Goal: Task Accomplishment & Management: Manage account settings

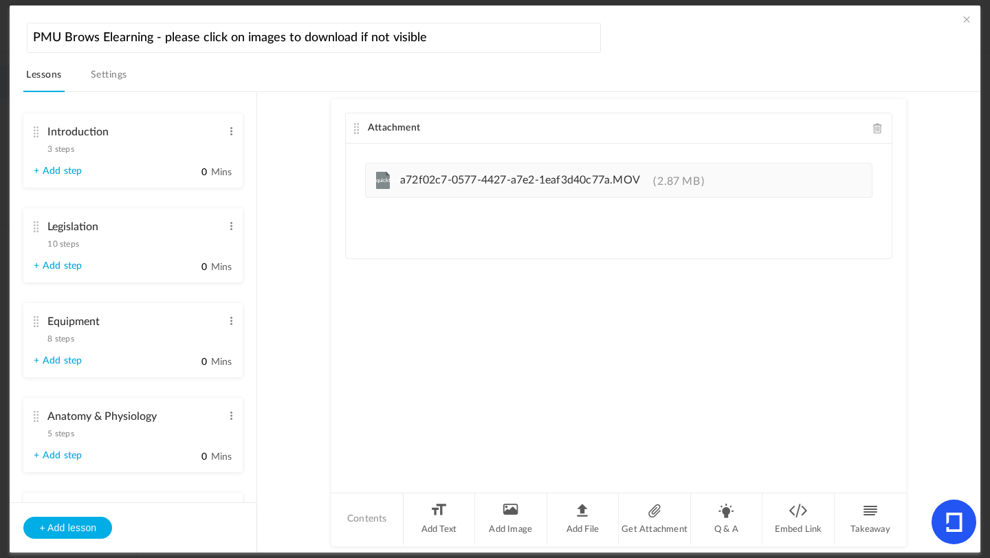
scroll to position [609, 0]
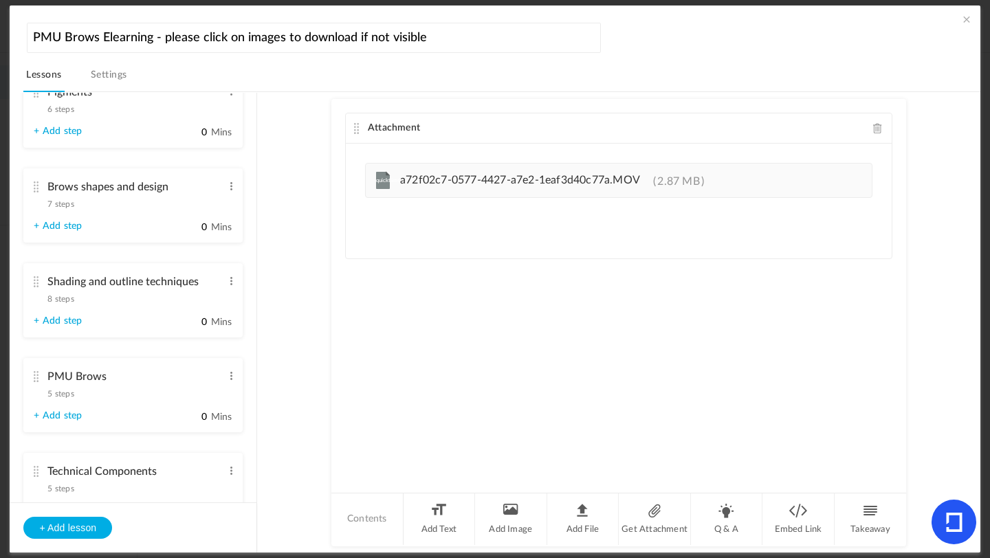
click at [65, 303] on span "8 steps" at bounding box center [60, 299] width 26 height 8
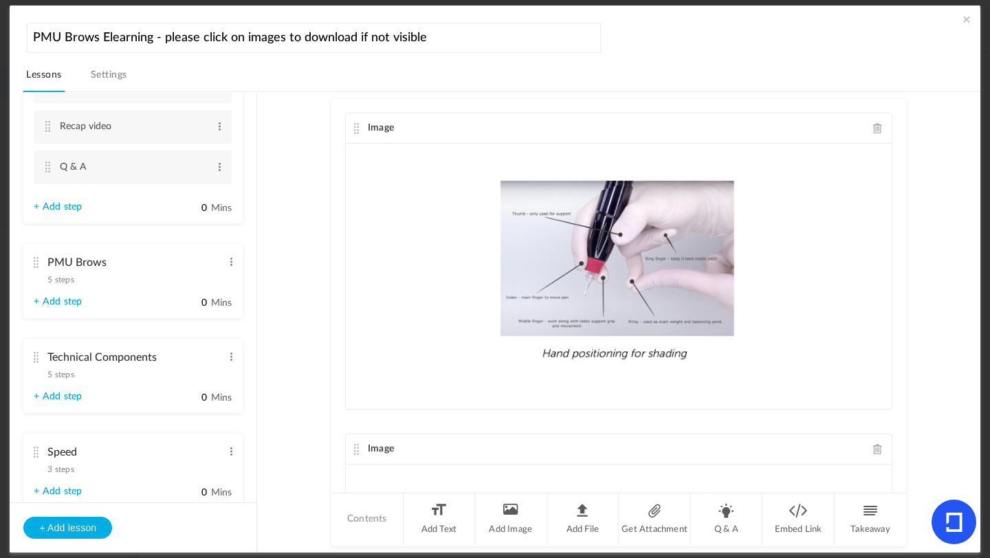
scroll to position [1083, 0]
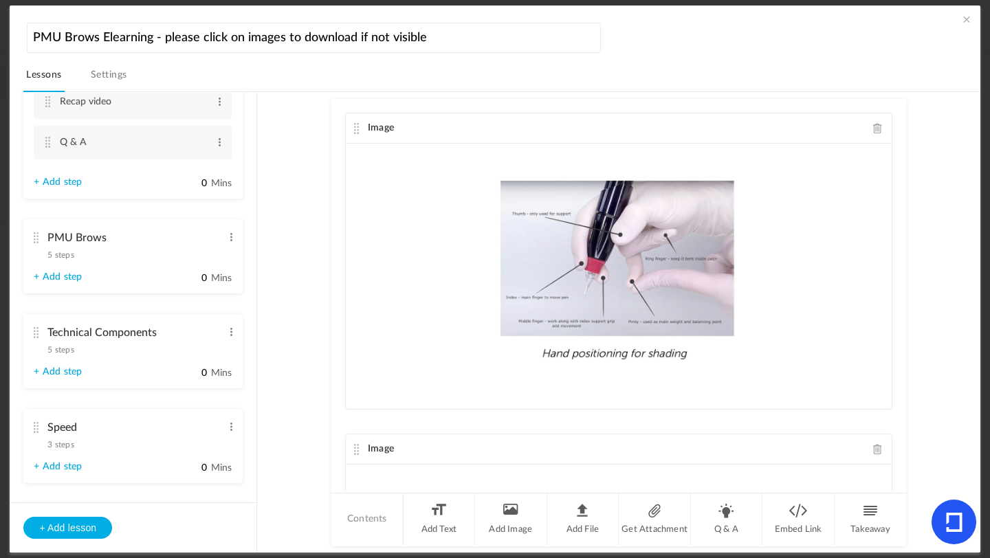
click at [63, 259] on span "5 steps" at bounding box center [60, 255] width 26 height 8
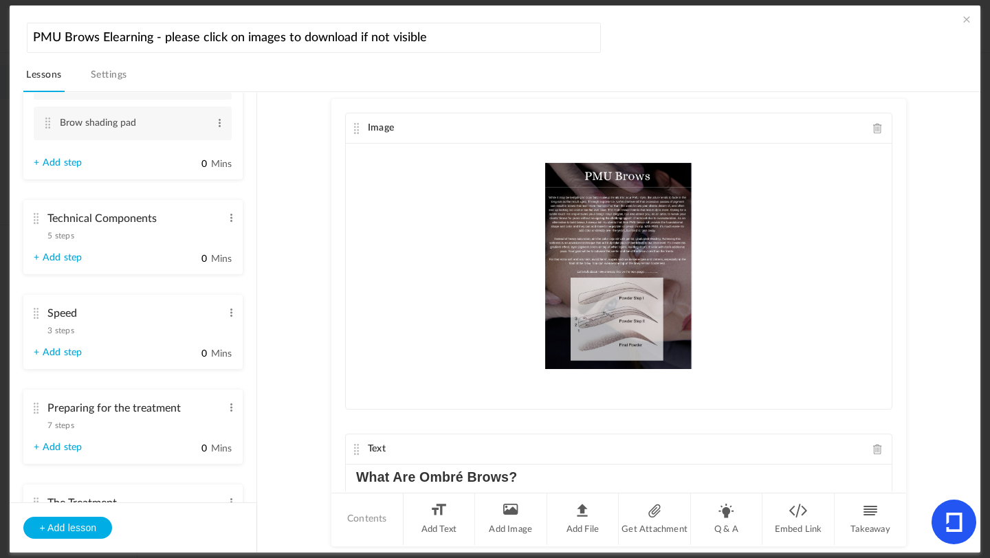
scroll to position [1067, 0]
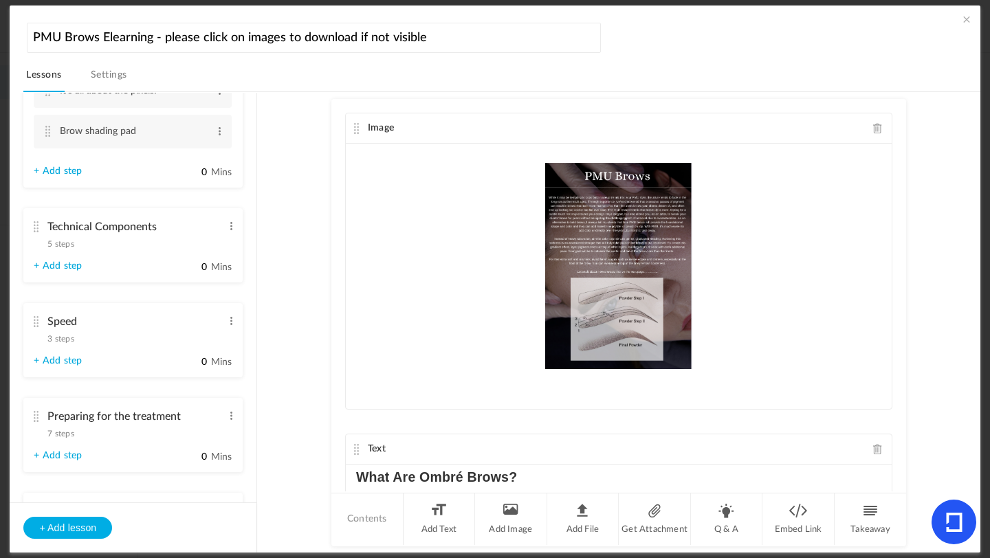
click at [56, 248] on span "5 steps" at bounding box center [60, 244] width 26 height 8
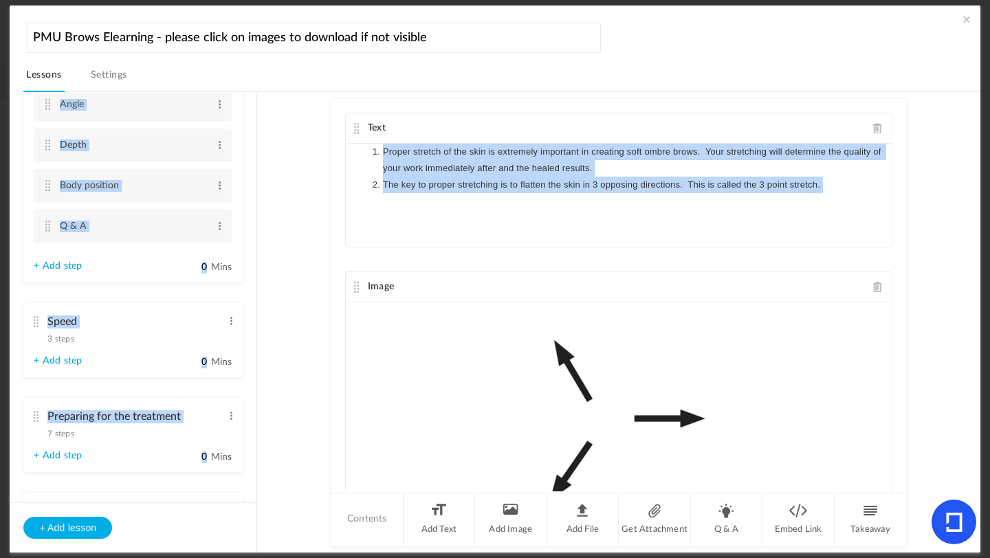
drag, startPoint x: 257, startPoint y: 318, endPoint x: 255, endPoint y: 333, distance: 14.6
click at [255, 333] on section "Introduction 3 steps Edit Delete Meet [PERSON_NAME] Edit Delete Edit Edit" at bounding box center [501, 322] width 923 height 461
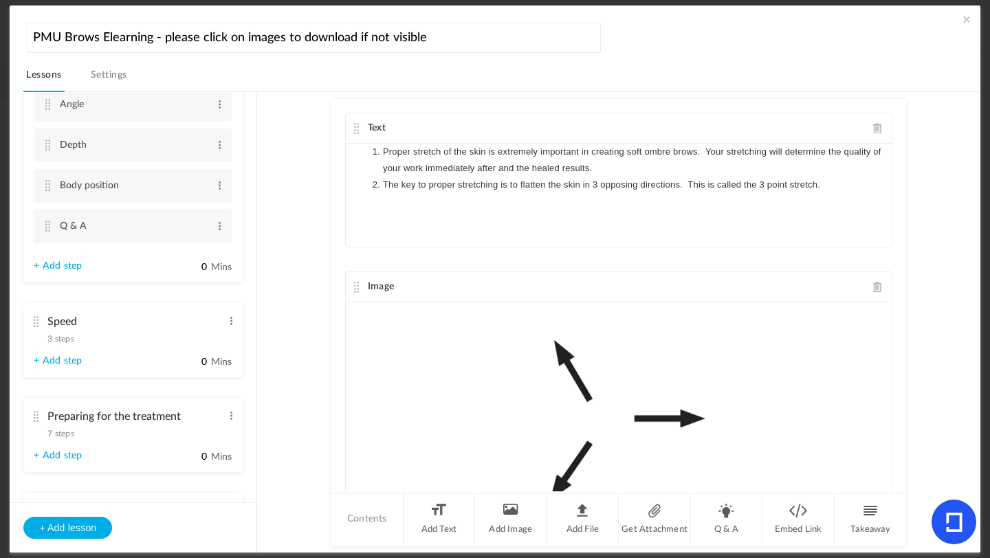
click at [245, 403] on ul "Introduction 3 steps Edit Delete Meet [PERSON_NAME] Edit Delete What is [MEDICA…" at bounding box center [133, 298] width 247 height 410
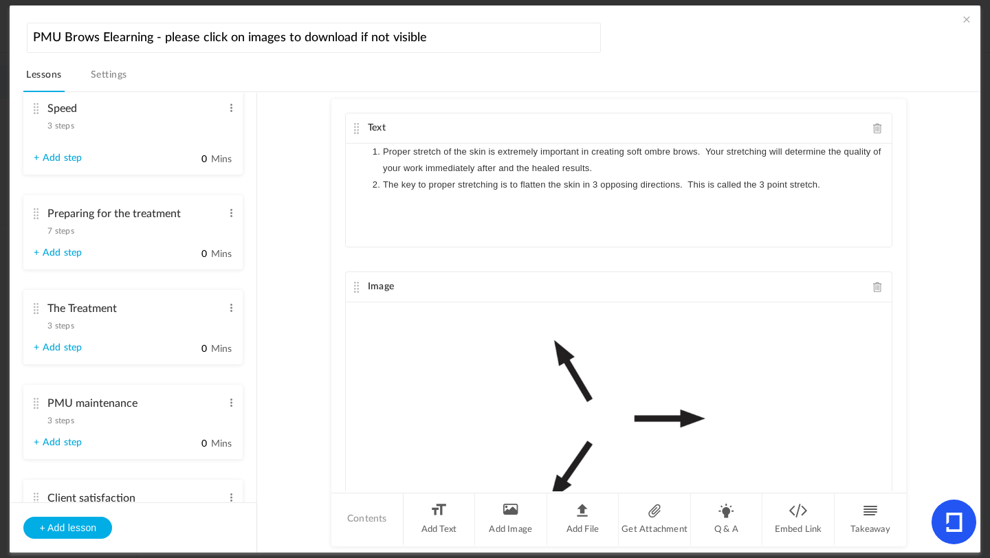
drag, startPoint x: 39, startPoint y: 328, endPoint x: 41, endPoint y: 287, distance: 40.6
click at [41, 287] on ul "Introduction 3 steps Edit Delete Meet [PERSON_NAME] Edit Delete What is [MEDICA…" at bounding box center [133, 298] width 247 height 410
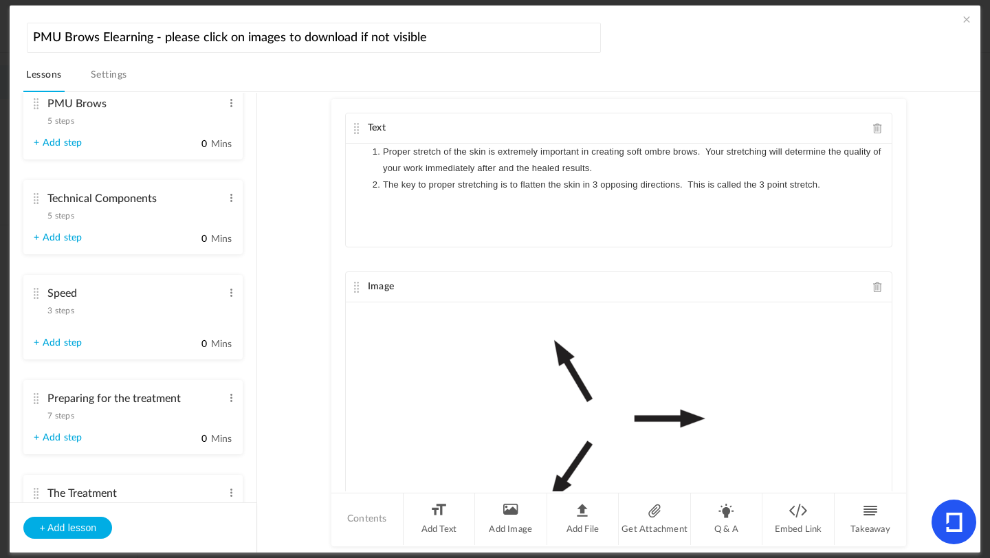
scroll to position [904, 0]
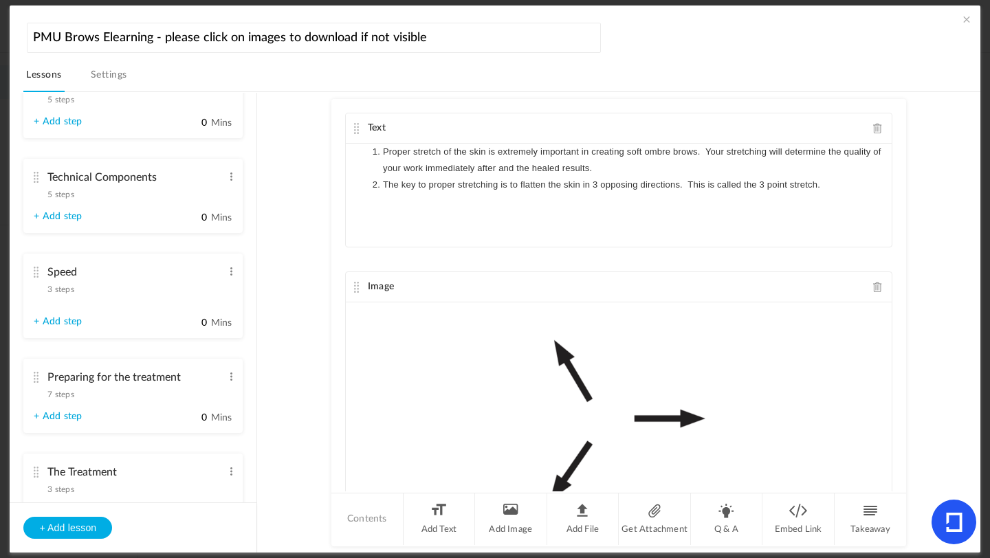
click at [72, 399] on span "7 steps" at bounding box center [60, 395] width 26 height 8
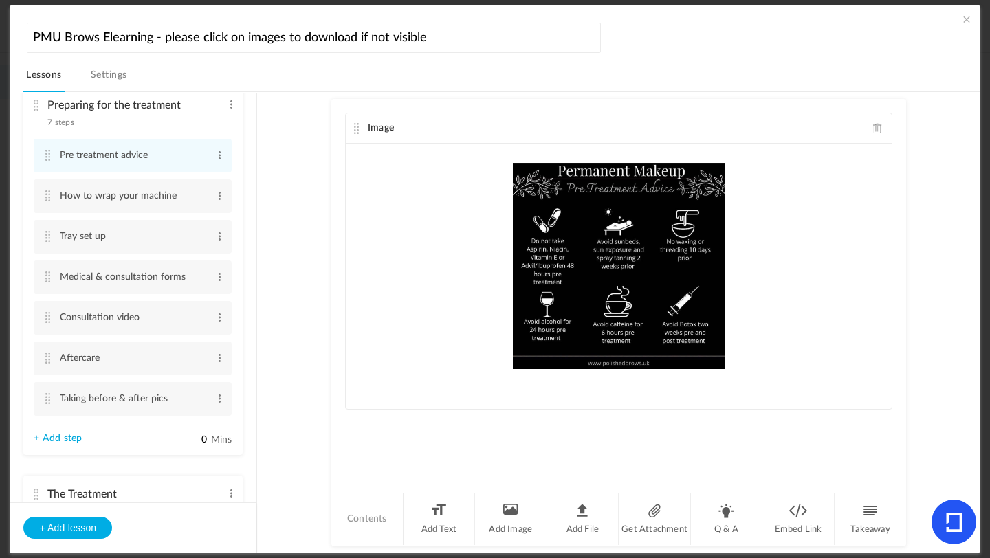
scroll to position [1168, 0]
click at [45, 281] on cite at bounding box center [48, 275] width 10 height 11
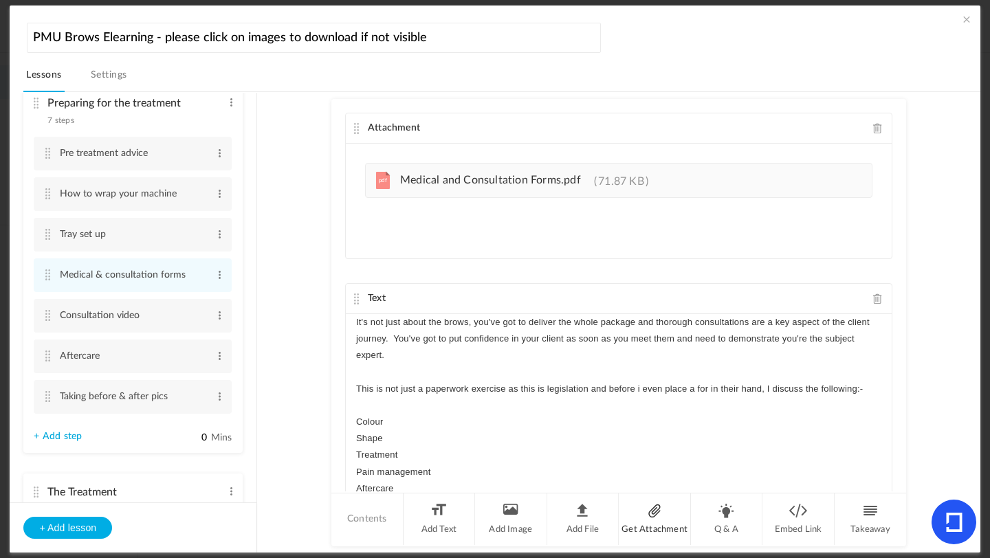
click at [648, 517] on li "Get Attachment" at bounding box center [655, 520] width 72 height 52
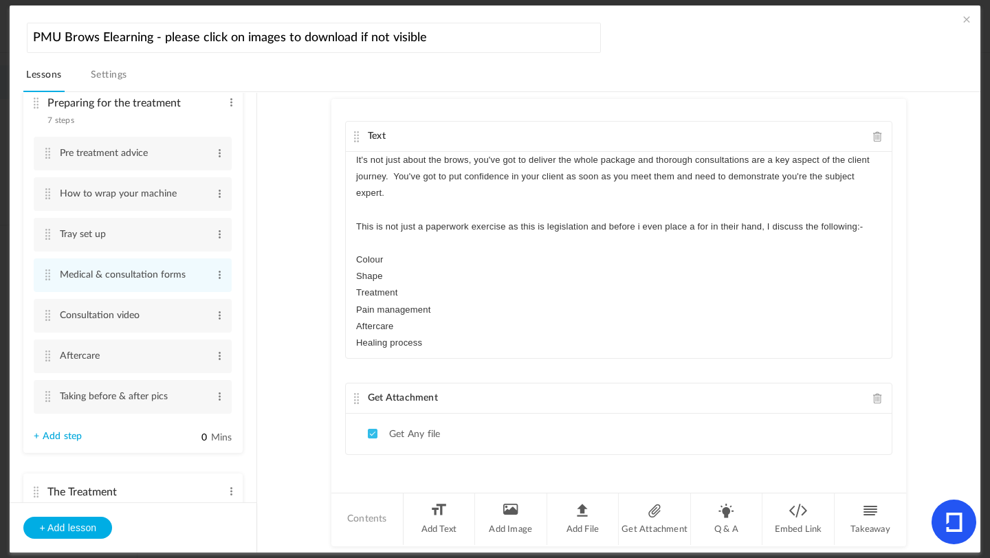
click at [873, 400] on span at bounding box center [878, 398] width 10 height 10
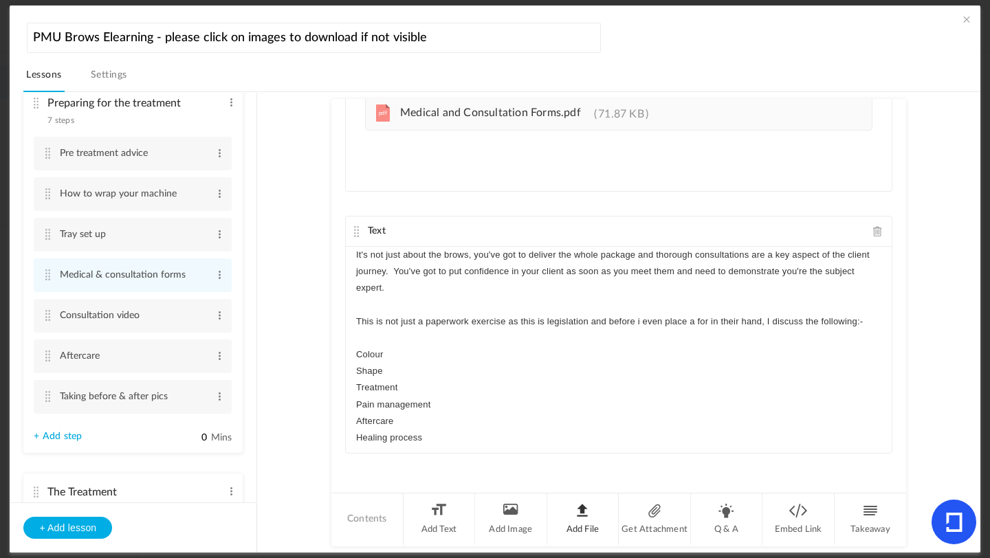
click at [585, 515] on li "Add File" at bounding box center [583, 520] width 72 height 52
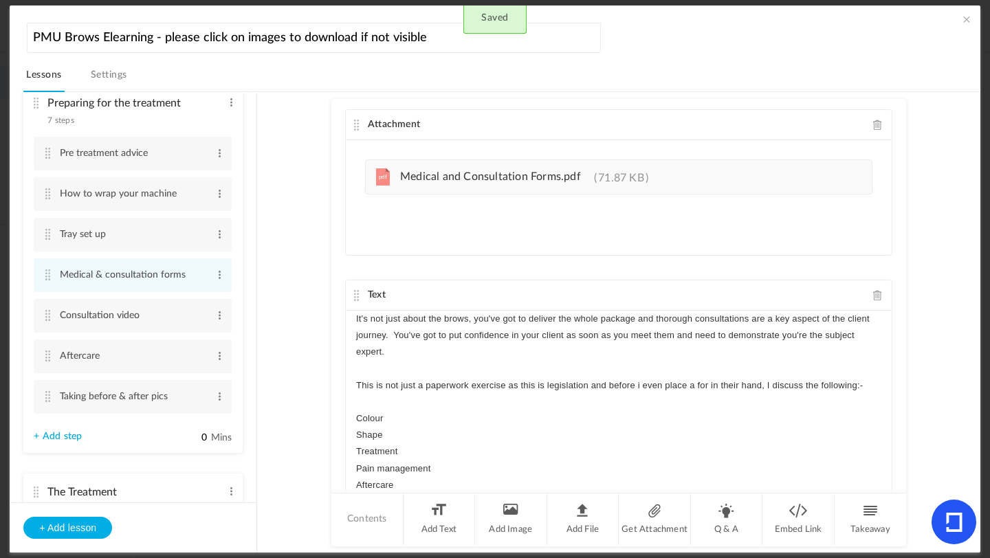
scroll to position [0, 0]
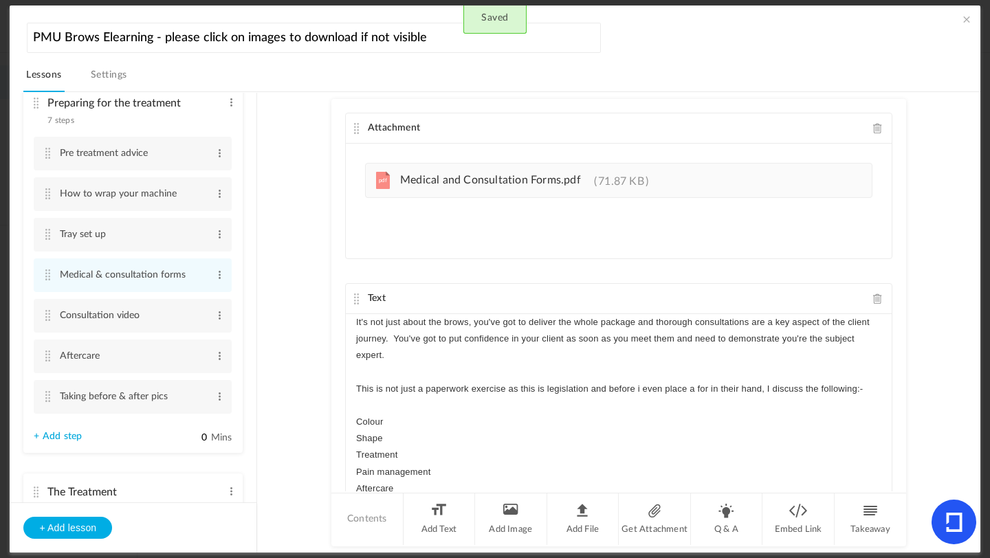
click at [873, 129] on span at bounding box center [878, 128] width 10 height 10
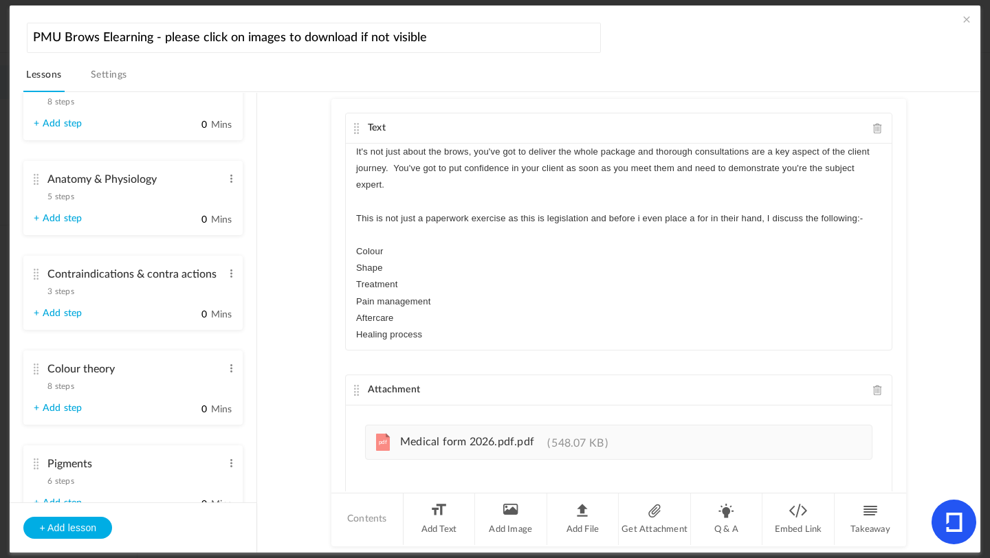
scroll to position [248, 0]
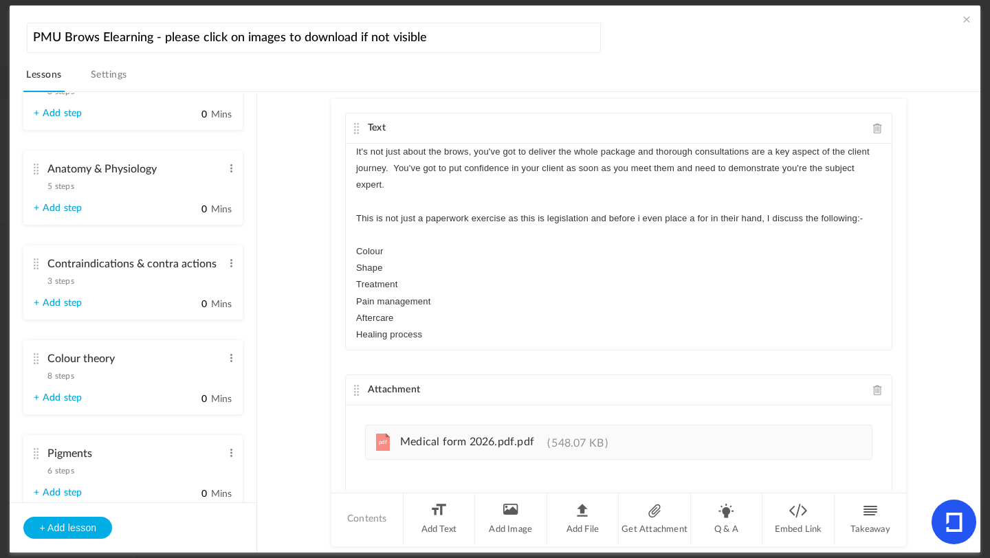
click at [63, 190] on span "5 steps" at bounding box center [60, 186] width 26 height 8
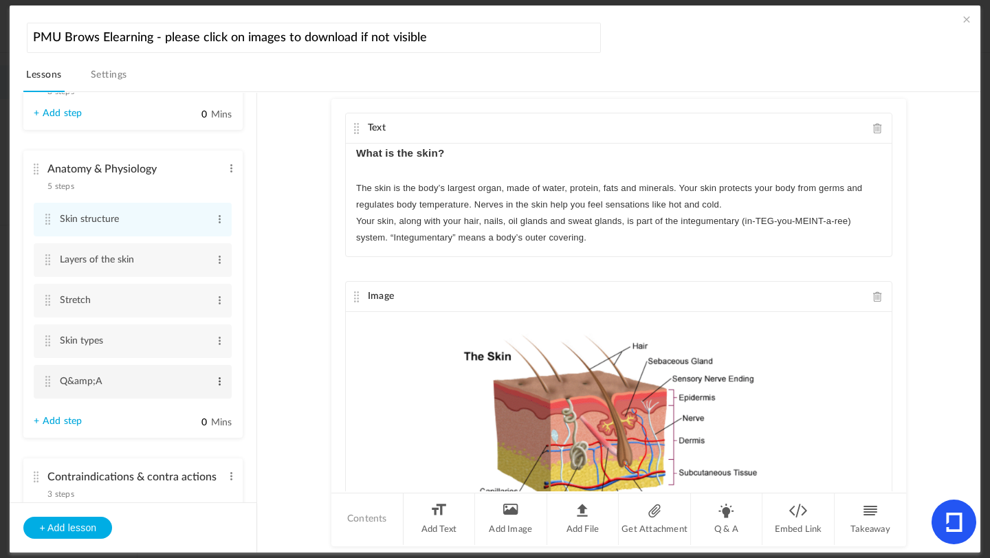
click at [219, 387] on span at bounding box center [220, 382] width 10 height 14
click at [179, 407] on link "Edit" at bounding box center [198, 404] width 54 height 17
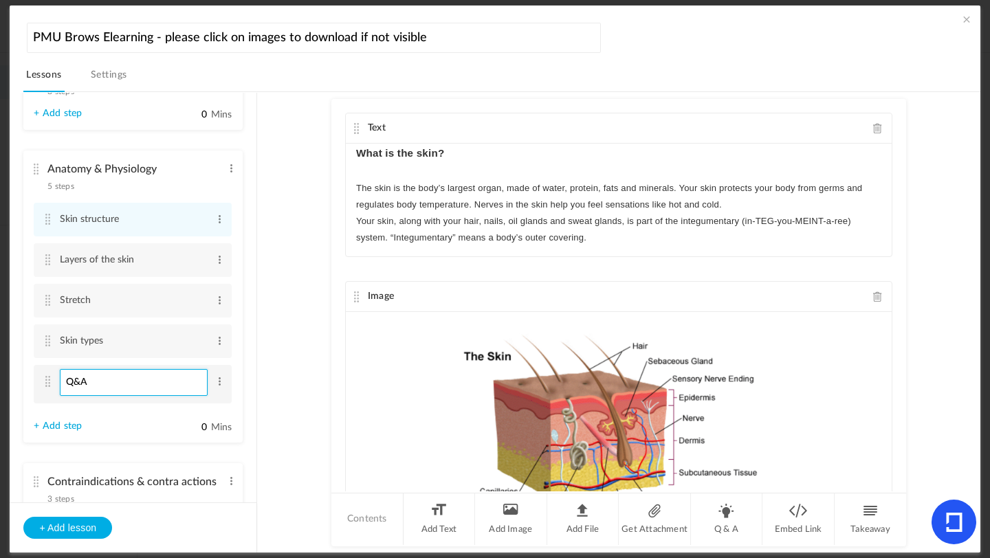
type input "Q&A"
click at [54, 422] on link "+ Add step" at bounding box center [58, 422] width 48 height 12
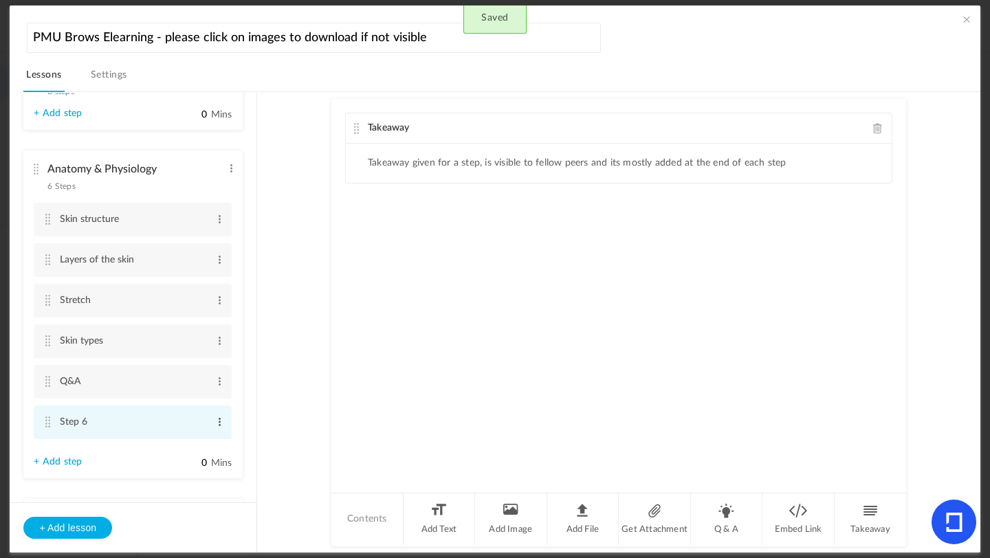
click at [217, 427] on span at bounding box center [220, 422] width 10 height 14
click at [186, 447] on link "Edit" at bounding box center [198, 445] width 54 height 17
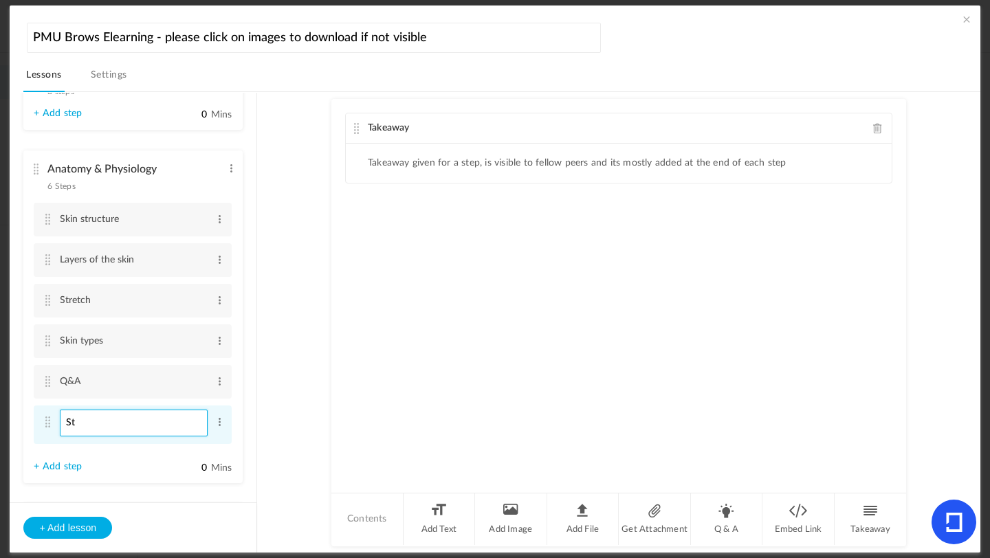
type input "S"
type input "Working"
click at [879, 126] on span at bounding box center [878, 128] width 10 height 10
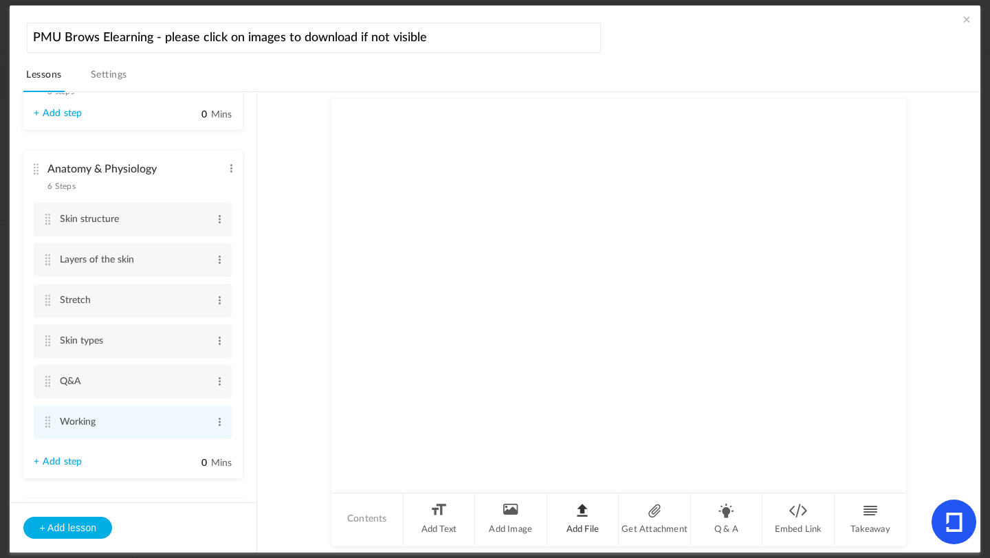
click at [583, 506] on li "Add File" at bounding box center [583, 520] width 72 height 52
click at [355, 130] on cite at bounding box center [357, 128] width 10 height 11
click at [879, 129] on span at bounding box center [878, 128] width 10 height 10
click at [218, 424] on span at bounding box center [220, 422] width 10 height 14
click at [199, 468] on link "Delete" at bounding box center [198, 461] width 54 height 17
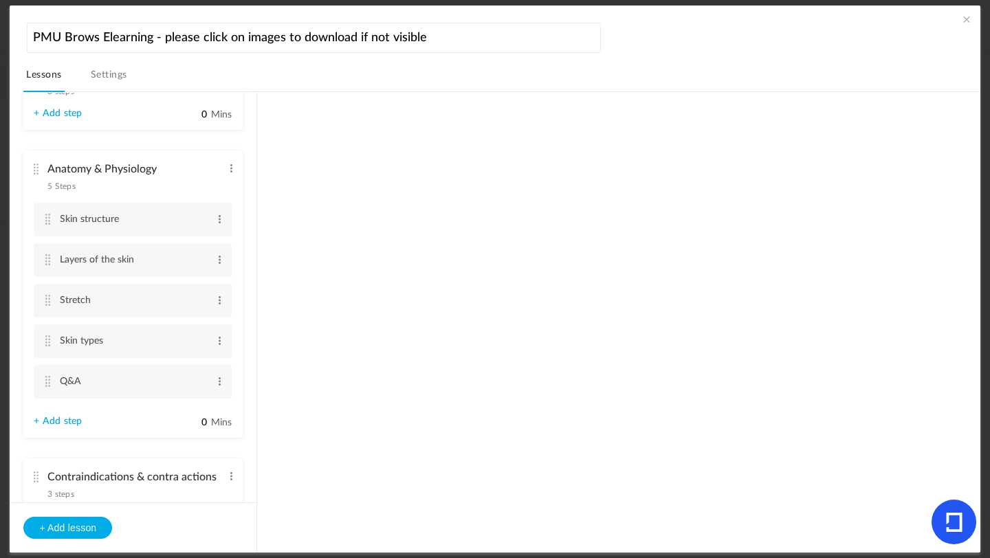
click at [65, 425] on link "+ Add step" at bounding box center [58, 422] width 48 height 12
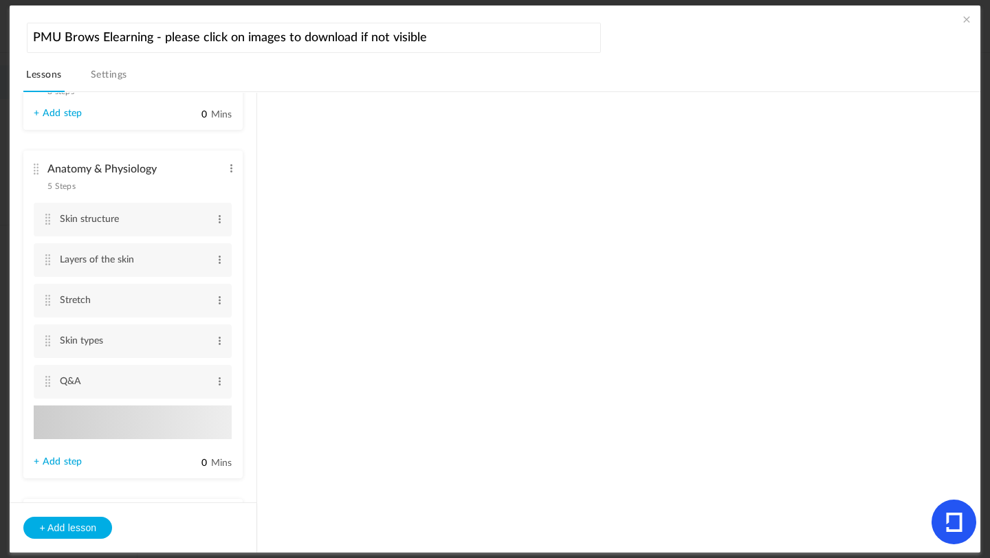
type input "Step 6"
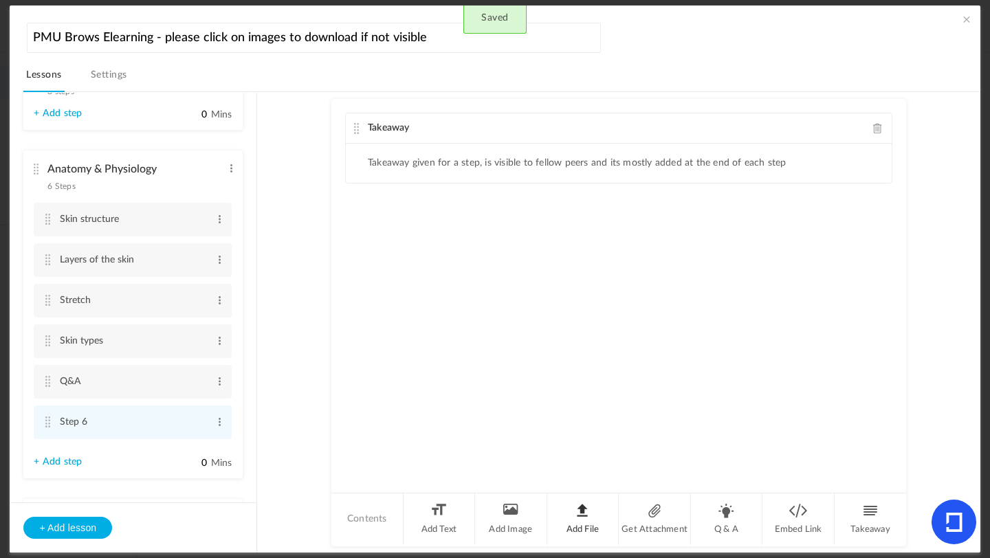
click at [571, 507] on li "Add File" at bounding box center [583, 520] width 72 height 52
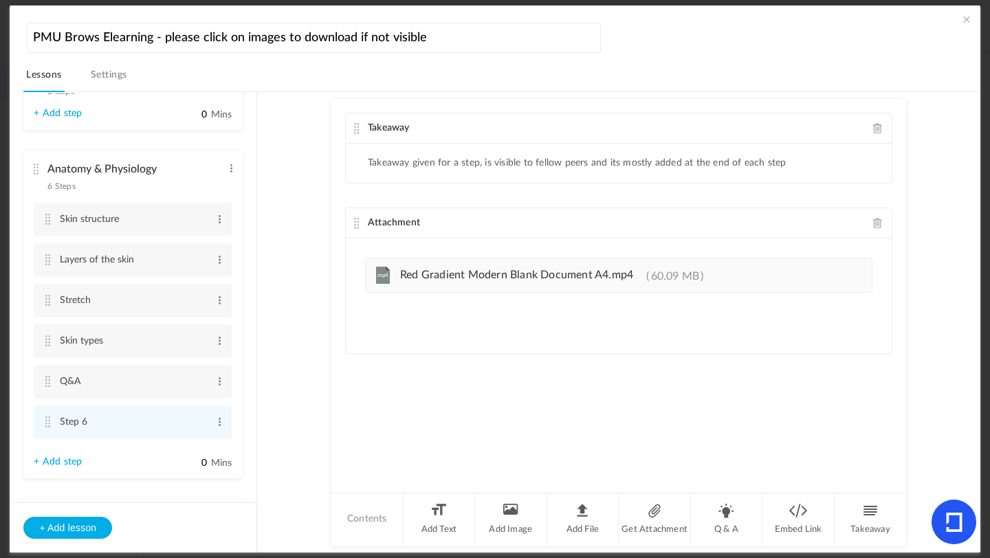
click at [875, 125] on span at bounding box center [878, 128] width 10 height 10
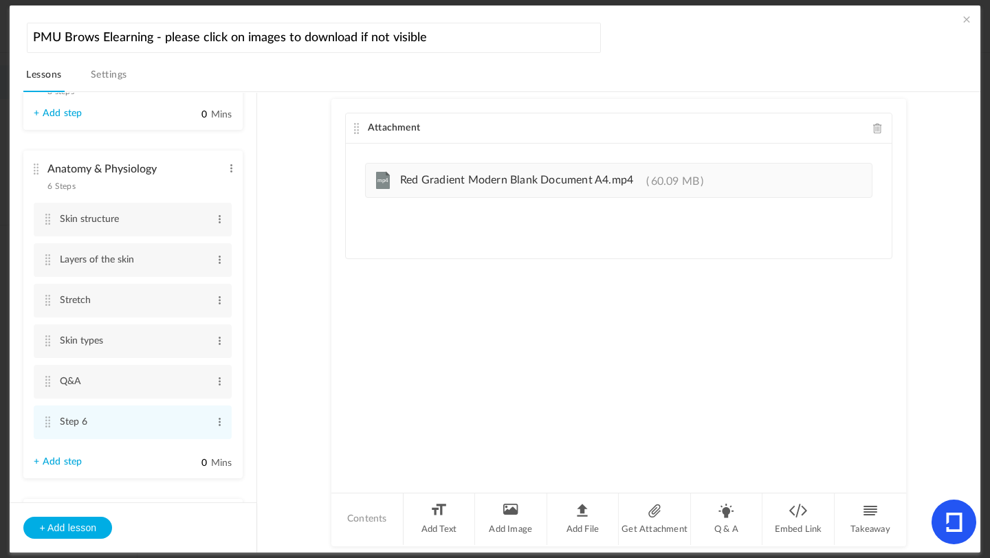
click at [314, 183] on au-course-substep "Attachment Upload your file here mp4 Red Gradient Modern Blank Document A4.mp4 …" at bounding box center [619, 322] width 690 height 461
click at [52, 341] on cite at bounding box center [48, 341] width 10 height 11
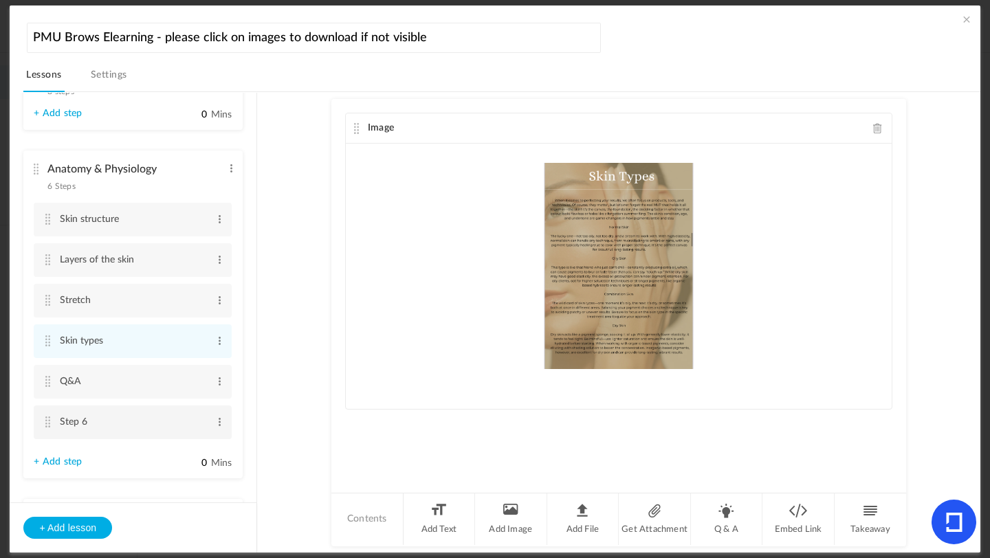
click at [45, 430] on li "Step 6 Edit Delete" at bounding box center [133, 423] width 198 height 34
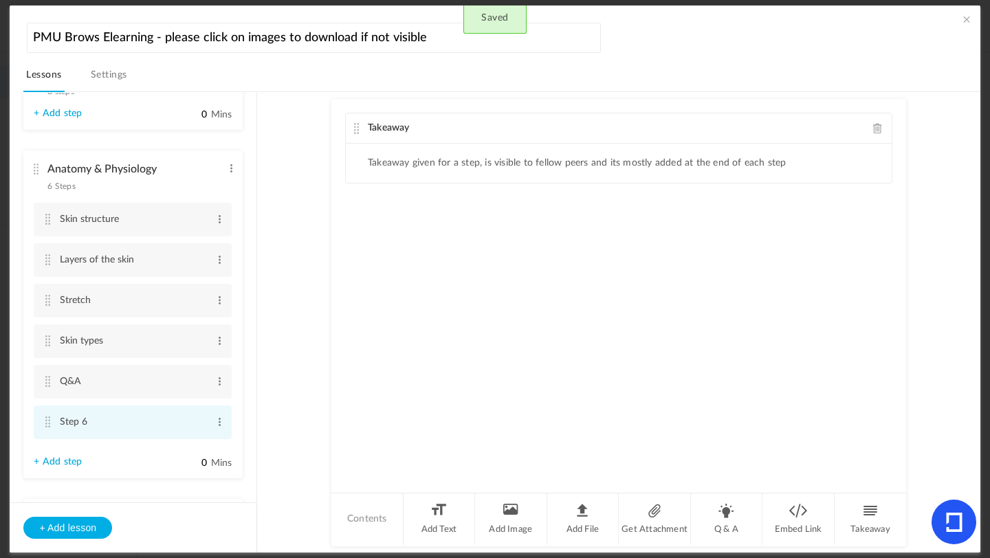
click at [46, 428] on cite at bounding box center [48, 422] width 10 height 11
click at [873, 128] on span at bounding box center [878, 128] width 10 height 10
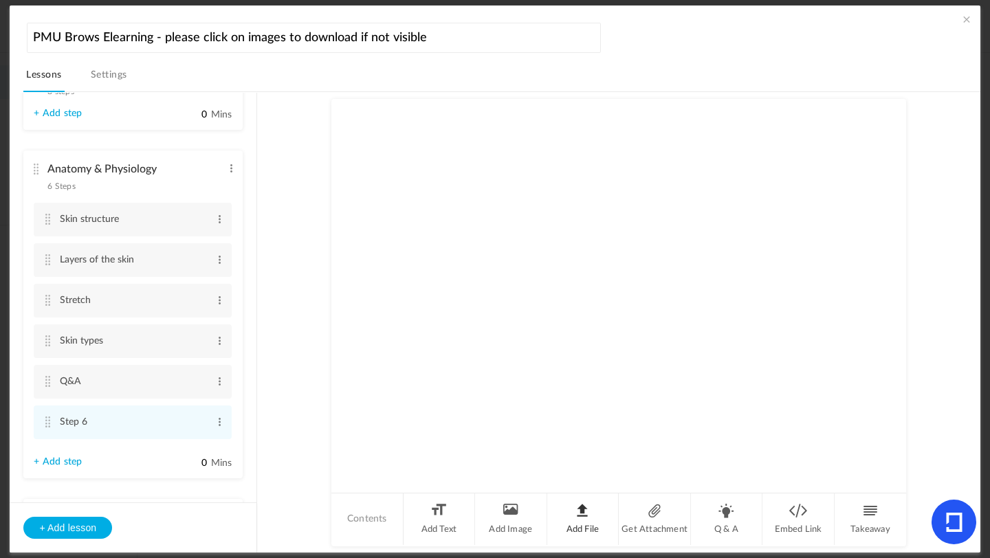
click at [574, 516] on li "Add File" at bounding box center [583, 520] width 72 height 52
click at [708, 332] on div "Attachment Upload your file here mp4 Red Gradient Modern Blank Document A4.mp4 …" at bounding box center [618, 295] width 575 height 393
click at [296, 160] on au-course-substep "Attachment Upload your file here mp4 Red Gradient Modern Blank Document A4.mp4 …" at bounding box center [619, 322] width 690 height 461
click at [388, 128] on span "Attachment" at bounding box center [394, 128] width 52 height 10
click at [358, 128] on cite at bounding box center [357, 128] width 10 height 11
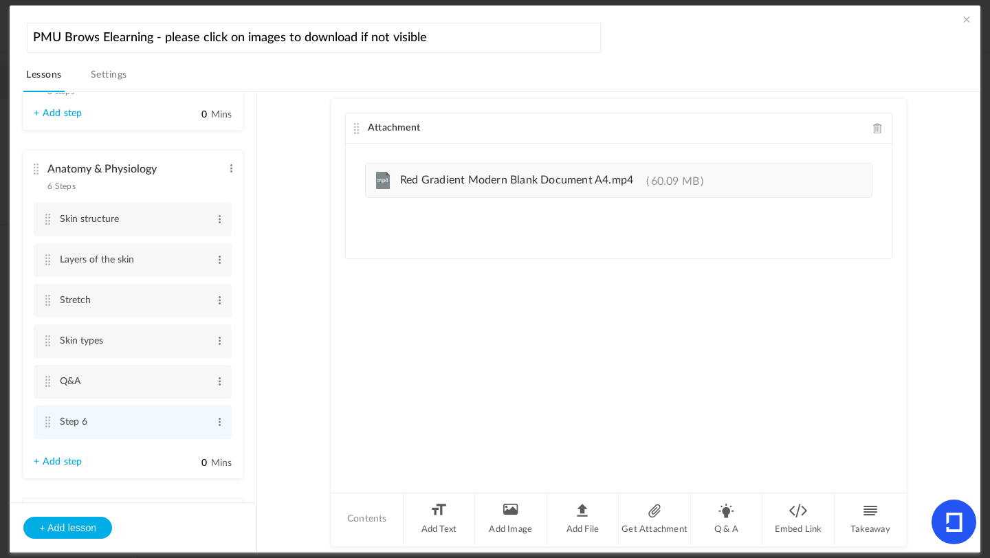
click at [303, 227] on au-course-substep "Attachment Upload your file here mp4 Red Gradient Modern Blank Document A4.mp4 …" at bounding box center [619, 322] width 690 height 461
click at [112, 76] on link "Settings" at bounding box center [109, 79] width 42 height 26
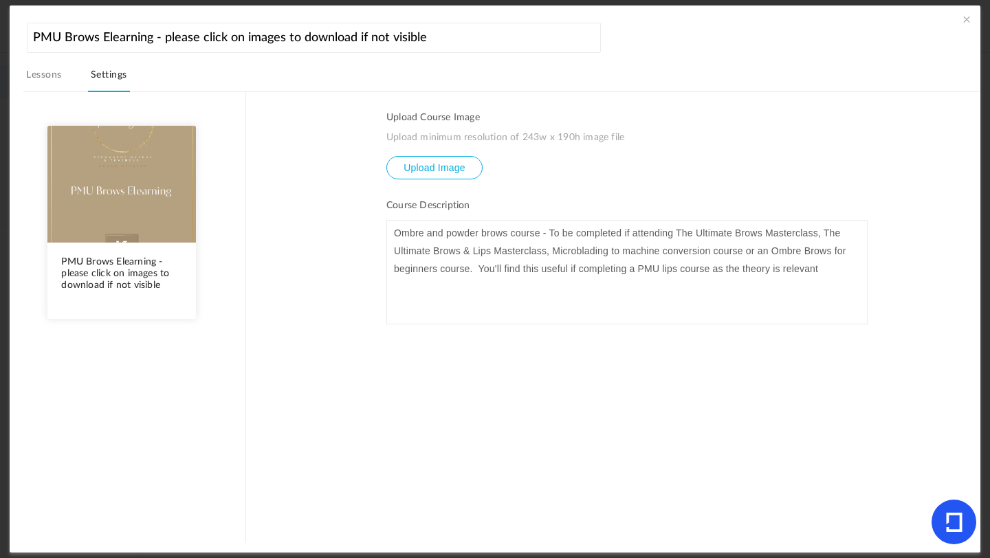
click at [59, 72] on link "Lessons" at bounding box center [43, 79] width 41 height 26
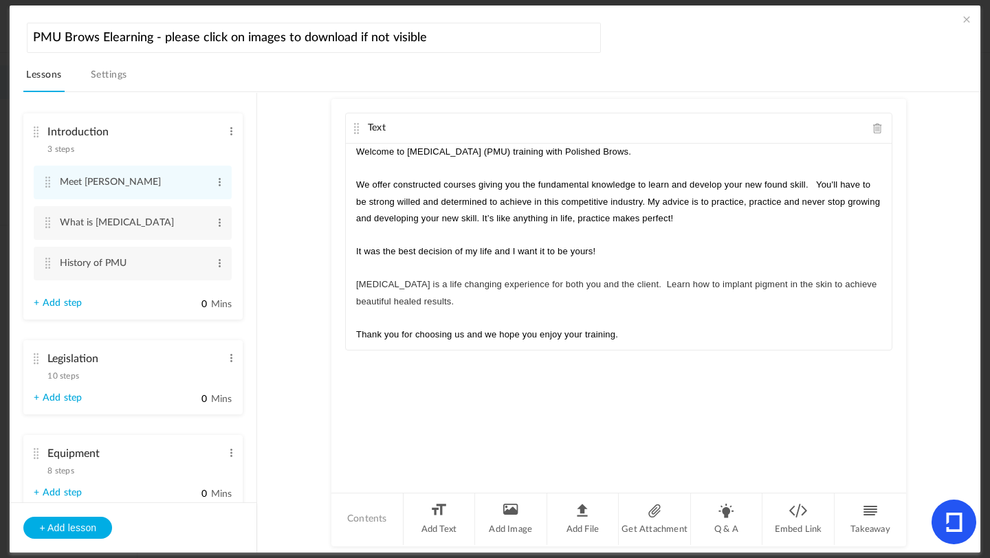
drag, startPoint x: 256, startPoint y: 161, endPoint x: 256, endPoint y: 192, distance: 30.9
click at [256, 192] on aside "Introduction 3 steps Edit Delete Meet [PERSON_NAME] Edit Delete Edit Delete Edit" at bounding box center [134, 323] width 248 height 460
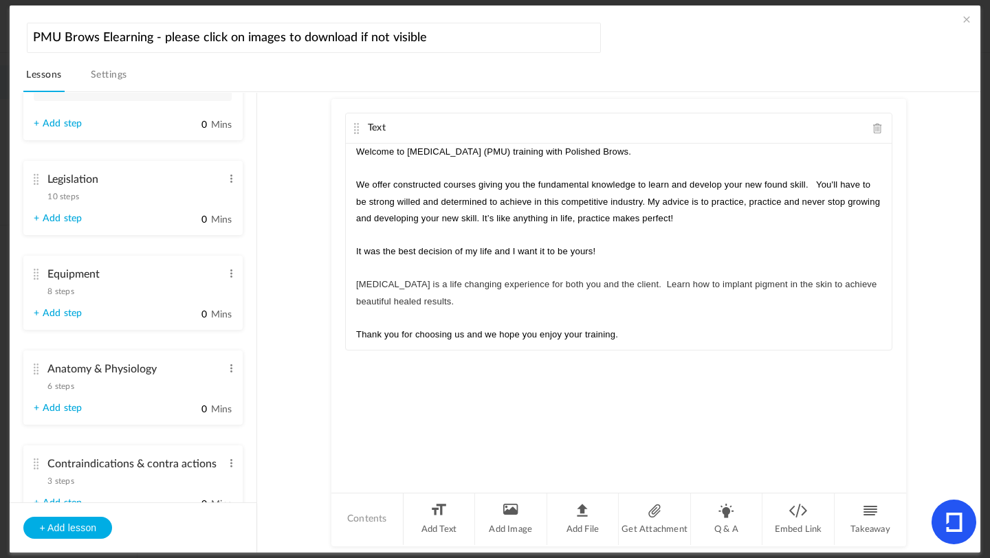
scroll to position [197, 0]
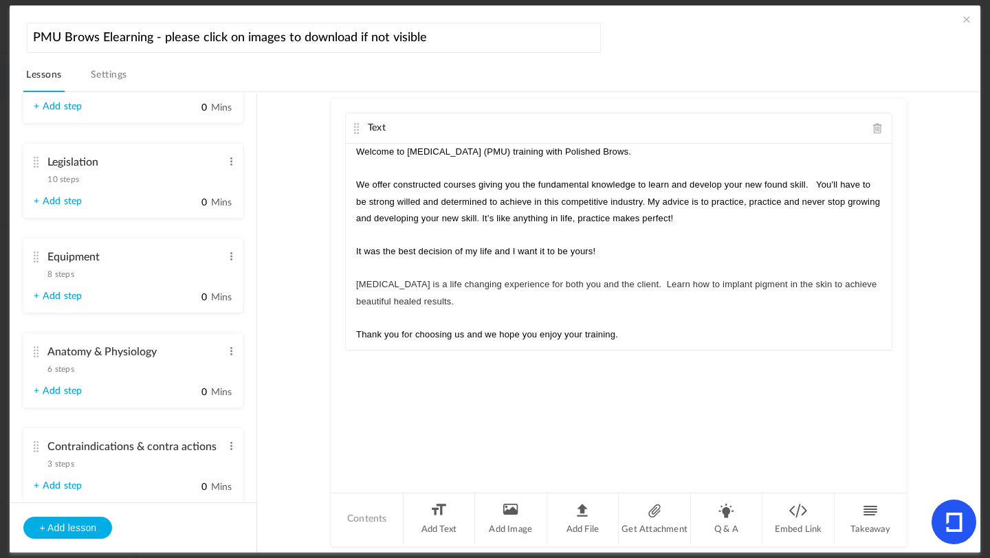
click at [70, 272] on span "8 steps" at bounding box center [60, 274] width 26 height 8
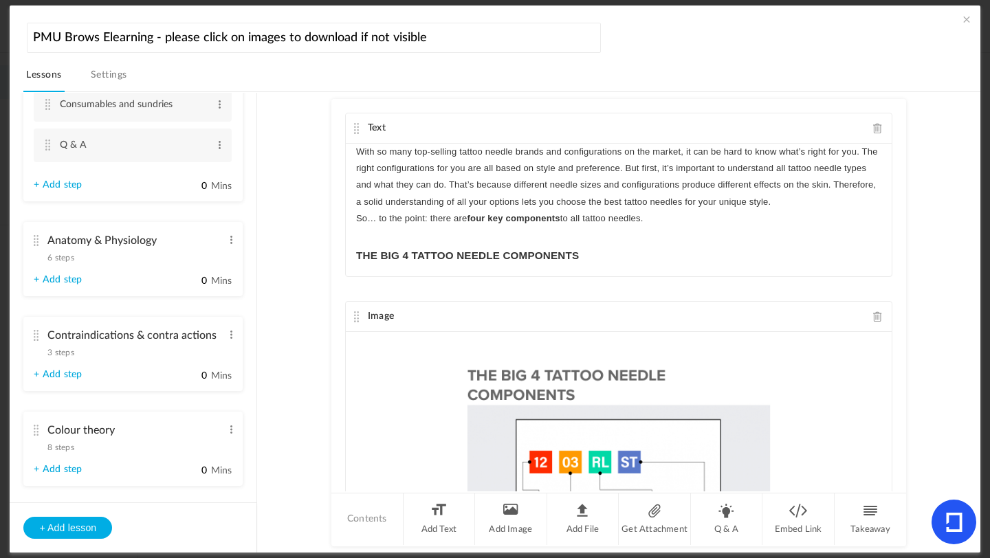
scroll to position [538, 0]
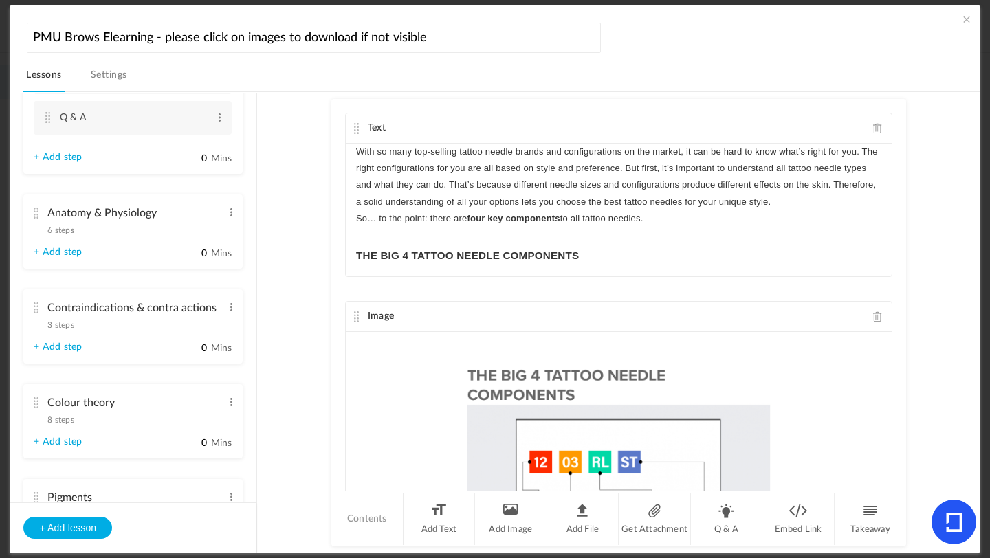
click at [61, 228] on span "6 steps" at bounding box center [60, 230] width 26 height 8
click at [59, 230] on span "6 steps" at bounding box center [60, 230] width 26 height 8
click at [34, 212] on cite at bounding box center [36, 213] width 10 height 11
click at [39, 215] on cite at bounding box center [36, 213] width 10 height 11
click at [72, 229] on span "6 steps" at bounding box center [60, 230] width 26 height 8
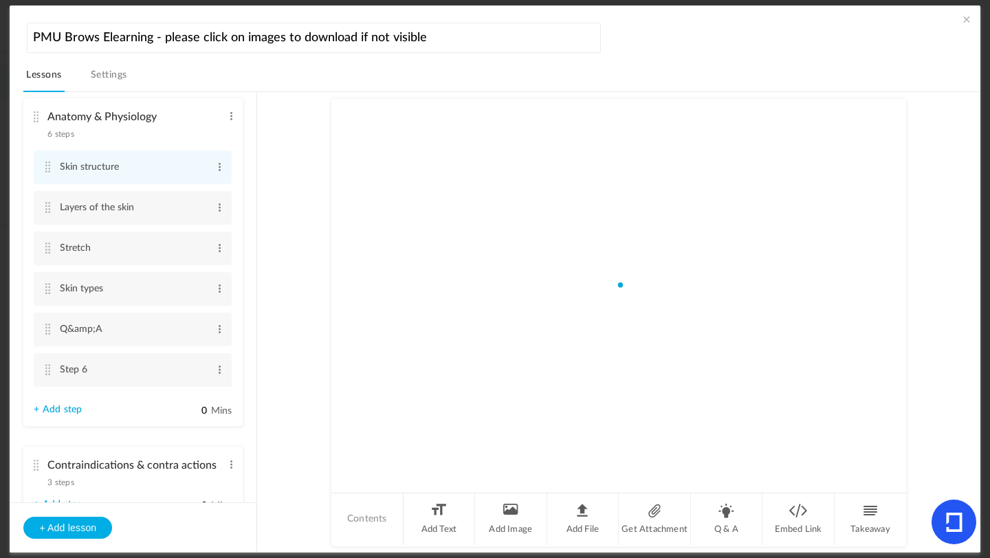
scroll to position [289, 0]
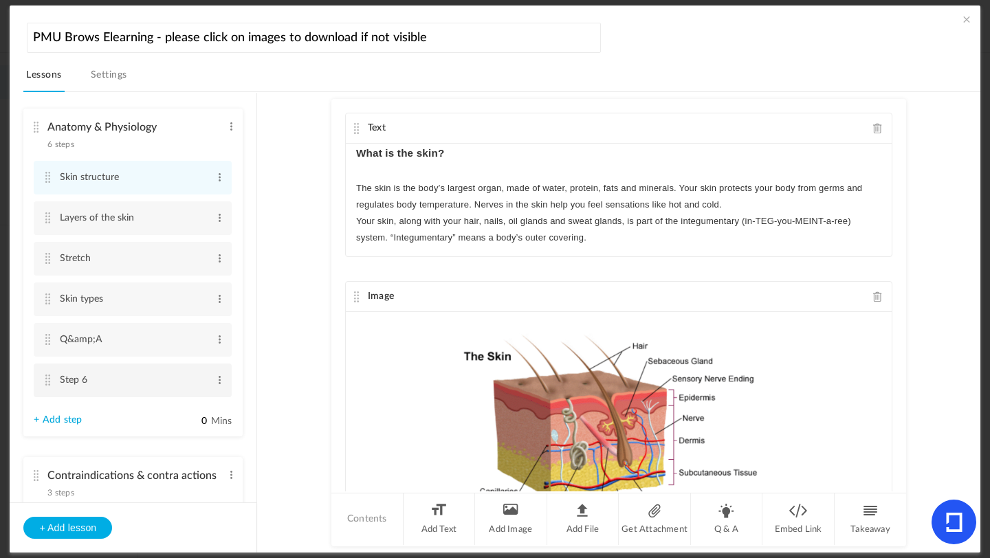
click at [47, 379] on cite at bounding box center [48, 380] width 10 height 11
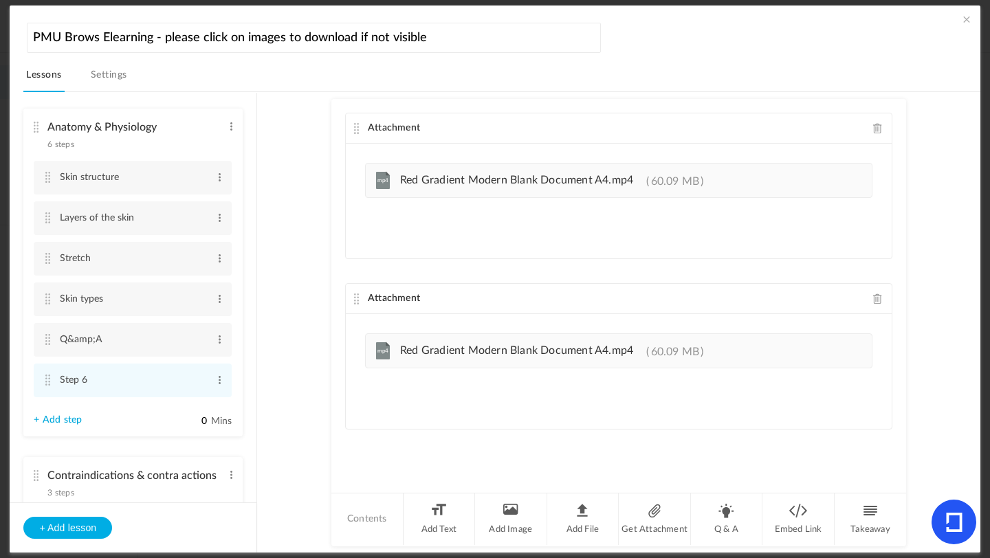
click at [877, 299] on span at bounding box center [878, 299] width 10 height 10
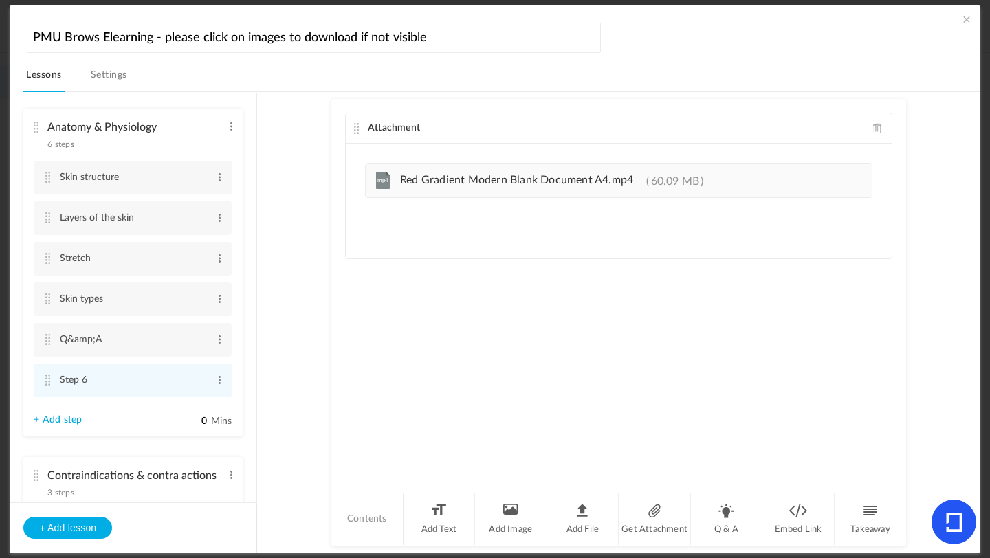
click at [963, 18] on span at bounding box center [967, 19] width 14 height 14
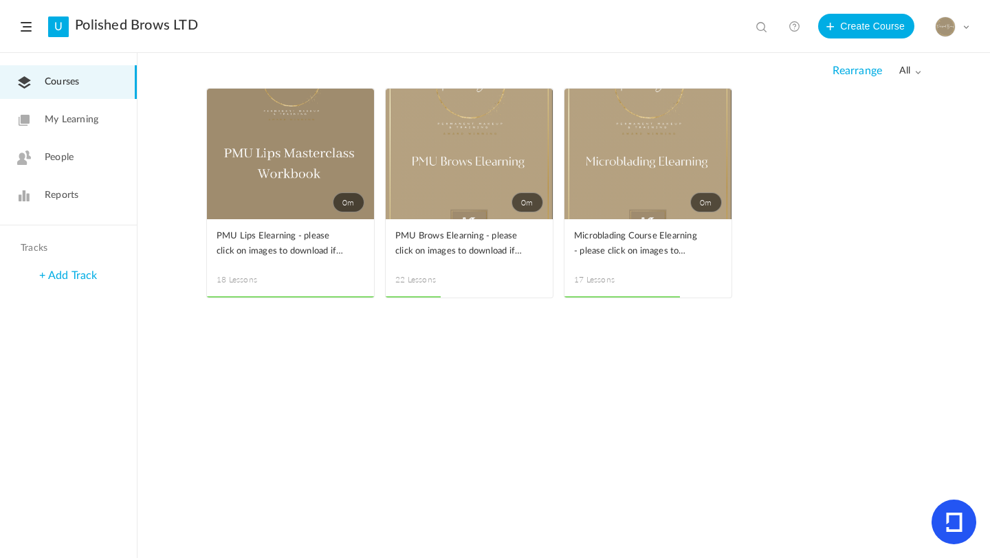
click at [483, 161] on link "0m" at bounding box center [469, 154] width 167 height 131
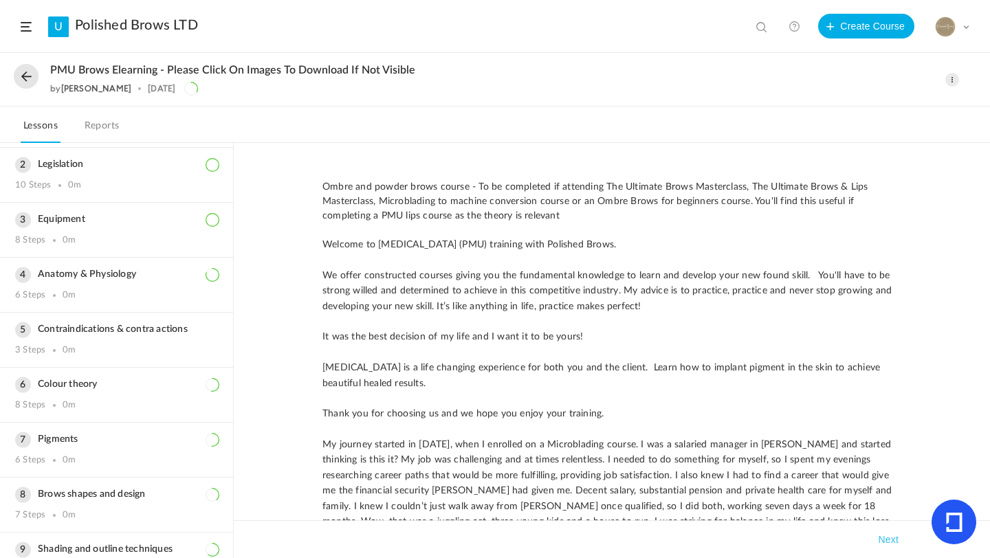
scroll to position [149, 0]
click at [40, 293] on div "6 Steps" at bounding box center [30, 294] width 30 height 11
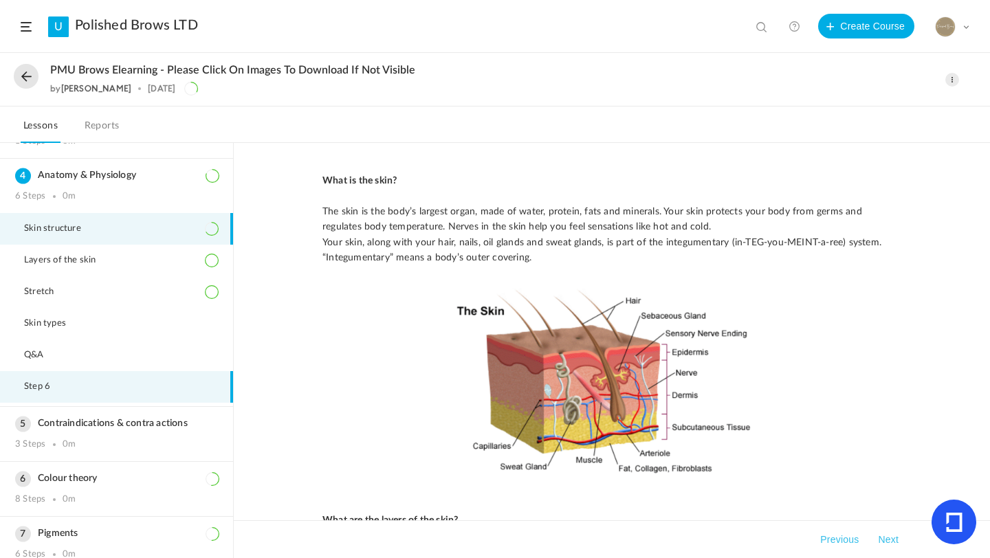
click at [50, 378] on li "Step 6" at bounding box center [116, 387] width 233 height 32
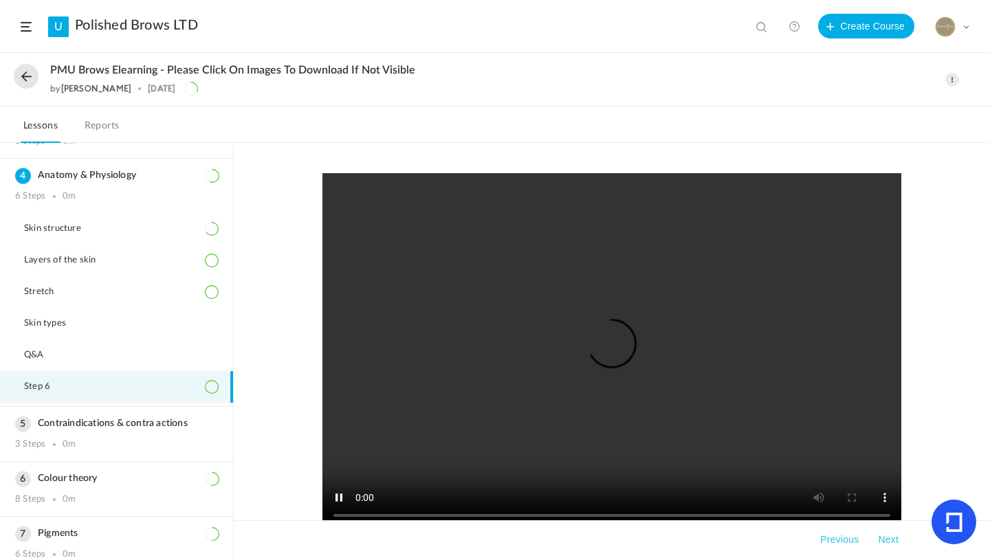
click at [265, 333] on div "Completed Takeaways Previous Next" at bounding box center [612, 350] width 756 height 415
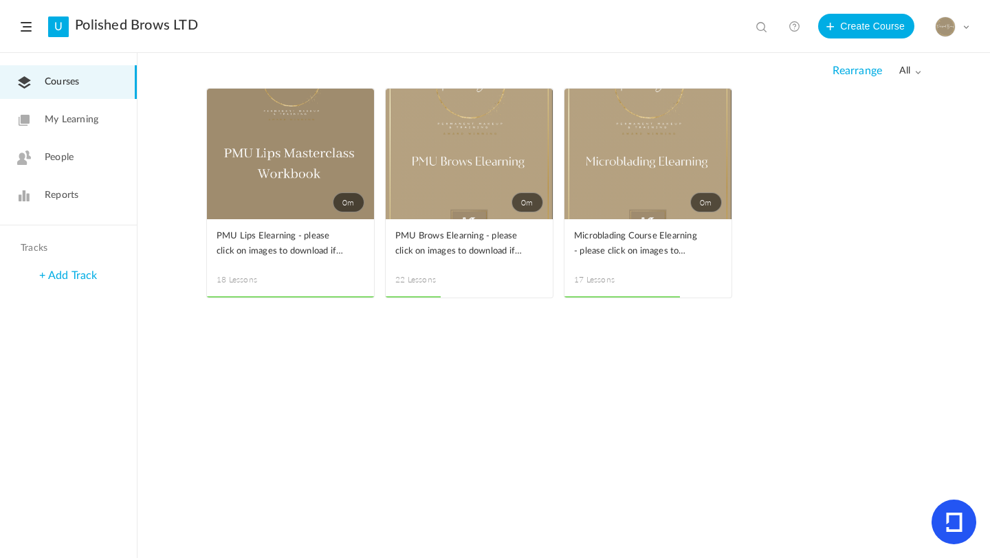
click at [0, 0] on span at bounding box center [0, 0] width 0 height 0
click at [0, 0] on link "Edit" at bounding box center [0, 0] width 0 height 0
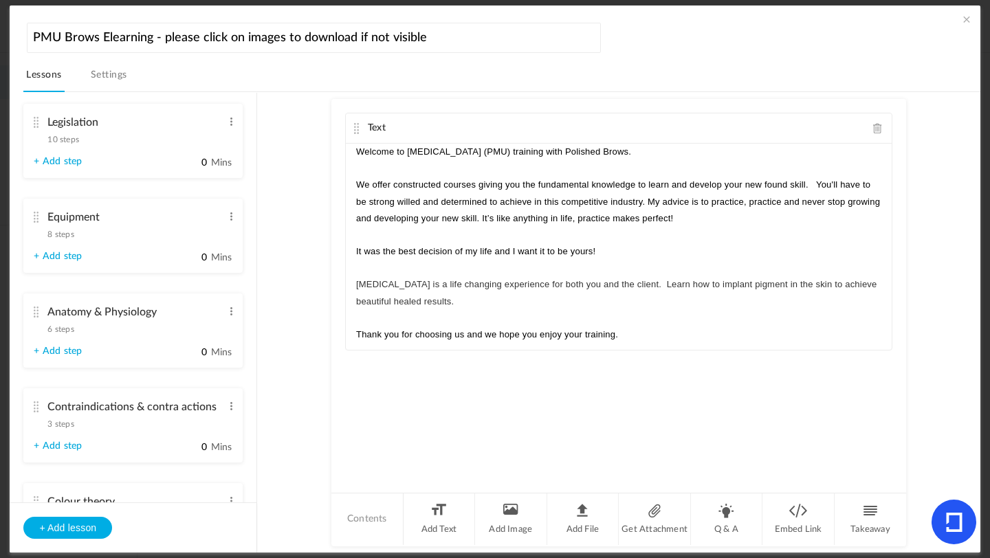
scroll to position [239, 0]
click at [57, 328] on span "6 steps" at bounding box center [60, 327] width 26 height 8
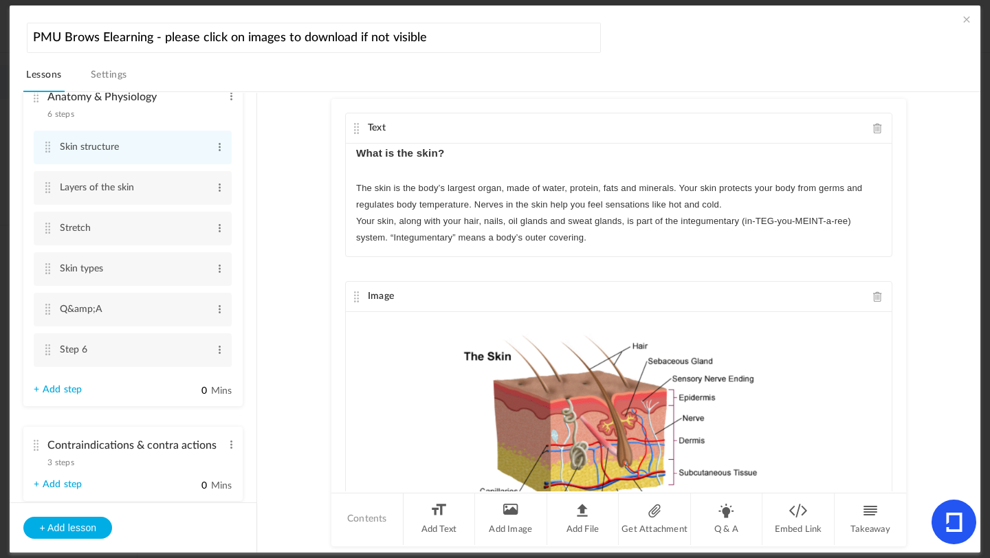
scroll to position [346, 0]
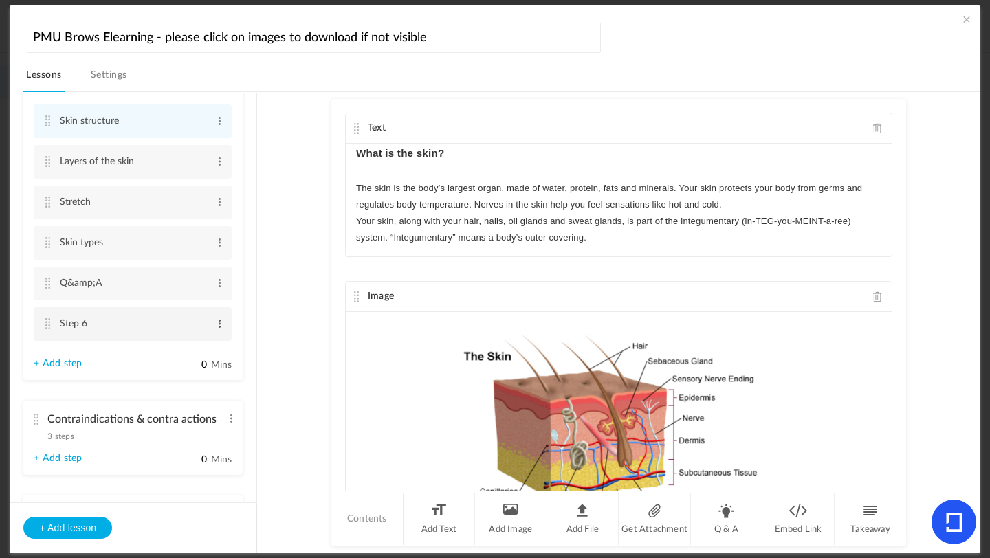
click at [217, 326] on span at bounding box center [220, 324] width 10 height 14
click at [195, 347] on link "Edit" at bounding box center [198, 346] width 54 height 17
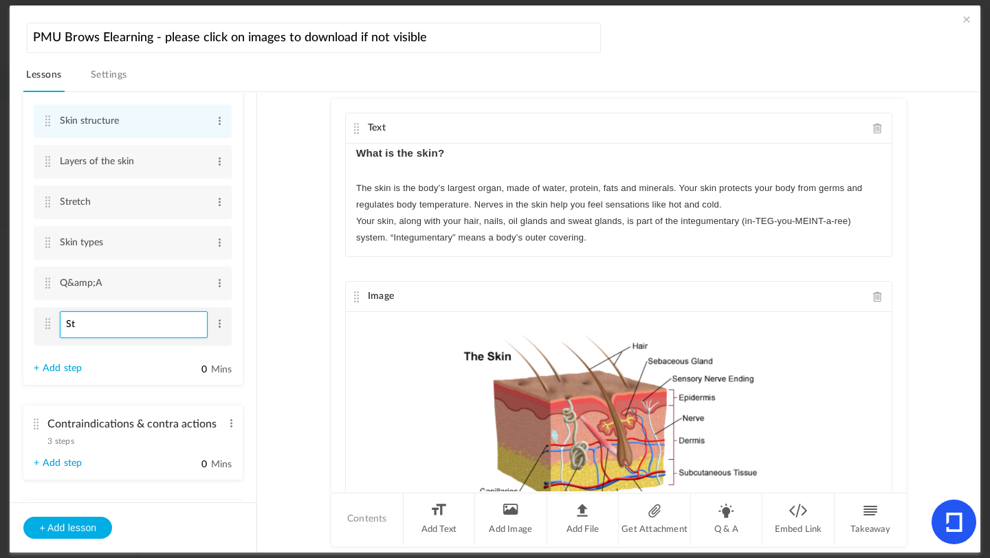
type input "S"
type input "Working on Mature Skin"
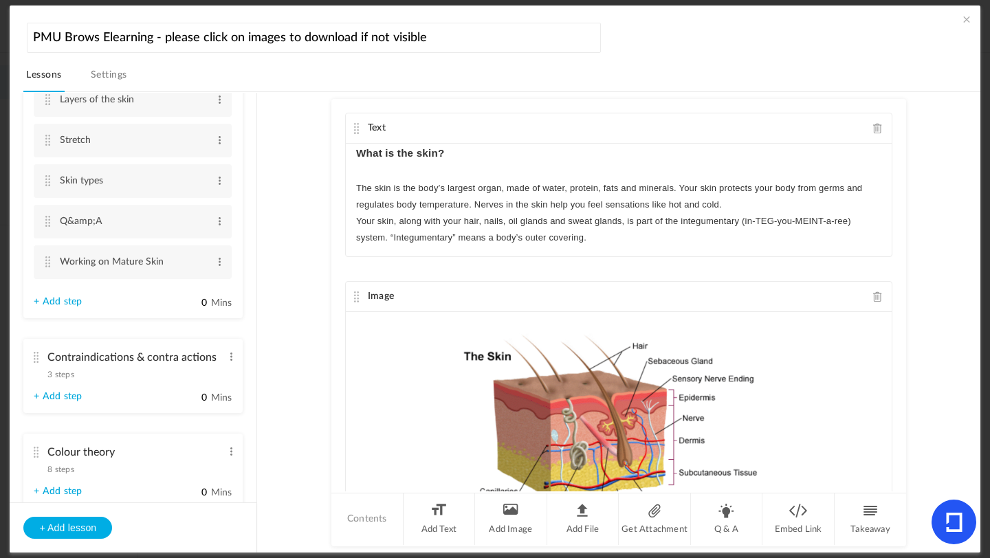
scroll to position [407, 0]
click at [217, 264] on span at bounding box center [220, 263] width 10 height 14
click at [188, 289] on link "Edit" at bounding box center [198, 285] width 54 height 17
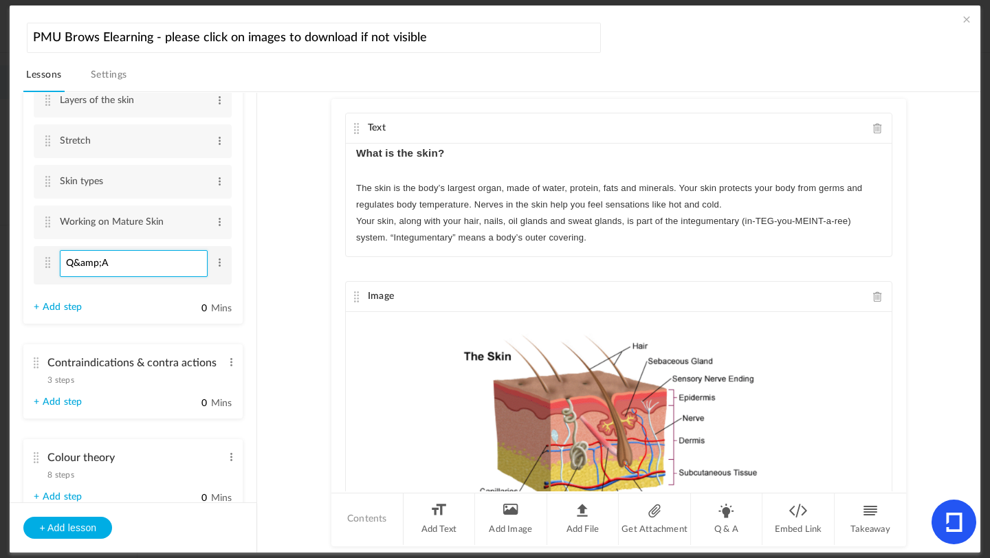
click at [101, 268] on input "Q&amp;A" at bounding box center [134, 263] width 148 height 27
type input "Q&A"
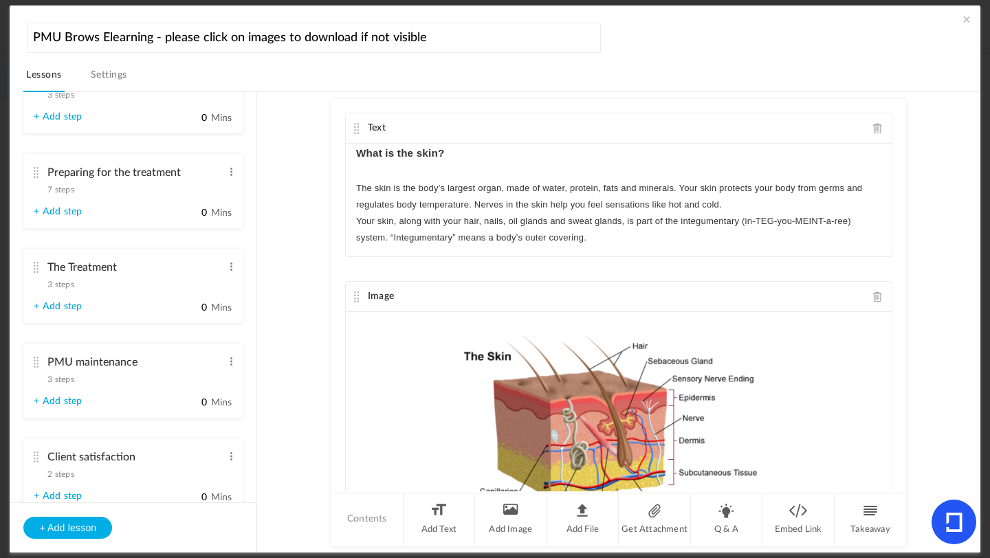
scroll to position [1356, 0]
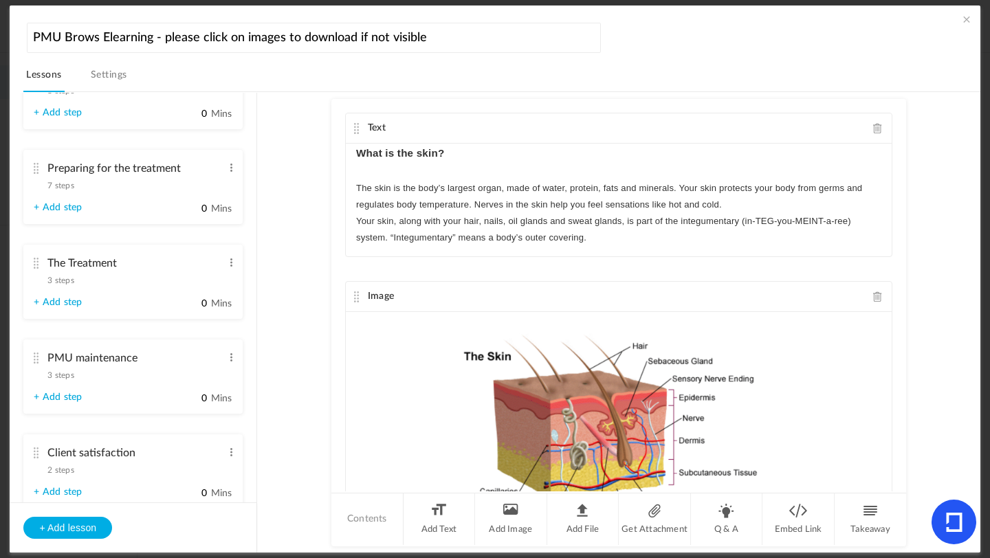
click at [301, 215] on au-course-substep "Text What is the skin? The skin is the body’s largest organ, made of water, pro…" at bounding box center [619, 322] width 690 height 461
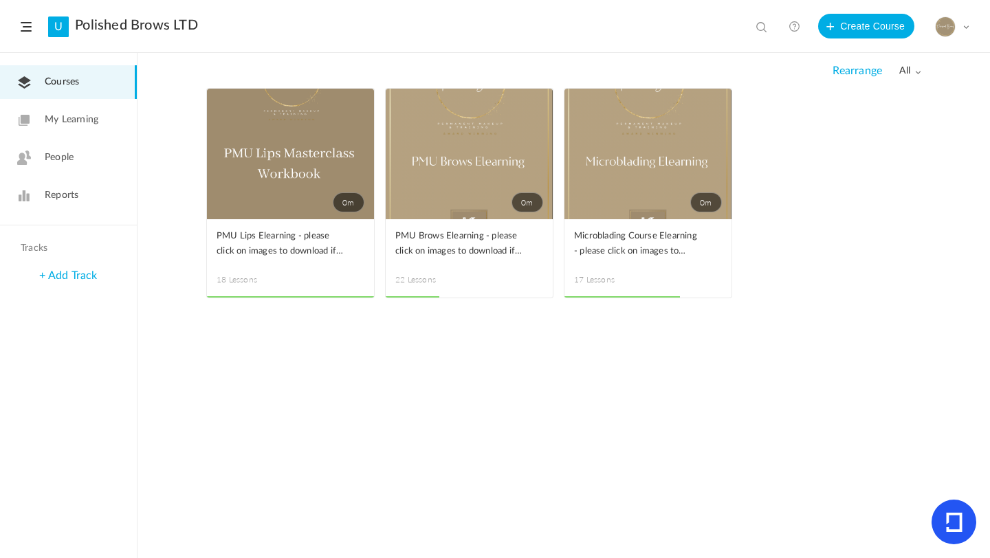
click at [448, 132] on link "0m" at bounding box center [469, 154] width 167 height 131
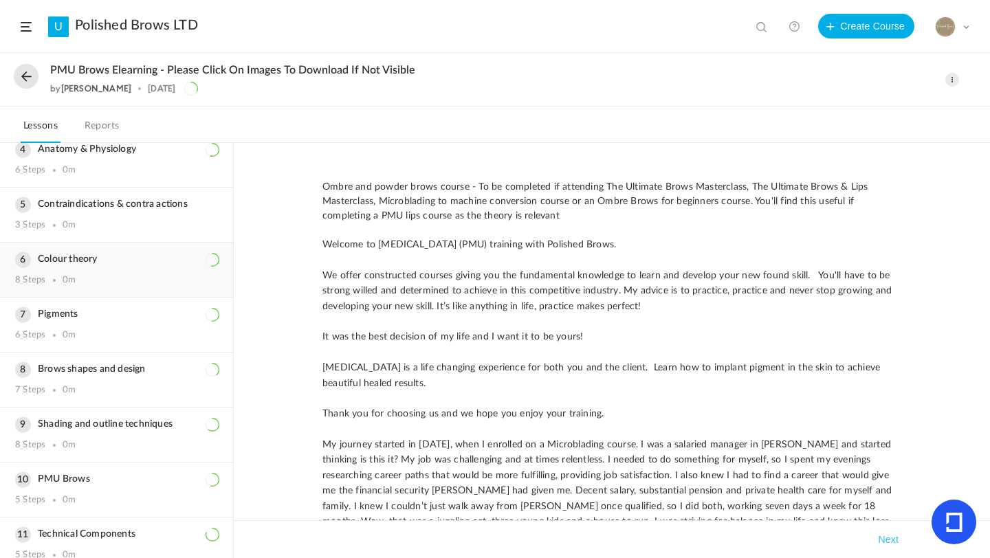
scroll to position [270, 0]
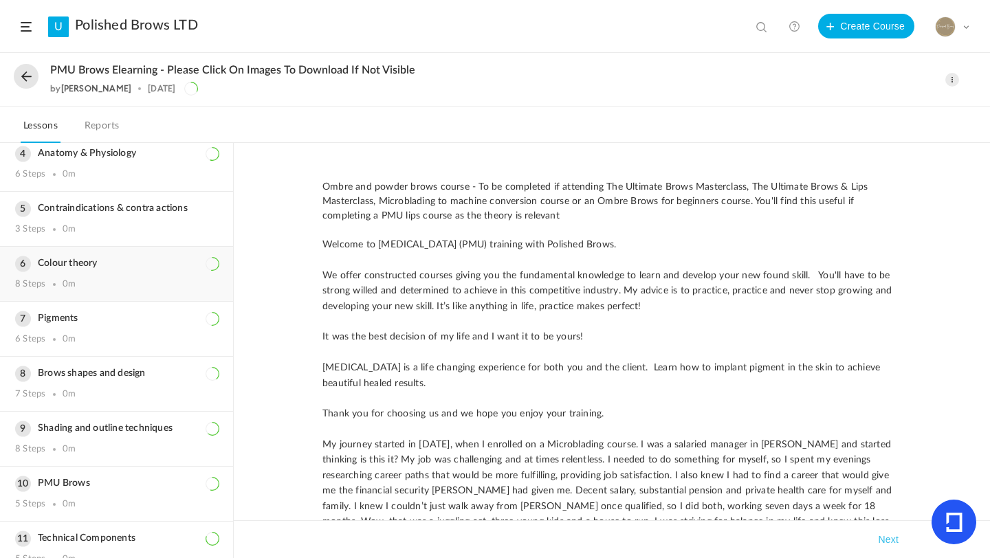
click at [83, 261] on h3 "Colour theory" at bounding box center [116, 264] width 203 height 12
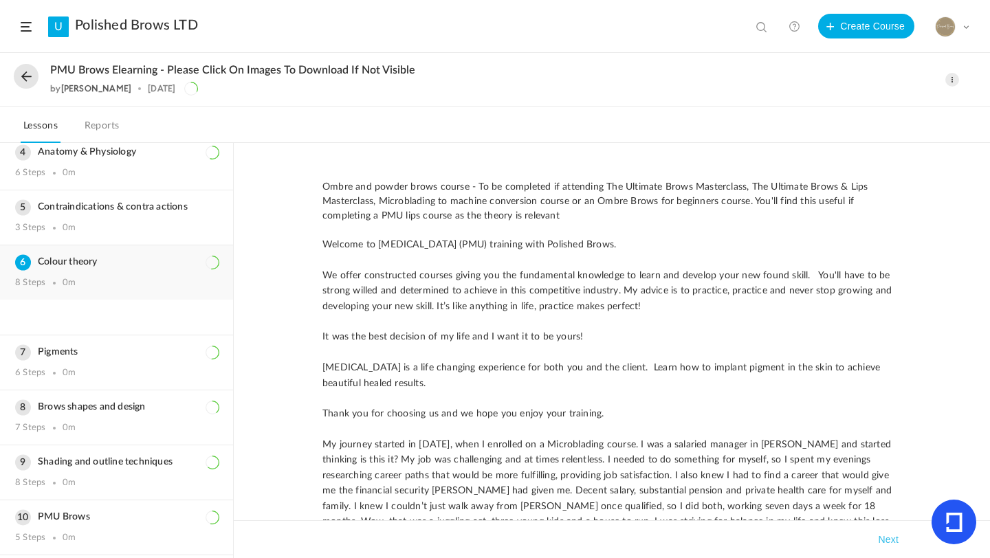
scroll to position [171, 0]
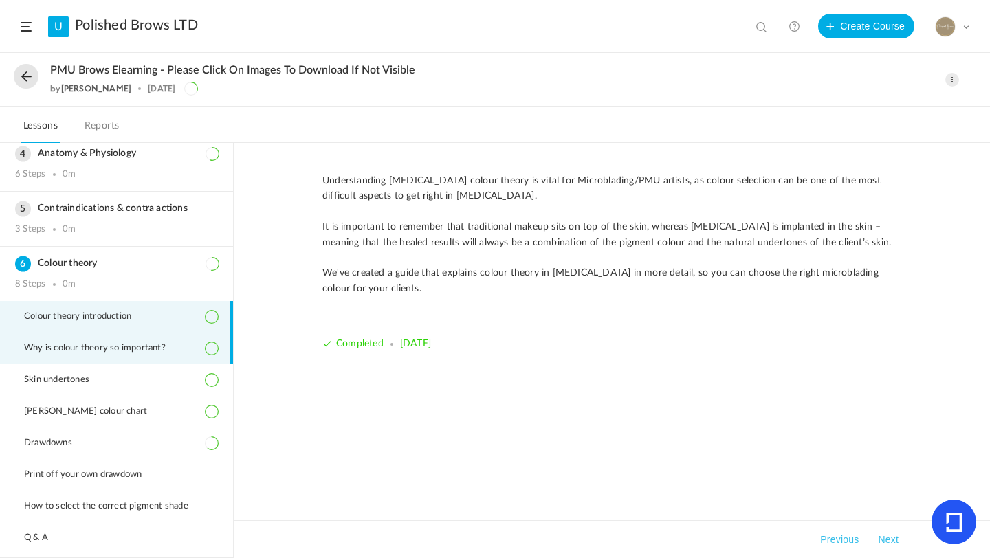
click at [75, 350] on span "Why is colour theory so important?" at bounding box center [103, 348] width 159 height 11
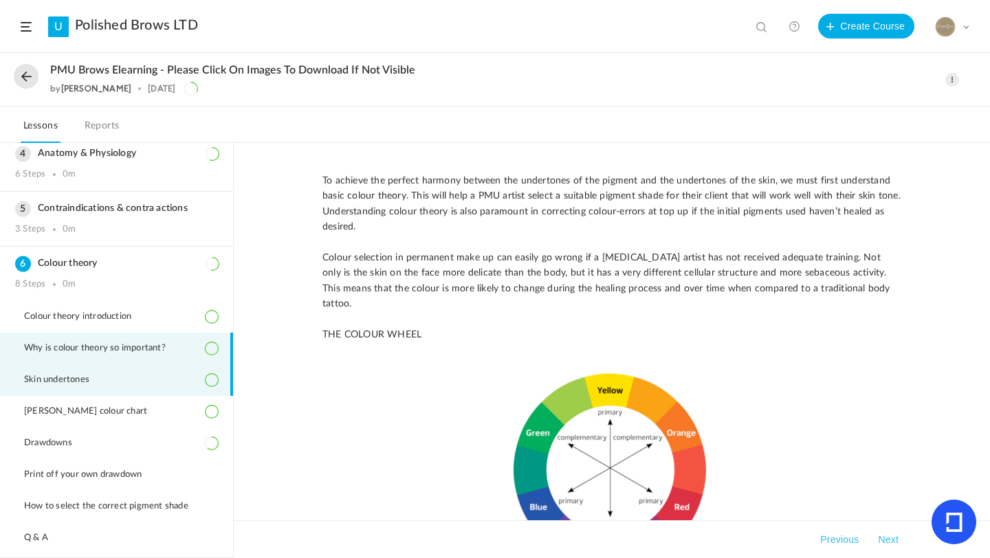
click at [76, 386] on li "Skin undertones" at bounding box center [116, 380] width 233 height 32
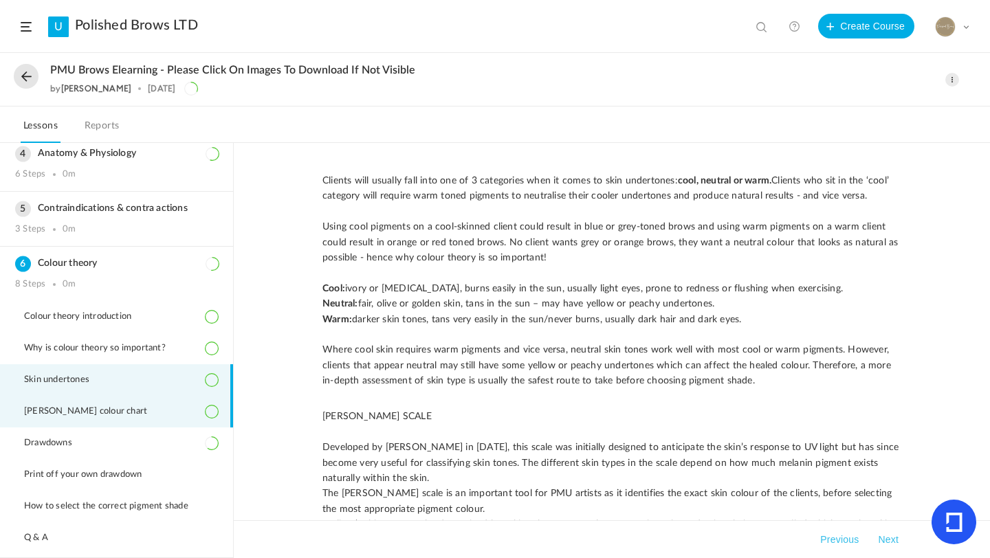
click at [76, 414] on span "Tina Davies colour chart" at bounding box center [94, 411] width 140 height 11
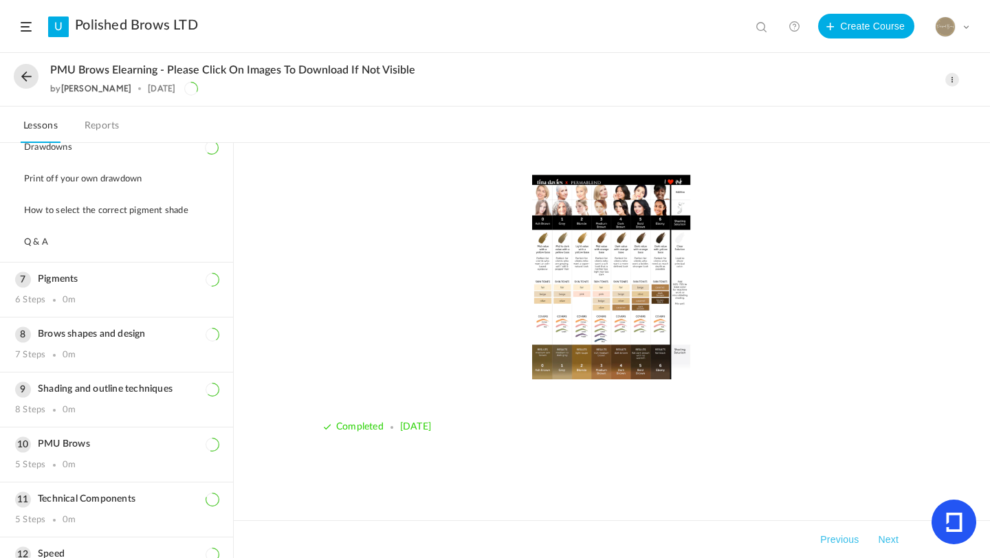
scroll to position [467, 0]
click at [61, 280] on h3 "Pigments" at bounding box center [116, 280] width 203 height 12
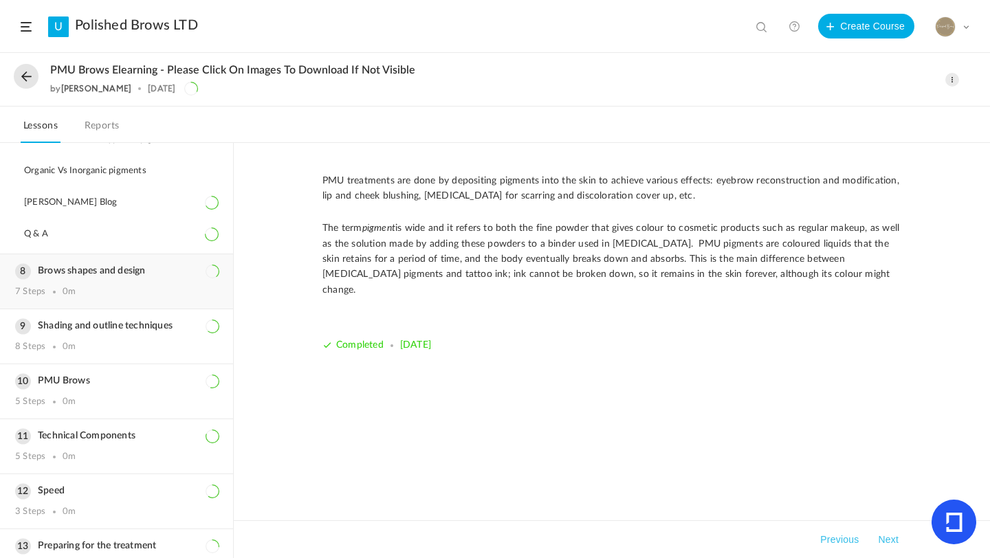
click at [110, 271] on h3 "Brows shapes and design" at bounding box center [116, 271] width 203 height 12
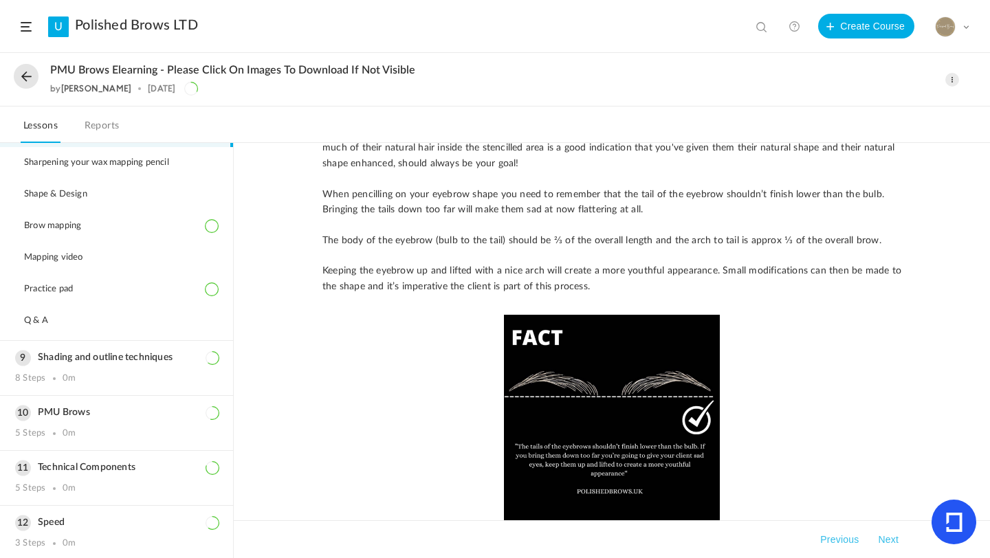
scroll to position [124, 0]
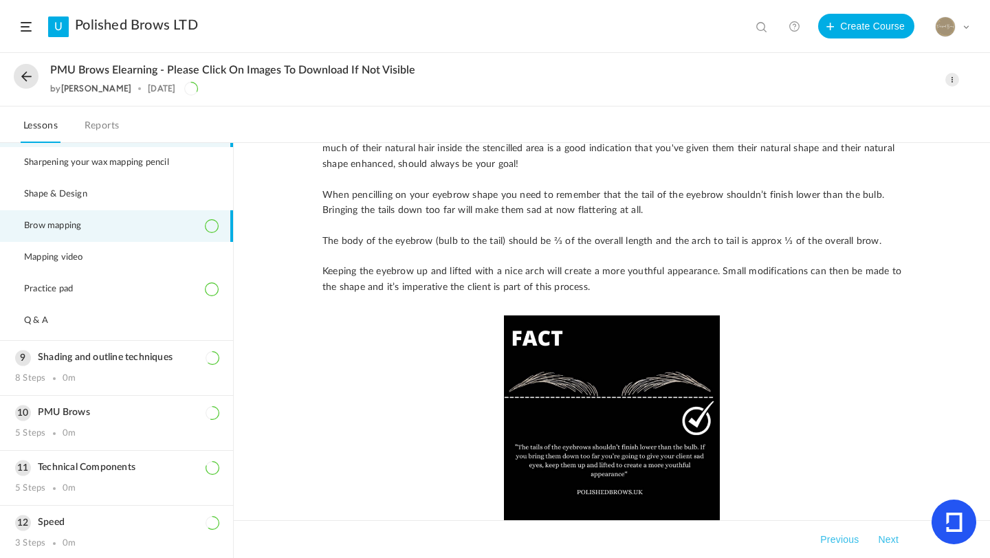
click at [68, 228] on span "Brow mapping" at bounding box center [61, 226] width 74 height 11
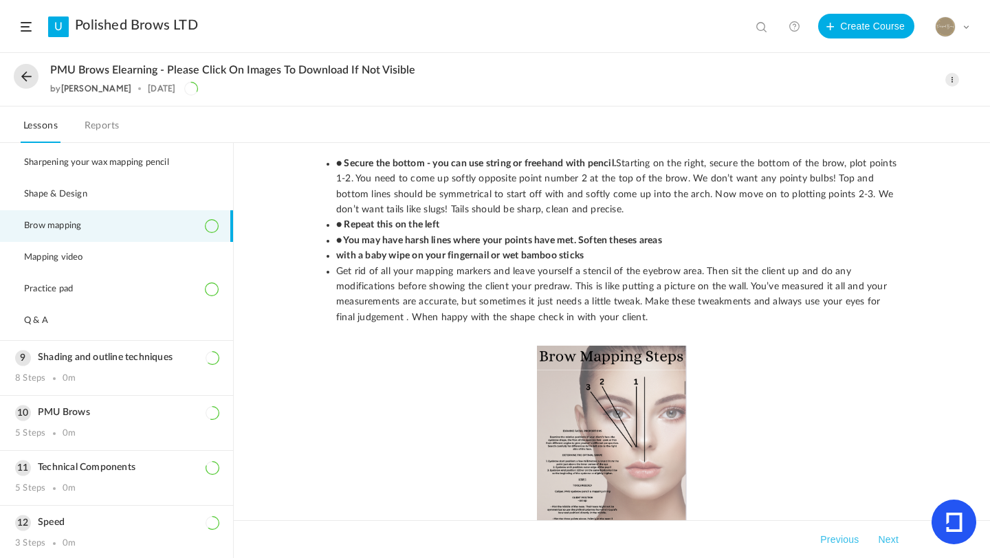
scroll to position [1400, 0]
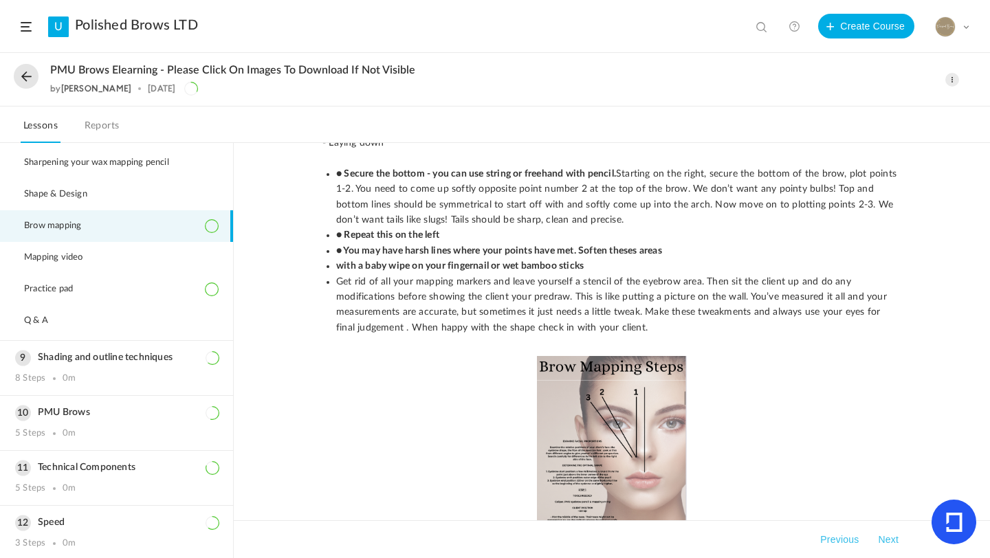
click at [26, 25] on span at bounding box center [26, 27] width 11 height 10
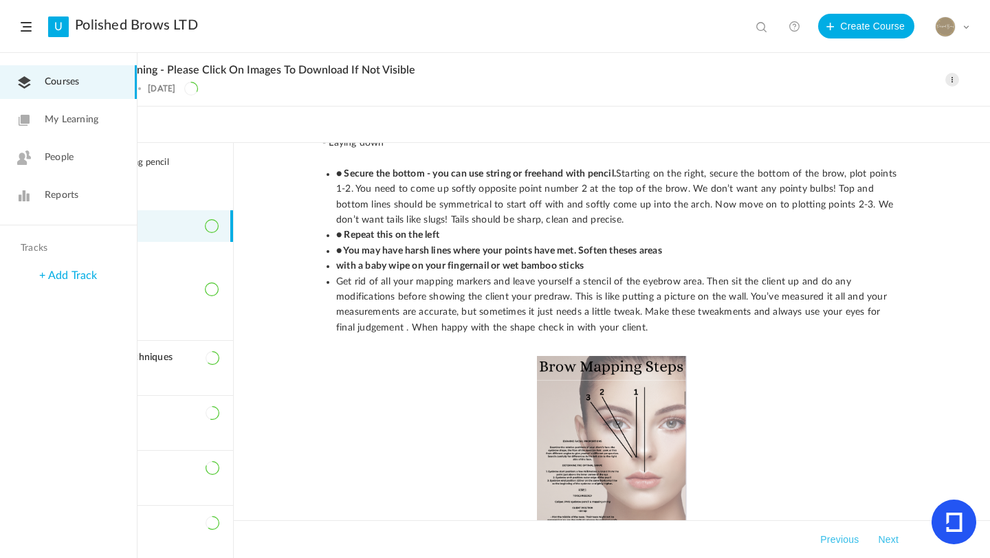
click at [303, 96] on div "PMU Brows Elearning - please click on images to download if not visible by Nata…" at bounding box center [495, 80] width 990 height 53
click at [85, 85] on link "Courses" at bounding box center [68, 82] width 137 height 34
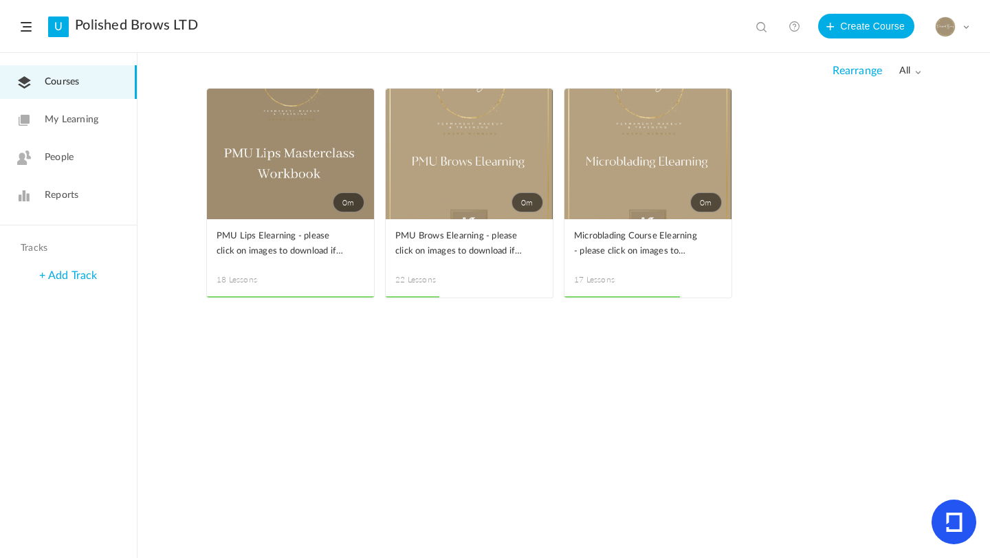
click at [0, 0] on span at bounding box center [0, 0] width 0 height 0
click at [0, 0] on link "Edit" at bounding box center [0, 0] width 0 height 0
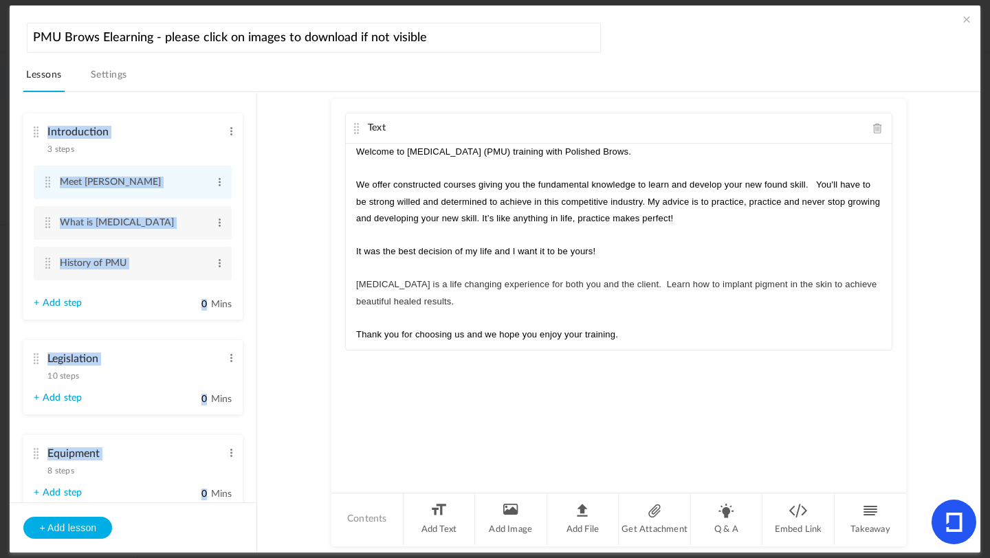
drag, startPoint x: 252, startPoint y: 161, endPoint x: 252, endPoint y: 174, distance: 13.1
click at [252, 174] on ul "Introduction 3 steps Edit Delete Meet [PERSON_NAME] Edit Delete What is [MEDICA…" at bounding box center [133, 298] width 247 height 410
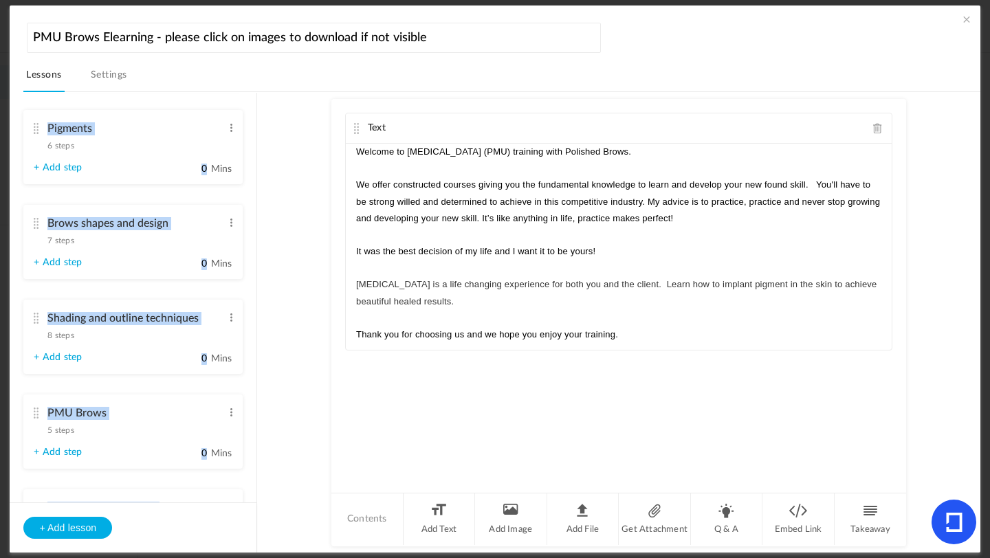
scroll to position [703, 0]
click at [72, 243] on span "7 steps" at bounding box center [60, 243] width 26 height 8
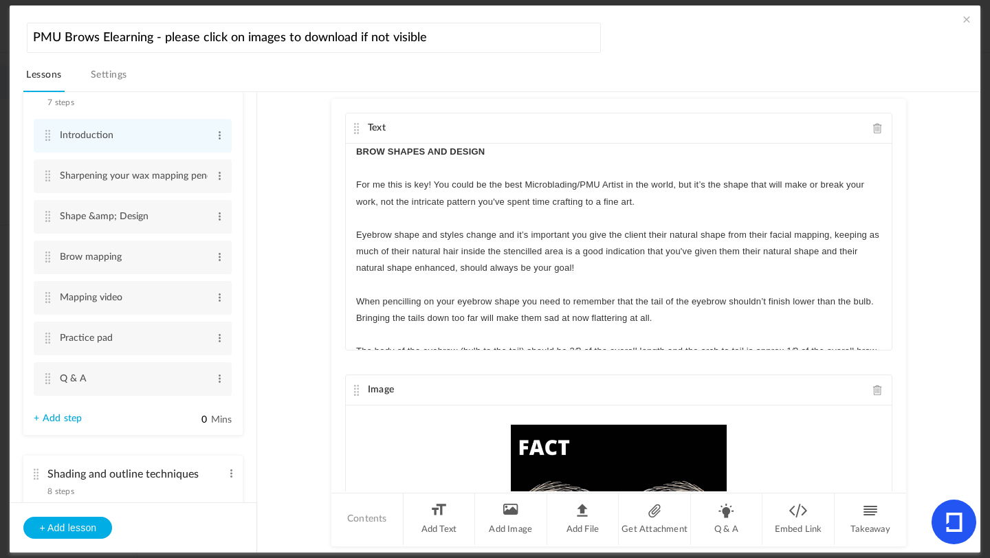
scroll to position [720, 0]
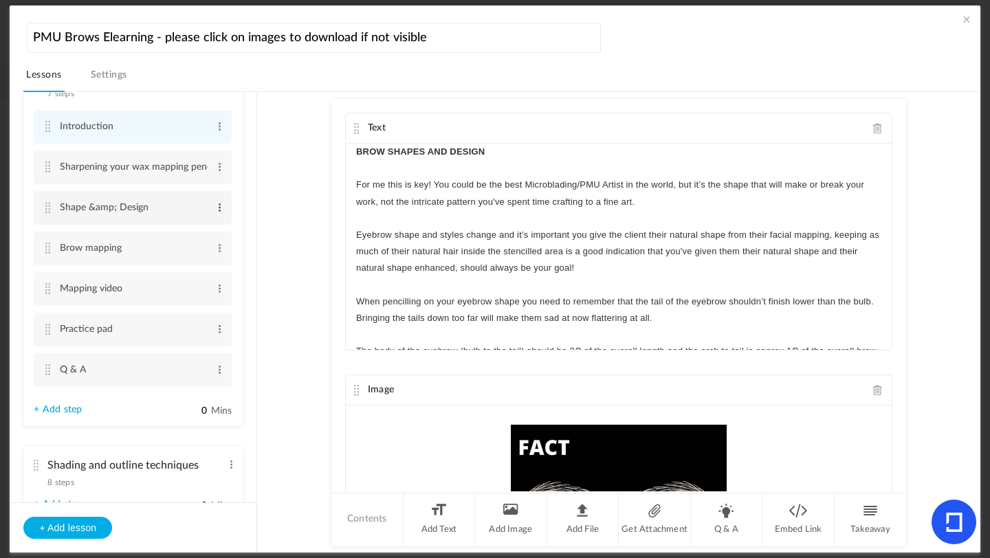
click at [217, 215] on span at bounding box center [220, 208] width 10 height 14
click at [197, 231] on link "Edit" at bounding box center [198, 230] width 54 height 17
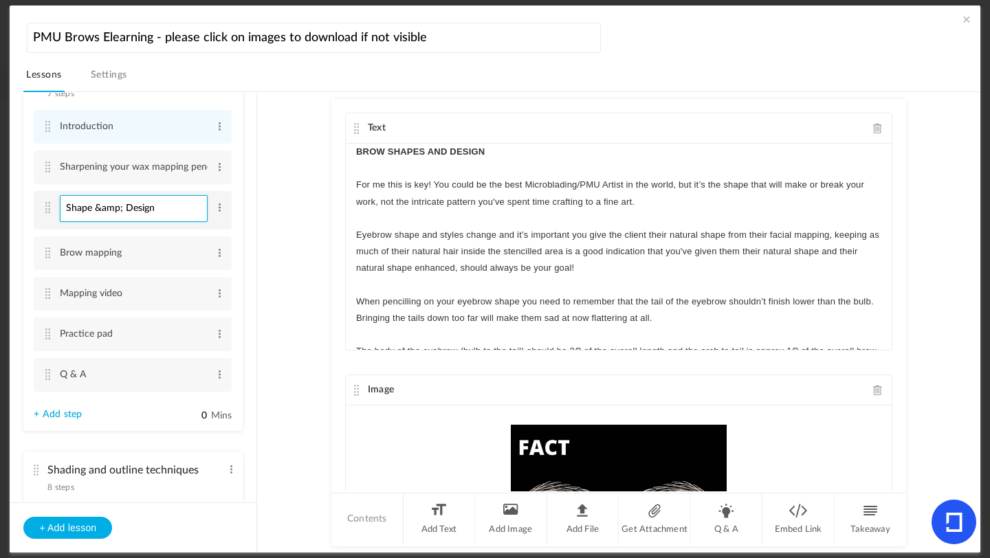
click at [102, 215] on input "Shape &amp; Design" at bounding box center [134, 208] width 148 height 27
type input "Shape & Design"
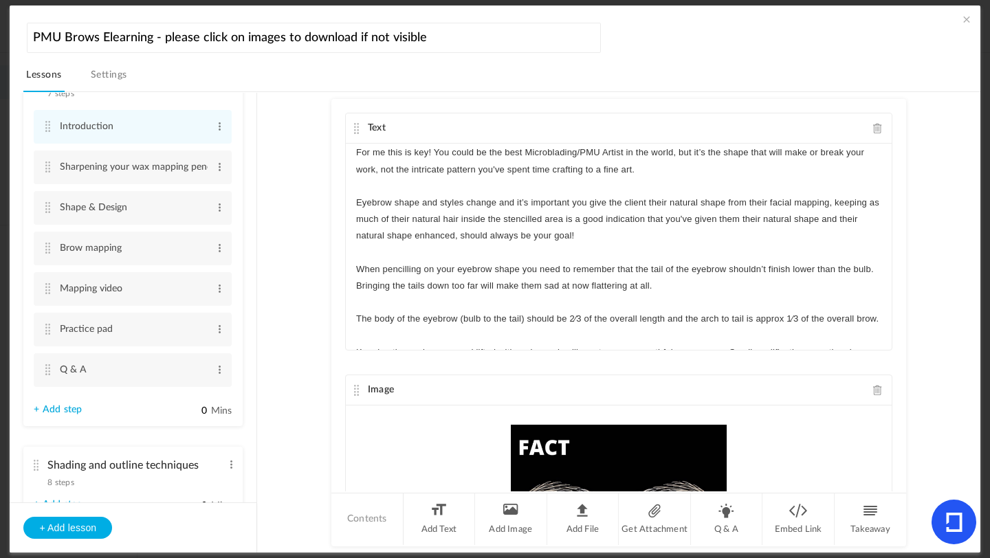
scroll to position [87, 0]
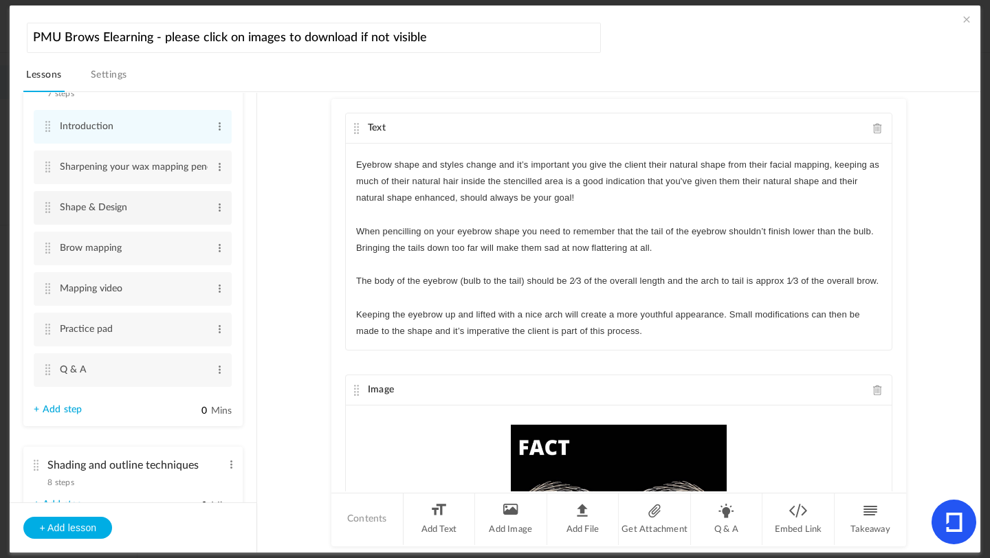
click at [48, 213] on cite at bounding box center [48, 207] width 10 height 11
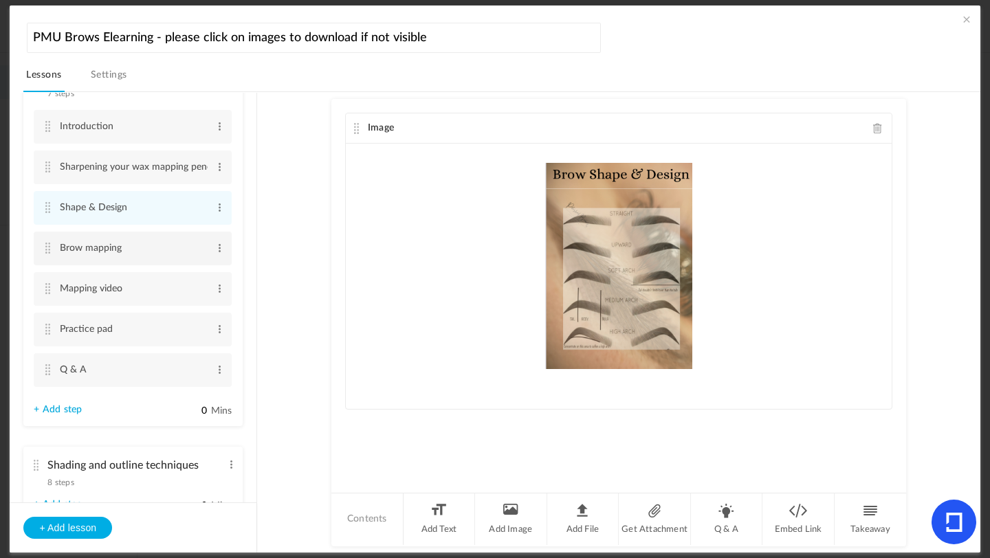
click at [52, 250] on cite at bounding box center [48, 248] width 10 height 11
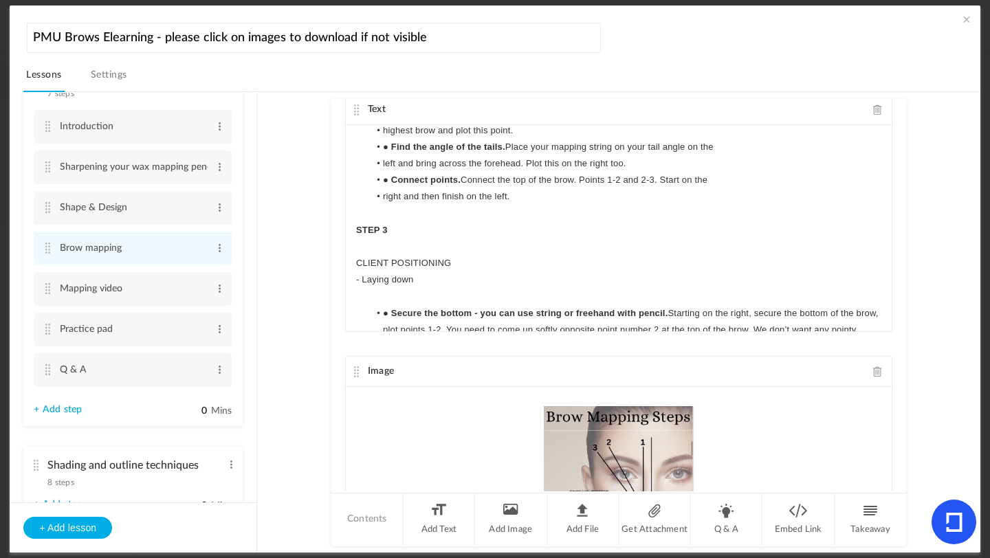
scroll to position [836, 0]
drag, startPoint x: 886, startPoint y: 292, endPoint x: 884, endPoint y: 309, distance: 17.9
click at [884, 309] on div "Text BROW MAPPING We follow the Golden Ratio method for brow mapping. Our aim i…" at bounding box center [618, 213] width 547 height 238
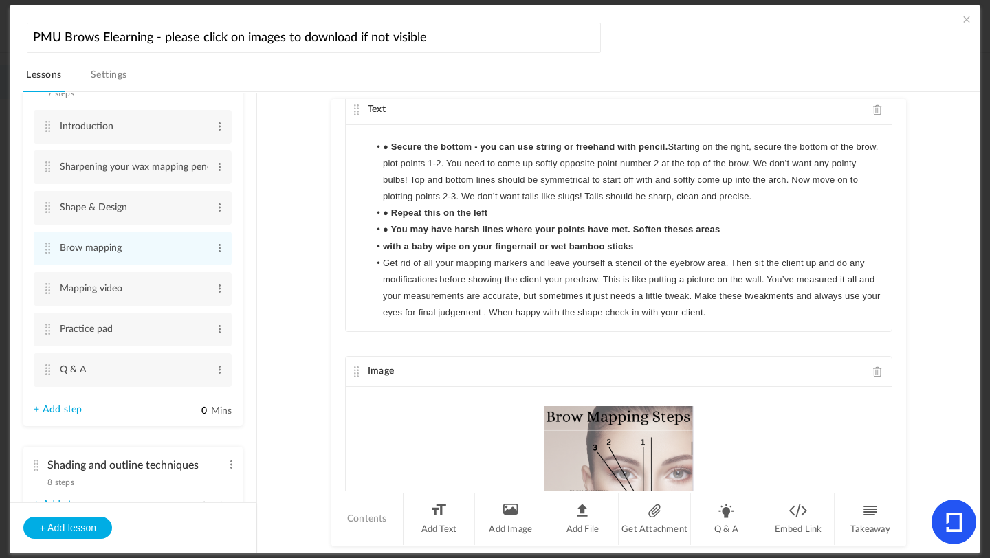
scroll to position [1018, 0]
drag, startPoint x: 755, startPoint y: 315, endPoint x: 455, endPoint y: 167, distance: 334.9
click at [455, 167] on ul "● Secure the bottom - you can use string or freehand with pencil. Starting on t…" at bounding box center [618, 230] width 525 height 183
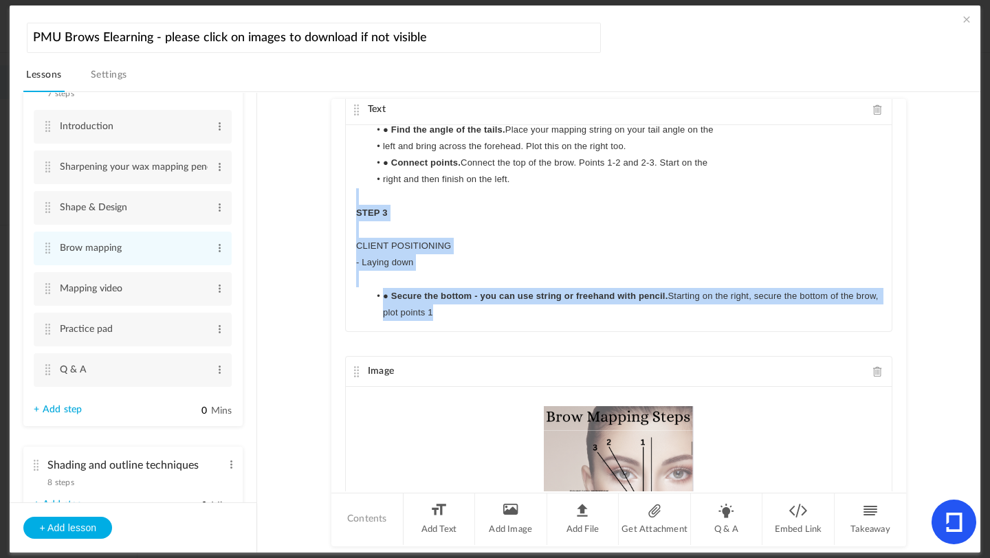
drag, startPoint x: 463, startPoint y: 316, endPoint x: 378, endPoint y: 192, distance: 150.9
click at [378, 192] on div "BROW MAPPING We follow the Golden Ratio method for brow mapping. Our aim is to …" at bounding box center [619, 228] width 546 height 206
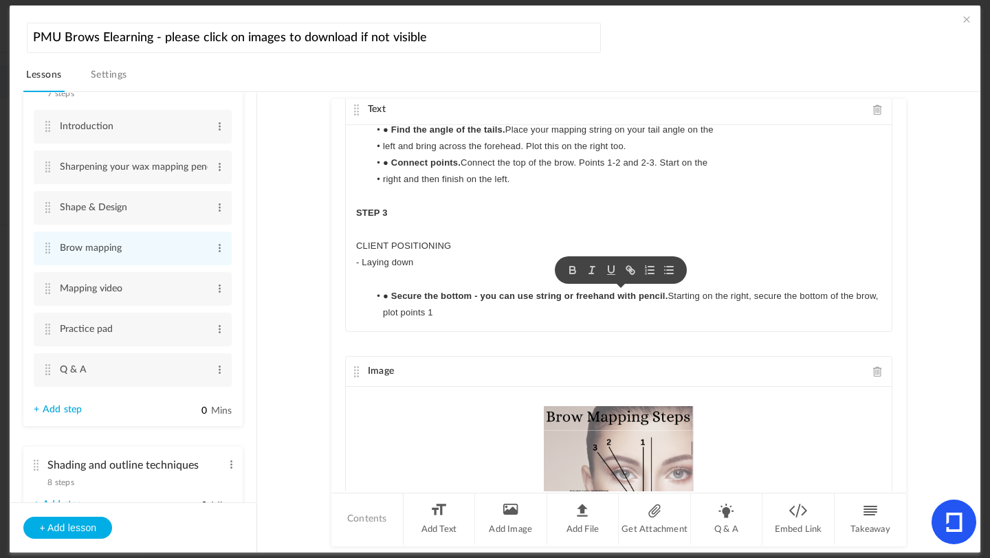
scroll to position [752, 0]
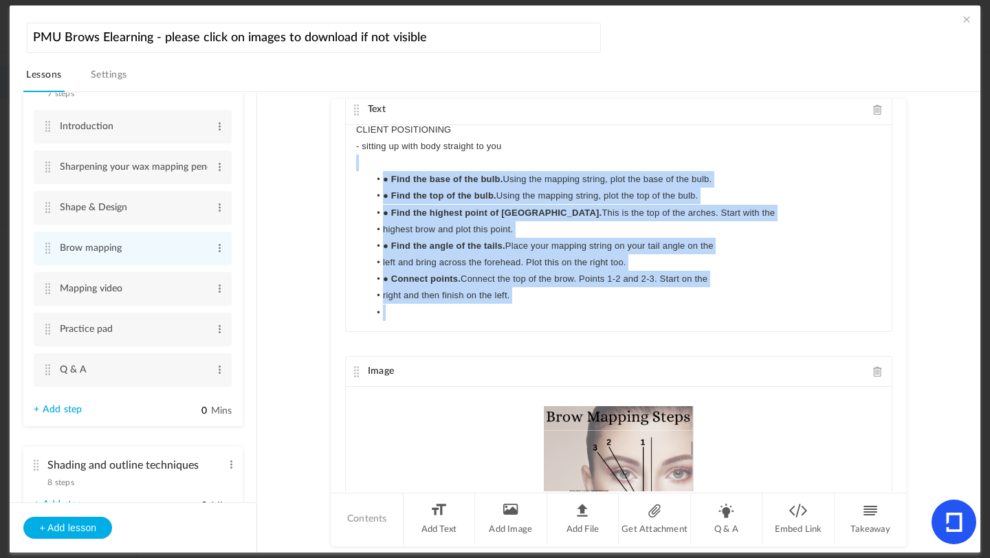
drag, startPoint x: 391, startPoint y: 318, endPoint x: 345, endPoint y: 166, distance: 158.8
click at [346, 166] on div "BROW MAPPING We follow the Golden Ratio method for brow mapping. Our aim is to …" at bounding box center [619, 228] width 546 height 206
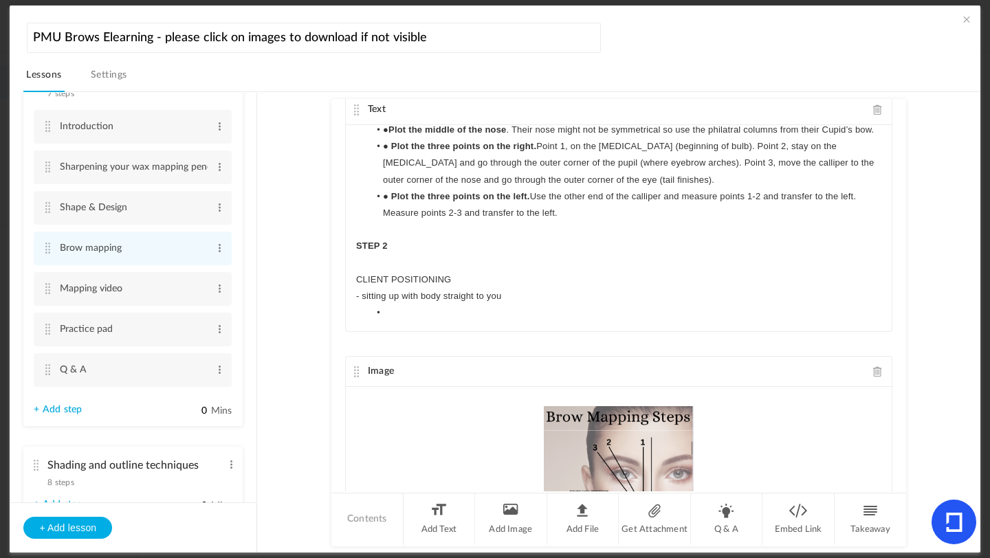
scroll to position [602, 0]
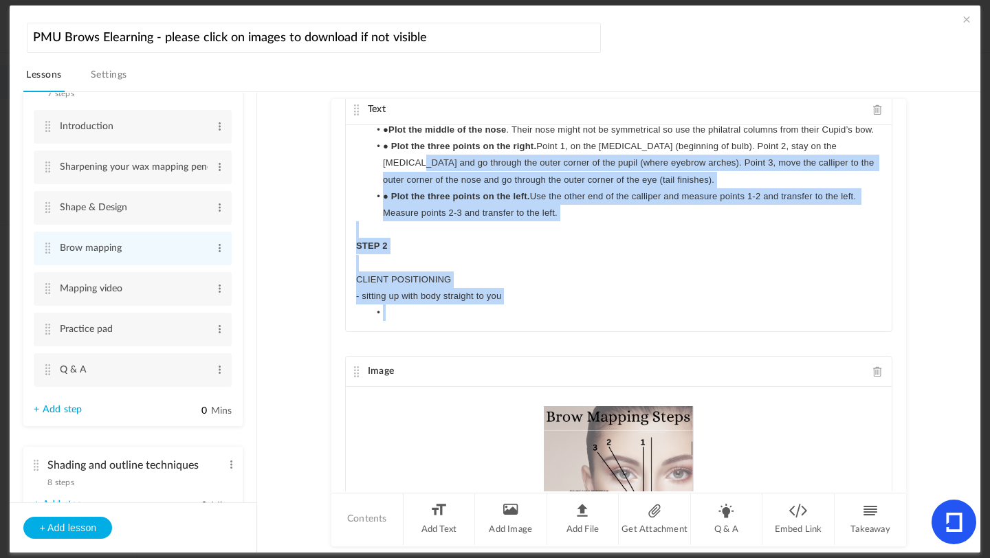
drag, startPoint x: 393, startPoint y: 314, endPoint x: 366, endPoint y: 169, distance: 147.4
click at [366, 170] on div "BROW MAPPING We follow the Golden Ratio method for brow mapping. Our aim is to …" at bounding box center [619, 228] width 546 height 206
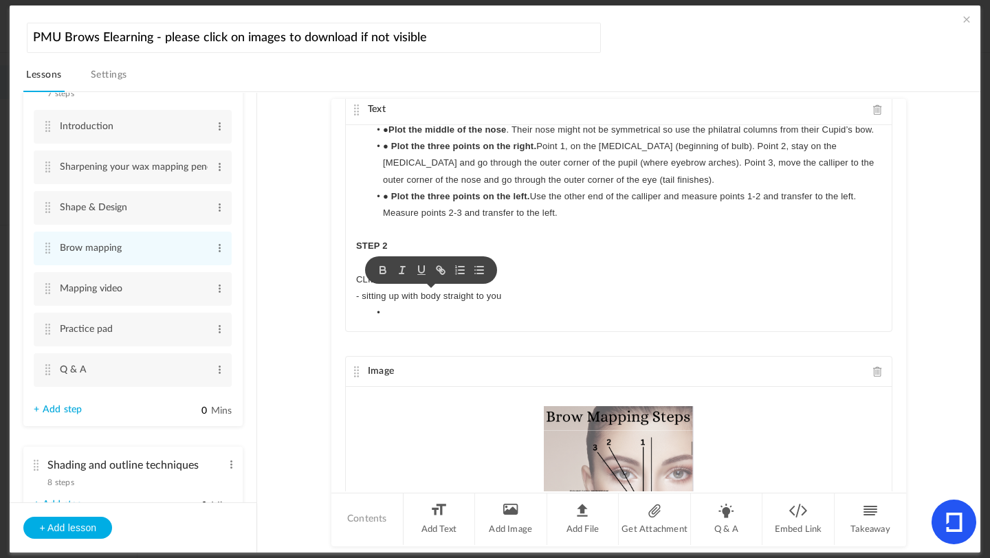
scroll to position [436, 0]
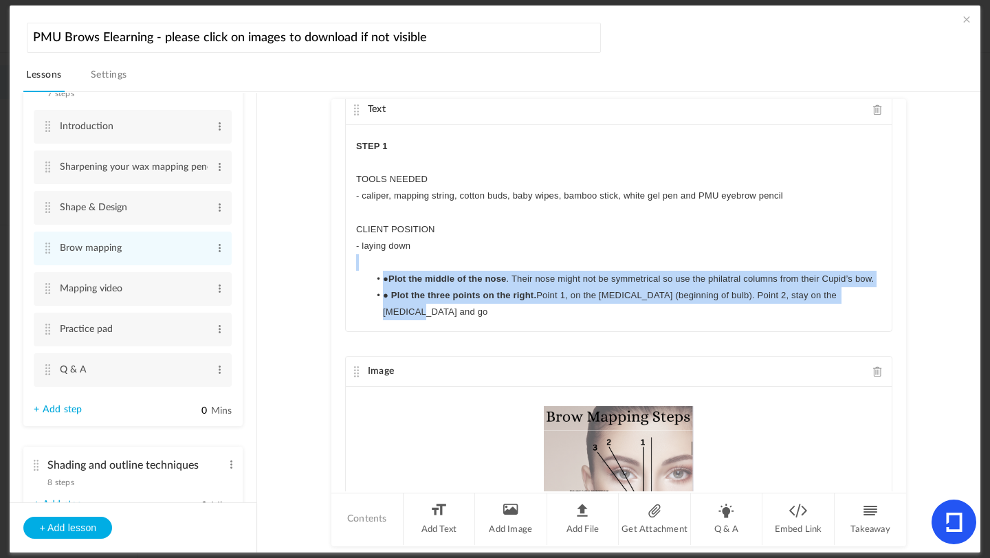
drag, startPoint x: 848, startPoint y: 314, endPoint x: 765, endPoint y: 265, distance: 96.1
click at [765, 265] on div "BROW MAPPING We follow the Golden Ratio method for brow mapping. Our aim is to …" at bounding box center [619, 228] width 546 height 206
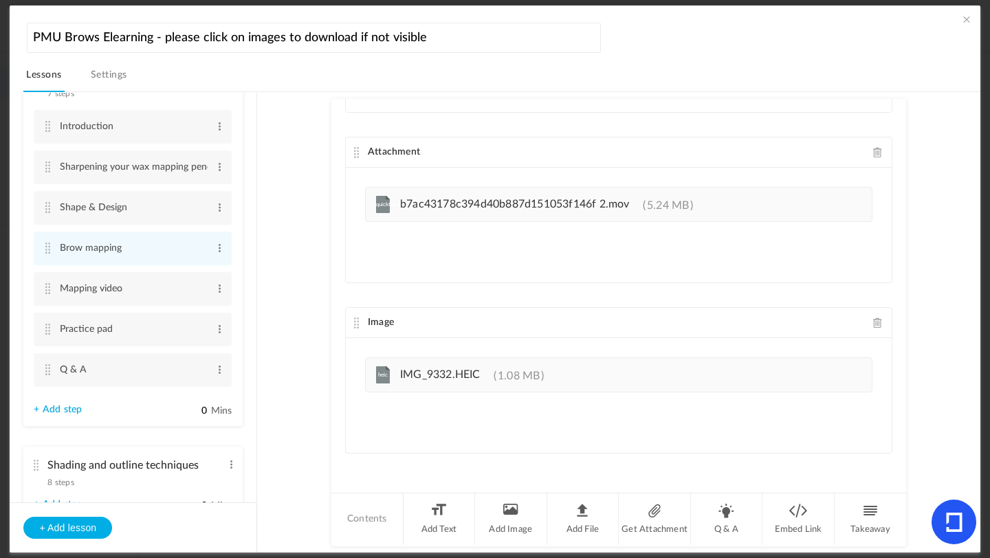
scroll to position [236, 0]
click at [945, 329] on au-course-substep "Image Image Text BROW MAPPING No one's face is symmetrical but we’re trying to …" at bounding box center [619, 322] width 690 height 461
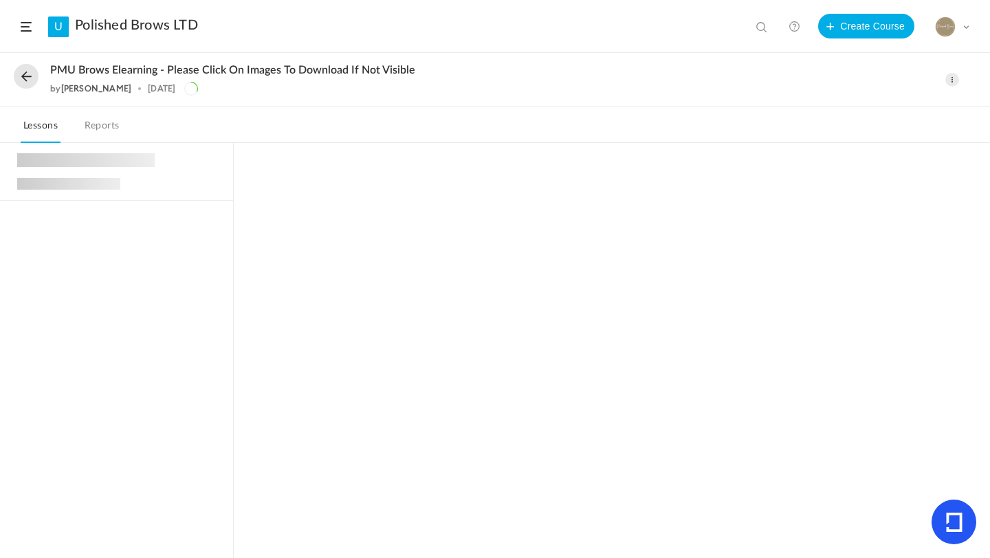
scroll to position [385, 0]
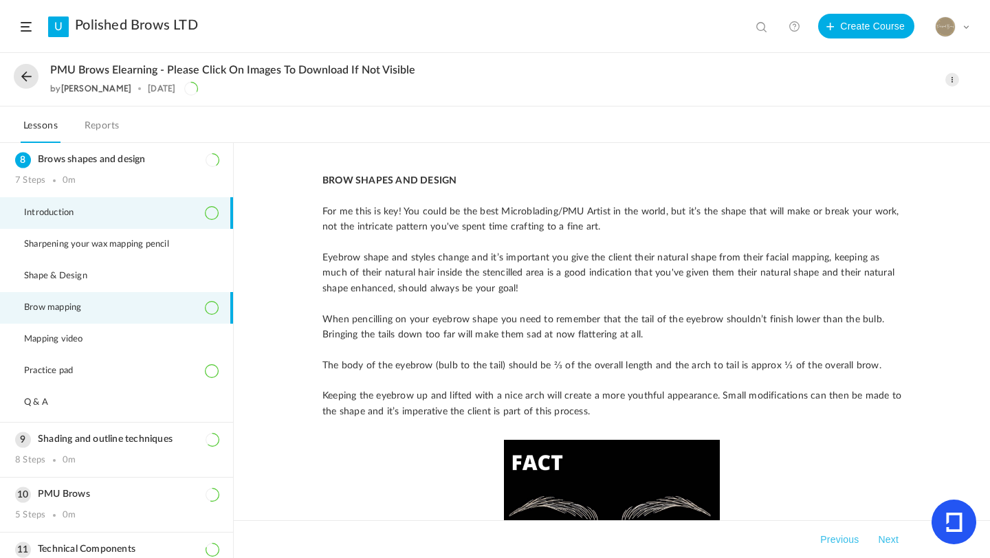
click at [81, 302] on li "Brow mapping" at bounding box center [116, 308] width 233 height 32
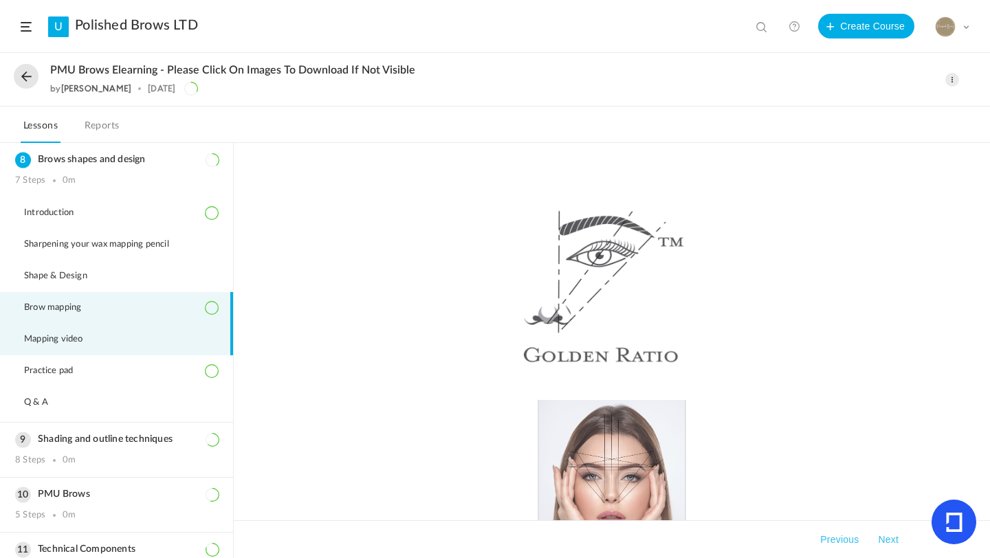
click at [87, 330] on li "Mapping video" at bounding box center [116, 340] width 233 height 32
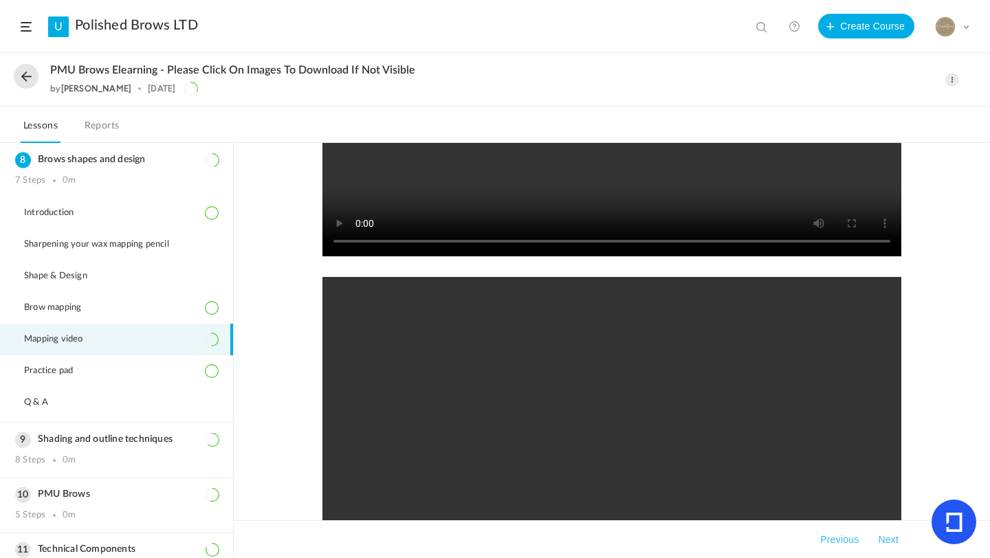
scroll to position [270, 0]
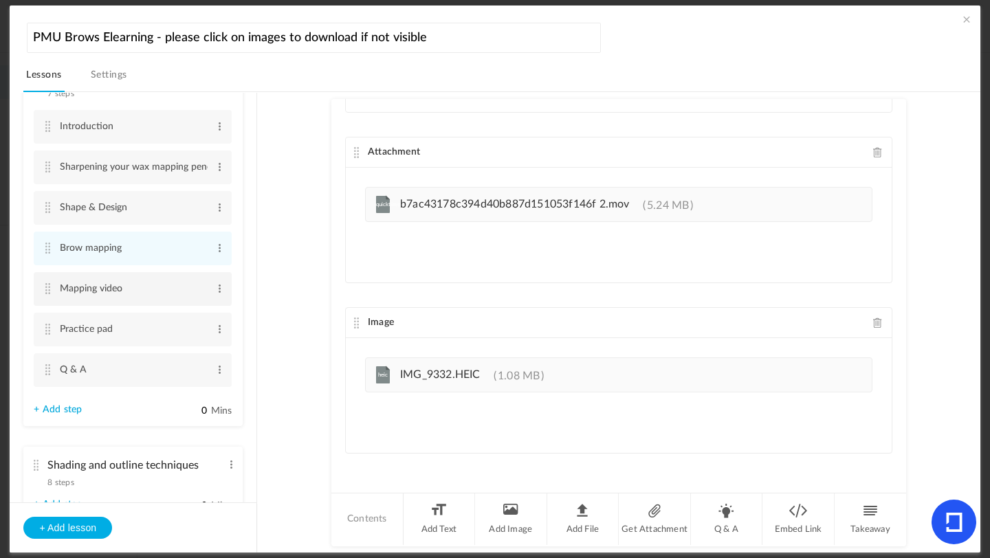
click at [51, 290] on cite at bounding box center [48, 288] width 10 height 11
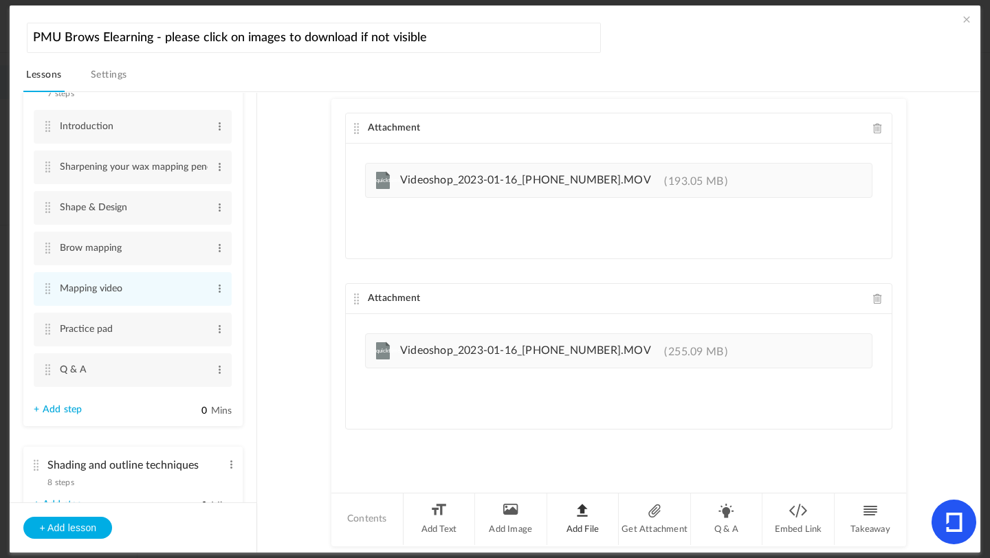
click at [571, 516] on li "Add File" at bounding box center [583, 520] width 72 height 52
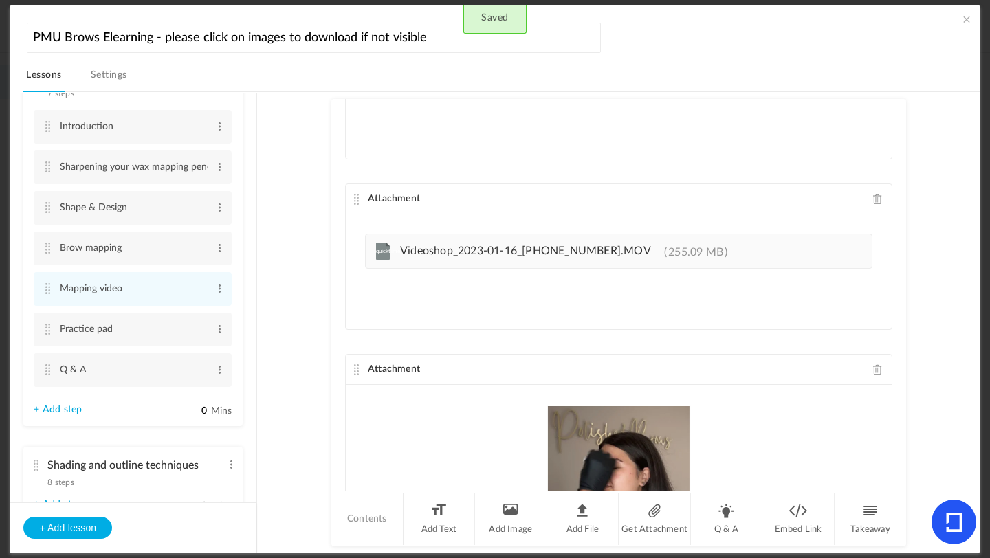
scroll to position [99, 0]
click at [873, 204] on span at bounding box center [878, 200] width 10 height 10
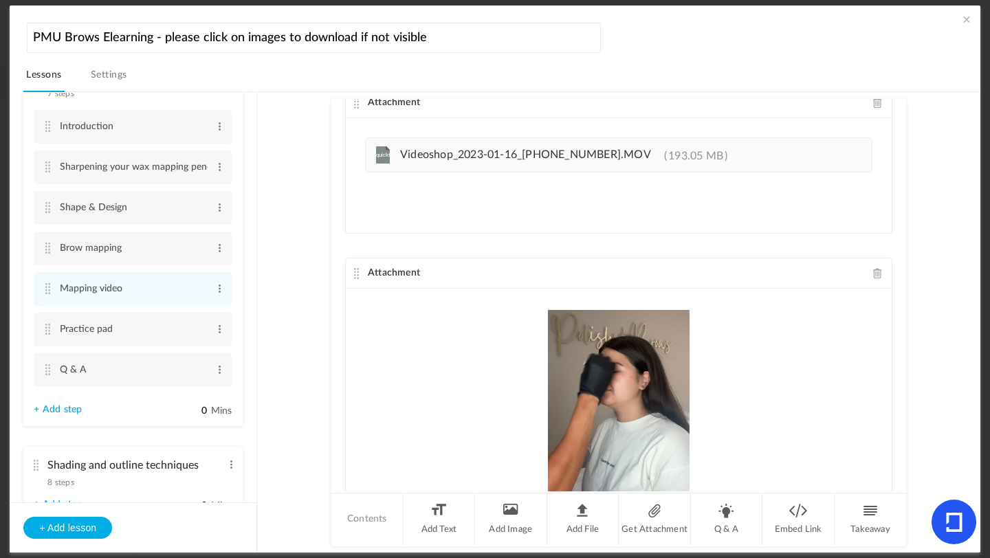
scroll to position [23, 0]
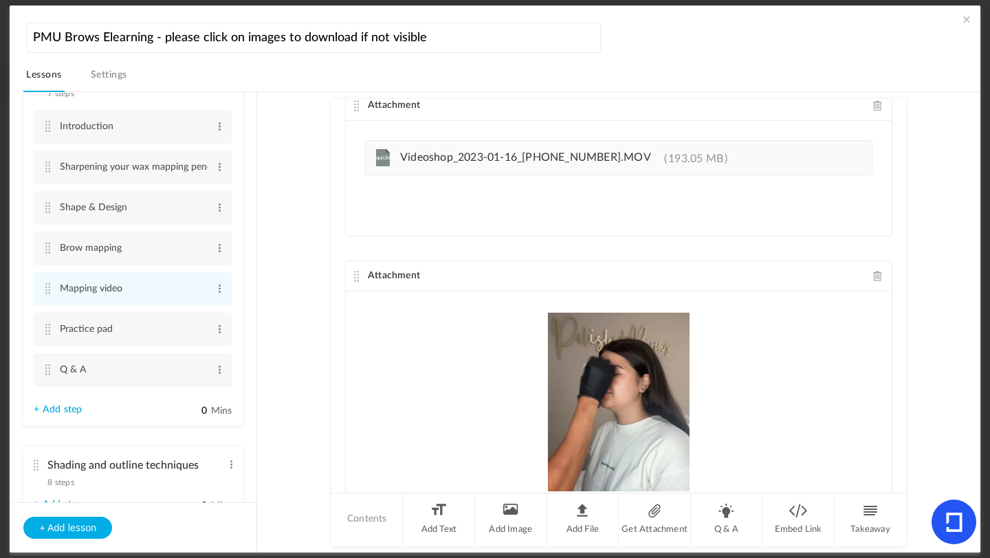
click at [873, 105] on span at bounding box center [878, 105] width 10 height 10
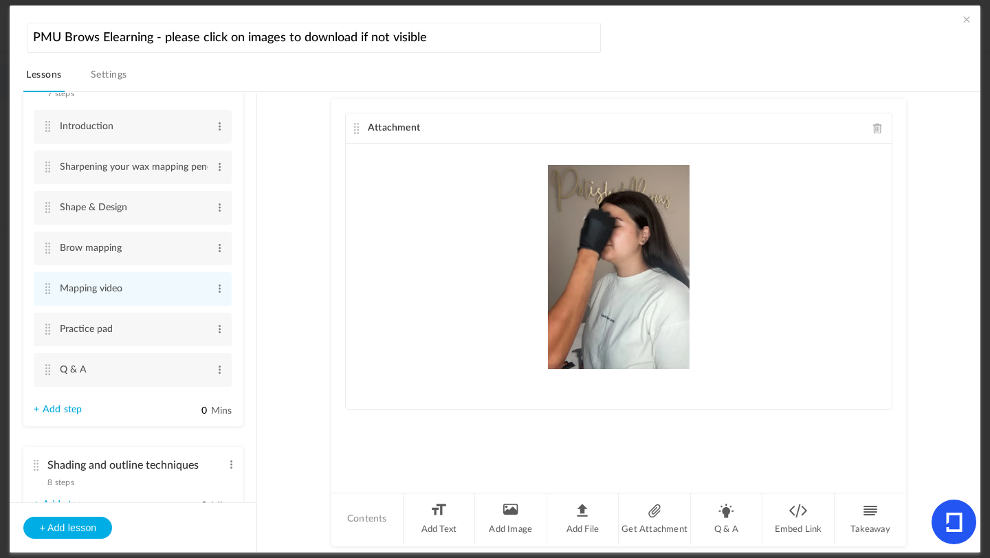
click at [614, 444] on div "Attachment Upload your file here" at bounding box center [618, 295] width 575 height 393
click at [294, 173] on au-course-substep "Attachment Upload your file here Contents Add Text Add Image Add File Get Attac…" at bounding box center [619, 322] width 690 height 461
click at [369, 447] on div "Attachment Upload your file here" at bounding box center [618, 295] width 575 height 393
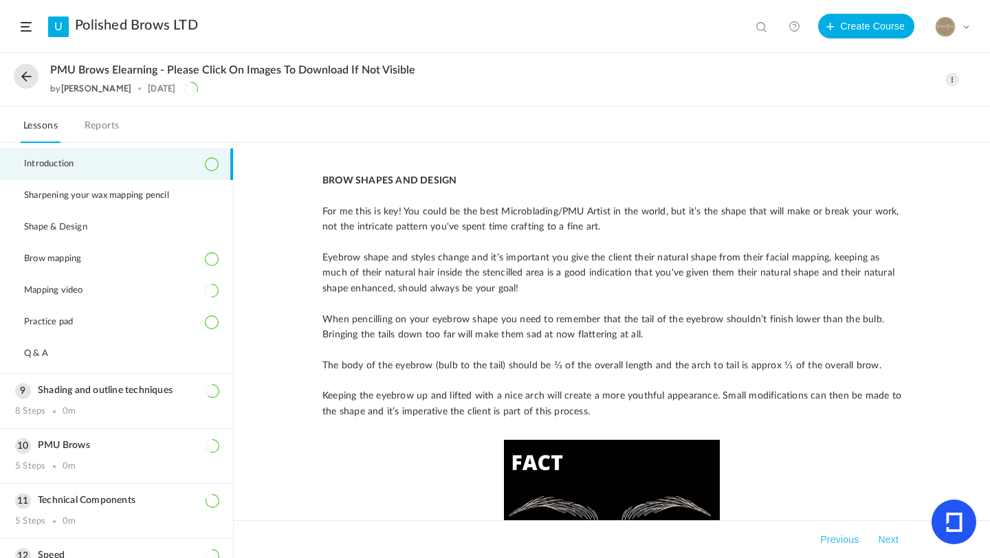
scroll to position [435, 0]
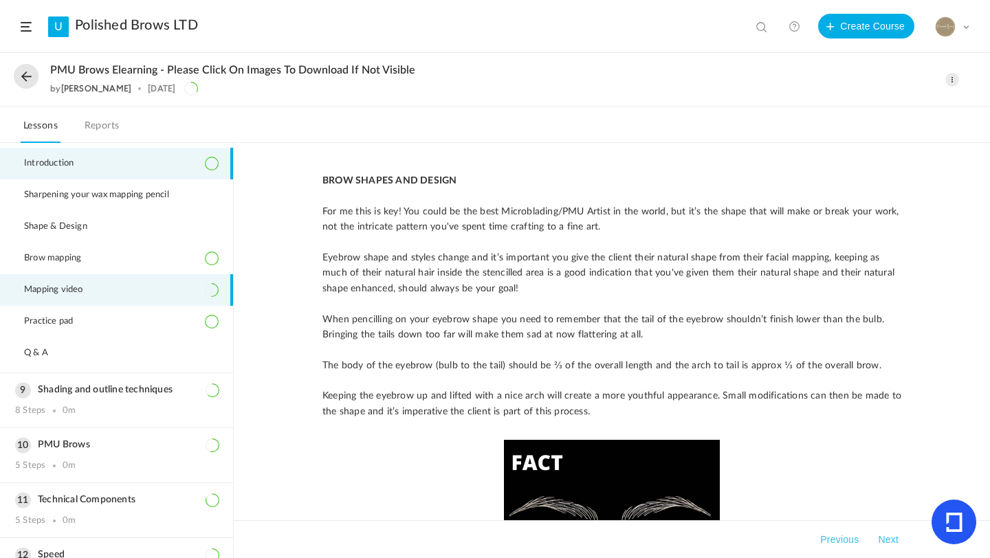
click at [66, 294] on span "Mapping video" at bounding box center [62, 290] width 76 height 11
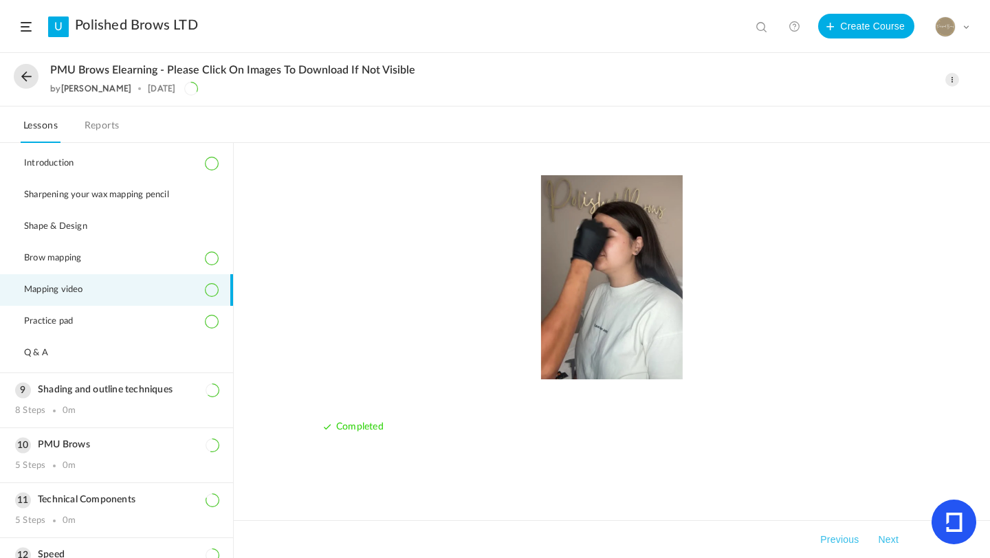
click at [611, 334] on img at bounding box center [611, 276] width 579 height 206
click at [577, 265] on img at bounding box center [611, 276] width 579 height 206
click at [595, 331] on img at bounding box center [611, 276] width 579 height 206
click at [846, 534] on button "Previous" at bounding box center [840, 540] width 44 height 17
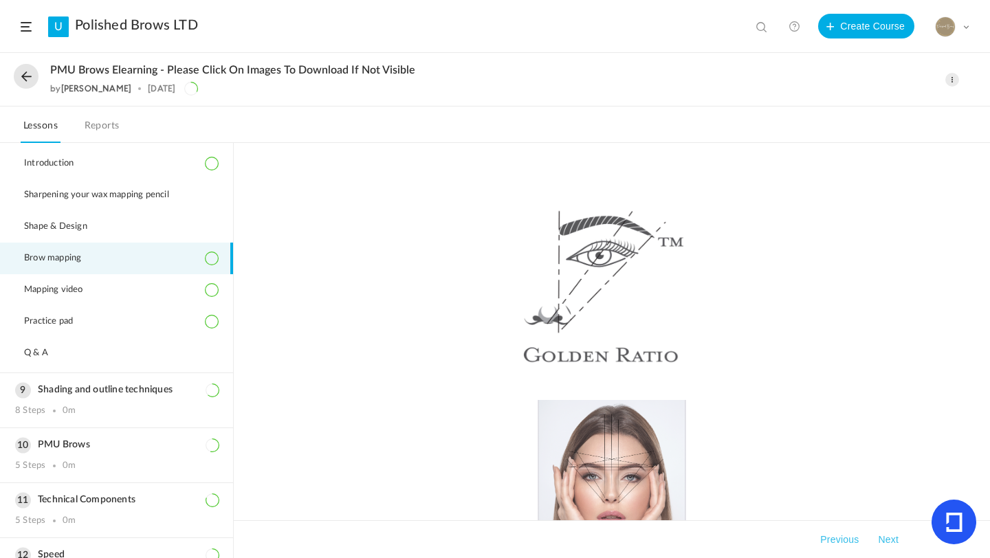
click at [880, 536] on button "Next" at bounding box center [888, 540] width 26 height 17
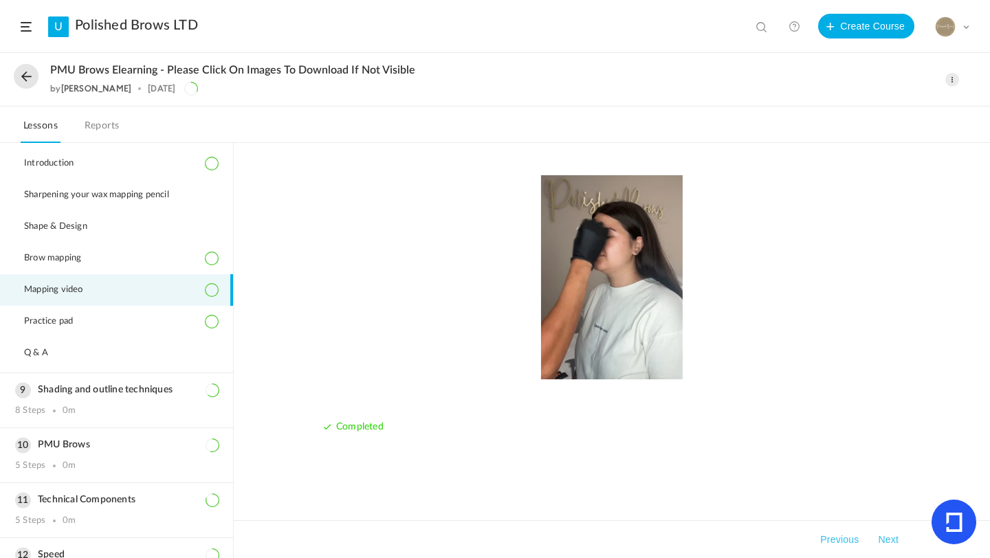
click at [579, 316] on img at bounding box center [611, 276] width 579 height 206
click at [24, 71] on button at bounding box center [26, 76] width 25 height 25
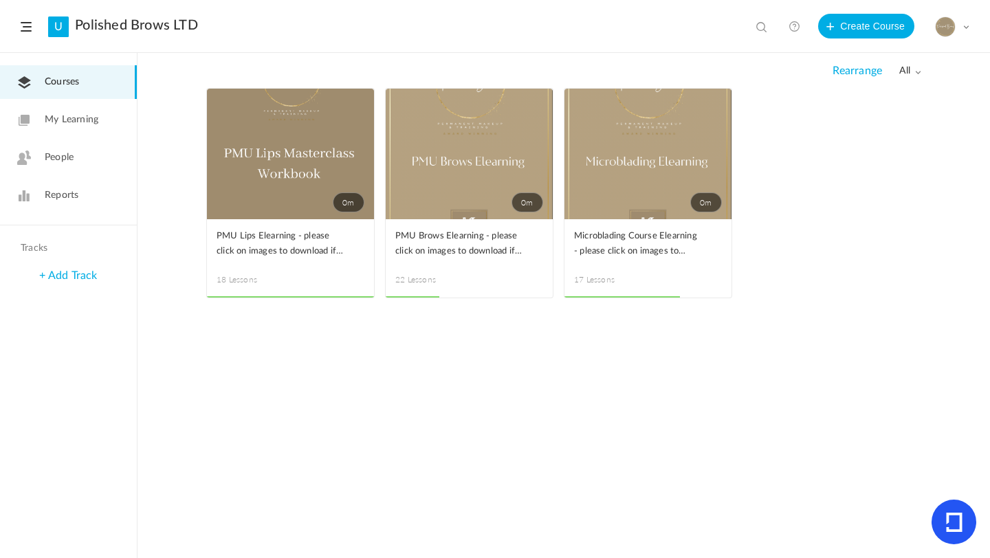
click at [0, 0] on span at bounding box center [0, 0] width 0 height 0
click at [0, 0] on link "Edit" at bounding box center [0, 0] width 0 height 0
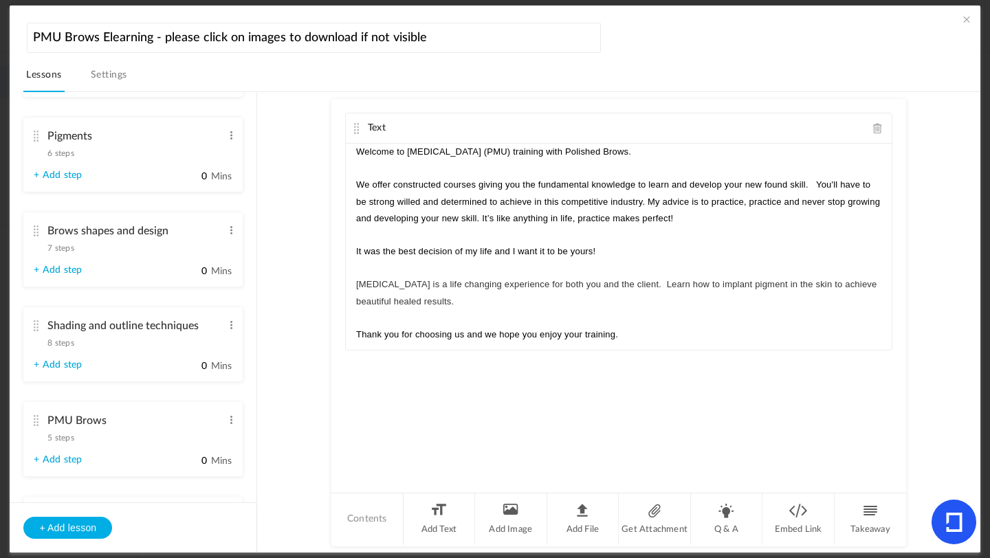
scroll to position [645, 0]
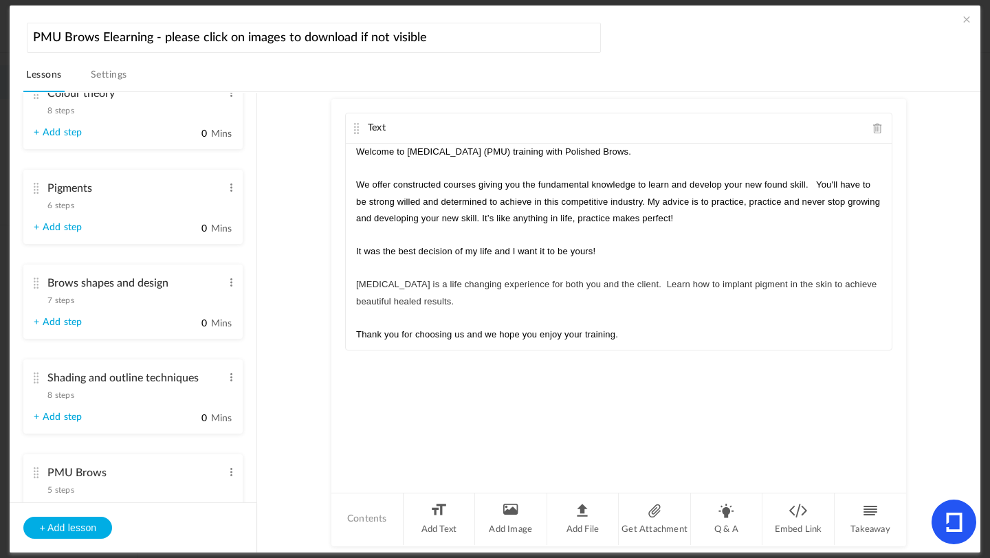
click at [67, 301] on span "7 steps" at bounding box center [60, 300] width 26 height 8
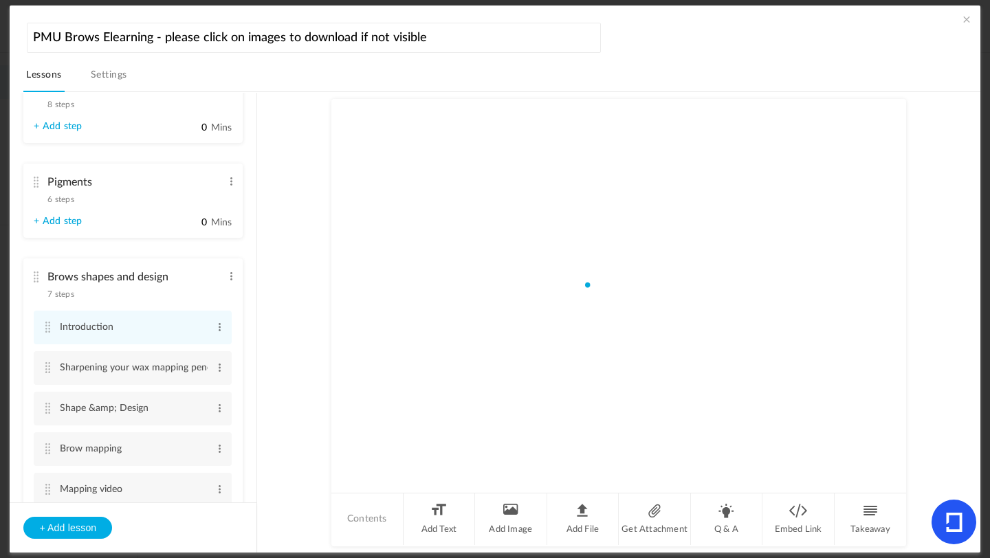
scroll to position [513, 0]
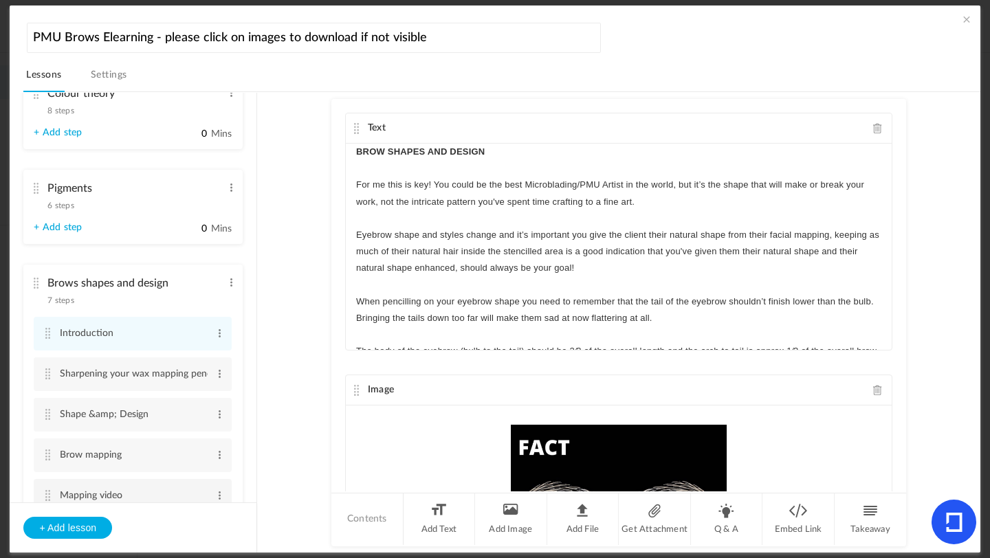
click at [47, 499] on cite at bounding box center [48, 495] width 10 height 11
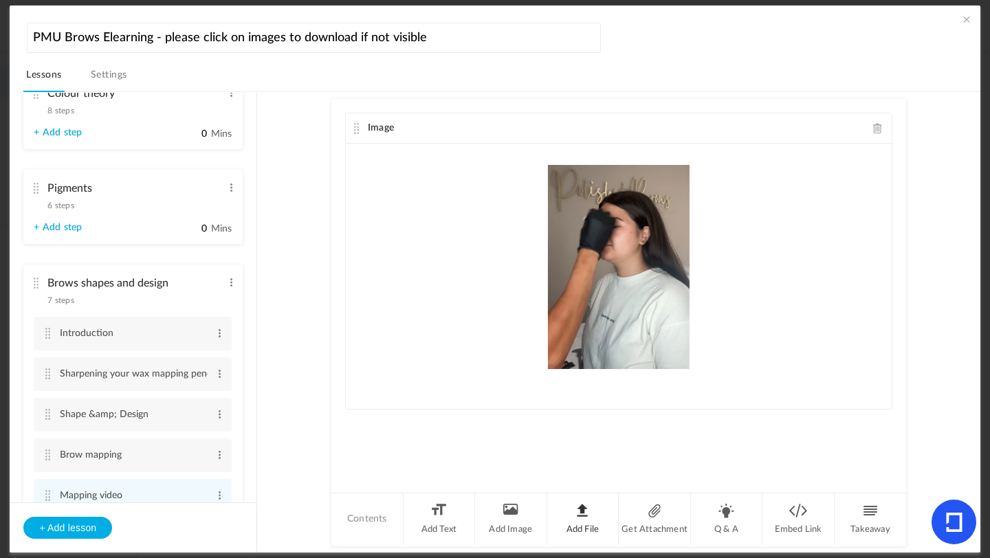
click at [590, 525] on li "Add File" at bounding box center [583, 520] width 72 height 52
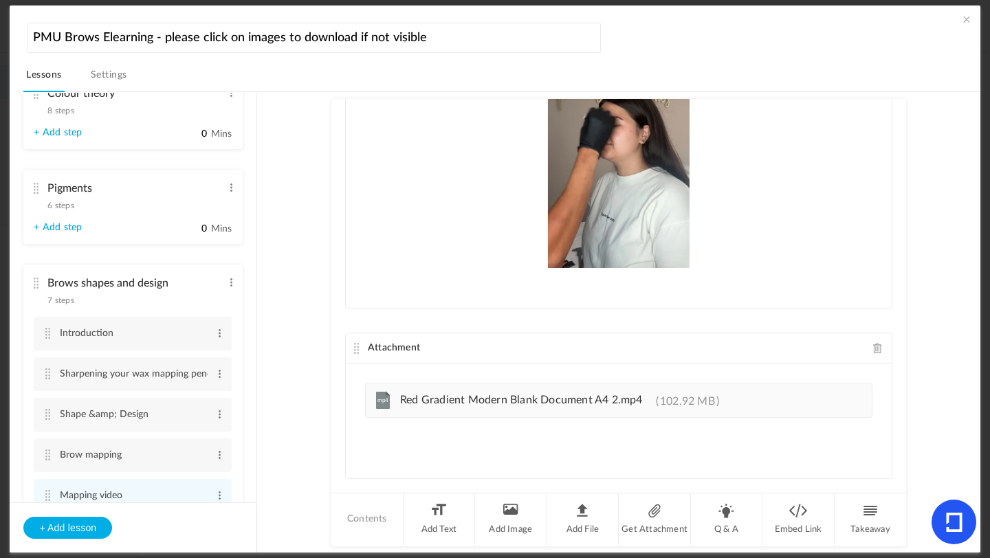
scroll to position [0, 0]
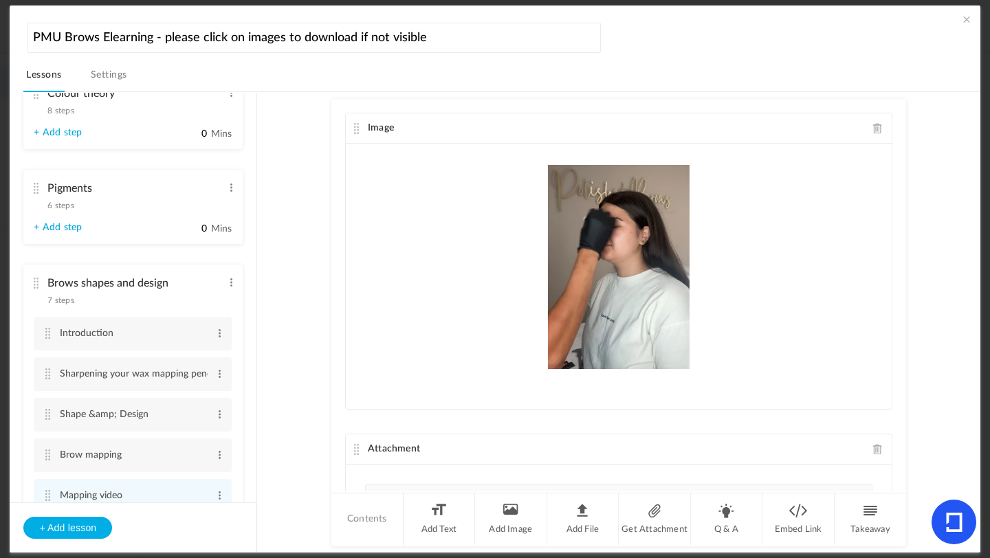
click at [873, 125] on span at bounding box center [878, 128] width 10 height 10
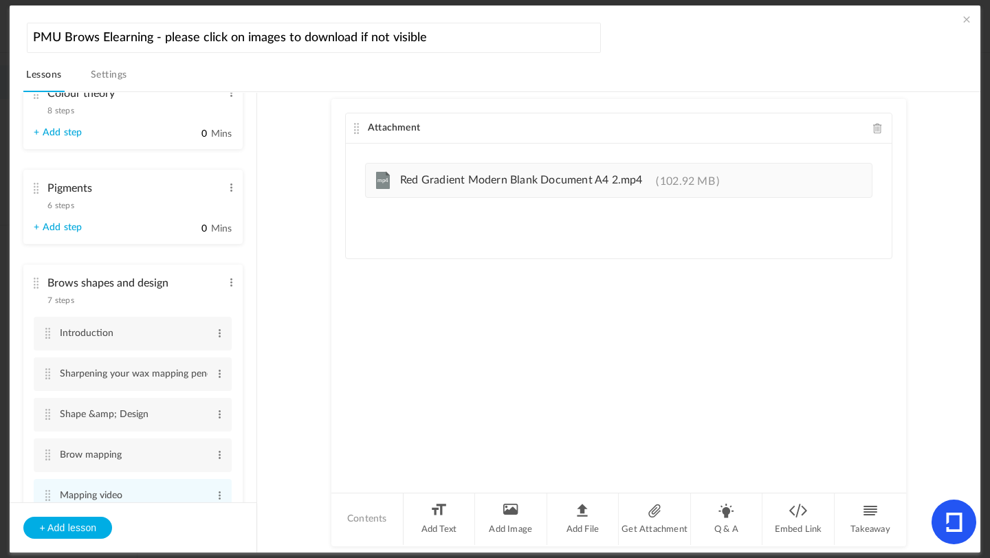
click at [317, 230] on au-course-substep "Attachment Upload your file here mp4 Red Gradient Modern Blank Document A4 2.mp…" at bounding box center [619, 322] width 690 height 461
click at [44, 339] on cite at bounding box center [48, 333] width 10 height 11
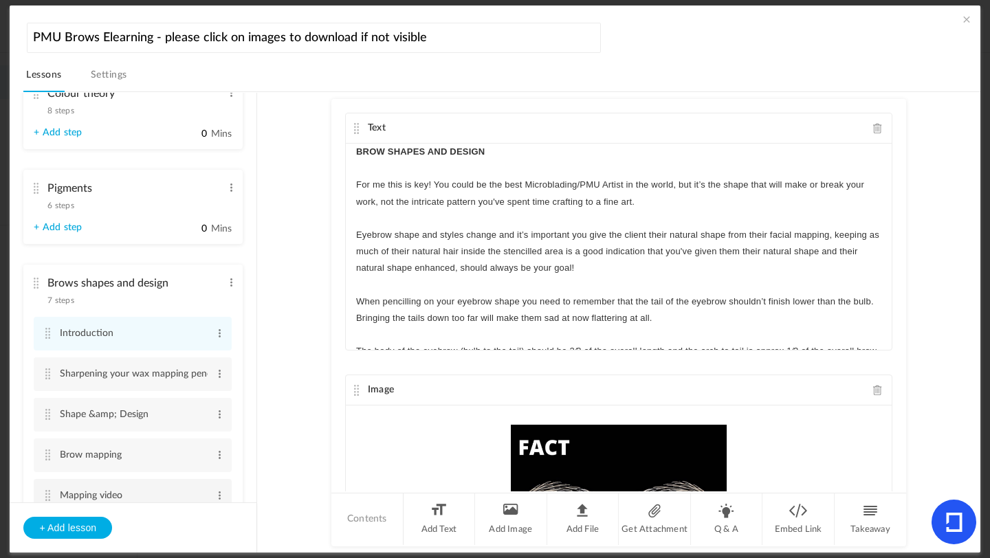
click at [47, 496] on cite at bounding box center [48, 495] width 10 height 11
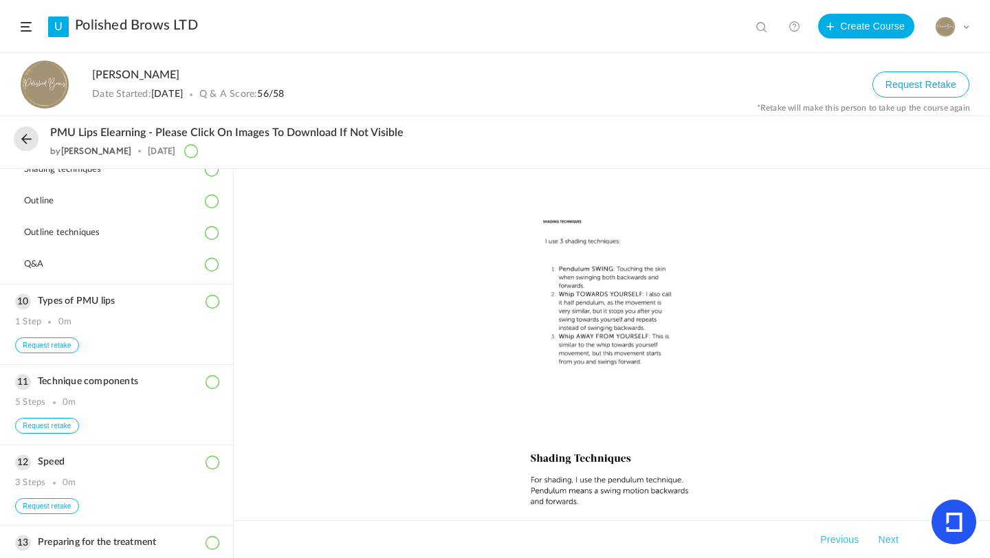
scroll to position [802, 0]
click at [25, 25] on span at bounding box center [26, 27] width 11 height 10
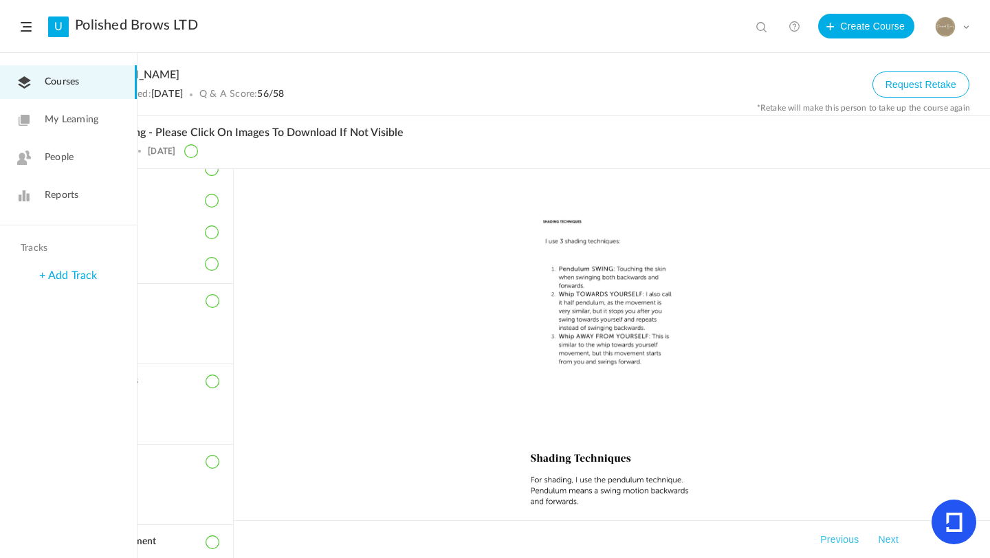
click at [74, 89] on link "Courses" at bounding box center [68, 82] width 137 height 34
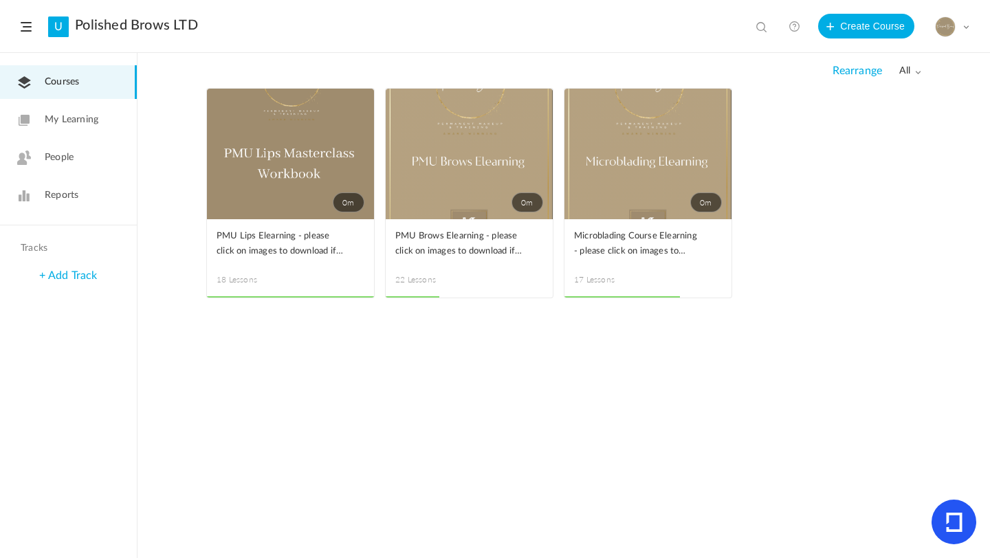
click at [501, 149] on link "0m" at bounding box center [469, 154] width 167 height 131
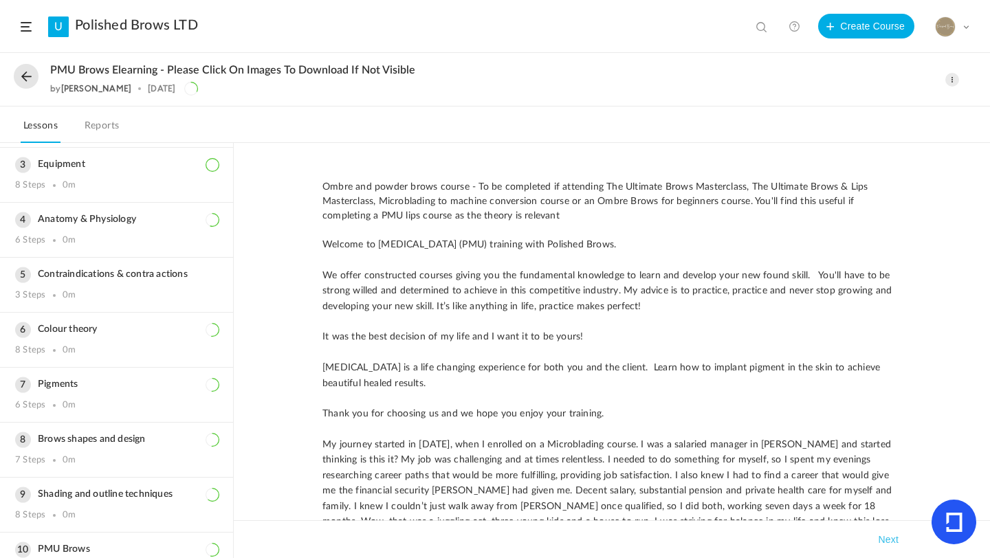
scroll to position [281, 0]
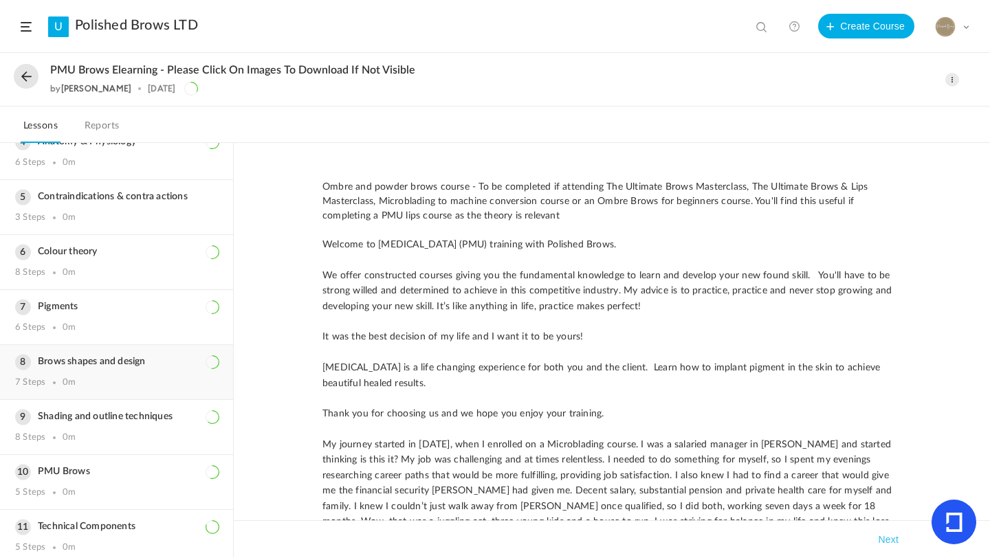
click at [28, 390] on div "Brows shapes and design 7 Steps 0m" at bounding box center [116, 372] width 233 height 54
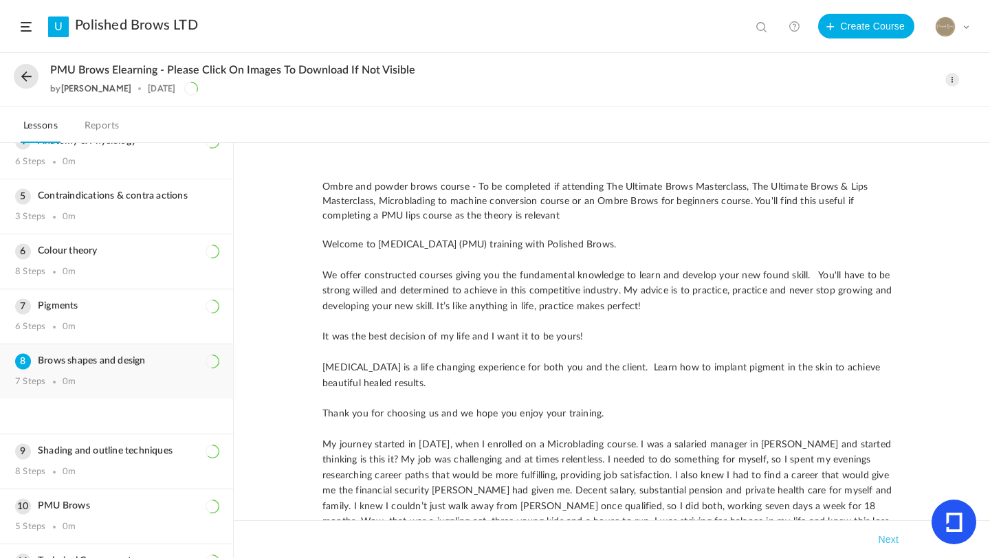
scroll to position [183, 0]
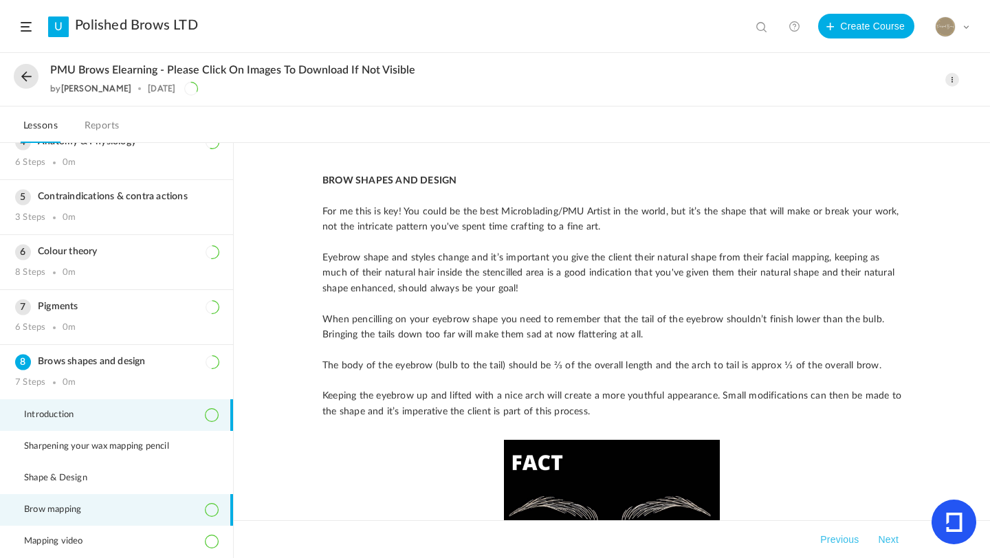
click at [78, 502] on li "Brow mapping" at bounding box center [116, 510] width 233 height 32
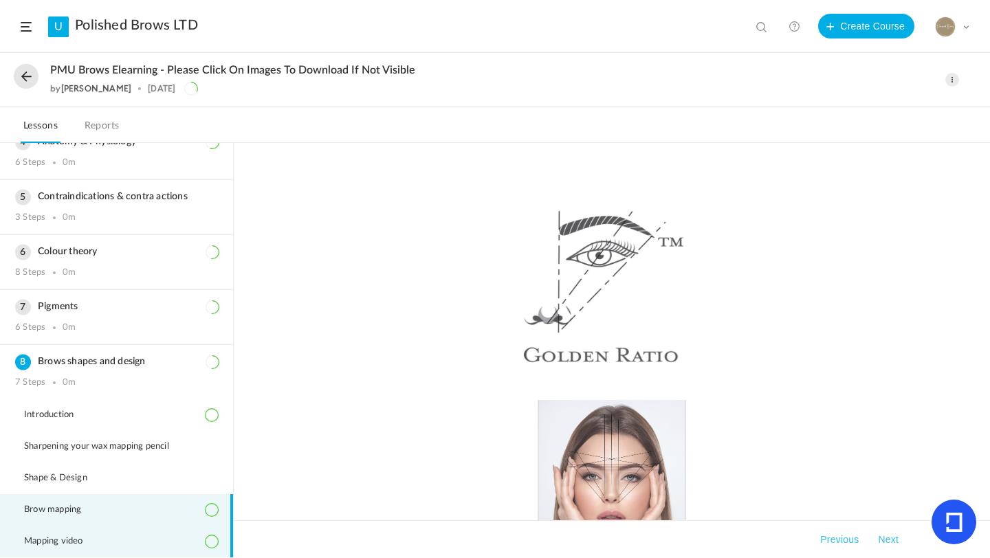
click at [39, 538] on span "Mapping video" at bounding box center [62, 541] width 76 height 11
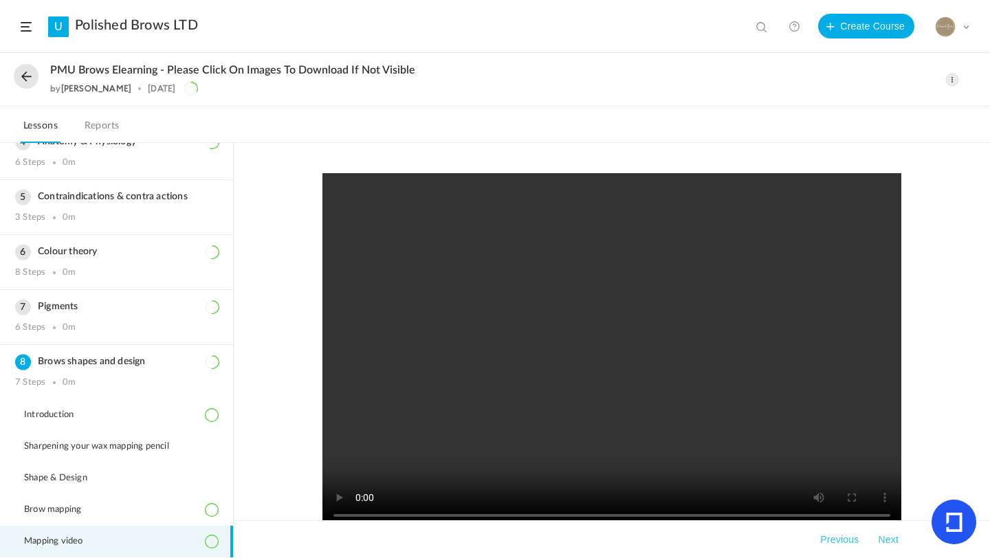
click at [30, 71] on button at bounding box center [26, 76] width 25 height 25
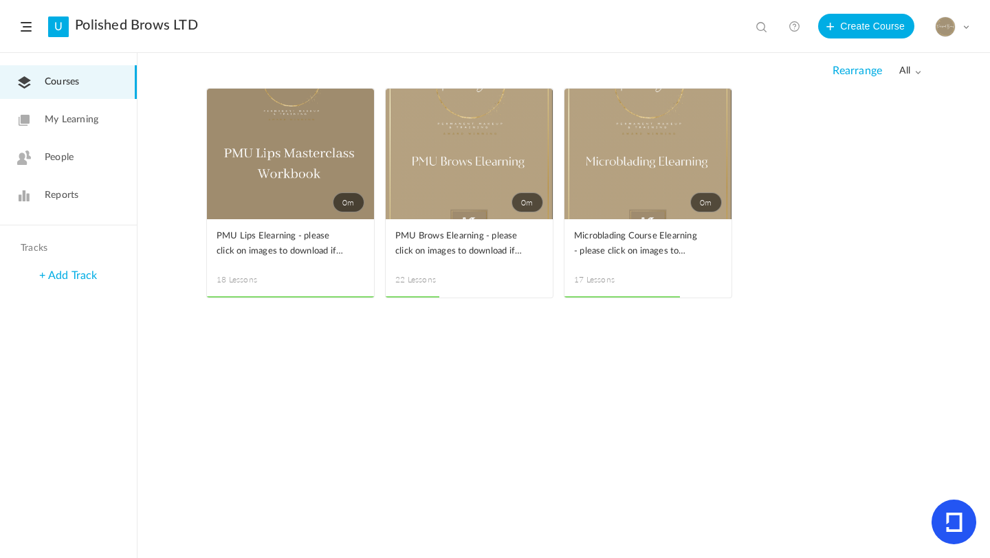
click at [0, 0] on span at bounding box center [0, 0] width 0 height 0
click at [0, 0] on link "Edit" at bounding box center [0, 0] width 0 height 0
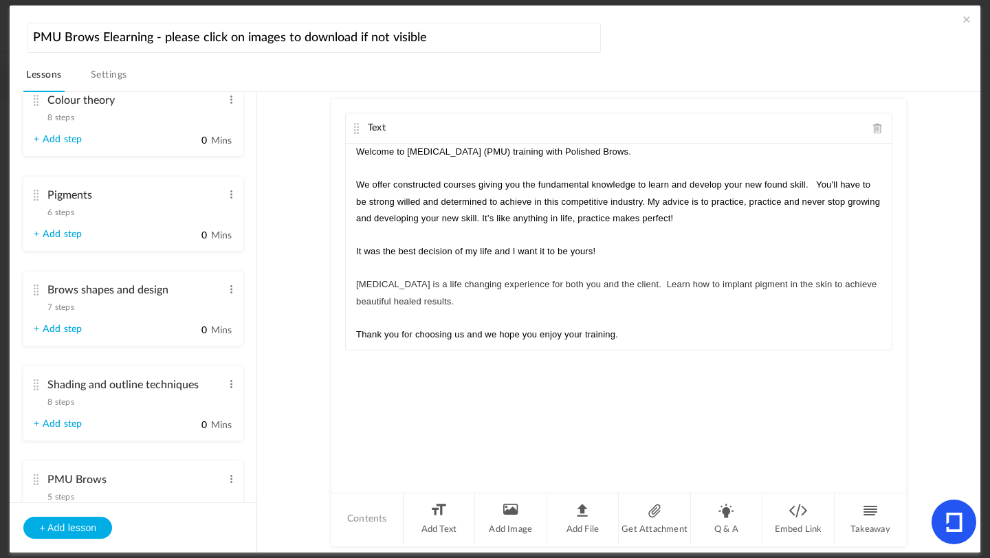
scroll to position [663, 0]
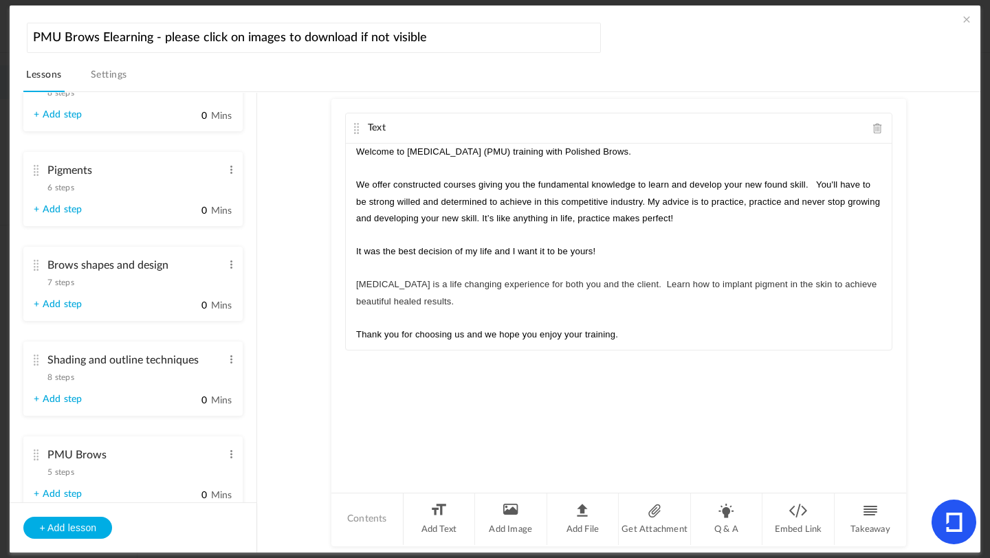
click at [63, 287] on span "7 steps" at bounding box center [60, 282] width 26 height 8
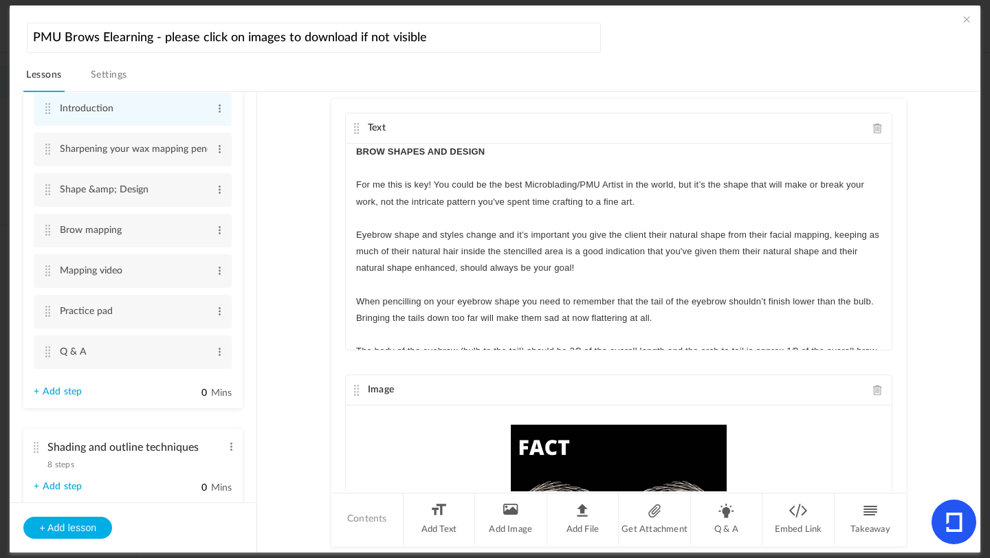
scroll to position [756, 0]
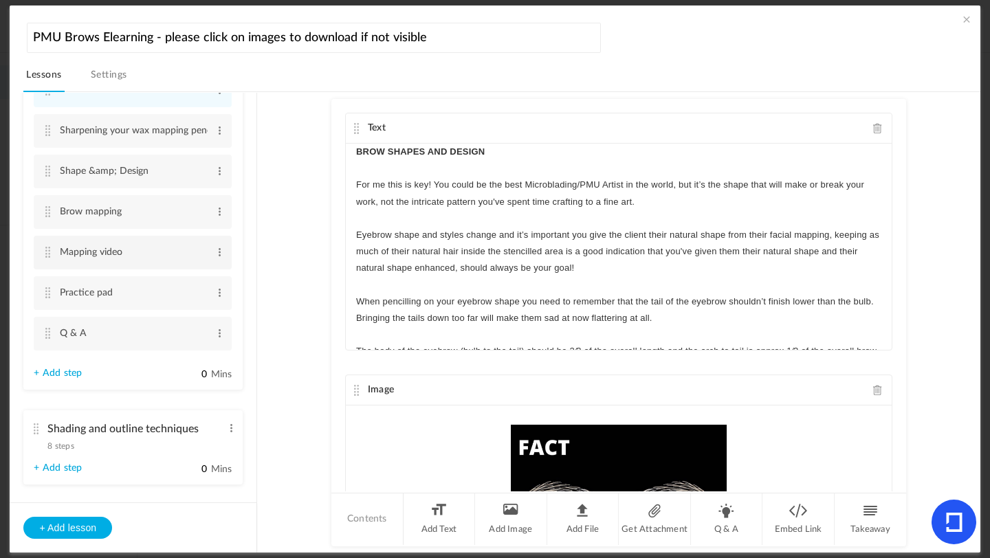
click at [50, 258] on cite at bounding box center [48, 252] width 10 height 11
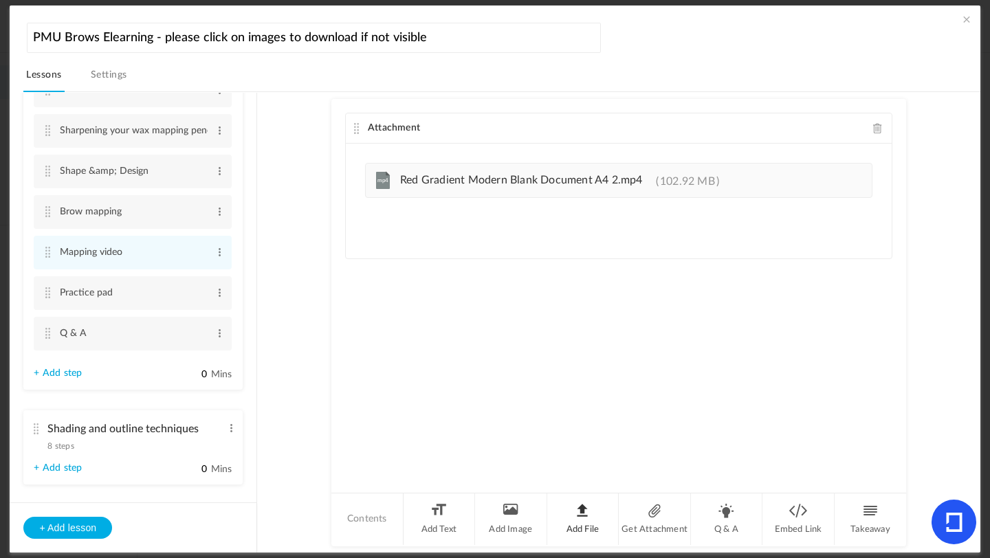
click at [589, 514] on li "Add File" at bounding box center [583, 520] width 72 height 52
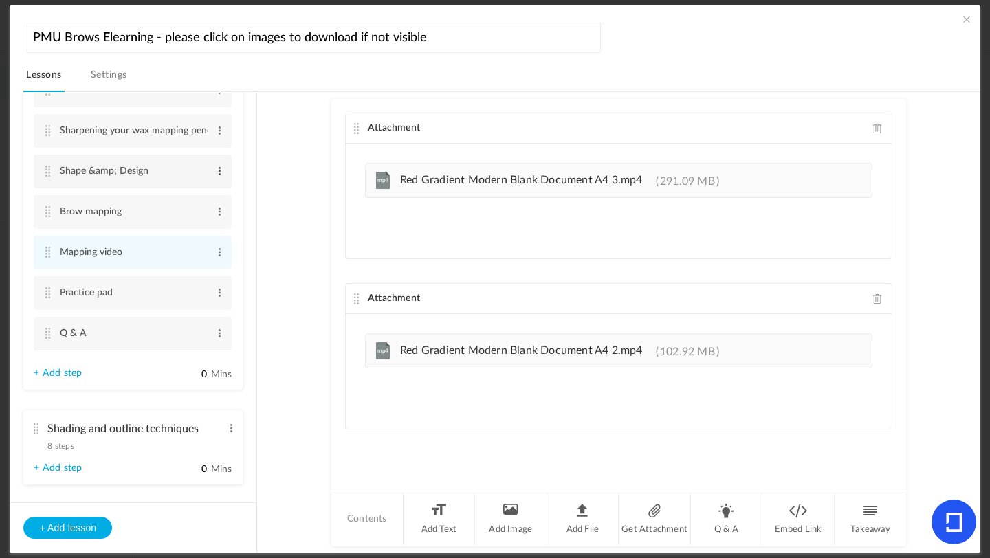
click at [216, 178] on span at bounding box center [220, 171] width 10 height 14
click at [192, 197] on link "Edit" at bounding box center [198, 194] width 54 height 17
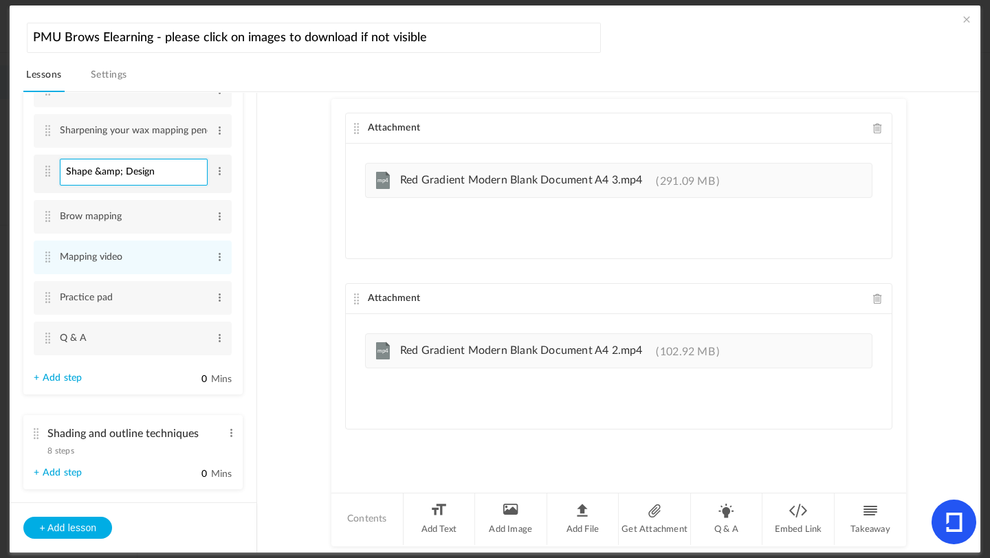
click at [120, 179] on input "Shape &amp; Design" at bounding box center [134, 172] width 148 height 27
type input "Shape & Design"
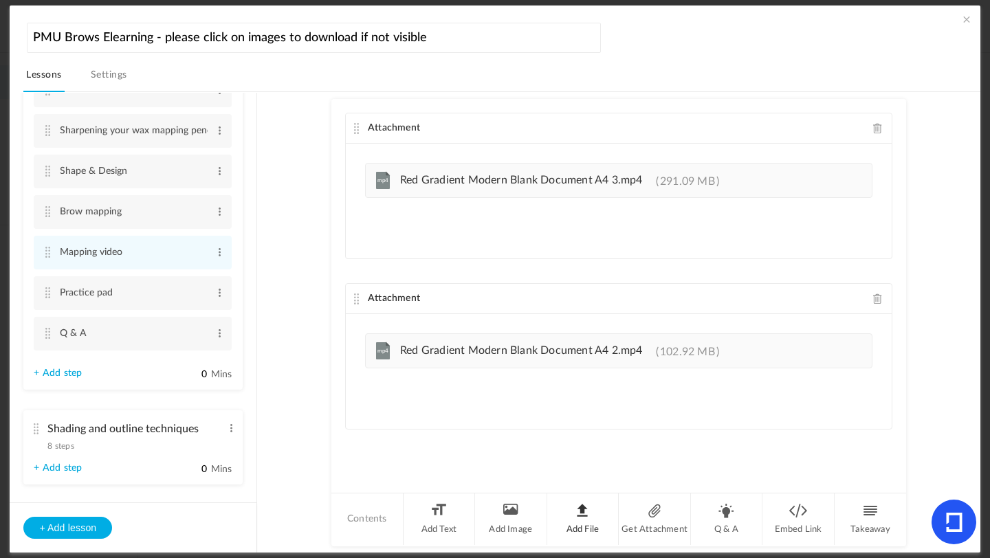
click at [571, 517] on li "Add File" at bounding box center [583, 520] width 72 height 52
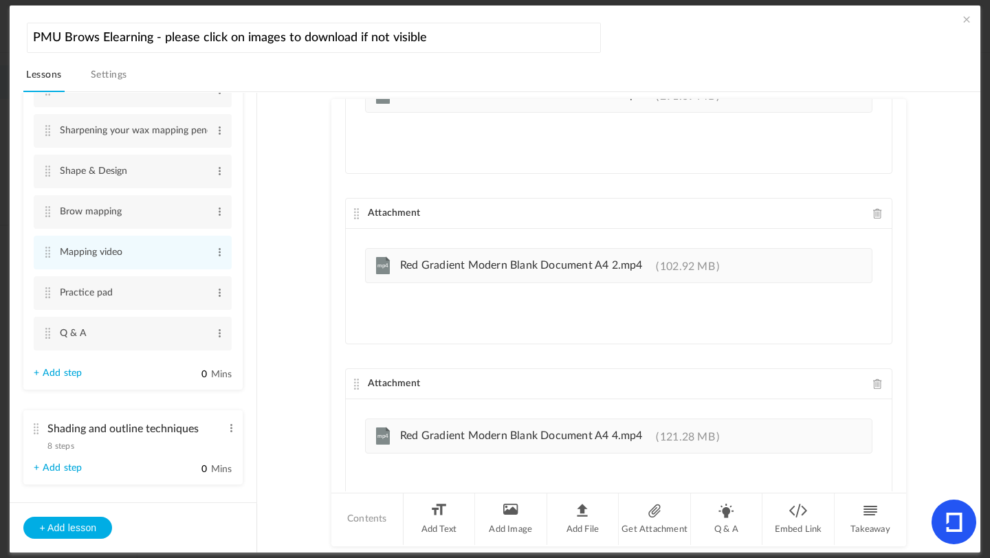
scroll to position [85, 0]
click at [959, 400] on au-course-substep "Attachment Upload your file here Upload your file here mp4 Red Gradient Modern …" at bounding box center [619, 322] width 690 height 461
drag, startPoint x: 256, startPoint y: 284, endPoint x: 252, endPoint y: 303, distance: 19.0
click at [252, 303] on ul "Introduction 3 steps Edit Delete Meet [PERSON_NAME] Edit Delete What is [MEDICA…" at bounding box center [133, 298] width 247 height 410
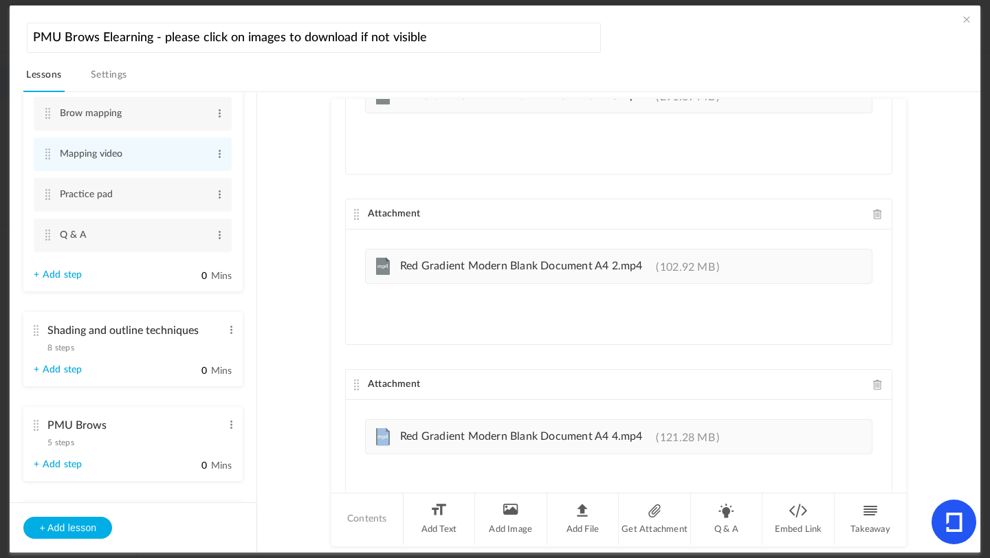
scroll to position [855, 0]
click at [63, 351] on span "8 steps" at bounding box center [60, 348] width 26 height 8
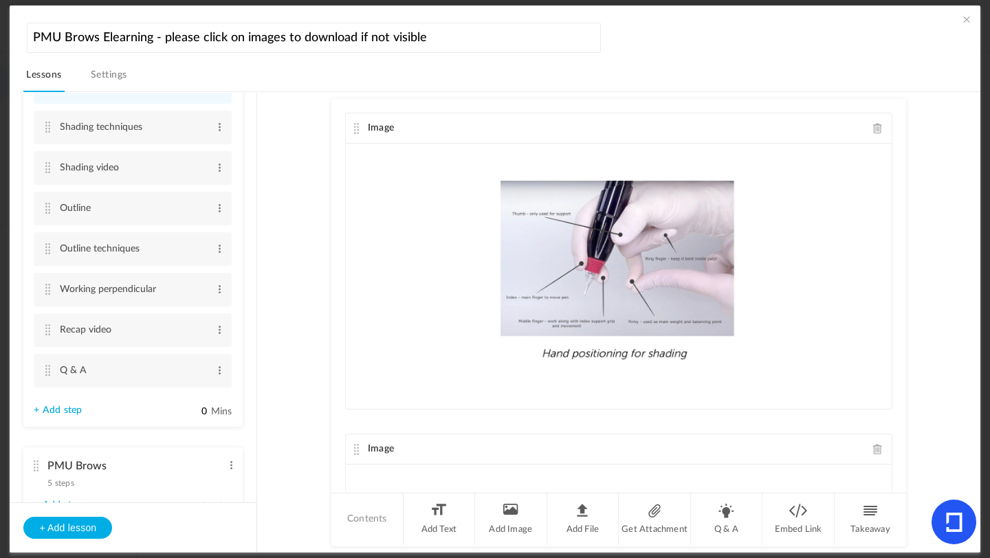
click at [70, 415] on link "+ Add step" at bounding box center [58, 411] width 48 height 12
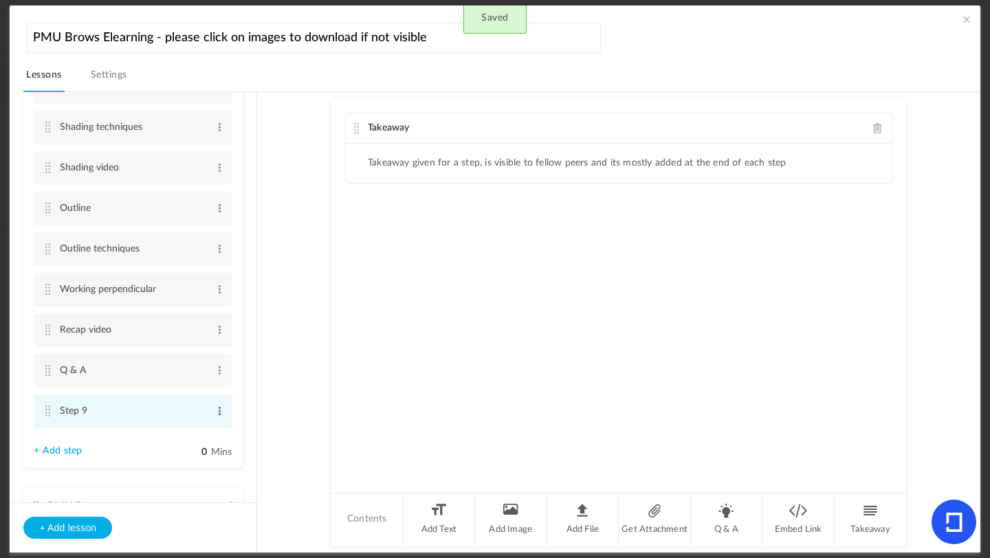
click at [219, 416] on span at bounding box center [220, 411] width 10 height 14
click at [179, 439] on link "Edit" at bounding box center [198, 434] width 54 height 17
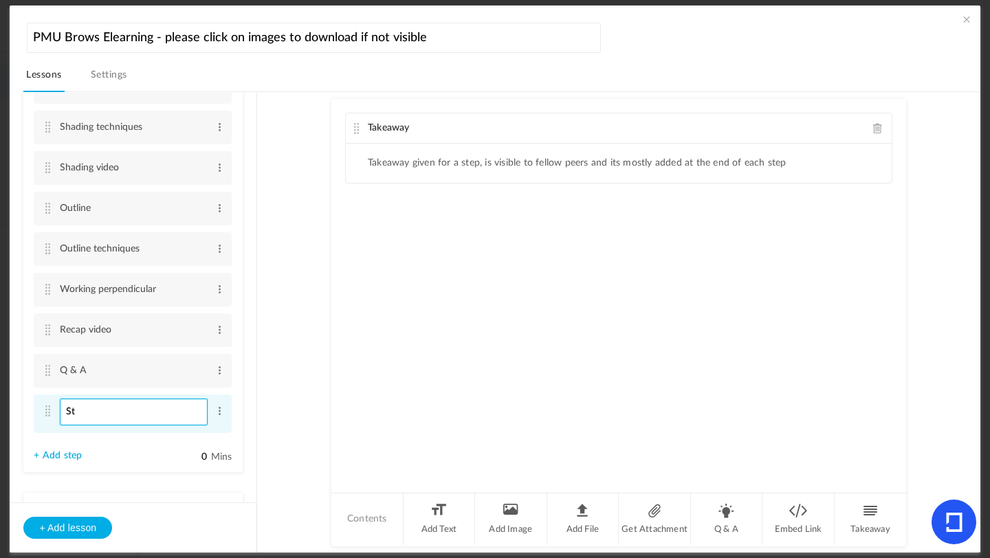
type input "S"
type input "{"
type input "Practice Shading"
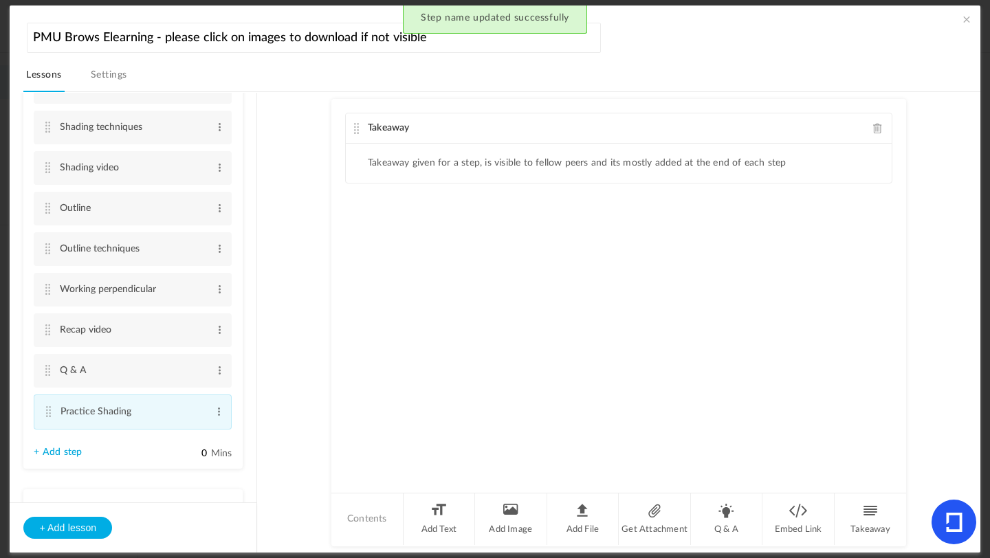
click at [45, 417] on cite at bounding box center [48, 411] width 10 height 11
click at [875, 127] on span at bounding box center [878, 128] width 10 height 10
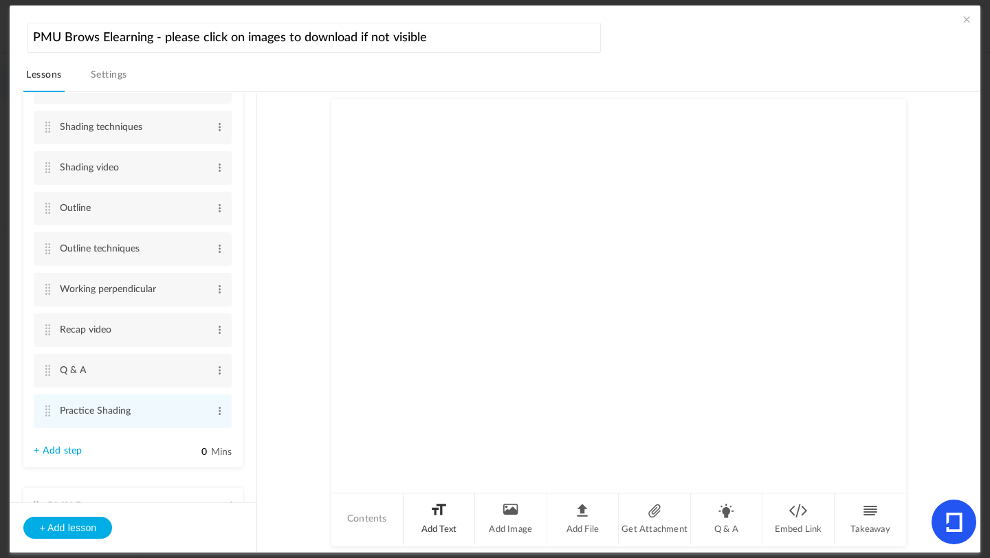
click at [434, 523] on li "Add Text" at bounding box center [440, 520] width 72 height 52
click at [425, 151] on p at bounding box center [618, 152] width 525 height 17
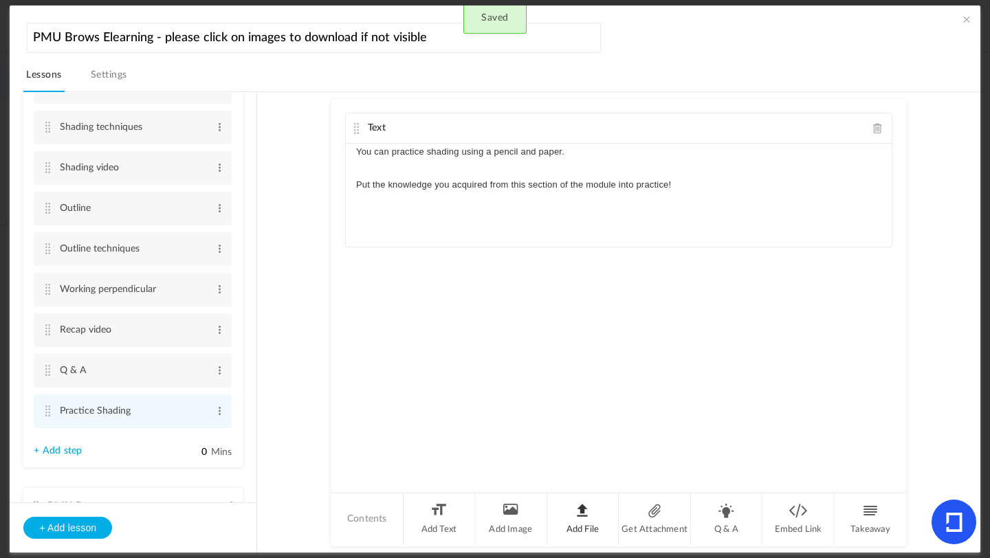
click at [559, 524] on li "Add File" at bounding box center [583, 520] width 72 height 52
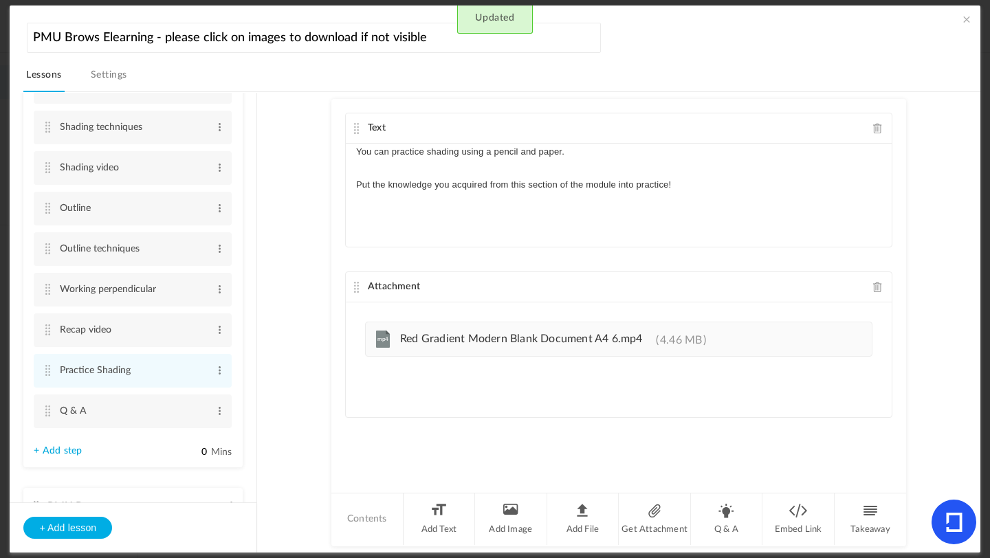
click at [295, 372] on au-course-substep "Text You can practice shading using a pencil and paper. Put the knowledge you a…" at bounding box center [619, 322] width 690 height 461
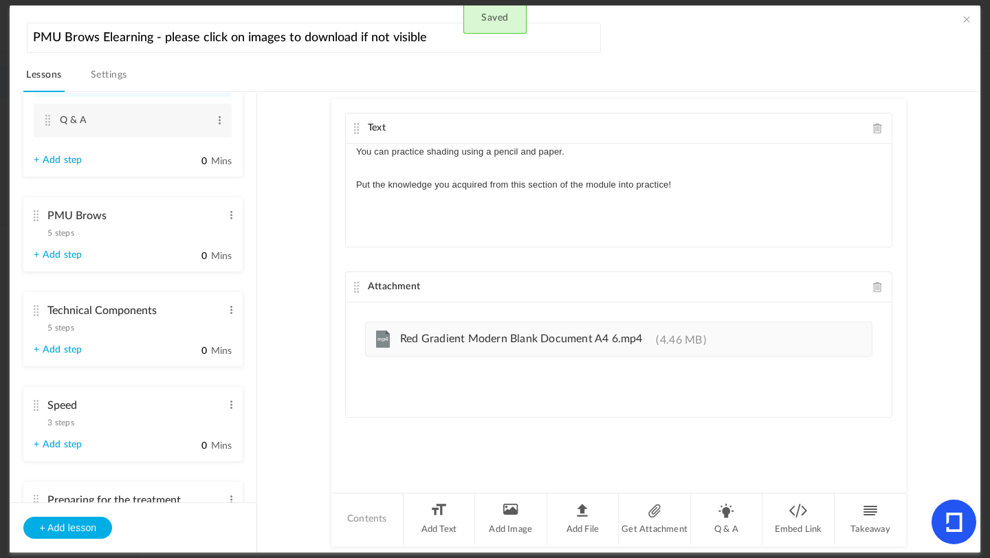
scroll to position [1161, 0]
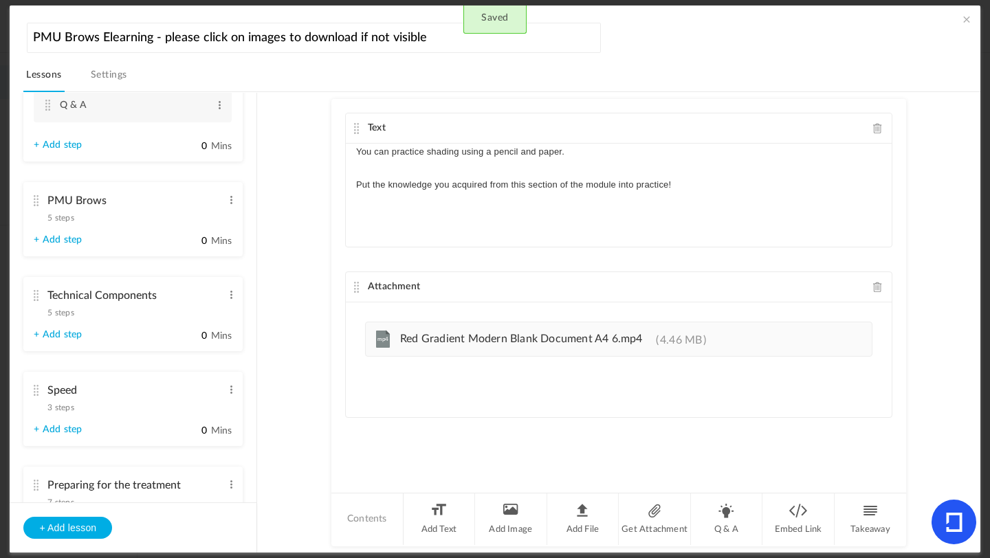
click at [69, 219] on span "5 steps" at bounding box center [60, 218] width 26 height 8
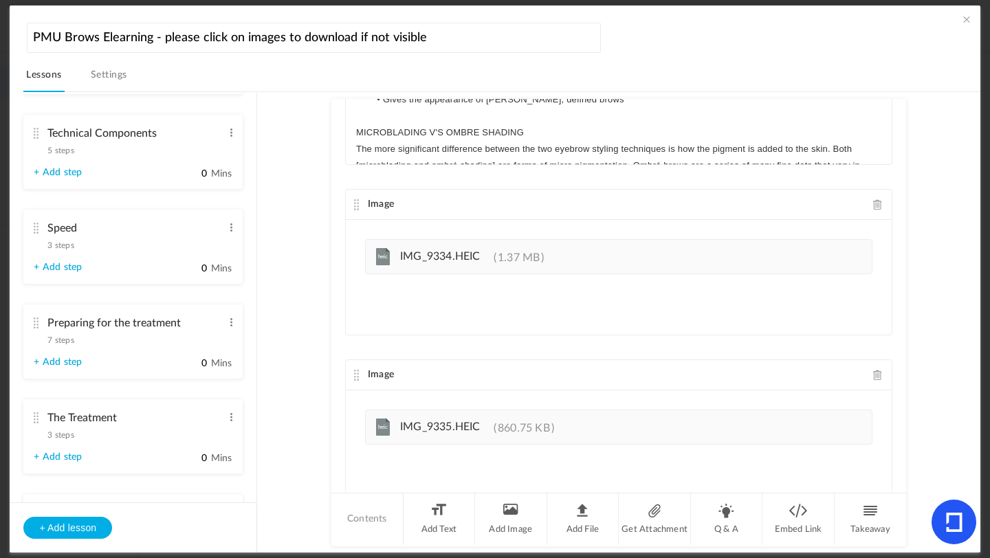
scroll to position [547, 0]
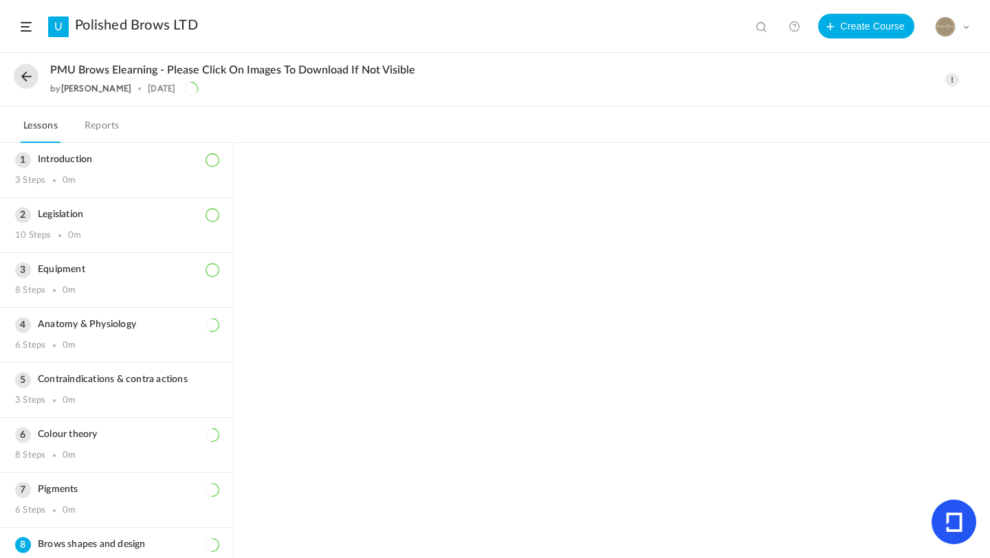
scroll to position [385, 0]
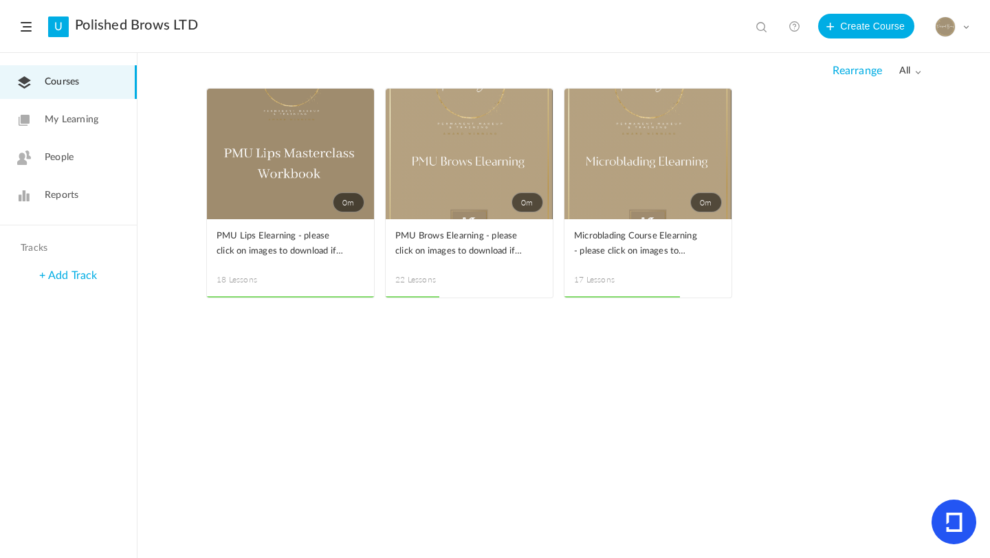
click at [0, 0] on span at bounding box center [0, 0] width 0 height 0
click at [0, 0] on link "Edit" at bounding box center [0, 0] width 0 height 0
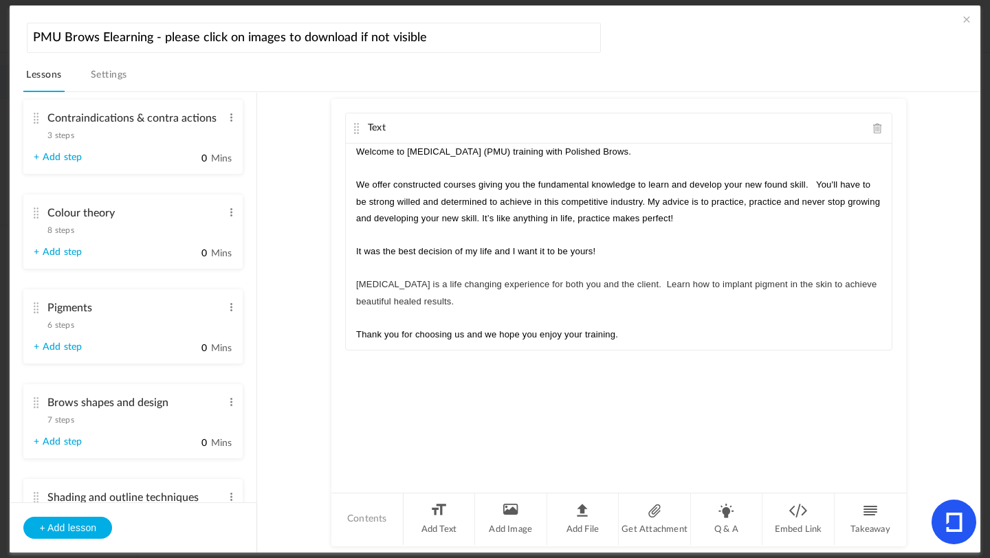
scroll to position [544, 0]
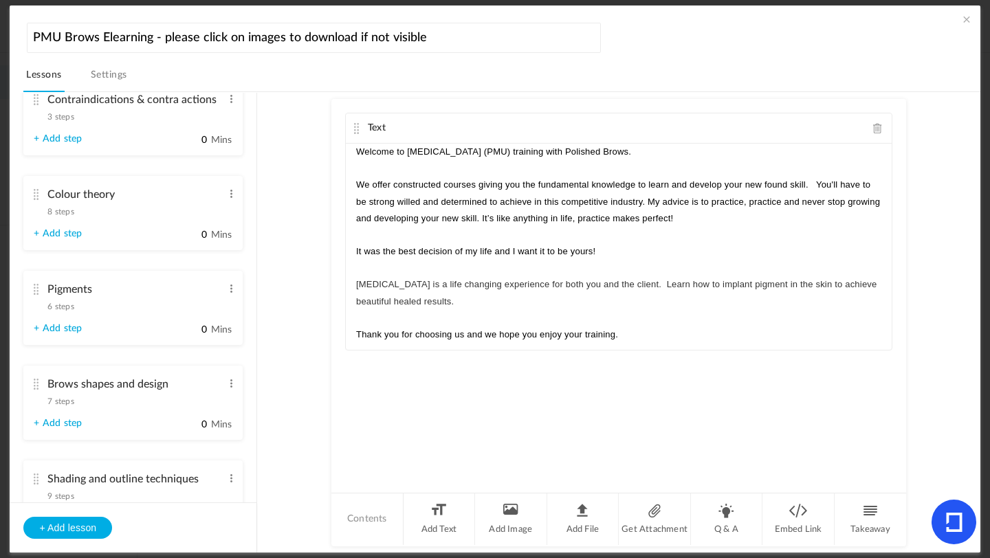
click at [61, 311] on span "6 steps" at bounding box center [60, 307] width 26 height 8
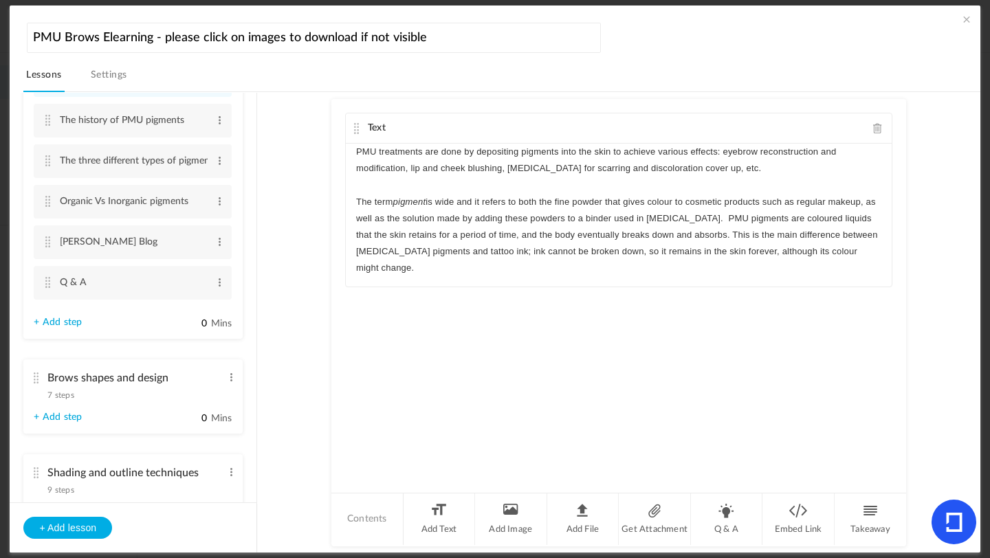
scroll to position [670, 0]
click at [73, 329] on link "+ Add step" at bounding box center [58, 325] width 48 height 12
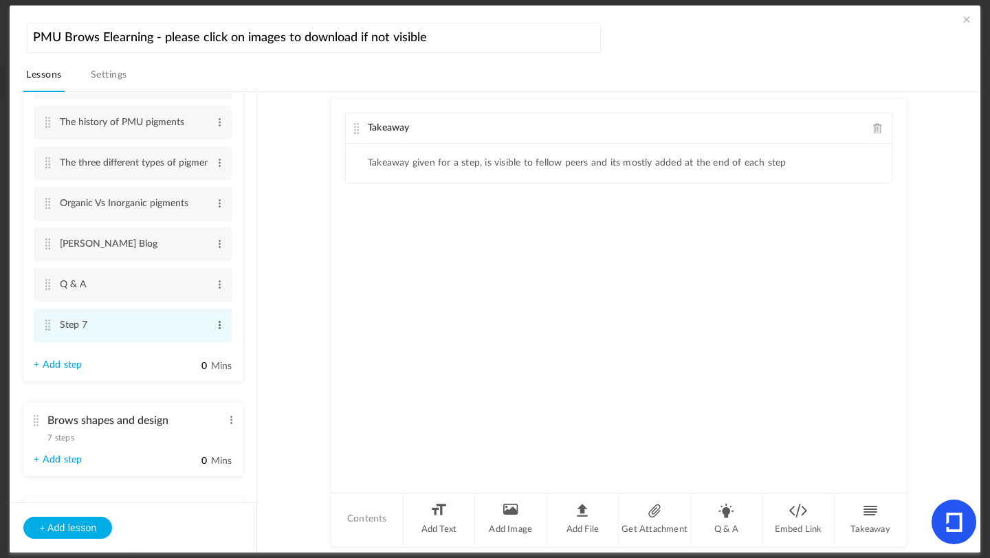
click at [216, 332] on span at bounding box center [220, 325] width 10 height 14
click at [201, 343] on div "Edit Delete" at bounding box center [197, 356] width 55 height 41
click at [189, 348] on link "Edit" at bounding box center [198, 348] width 54 height 17
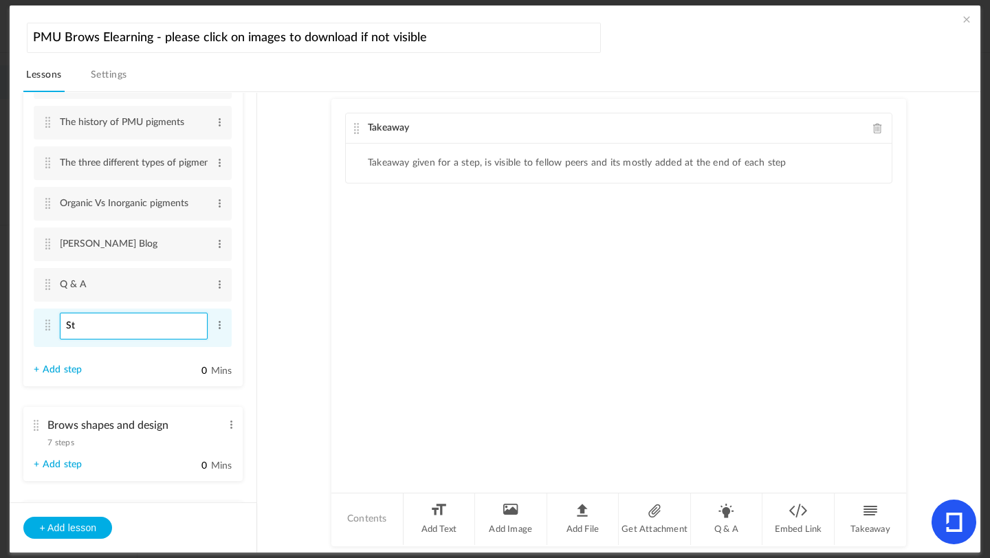
type input "S"
type input "a"
type input "Little Trick"
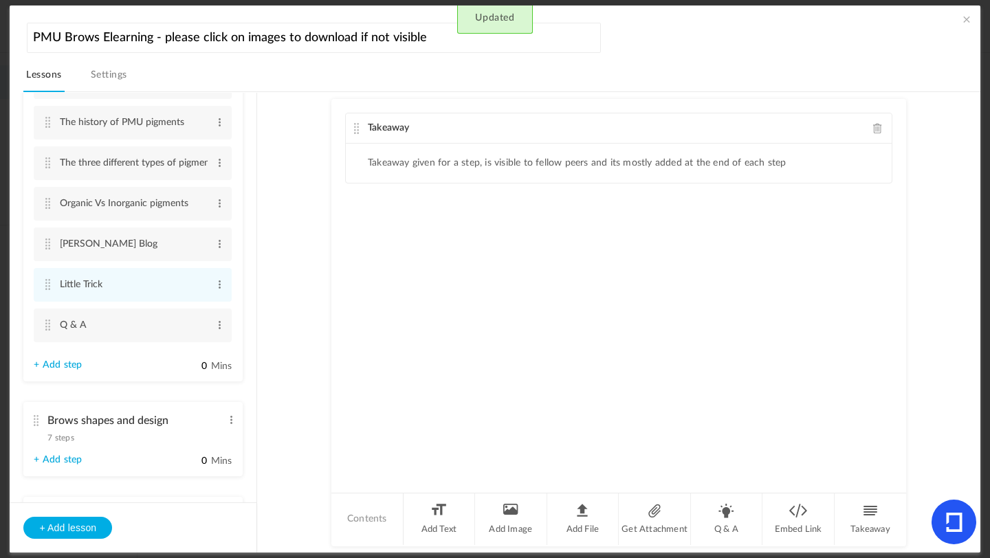
click at [873, 129] on span at bounding box center [878, 128] width 10 height 10
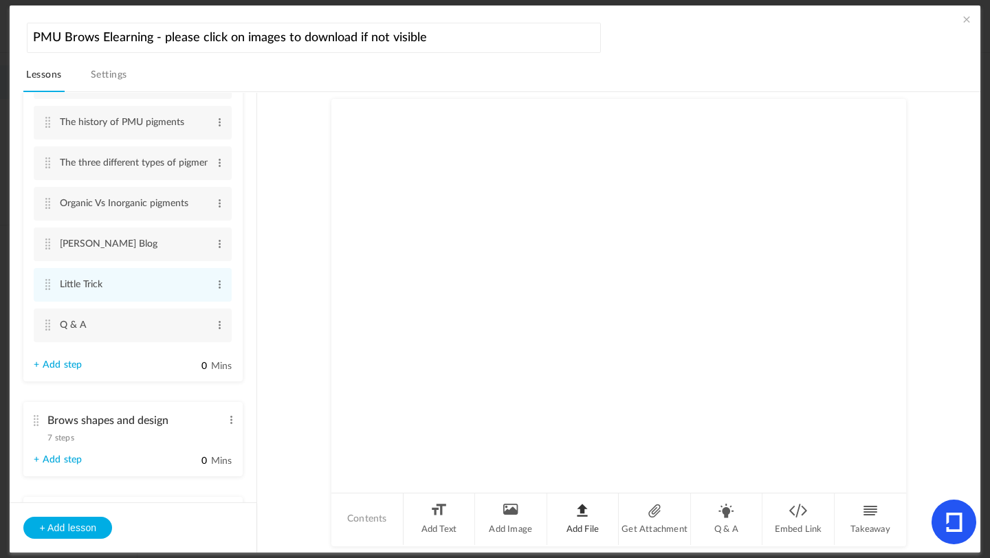
click at [569, 521] on li "Add File" at bounding box center [583, 520] width 72 height 52
click at [283, 375] on au-course-substep "Attachment Upload your file here mp4 Red Gradient Modern Blank Document A4 7.mp…" at bounding box center [619, 322] width 690 height 461
click at [293, 226] on au-course-substep "Attachment Upload your file here mp4 Red Gradient Modern Blank Document A4 7.mp…" at bounding box center [619, 322] width 690 height 461
click at [55, 333] on li "Q & A Edit Delete" at bounding box center [133, 326] width 198 height 34
click at [284, 218] on au-course-substep "Q & A True or False Can you use iron oxide pigments? True False + Add choice Sa…" at bounding box center [619, 322] width 690 height 461
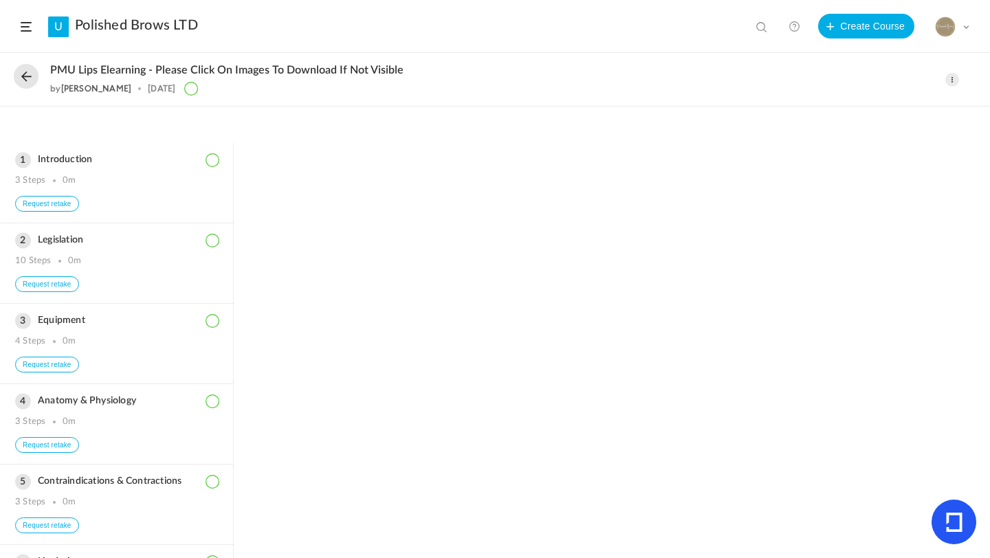
scroll to position [646, 0]
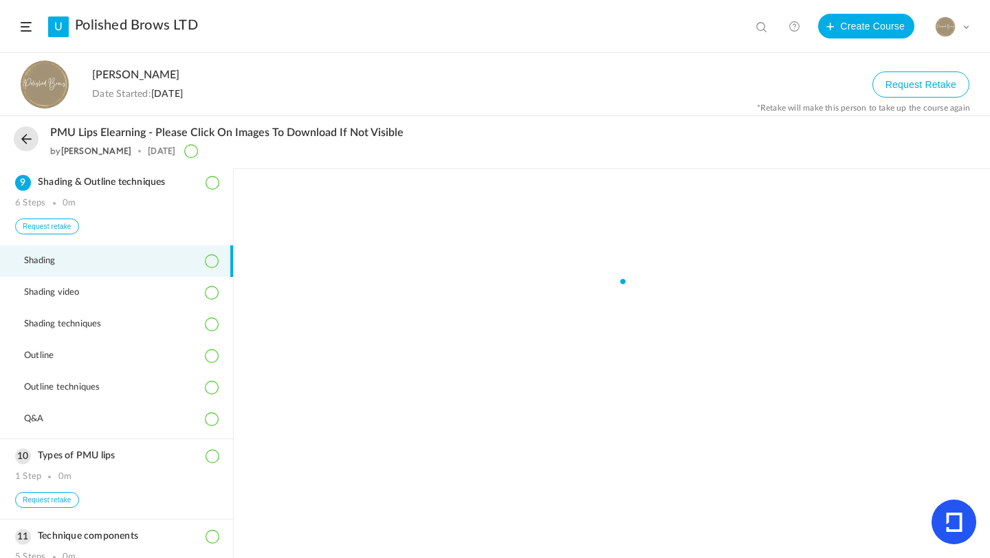
click at [98, 19] on link "Polished Brows LTD" at bounding box center [136, 25] width 123 height 17
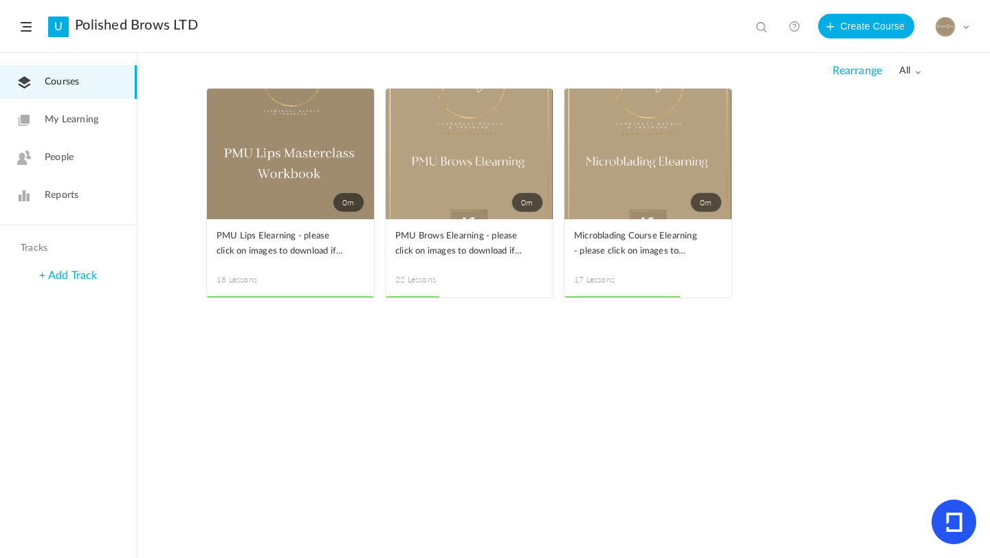
click at [0, 0] on span at bounding box center [0, 0] width 0 height 0
click at [0, 0] on link "Edit" at bounding box center [0, 0] width 0 height 0
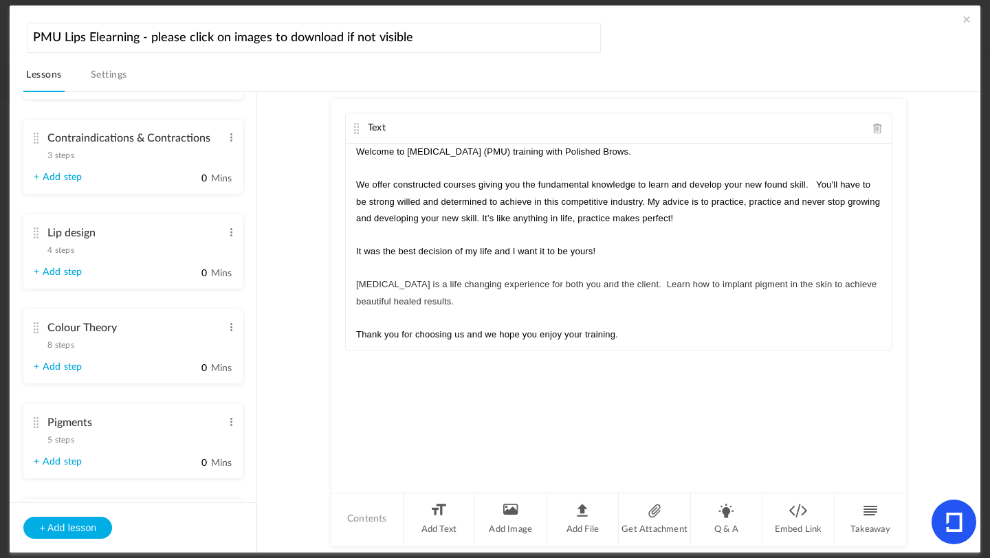
scroll to position [503, 0]
click at [70, 252] on span "4 steps" at bounding box center [60, 252] width 26 height 8
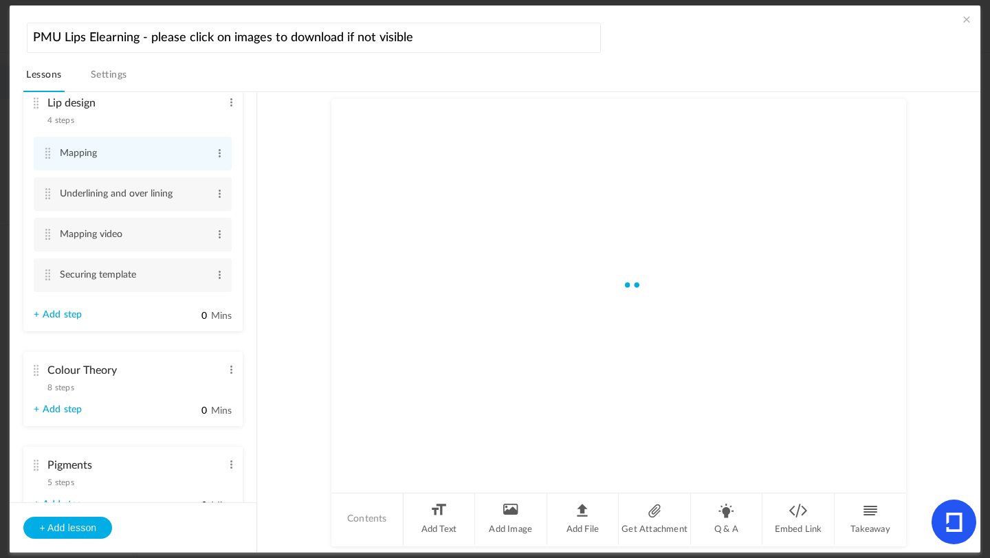
scroll to position [371, 0]
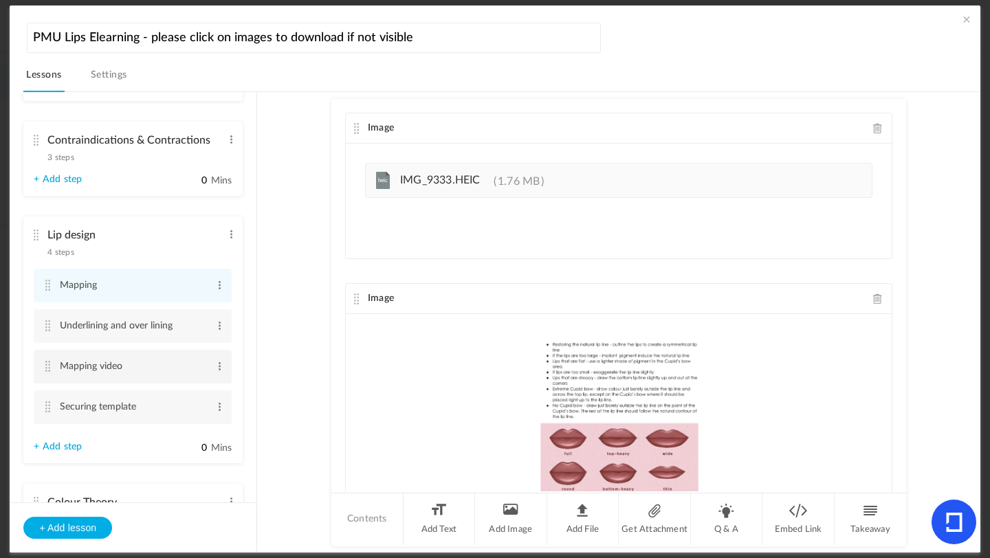
click at [55, 369] on li "Mapping video Edit Delete" at bounding box center [133, 367] width 198 height 34
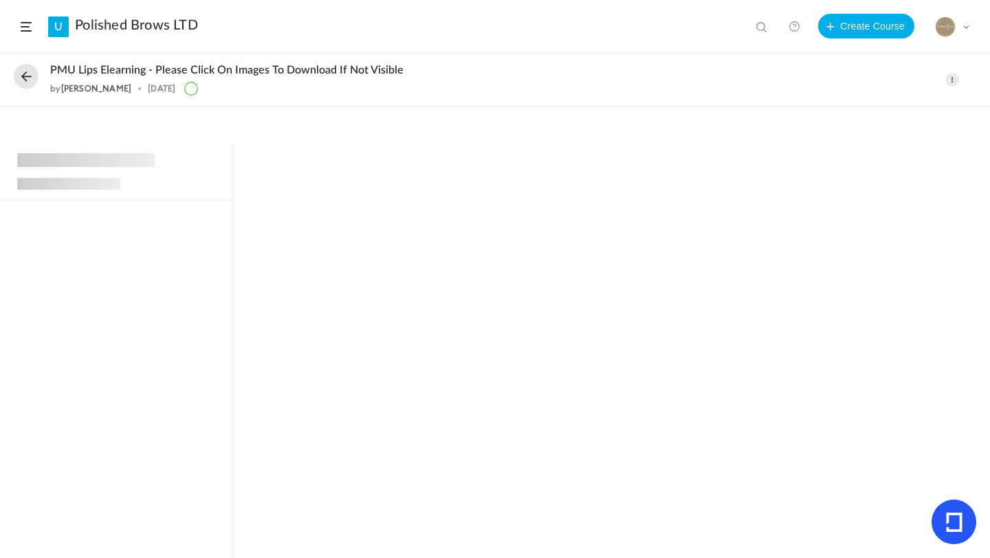
scroll to position [646, 0]
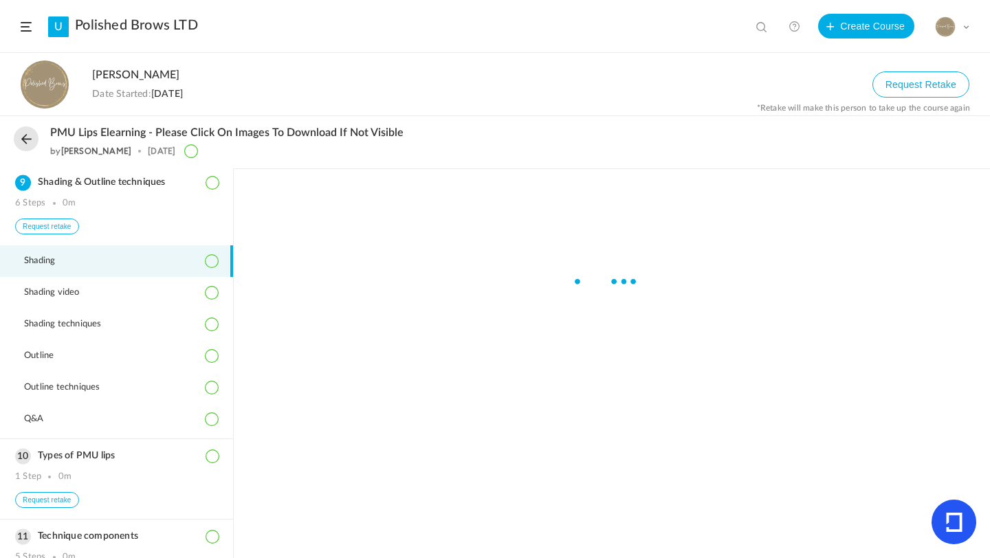
click at [175, 34] on link "Polished Brows LTD" at bounding box center [136, 25] width 123 height 17
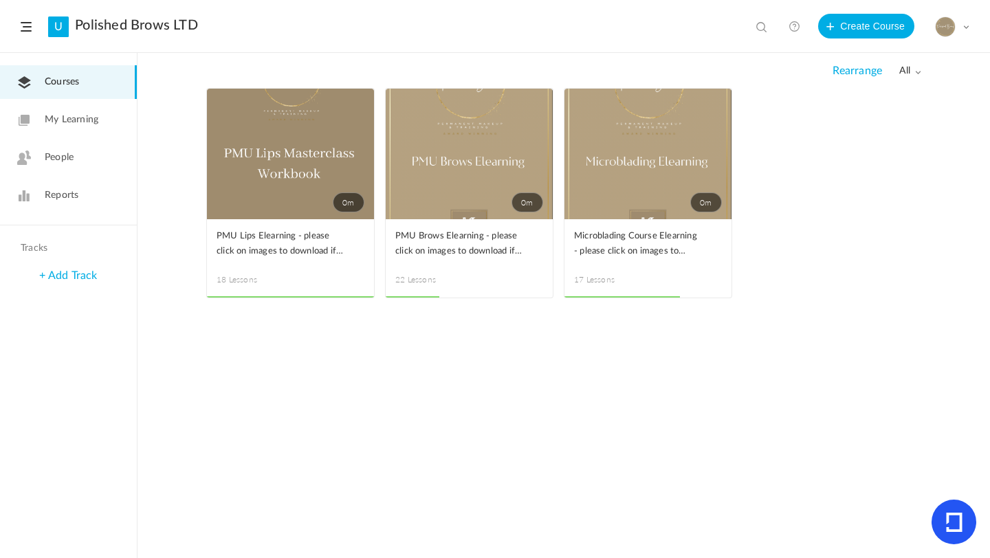
click at [315, 174] on link "0m" at bounding box center [290, 154] width 167 height 131
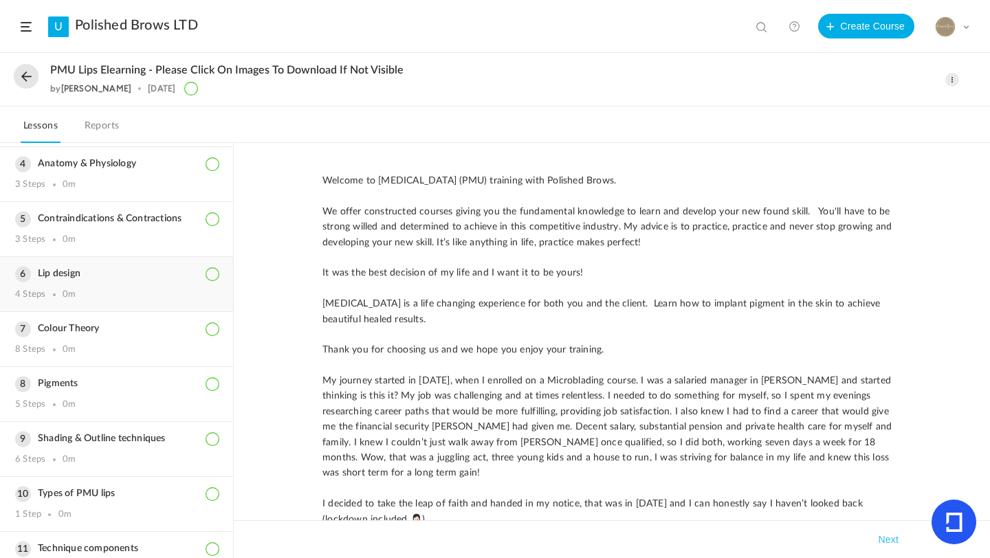
click at [45, 269] on h3 "Lip design" at bounding box center [116, 274] width 203 height 12
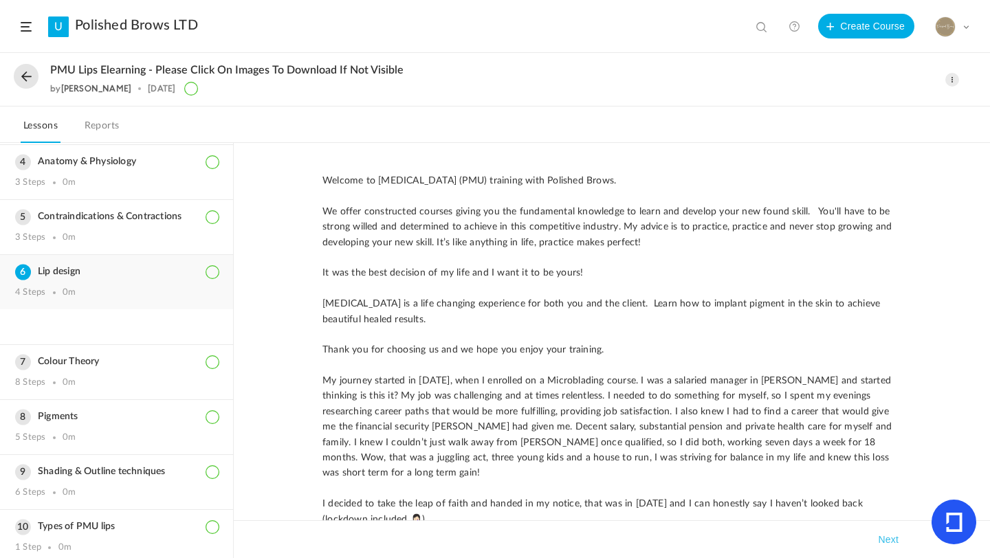
scroll to position [161, 0]
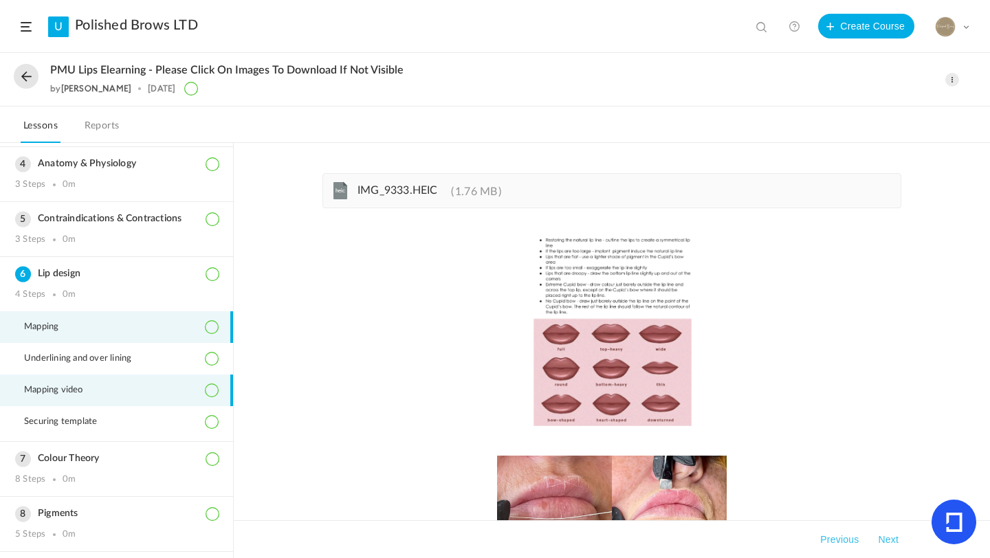
click at [71, 385] on span "Mapping video" at bounding box center [62, 390] width 76 height 11
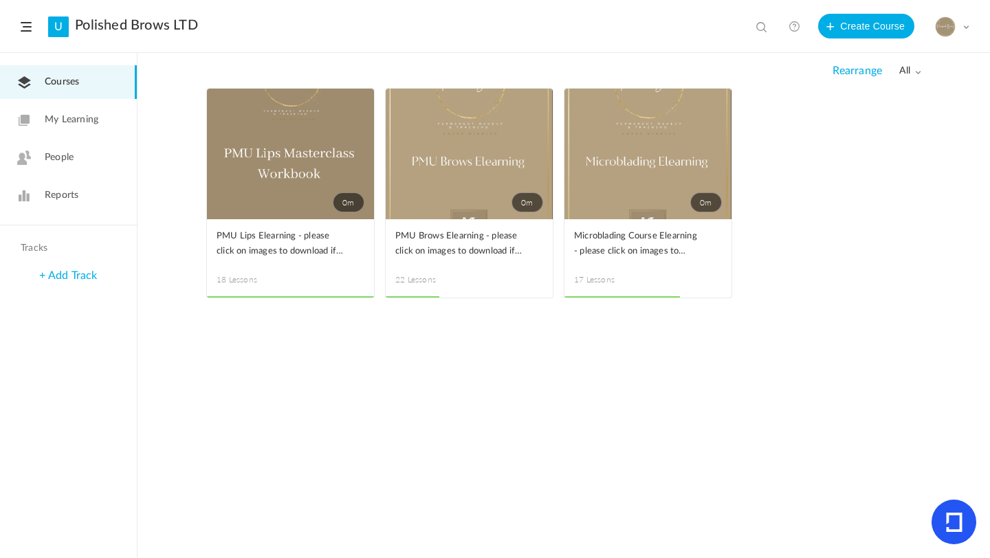
click at [0, 0] on span at bounding box center [0, 0] width 0 height 0
click at [0, 0] on link "Edit" at bounding box center [0, 0] width 0 height 0
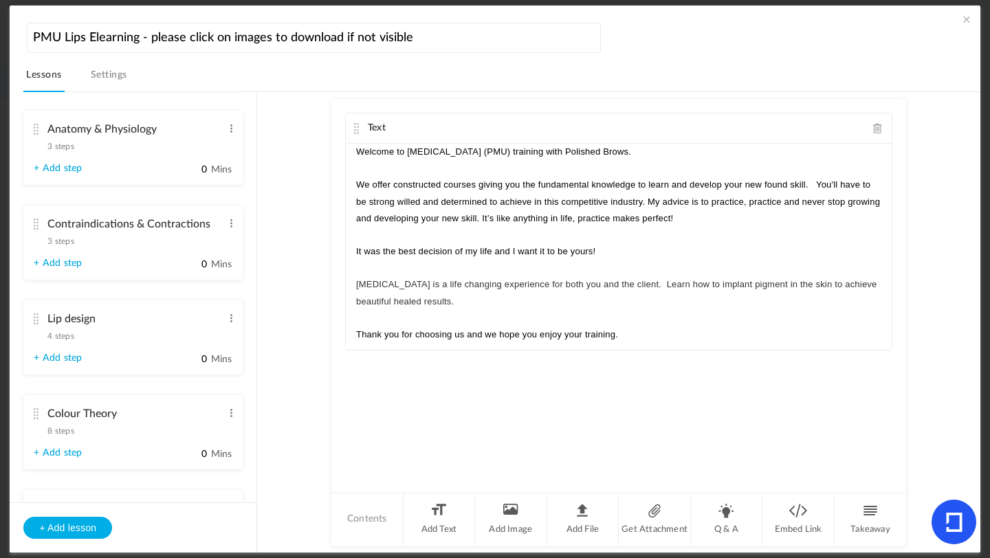
scroll to position [534, 0]
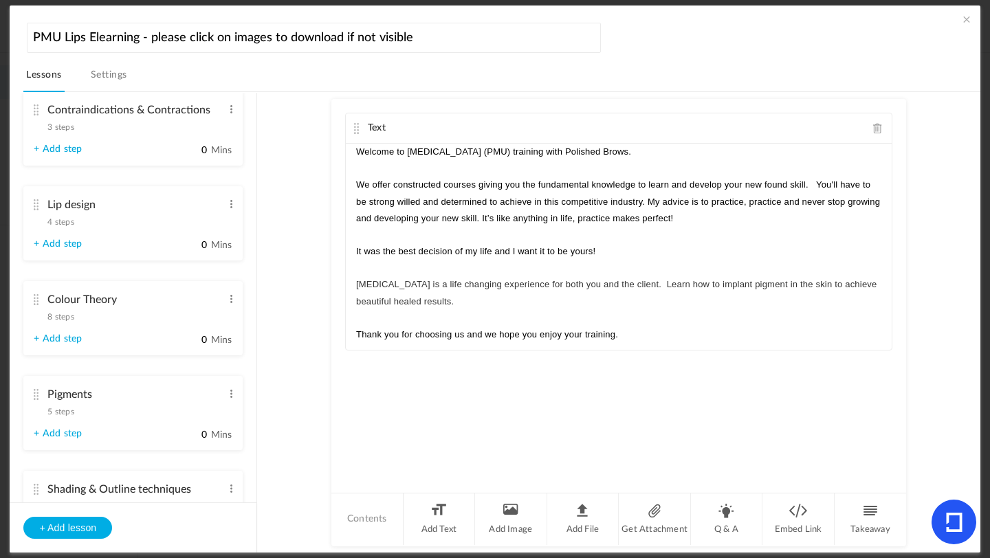
click at [63, 221] on span "4 steps" at bounding box center [60, 222] width 26 height 8
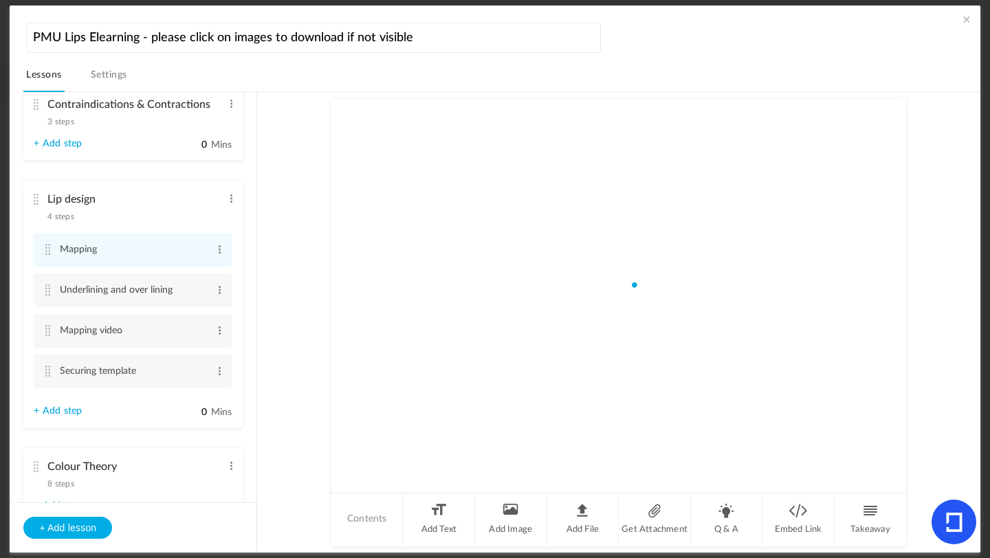
scroll to position [402, 0]
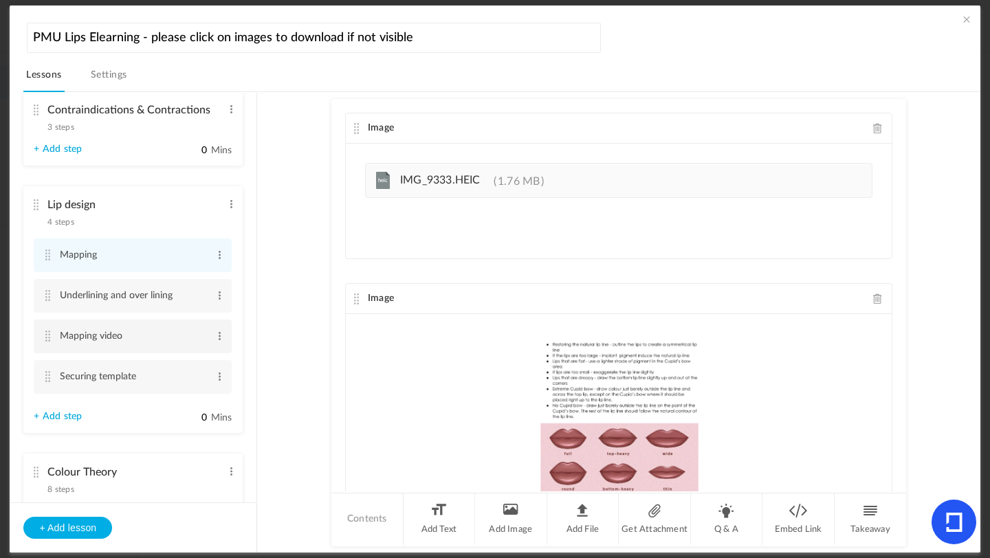
click at [47, 340] on cite at bounding box center [48, 336] width 10 height 11
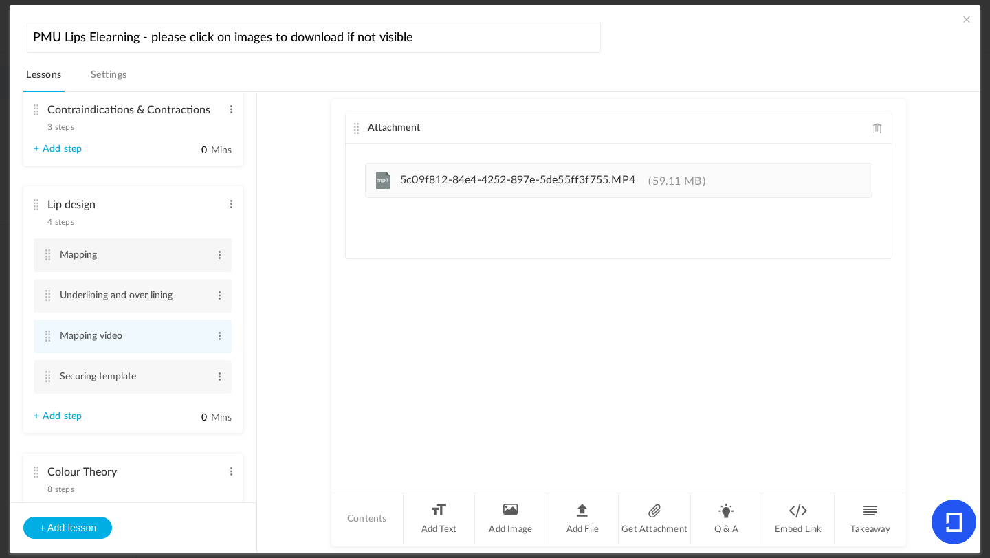
click at [52, 261] on cite at bounding box center [48, 255] width 10 height 11
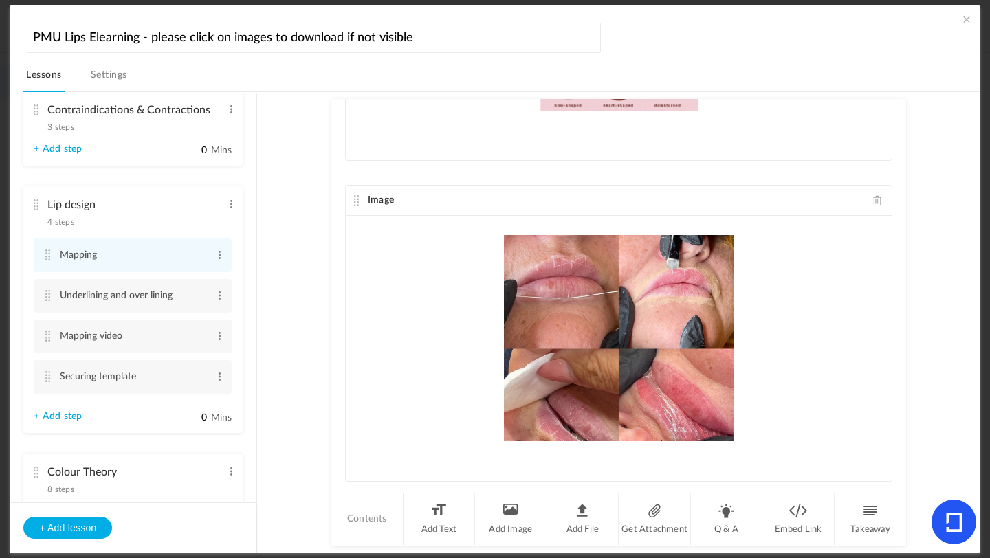
scroll to position [420, 0]
click at [50, 342] on cite at bounding box center [48, 336] width 10 height 11
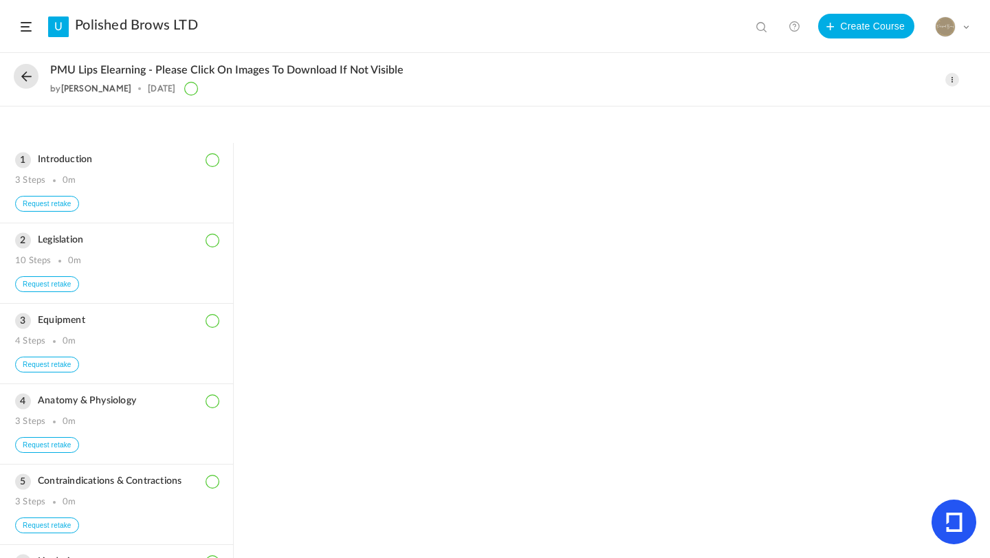
scroll to position [646, 0]
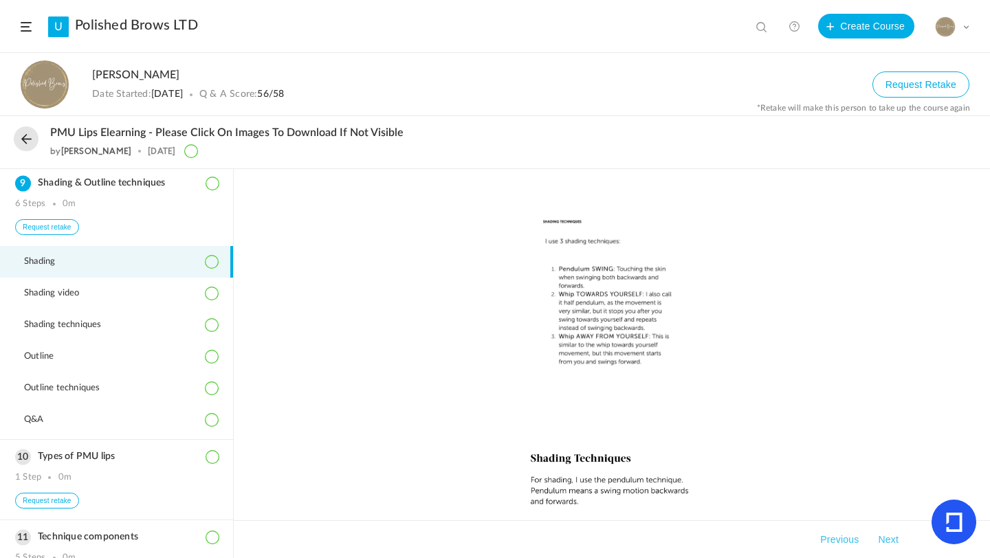
click at [21, 135] on button at bounding box center [26, 139] width 25 height 25
click at [109, 26] on link "Polished Brows LTD" at bounding box center [136, 25] width 123 height 17
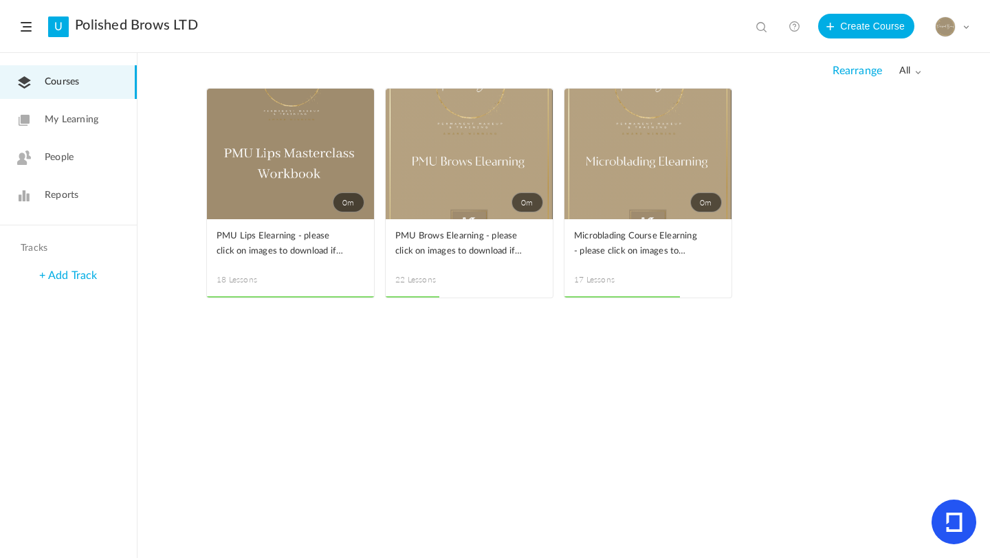
click at [455, 179] on link "0m" at bounding box center [469, 154] width 167 height 131
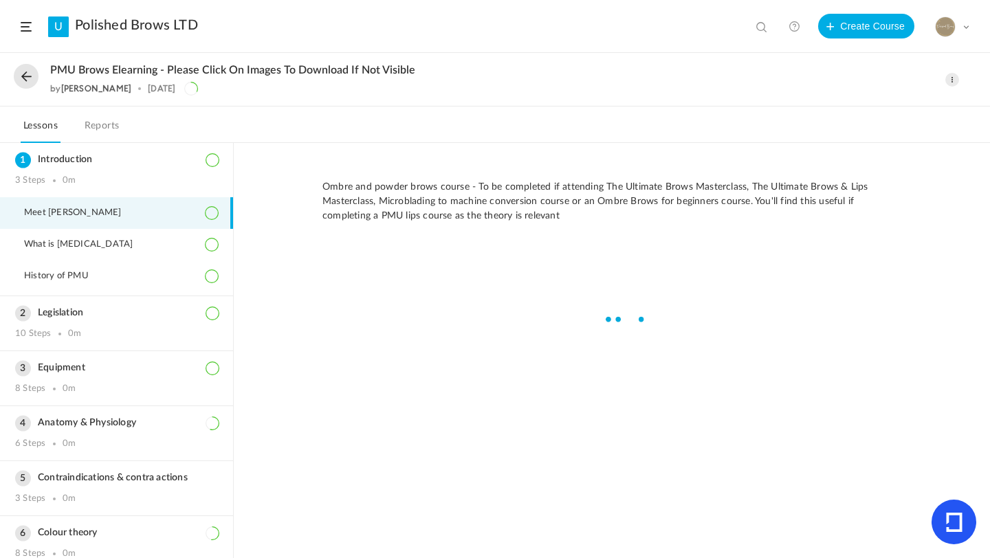
click at [91, 36] on header "U Polished Brows LTD View all No results Create Course My Profile University Se…" at bounding box center [495, 26] width 990 height 53
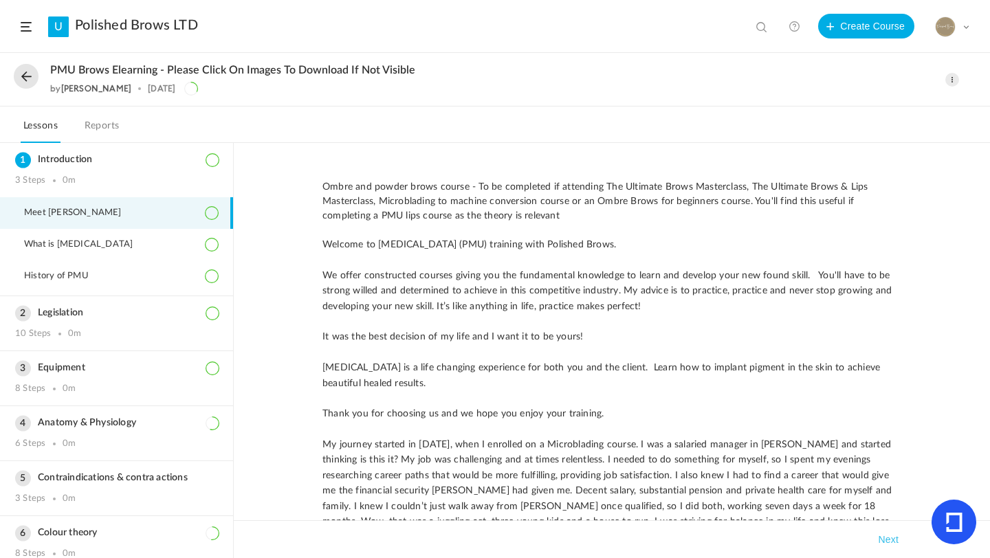
click at [179, 25] on link "Polished Brows LTD" at bounding box center [136, 25] width 123 height 17
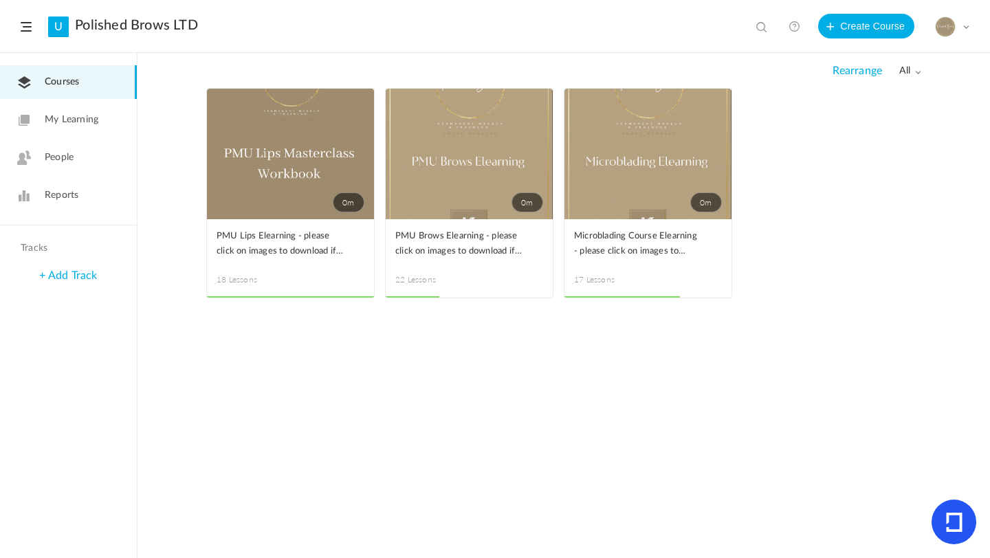
click at [0, 0] on span at bounding box center [0, 0] width 0 height 0
click at [0, 0] on link "Edit" at bounding box center [0, 0] width 0 height 0
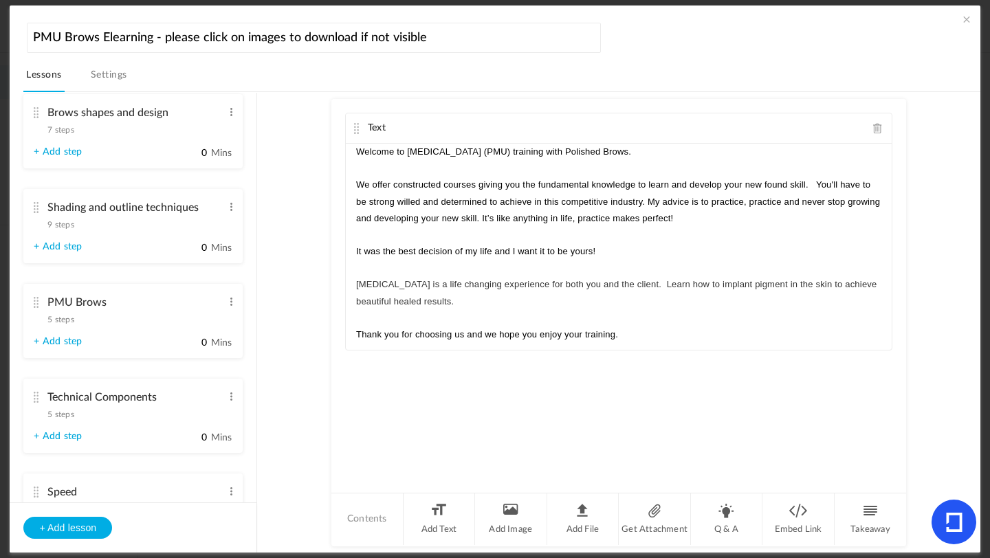
scroll to position [816, 0]
click at [64, 229] on span "9 steps" at bounding box center [60, 225] width 26 height 8
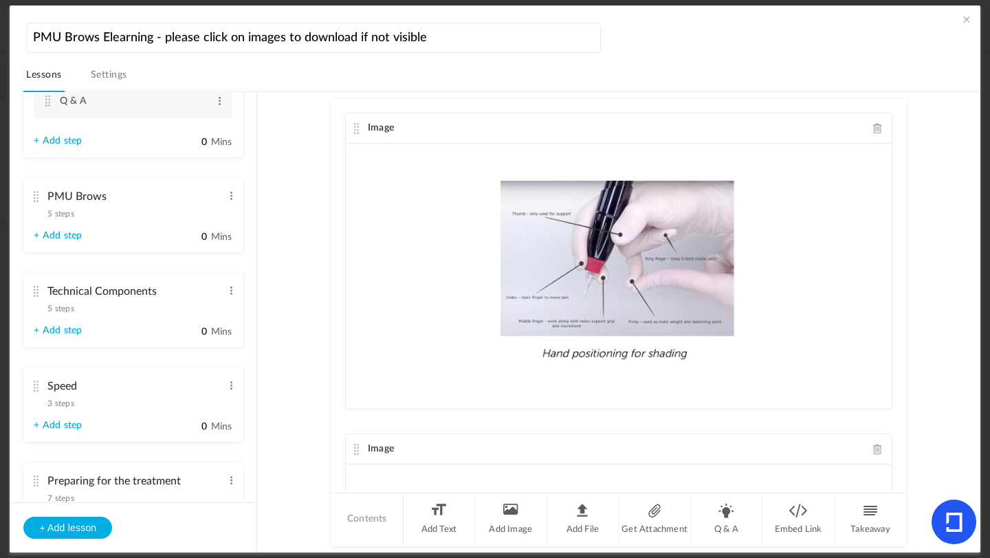
scroll to position [1156, 0]
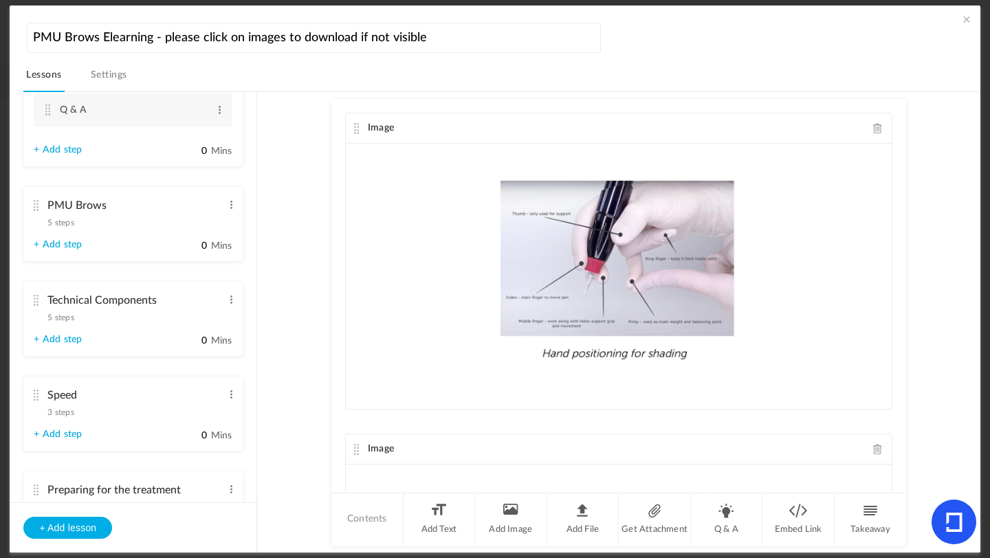
click at [60, 227] on span "5 steps" at bounding box center [60, 223] width 26 height 8
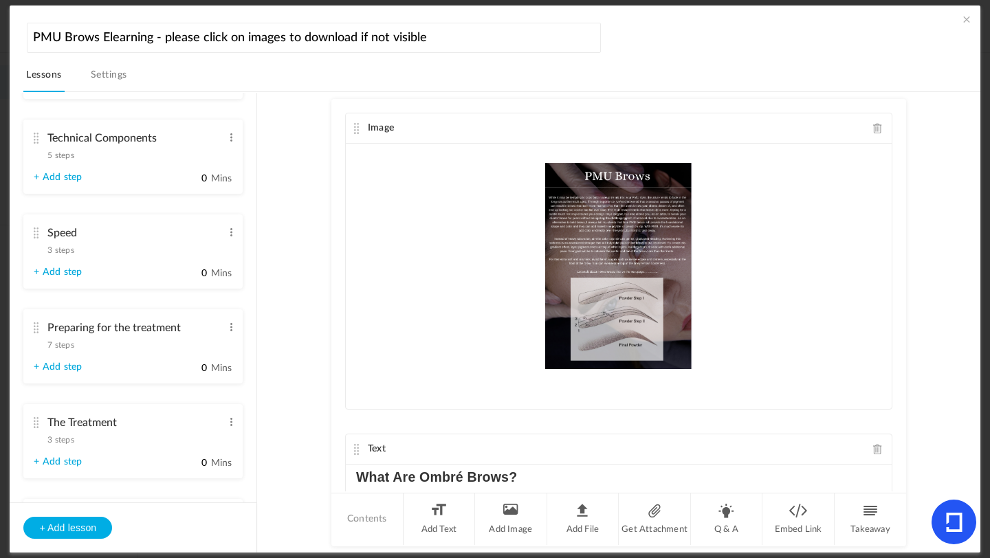
click at [64, 254] on span "3 steps" at bounding box center [60, 250] width 26 height 8
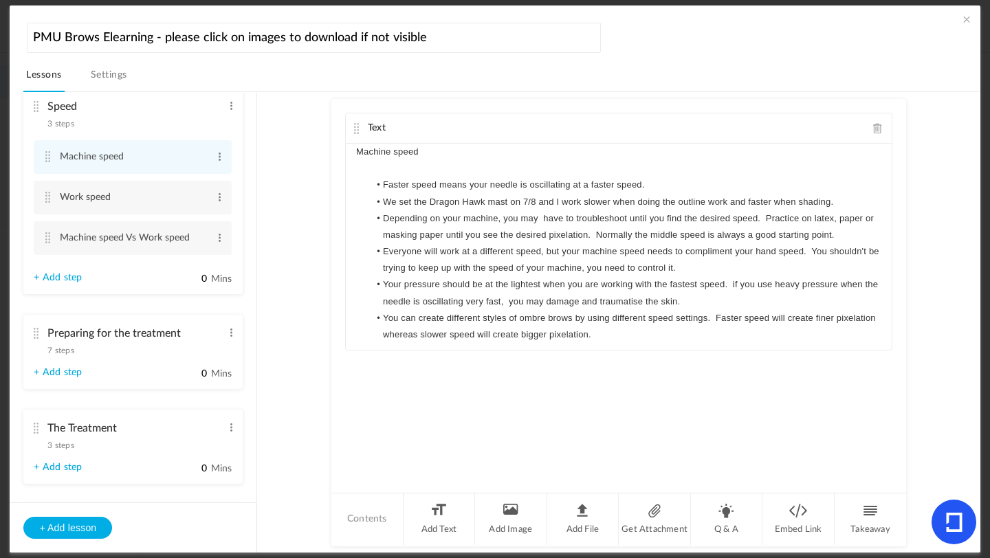
scroll to position [1071, 0]
click at [61, 353] on span "7 steps" at bounding box center [60, 348] width 26 height 8
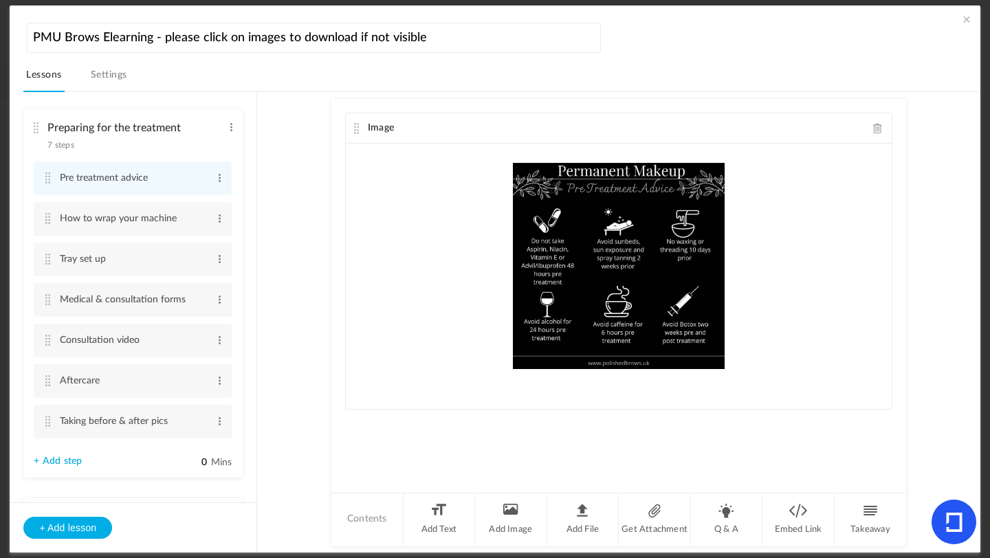
scroll to position [1145, 0]
click at [48, 384] on cite at bounding box center [48, 378] width 10 height 11
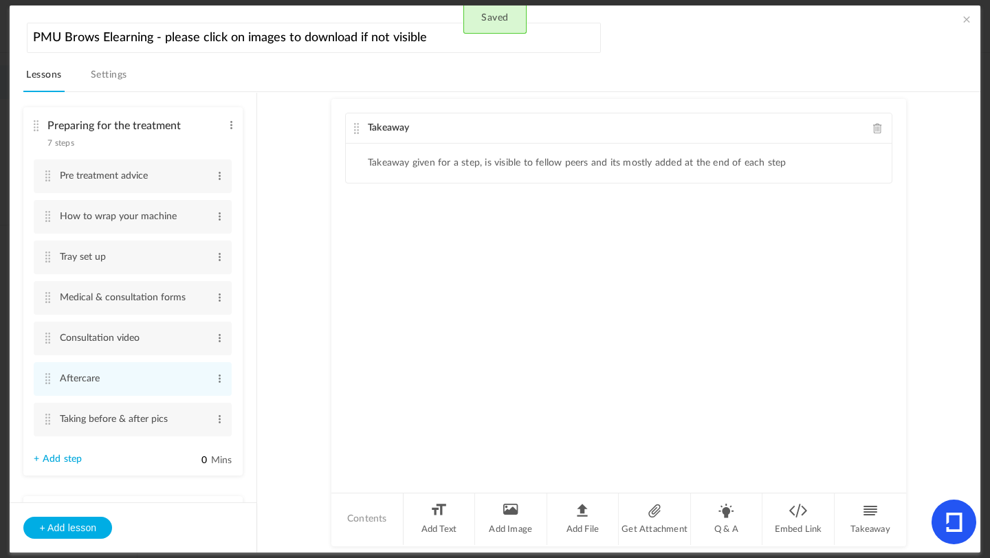
click at [875, 128] on span at bounding box center [878, 128] width 10 height 10
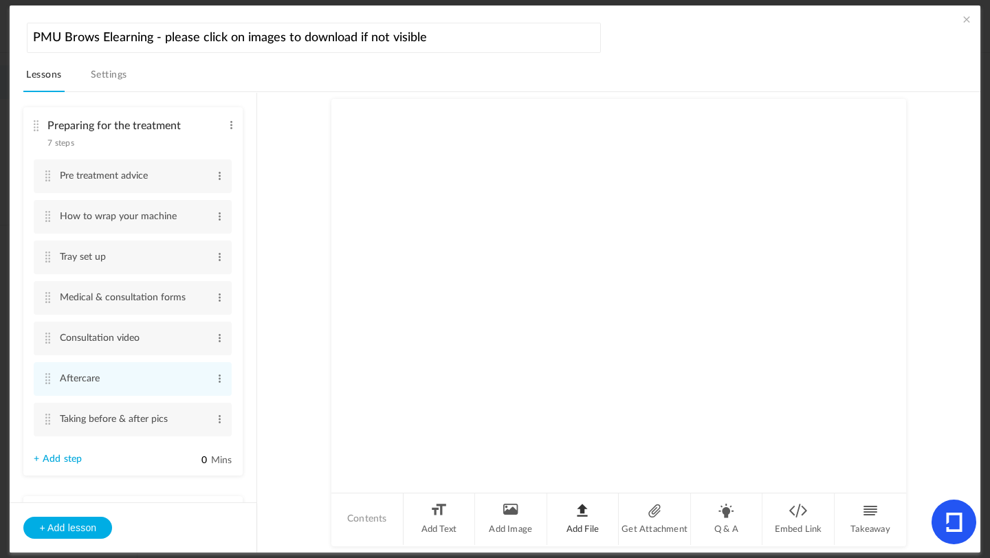
click at [572, 513] on li "Add File" at bounding box center [583, 520] width 72 height 52
click at [581, 523] on li "Add File" at bounding box center [583, 520] width 72 height 52
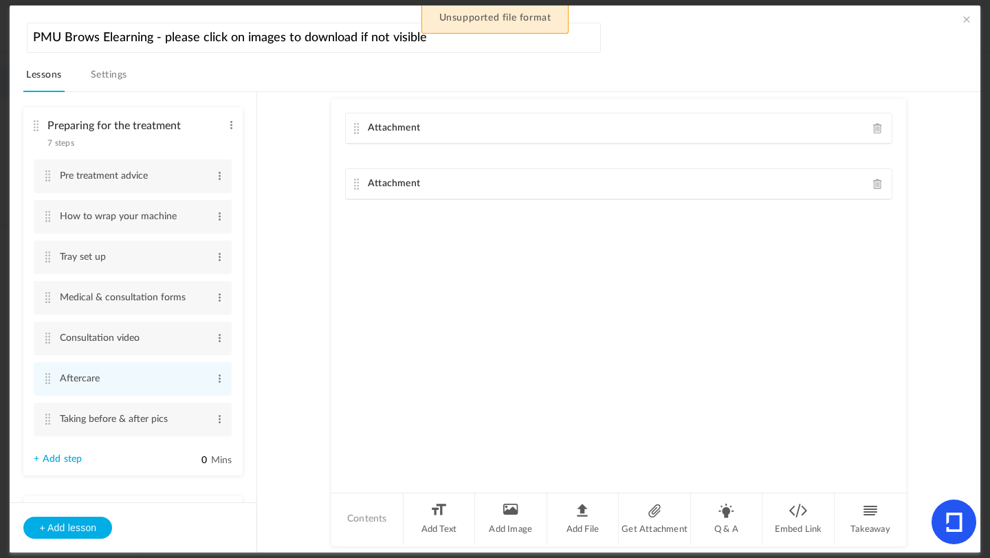
click at [875, 184] on span at bounding box center [878, 184] width 10 height 10
click at [875, 129] on span at bounding box center [878, 128] width 10 height 10
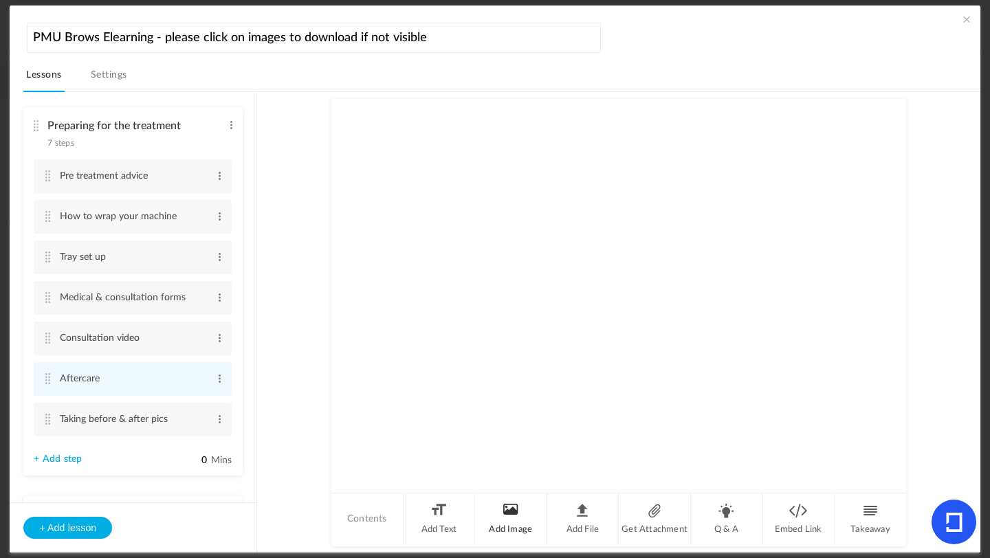
click at [527, 514] on li "Add Image" at bounding box center [511, 520] width 72 height 52
click at [880, 126] on div "Image" at bounding box center [619, 128] width 546 height 30
click at [581, 521] on li "Add File" at bounding box center [583, 520] width 72 height 52
click at [875, 127] on span at bounding box center [878, 128] width 10 height 10
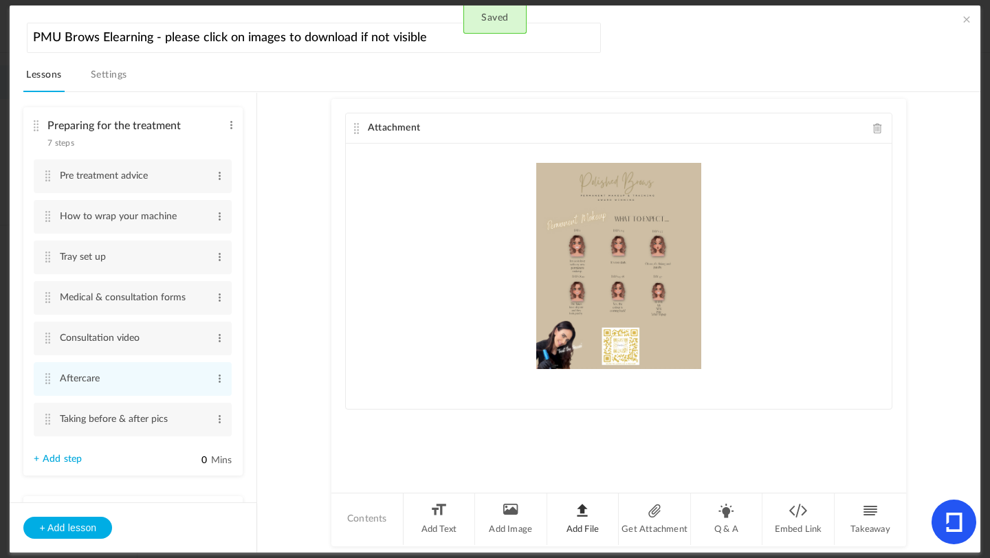
click at [590, 518] on li "Add File" at bounding box center [583, 520] width 72 height 52
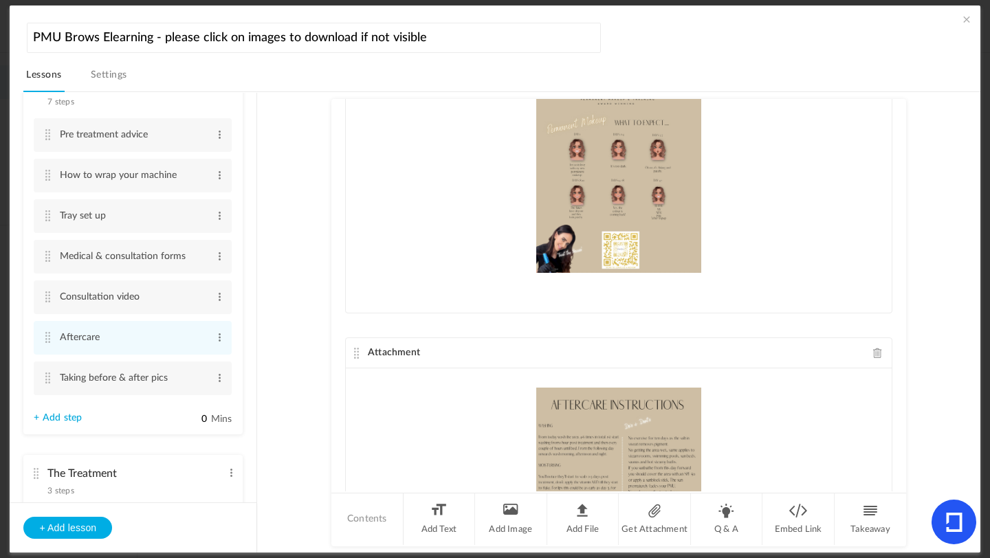
scroll to position [1184, 0]
drag, startPoint x: 256, startPoint y: 338, endPoint x: 258, endPoint y: 367, distance: 29.6
click at [258, 367] on section "Introduction 3 steps Edit Delete Meet [PERSON_NAME] Edit Delete Edit Edit" at bounding box center [501, 322] width 923 height 461
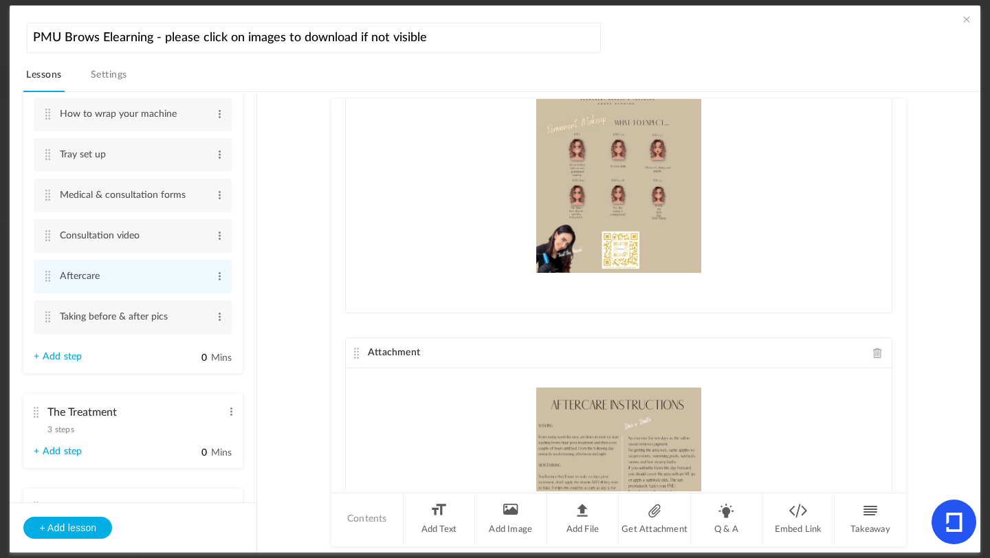
scroll to position [1311, 0]
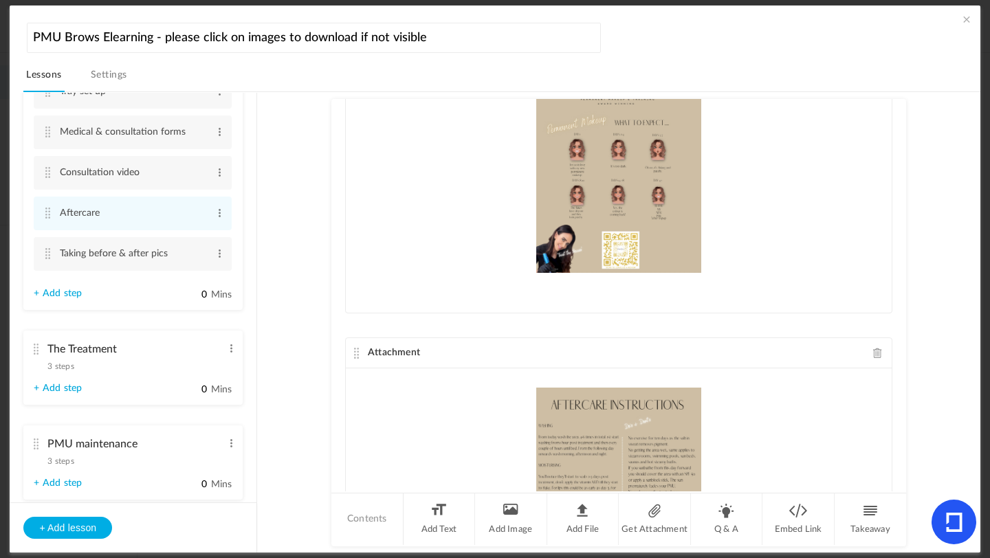
click at [78, 373] on div "The Treatment 3 steps Edit Delete" at bounding box center [128, 354] width 188 height 36
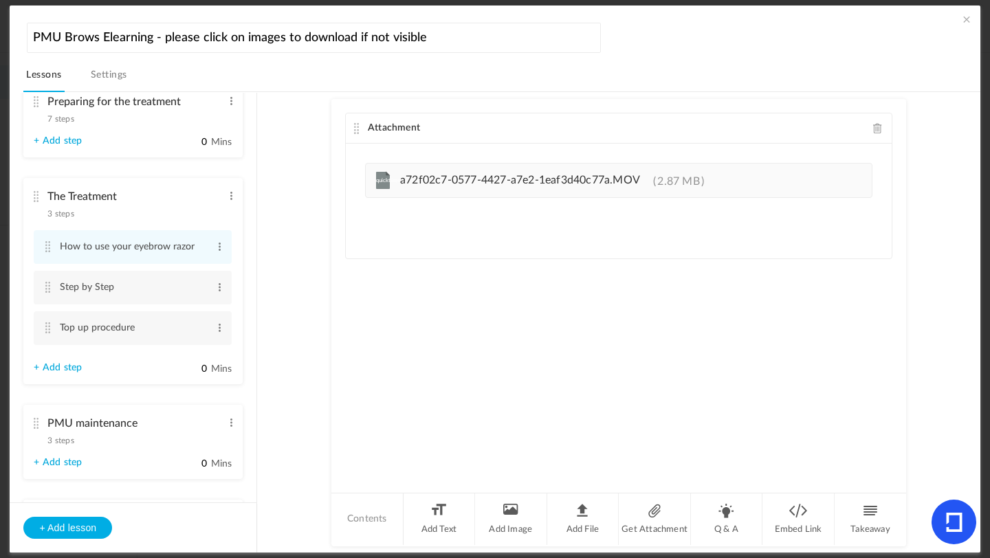
scroll to position [1172, 0]
click at [55, 294] on li "Step by Step Edit Delete" at bounding box center [133, 284] width 198 height 34
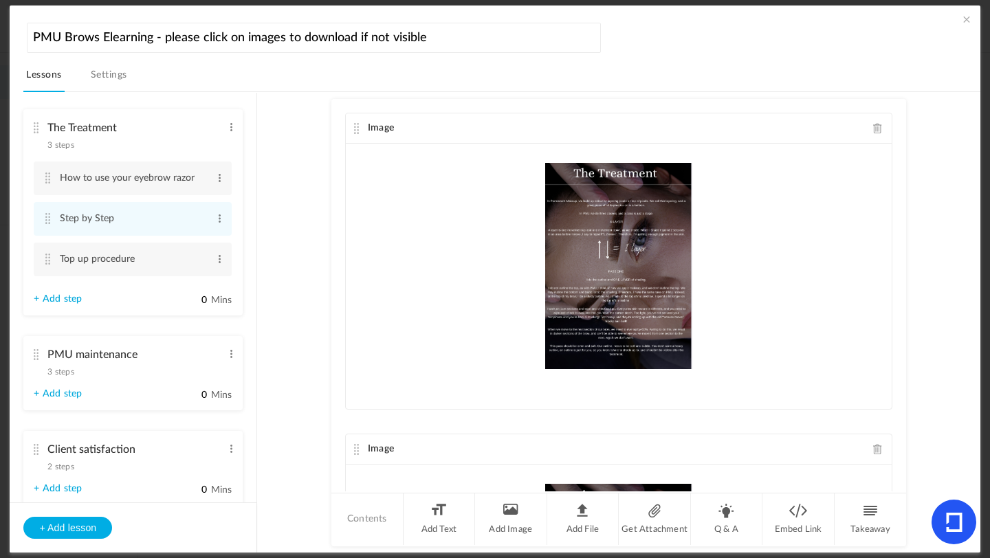
scroll to position [1335, 0]
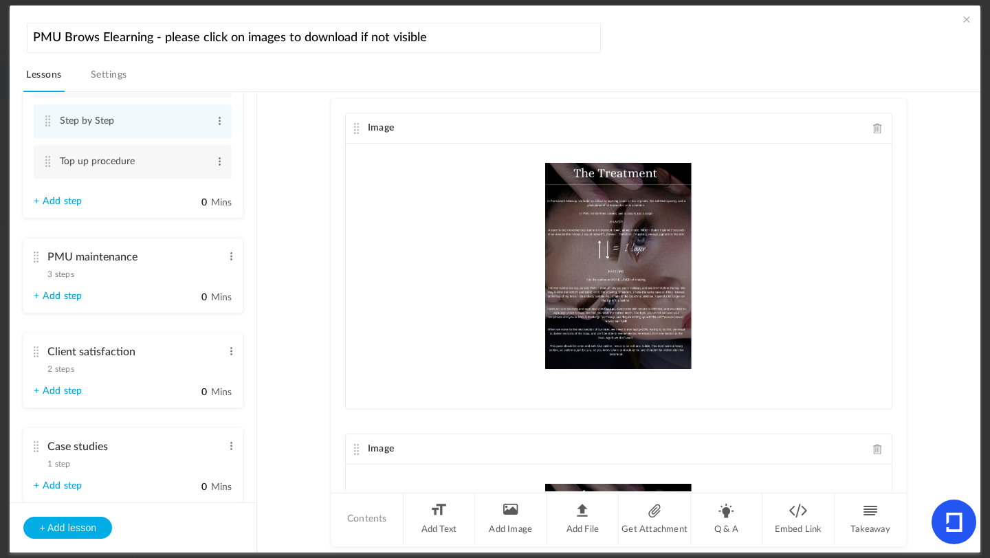
click at [67, 278] on span "3 steps" at bounding box center [60, 274] width 26 height 8
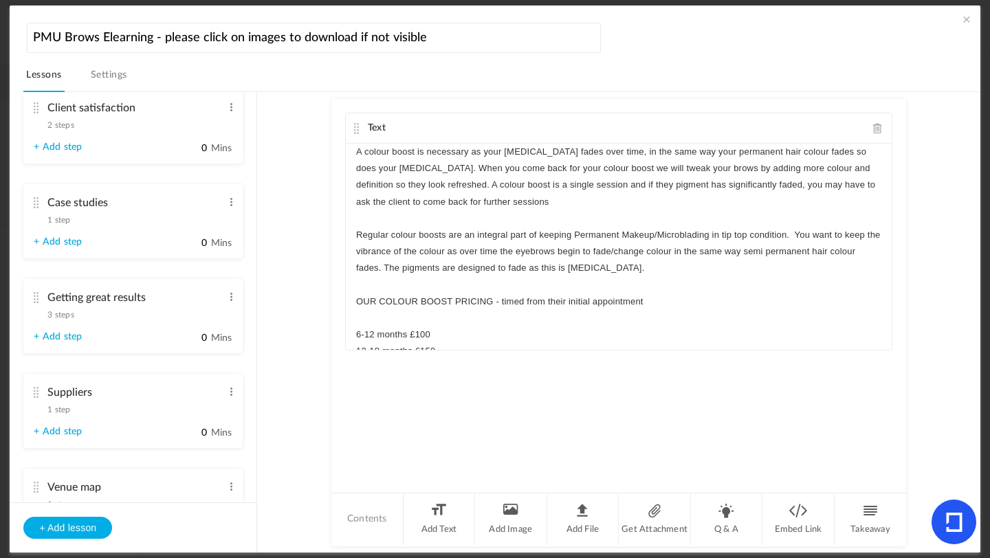
scroll to position [1566, 0]
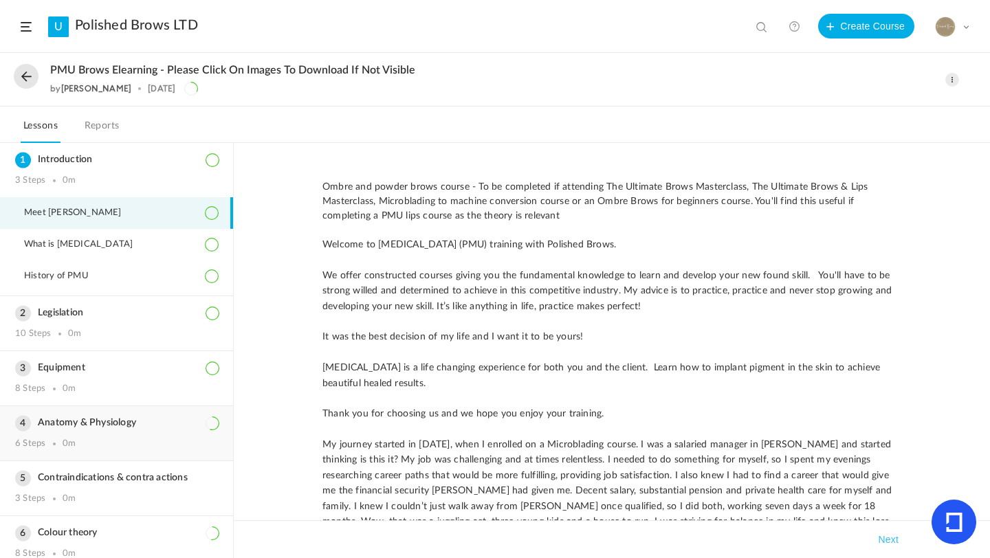
click at [122, 420] on h3 "Anatomy & Physiology" at bounding box center [116, 423] width 203 height 12
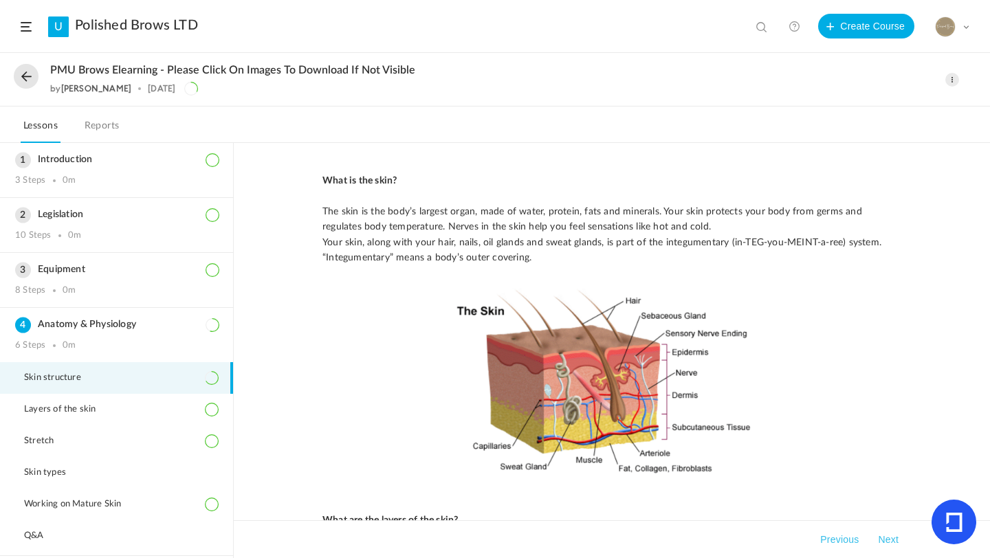
click at [91, 380] on span "Skin structure" at bounding box center [61, 378] width 74 height 11
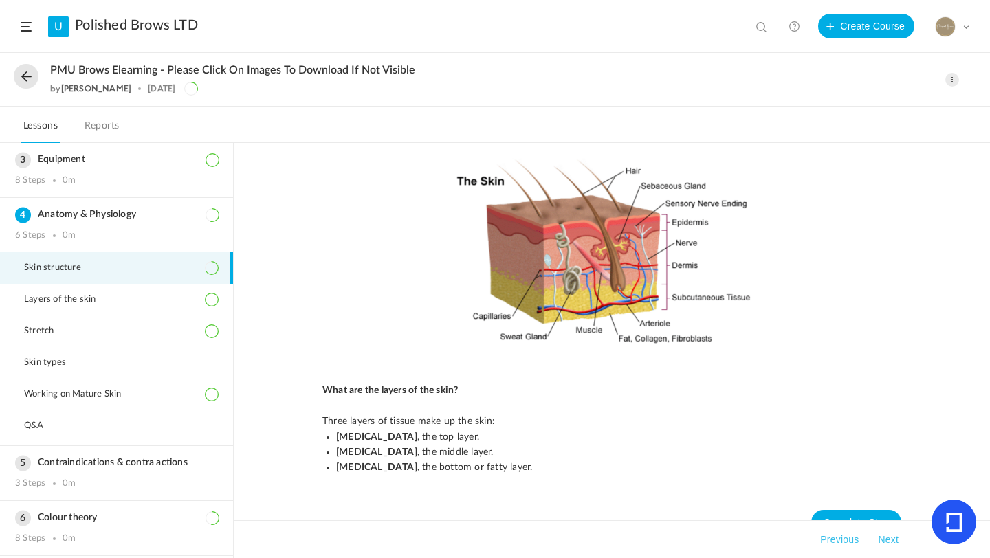
scroll to position [158, 0]
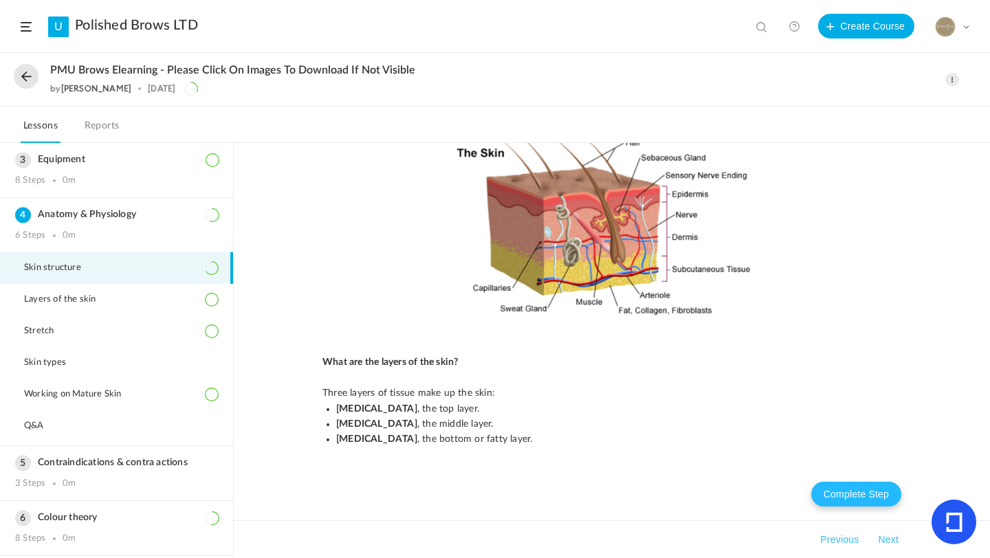
click at [879, 492] on button "Complete Step" at bounding box center [856, 494] width 90 height 25
click at [888, 539] on button "Next" at bounding box center [888, 540] width 26 height 17
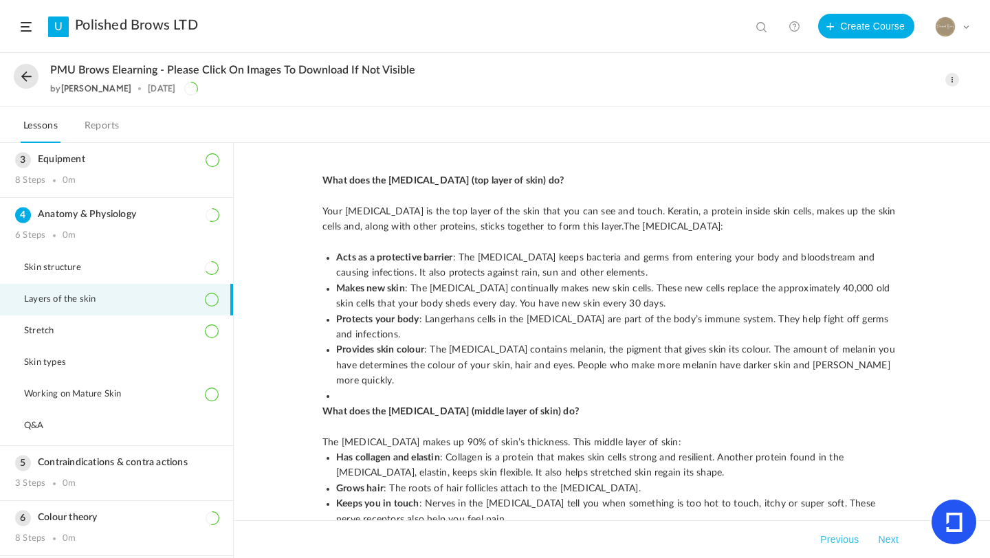
click at [846, 541] on button "Previous" at bounding box center [840, 540] width 44 height 17
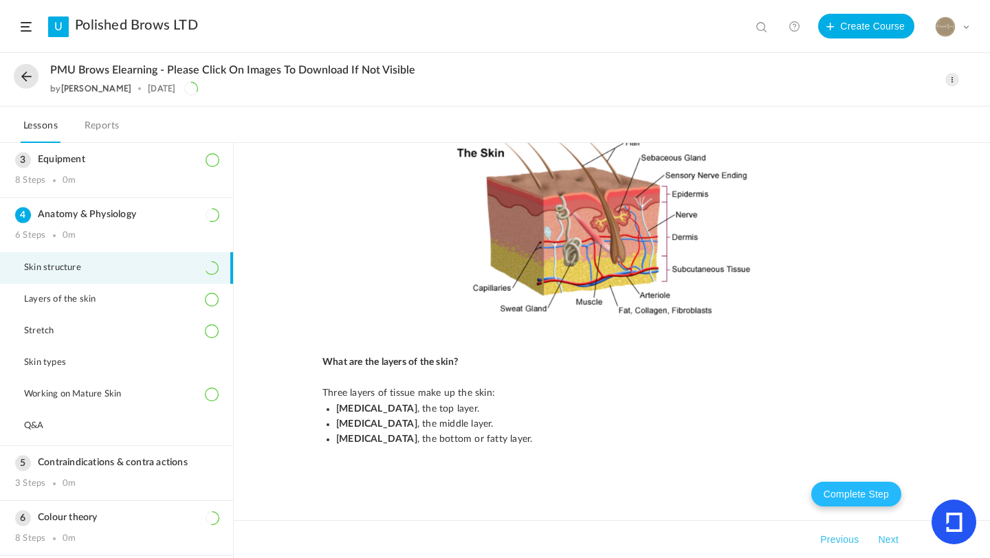
click at [871, 494] on button "Complete Step" at bounding box center [856, 494] width 90 height 25
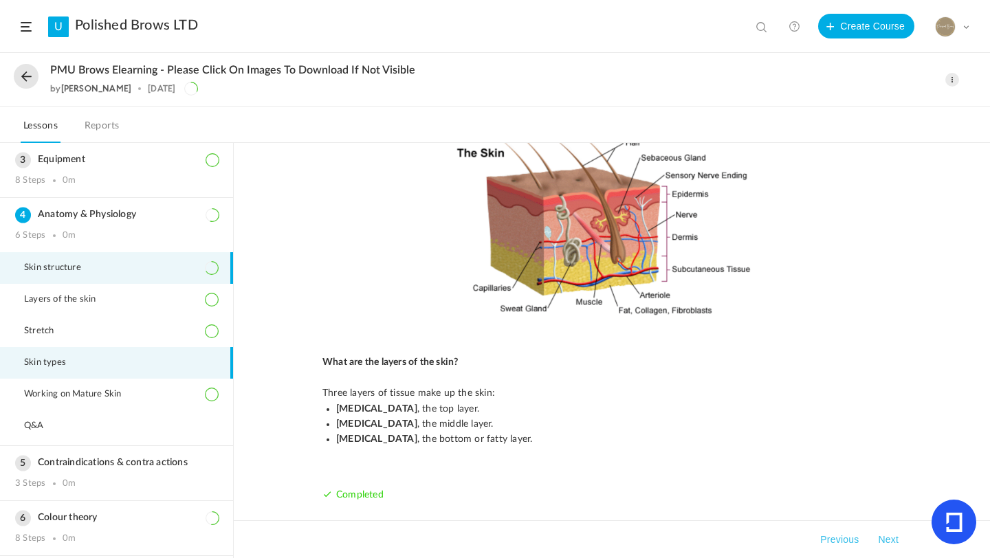
click at [68, 360] on span "Skin types" at bounding box center [53, 363] width 59 height 11
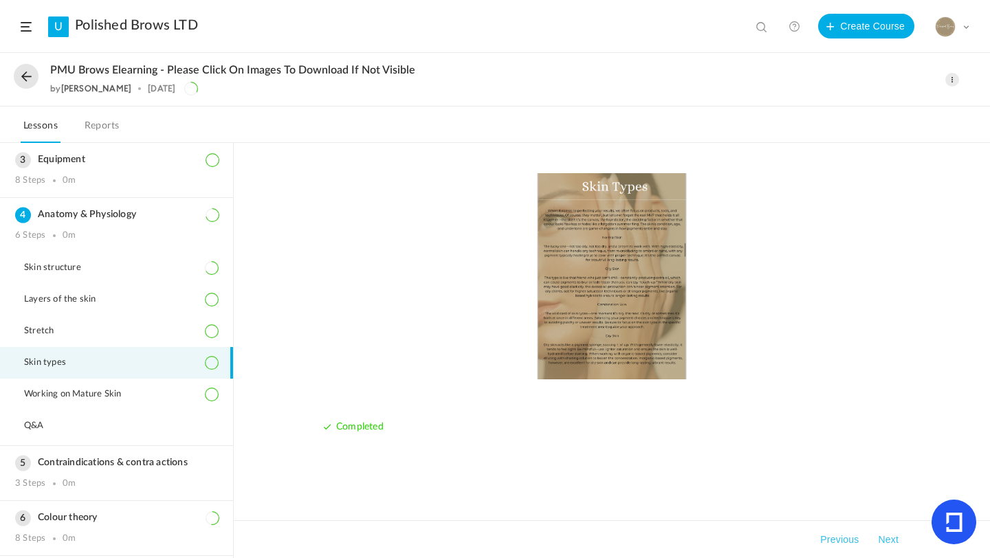
click at [893, 428] on div "Completed" at bounding box center [611, 313] width 579 height 281
click at [886, 537] on button "Next" at bounding box center [888, 540] width 26 height 17
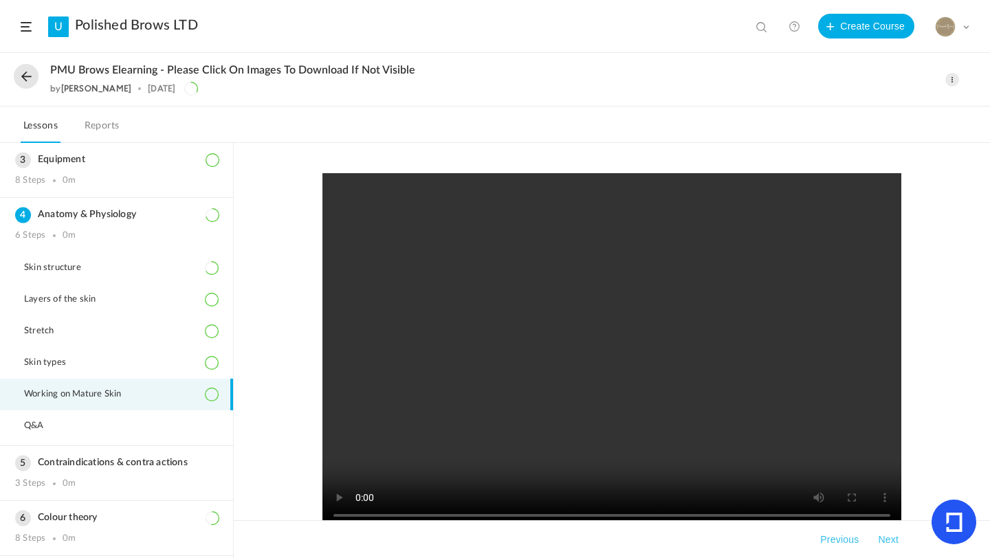
click at [896, 540] on button "Next" at bounding box center [888, 540] width 26 height 17
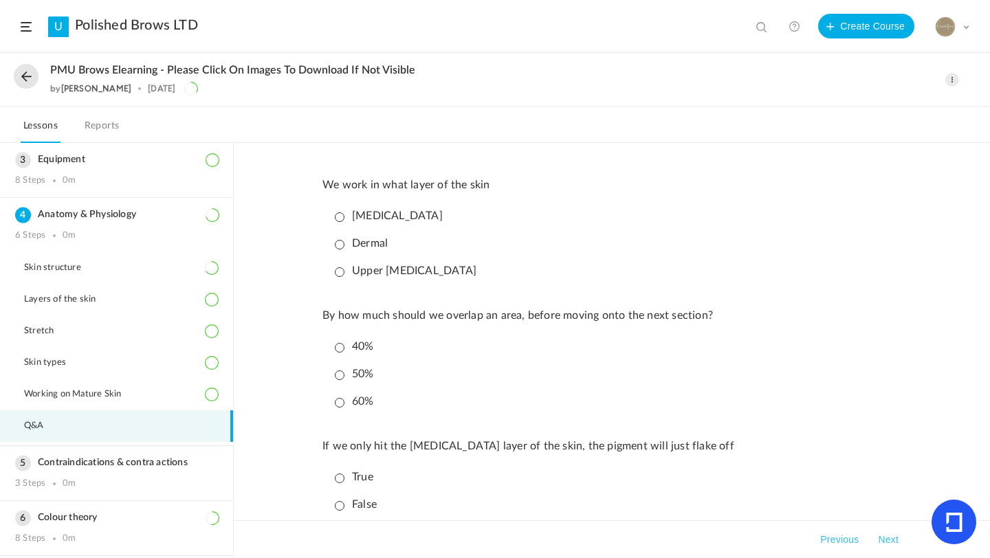
click at [337, 270] on p "Upper dermis" at bounding box center [406, 271] width 142 height 13
click at [338, 397] on li "60%" at bounding box center [615, 402] width 572 height 24
click at [338, 404] on p "60%" at bounding box center [354, 401] width 39 height 13
click at [765, 428] on div "We work in what layer of the skin Dermis Dermal Upper dermis By how much should…" at bounding box center [611, 527] width 579 height 708
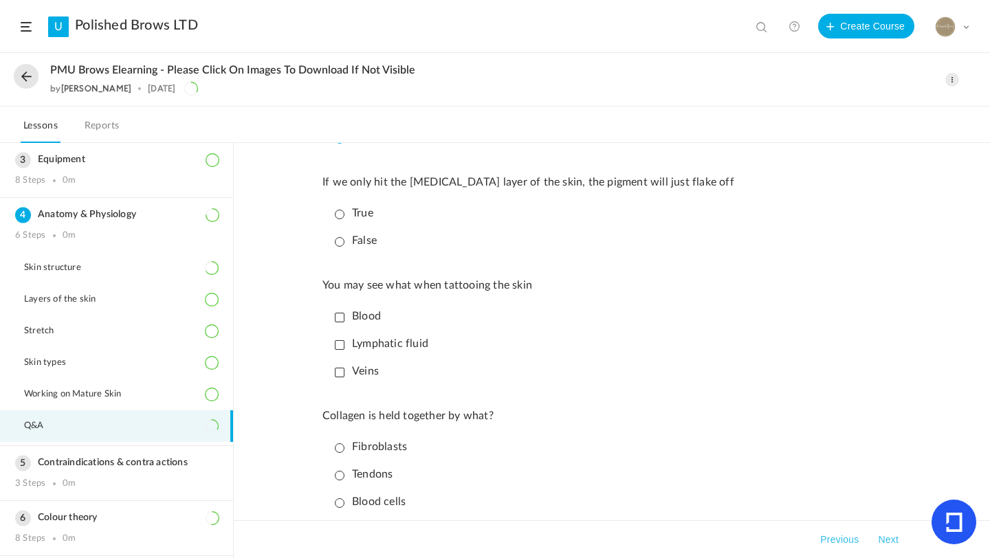
scroll to position [275, 0]
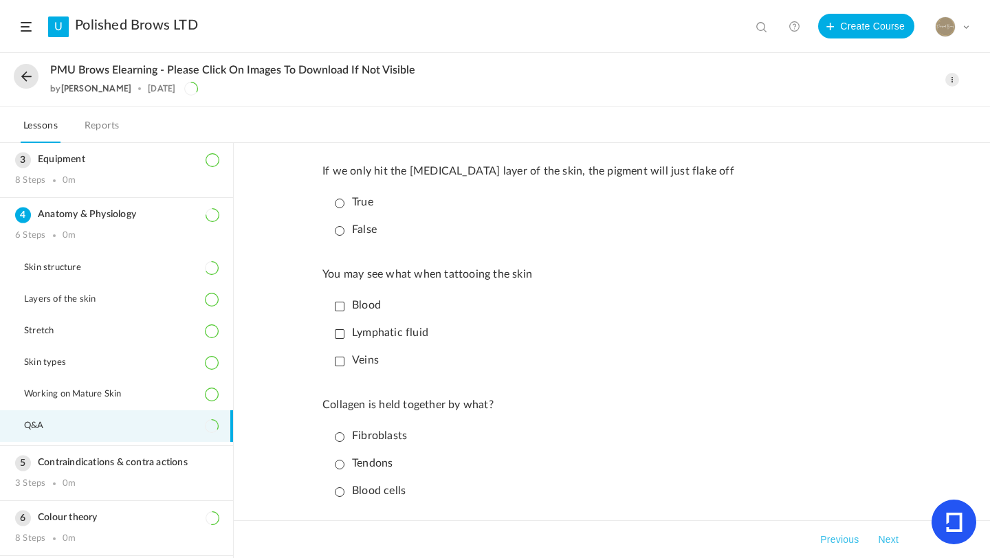
click at [336, 201] on p "True" at bounding box center [354, 202] width 39 height 13
click at [340, 311] on p "Blood" at bounding box center [358, 305] width 46 height 13
click at [340, 340] on p "Lymphatic fluid" at bounding box center [382, 333] width 94 height 13
click at [336, 443] on p "Fibroblasts" at bounding box center [371, 436] width 72 height 13
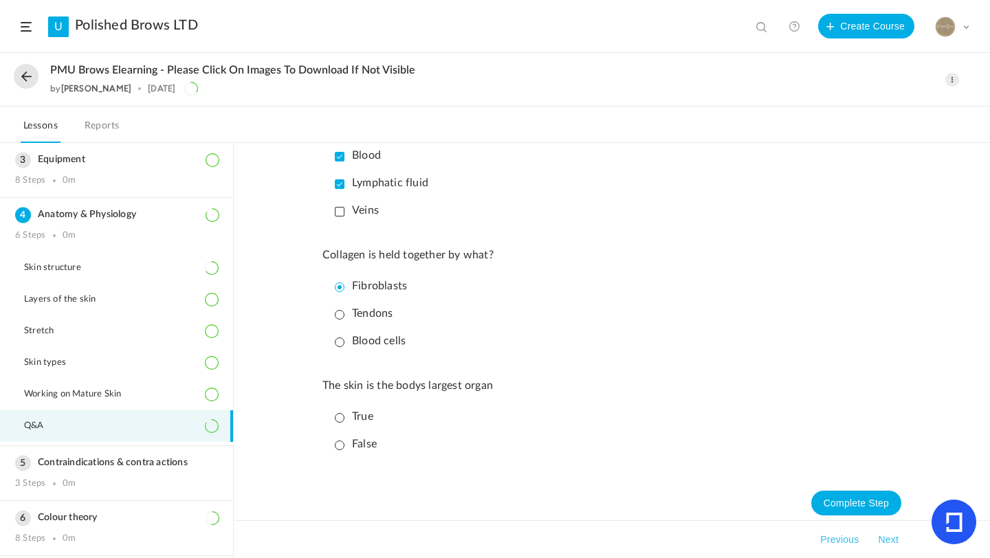
scroll to position [441, 0]
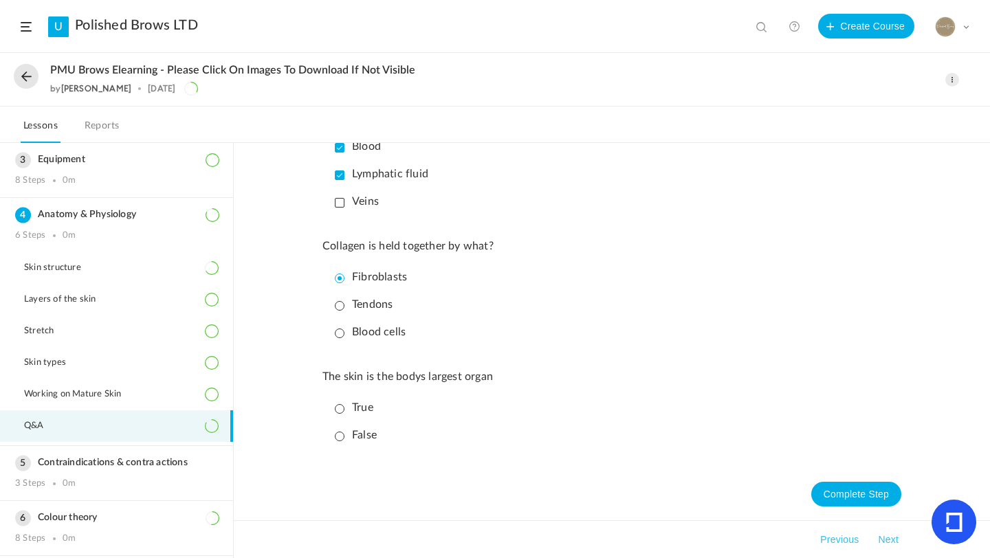
click at [343, 407] on p "True" at bounding box center [354, 408] width 39 height 13
click at [875, 498] on button "Complete Step" at bounding box center [856, 494] width 90 height 25
click at [890, 536] on button "Next" at bounding box center [888, 540] width 26 height 17
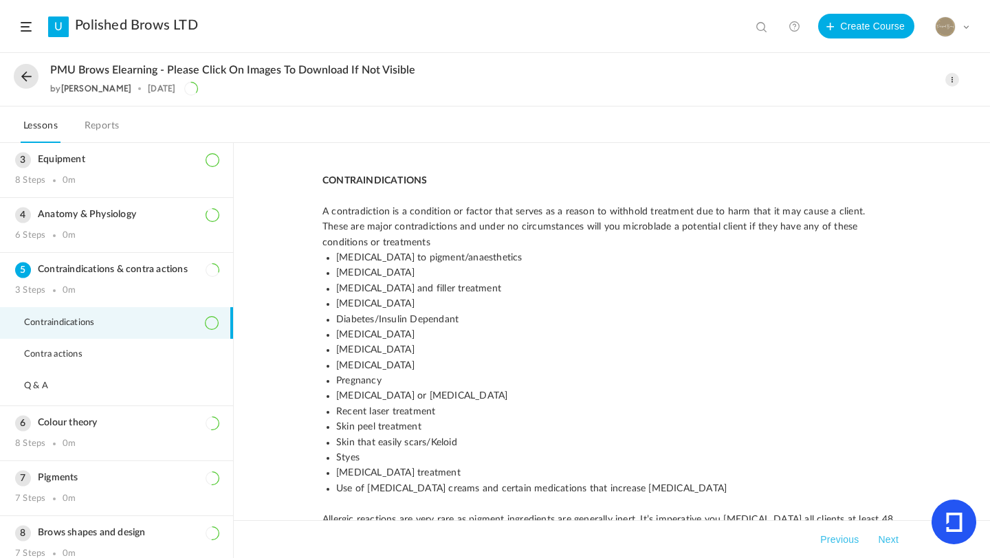
click at [890, 537] on button "Next" at bounding box center [888, 540] width 26 height 17
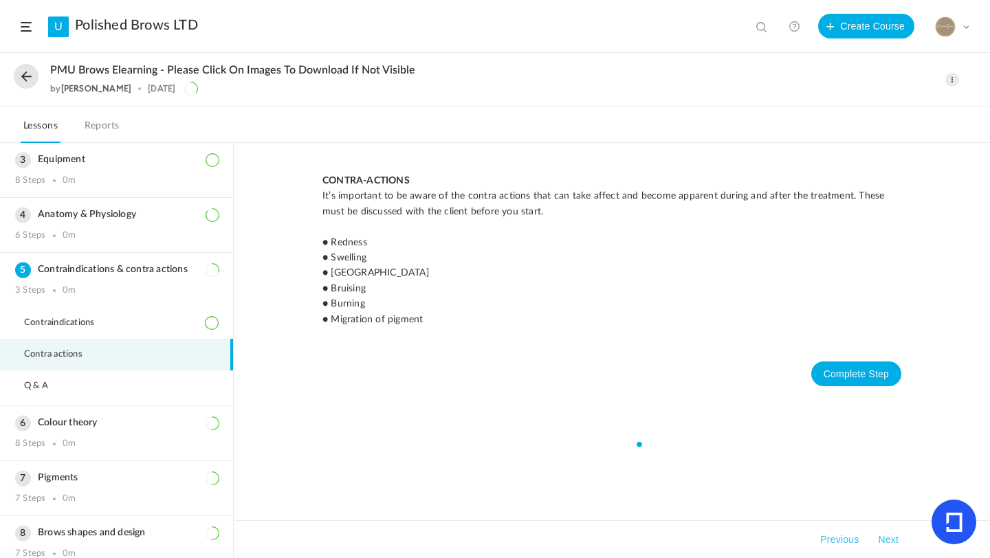
click at [890, 538] on button "Next" at bounding box center [888, 540] width 26 height 17
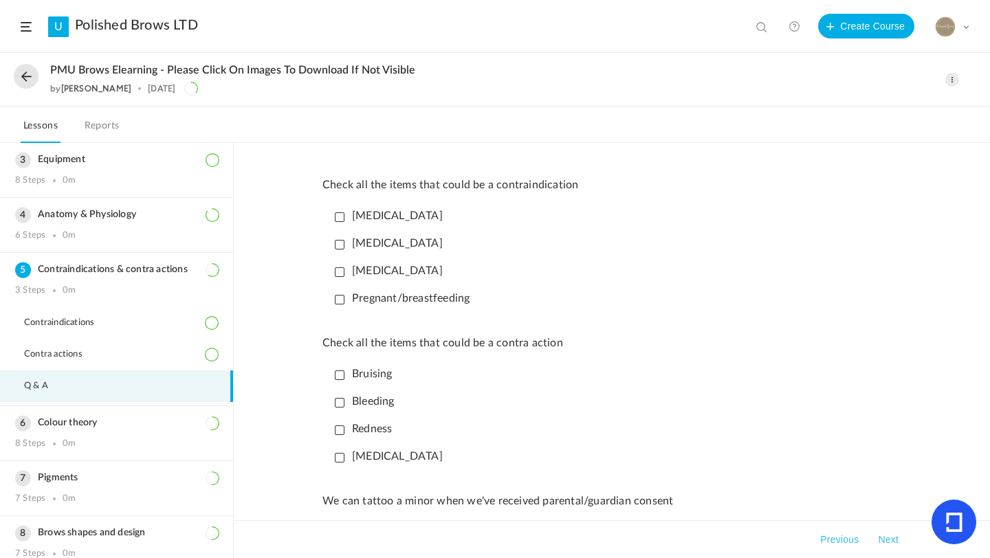
click at [338, 213] on p "High blood pressure" at bounding box center [389, 216] width 108 height 13
click at [338, 243] on p "Diabetes" at bounding box center [389, 243] width 108 height 13
click at [339, 299] on p "Pregnant/breastfeeding" at bounding box center [402, 298] width 135 height 13
click at [336, 370] on p "Bruising" at bounding box center [364, 374] width 58 height 13
click at [337, 406] on p "Bleeding" at bounding box center [365, 401] width 60 height 13
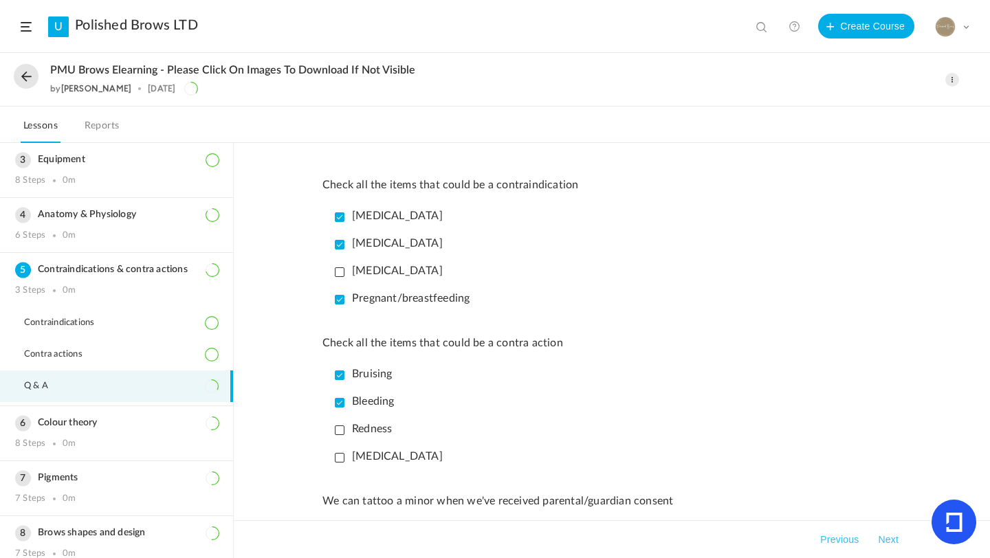
click at [337, 433] on p "Redness" at bounding box center [363, 429] width 57 height 13
click at [543, 423] on li "Redness" at bounding box center [615, 429] width 572 height 24
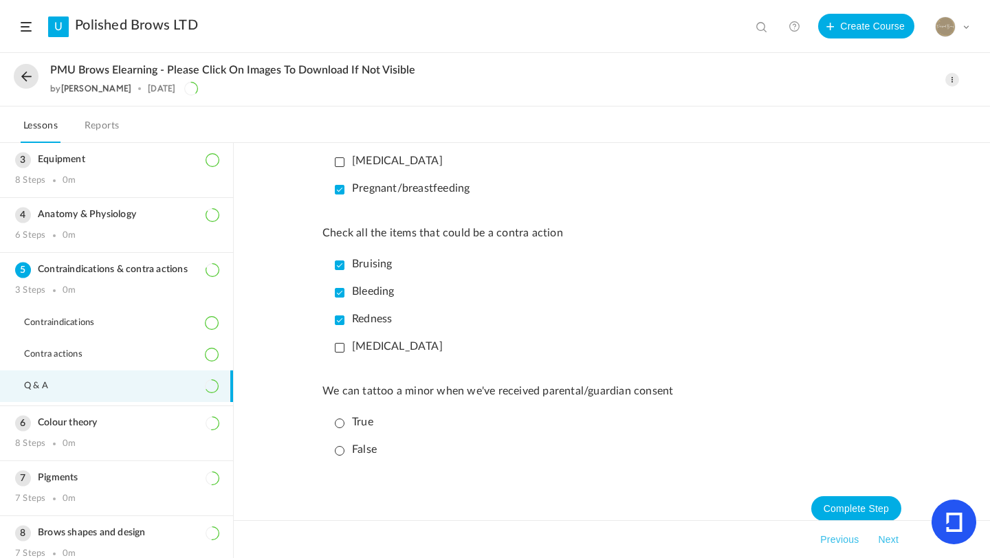
scroll to position [129, 0]
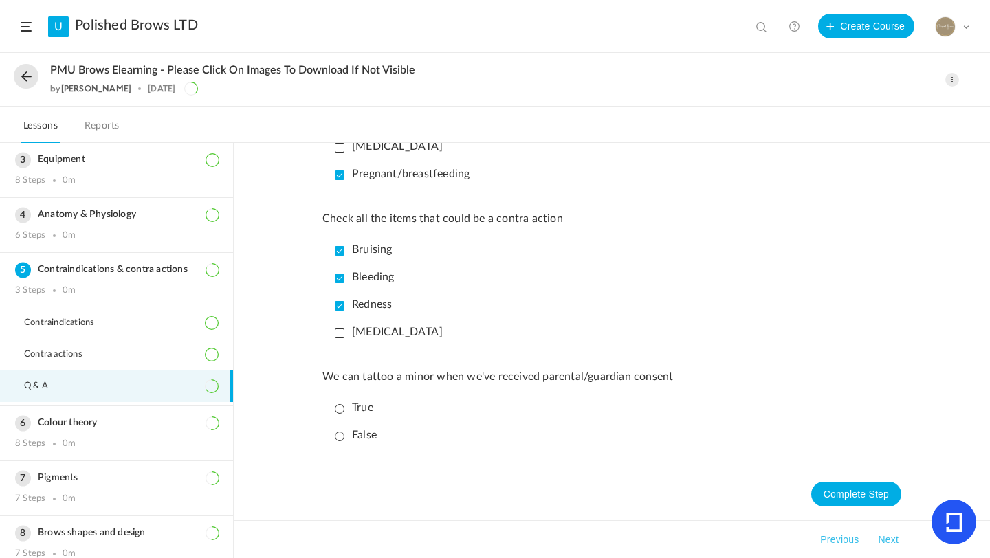
click at [341, 443] on li "False" at bounding box center [615, 436] width 572 height 24
click at [342, 439] on p "False" at bounding box center [356, 435] width 42 height 13
click at [890, 544] on button "Next" at bounding box center [888, 540] width 26 height 17
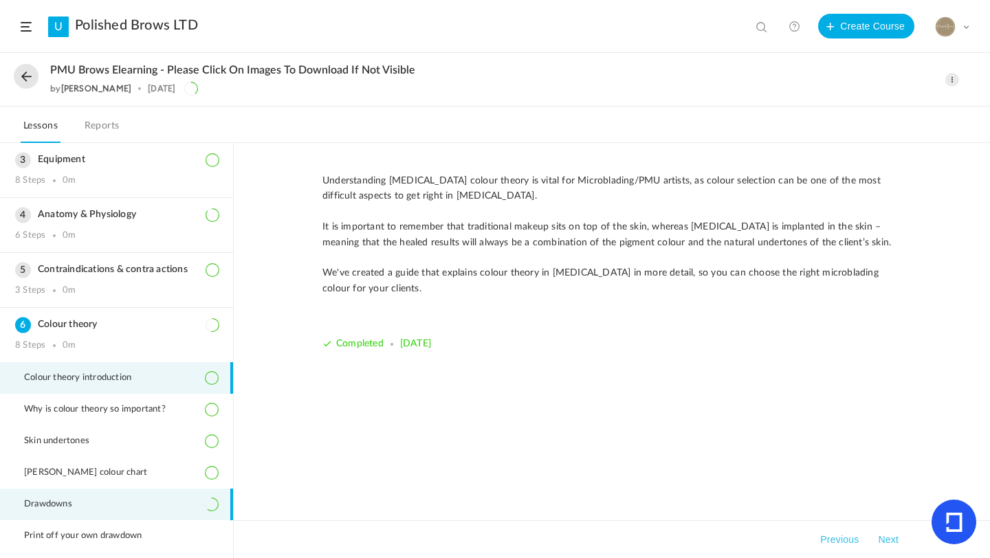
click at [74, 496] on li "Drawdowns" at bounding box center [116, 505] width 233 height 32
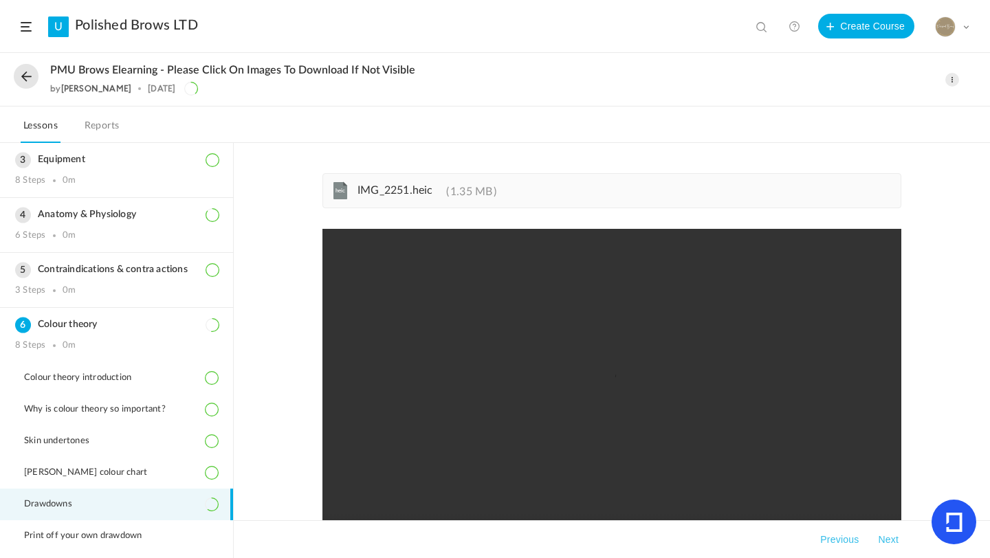
click at [956, 451] on div "heic IMG_2251.heic 1.35 MB UNDERTONE - healed MASS TONE - directly out of bottl…" at bounding box center [612, 350] width 756 height 415
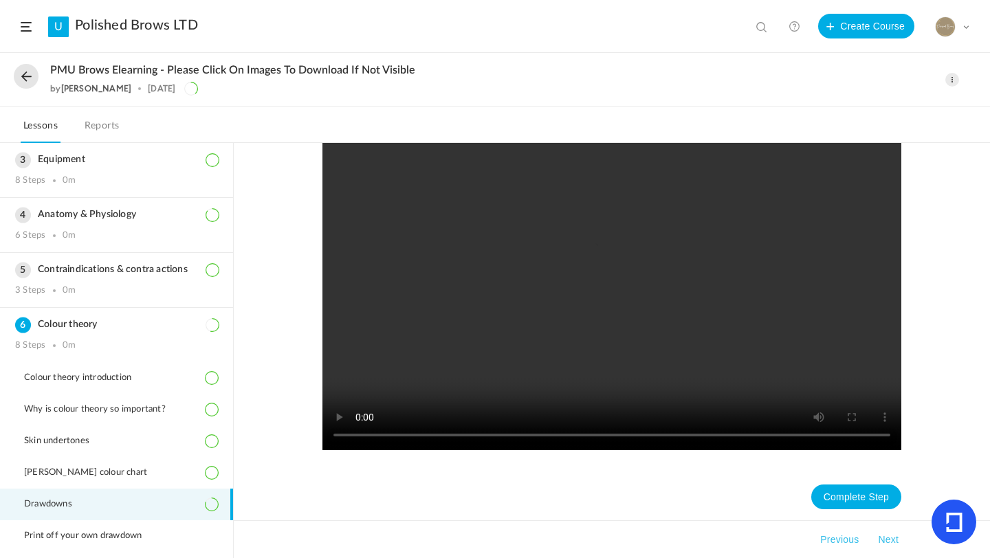
scroll to position [726, 0]
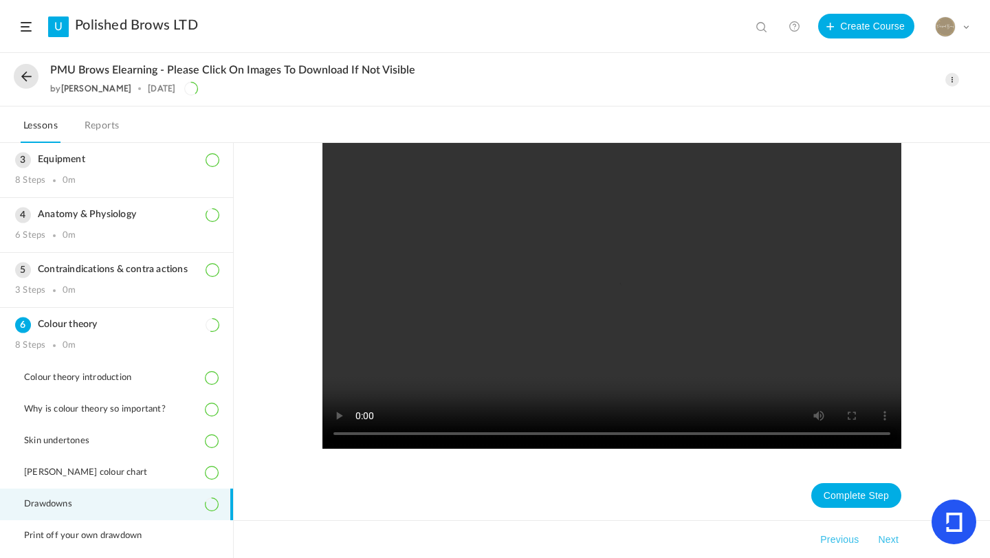
click at [984, 459] on div "heic IMG_2251.heic 1.35 MB UNDERTONE - healed MASS TONE - directly out of bottl…" at bounding box center [612, 350] width 756 height 415
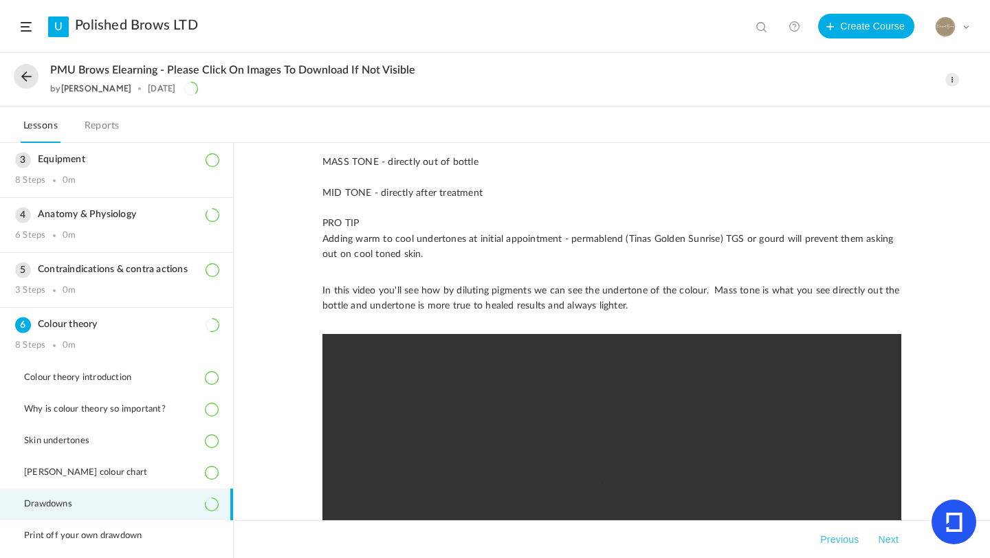
scroll to position [727, 0]
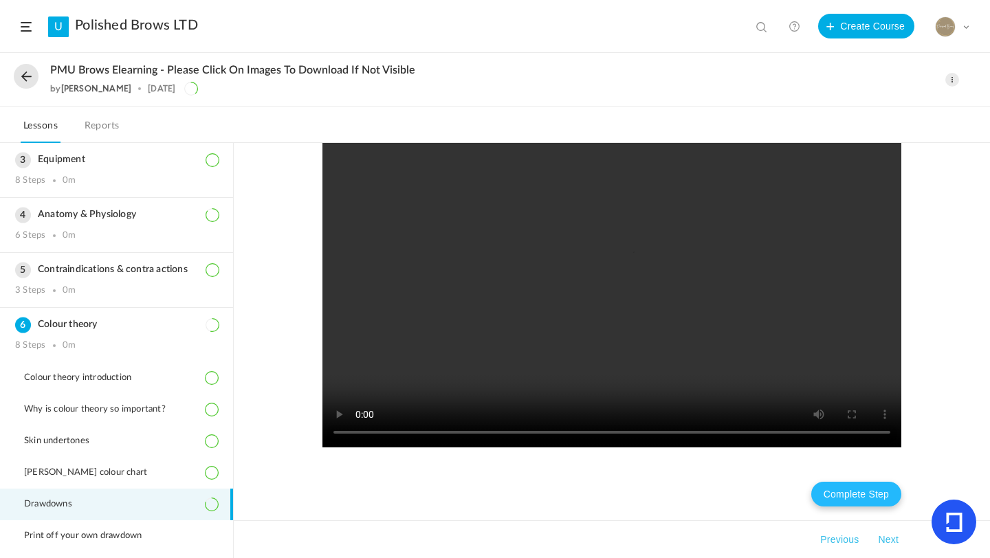
click at [857, 490] on button "Complete Step" at bounding box center [856, 494] width 90 height 25
click at [885, 540] on button "Next" at bounding box center [888, 540] width 26 height 17
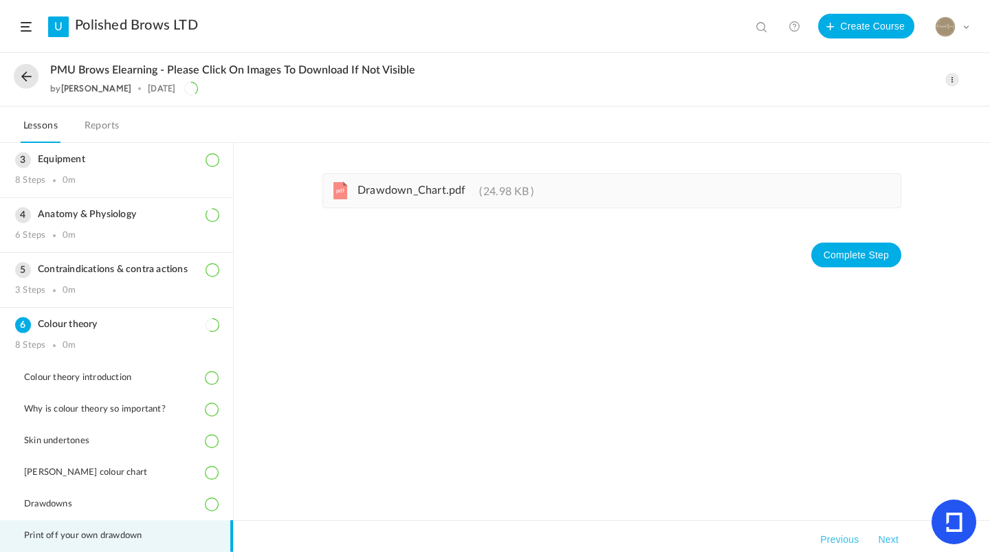
click at [885, 542] on button "Next" at bounding box center [888, 540] width 26 height 17
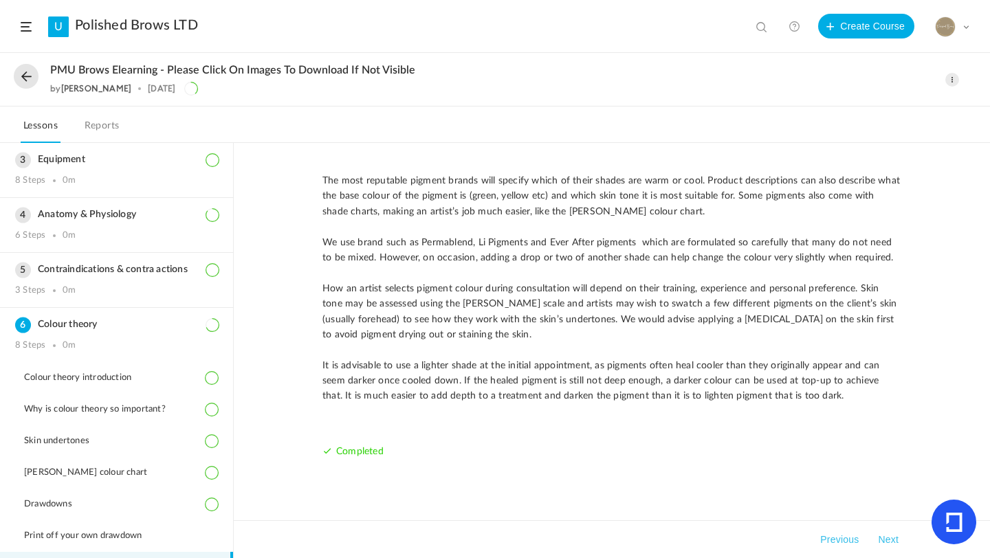
click at [885, 542] on button "Next" at bounding box center [888, 540] width 26 height 17
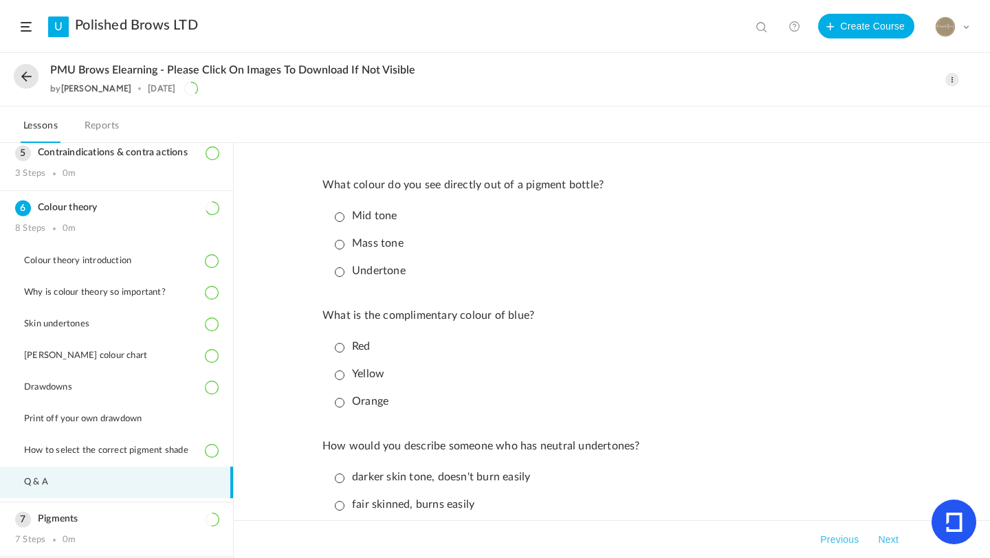
scroll to position [257, 0]
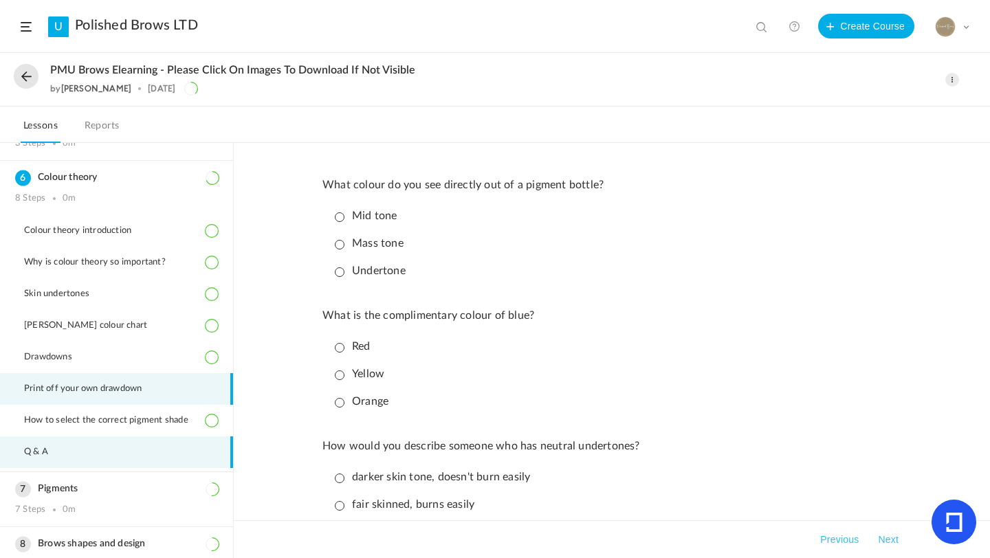
click at [124, 391] on span "Print off your own drawdown" at bounding box center [91, 389] width 135 height 11
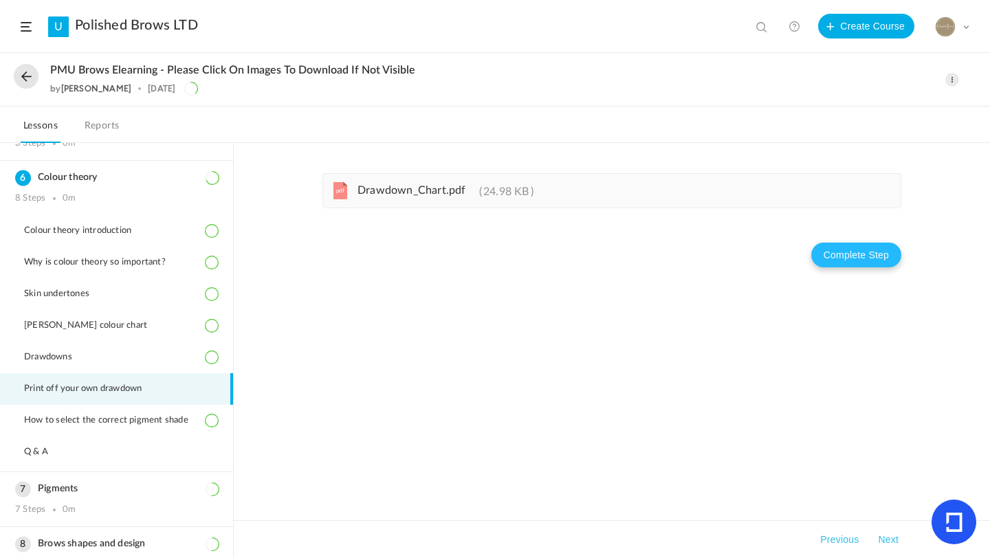
click at [847, 251] on button "Complete Step" at bounding box center [856, 255] width 90 height 25
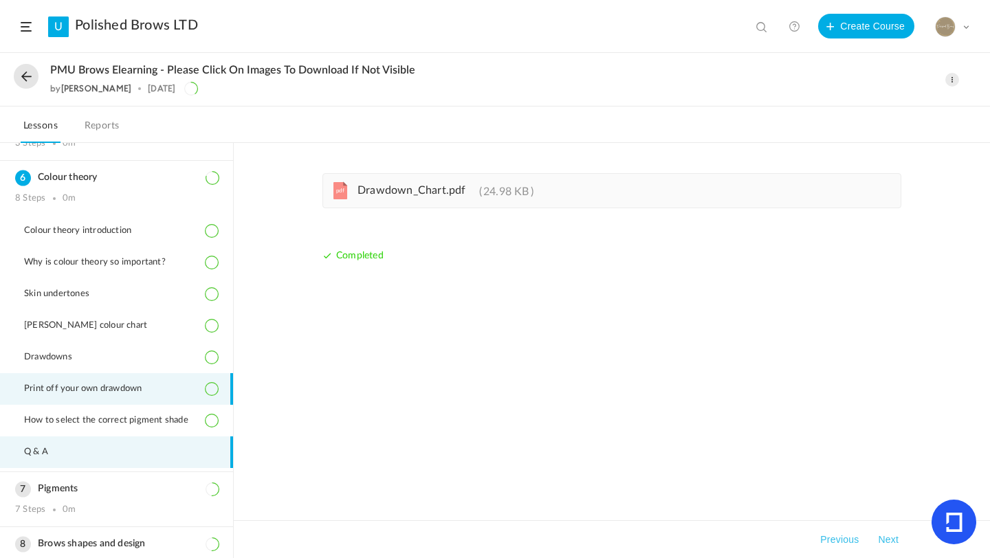
click at [143, 438] on li "Q & A" at bounding box center [116, 453] width 233 height 32
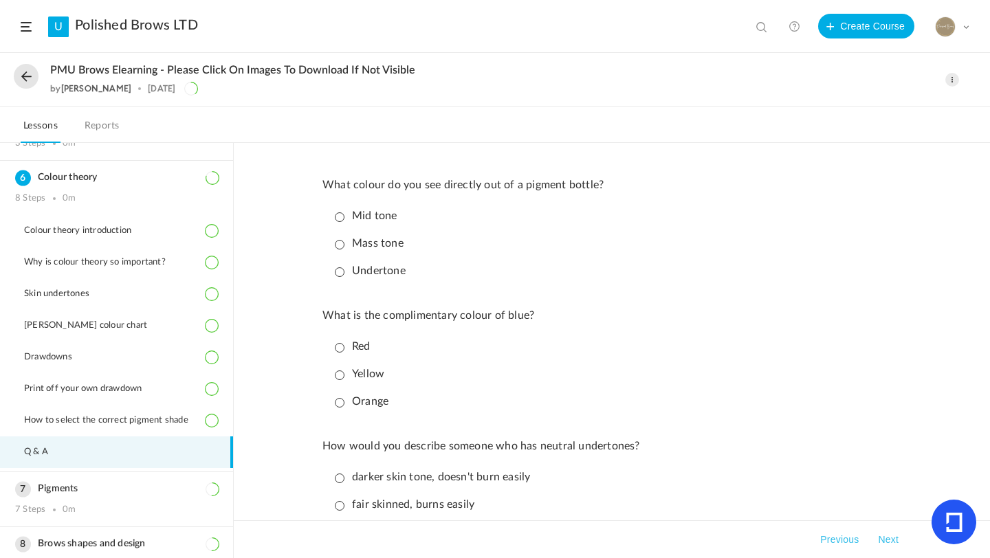
click at [338, 245] on p "Mass tone" at bounding box center [369, 243] width 69 height 13
click at [340, 351] on p "Red" at bounding box center [353, 346] width 36 height 13
click at [566, 357] on li "Red" at bounding box center [615, 347] width 572 height 24
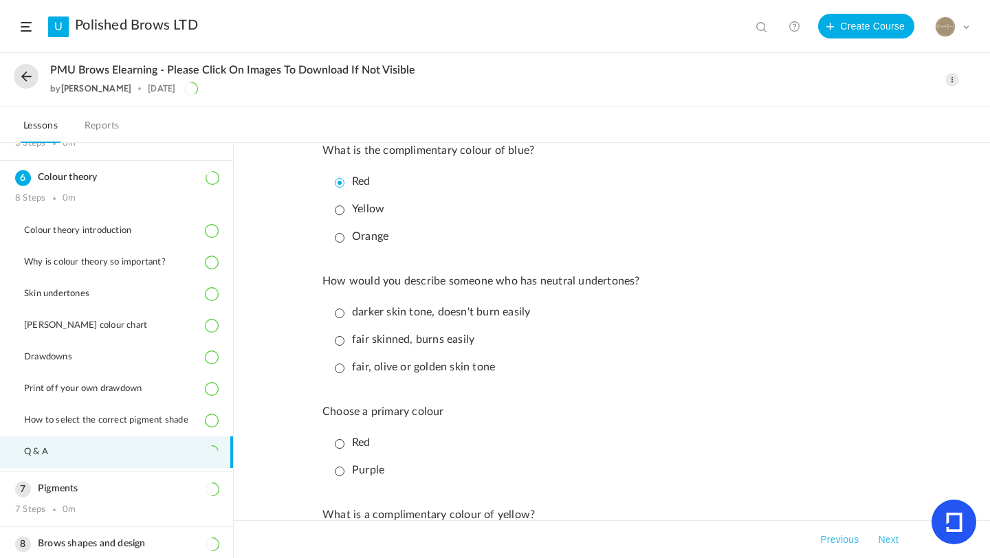
scroll to position [193, 0]
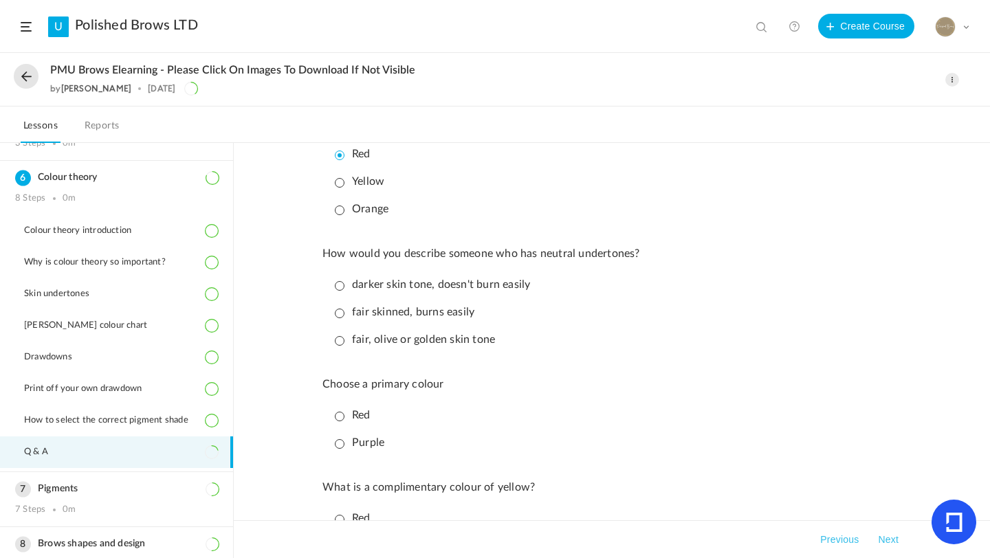
click at [336, 343] on p "fair, olive or golden skin tone" at bounding box center [415, 339] width 160 height 13
click at [344, 422] on p "Red" at bounding box center [353, 415] width 36 height 13
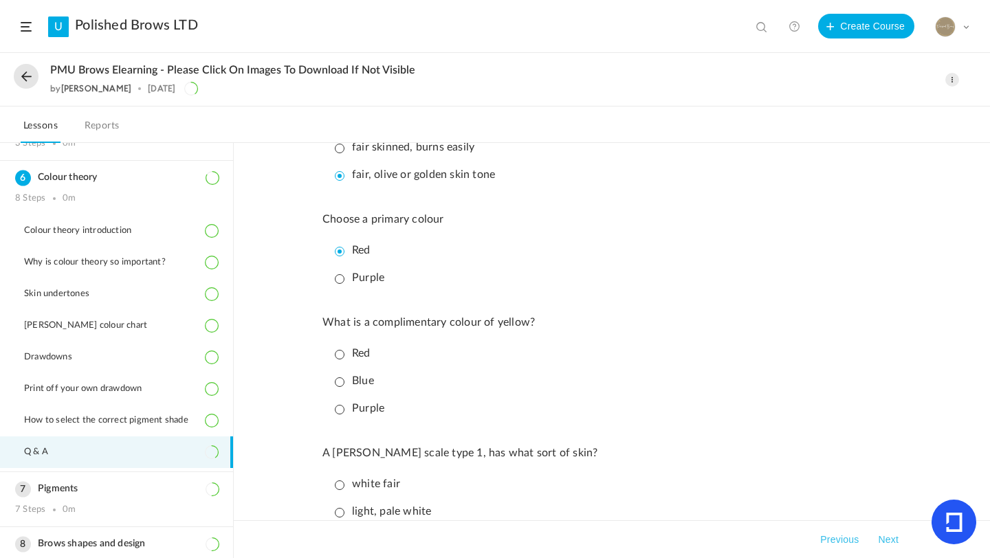
scroll to position [385, 0]
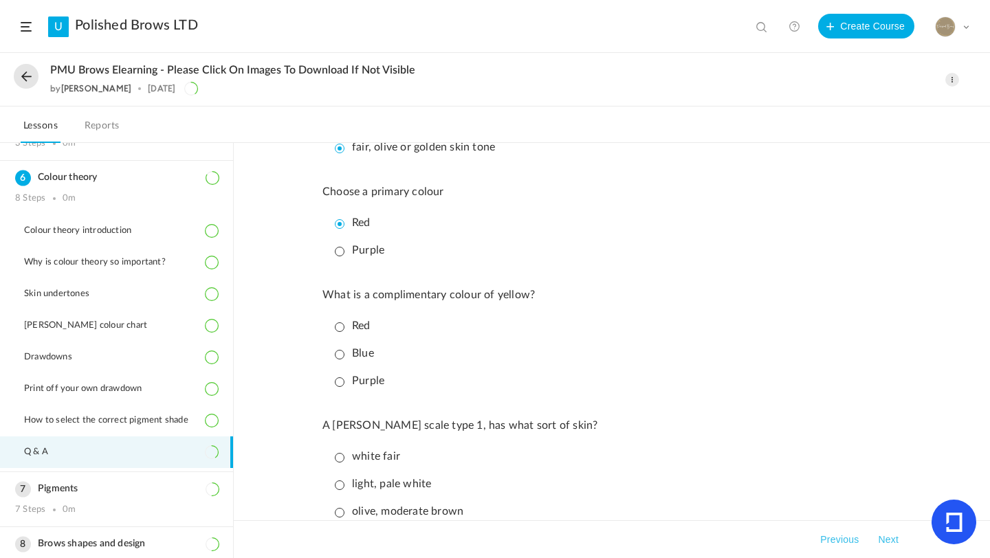
click at [342, 387] on p "Purple" at bounding box center [360, 381] width 50 height 13
click at [609, 364] on li "Blue" at bounding box center [615, 354] width 572 height 24
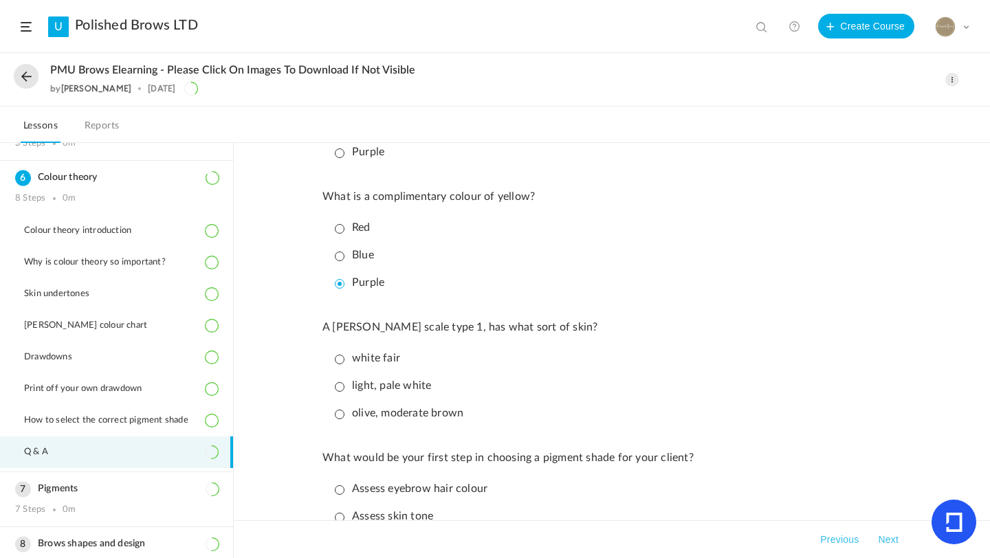
scroll to position [495, 0]
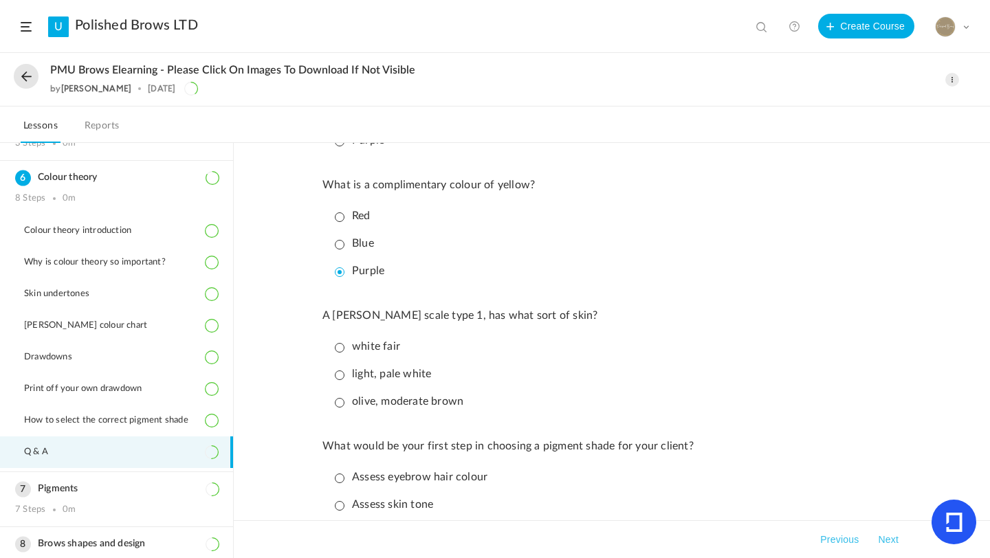
click at [343, 380] on p "light, pale white" at bounding box center [383, 374] width 96 height 13
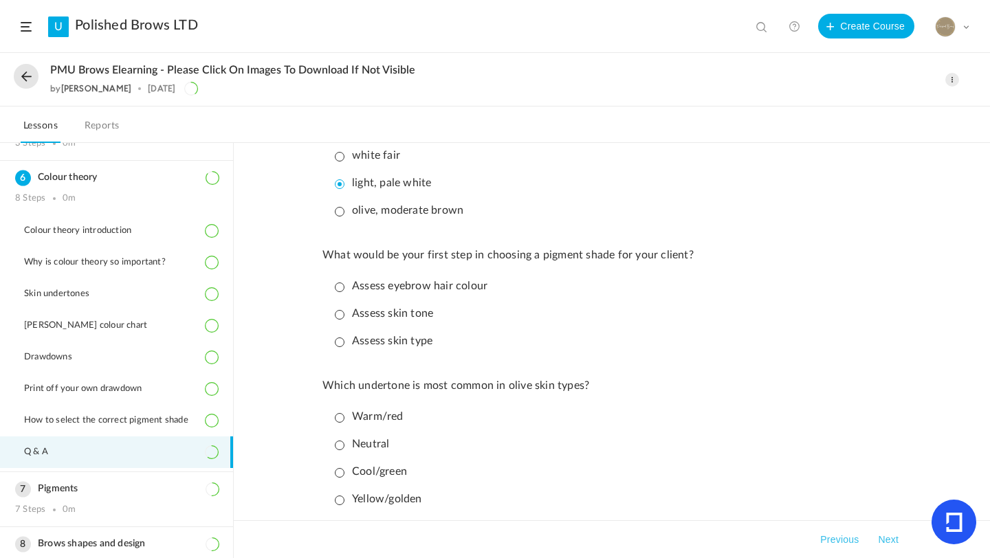
scroll to position [688, 0]
click at [336, 319] on p "Assess skin tone" at bounding box center [384, 312] width 98 height 13
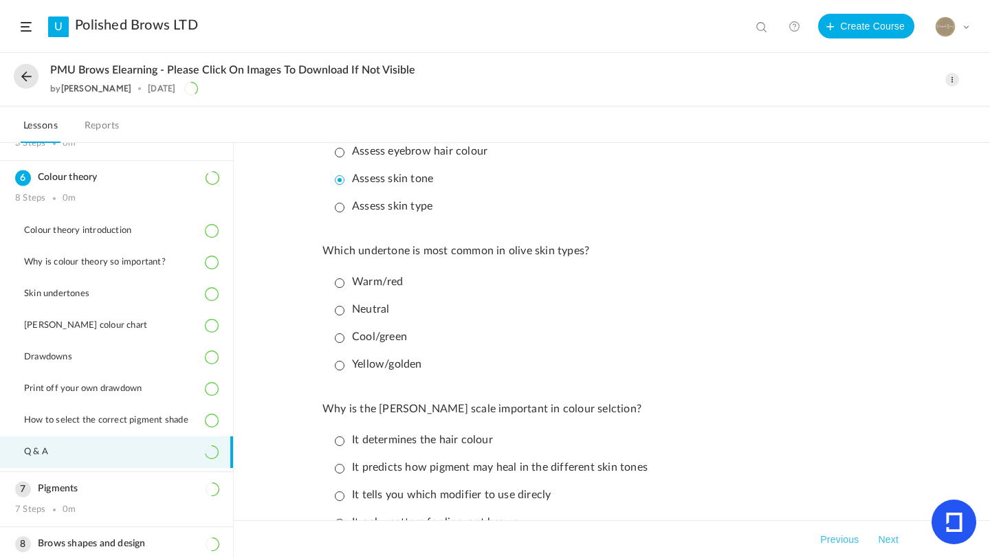
scroll to position [825, 0]
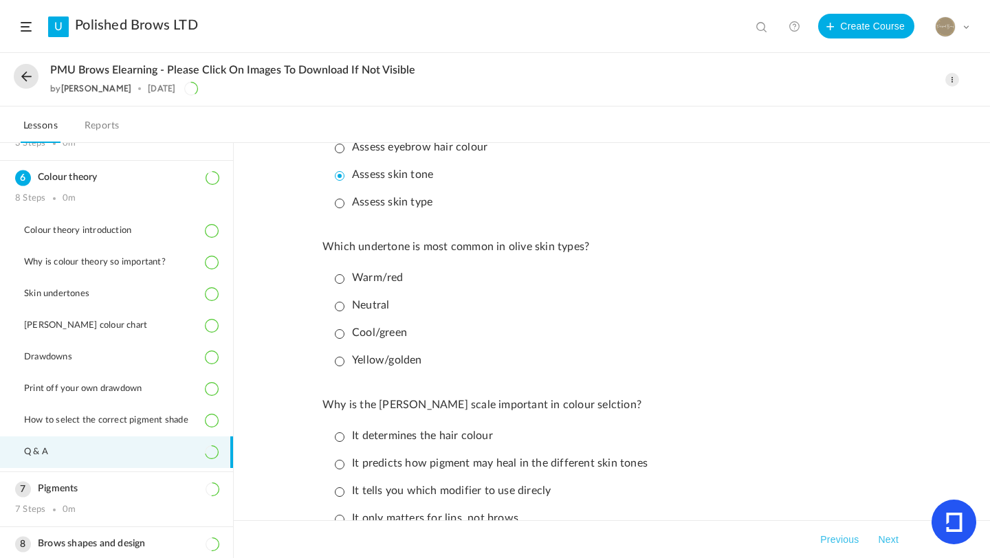
click at [337, 340] on p "Cool/green" at bounding box center [371, 333] width 72 height 13
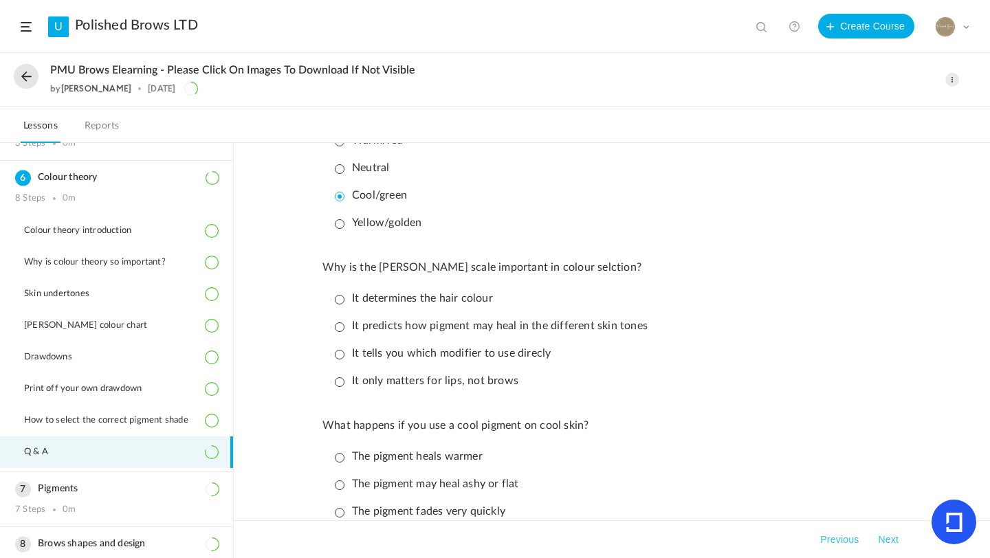
scroll to position [990, 0]
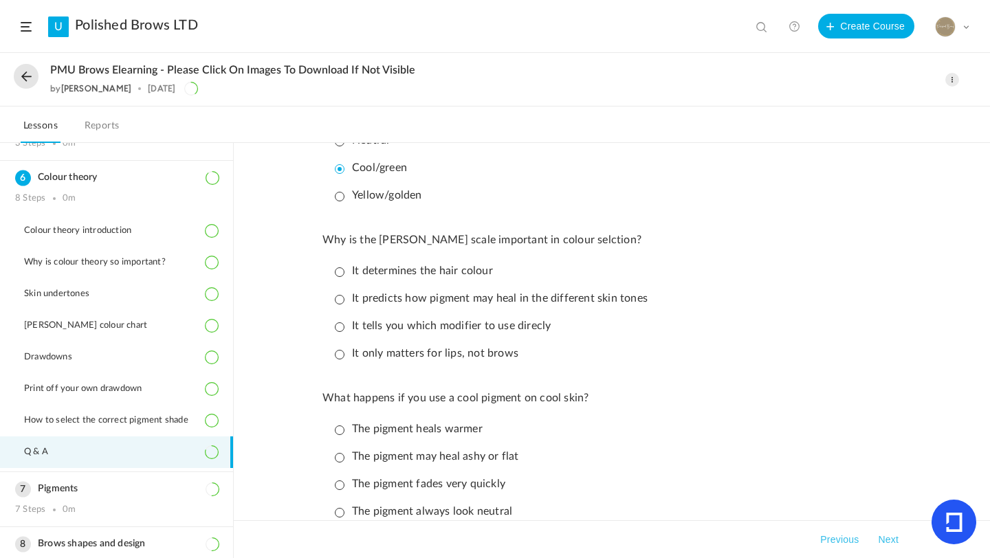
click at [342, 305] on p "It predicts how pigment may heal in the different skin tones" at bounding box center [491, 298] width 313 height 13
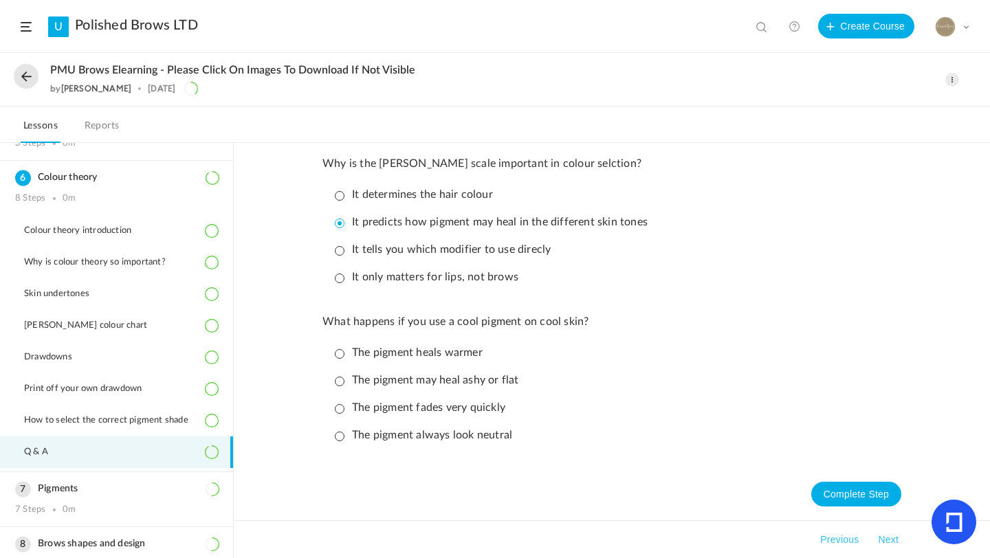
scroll to position [1081, 0]
click at [345, 379] on p "The pigment may heal ashy or flat" at bounding box center [427, 380] width 184 height 13
click at [868, 490] on button "Complete Step" at bounding box center [856, 494] width 90 height 25
click at [892, 538] on button "Next" at bounding box center [888, 540] width 26 height 17
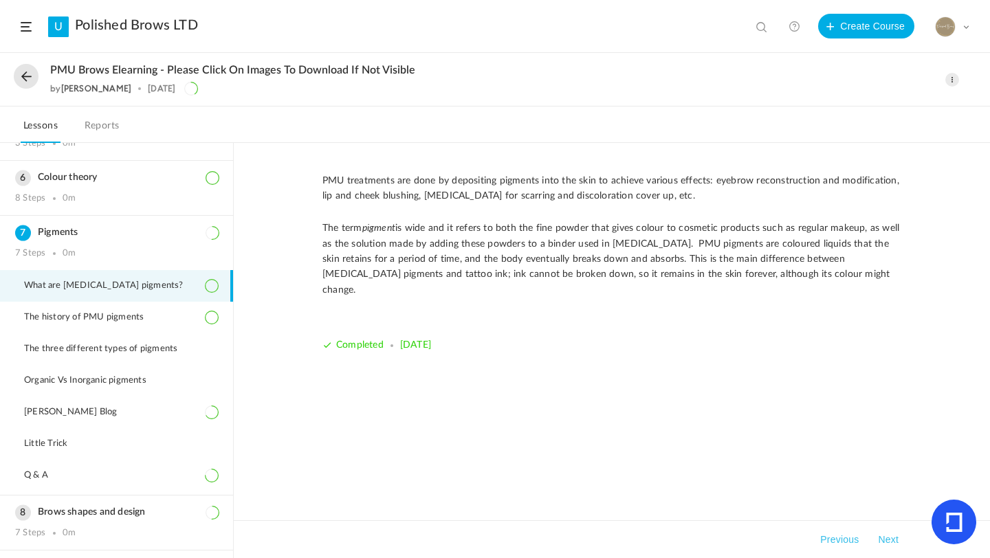
click at [892, 538] on button "Next" at bounding box center [888, 540] width 26 height 17
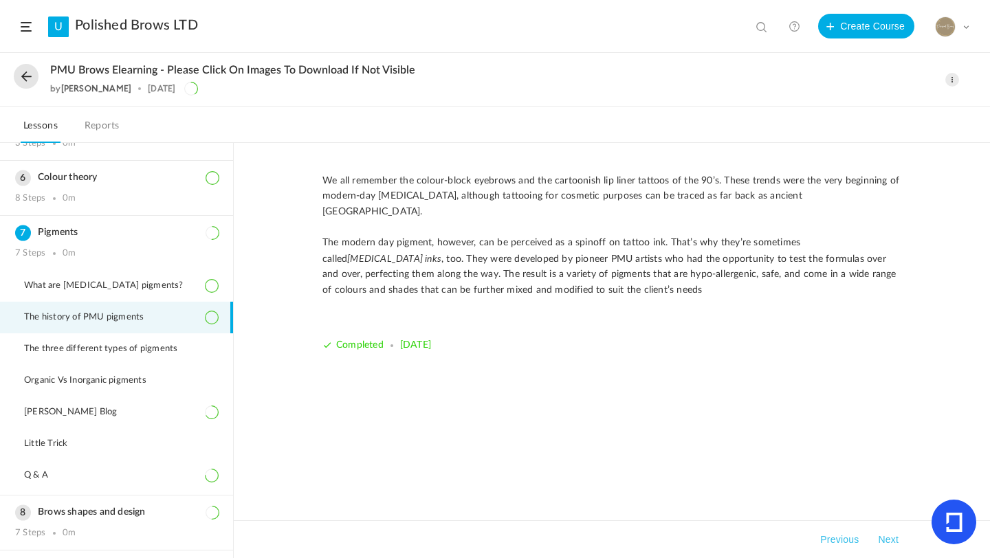
click at [893, 538] on button "Next" at bounding box center [888, 540] width 26 height 17
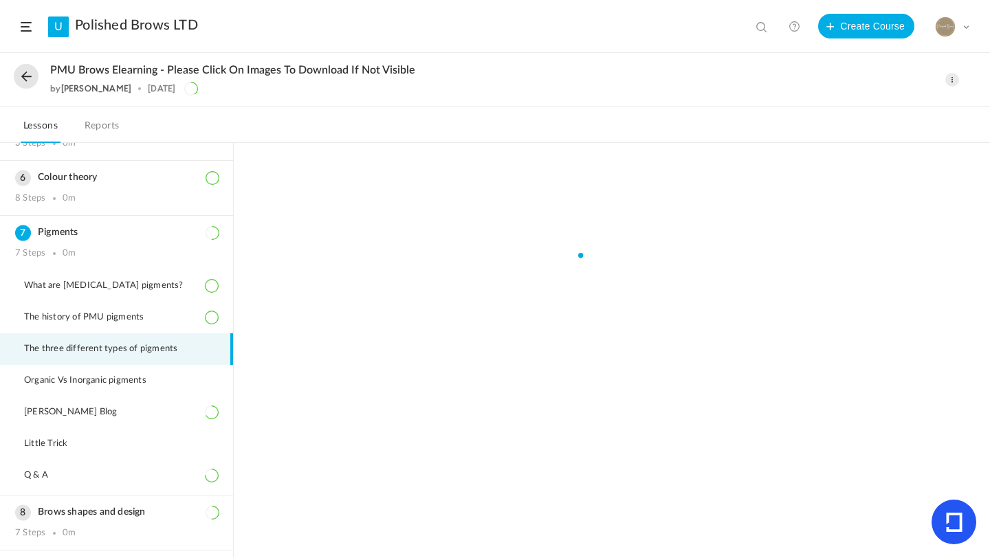
click at [139, 344] on span "The three different types of pigments" at bounding box center [109, 349] width 171 height 11
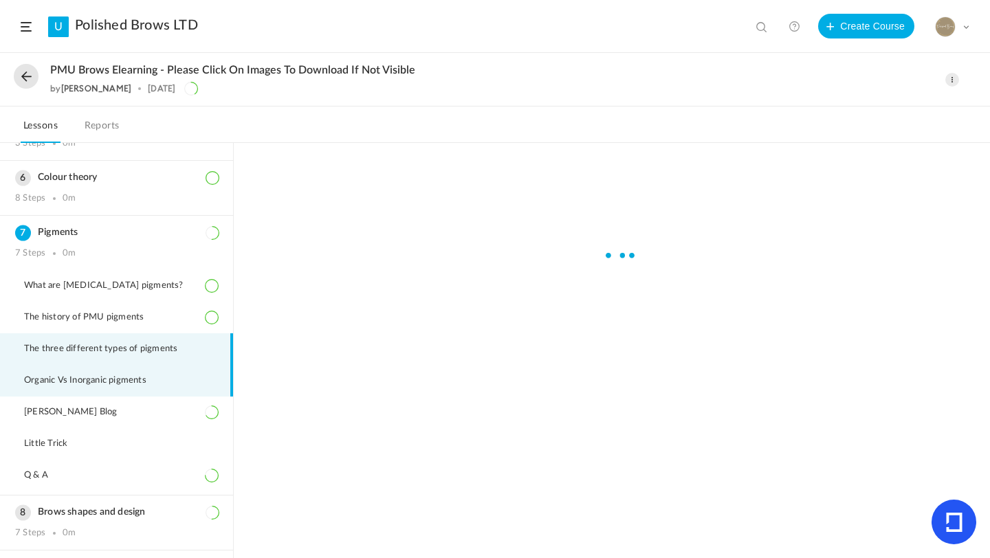
click at [127, 376] on span "Organic Vs Inorganic pigments" at bounding box center [94, 380] width 140 height 11
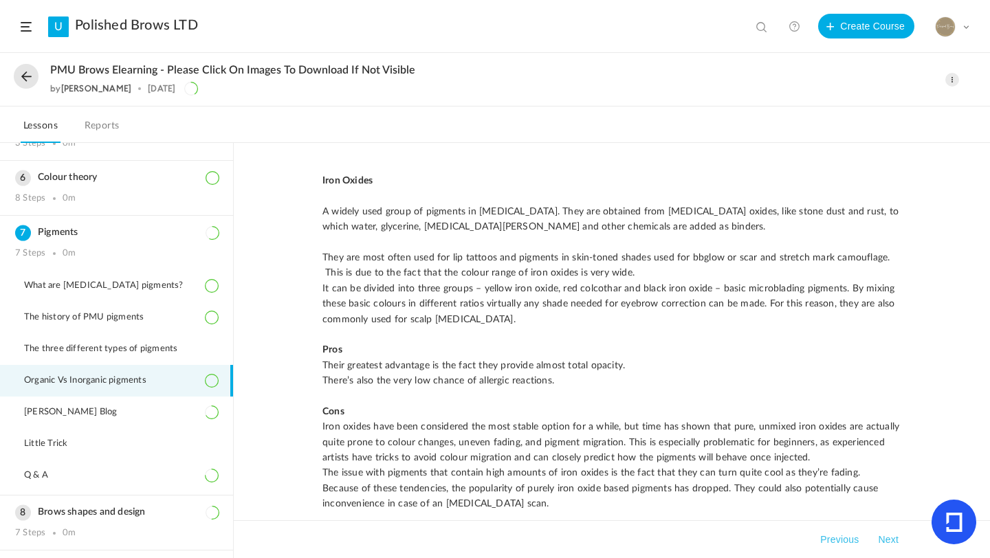
click at [893, 538] on button "Next" at bounding box center [888, 540] width 26 height 17
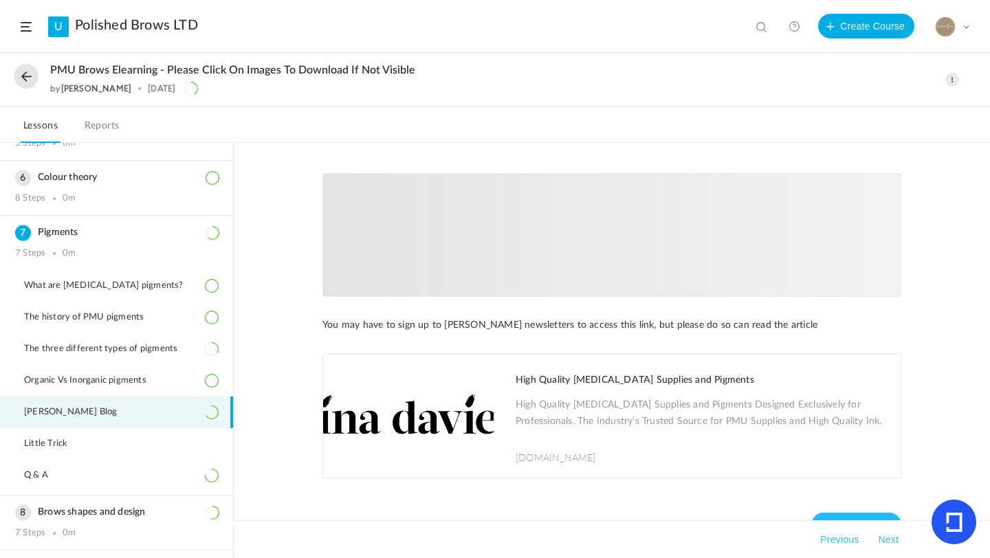
click at [877, 516] on button "Complete Step" at bounding box center [856, 525] width 90 height 25
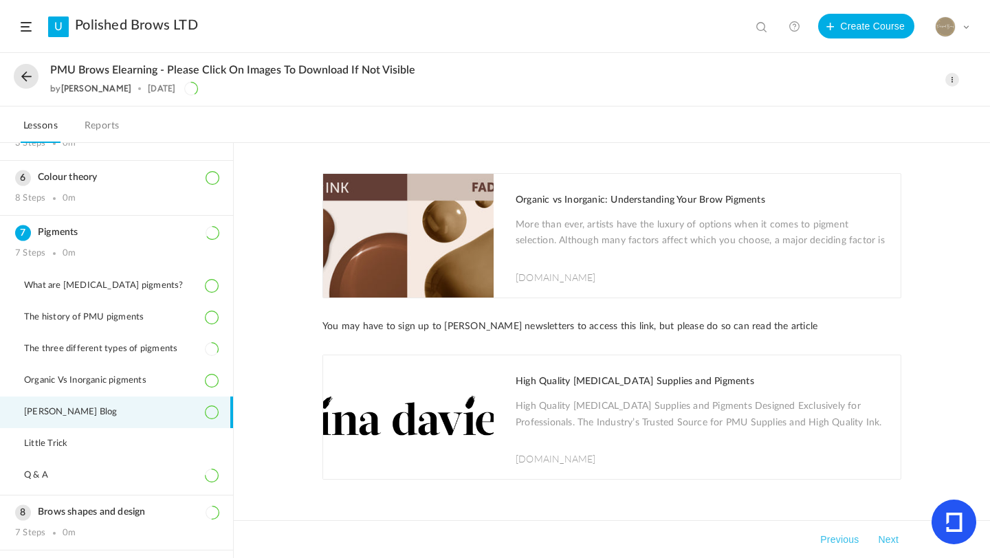
click at [891, 543] on button "Next" at bounding box center [888, 540] width 26 height 17
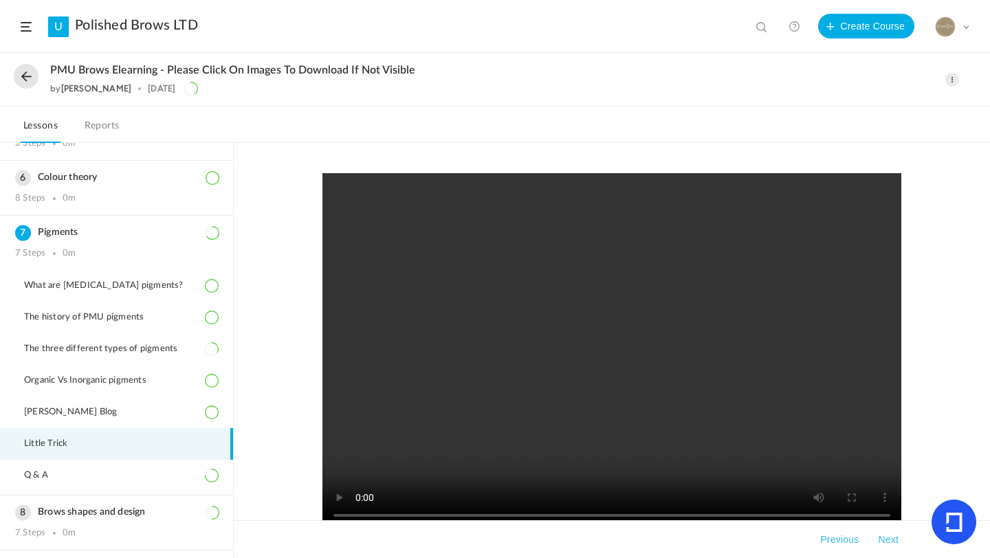
click at [886, 540] on button "Next" at bounding box center [888, 540] width 26 height 17
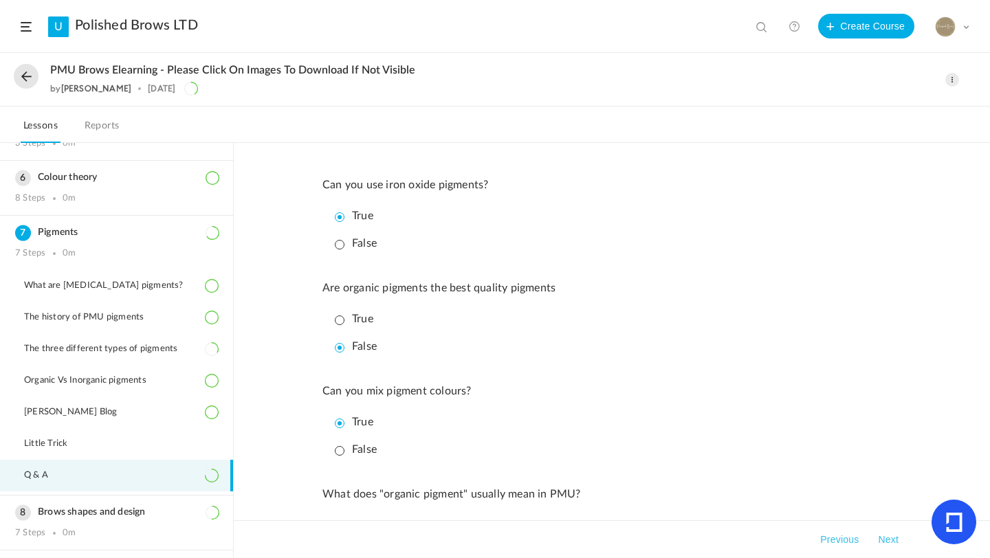
click at [888, 537] on button "Next" at bounding box center [888, 540] width 26 height 17
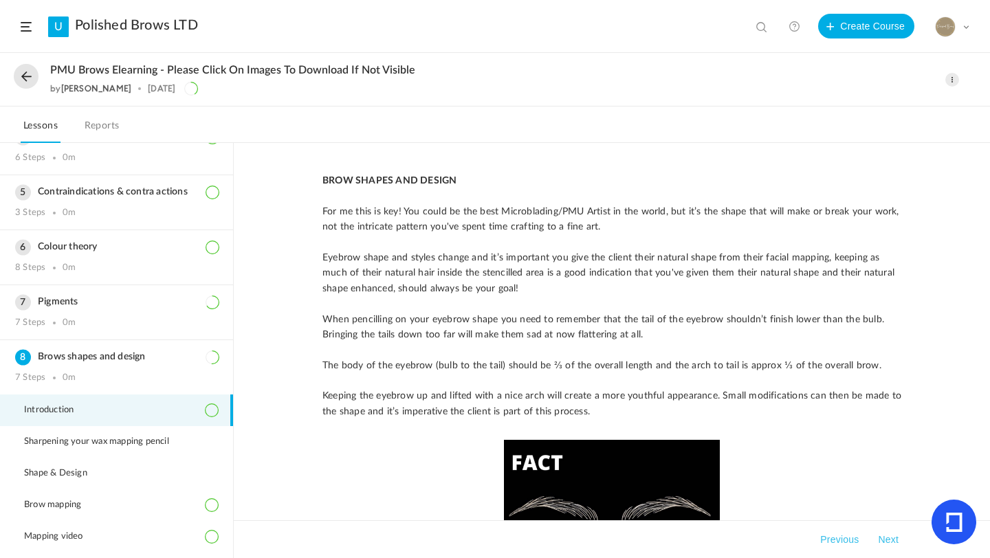
scroll to position [165, 0]
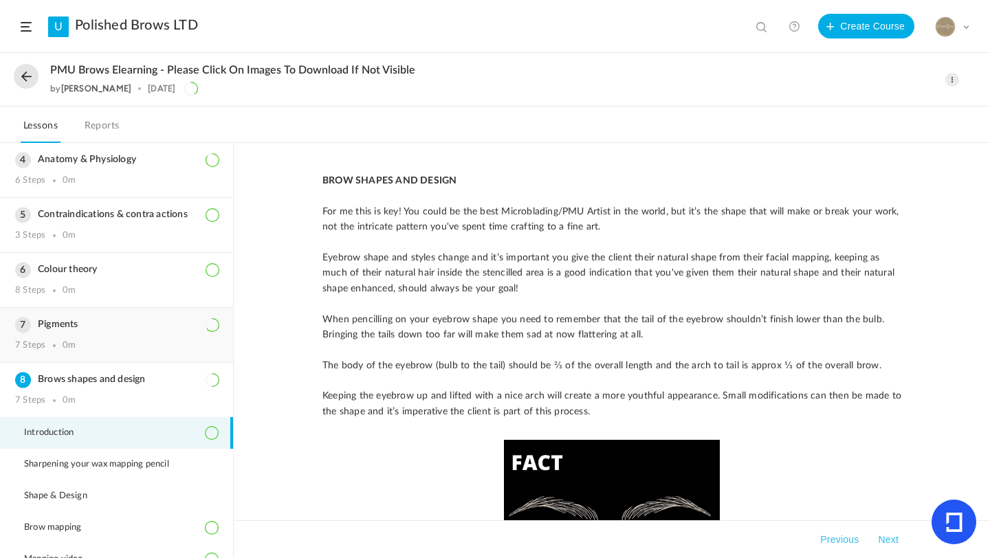
click at [48, 326] on h3 "Pigments" at bounding box center [116, 325] width 203 height 12
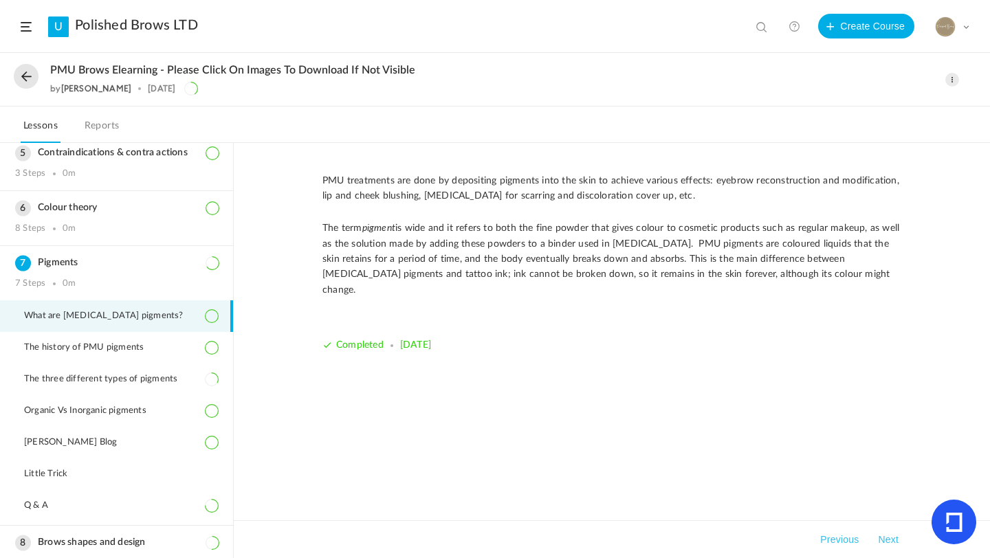
scroll to position [235, 0]
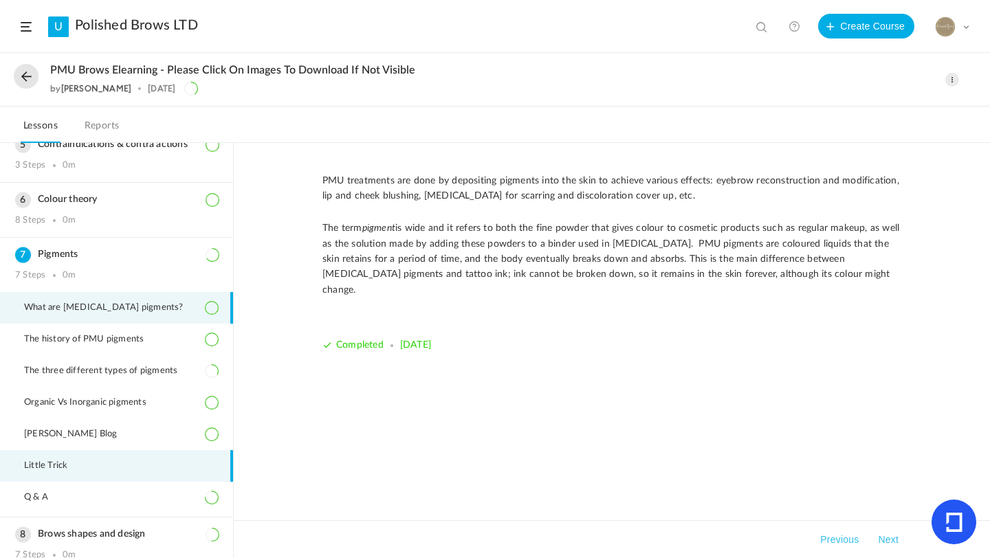
click at [76, 455] on li "Little Trick" at bounding box center [116, 466] width 233 height 32
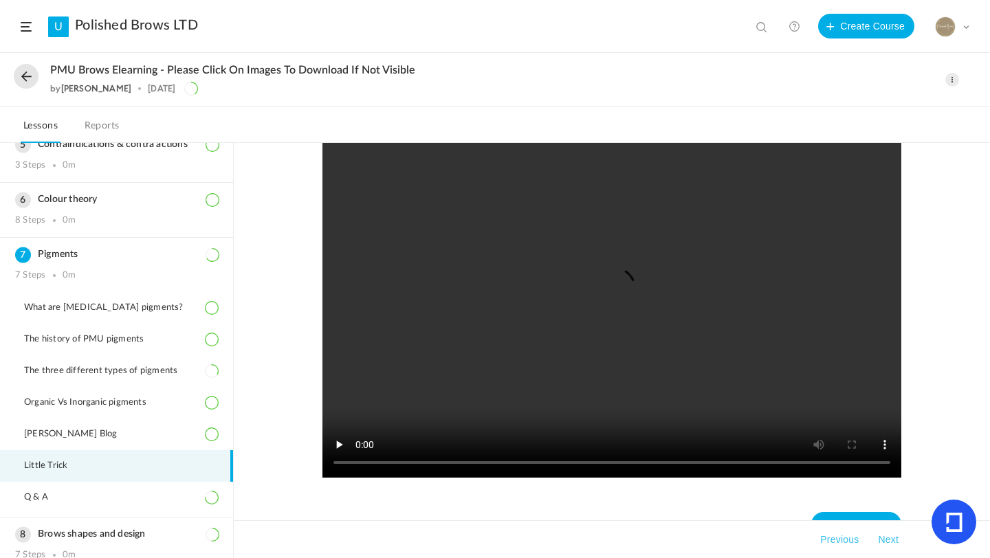
scroll to position [83, 0]
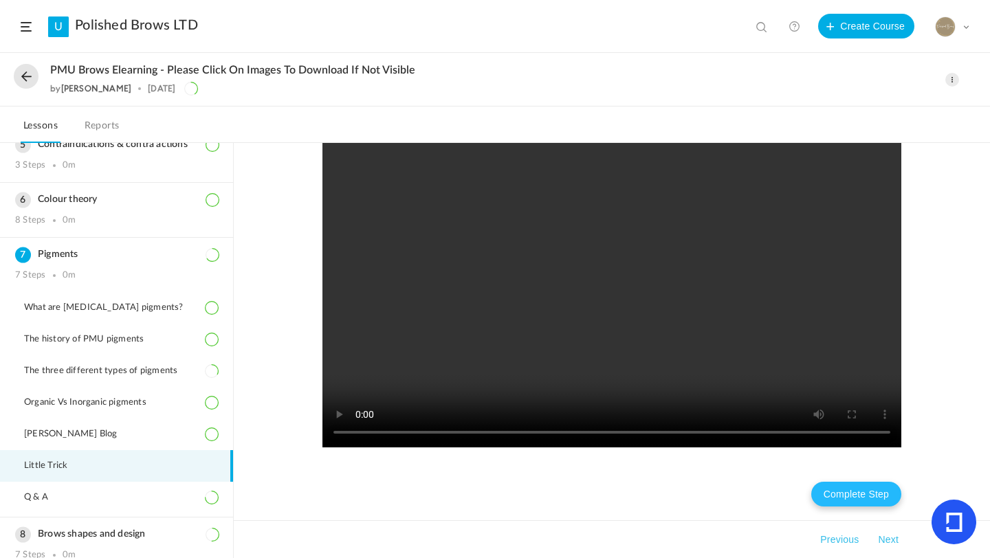
click at [828, 503] on button "Complete Step" at bounding box center [856, 494] width 90 height 25
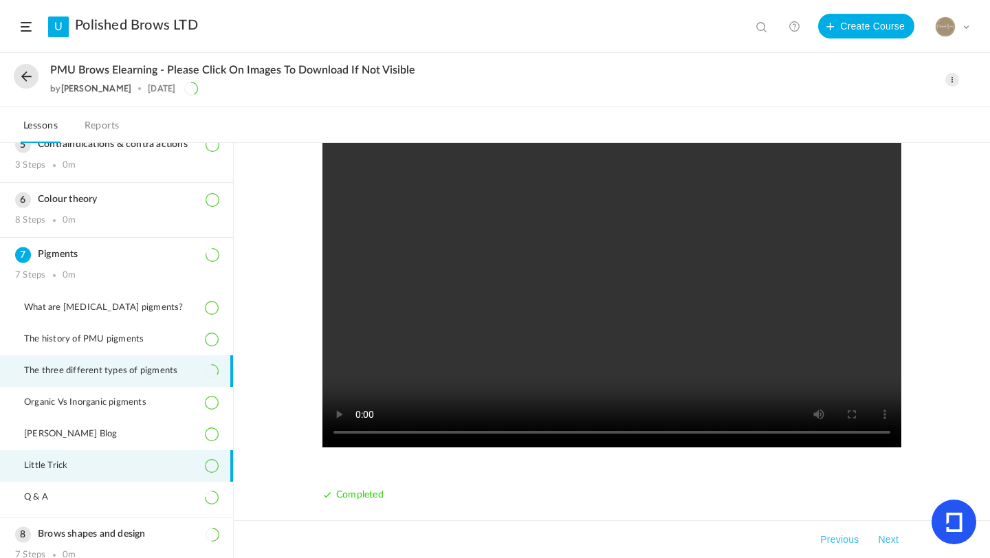
click at [172, 363] on li "The three different types of pigments" at bounding box center [116, 371] width 233 height 32
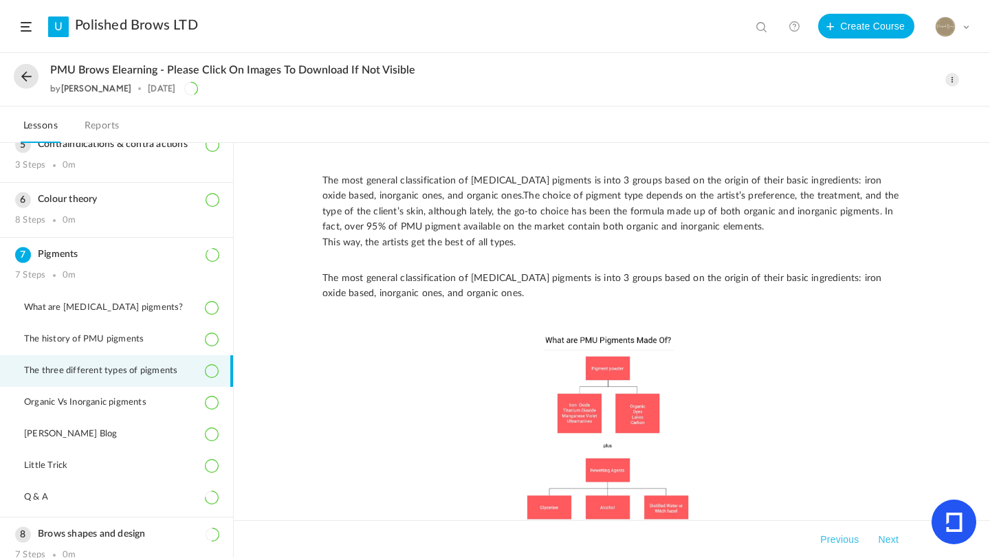
scroll to position [263, 0]
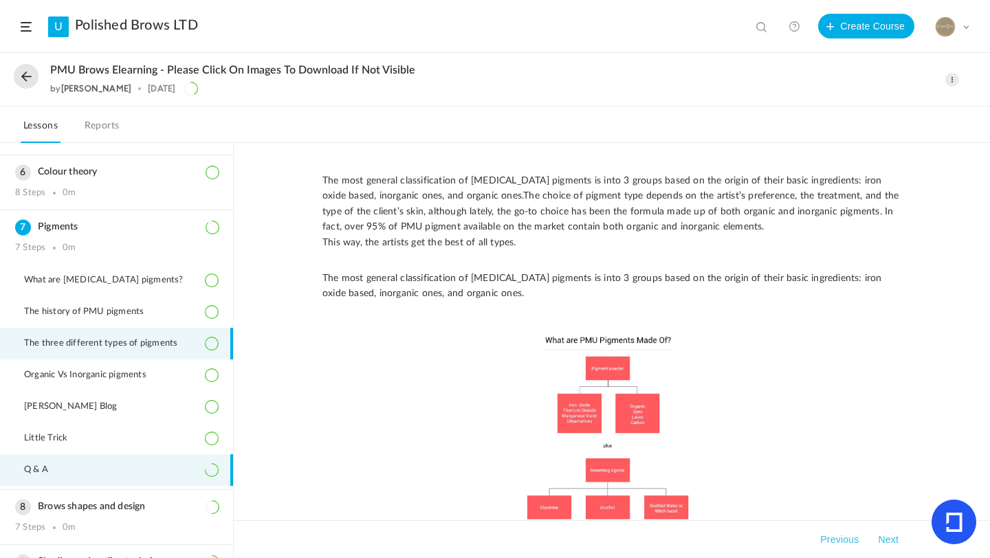
click at [96, 461] on li "Q & A" at bounding box center [116, 471] width 233 height 32
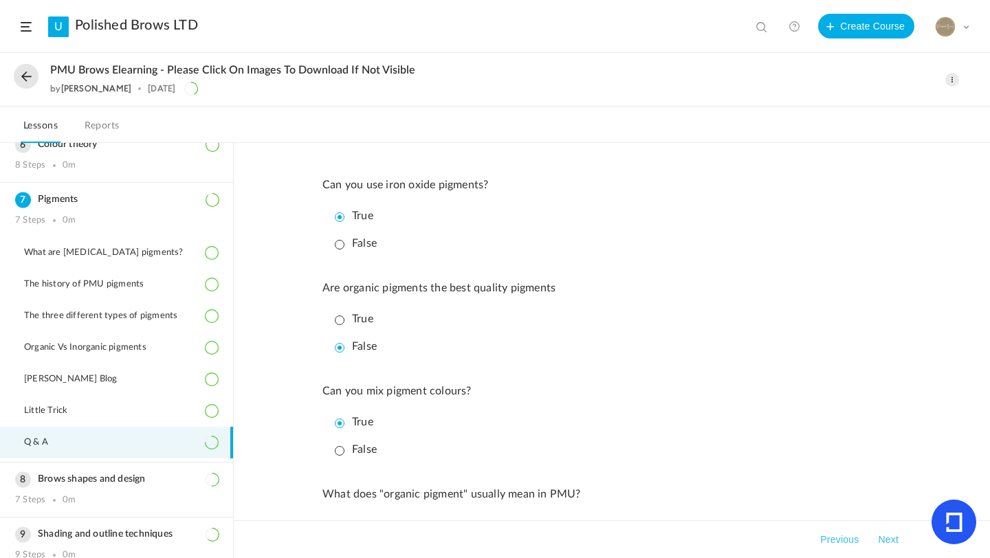
scroll to position [318, 0]
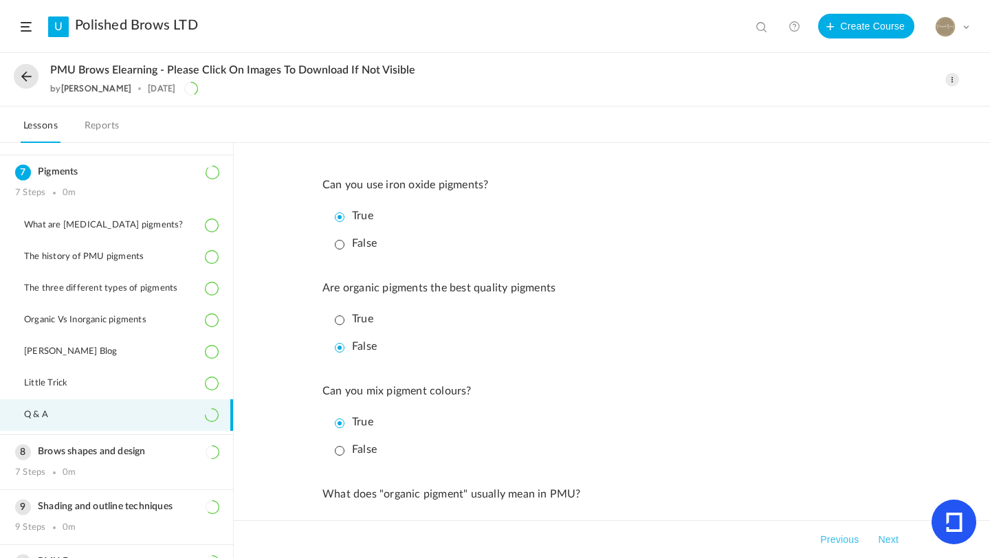
click at [689, 345] on li "False" at bounding box center [615, 347] width 572 height 24
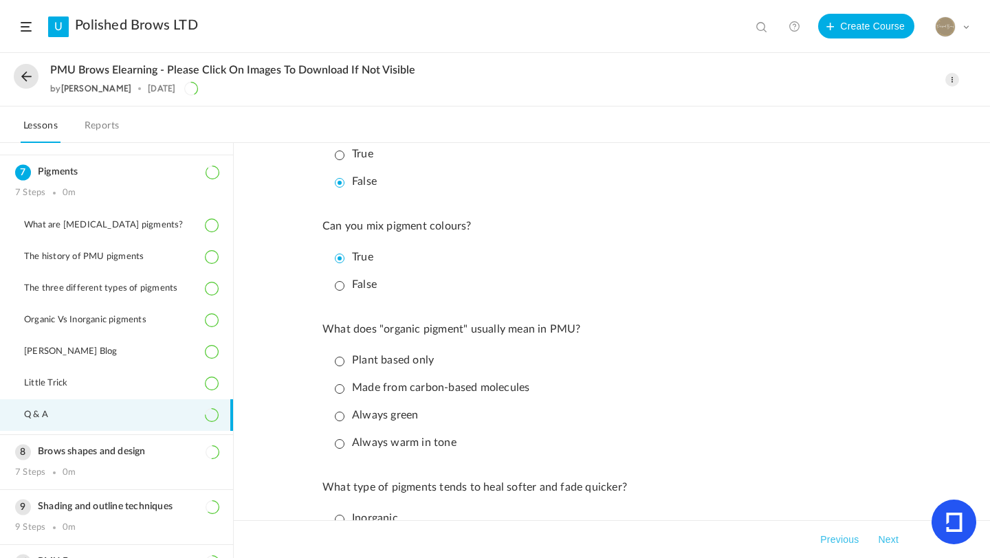
scroll to position [193, 0]
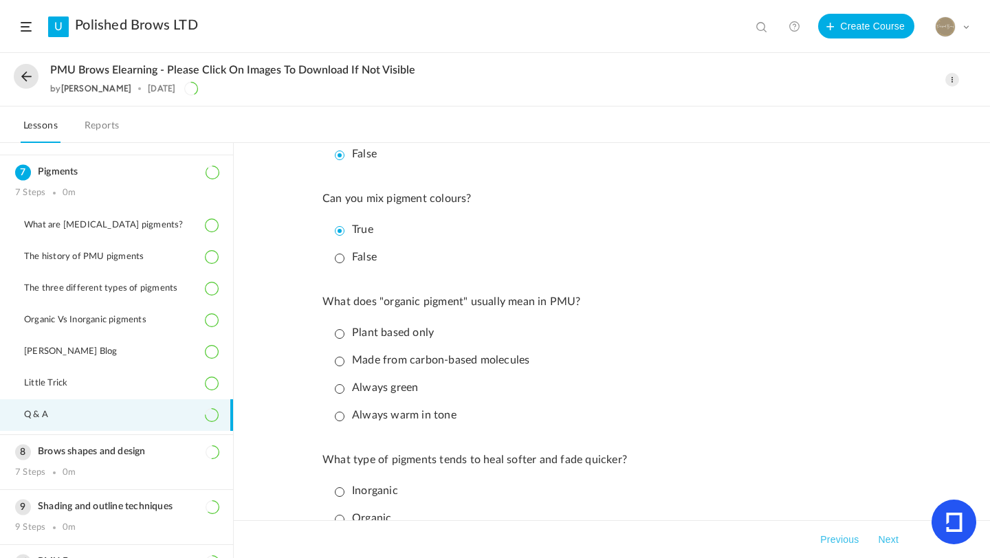
click at [335, 366] on p "Made from carbon-based molecules" at bounding box center [432, 360] width 195 height 13
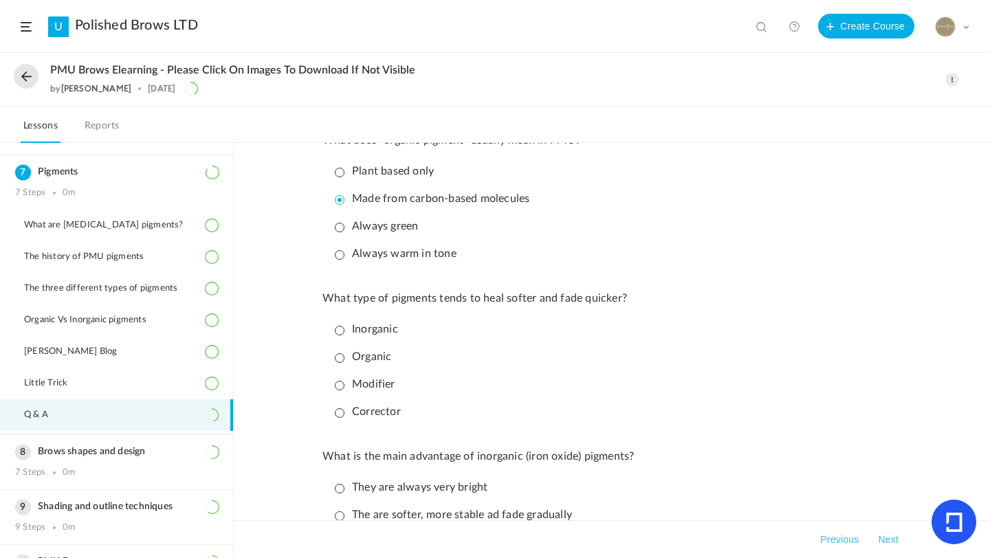
scroll to position [358, 0]
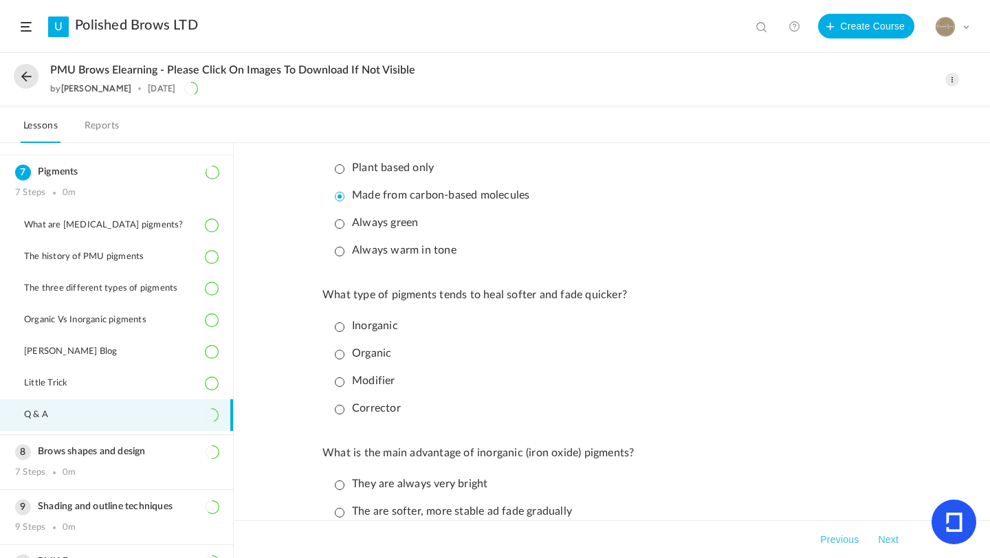
click at [336, 329] on p "Inorganic" at bounding box center [366, 326] width 63 height 13
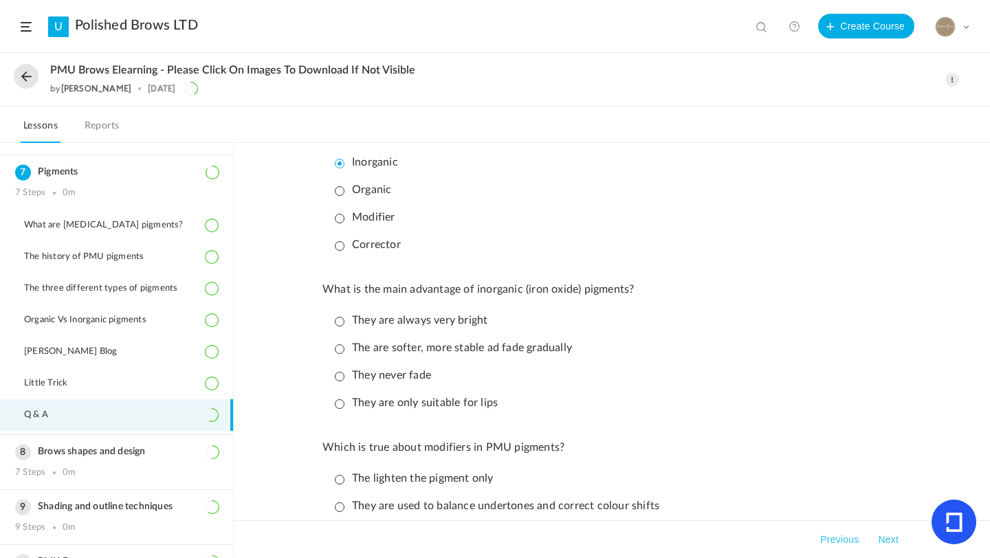
scroll to position [523, 0]
click at [342, 353] on p "The are softer, more stable ad fade gradually" at bounding box center [453, 346] width 237 height 13
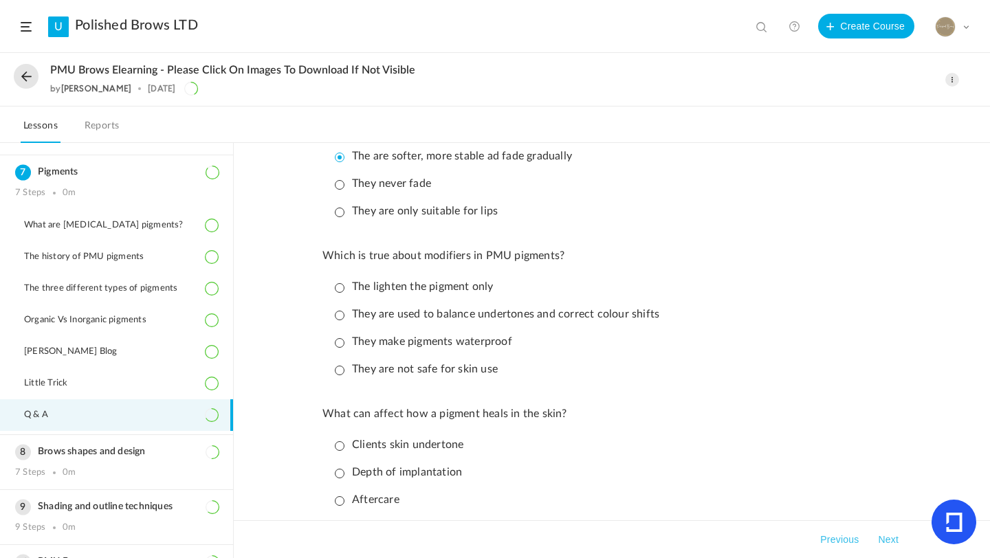
scroll to position [715, 0]
click at [339, 319] on p "They are used to balance undertones and correct colour shifts" at bounding box center [497, 312] width 325 height 13
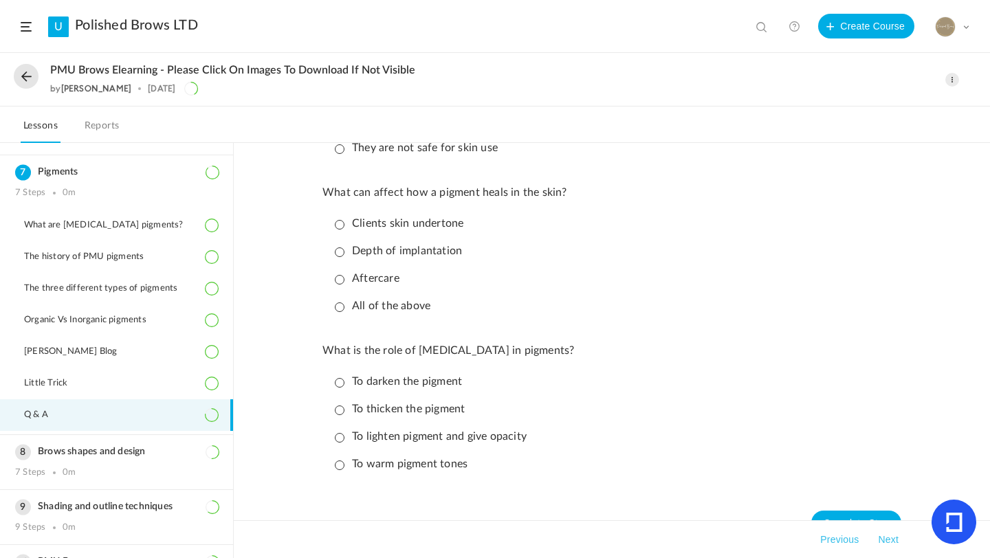
scroll to position [935, 0]
click at [341, 312] on p "All of the above" at bounding box center [383, 305] width 96 height 13
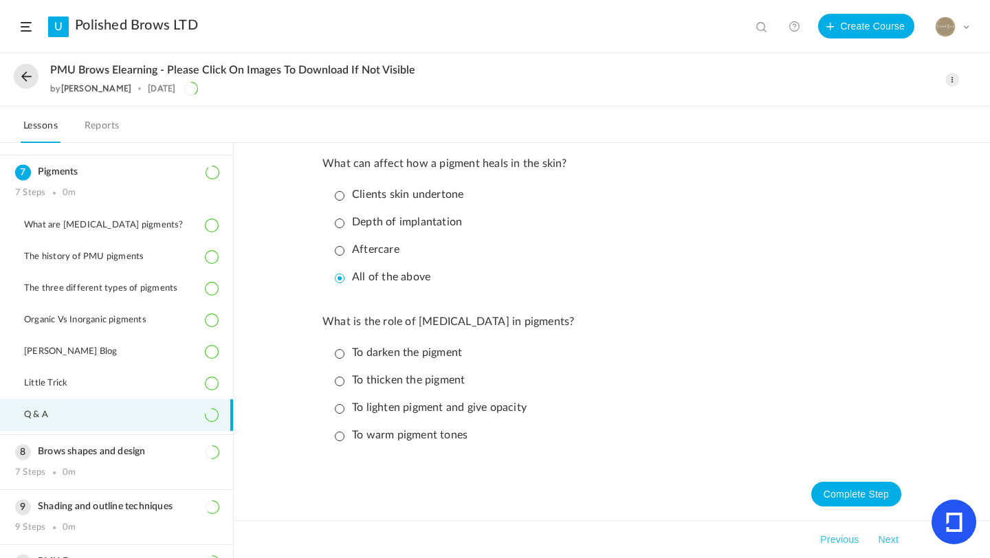
scroll to position [976, 0]
click at [341, 406] on p "To lighten pigment and give opacity" at bounding box center [431, 408] width 192 height 13
click at [859, 496] on button "Complete Step" at bounding box center [856, 494] width 90 height 25
click at [879, 537] on button "Next" at bounding box center [888, 540] width 26 height 17
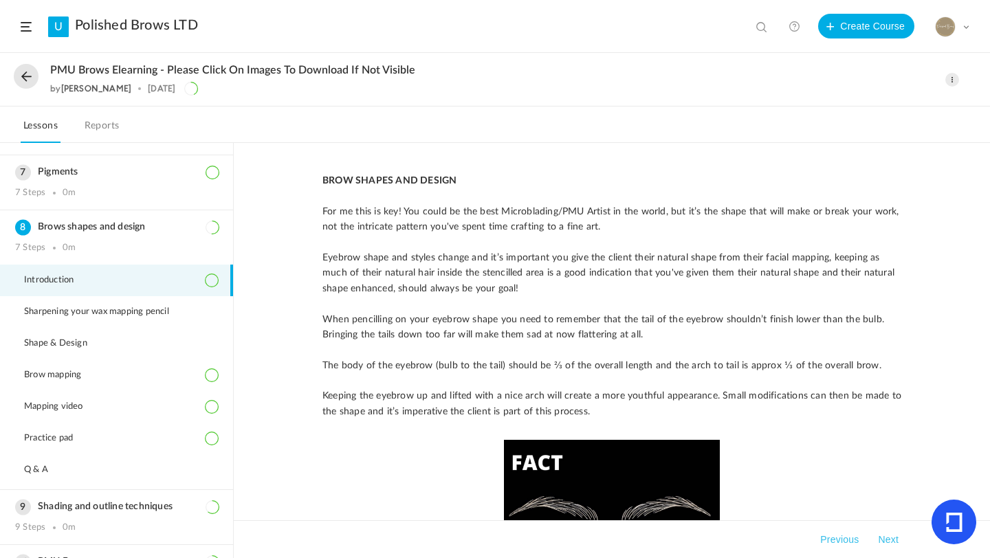
click at [890, 535] on button "Next" at bounding box center [888, 540] width 26 height 17
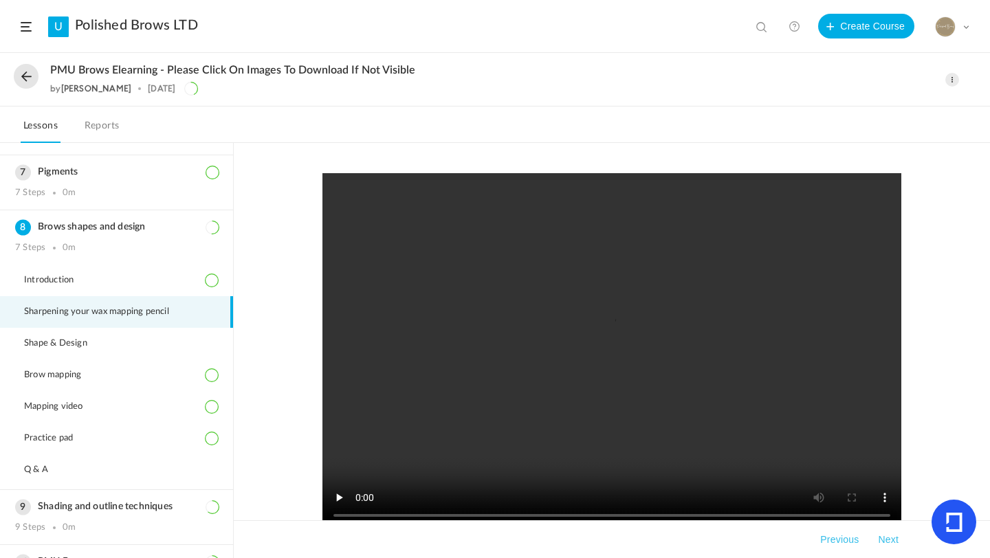
drag, startPoint x: 989, startPoint y: 383, endPoint x: 989, endPoint y: 449, distance: 66.0
click at [989, 450] on div "Complete Step Takeaways Previous Next" at bounding box center [612, 350] width 756 height 415
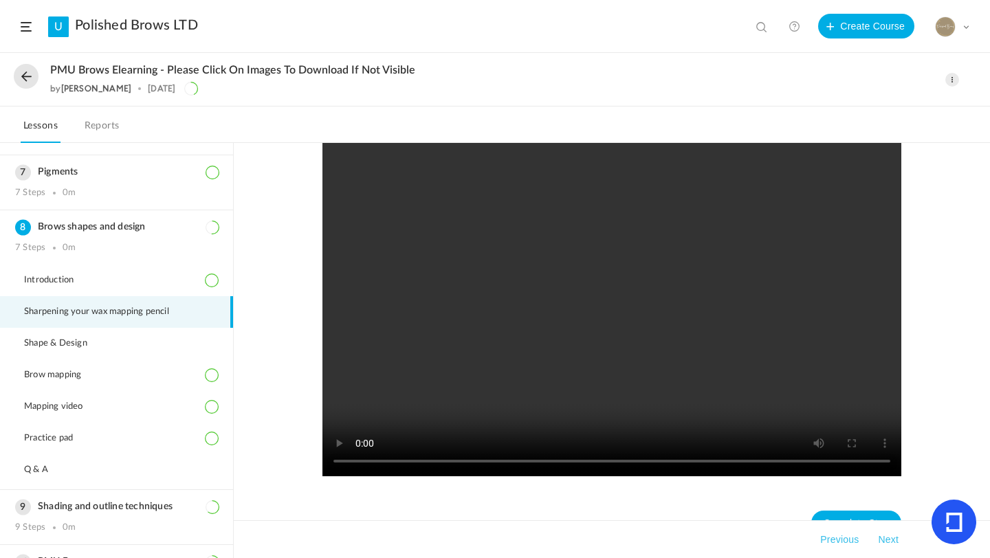
scroll to position [83, 0]
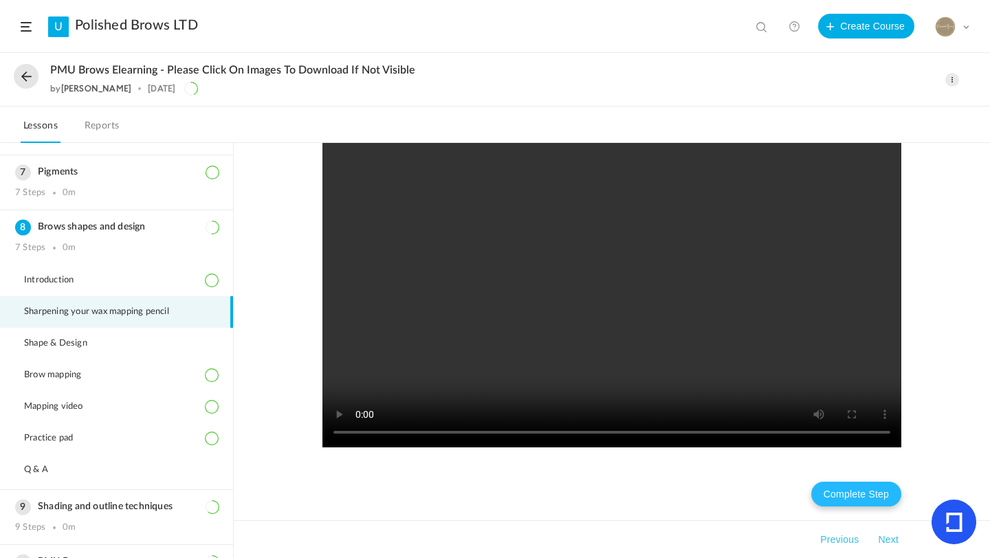
click at [847, 489] on button "Complete Step" at bounding box center [856, 494] width 90 height 25
click at [890, 542] on button "Next" at bounding box center [888, 540] width 26 height 17
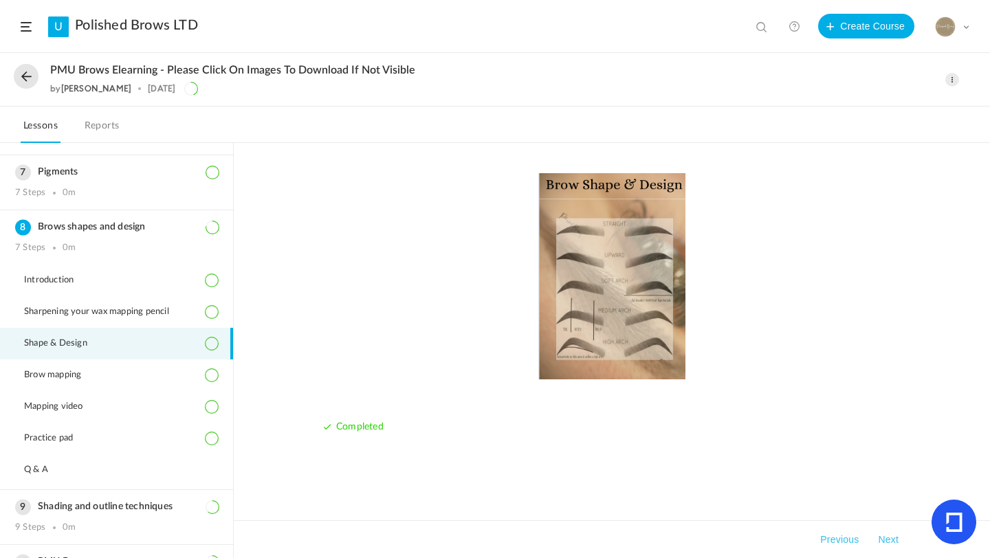
click at [892, 542] on button "Next" at bounding box center [888, 540] width 26 height 17
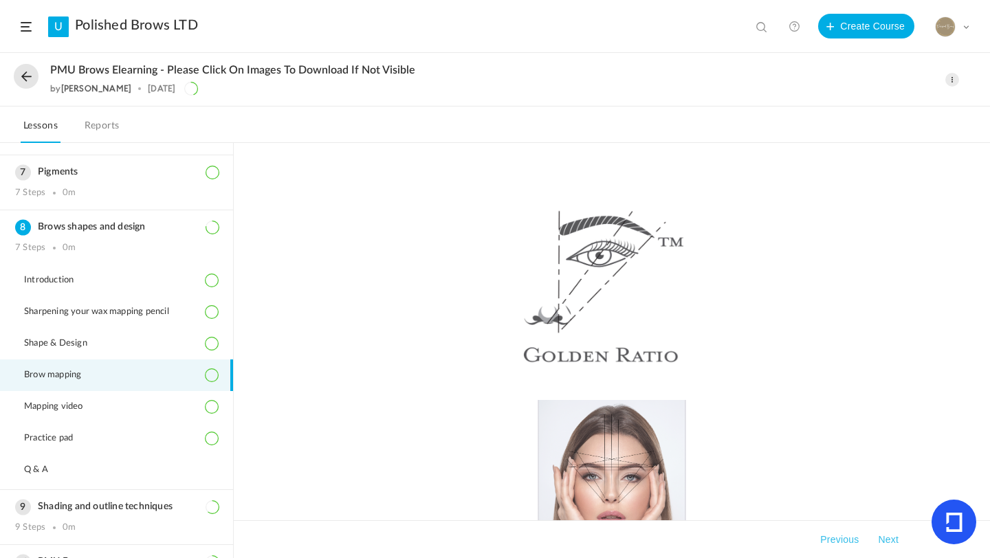
click at [892, 542] on button "Next" at bounding box center [888, 540] width 26 height 17
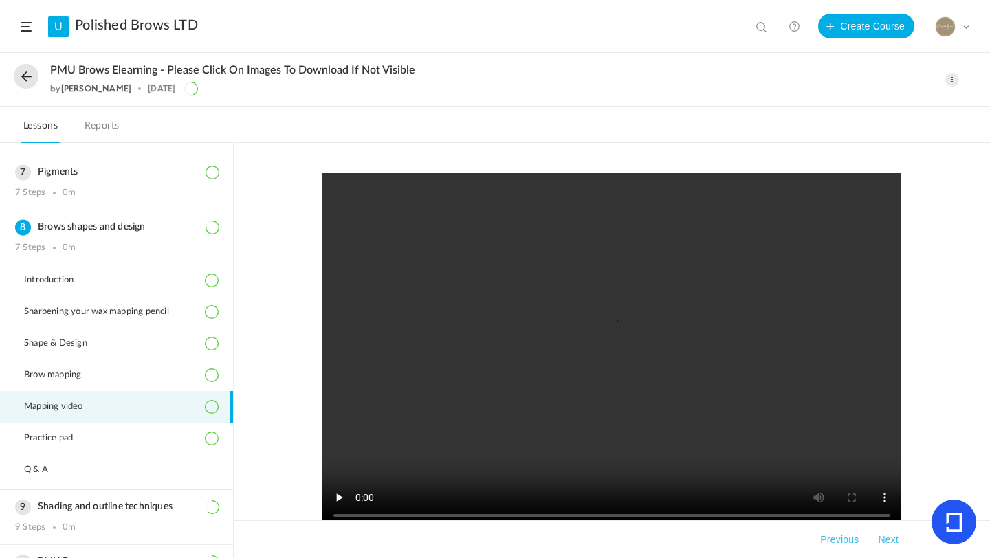
click at [892, 543] on div "Completed 26 mins ago Takeaways Previous Next" at bounding box center [612, 350] width 756 height 415
click at [893, 543] on button "Next" at bounding box center [888, 540] width 26 height 17
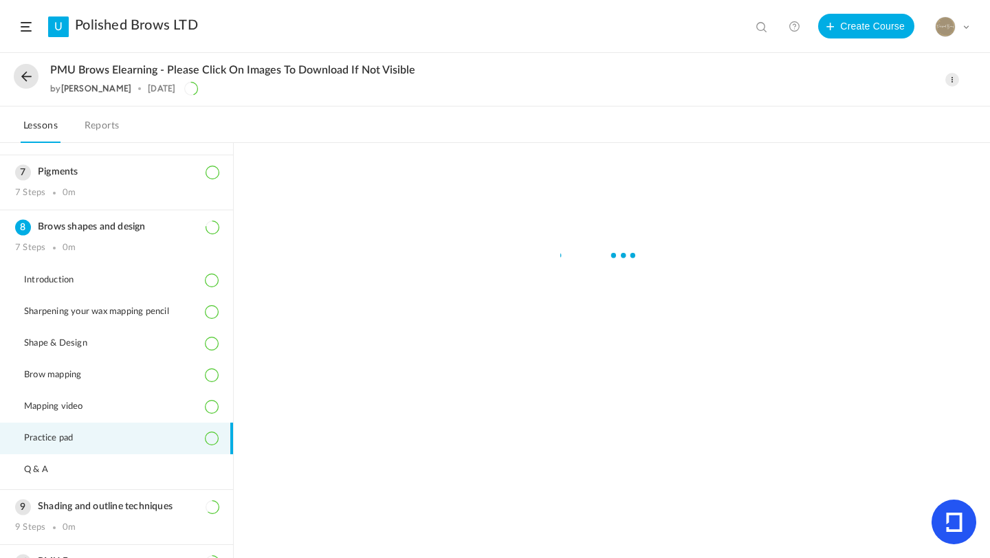
click at [893, 543] on div at bounding box center [612, 350] width 756 height 415
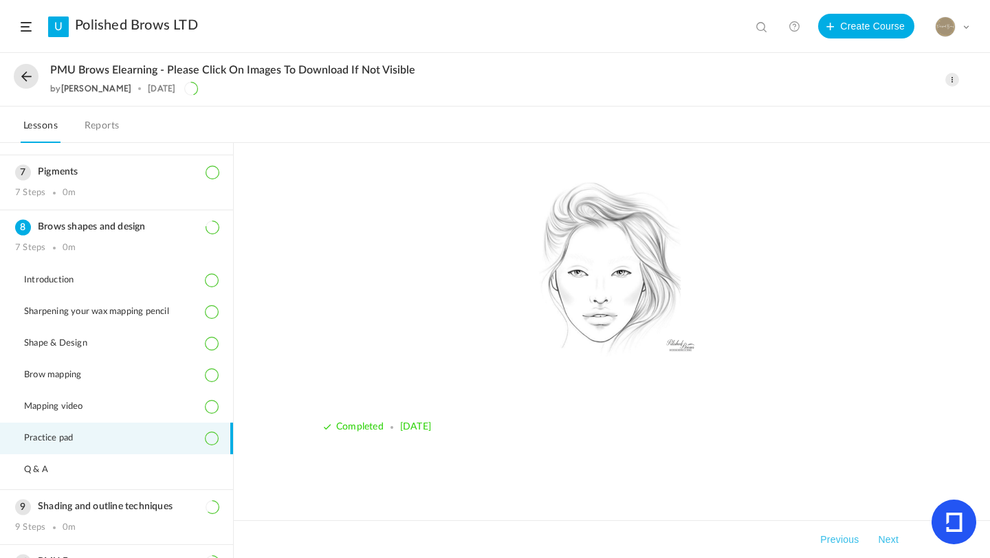
click at [893, 543] on button "Next" at bounding box center [888, 540] width 26 height 17
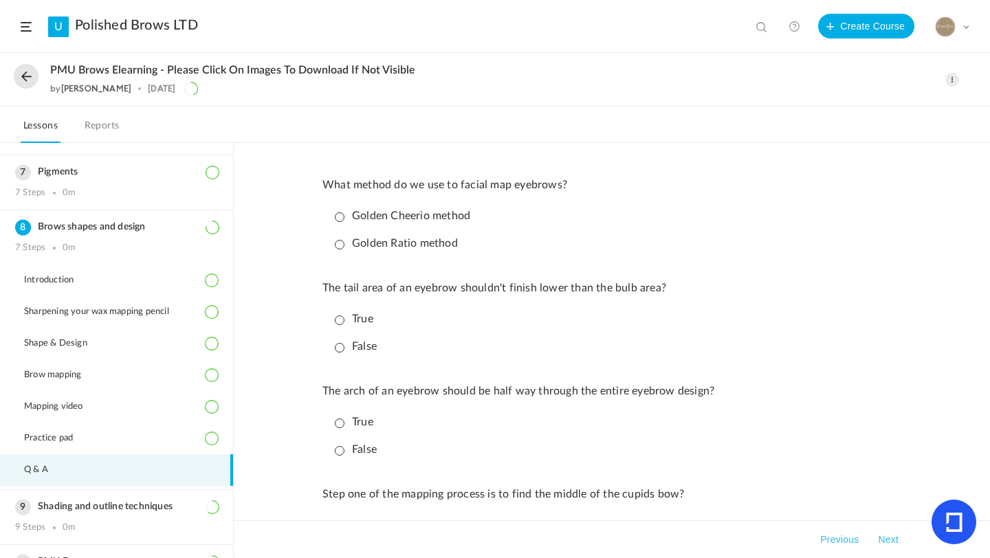
click at [340, 241] on p "Golden Ratio method" at bounding box center [396, 243] width 123 height 13
click at [344, 321] on p "True" at bounding box center [354, 319] width 39 height 13
click at [337, 452] on p "False" at bounding box center [356, 450] width 42 height 13
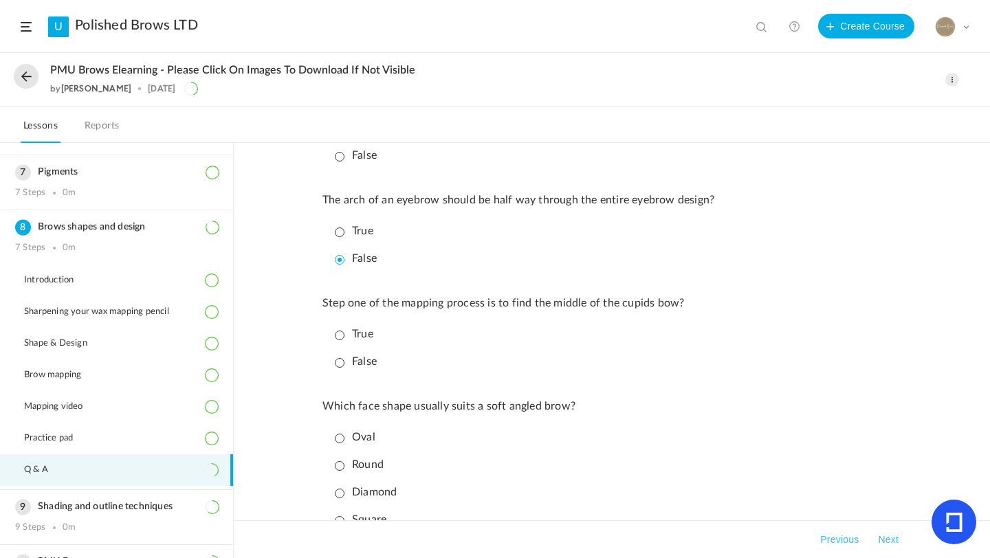
scroll to position [193, 0]
click at [361, 334] on p "True" at bounding box center [354, 333] width 39 height 13
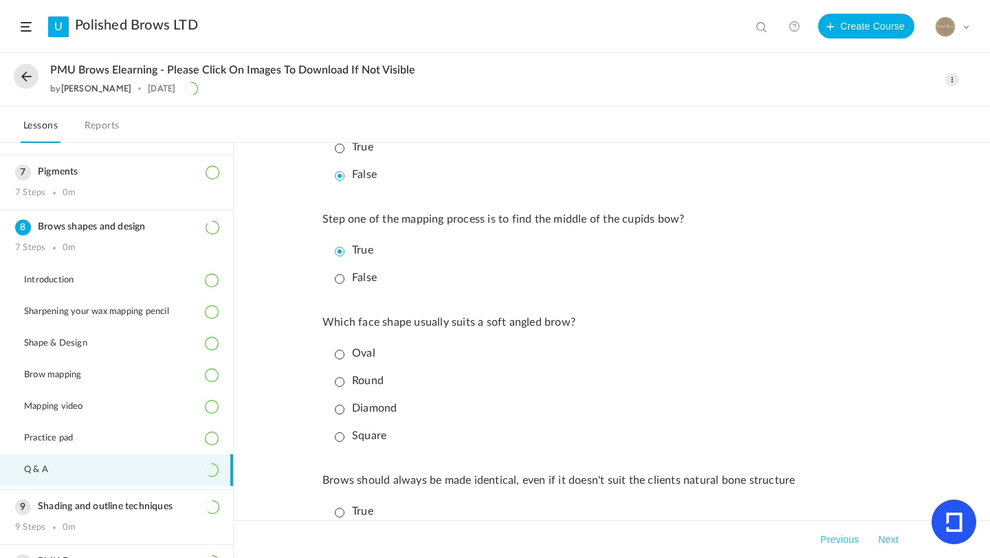
scroll to position [303, 0]
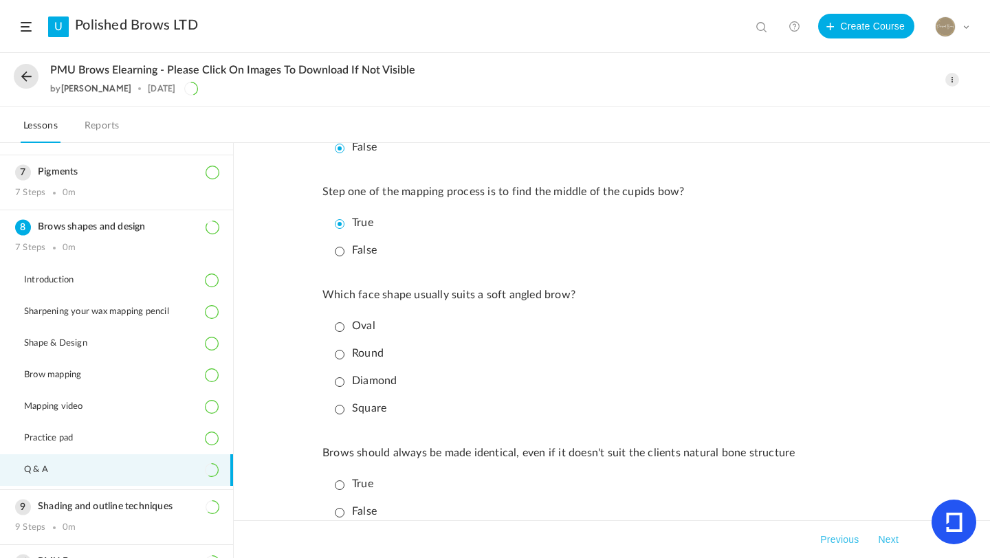
click at [339, 327] on p "Oval" at bounding box center [355, 326] width 41 height 13
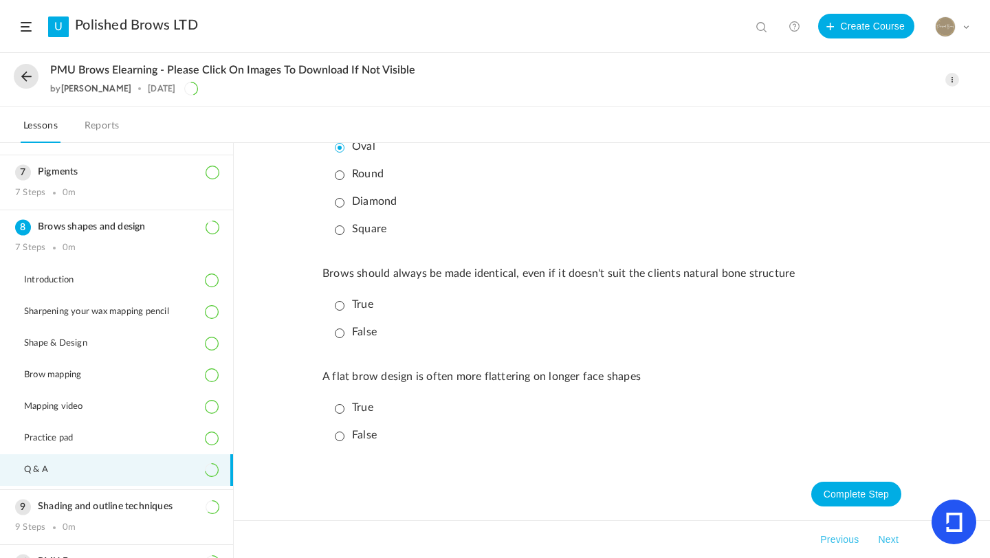
scroll to position [490, 0]
click at [348, 336] on p "False" at bounding box center [356, 332] width 42 height 13
click at [351, 410] on p "True" at bounding box center [354, 408] width 39 height 13
click at [873, 495] on button "Complete Step" at bounding box center [856, 494] width 90 height 25
click at [892, 540] on button "Next" at bounding box center [888, 540] width 26 height 17
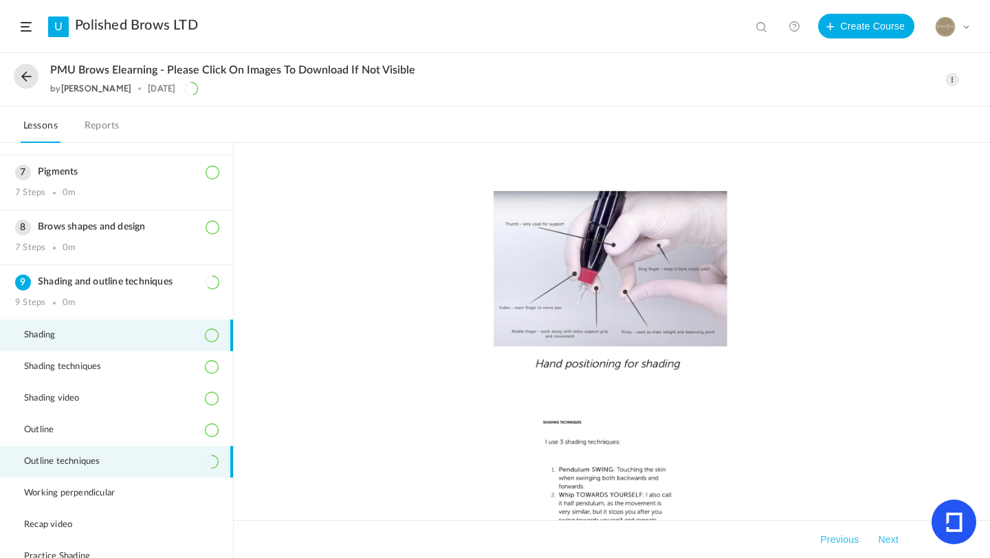
click at [141, 457] on li "Outline techniques" at bounding box center [116, 462] width 233 height 32
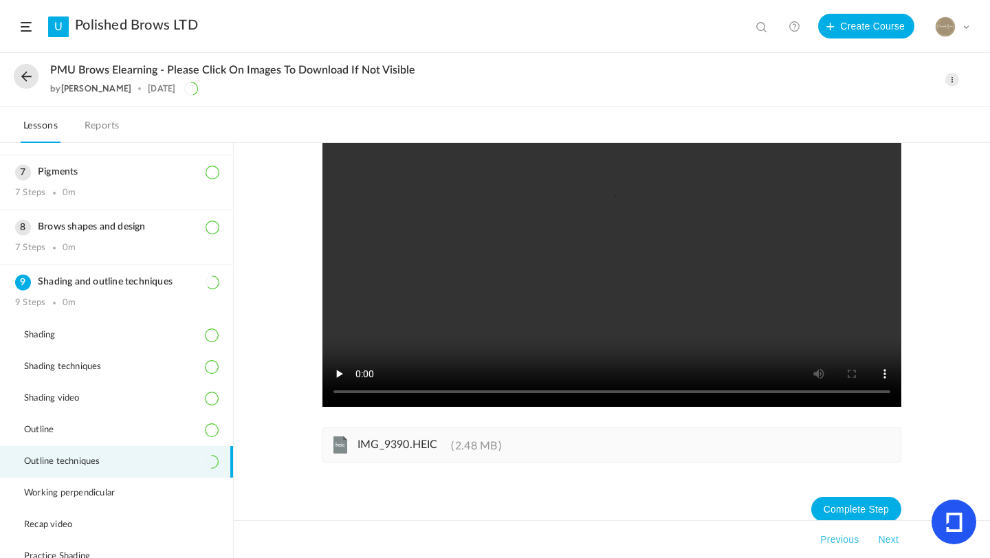
scroll to position [139, 0]
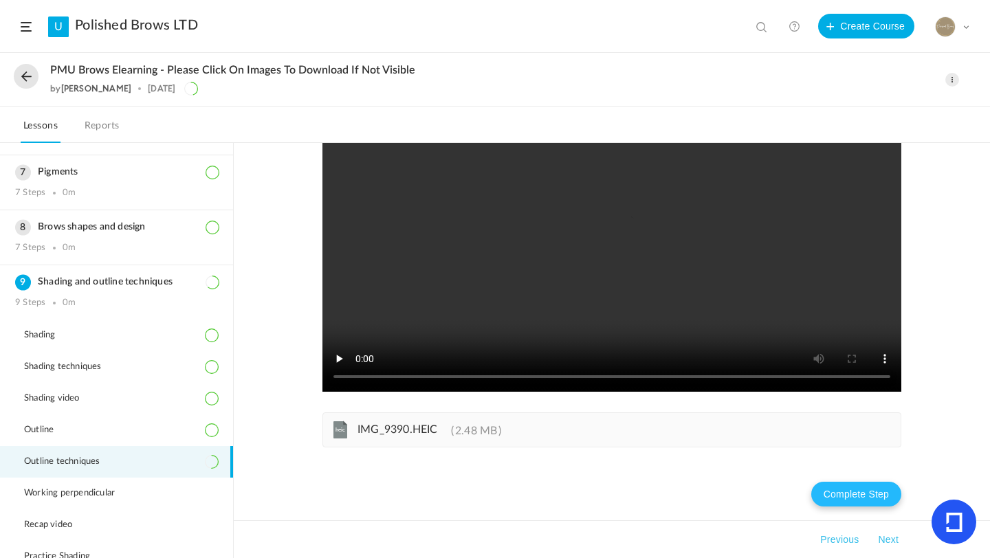
click at [882, 490] on button "Complete Step" at bounding box center [856, 494] width 90 height 25
click at [888, 536] on button "Next" at bounding box center [888, 540] width 26 height 17
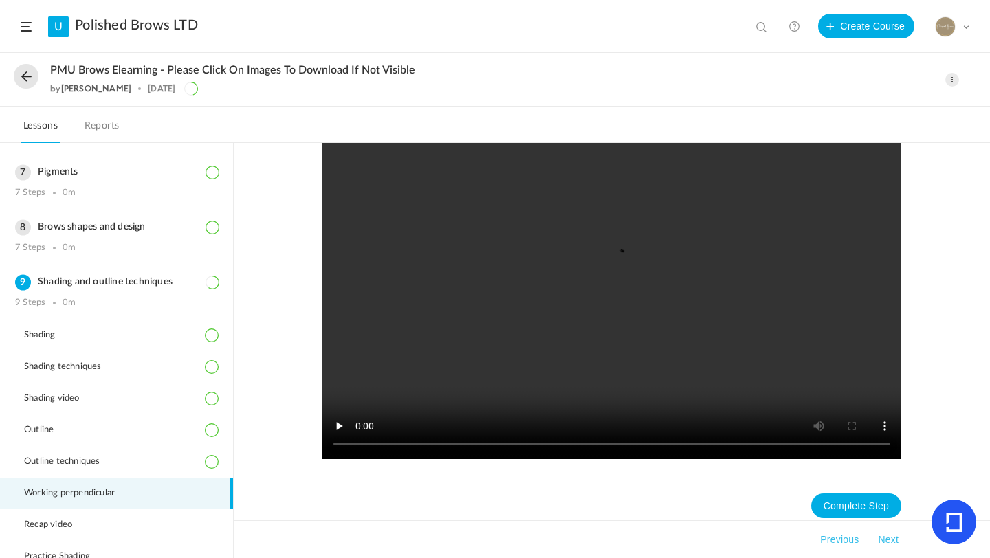
scroll to position [83, 0]
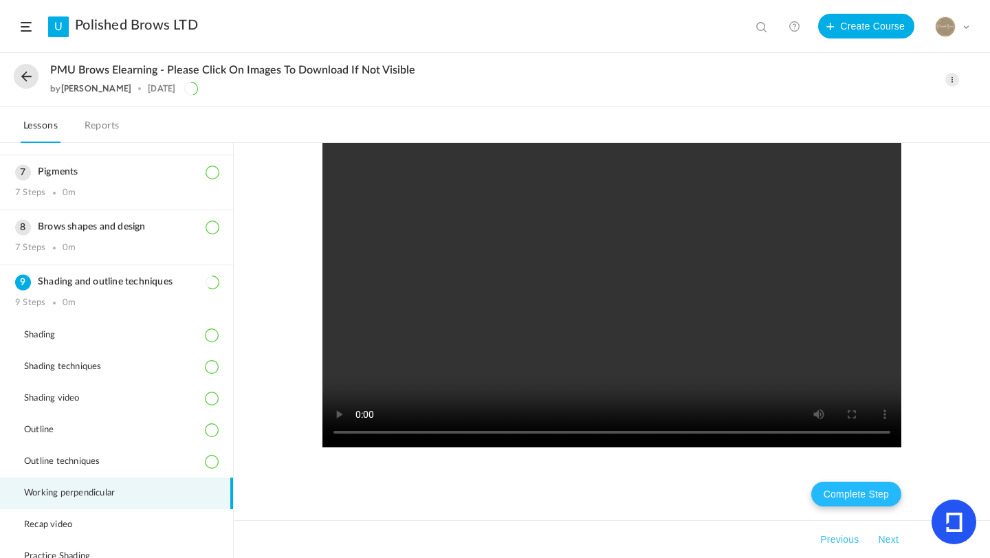
click at [871, 501] on button "Complete Step" at bounding box center [856, 494] width 90 height 25
click at [888, 541] on button "Next" at bounding box center [888, 540] width 26 height 17
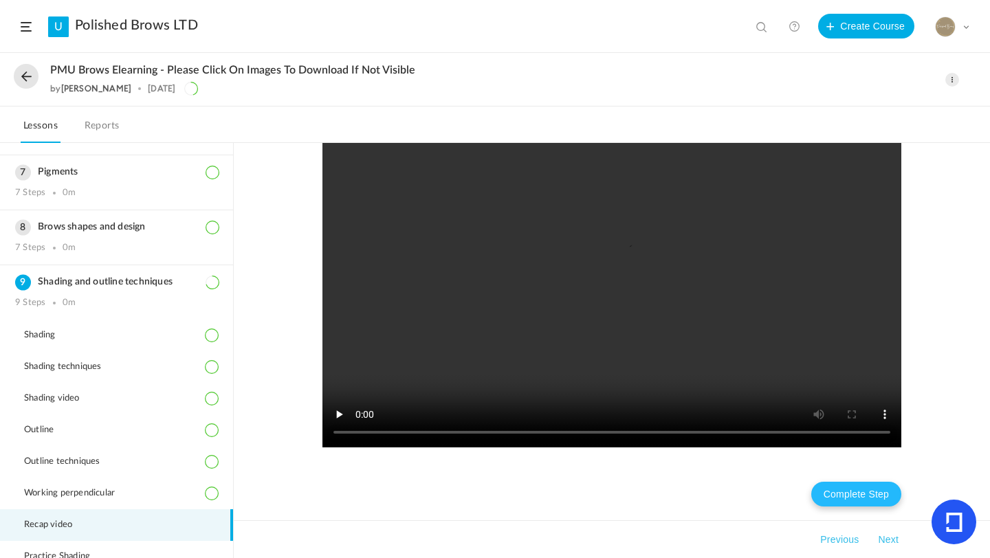
click at [877, 494] on button "Complete Step" at bounding box center [856, 494] width 90 height 25
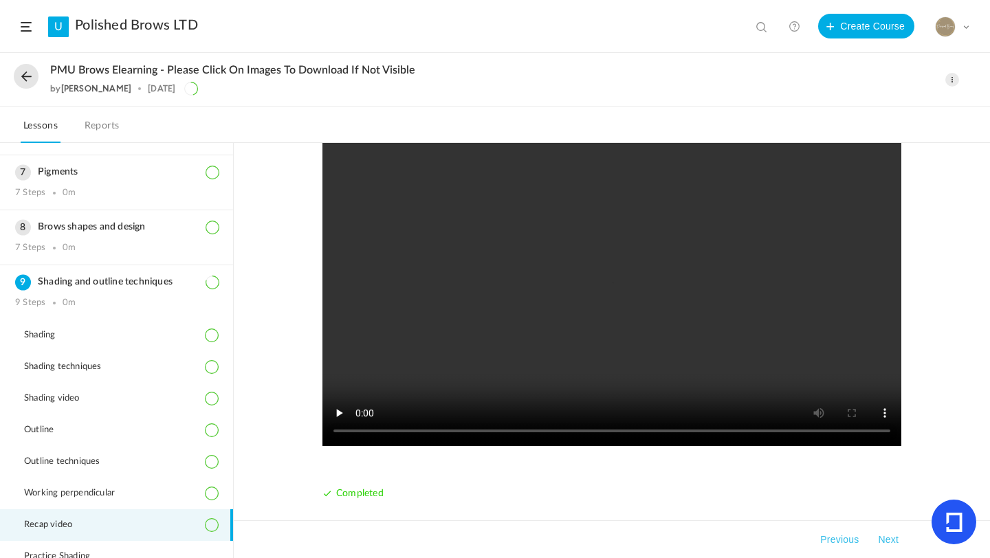
click at [889, 543] on button "Next" at bounding box center [888, 540] width 26 height 17
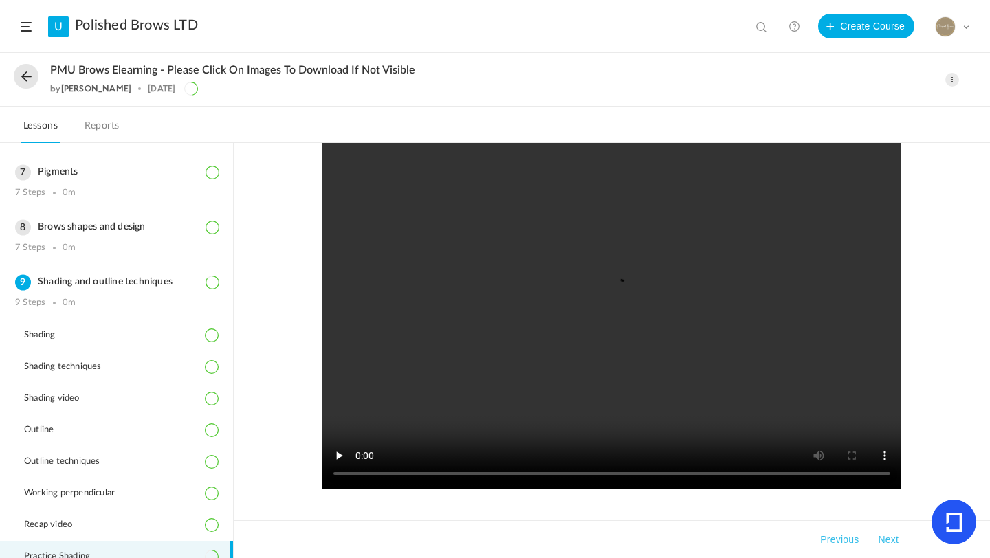
scroll to position [114, 0]
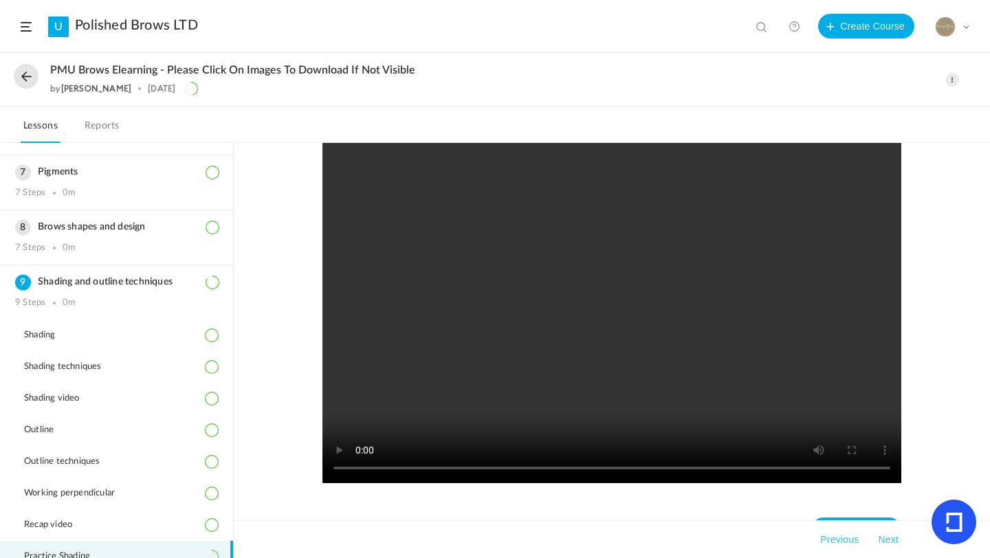
click at [873, 514] on nav "Complete Step" at bounding box center [611, 530] width 579 height 52
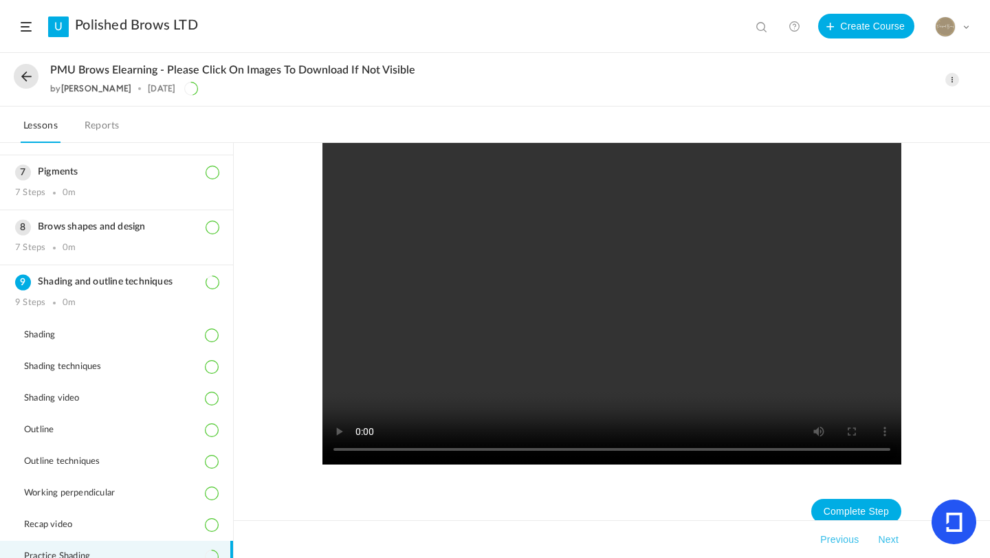
scroll to position [150, 0]
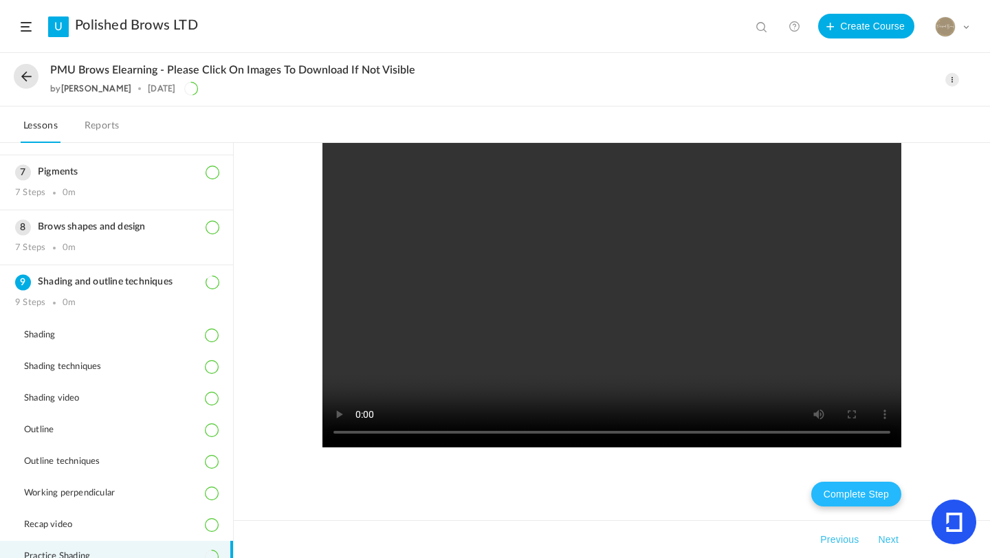
click at [880, 493] on button "Complete Step" at bounding box center [856, 494] width 90 height 25
click at [890, 542] on button "Next" at bounding box center [888, 540] width 26 height 17
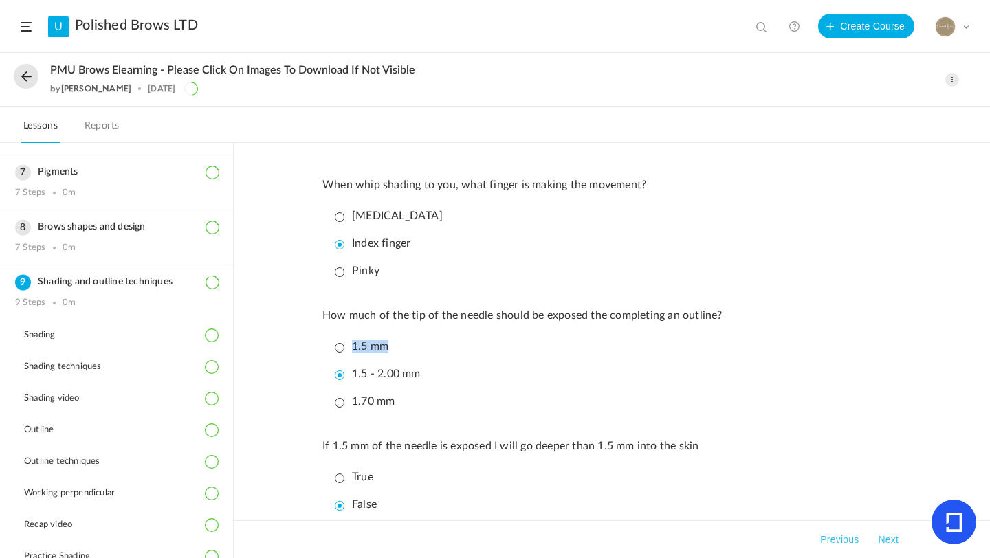
drag, startPoint x: 234, startPoint y: 340, endPoint x: 233, endPoint y: 362, distance: 21.3
click at [233, 362] on main "Introduction 3 Steps 0m Meet Natalie What is Permanent Makeup History of PMU Le…" at bounding box center [495, 350] width 990 height 415
click at [272, 384] on div "When whip shading to you, what finger is making the movement? Middle finger Ind…" at bounding box center [612, 350] width 756 height 415
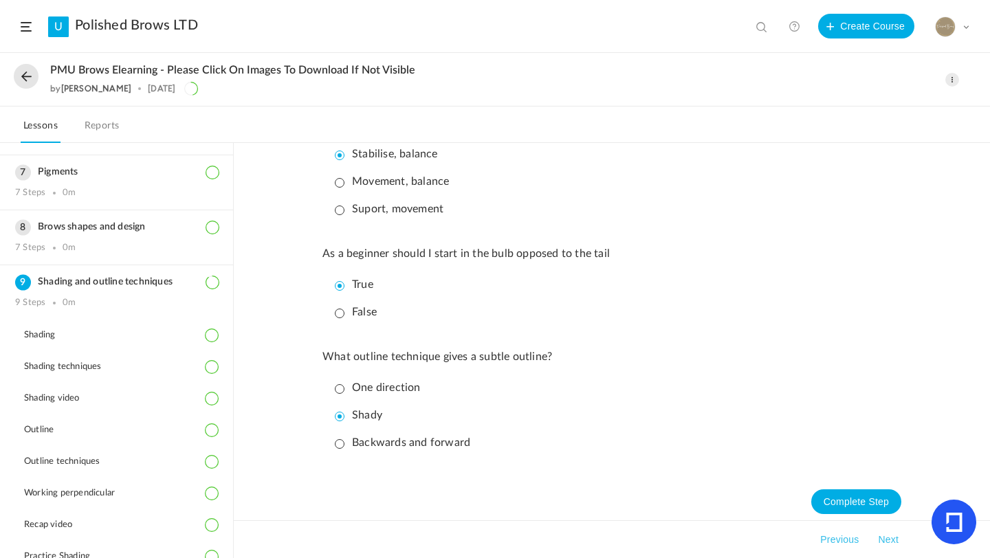
scroll to position [851, 0]
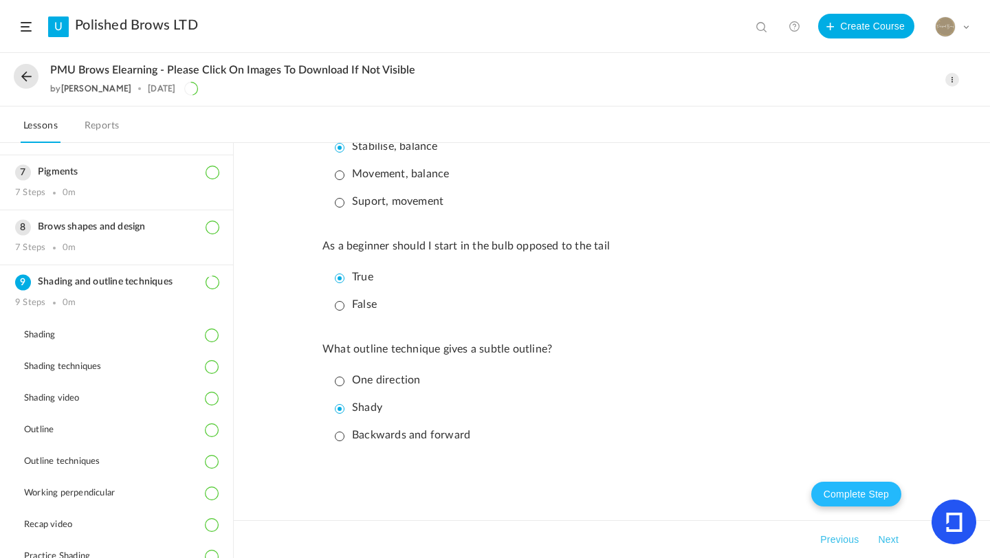
click at [843, 493] on button "Complete Step" at bounding box center [856, 494] width 90 height 25
click at [898, 543] on button "Next" at bounding box center [888, 540] width 26 height 17
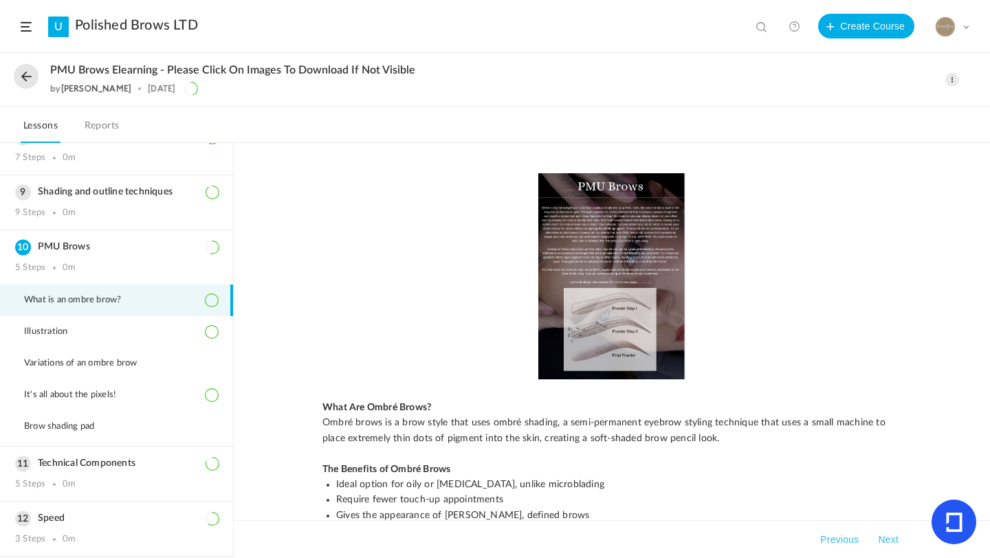
scroll to position [405, 0]
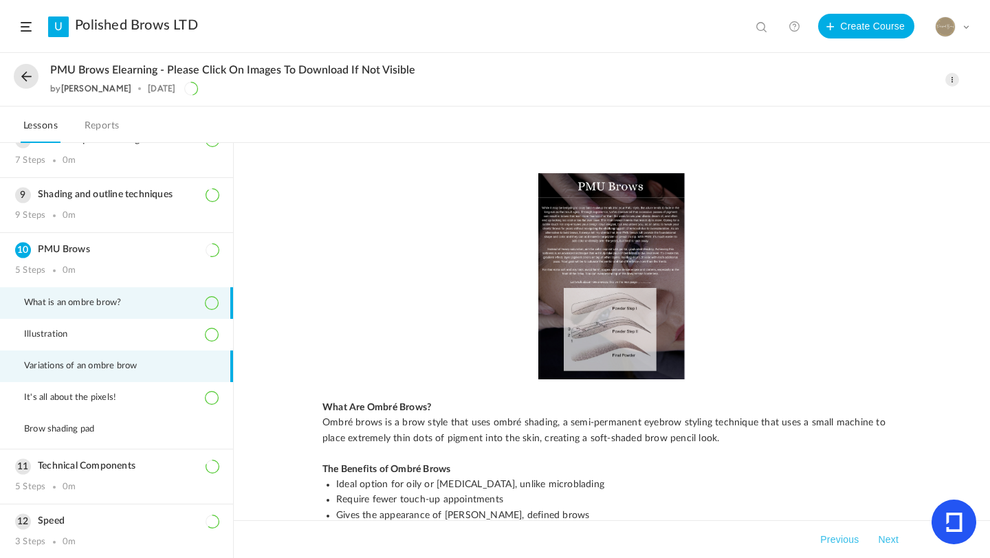
click at [147, 365] on span "Variations of an ombre brow" at bounding box center [89, 366] width 130 height 11
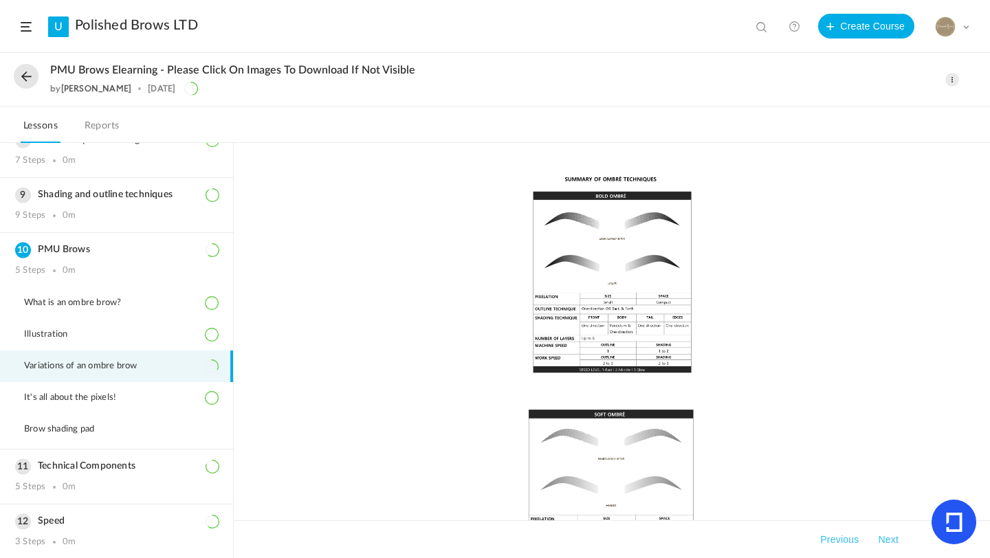
click at [890, 540] on button "Next" at bounding box center [888, 540] width 26 height 17
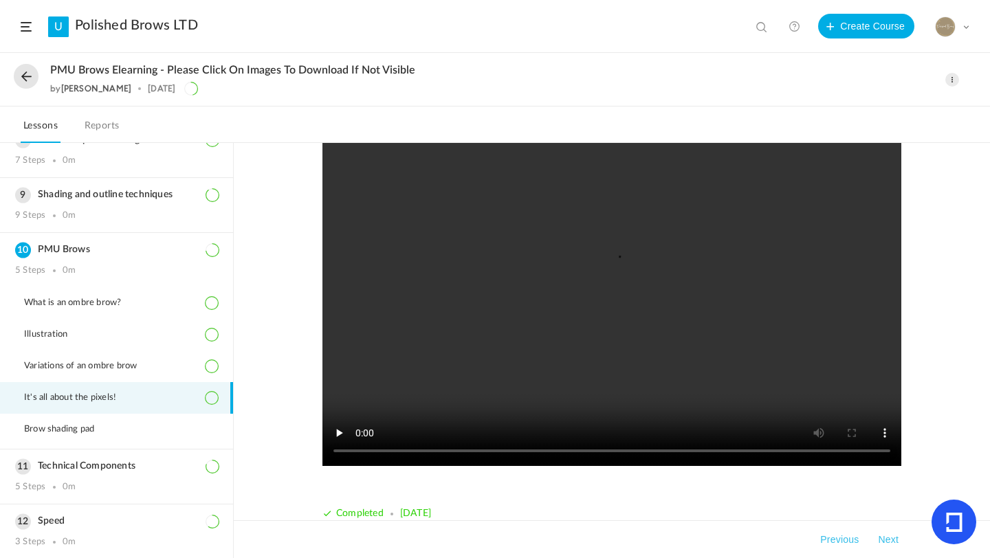
scroll to position [85, 0]
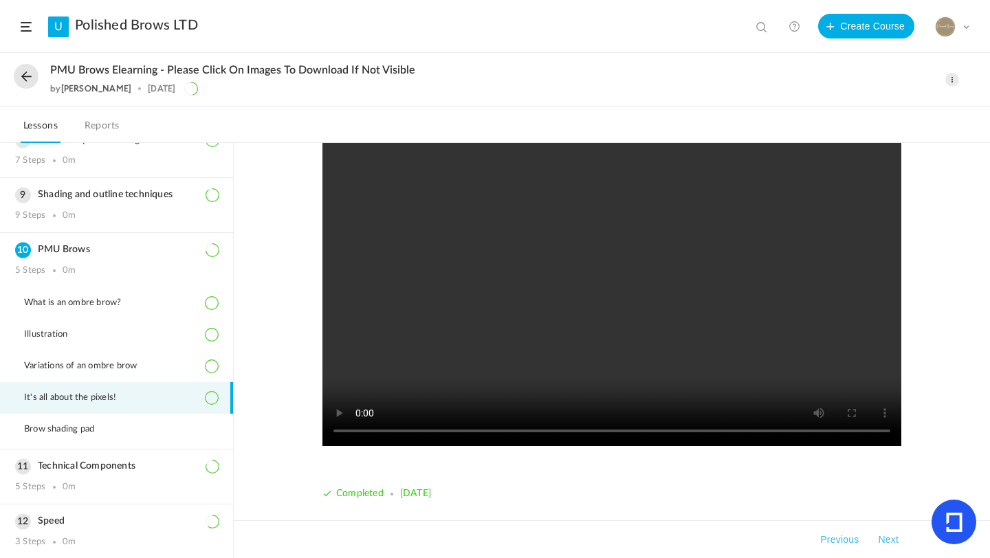
click at [897, 534] on button "Next" at bounding box center [888, 540] width 26 height 17
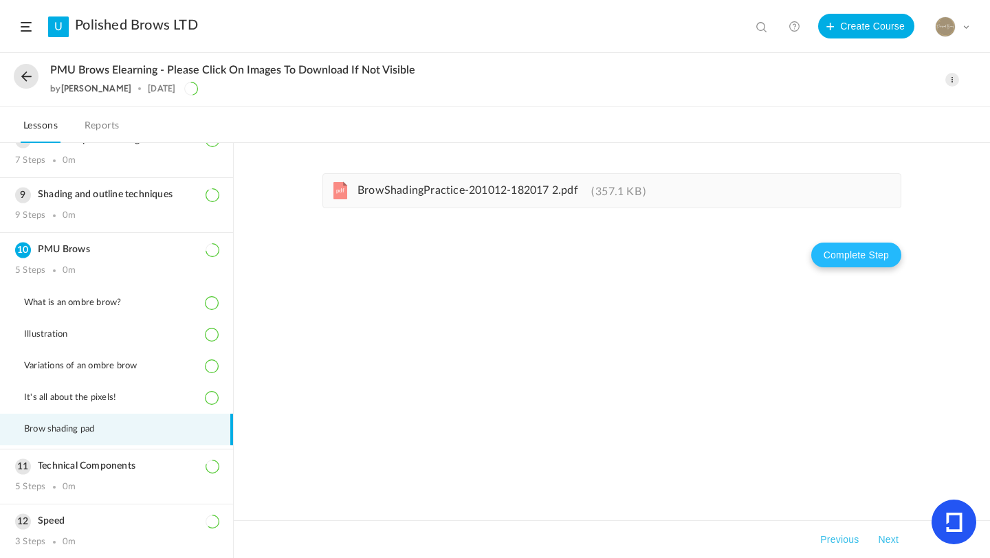
click at [858, 257] on button "Complete Step" at bounding box center [856, 255] width 90 height 25
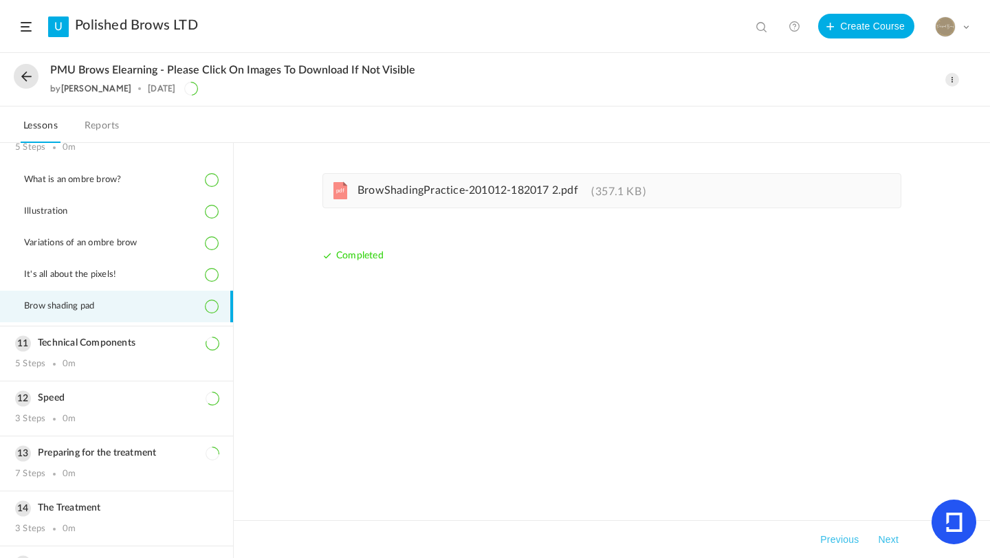
scroll to position [538, 0]
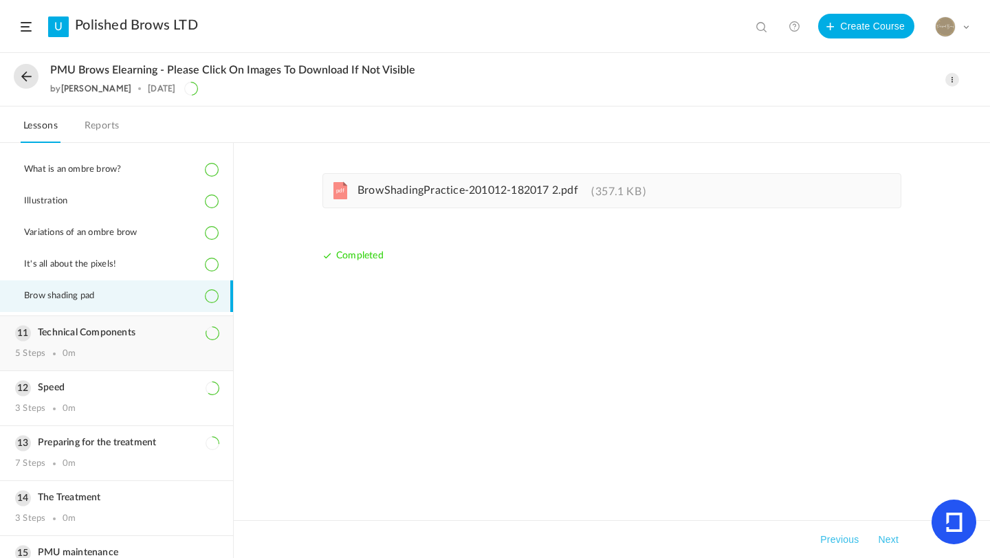
click at [110, 336] on h3 "Technical Components" at bounding box center [116, 333] width 203 height 12
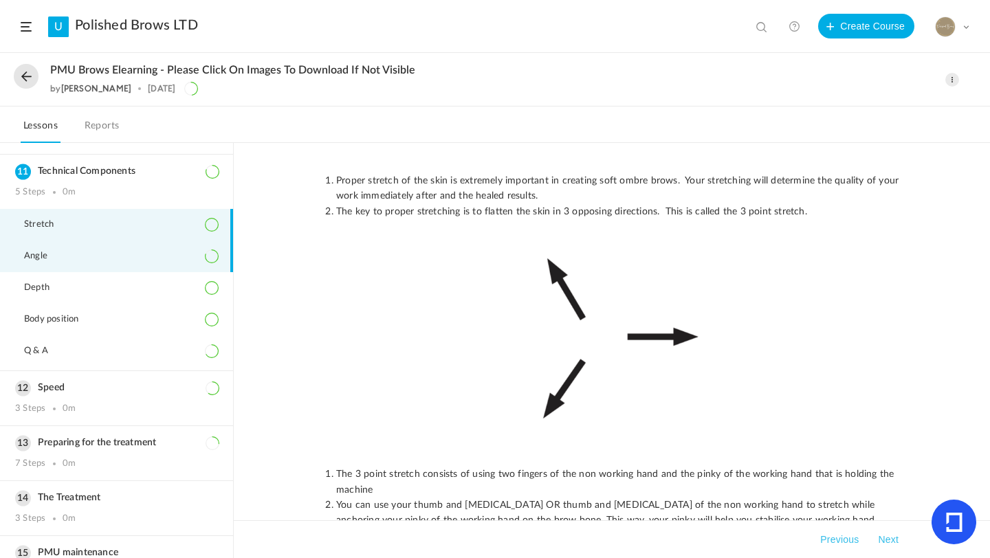
click at [201, 265] on li "Angle" at bounding box center [116, 257] width 233 height 32
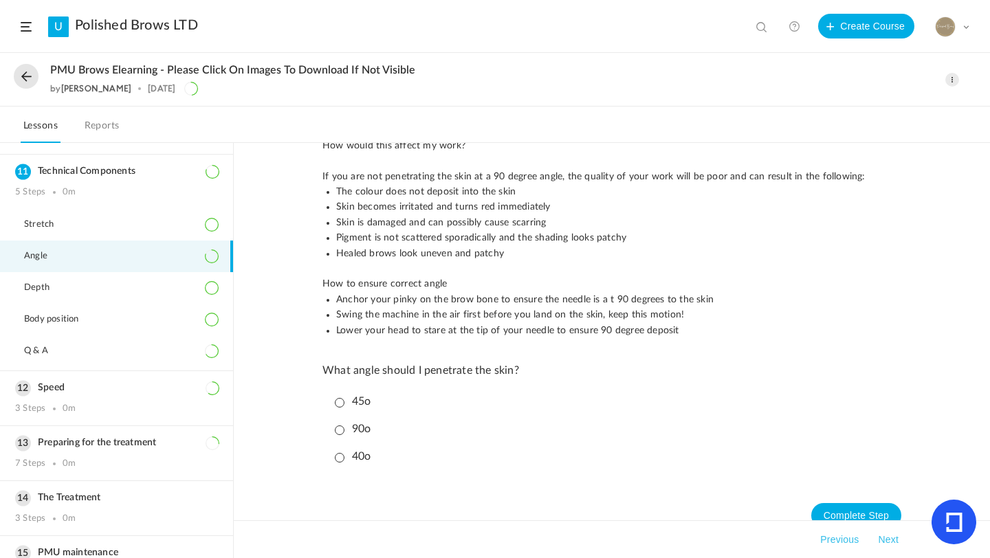
scroll to position [748, 0]
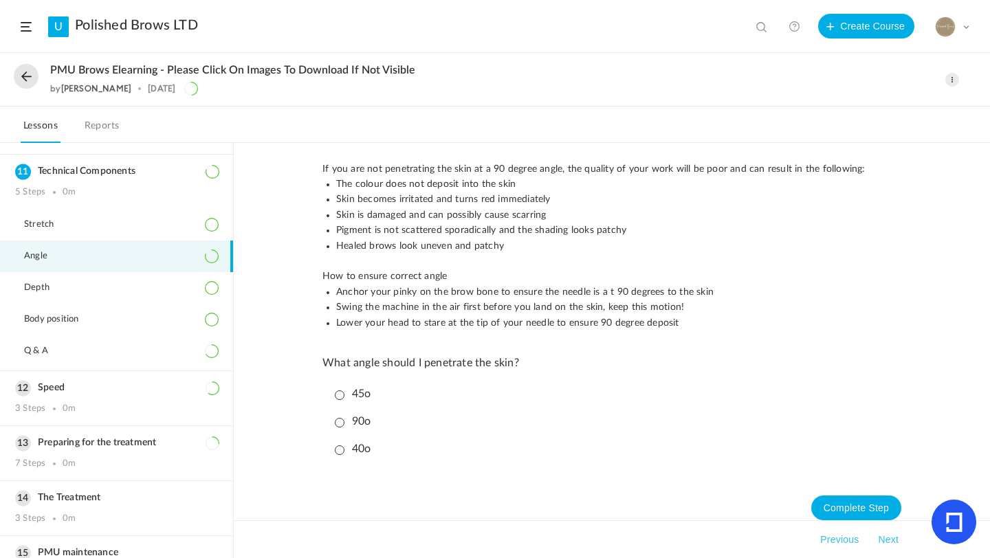
click at [336, 388] on p "45o" at bounding box center [353, 394] width 36 height 13
click at [897, 537] on button "Next" at bounding box center [888, 540] width 26 height 17
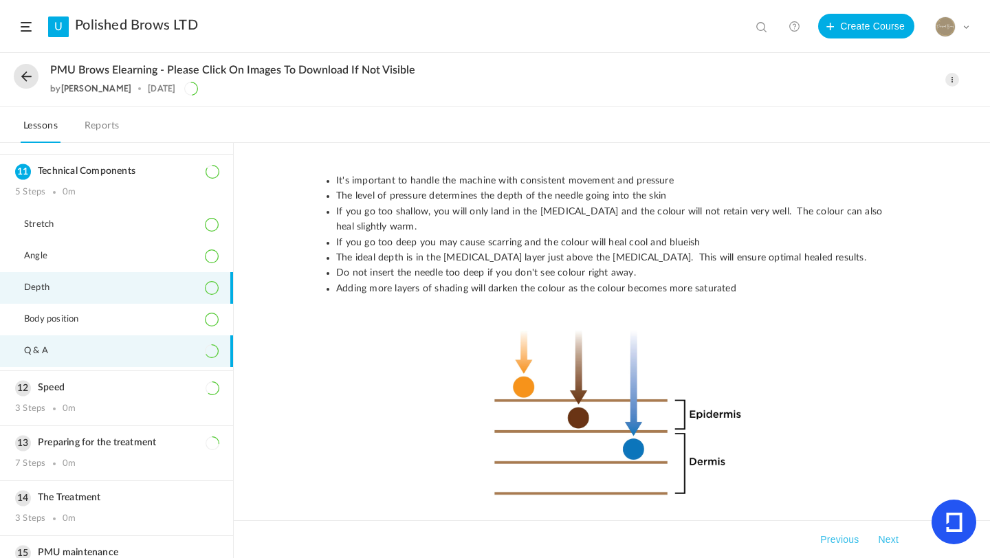
click at [151, 358] on li "Q & A" at bounding box center [116, 352] width 233 height 32
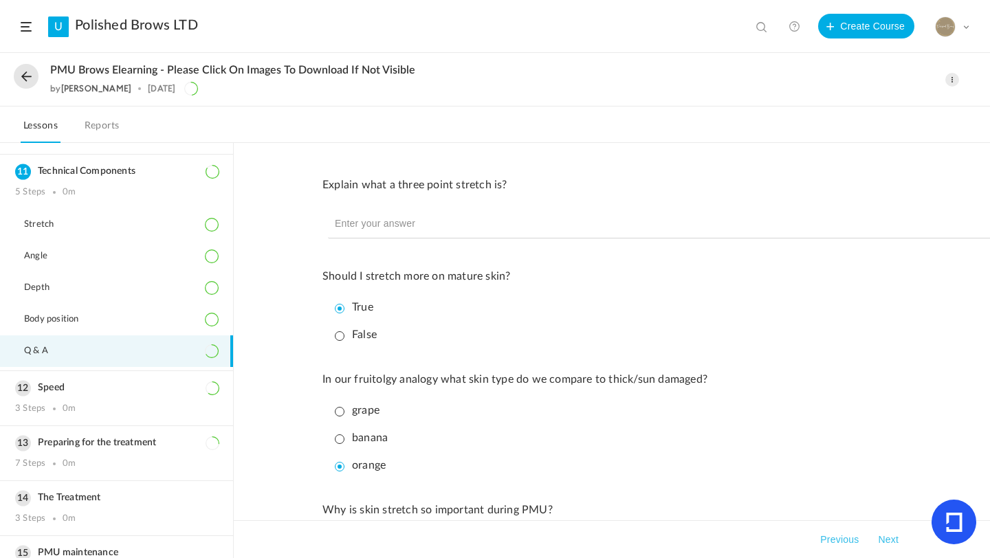
scroll to position [566, 0]
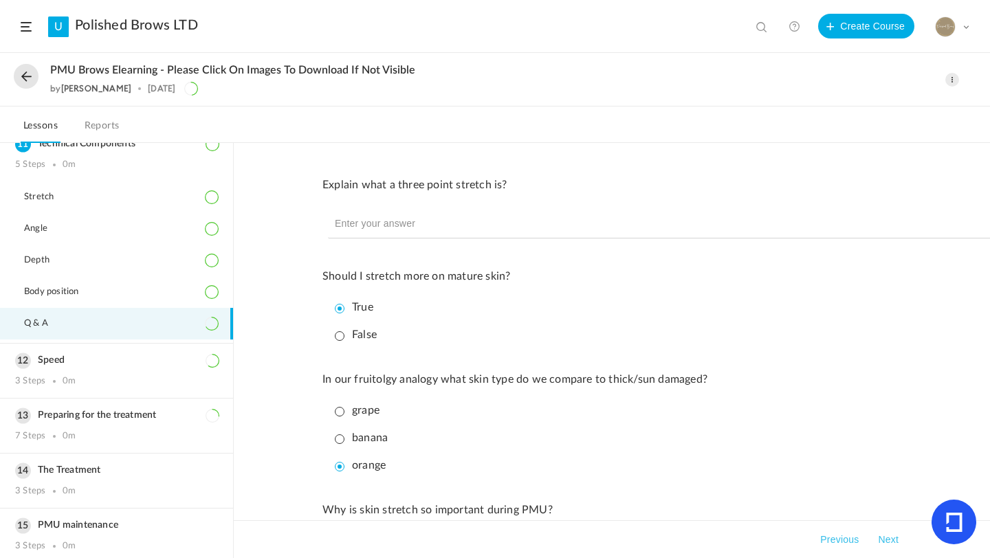
click at [568, 226] on input "text" at bounding box center [672, 224] width 688 height 29
type input "pulling the skin taut in three opposing directions"
click at [923, 322] on div "Explain what a three point stretch is? pulling the skin taut in three opposing …" at bounding box center [612, 350] width 756 height 415
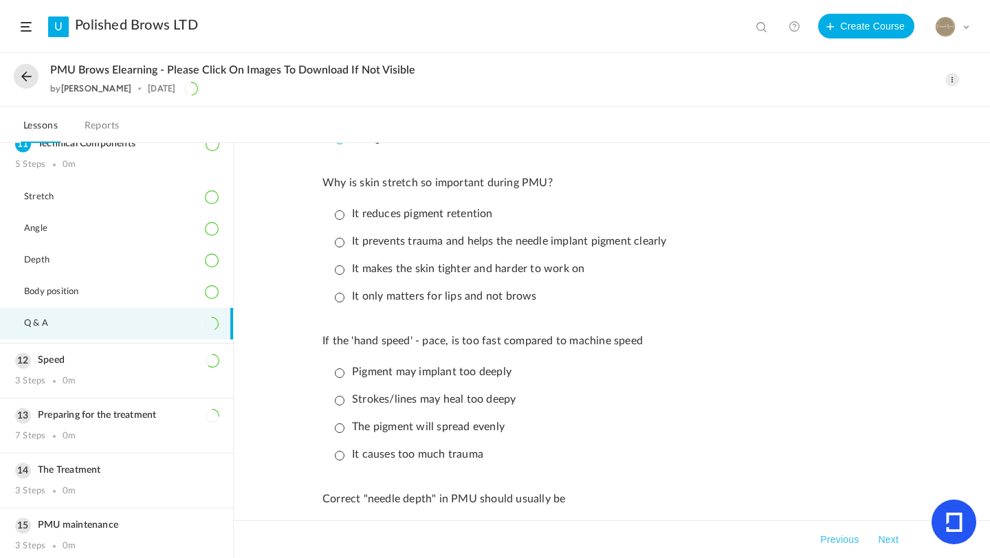
scroll to position [330, 0]
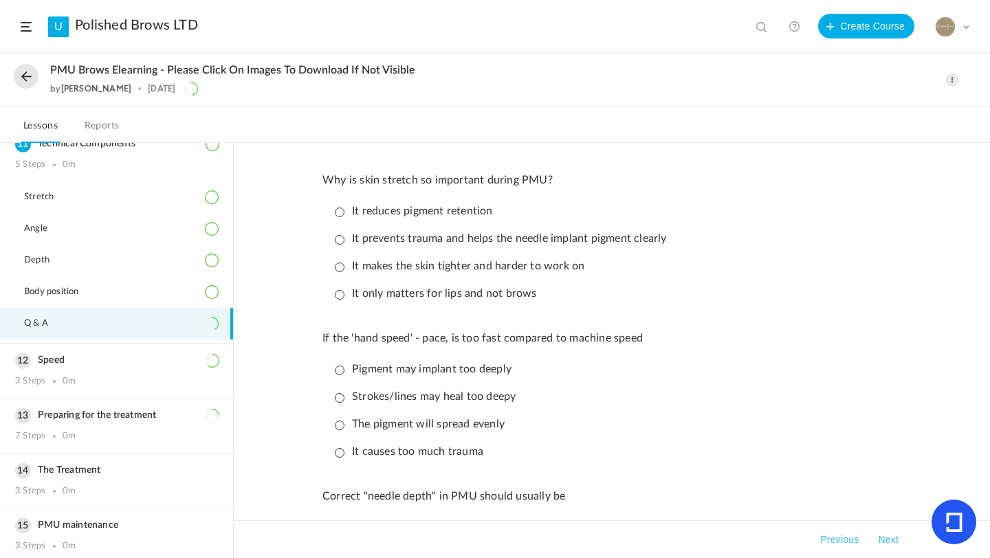
click at [341, 245] on p "It prevents trauma and helps the needle implant pigment clearly" at bounding box center [501, 238] width 332 height 13
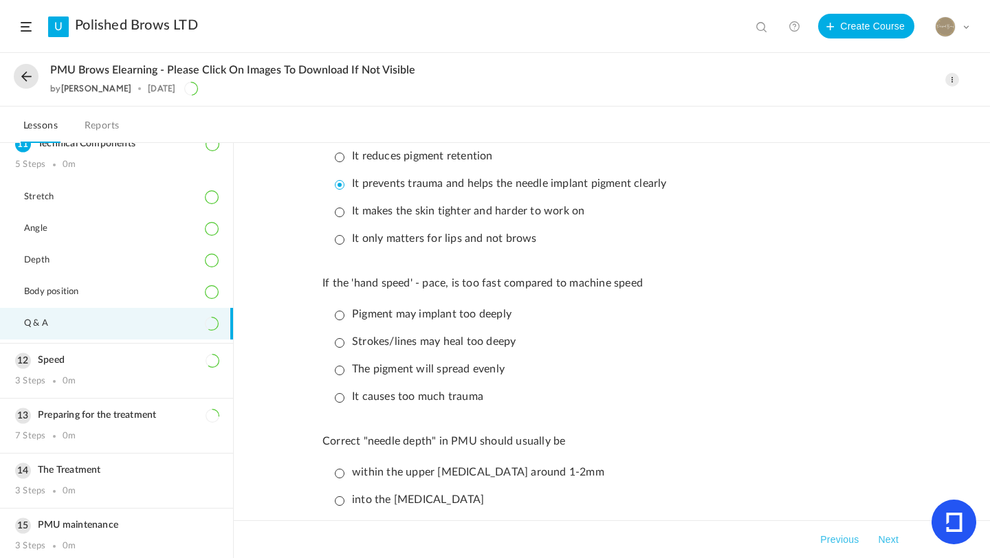
scroll to position [413, 0]
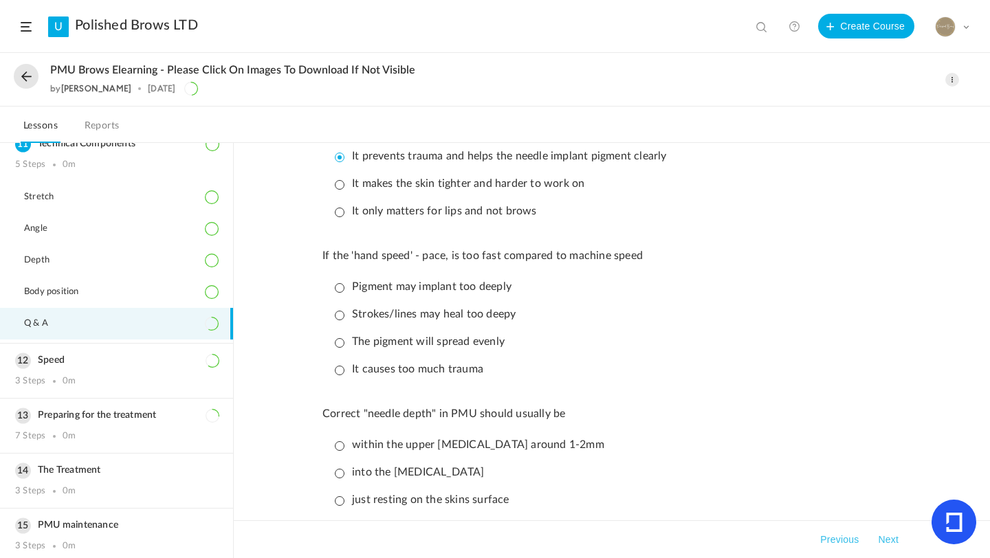
click at [337, 318] on p "Strokes/lines may heal too deepy" at bounding box center [425, 314] width 181 height 13
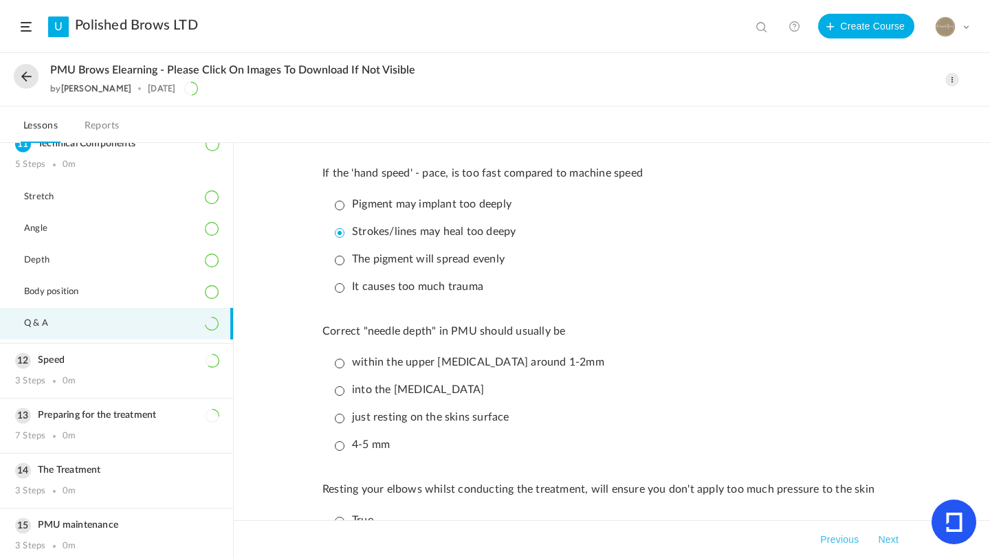
scroll to position [523, 0]
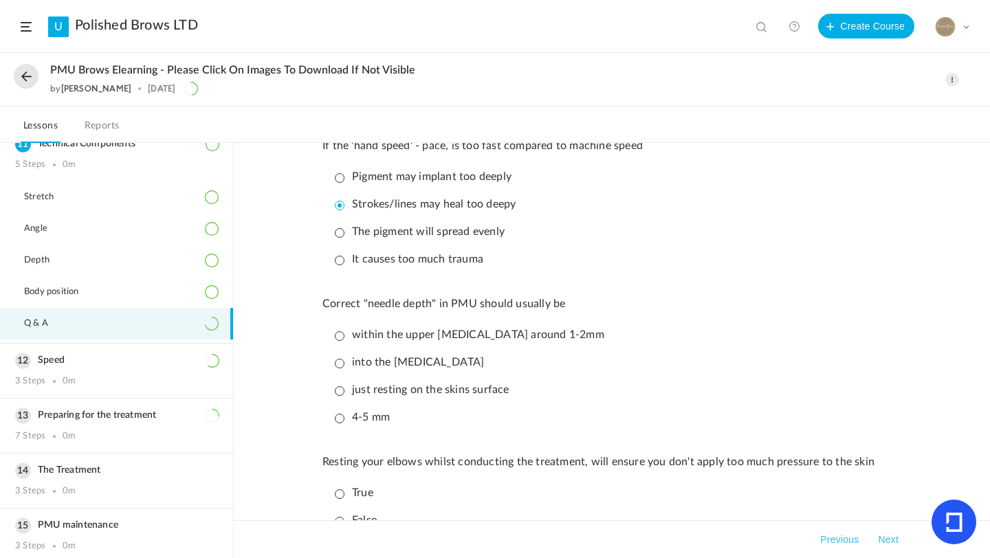
click at [338, 342] on p "within the upper dermis around 1-2mm" at bounding box center [470, 335] width 270 height 13
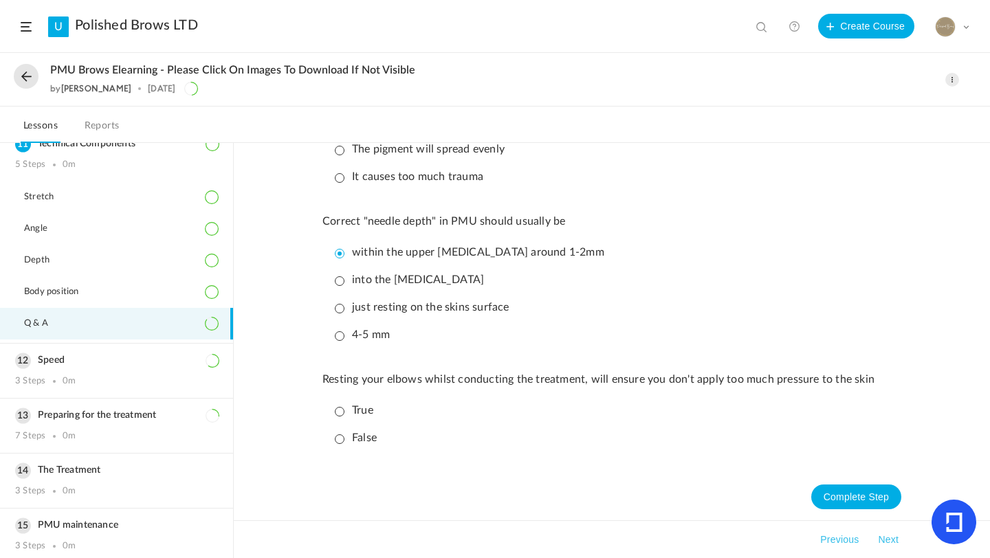
scroll to position [628, 0]
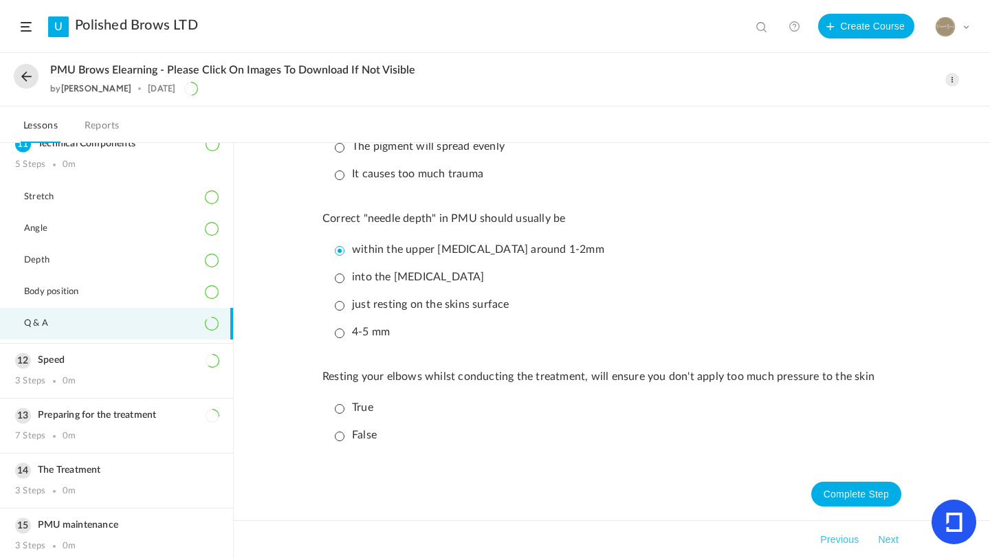
click at [342, 402] on p "True" at bounding box center [354, 408] width 39 height 13
click at [878, 482] on button "Complete Step" at bounding box center [856, 494] width 90 height 25
click at [94, 351] on div "Speed 3 Steps 0m" at bounding box center [116, 371] width 233 height 54
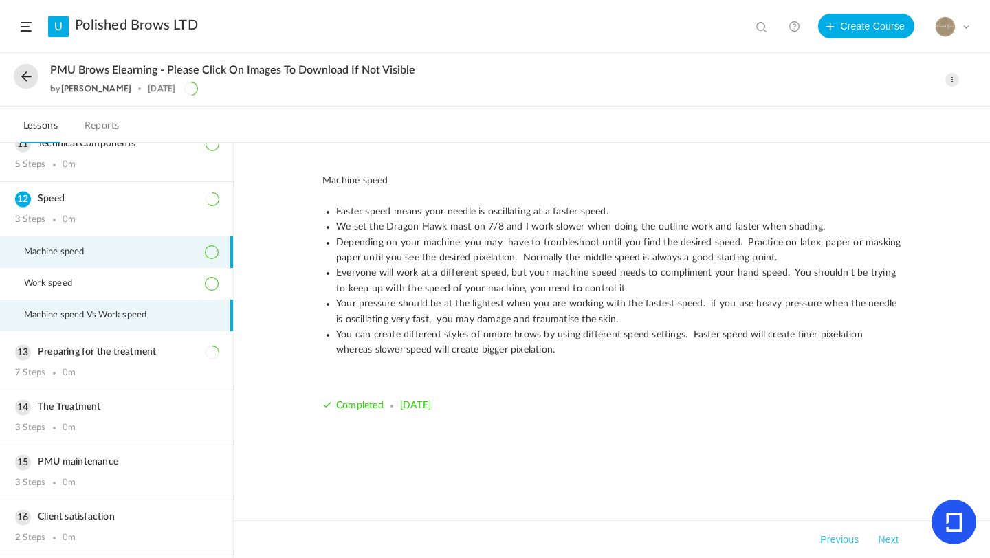
click at [128, 316] on span "Machine speed Vs Work speed" at bounding box center [94, 315] width 140 height 11
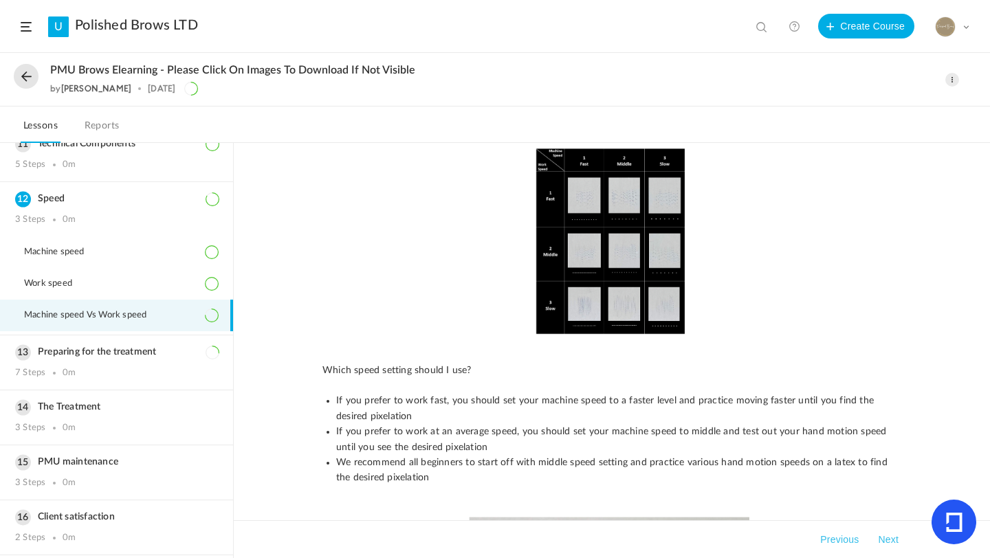
scroll to position [385, 0]
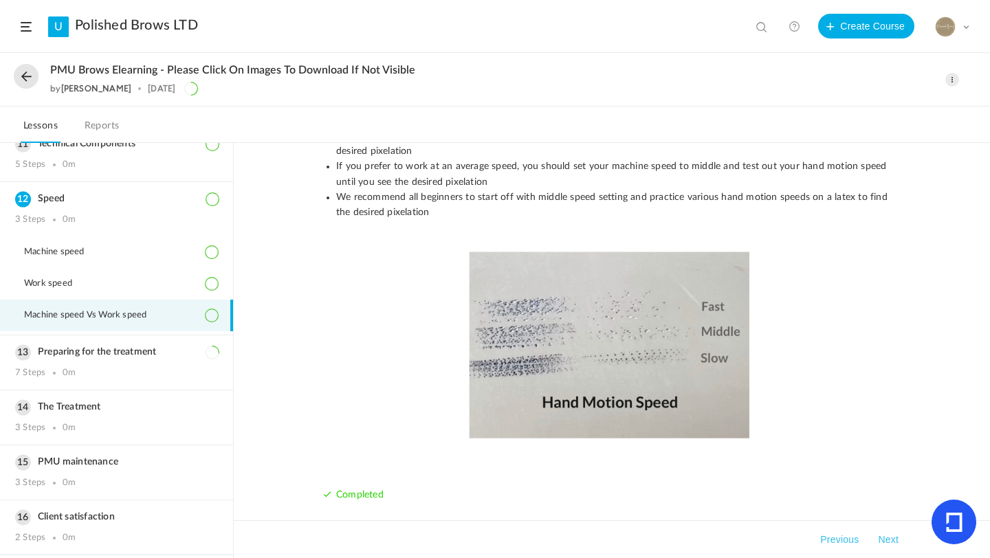
click at [899, 539] on button "Next" at bounding box center [888, 540] width 26 height 17
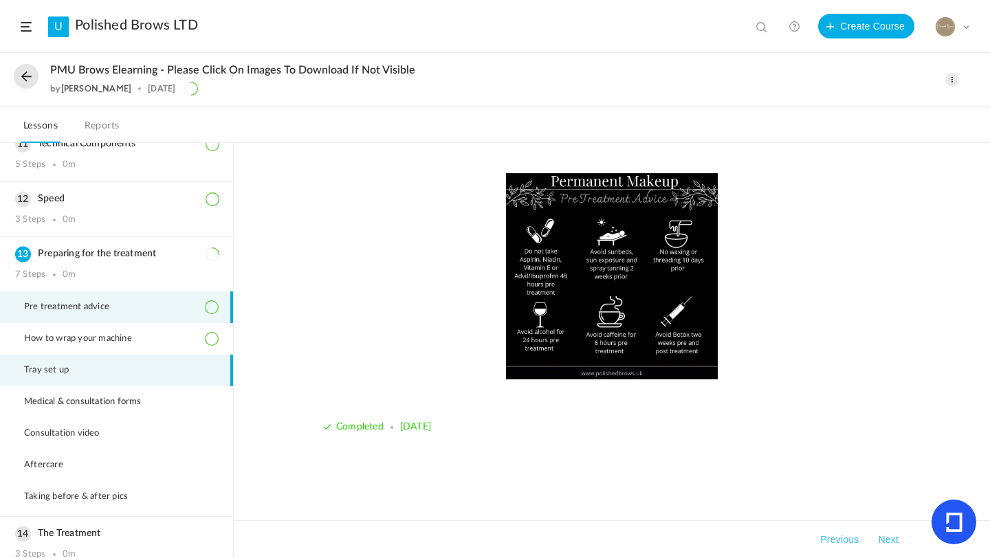
click at [123, 365] on li "Tray set up" at bounding box center [116, 371] width 233 height 32
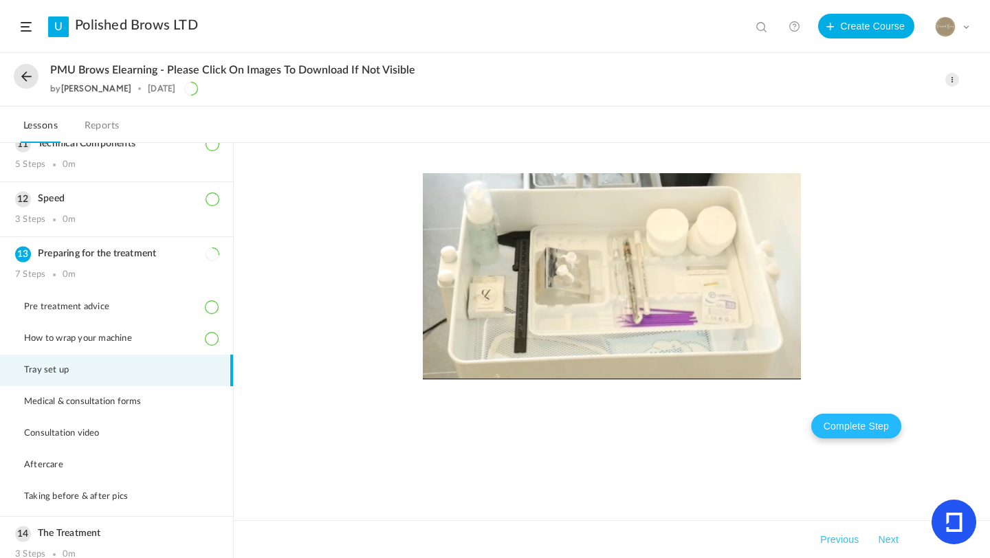
click at [832, 433] on button "Complete Step" at bounding box center [856, 426] width 90 height 25
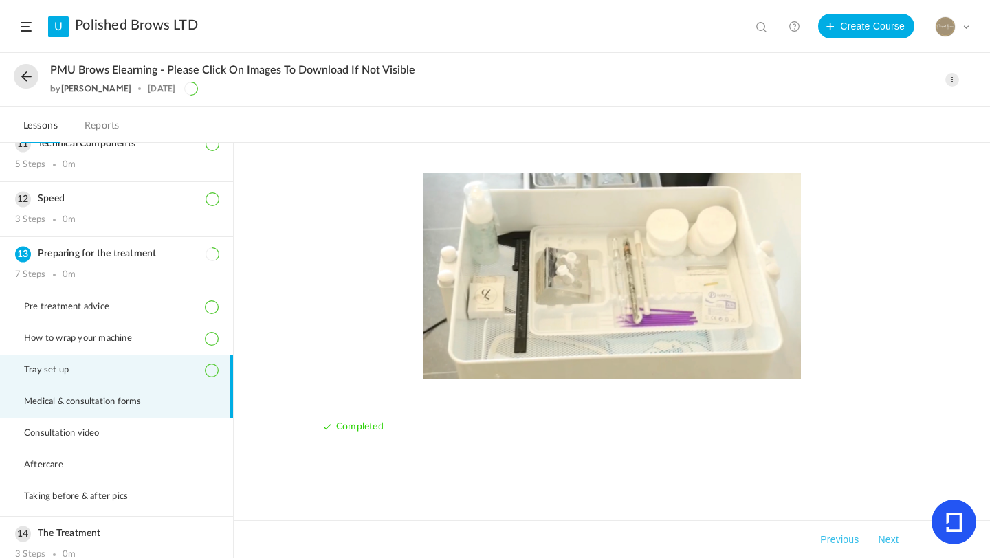
click at [106, 400] on span "Medical & consultation forms" at bounding box center [91, 402] width 135 height 11
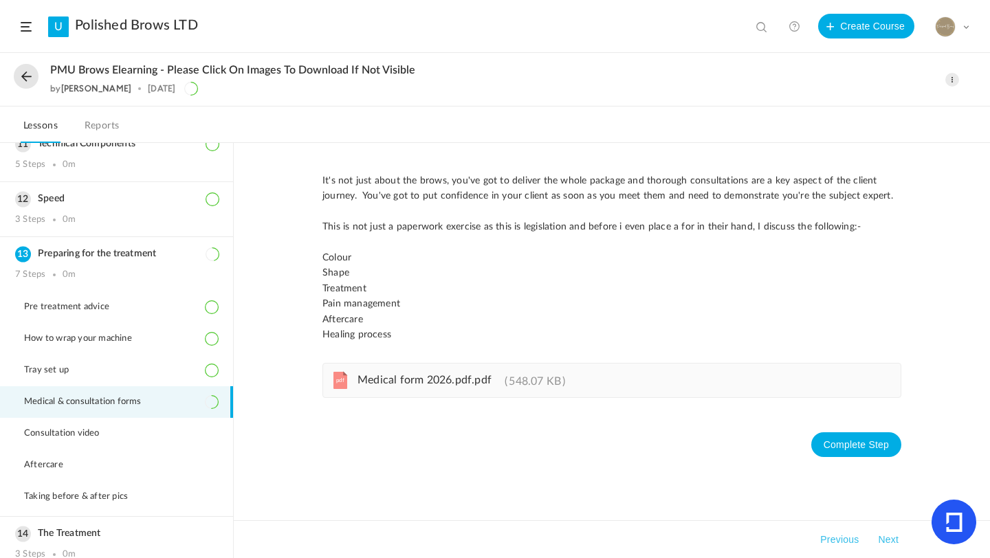
click at [468, 380] on span "Medical form 2026.pdf.pdf" at bounding box center [425, 380] width 134 height 11
click at [892, 536] on button "Next" at bounding box center [888, 540] width 26 height 17
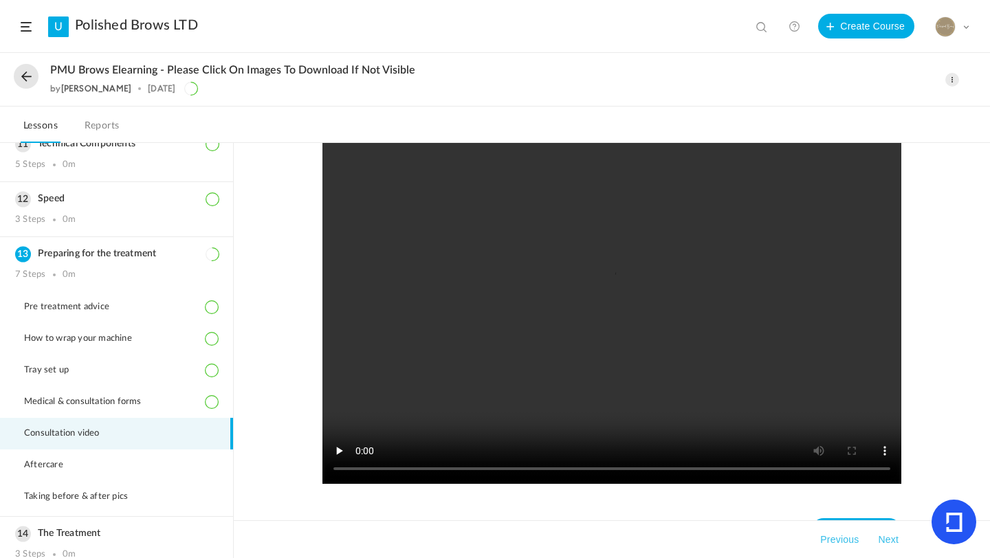
scroll to position [83, 0]
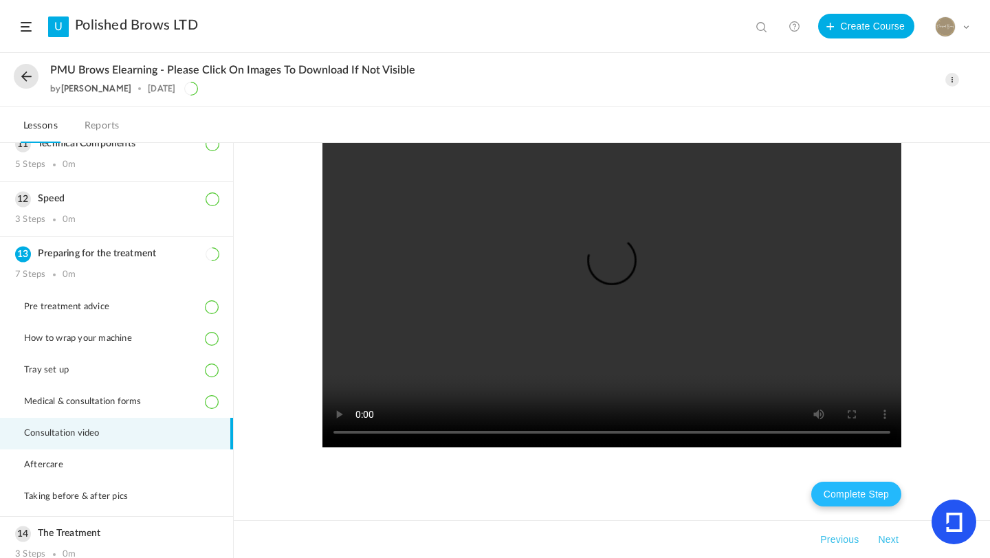
click at [877, 499] on button "Complete Step" at bounding box center [856, 494] width 90 height 25
click at [889, 538] on button "Next" at bounding box center [888, 540] width 26 height 17
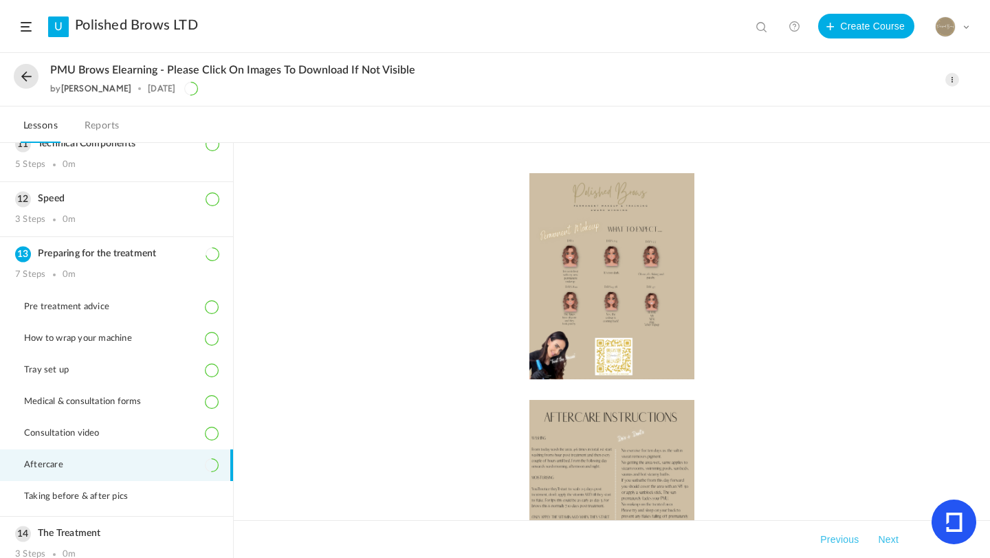
click at [889, 538] on button "Next" at bounding box center [888, 540] width 26 height 17
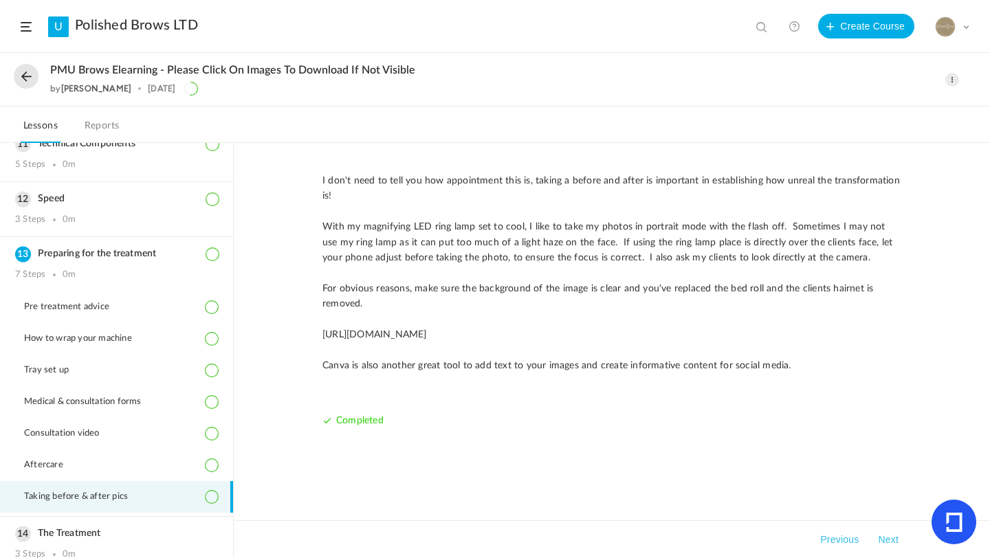
click at [877, 539] on button "Next" at bounding box center [888, 540] width 26 height 17
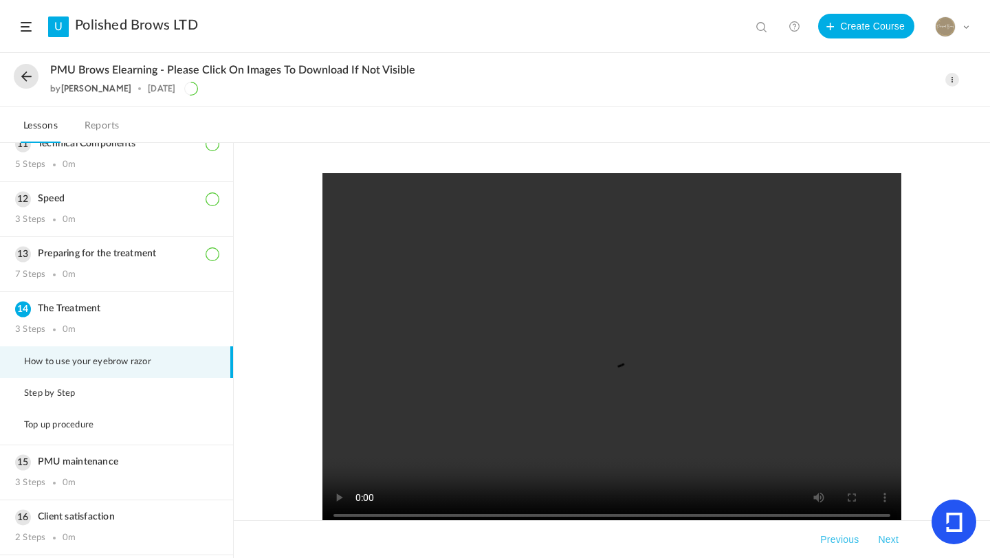
click at [888, 541] on button "Next" at bounding box center [888, 540] width 26 height 17
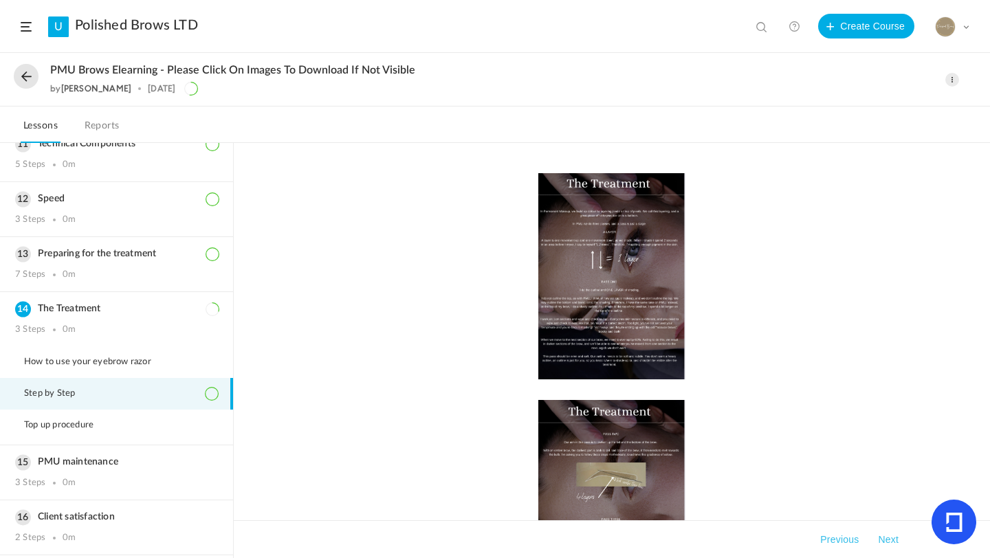
click at [888, 541] on button "Next" at bounding box center [888, 540] width 26 height 17
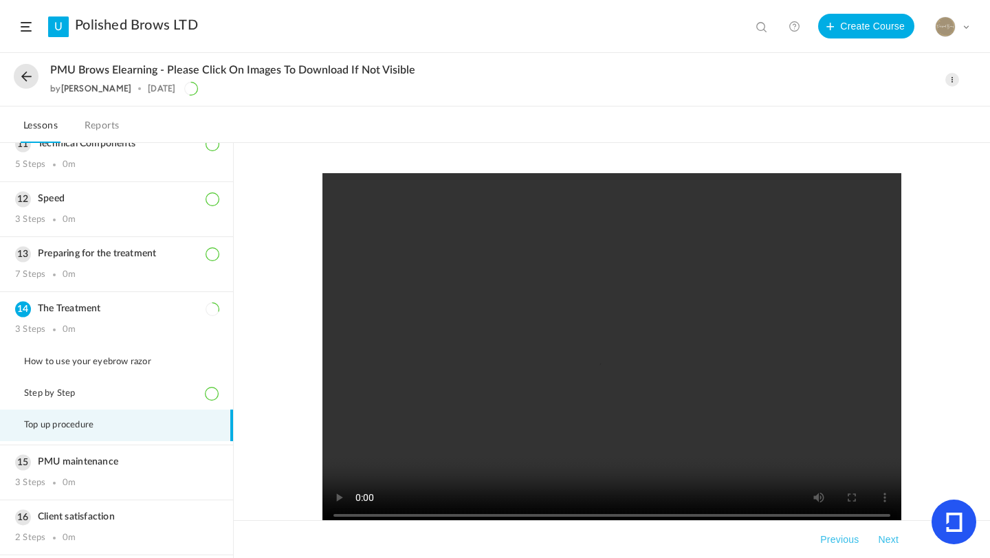
click at [888, 541] on button "Next" at bounding box center [888, 540] width 26 height 17
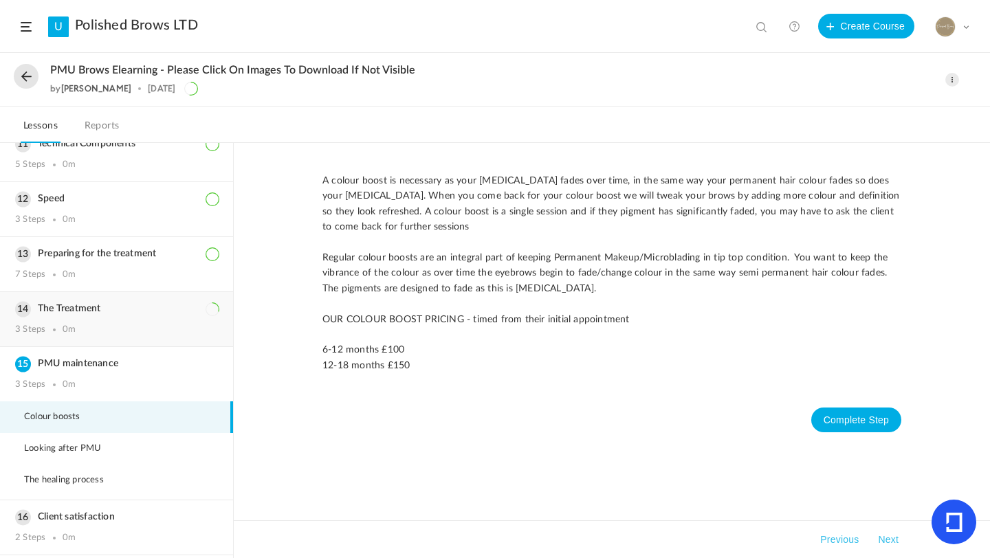
click at [142, 321] on div "The Treatment 3 Steps 0m" at bounding box center [116, 319] width 233 height 54
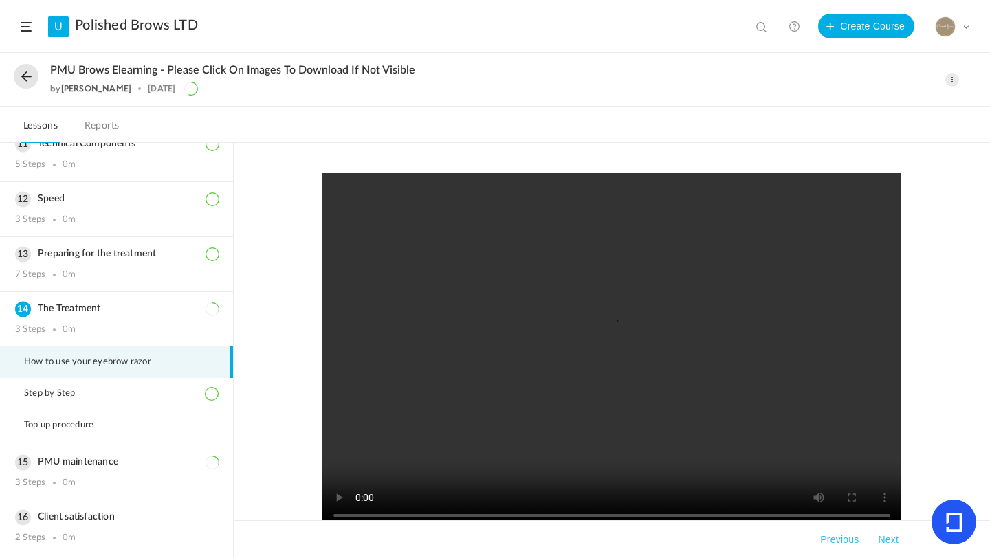
click at [99, 363] on span "How to use your eyebrow razor" at bounding box center [96, 362] width 144 height 11
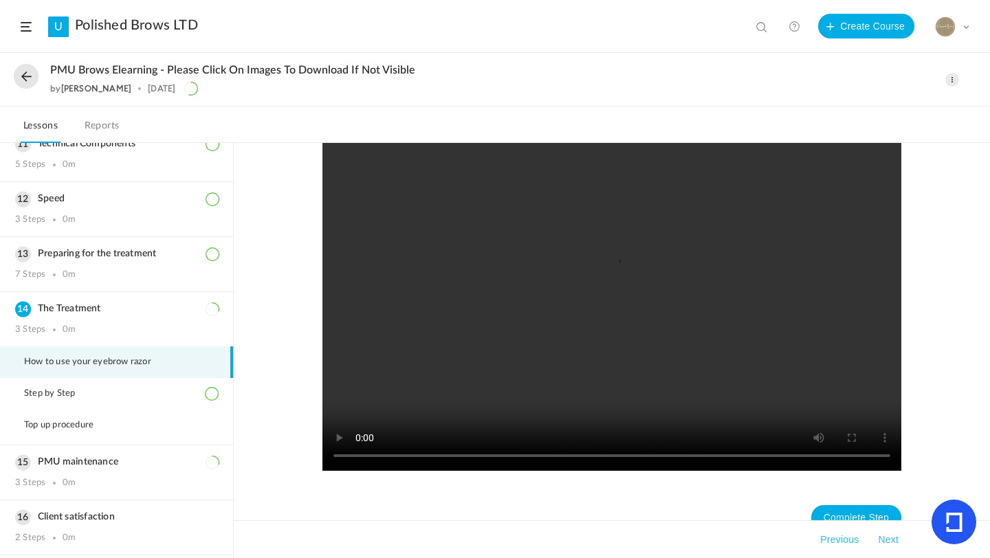
scroll to position [83, 0]
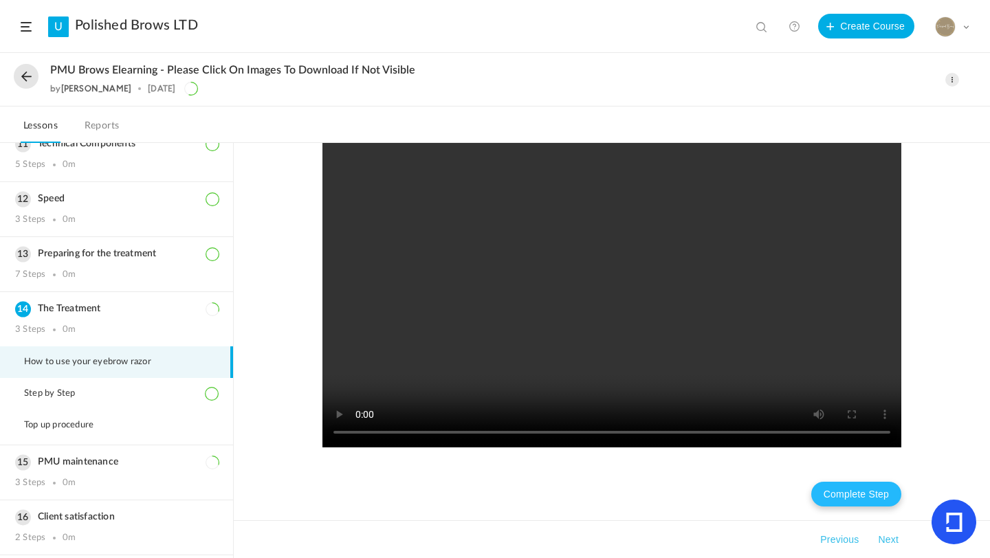
click at [862, 492] on button "Complete Step" at bounding box center [856, 494] width 90 height 25
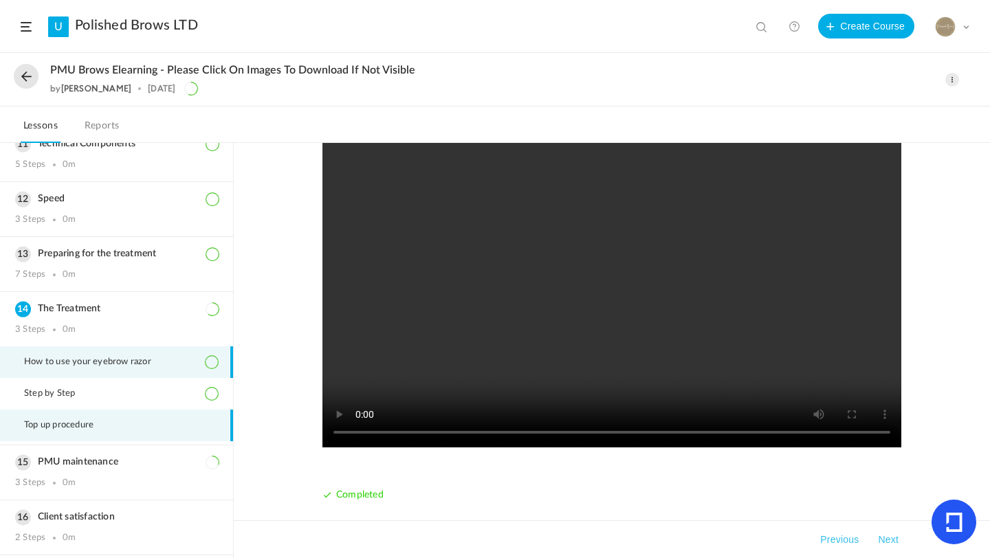
click at [142, 421] on li "Top up procedure" at bounding box center [116, 426] width 233 height 32
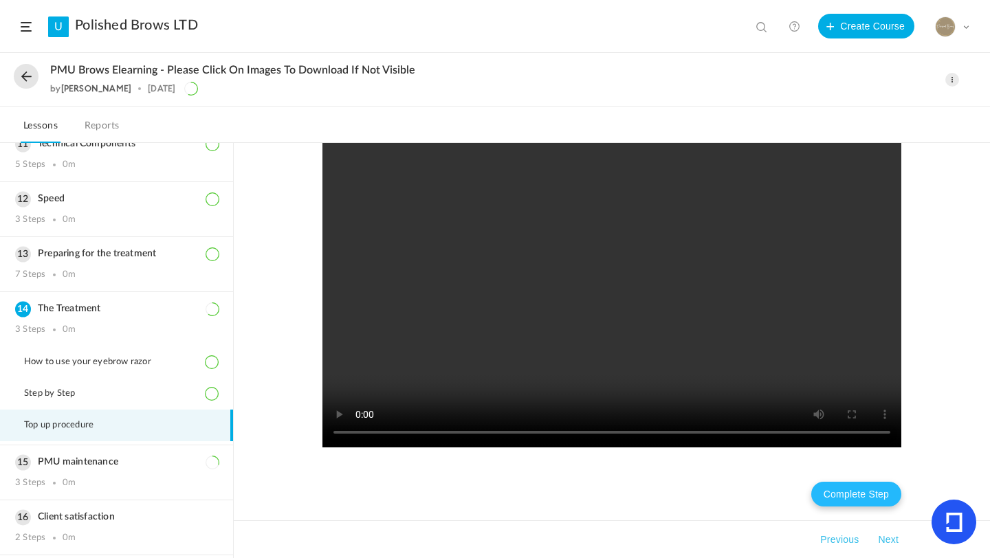
click at [860, 494] on button "Complete Step" at bounding box center [856, 494] width 90 height 25
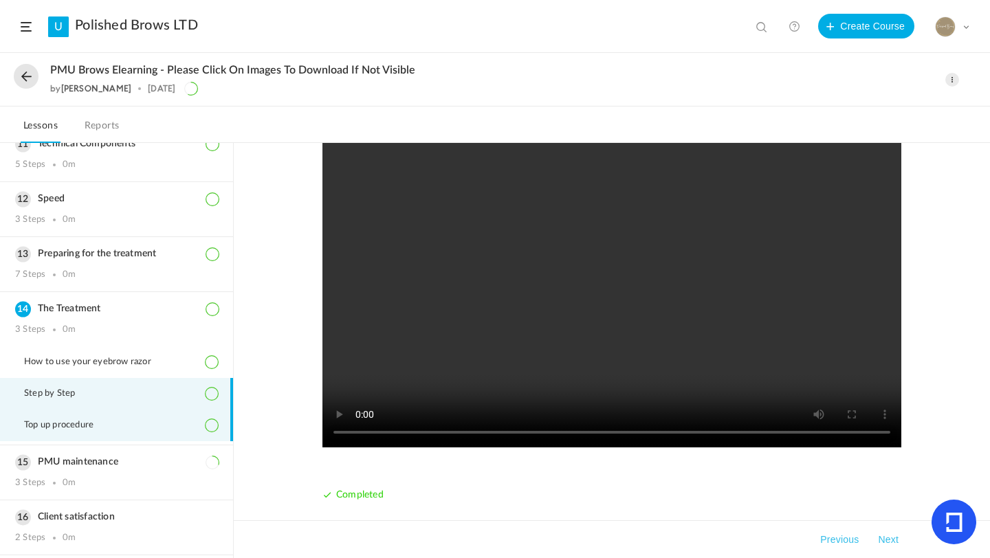
click at [127, 395] on li "Step by Step" at bounding box center [116, 394] width 233 height 32
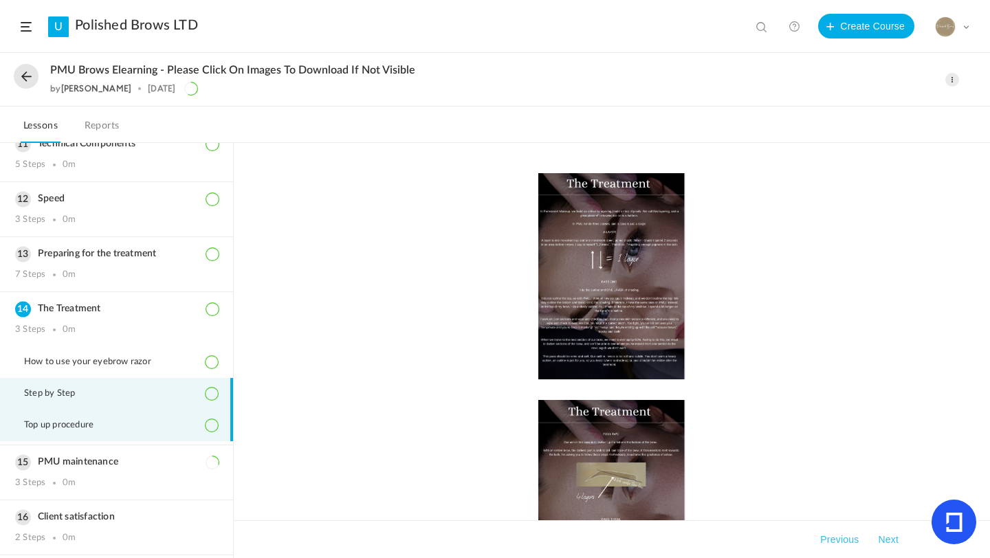
click at [120, 427] on li "Top up procedure" at bounding box center [116, 426] width 233 height 32
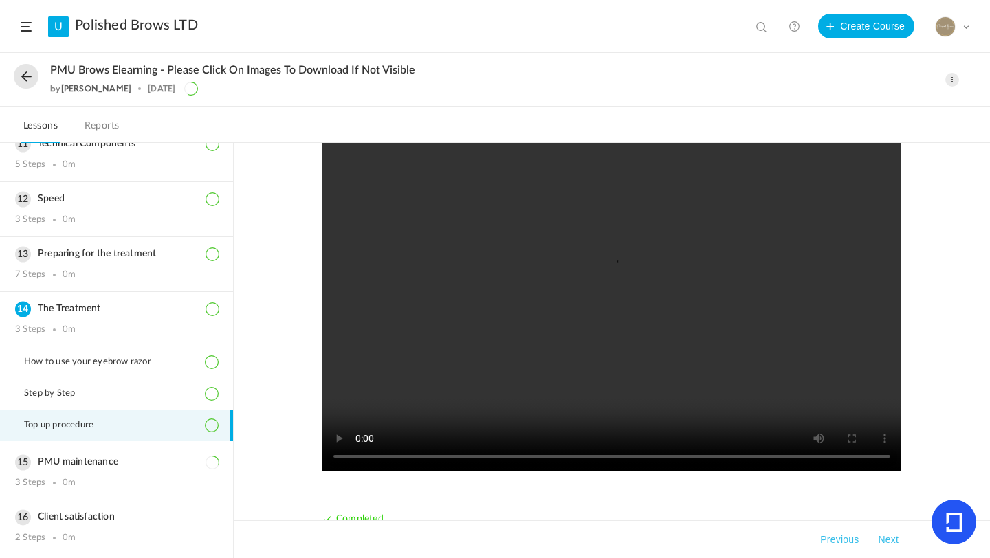
scroll to position [85, 0]
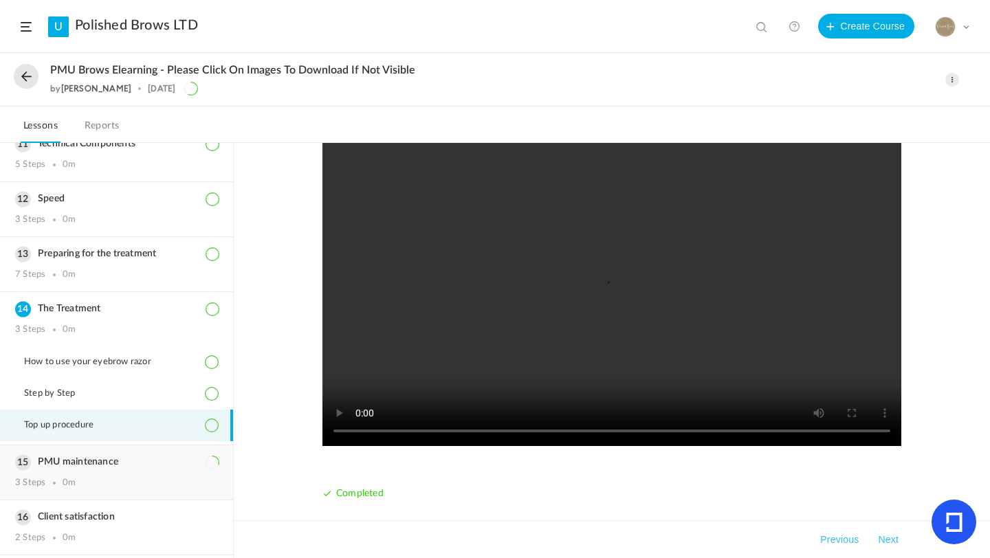
click at [133, 463] on h3 "PMU maintenance" at bounding box center [116, 463] width 203 height 12
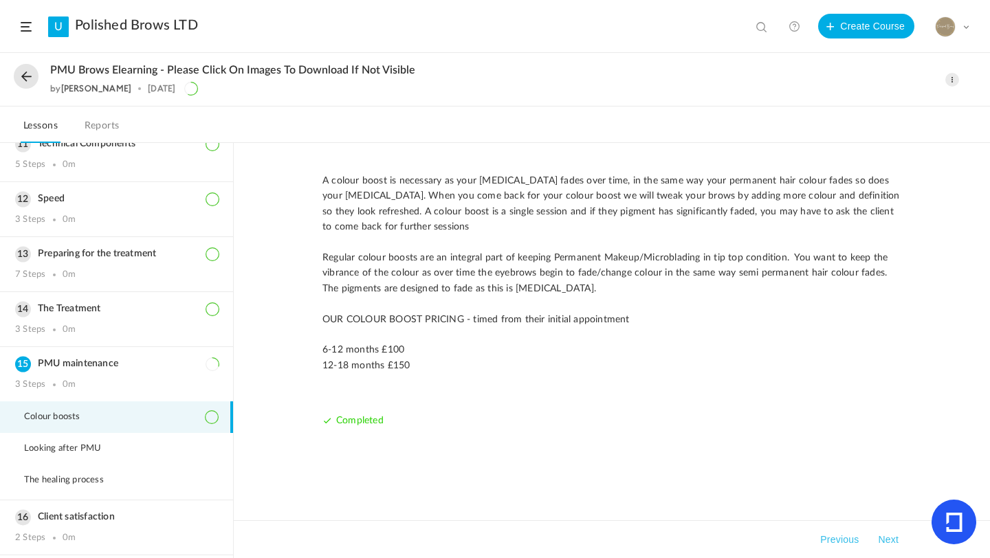
click at [884, 538] on button "Next" at bounding box center [888, 540] width 26 height 17
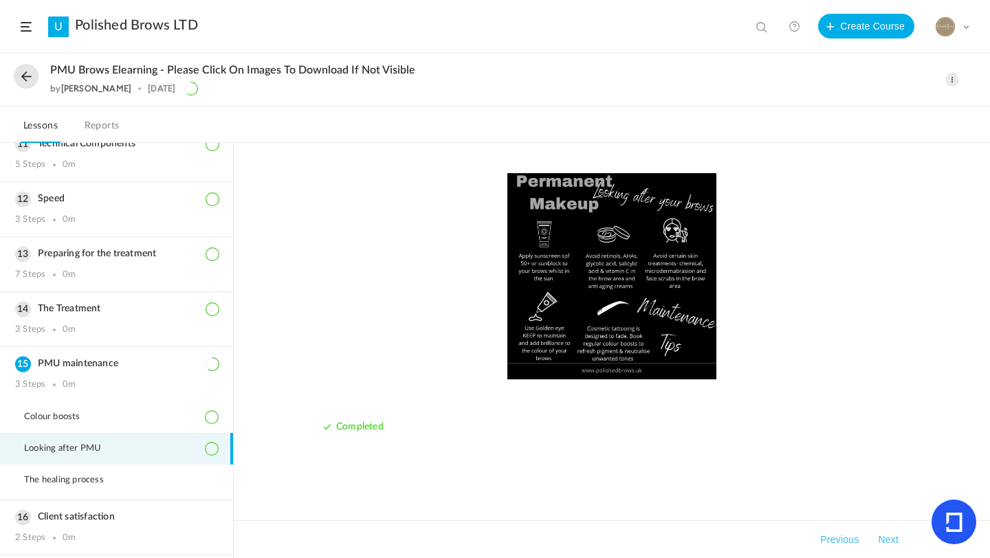
click at [884, 540] on button "Next" at bounding box center [888, 540] width 26 height 17
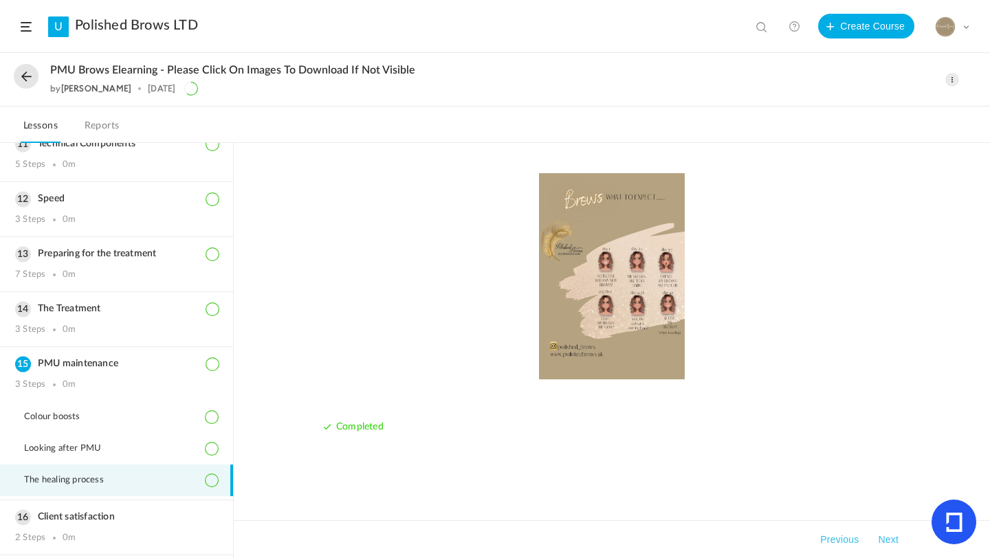
click at [890, 538] on button "Next" at bounding box center [888, 540] width 26 height 17
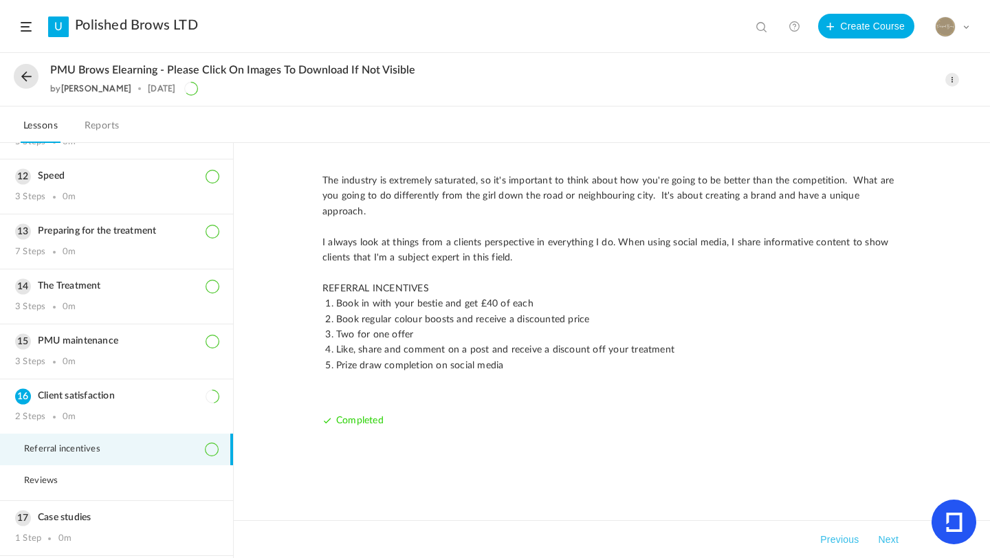
scroll to position [593, 0]
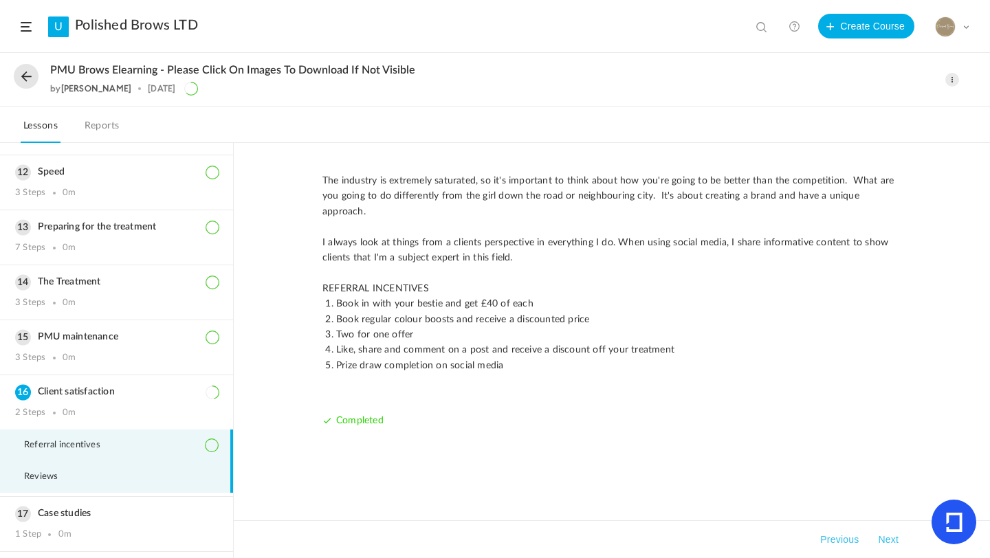
click at [179, 468] on li "Reviews" at bounding box center [116, 477] width 233 height 32
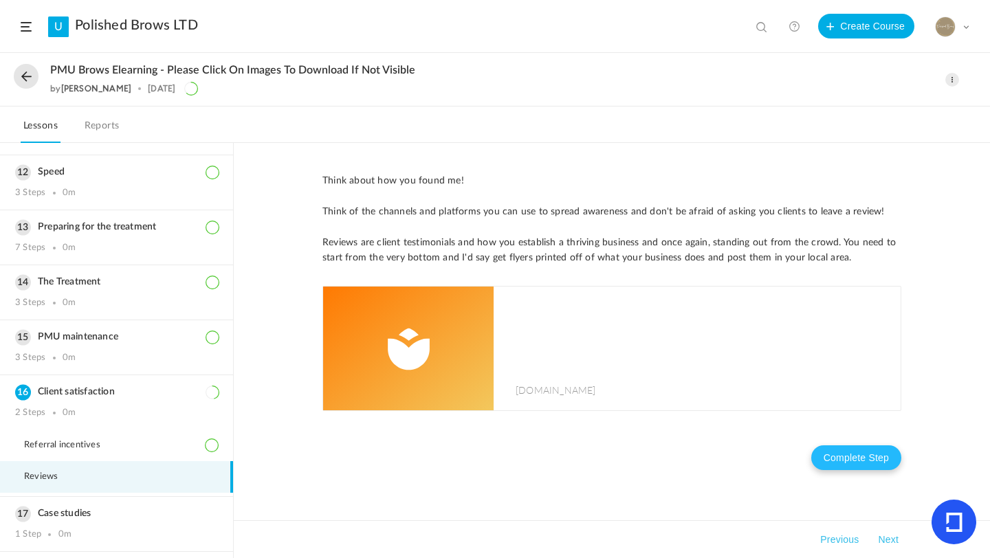
click at [878, 459] on button "Complete Step" at bounding box center [856, 458] width 90 height 25
click at [885, 544] on button "Next" at bounding box center [888, 540] width 26 height 17
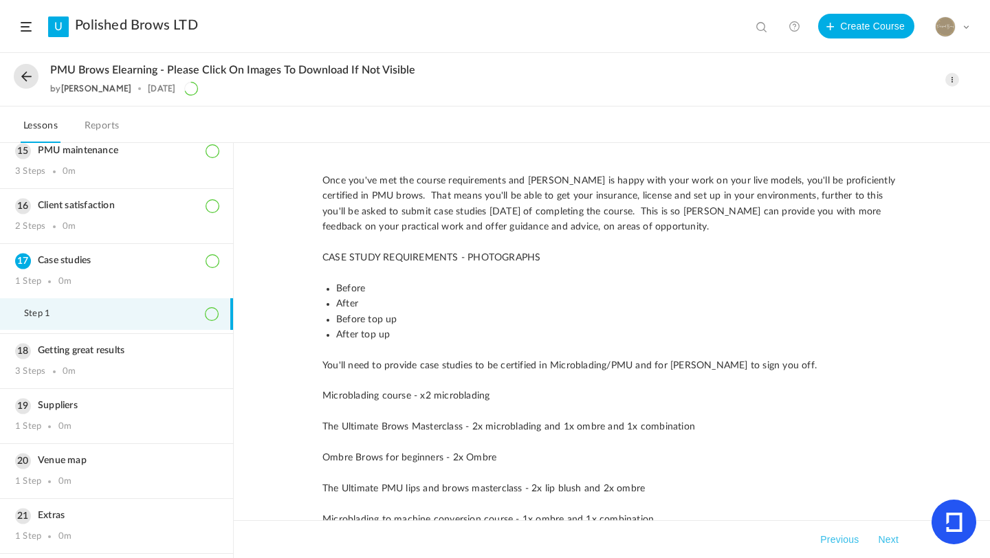
scroll to position [775, 0]
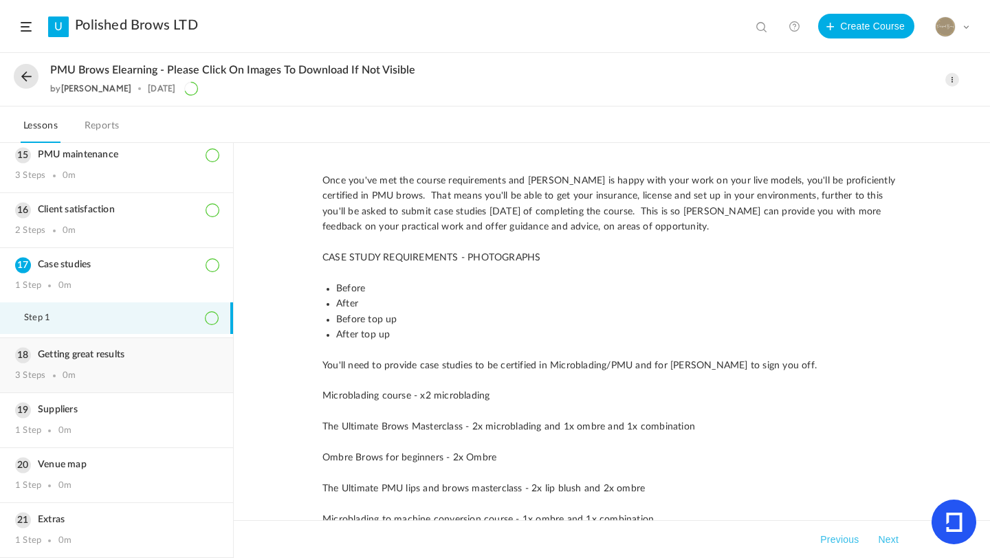
click at [96, 350] on h3 "Getting great results" at bounding box center [116, 355] width 203 height 12
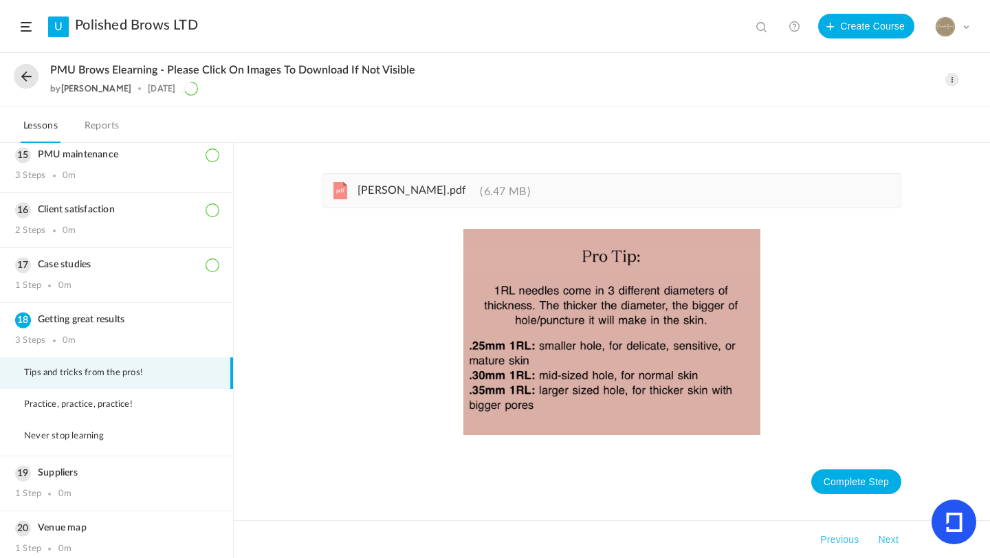
click at [139, 377] on span "Tips and tricks from the pros!" at bounding box center [92, 373] width 136 height 11
click at [865, 478] on button "Complete Step" at bounding box center [856, 482] width 90 height 25
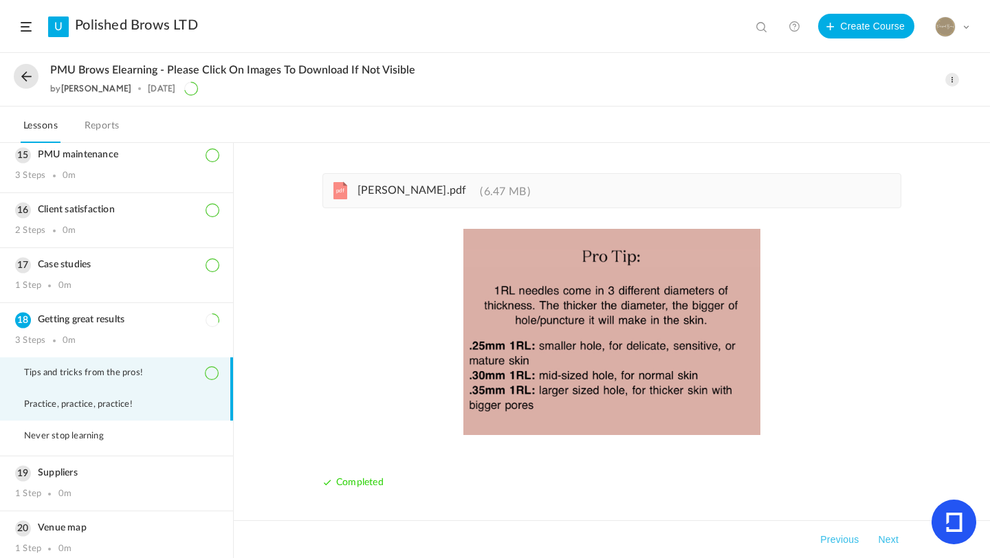
click at [139, 404] on span "Practice, practice, practice!" at bounding box center [87, 404] width 126 height 11
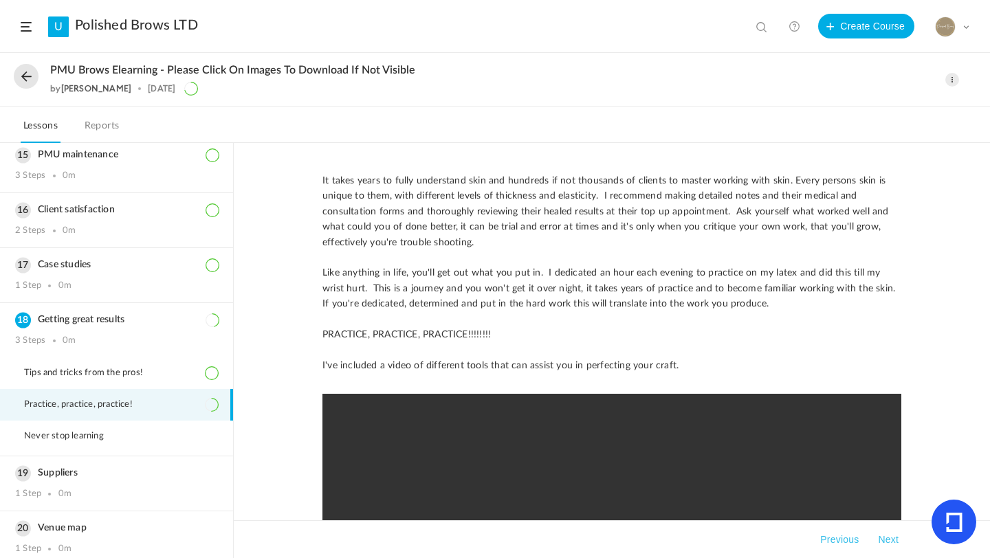
click at [886, 538] on button "Next" at bounding box center [888, 540] width 26 height 17
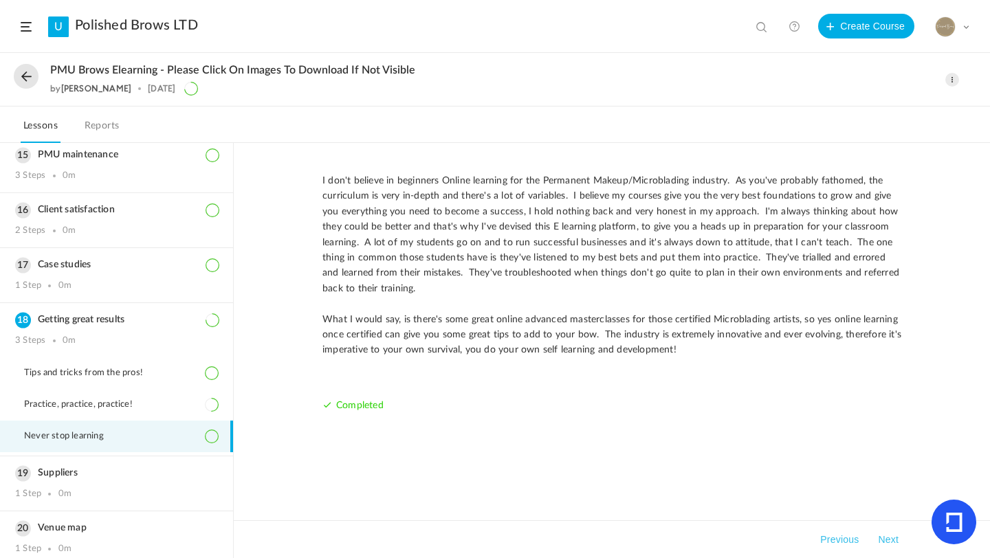
click at [867, 407] on div "What I would say, is there's some great online advanced masterclasses for those…" at bounding box center [611, 302] width 579 height 259
click at [894, 538] on button "Next" at bounding box center [888, 540] width 26 height 17
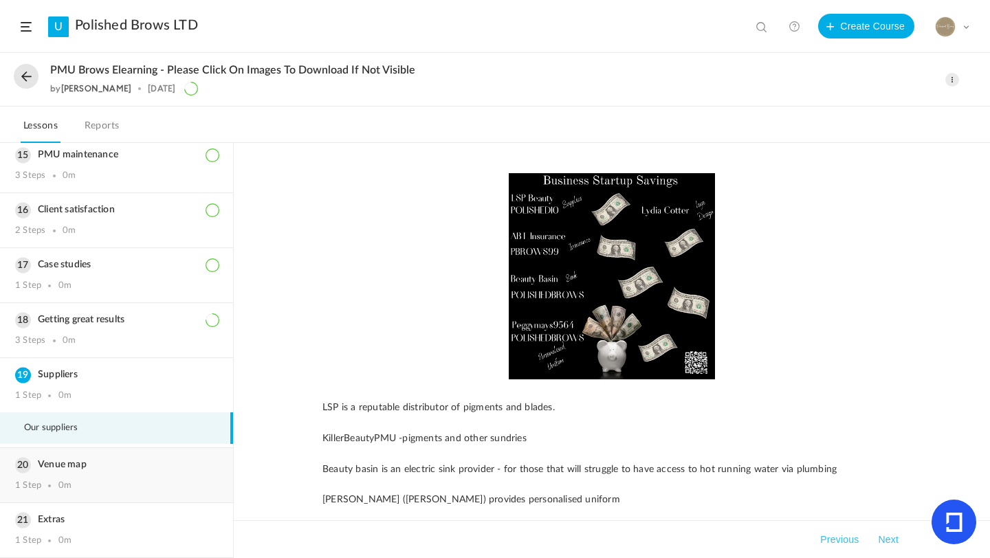
click at [116, 461] on h3 "Venue map" at bounding box center [116, 465] width 203 height 12
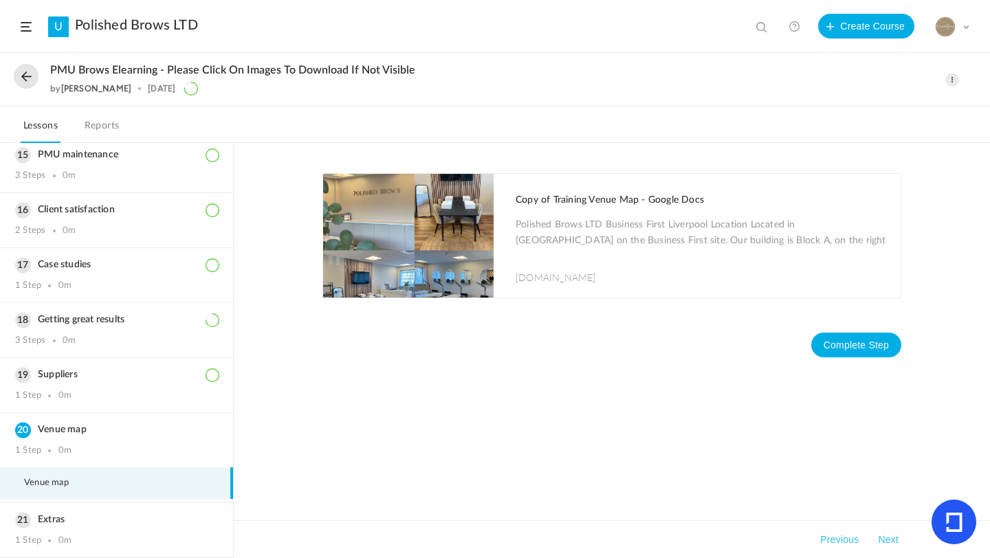
scroll to position [830, 0]
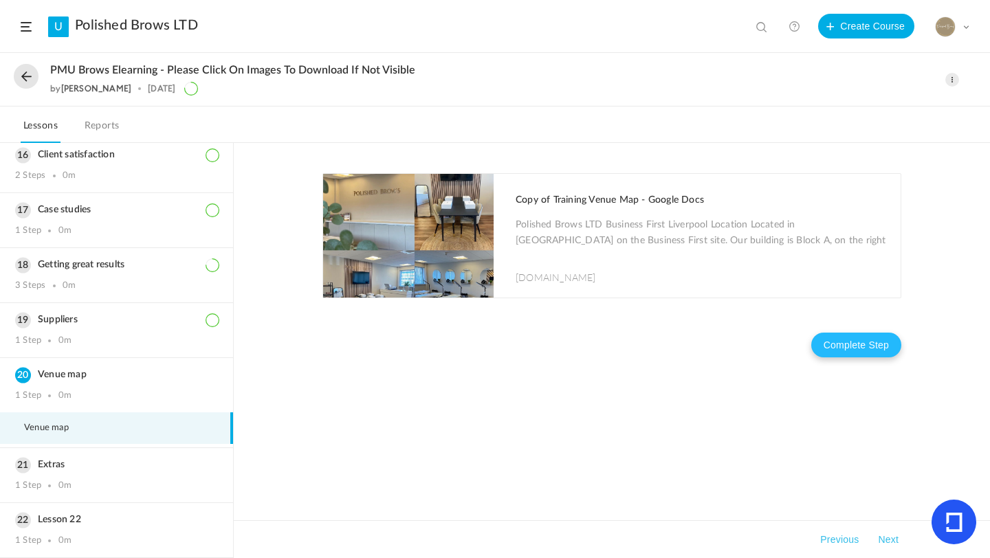
click at [882, 342] on button "Complete Step" at bounding box center [856, 345] width 90 height 25
click at [105, 468] on h3 "Extras" at bounding box center [116, 465] width 203 height 12
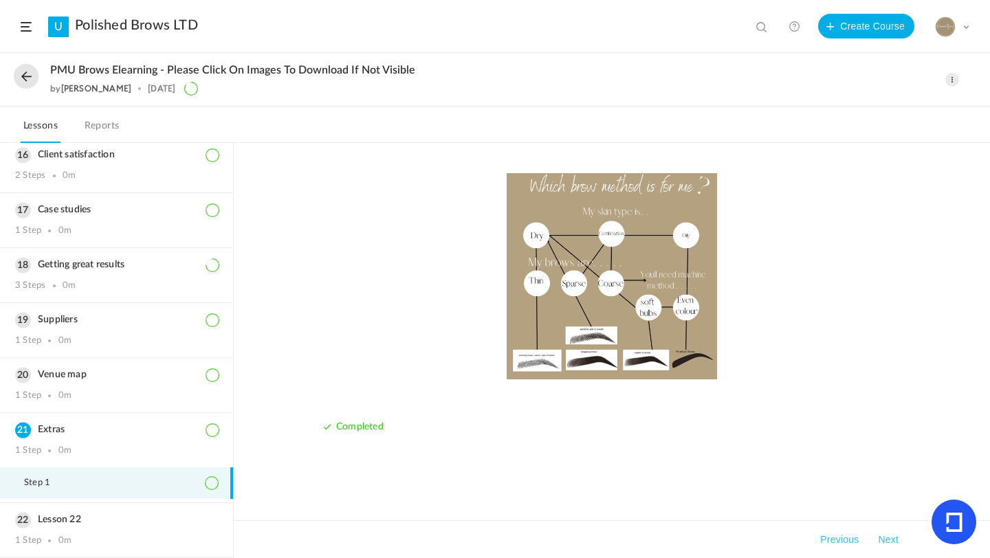
click at [891, 547] on button "Next" at bounding box center [888, 540] width 26 height 17
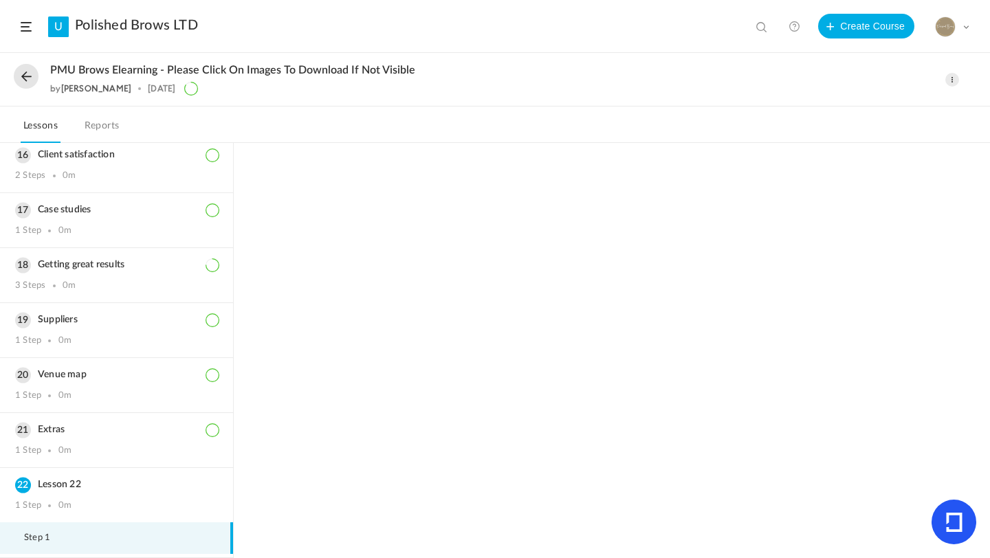
click at [133, 25] on link "Polished Brows LTD" at bounding box center [136, 25] width 123 height 17
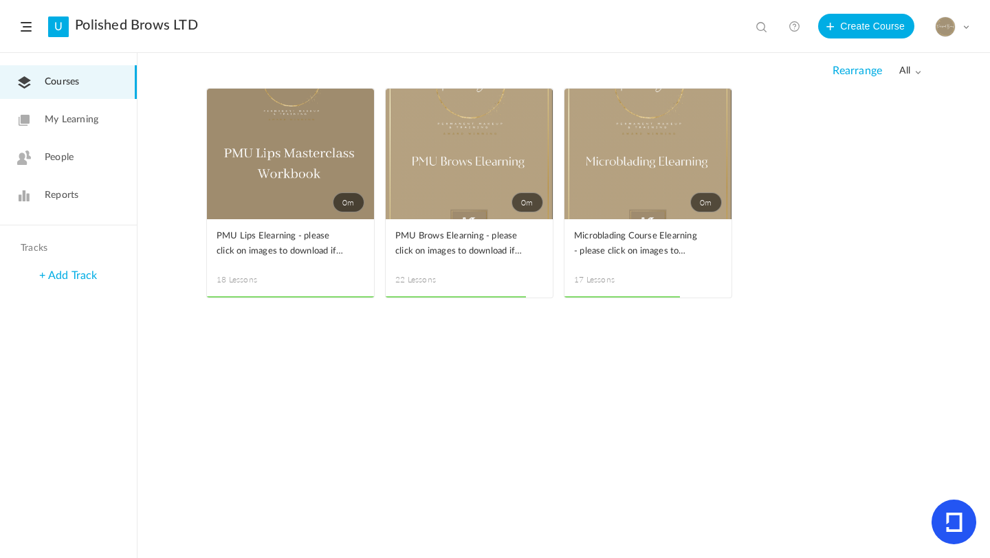
click at [0, 0] on span at bounding box center [0, 0] width 0 height 0
click at [0, 0] on link "Edit" at bounding box center [0, 0] width 0 height 0
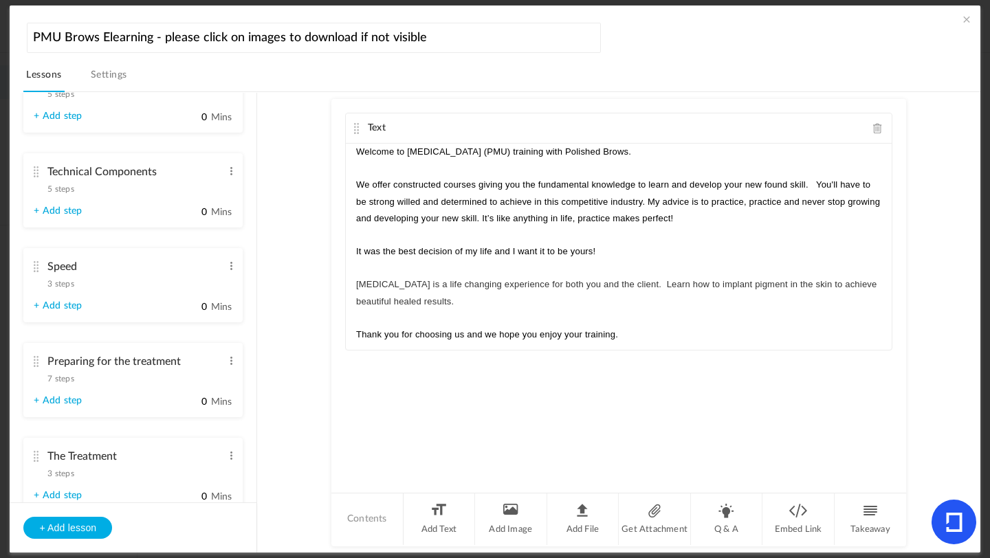
scroll to position [1866, 0]
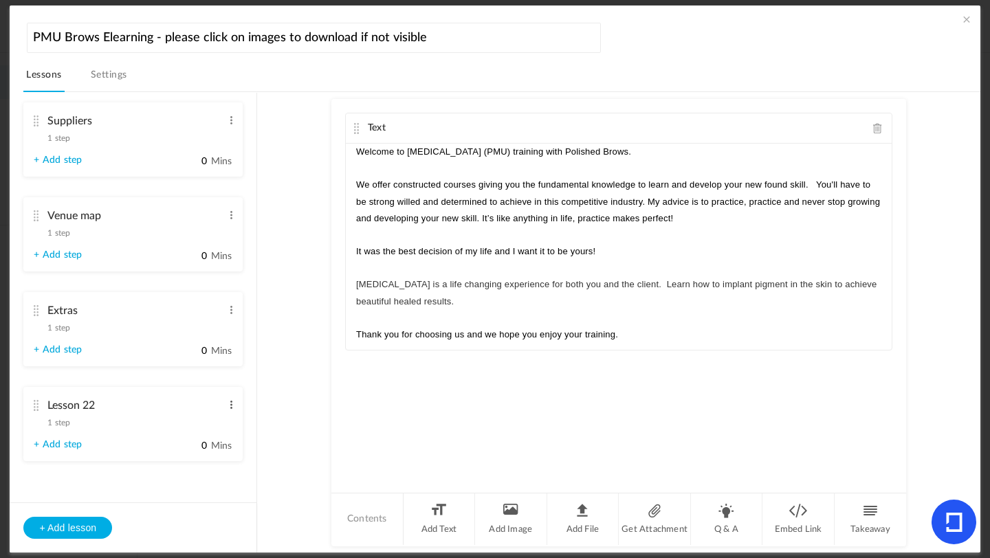
click at [226, 404] on span at bounding box center [231, 405] width 10 height 14
click at [204, 442] on link "Delete" at bounding box center [209, 444] width 54 height 17
click at [226, 303] on span at bounding box center [231, 310] width 10 height 14
click at [216, 347] on link "Delete" at bounding box center [209, 349] width 54 height 17
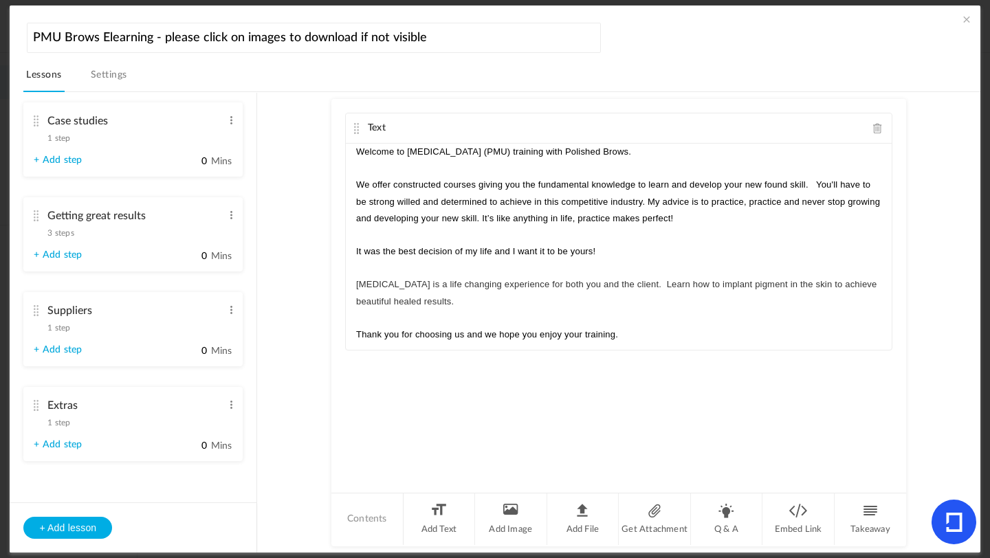
scroll to position [1675, 0]
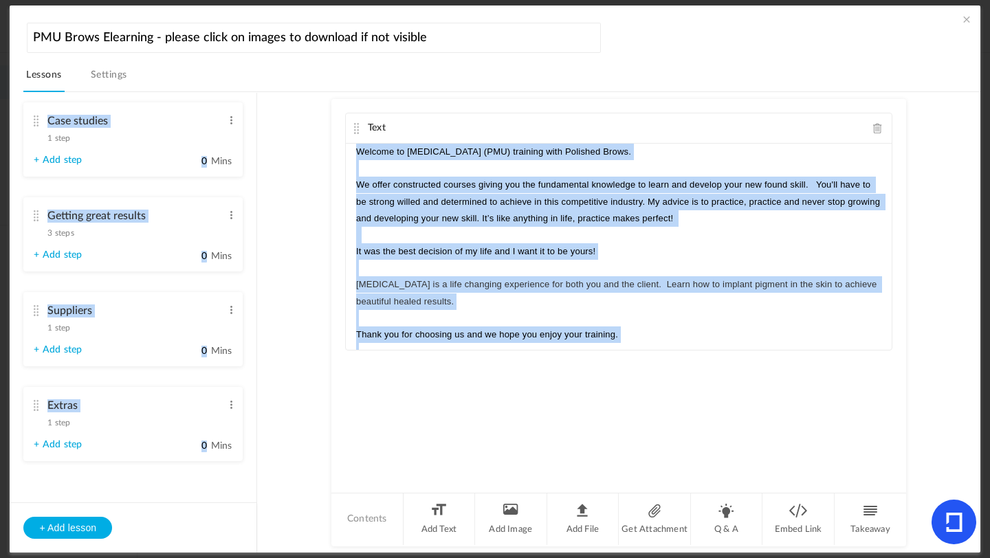
drag, startPoint x: 257, startPoint y: 438, endPoint x: 257, endPoint y: 307, distance: 130.6
click at [257, 307] on section "Introduction 3 steps Edit Delete Meet [PERSON_NAME] Edit Delete Edit Edit" at bounding box center [501, 322] width 923 height 461
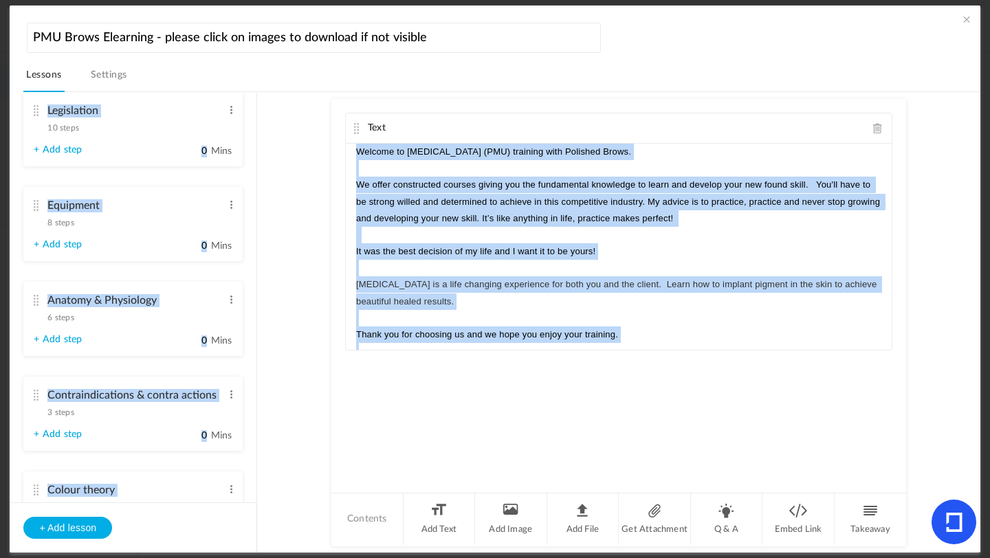
scroll to position [252, 0]
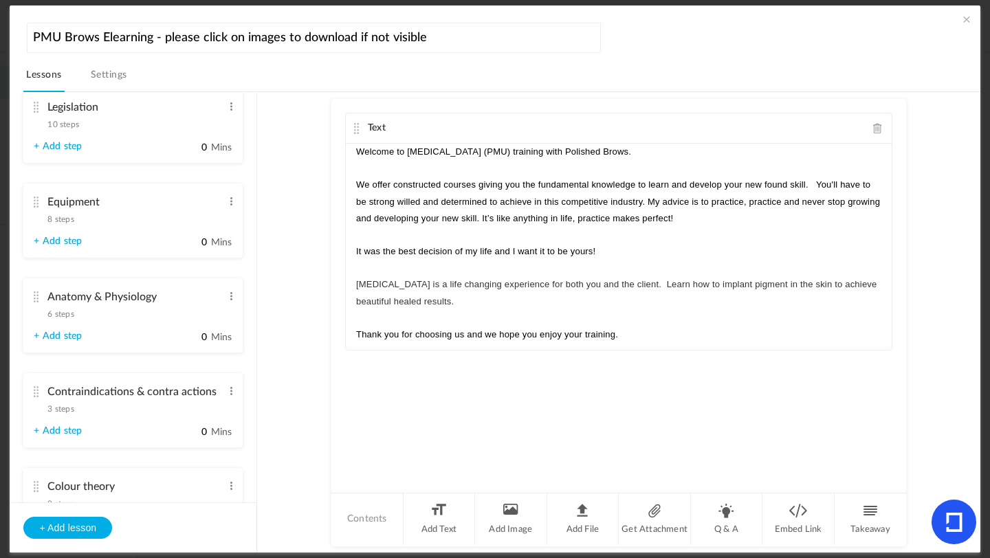
click at [282, 321] on au-course-substep "Text Welcome to Permanent Makeup (PMU) training with Polished Brows. ﻿﻿﻿We offe…" at bounding box center [619, 322] width 690 height 461
click at [61, 317] on span "6 steps" at bounding box center [60, 314] width 26 height 8
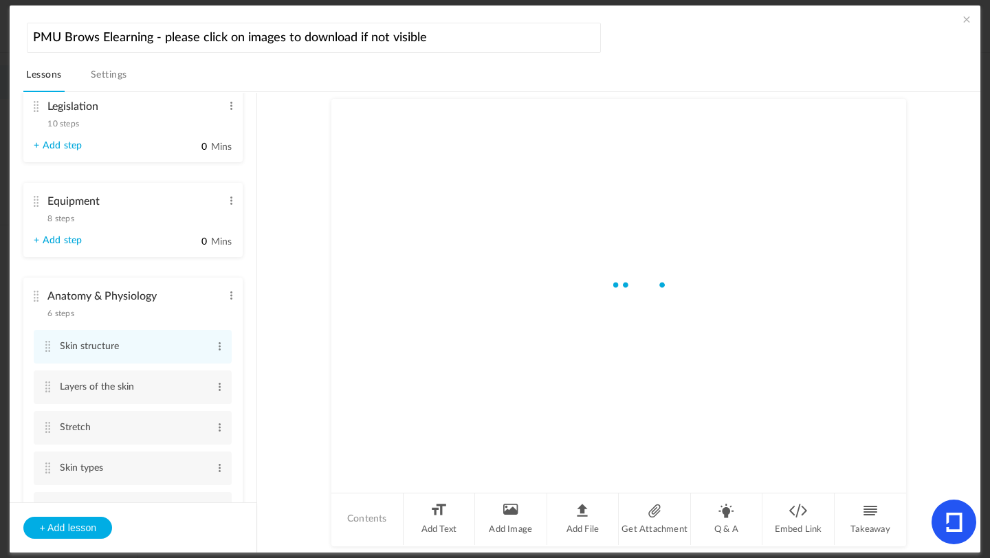
click at [68, 316] on span "6 steps" at bounding box center [60, 313] width 26 height 8
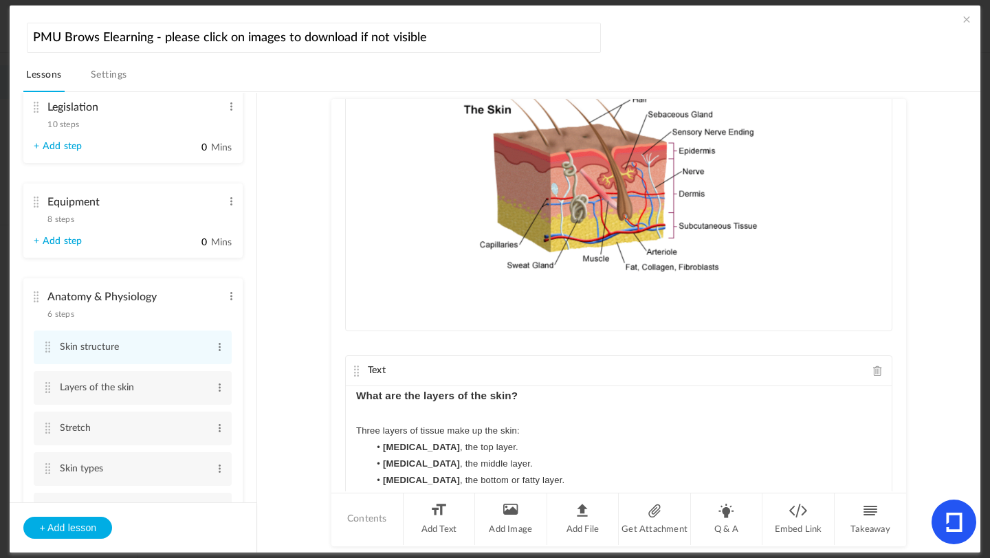
scroll to position [293, 0]
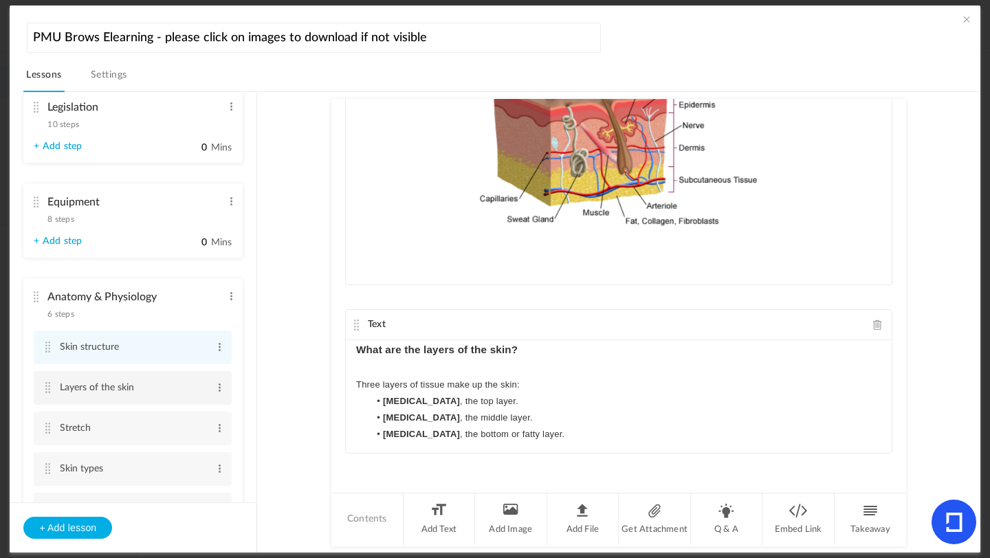
click at [51, 385] on cite at bounding box center [48, 387] width 10 height 11
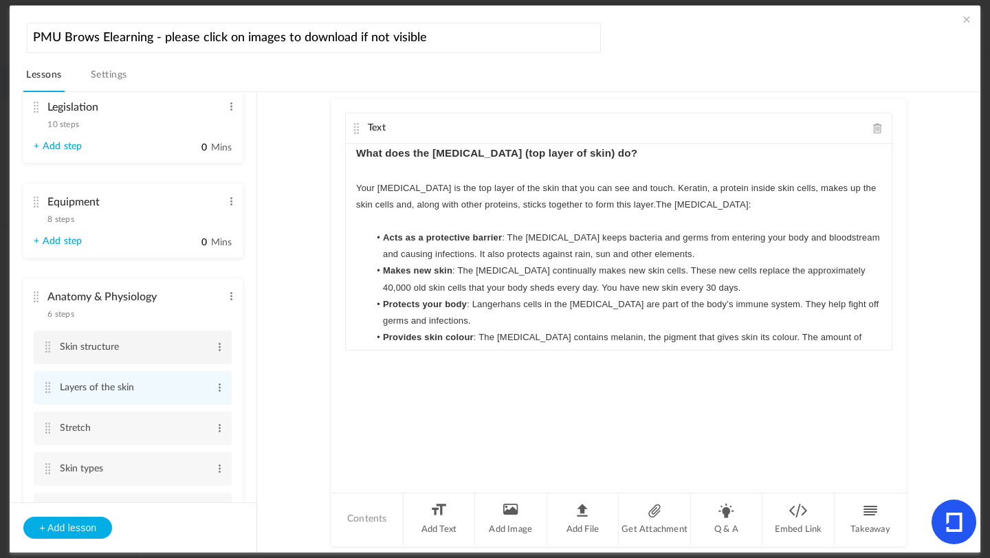
click at [47, 353] on cite at bounding box center [48, 347] width 10 height 11
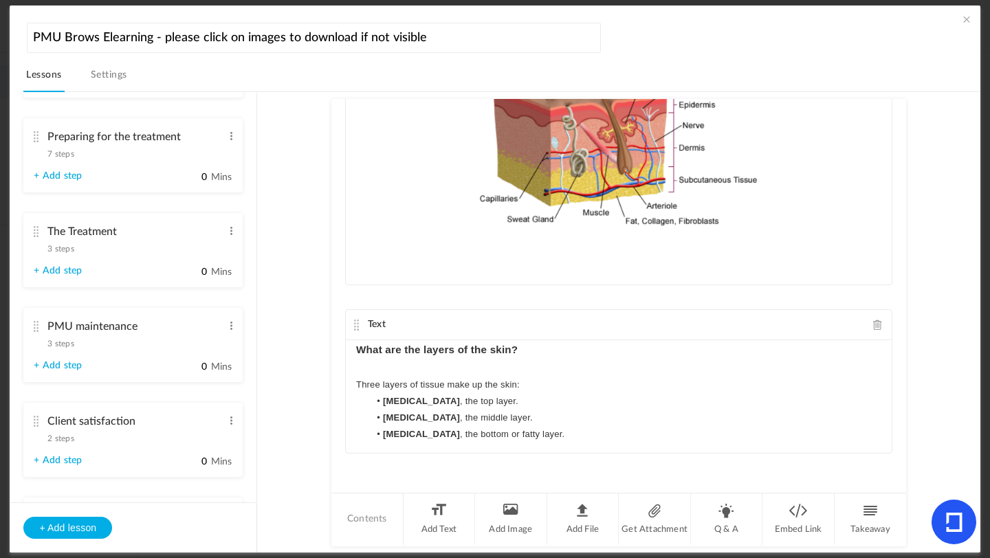
scroll to position [1380, 0]
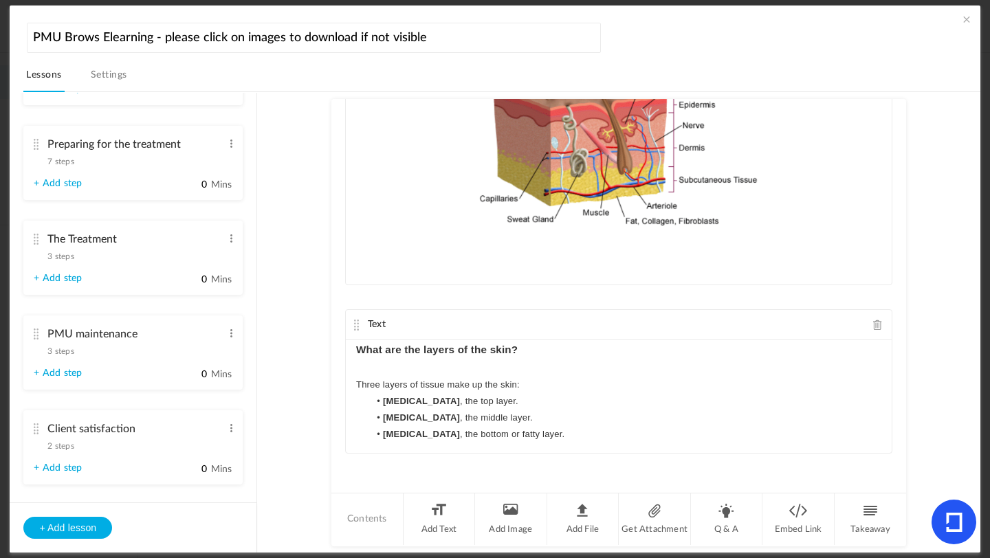
click at [66, 261] on span "3 steps" at bounding box center [60, 256] width 26 height 8
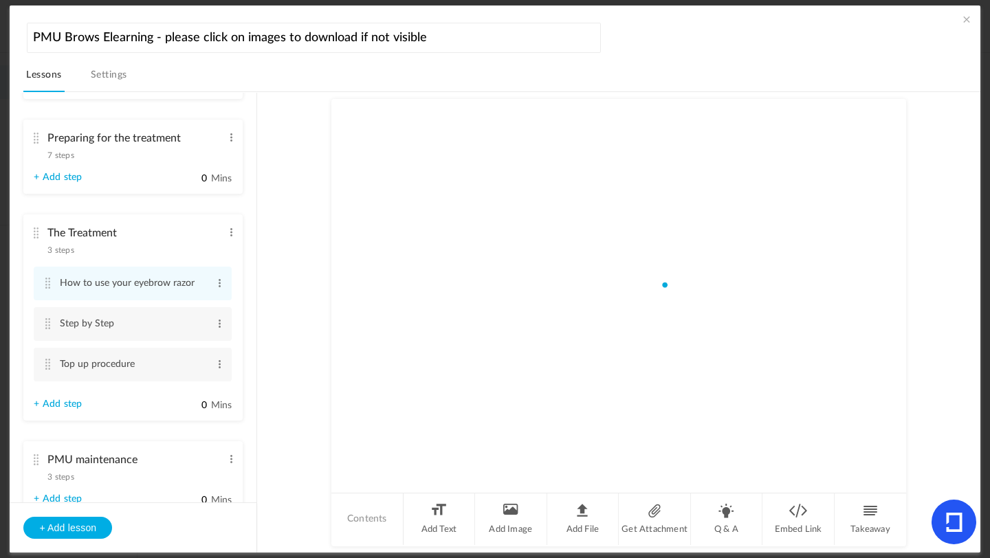
scroll to position [1126, 0]
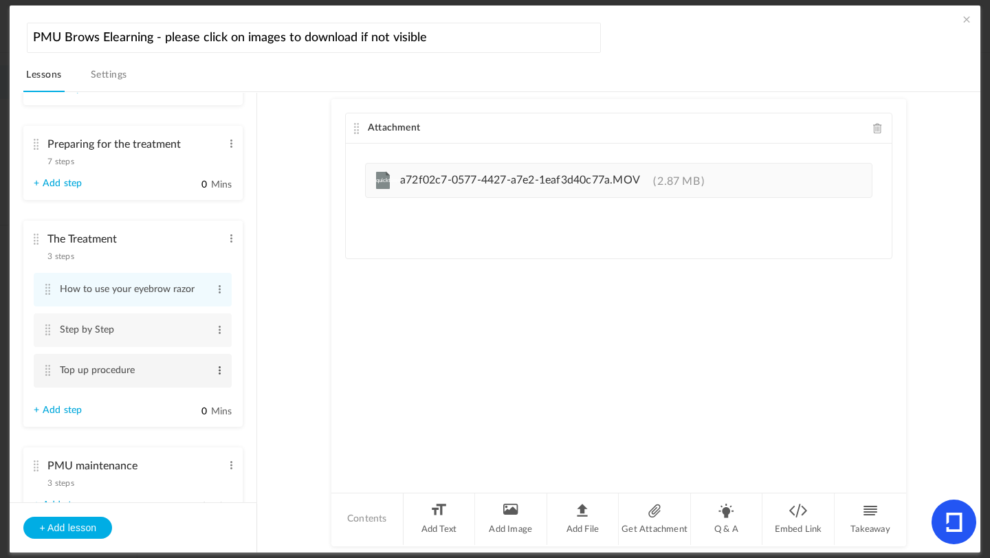
click at [215, 377] on span at bounding box center [220, 371] width 10 height 14
click at [198, 417] on link "Delete" at bounding box center [198, 410] width 54 height 17
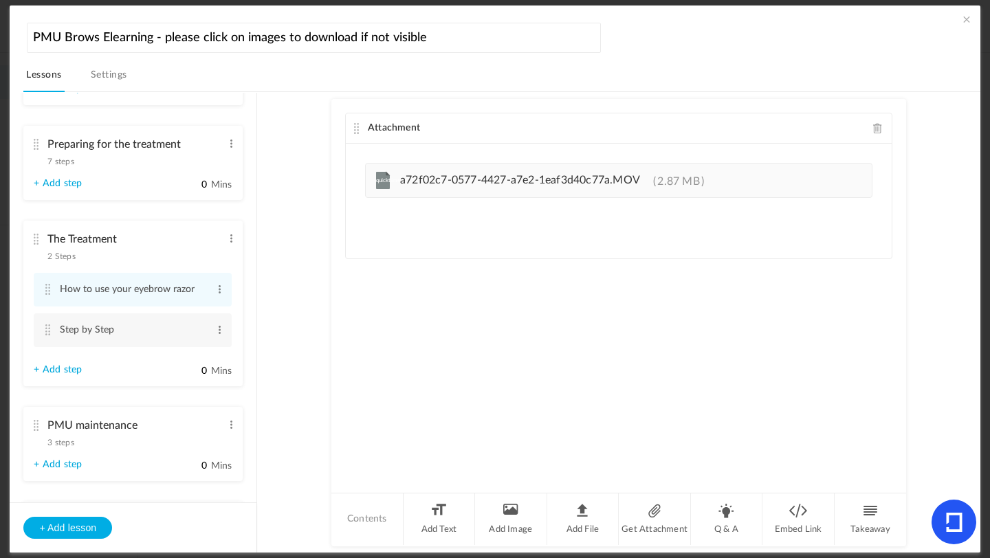
click at [271, 133] on section "Introduction 3 steps Edit Delete Meet [PERSON_NAME] Edit Delete Edit Edit" at bounding box center [501, 322] width 923 height 461
click at [118, 72] on link "Settings" at bounding box center [109, 79] width 42 height 26
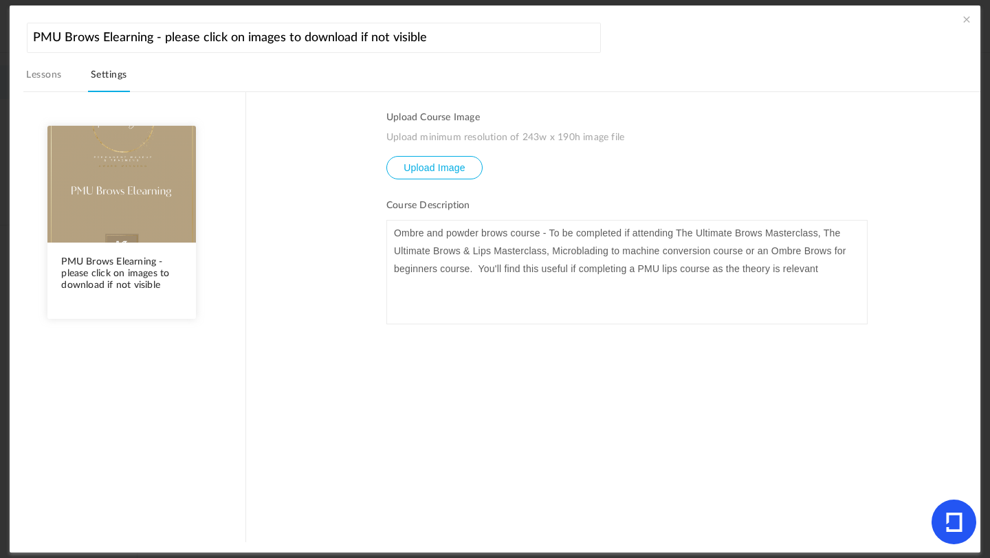
click at [47, 74] on link "Lessons" at bounding box center [43, 79] width 41 height 26
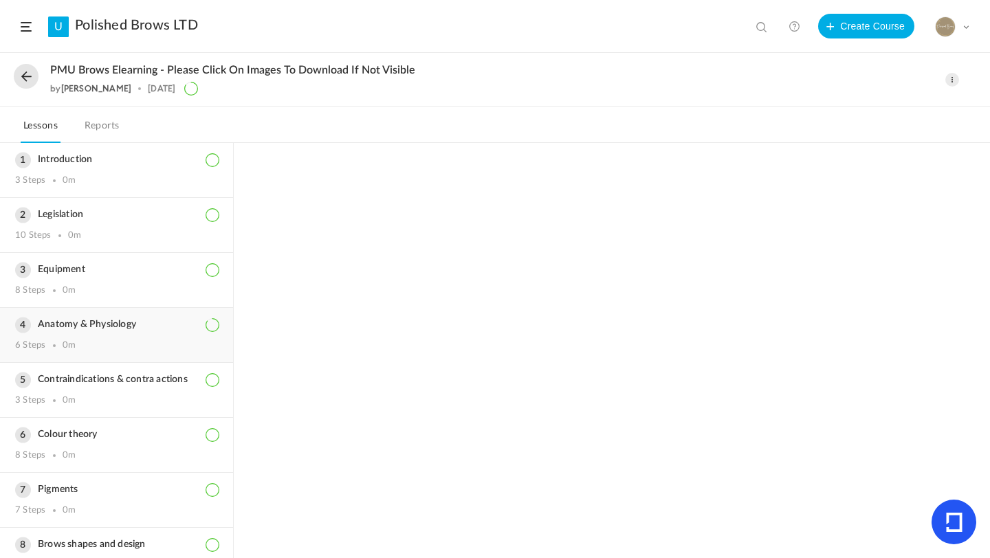
click at [116, 323] on h3 "Anatomy & Physiology" at bounding box center [116, 325] width 203 height 12
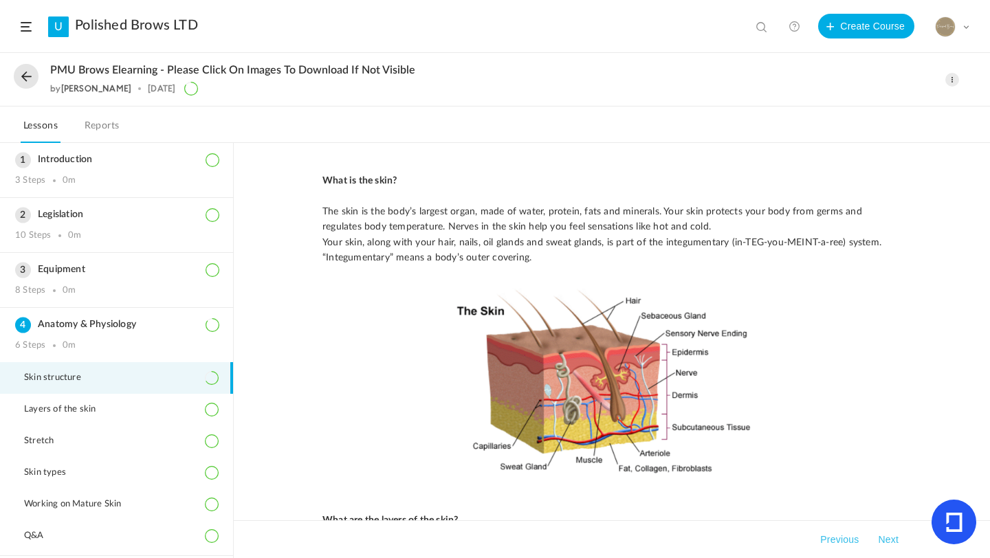
click at [142, 382] on li "Skin structure" at bounding box center [116, 378] width 233 height 32
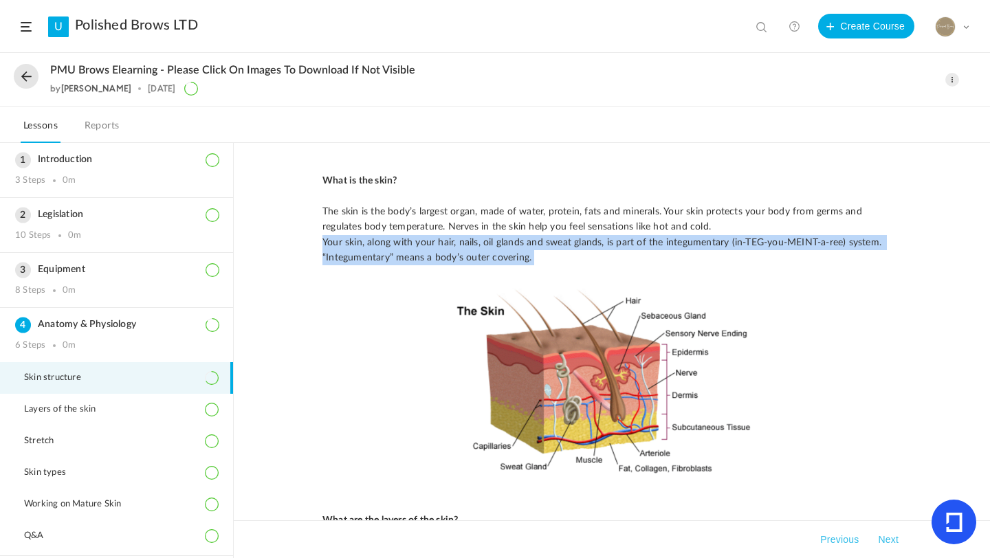
drag, startPoint x: 985, startPoint y: 221, endPoint x: 987, endPoint y: 340, distance: 118.3
click at [987, 341] on div "What is the skin? The skin is the body’s largest organ, made of water, protein,…" at bounding box center [612, 350] width 756 height 415
click at [929, 320] on div "What is the skin? The skin is the body’s largest organ, made of water, protein,…" at bounding box center [612, 350] width 756 height 415
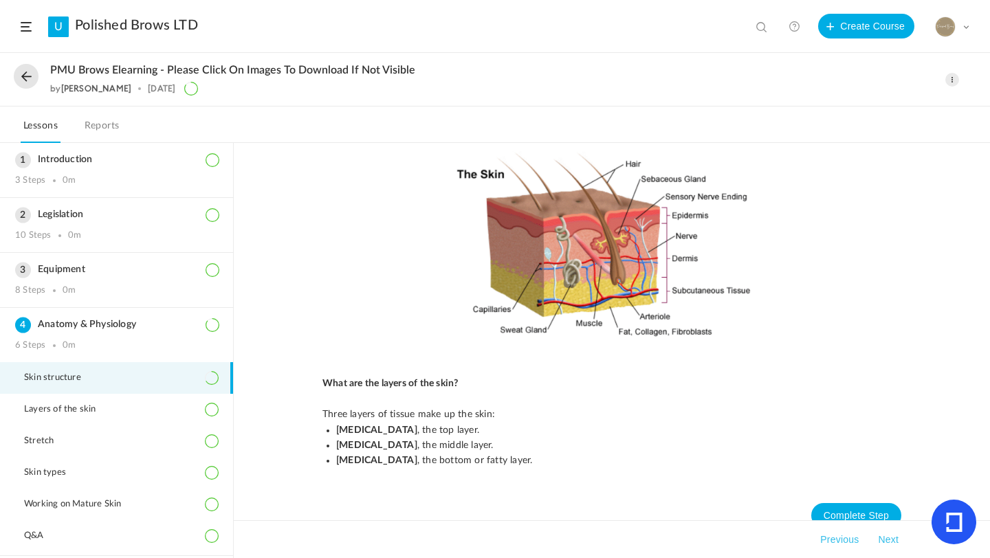
scroll to position [158, 0]
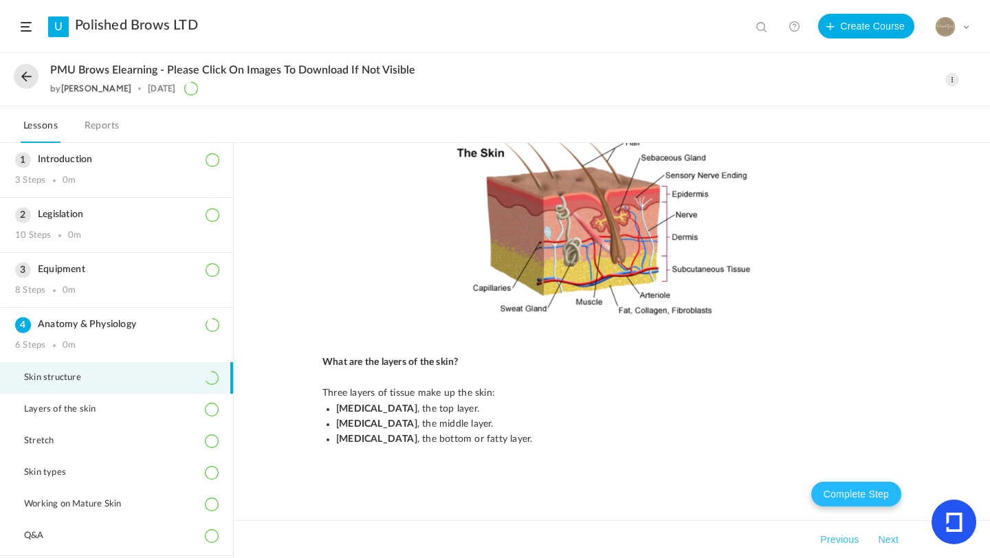
click at [868, 491] on button "Complete Step" at bounding box center [856, 494] width 90 height 25
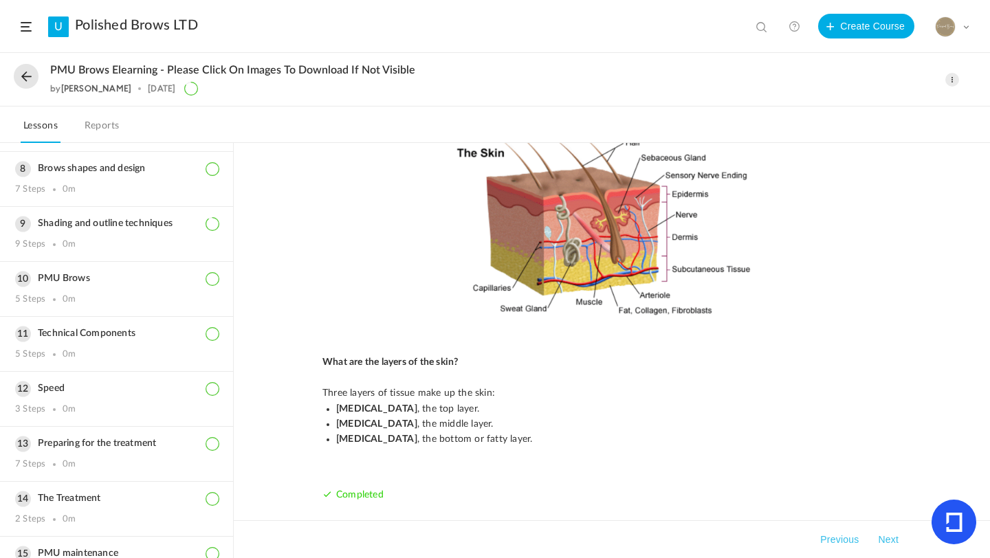
scroll to position [574, 0]
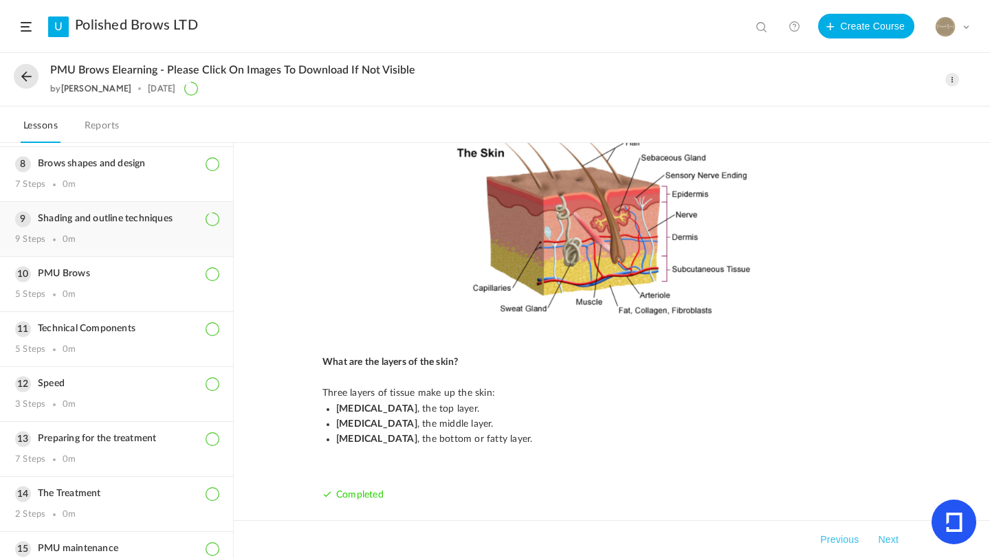
click at [175, 233] on div "Shading and outline techniques 9 Steps 0m" at bounding box center [116, 229] width 233 height 54
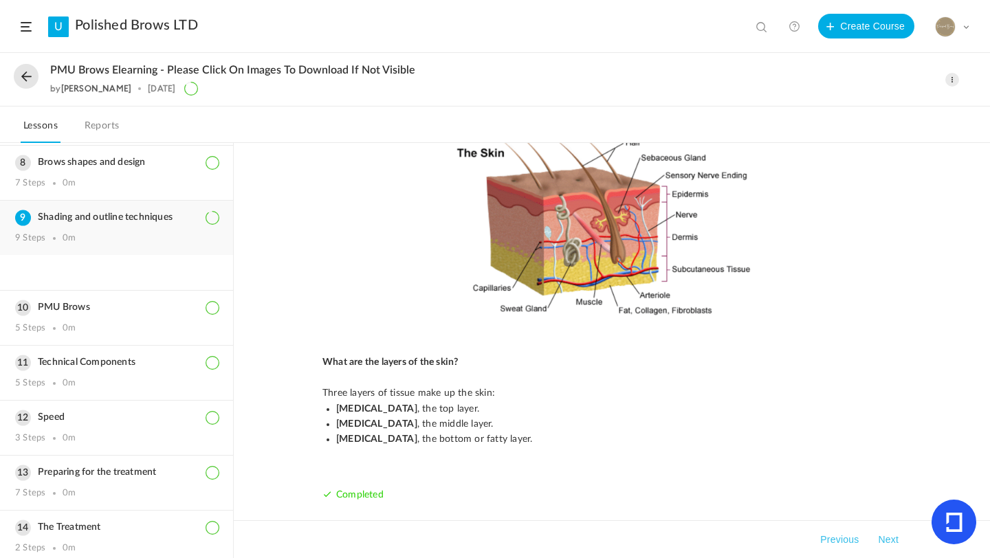
scroll to position [381, 0]
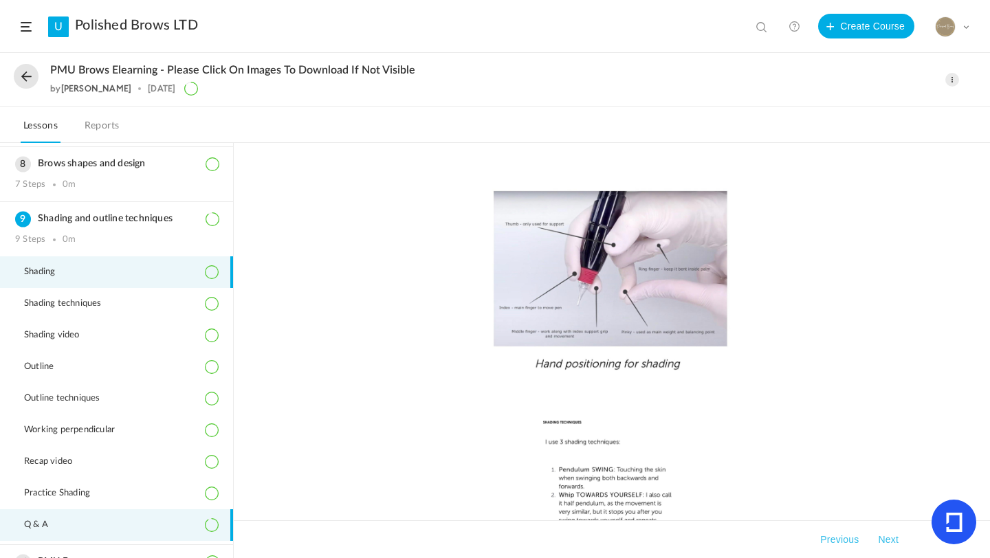
click at [160, 514] on li "Q & A" at bounding box center [116, 526] width 233 height 32
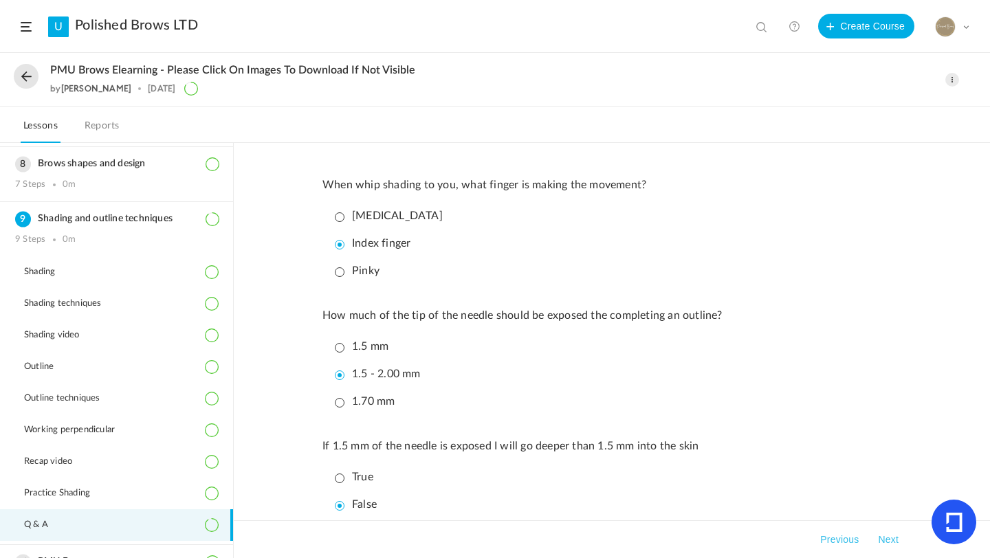
click at [707, 257] on ul "Middle finger Index finger Pinky" at bounding box center [615, 243] width 572 height 79
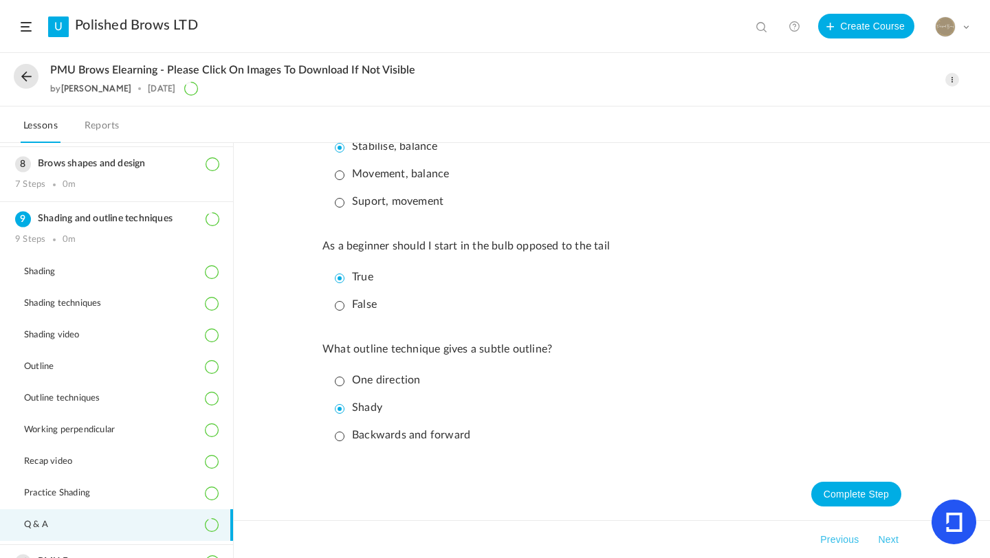
scroll to position [851, 0]
click at [875, 498] on button "Complete Step" at bounding box center [856, 494] width 90 height 25
click at [729, 408] on li "Shady" at bounding box center [615, 407] width 572 height 24
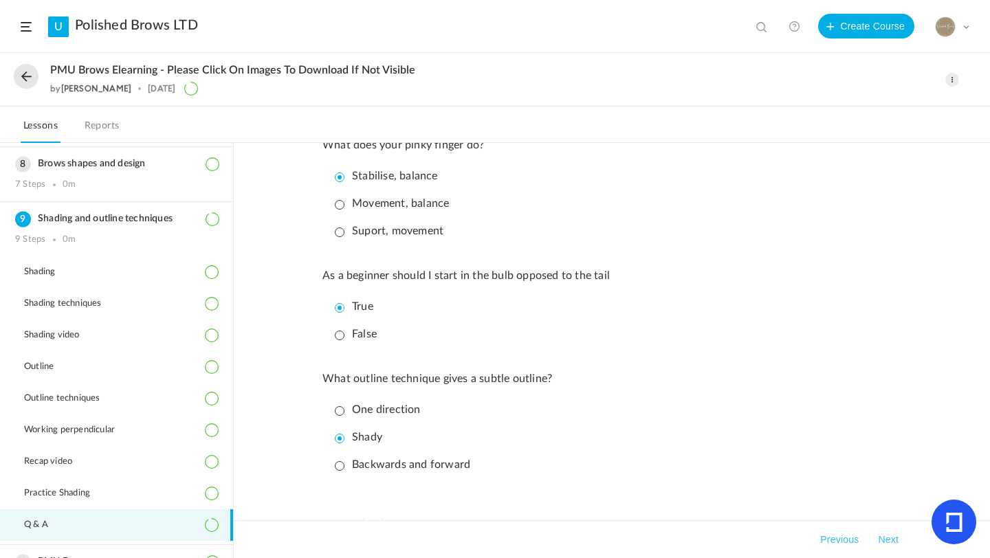
scroll to position [852, 0]
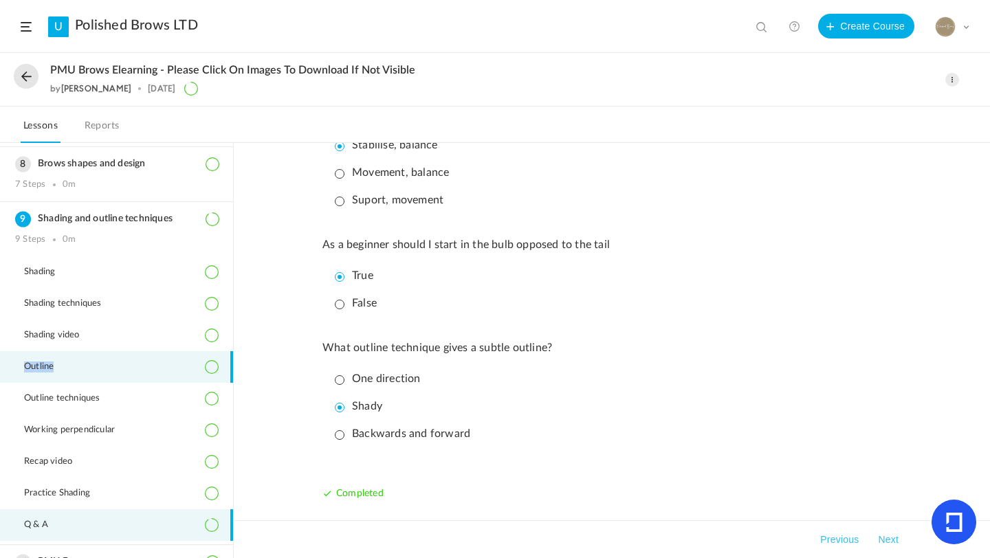
drag, startPoint x: 233, startPoint y: 371, endPoint x: 228, endPoint y: 354, distance: 17.2
click at [228, 354] on aside "Introduction 3 Steps 0m Legislation 10 Steps 0m Equipment 8 Steps" at bounding box center [117, 350] width 234 height 415
click at [248, 358] on div "When whip shading to you, what finger is making the movement? Middle finger Ind…" at bounding box center [612, 350] width 756 height 415
drag, startPoint x: 232, startPoint y: 357, endPoint x: 232, endPoint y: 436, distance: 79.1
click at [232, 437] on aside "Introduction 3 Steps 0m Legislation 10 Steps 0m Equipment 8 Steps" at bounding box center [117, 350] width 234 height 415
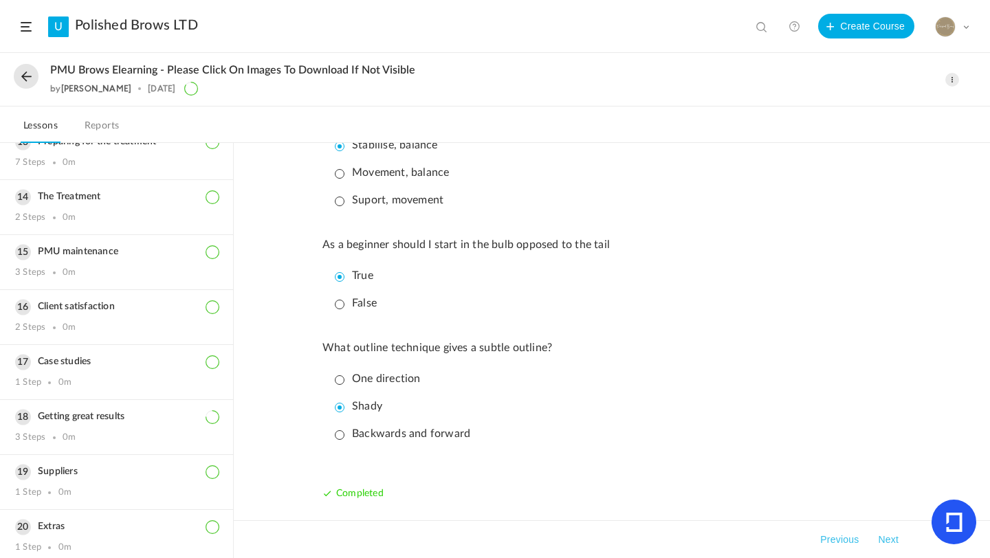
scroll to position [967, 0]
click at [134, 419] on h3 "Getting great results" at bounding box center [116, 417] width 203 height 12
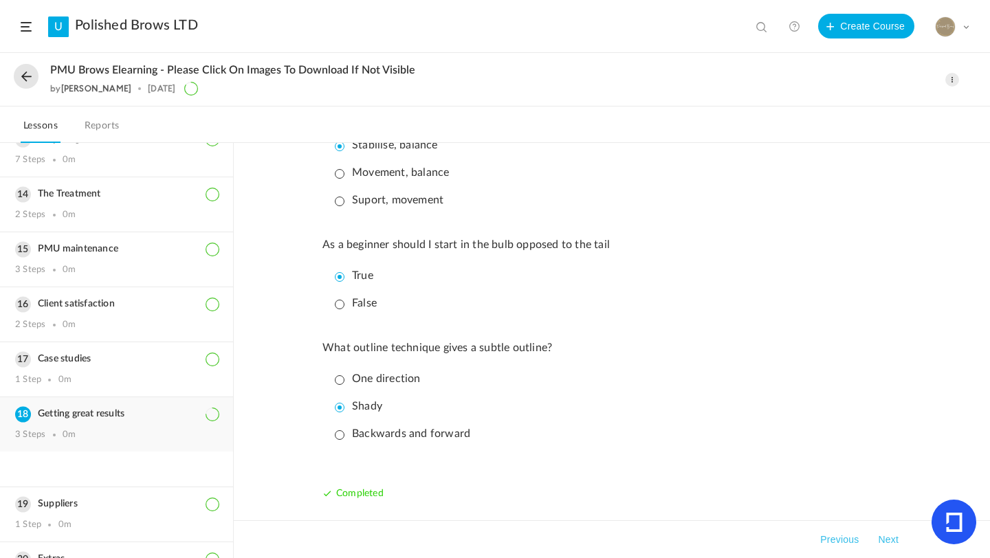
scroll to position [679, 0]
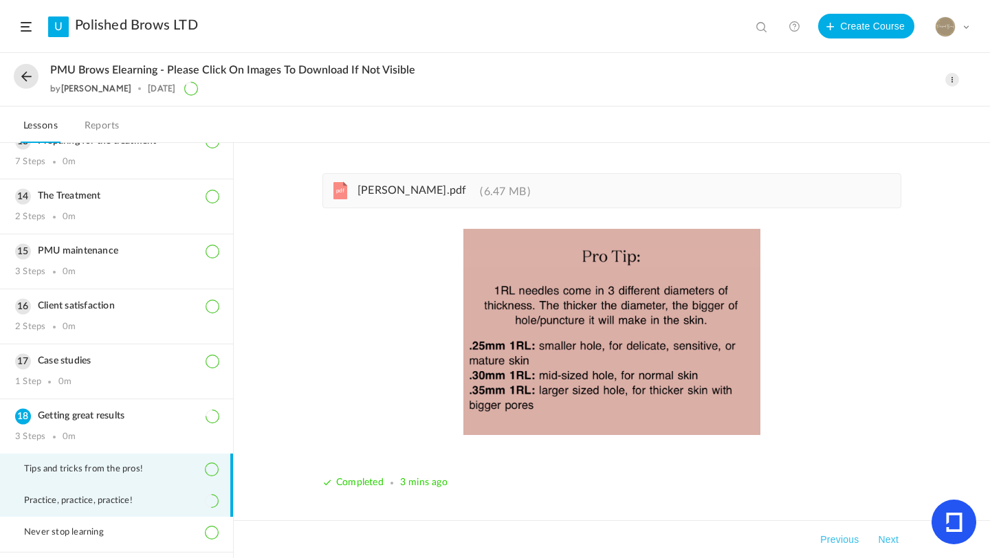
click at [156, 502] on li "Practice, practice, practice!" at bounding box center [116, 501] width 233 height 32
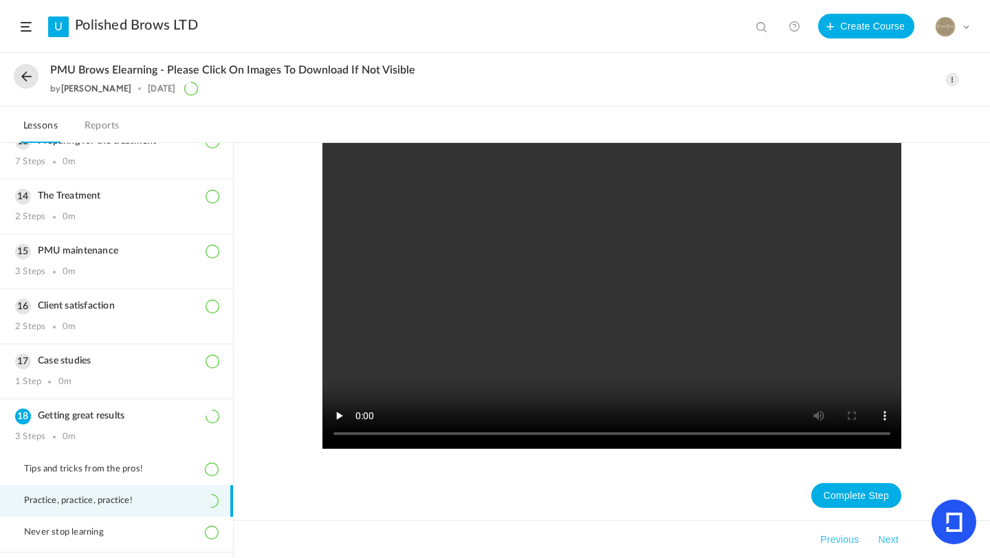
scroll to position [304, 0]
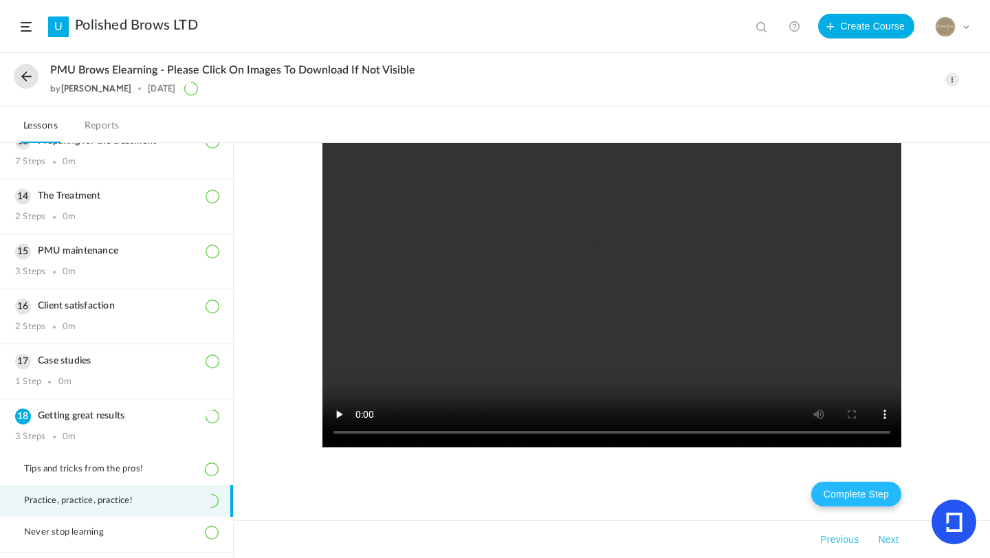
click at [885, 495] on button "Complete Step" at bounding box center [856, 494] width 90 height 25
click at [888, 541] on button "Next" at bounding box center [888, 540] width 26 height 17
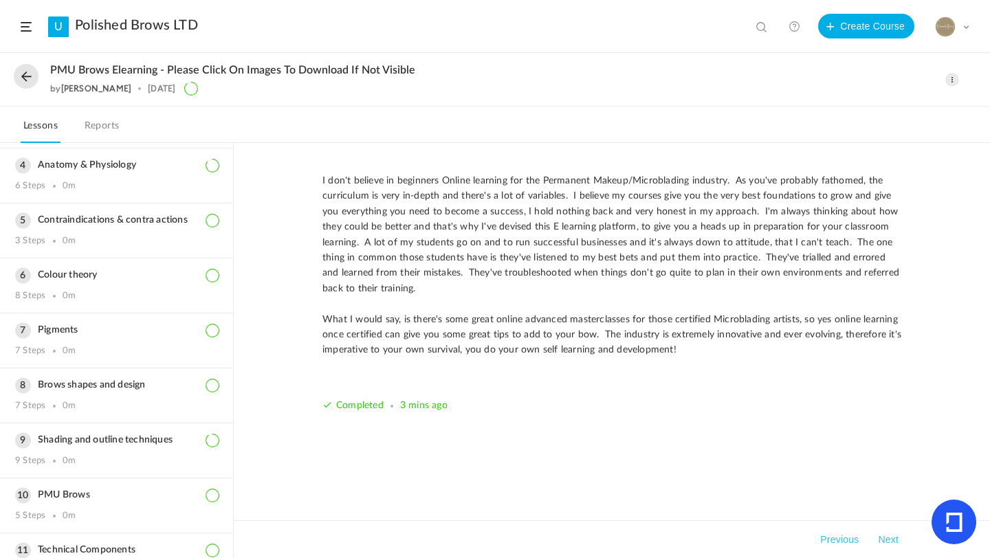
scroll to position [155, 0]
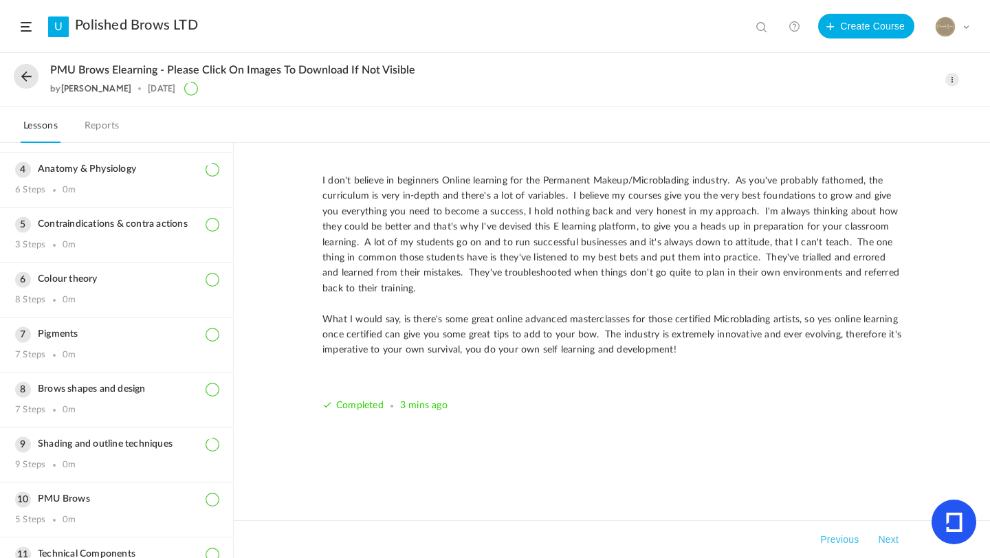
click at [50, 23] on link "U" at bounding box center [58, 27] width 21 height 21
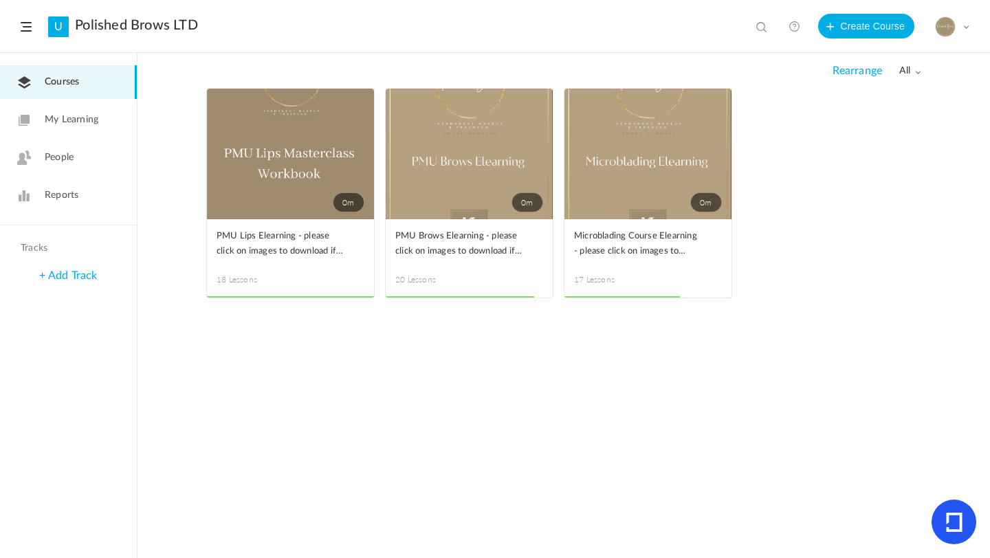
click at [0, 0] on span at bounding box center [0, 0] width 0 height 0
click at [0, 0] on link "Edit" at bounding box center [0, 0] width 0 height 0
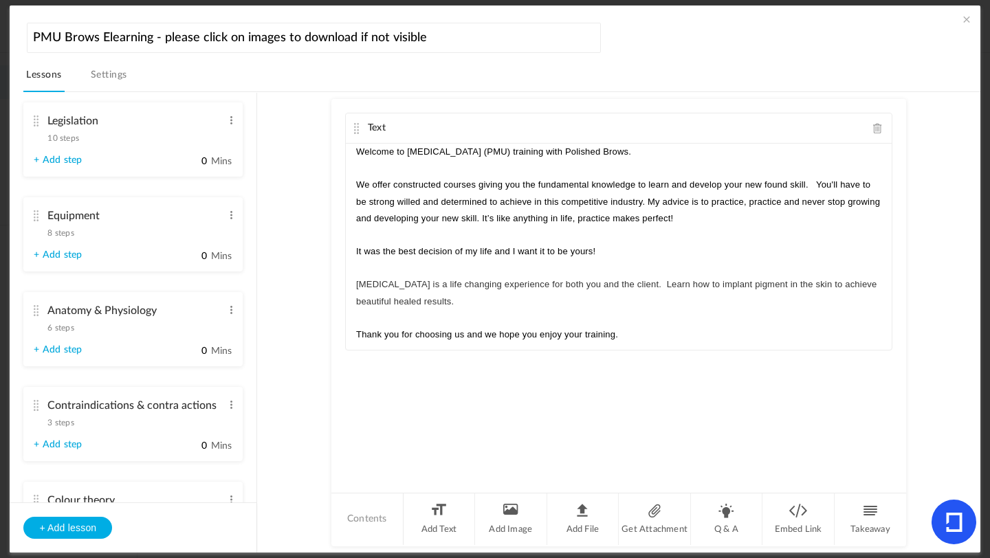
scroll to position [236, 0]
click at [56, 328] on span "6 steps" at bounding box center [60, 330] width 26 height 8
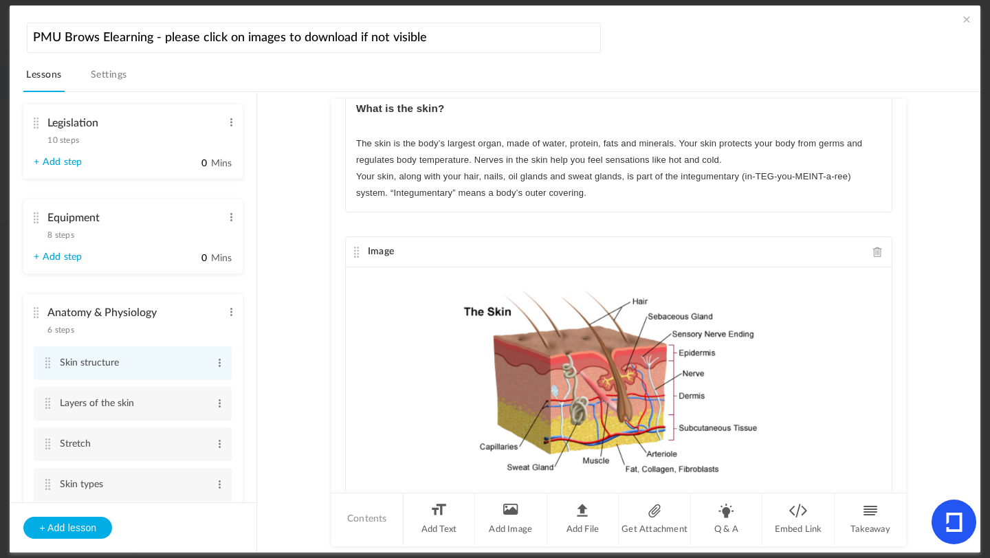
scroll to position [0, 0]
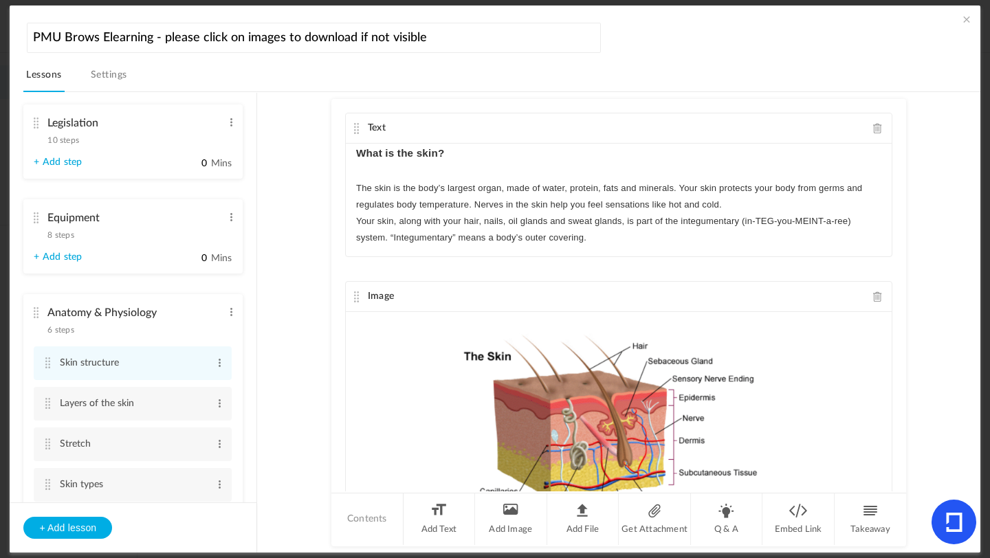
click at [600, 236] on p "Your skin, along with your hair, nails, oil glands and sweat glands, is part of…" at bounding box center [618, 229] width 525 height 33
click at [732, 197] on p "The skin is the body’s largest organ, made of water, protein, fats and minerals…" at bounding box center [618, 196] width 525 height 33
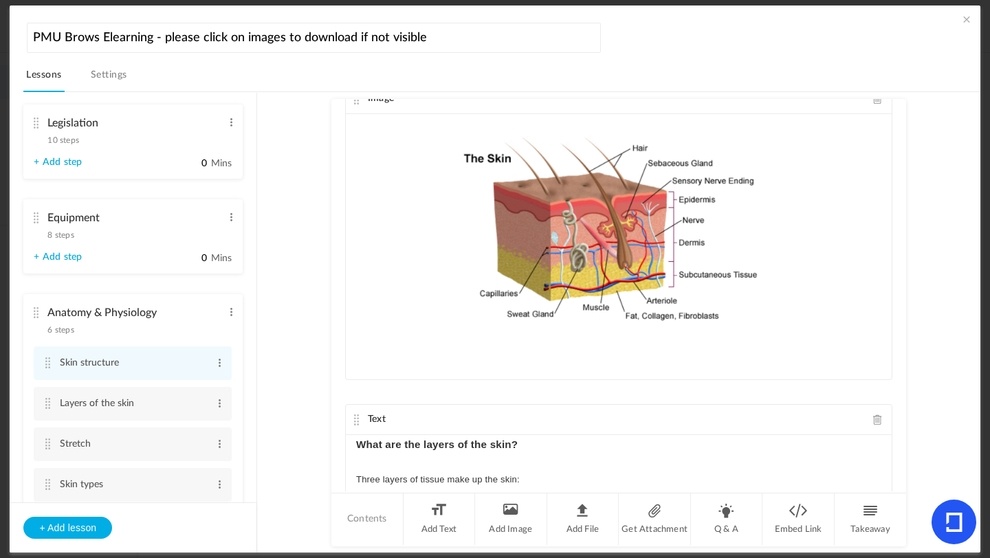
scroll to position [309, 0]
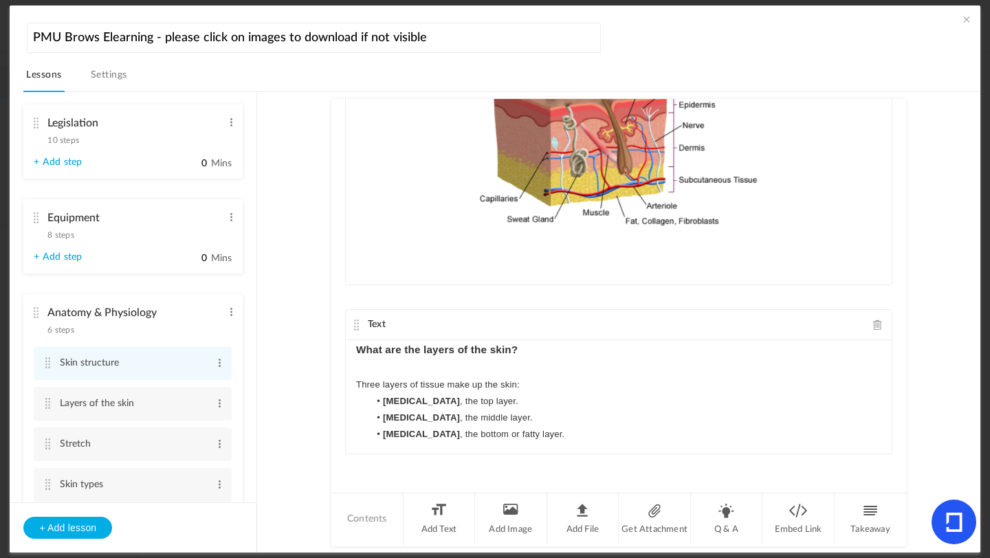
click at [935, 485] on au-course-substep "Text What is the skin? The skin is the body’s largest organ, made of water, pro…" at bounding box center [619, 322] width 690 height 461
click at [257, 371] on section "Introduction 3 steps Edit Delete Meet [PERSON_NAME] Edit Delete Edit Edit" at bounding box center [501, 322] width 923 height 461
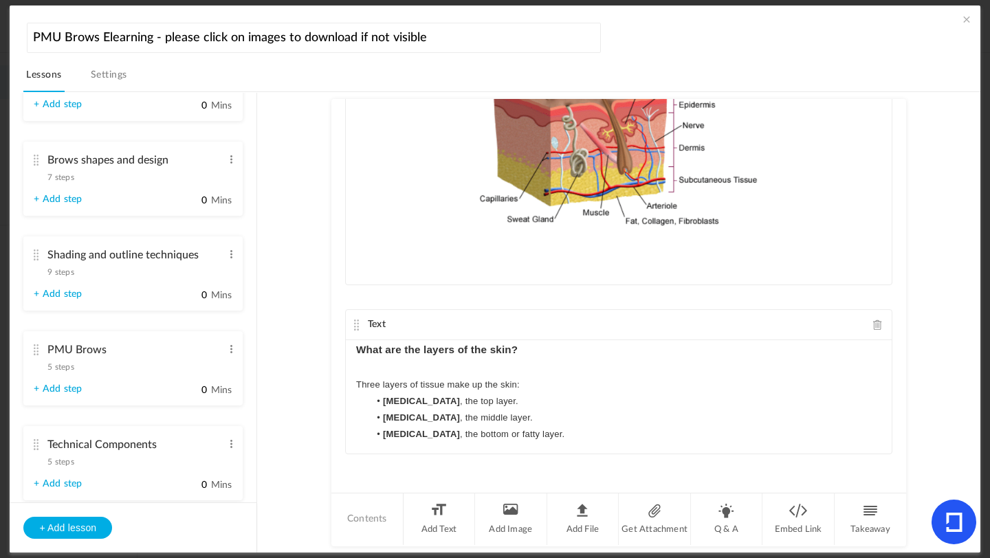
scroll to position [886, 0]
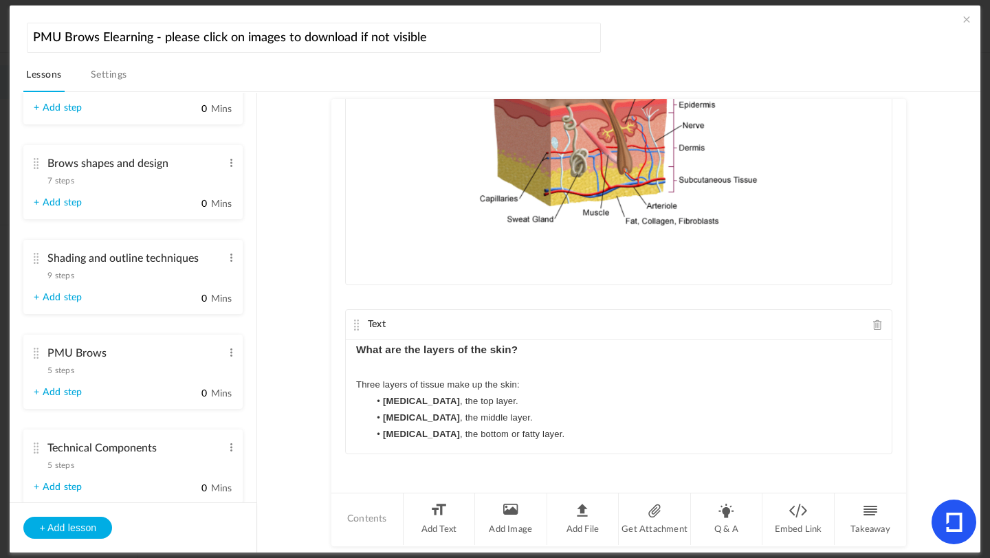
click at [69, 278] on span "9 steps" at bounding box center [60, 276] width 26 height 8
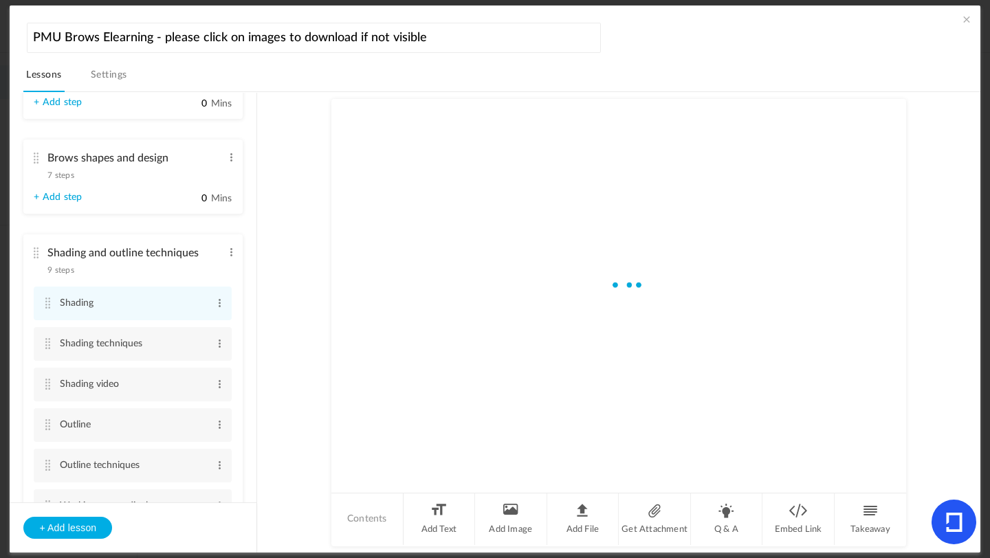
scroll to position [633, 0]
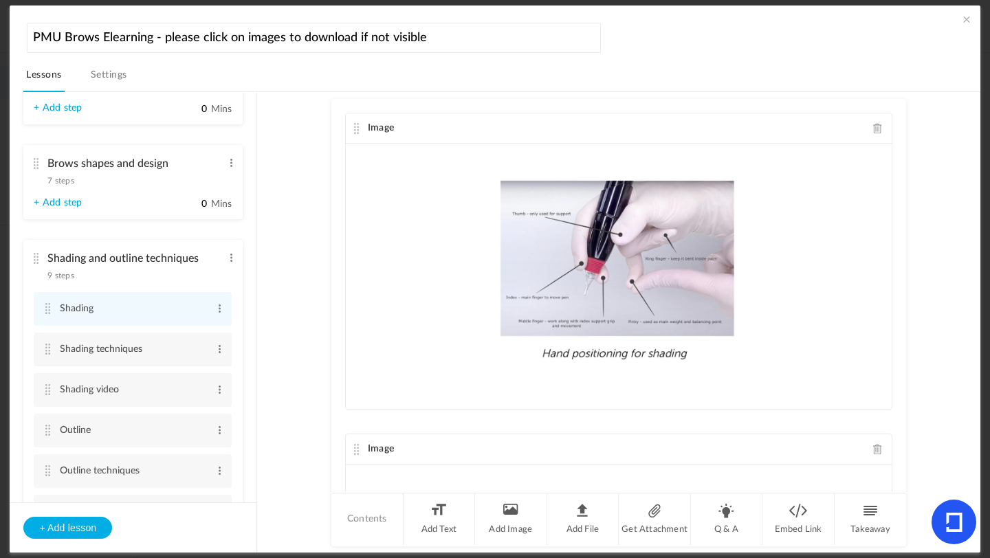
drag, startPoint x: 256, startPoint y: 267, endPoint x: 256, endPoint y: 320, distance: 52.3
click at [256, 320] on aside "Introduction 3 steps Edit Delete Meet [PERSON_NAME] Edit Delete Edit Delete Edit" at bounding box center [134, 323] width 248 height 460
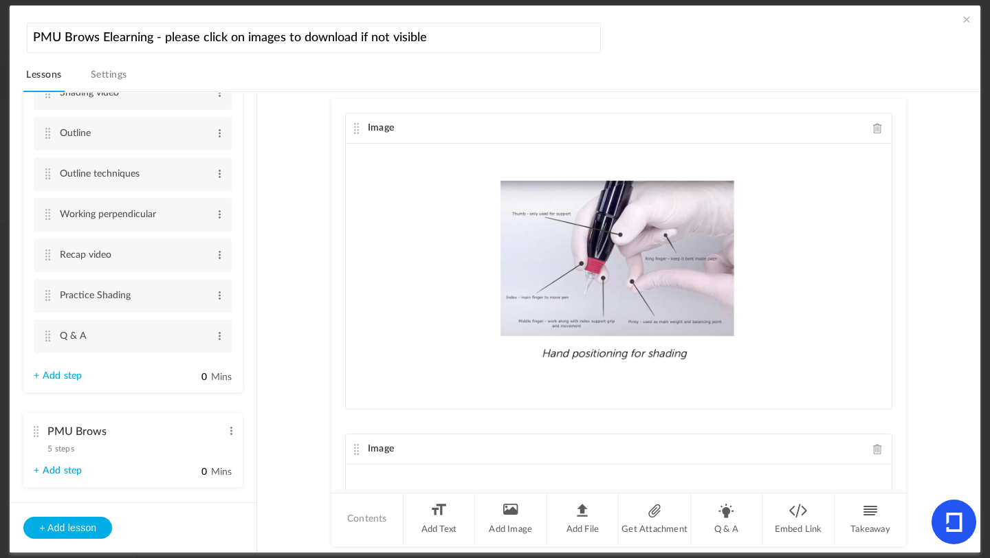
scroll to position [985, 0]
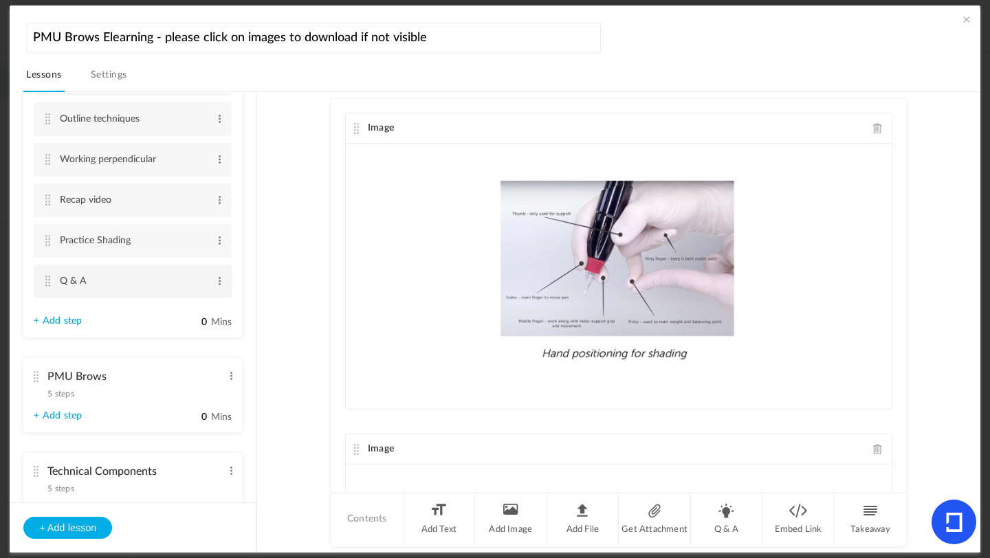
click at [50, 281] on li "Q & A Edit Delete" at bounding box center [133, 282] width 198 height 34
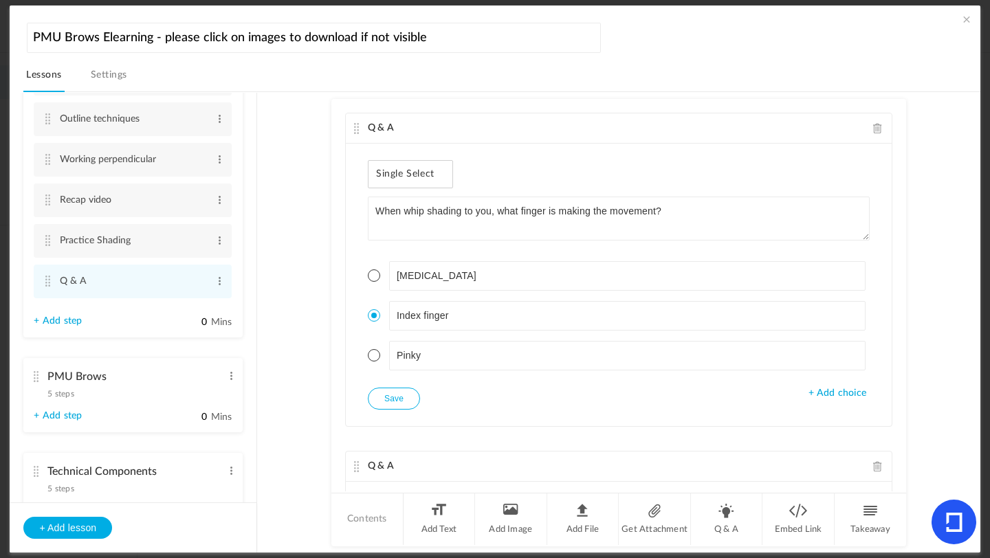
click at [936, 252] on au-course-substep "Q & A Single Select When whip shading to you, what finger is making the movemen…" at bounding box center [619, 322] width 690 height 461
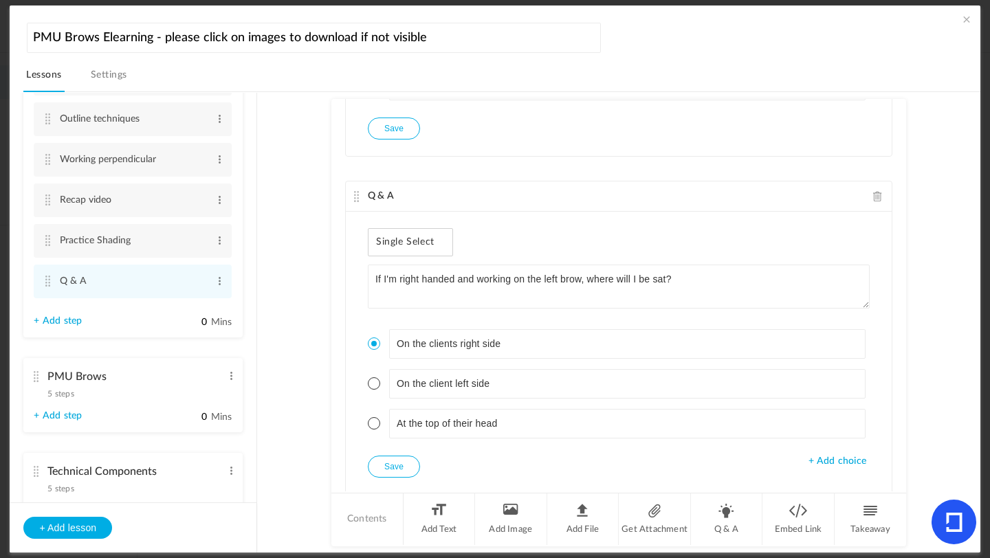
scroll to position [901, 0]
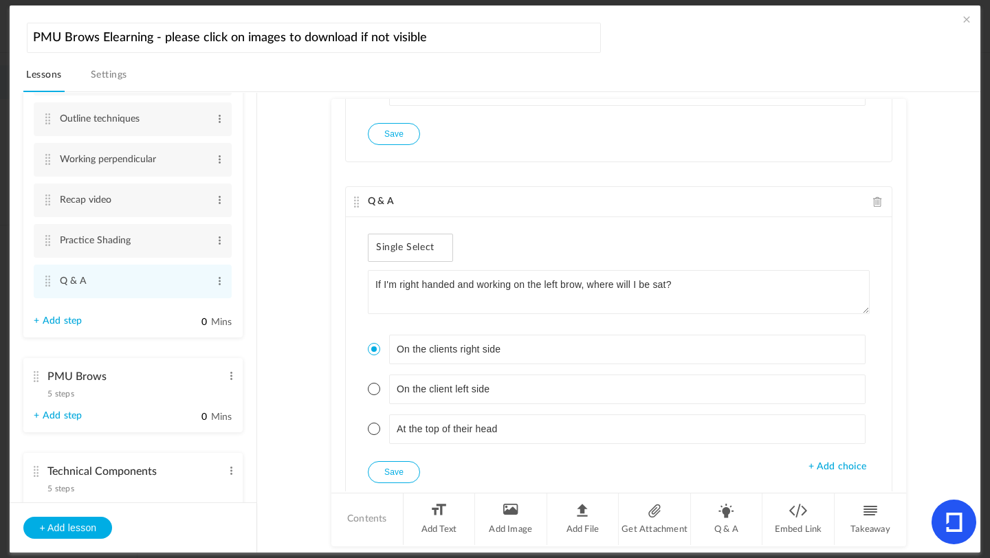
drag, startPoint x: 904, startPoint y: 258, endPoint x: 904, endPoint y: 278, distance: 20.6
click at [904, 279] on au-course-substep "Q & A Single Select When whip shading to you, what finger is making the movemen…" at bounding box center [619, 322] width 690 height 461
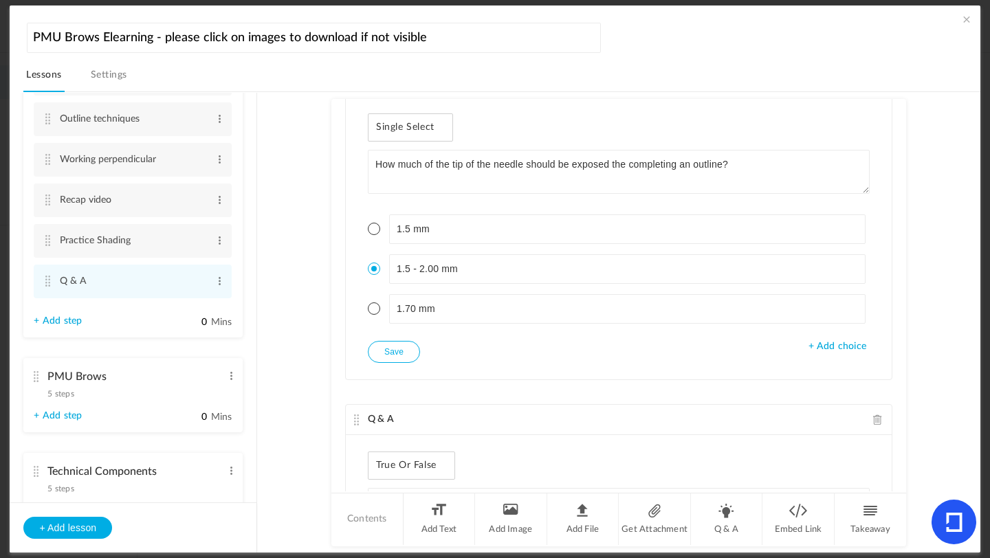
scroll to position [0, 0]
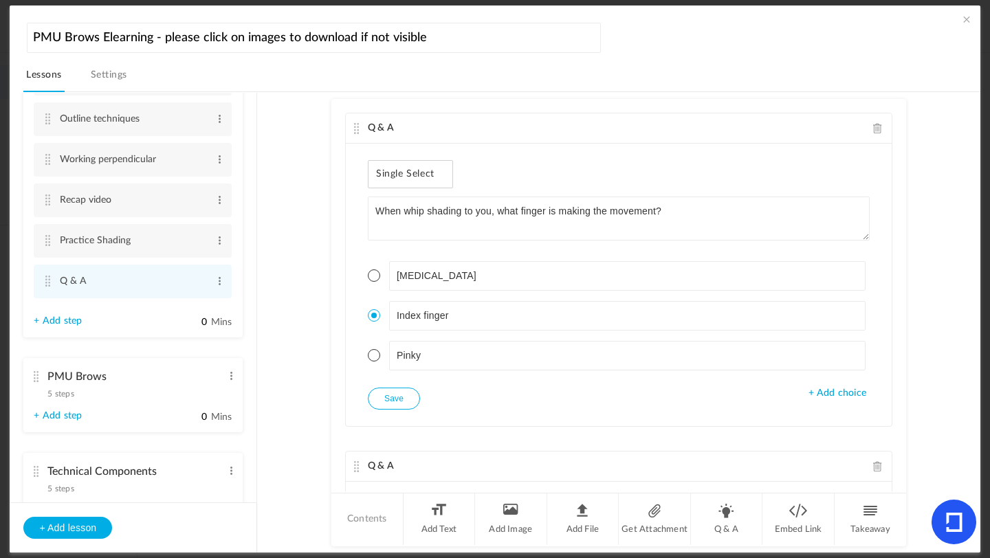
click at [410, 390] on button "Save" at bounding box center [394, 399] width 52 height 22
drag, startPoint x: 904, startPoint y: 137, endPoint x: 905, endPoint y: 157, distance: 20.0
click at [905, 157] on au-course-substep "Q & A Single Select When whip shading to you, what finger is making the movemen…" at bounding box center [619, 322] width 690 height 461
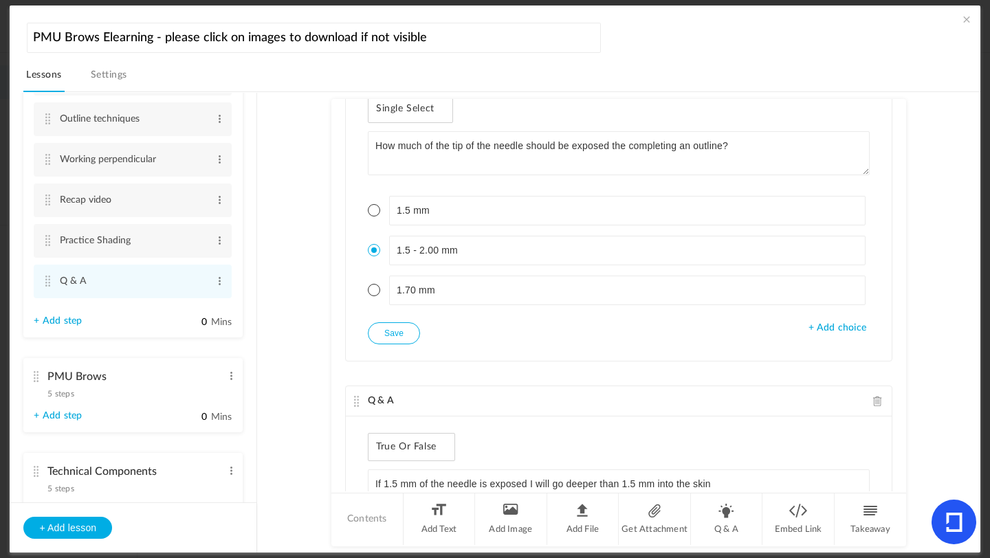
scroll to position [401, 0]
click at [380, 325] on button "Save" at bounding box center [394, 336] width 52 height 22
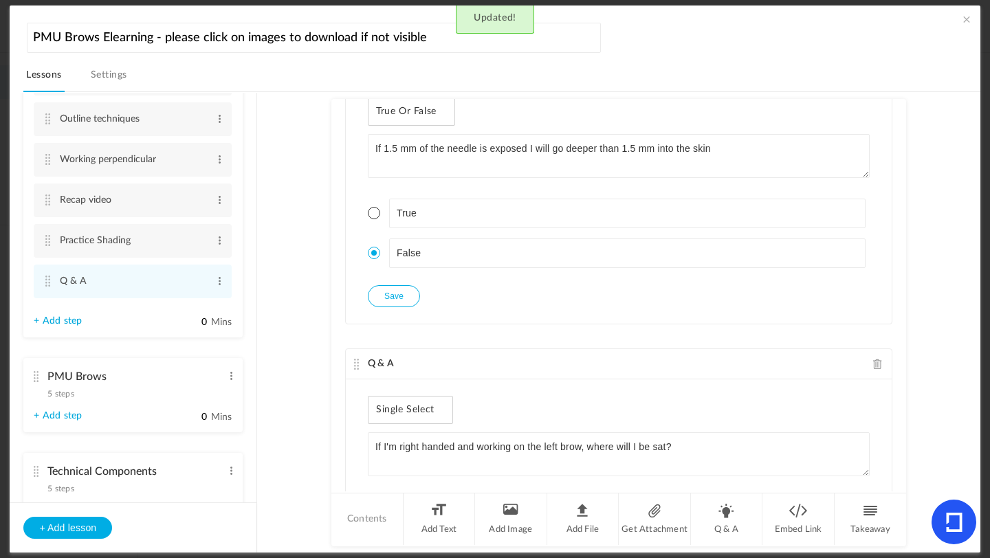
scroll to position [757, 0]
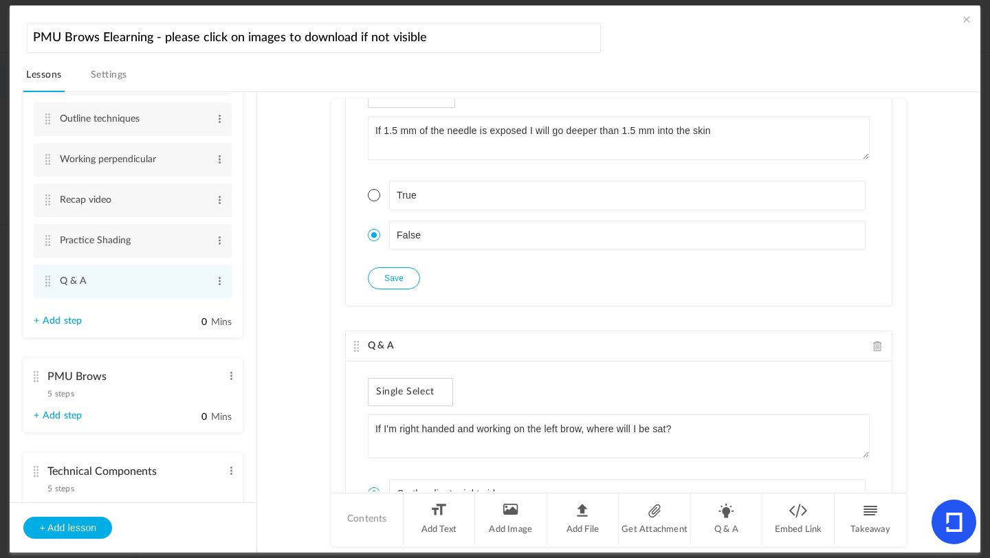
click at [397, 286] on button "Save" at bounding box center [394, 278] width 52 height 22
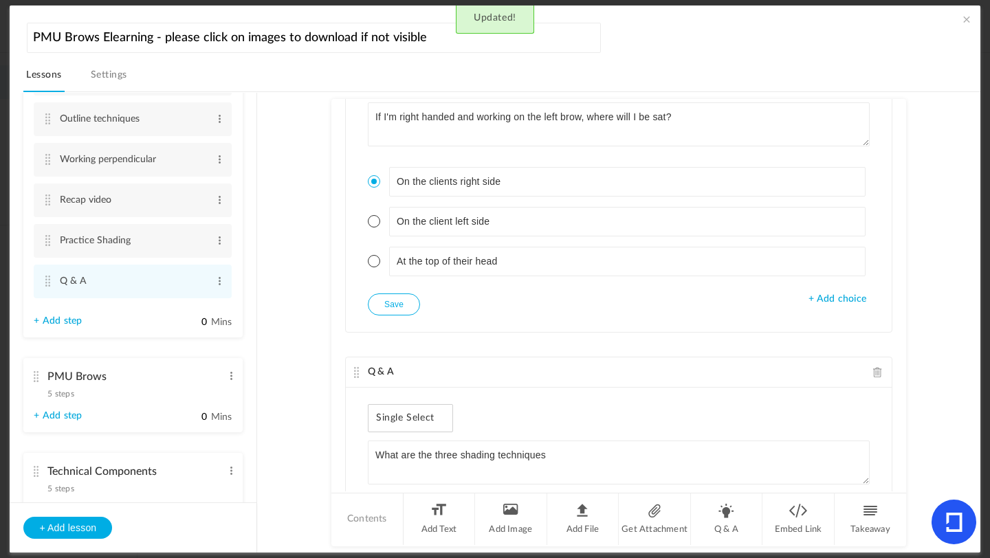
scroll to position [1061, 0]
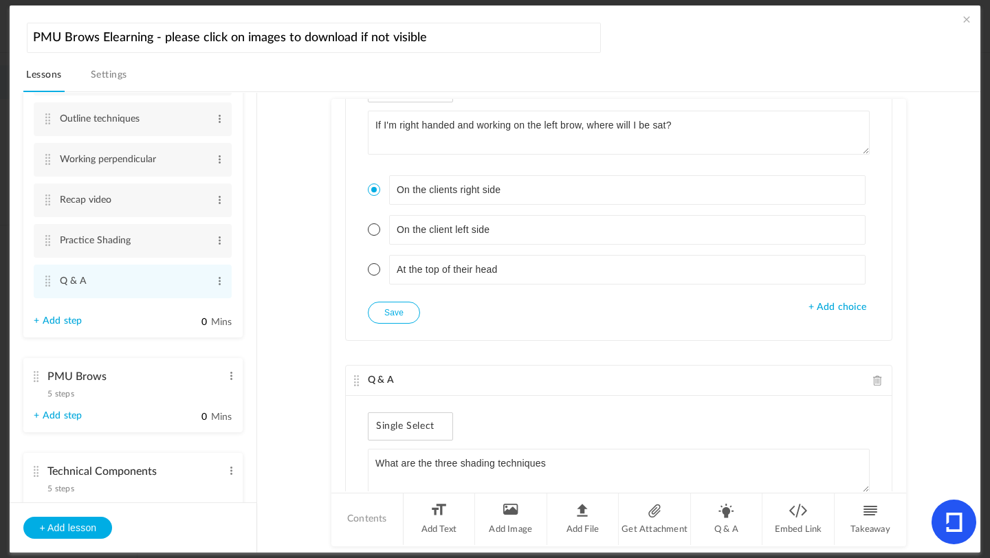
click at [390, 311] on button "Save" at bounding box center [394, 313] width 52 height 22
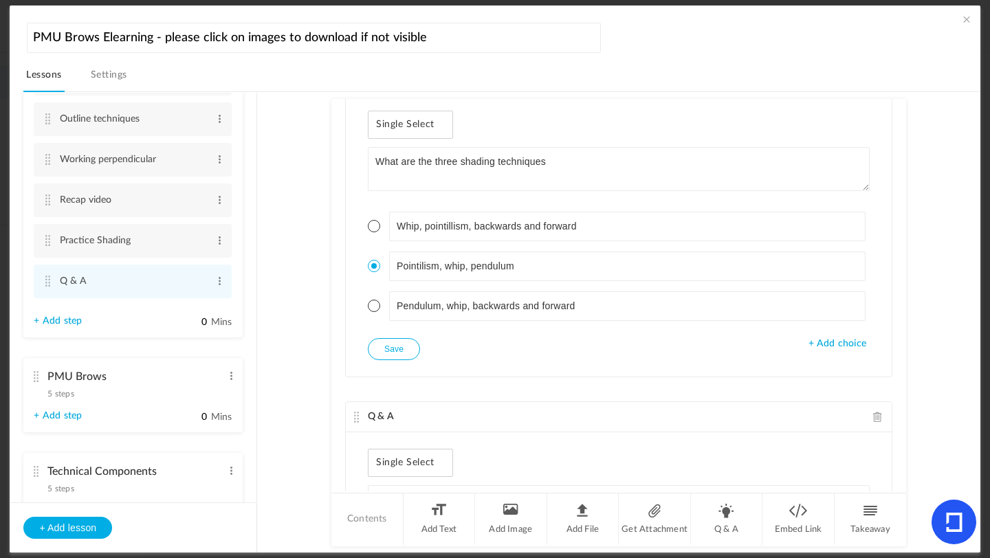
scroll to position [1360, 0]
click at [399, 355] on button "Save" at bounding box center [394, 352] width 52 height 22
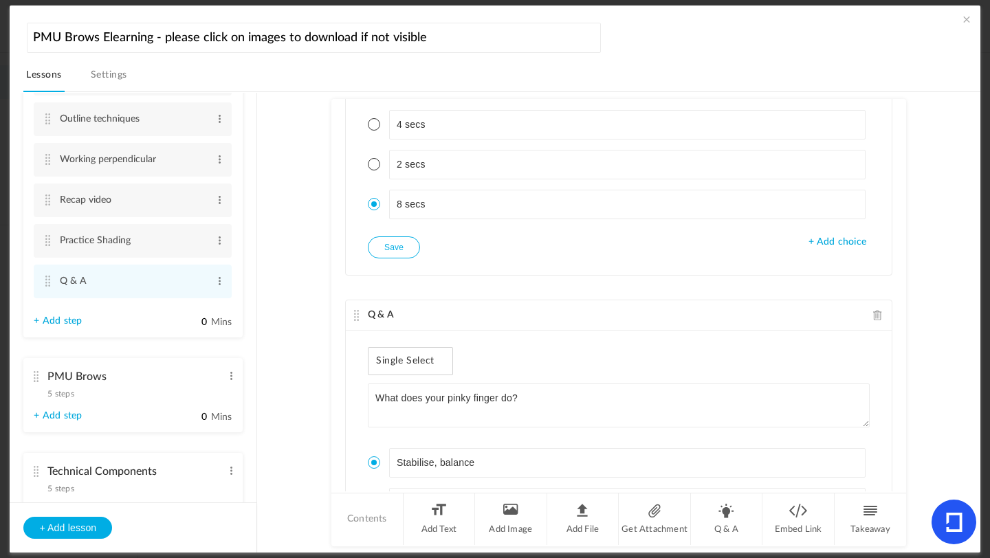
scroll to position [1790, 0]
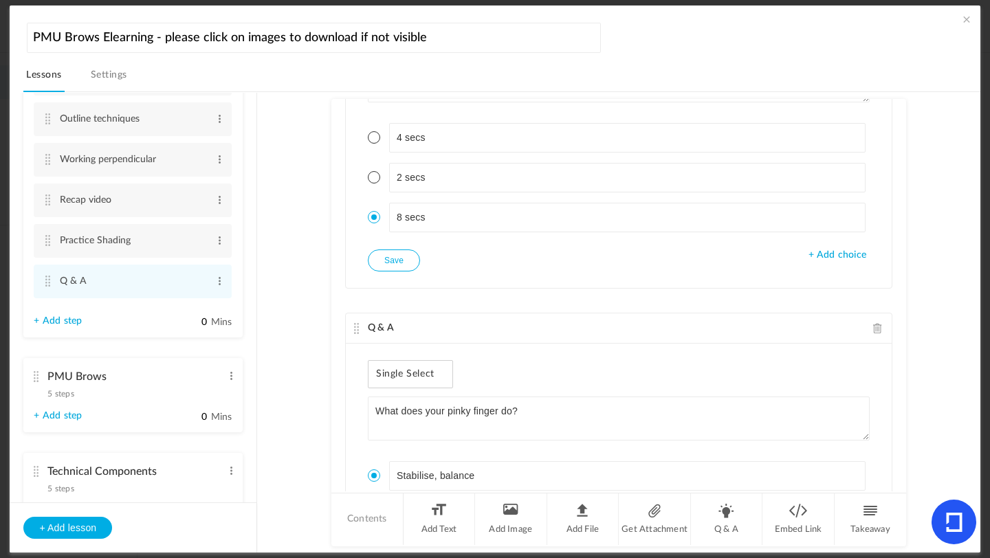
click at [396, 265] on button "Save" at bounding box center [394, 261] width 52 height 22
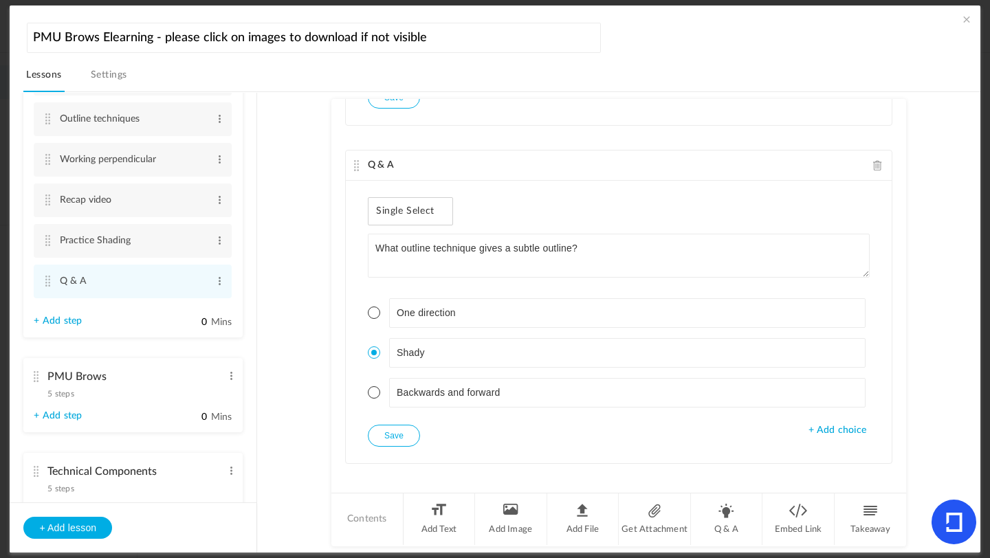
scroll to position [2600, 0]
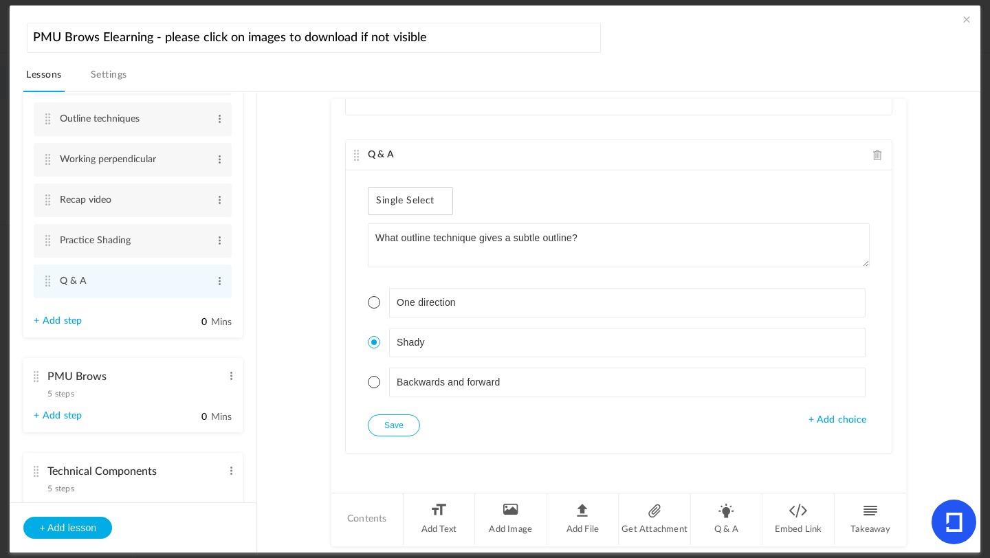
click at [381, 418] on button "Save" at bounding box center [394, 426] width 52 height 22
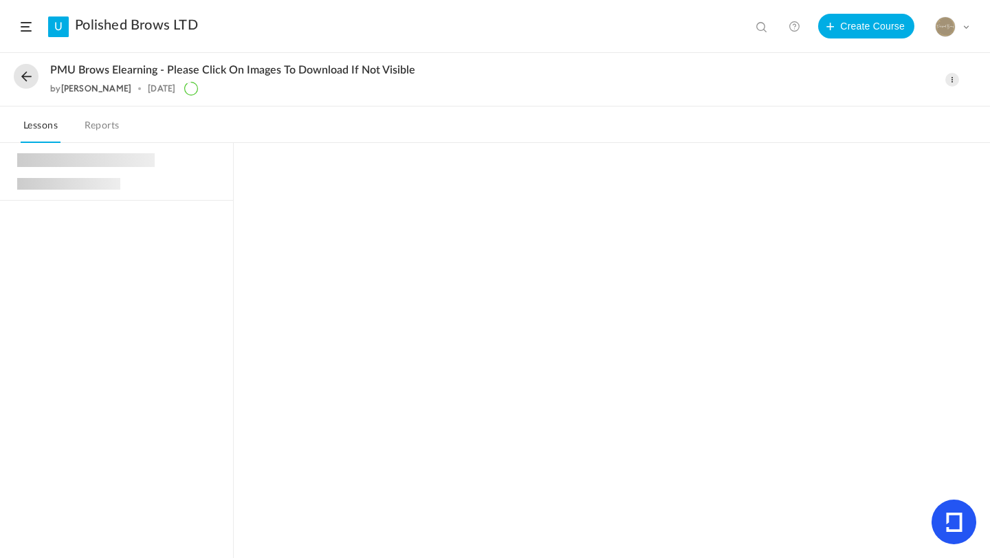
scroll to position [720, 0]
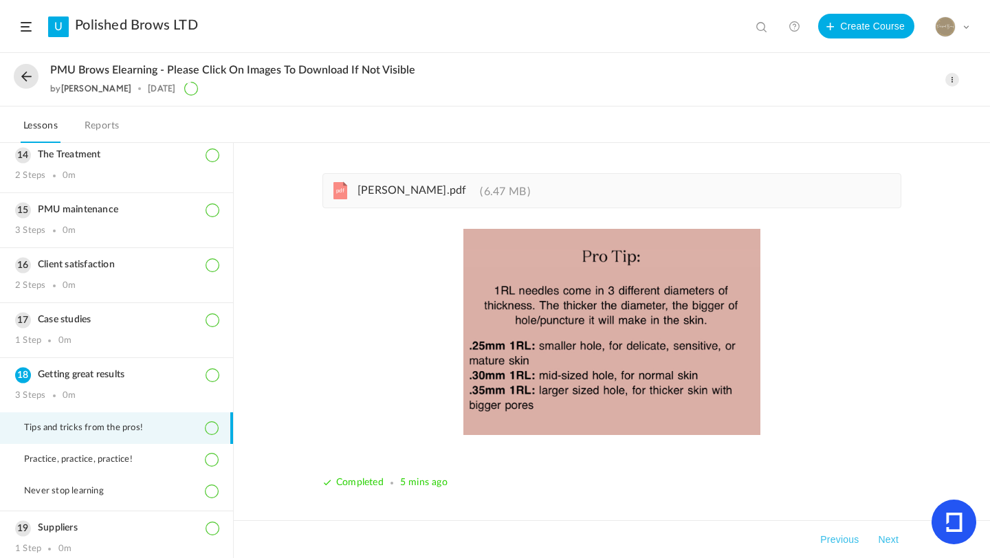
drag, startPoint x: 232, startPoint y: 428, endPoint x: 234, endPoint y: 362, distance: 65.3
click at [234, 362] on main "Introduction 3 Steps 0m Legislation 10 Steps 0m Equipment 8 Steps" at bounding box center [495, 350] width 990 height 415
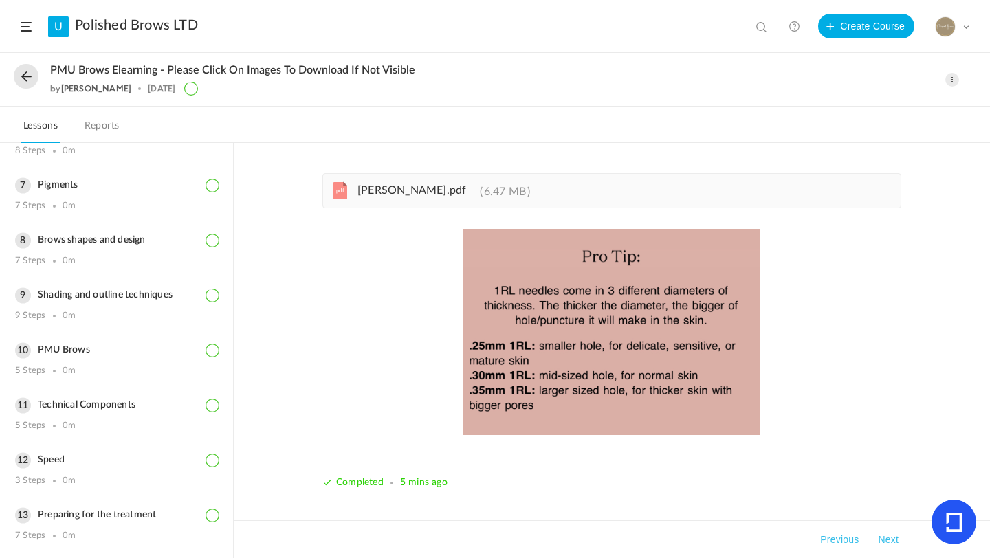
scroll to position [305, 0]
click at [155, 292] on h3 "Shading and outline techniques" at bounding box center [116, 295] width 203 height 12
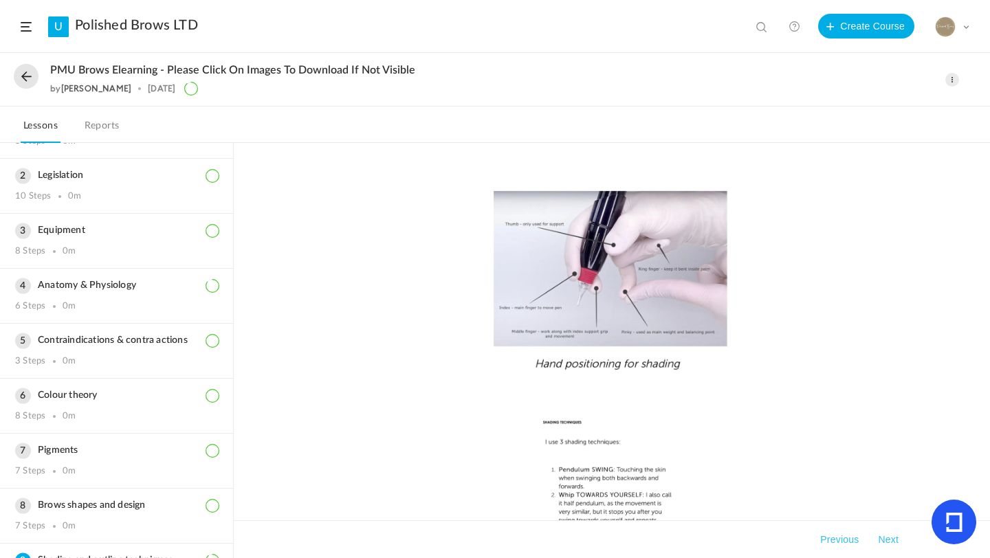
scroll to position [43, 0]
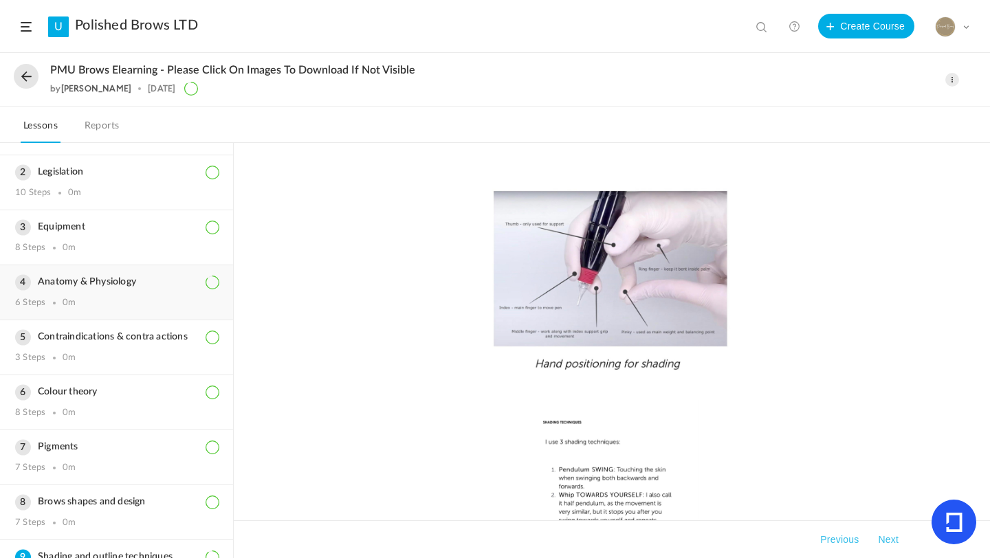
click at [122, 284] on h3 "Anatomy & Physiology" at bounding box center [116, 282] width 203 height 12
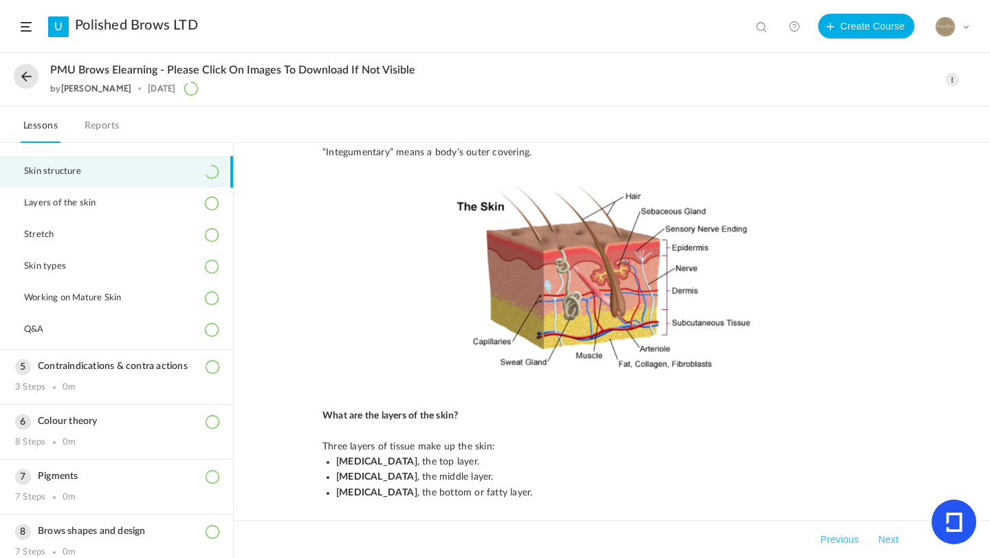
scroll to position [173, 0]
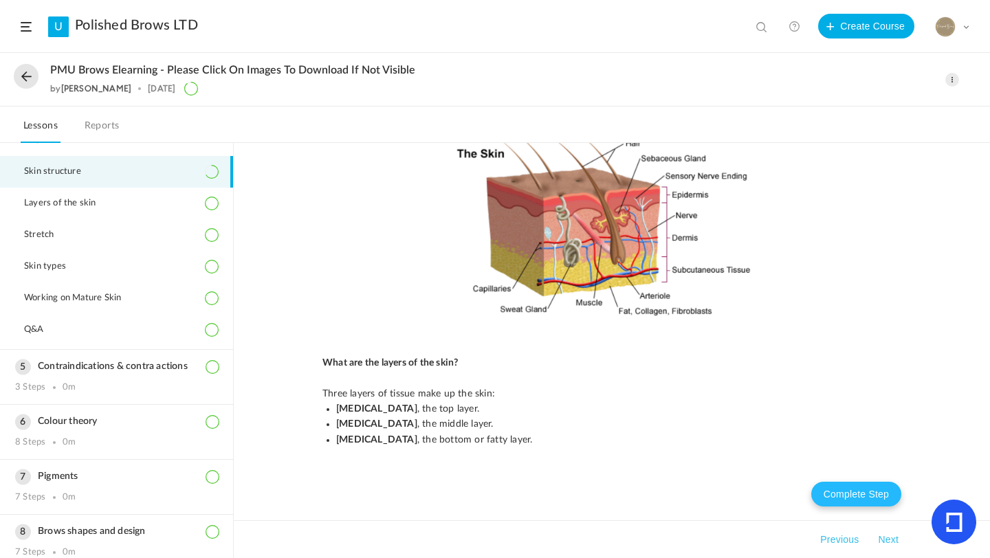
click at [846, 496] on button "Complete Step" at bounding box center [856, 494] width 90 height 25
click at [888, 538] on button "Next" at bounding box center [888, 540] width 26 height 17
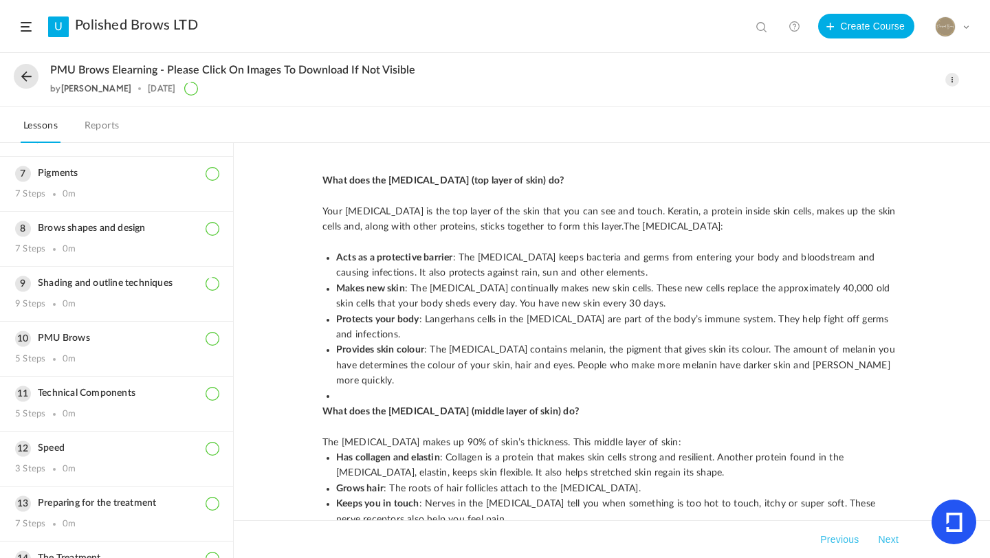
scroll to position [536, 0]
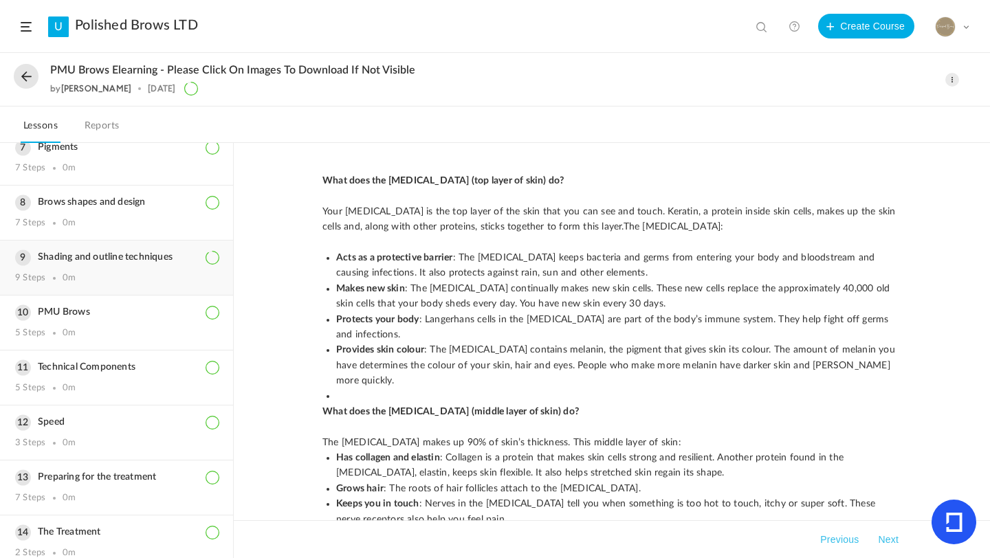
click at [104, 261] on h3 "Shading and outline techniques" at bounding box center [116, 258] width 203 height 12
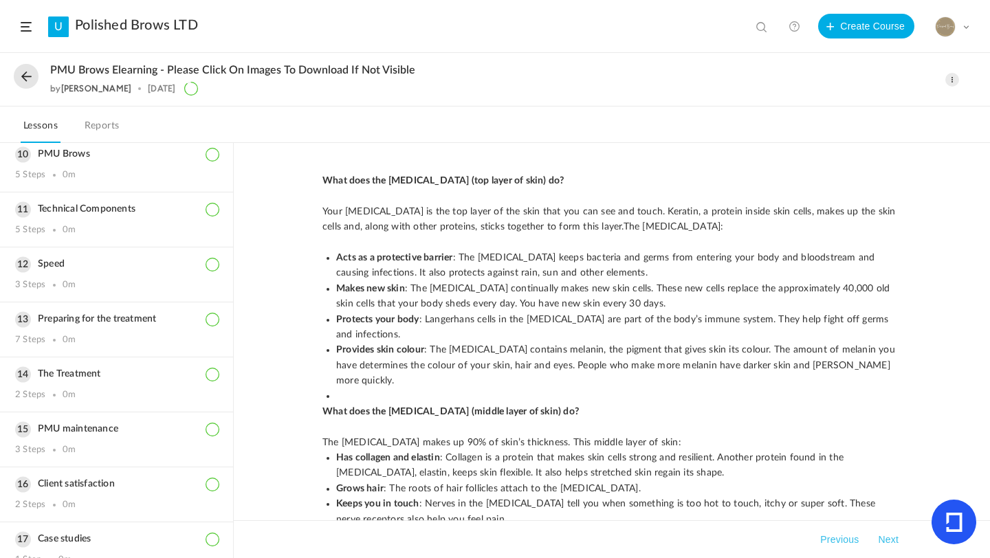
scroll to position [342, 0]
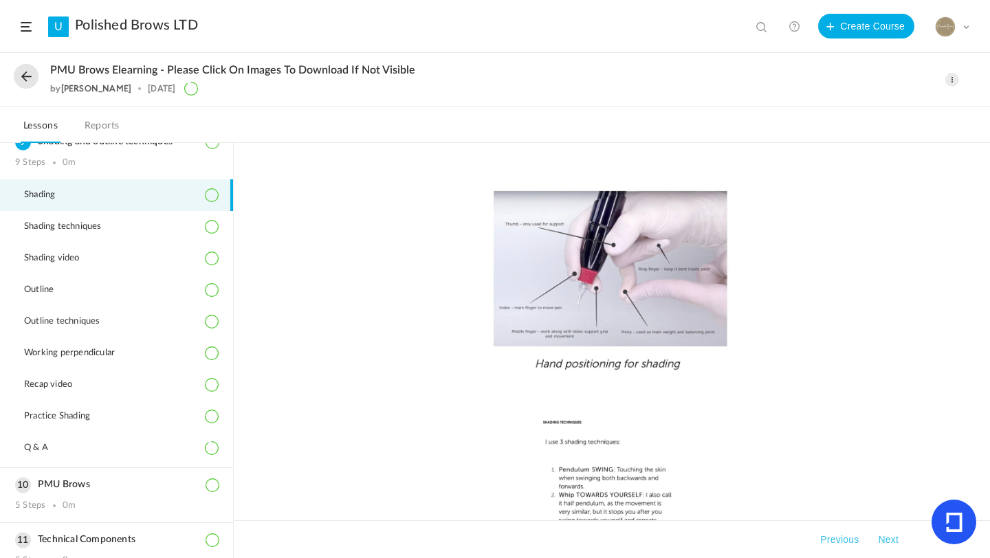
scroll to position [458, 0]
click at [113, 441] on li "Q & A" at bounding box center [116, 449] width 233 height 32
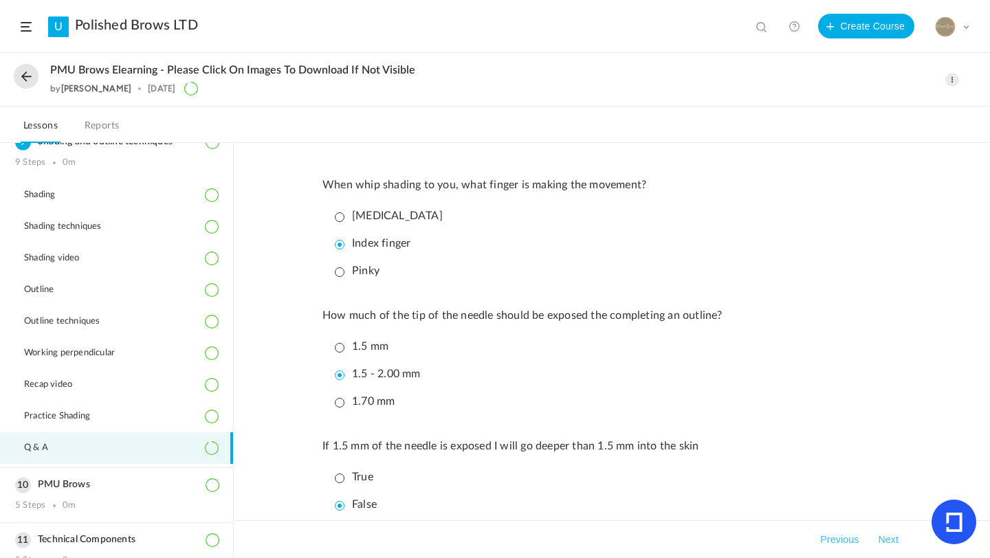
click at [168, 23] on link "Polished Brows LTD" at bounding box center [136, 25] width 123 height 17
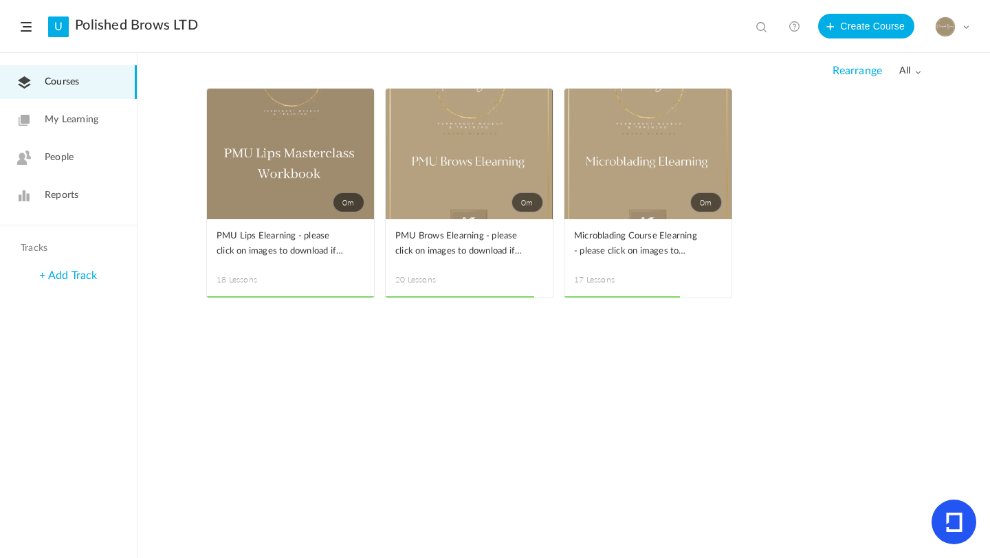
click at [0, 0] on span at bounding box center [0, 0] width 0 height 0
click at [0, 0] on link "Edit" at bounding box center [0, 0] width 0 height 0
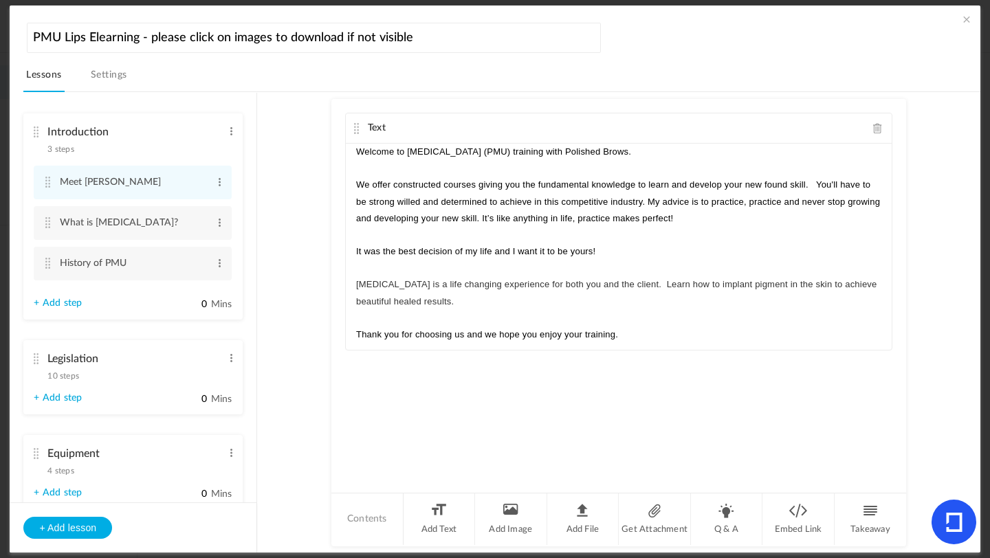
drag, startPoint x: 256, startPoint y: 157, endPoint x: 256, endPoint y: 174, distance: 16.5
click at [256, 174] on ul "Introduction 3 steps Edit Delete Meet Natalie Edit Delete What is Permanent Mak…" at bounding box center [133, 298] width 247 height 410
drag, startPoint x: 256, startPoint y: 173, endPoint x: 256, endPoint y: 198, distance: 25.5
click at [256, 198] on ul "Introduction 3 steps Edit Delete Meet Natalie Edit Delete What is Permanent Mak…" at bounding box center [133, 298] width 247 height 410
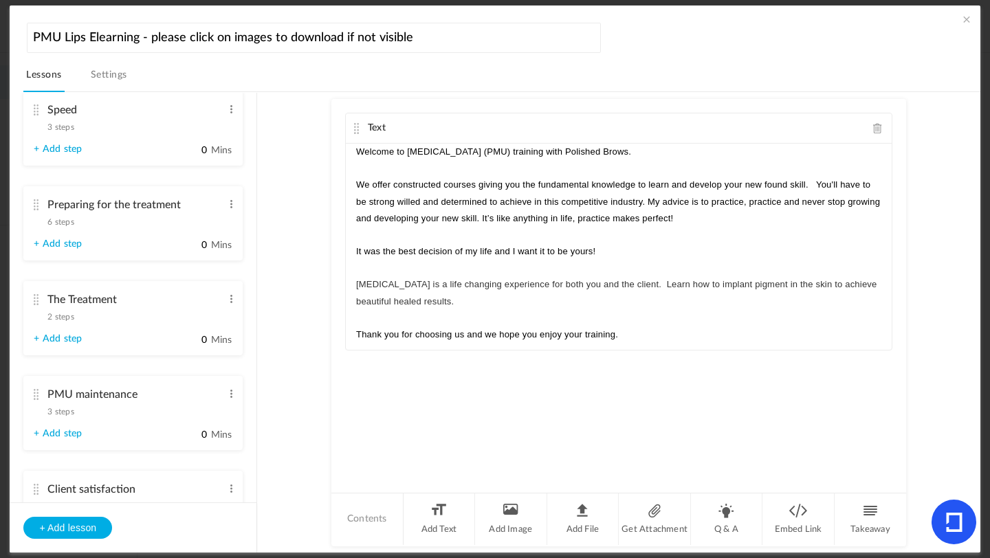
scroll to position [1247, 0]
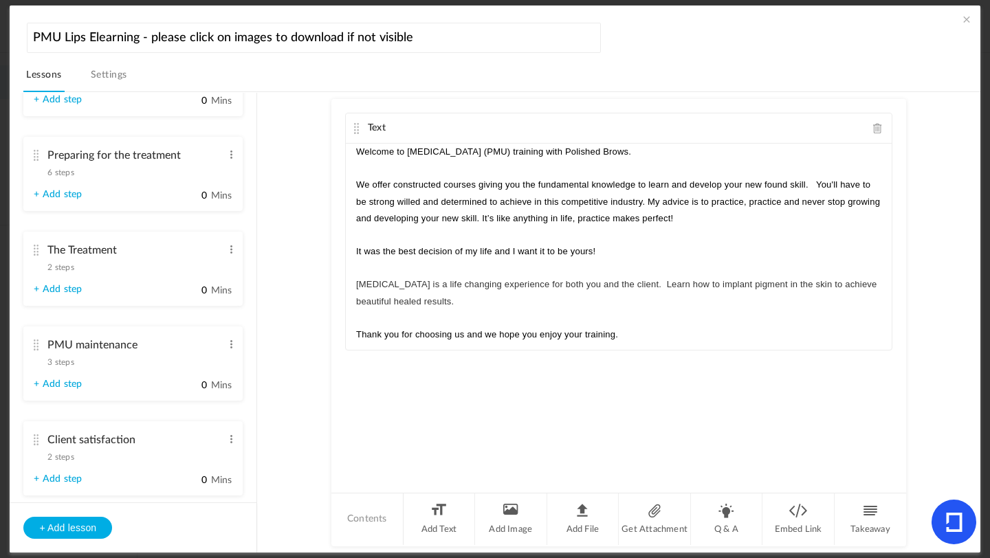
click at [70, 272] on span "2 steps" at bounding box center [60, 267] width 26 height 8
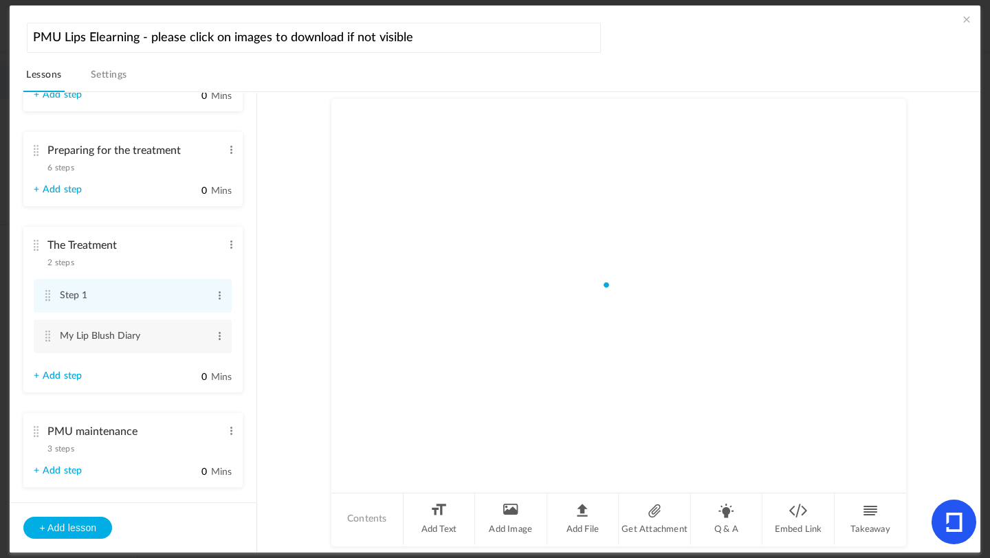
scroll to position [1115, 0]
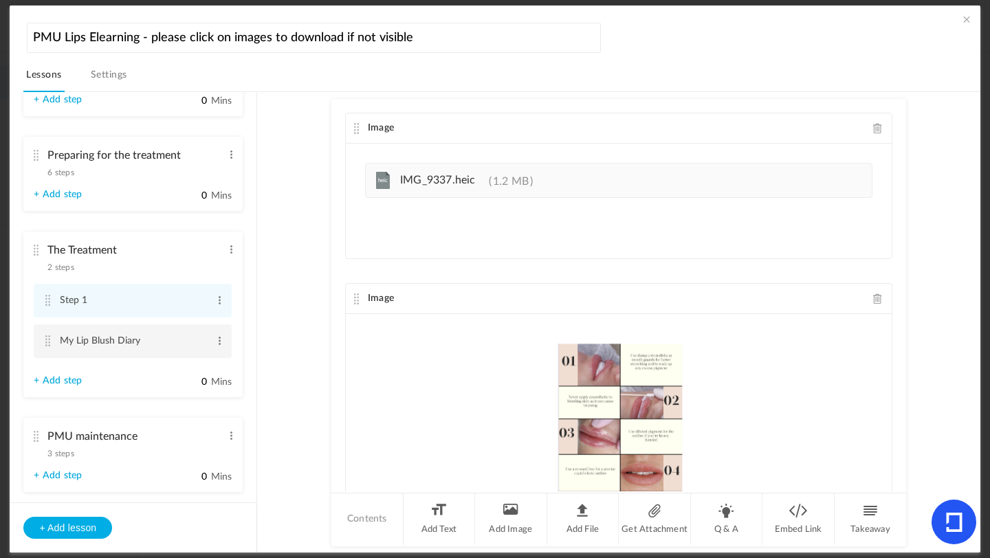
click at [44, 347] on cite at bounding box center [48, 341] width 10 height 11
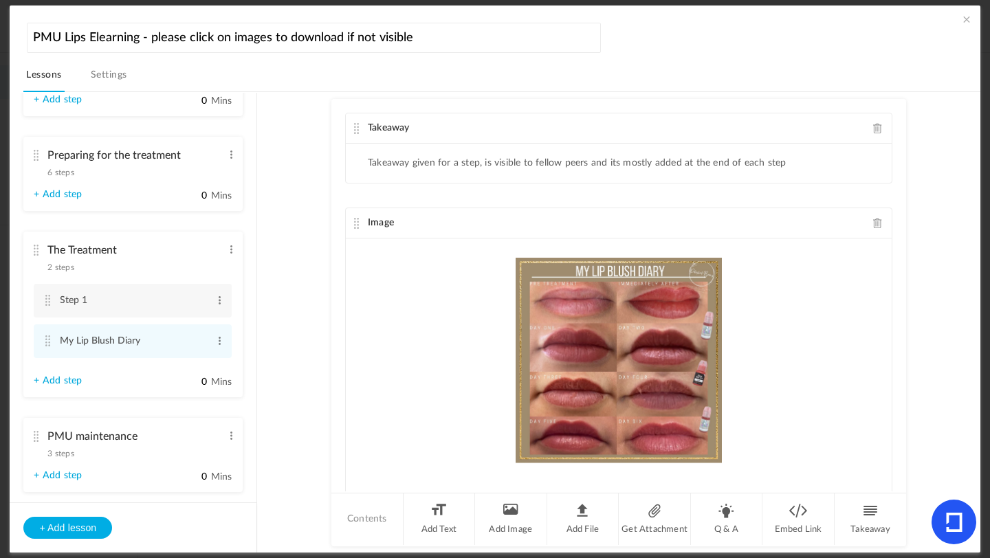
click at [873, 131] on span at bounding box center [878, 128] width 10 height 10
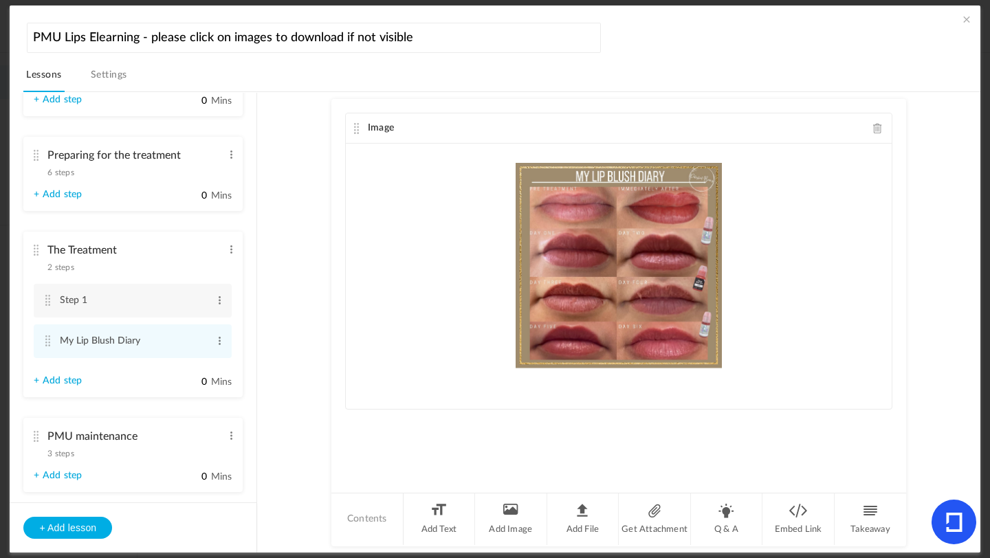
click at [296, 302] on au-course-substep "Image Contents Add Text Add Image Add File Get Attachment Q & A Embed Link Take…" at bounding box center [619, 322] width 690 height 461
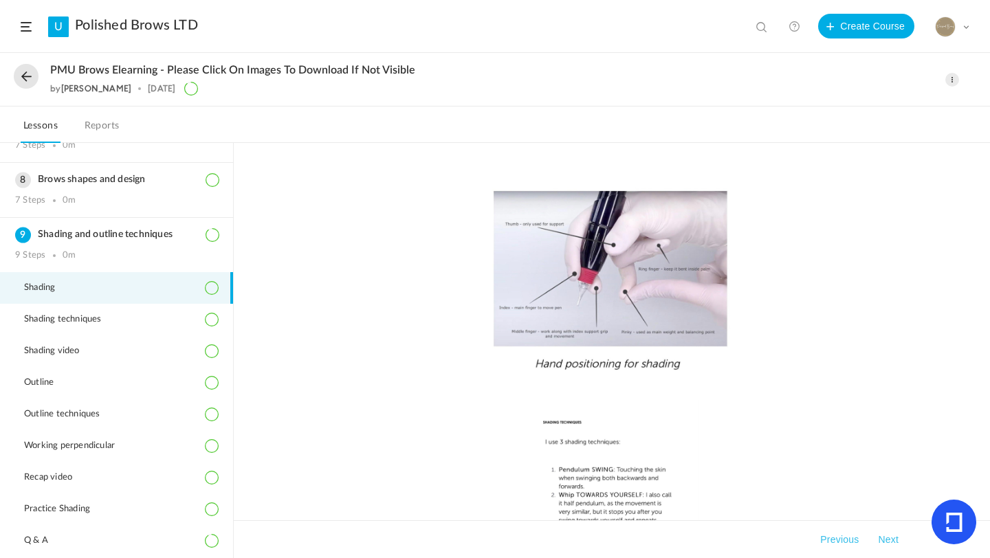
scroll to position [362, 0]
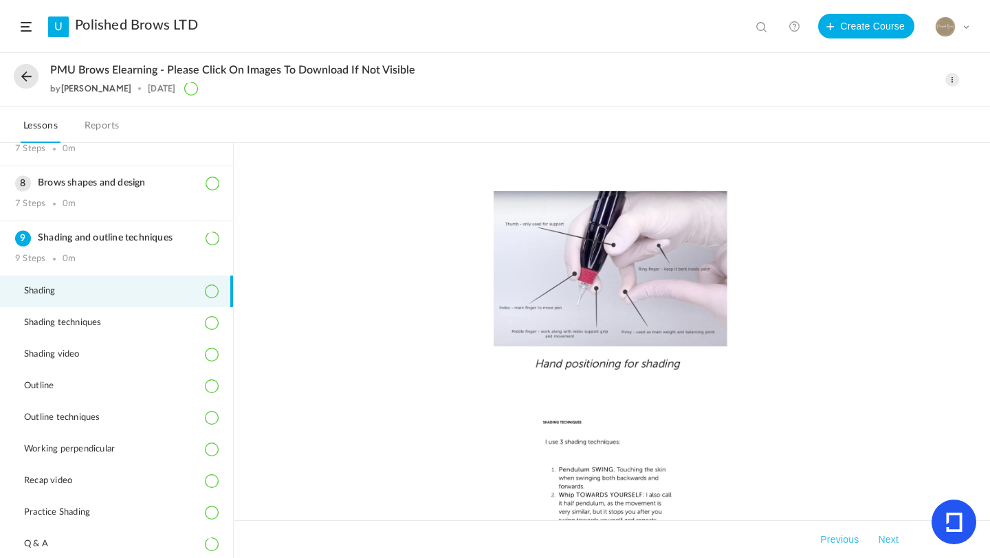
drag, startPoint x: 234, startPoint y: 271, endPoint x: 233, endPoint y: 281, distance: 10.3
click at [233, 281] on main "Introduction 3 Steps 0m Legislation 10 Steps 0m Equipment 8 Steps" at bounding box center [495, 350] width 990 height 415
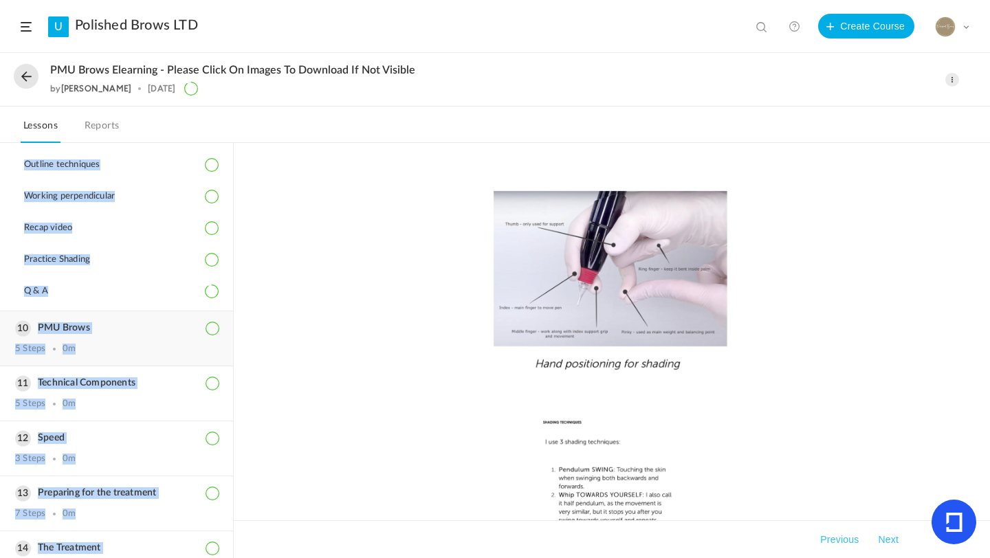
scroll to position [610, 0]
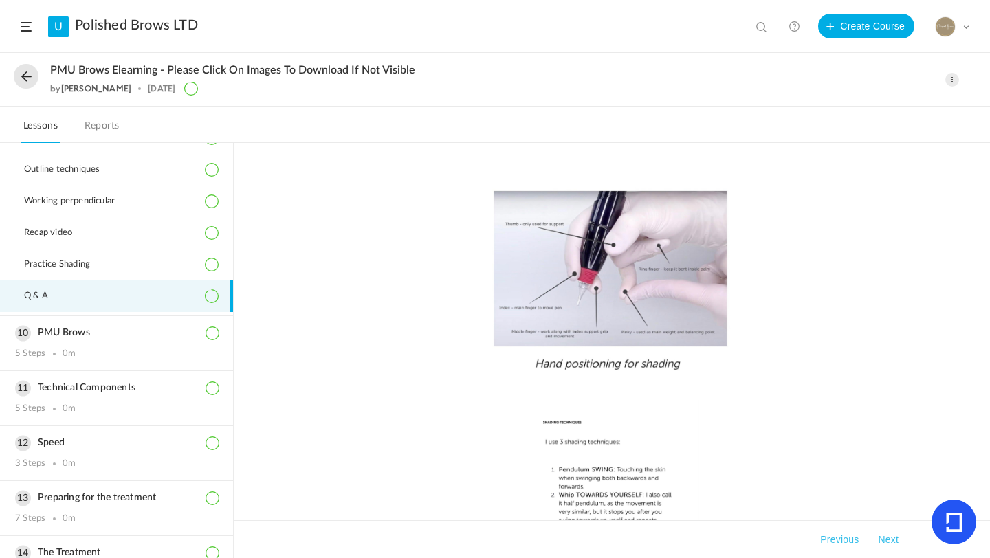
click at [40, 292] on span "Q & A" at bounding box center [44, 296] width 41 height 11
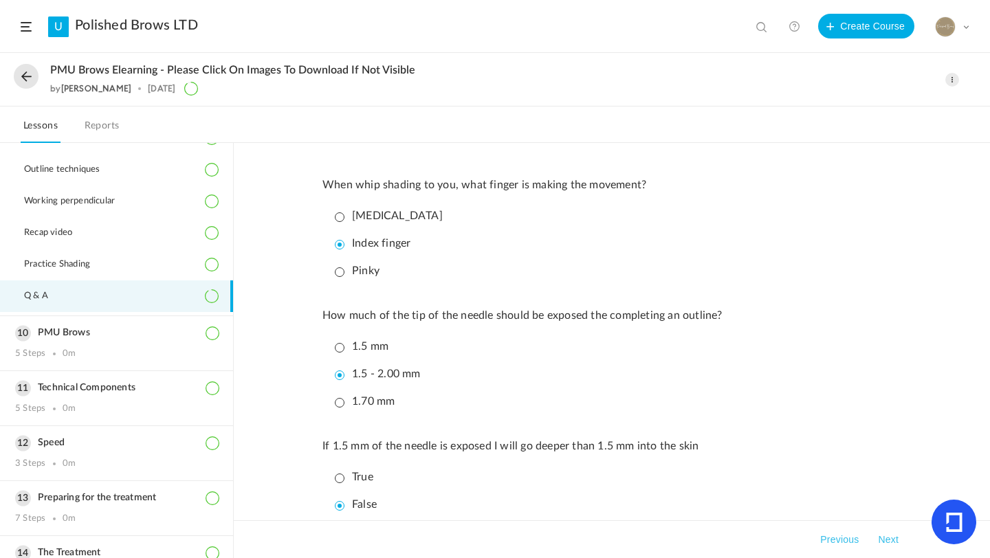
click at [719, 239] on li "Index finger" at bounding box center [615, 244] width 572 height 24
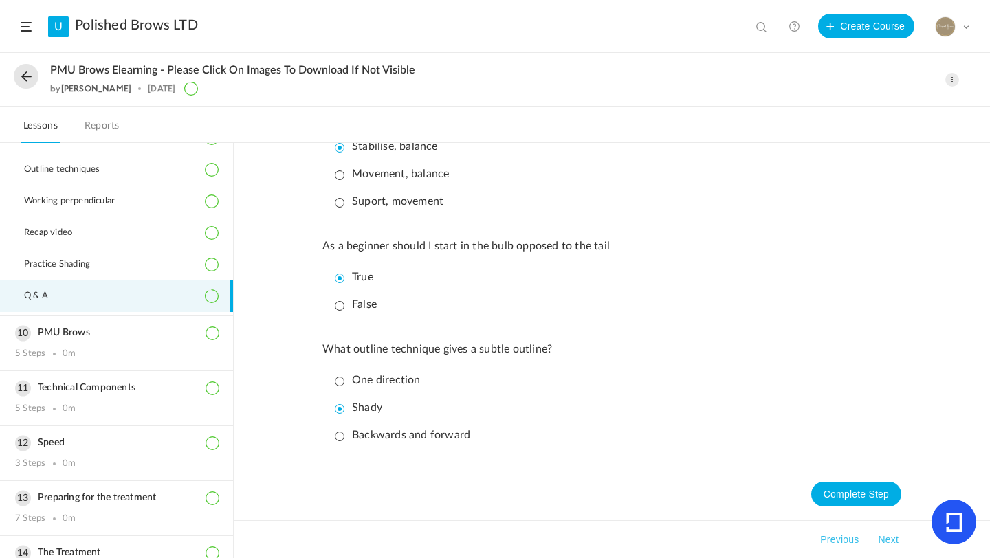
scroll to position [851, 0]
click at [877, 487] on button "Complete Step" at bounding box center [856, 494] width 90 height 25
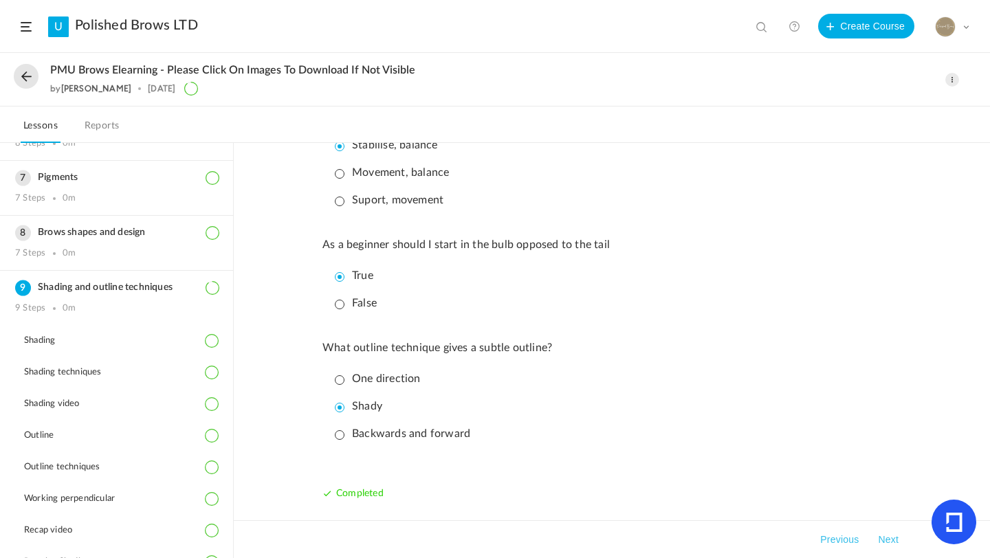
scroll to position [311, 0]
drag, startPoint x: 234, startPoint y: 309, endPoint x: 234, endPoint y: 293, distance: 16.5
click at [234, 293] on div "When whip shading to you, what finger is making the movement? Middle finger Ind…" at bounding box center [612, 350] width 756 height 415
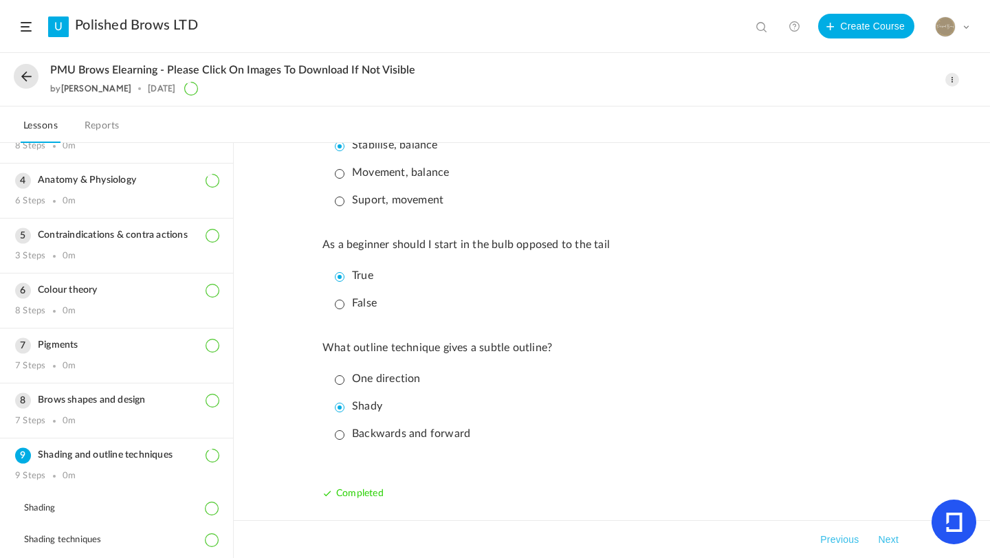
scroll to position [135, 0]
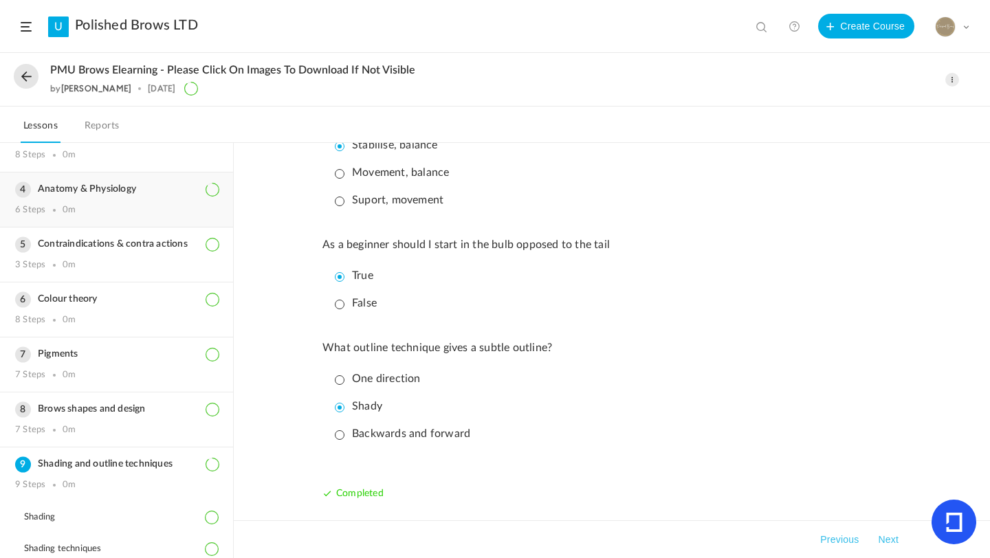
click at [137, 196] on div "Anatomy & Physiology 6 Steps 0m" at bounding box center [116, 200] width 233 height 54
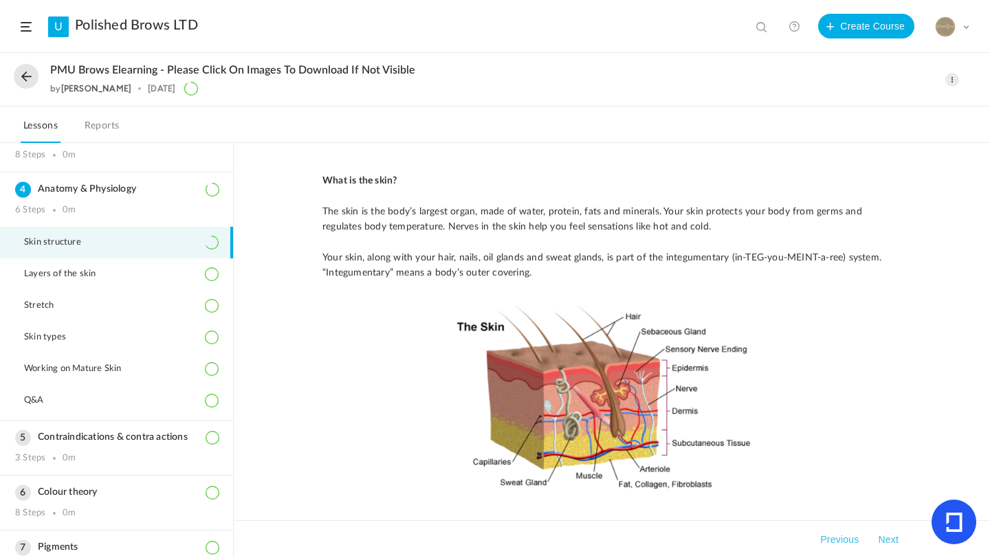
click at [140, 236] on li "Skin structure" at bounding box center [116, 243] width 233 height 32
click at [188, 32] on link "Polished Brows LTD" at bounding box center [136, 25] width 123 height 17
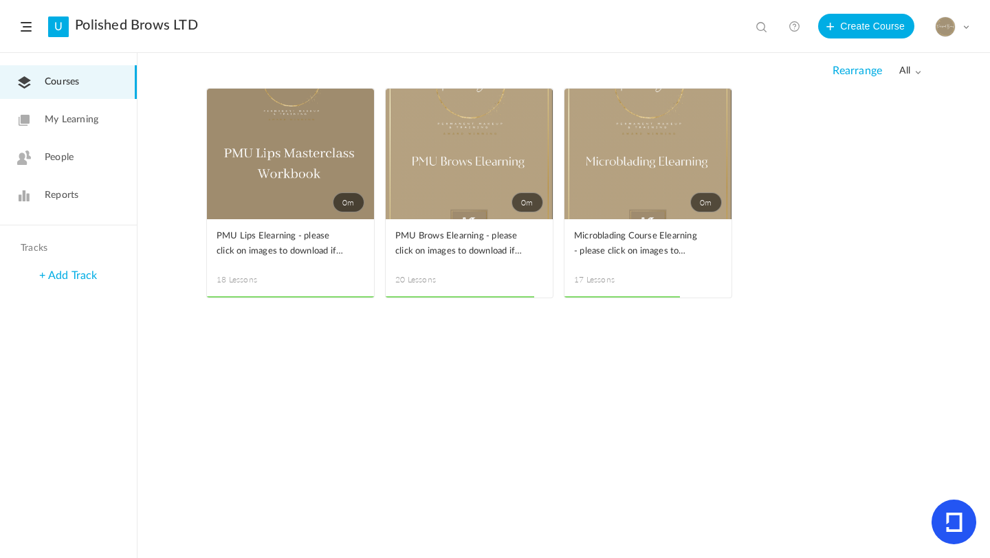
click at [0, 0] on span at bounding box center [0, 0] width 0 height 0
click at [0, 0] on link "Edit" at bounding box center [0, 0] width 0 height 0
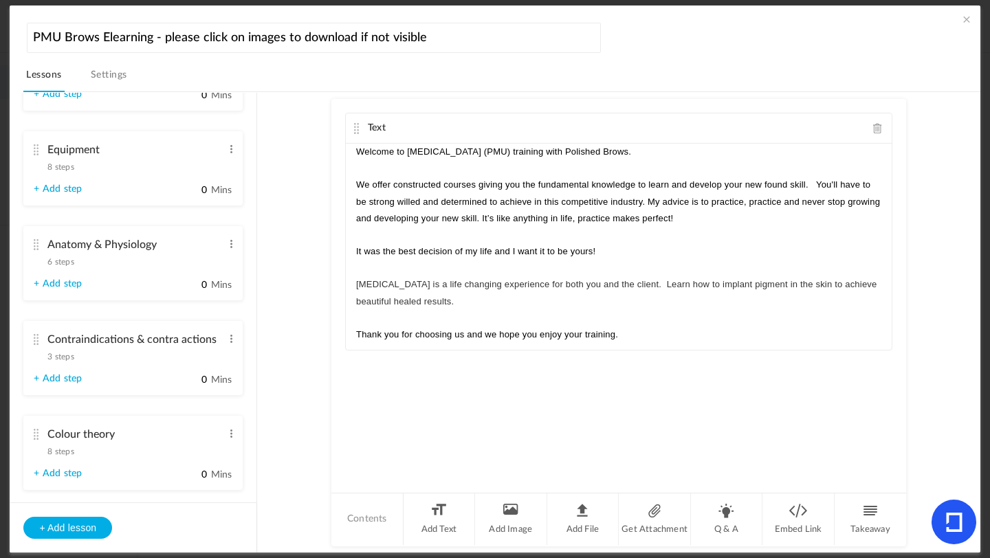
scroll to position [300, 0]
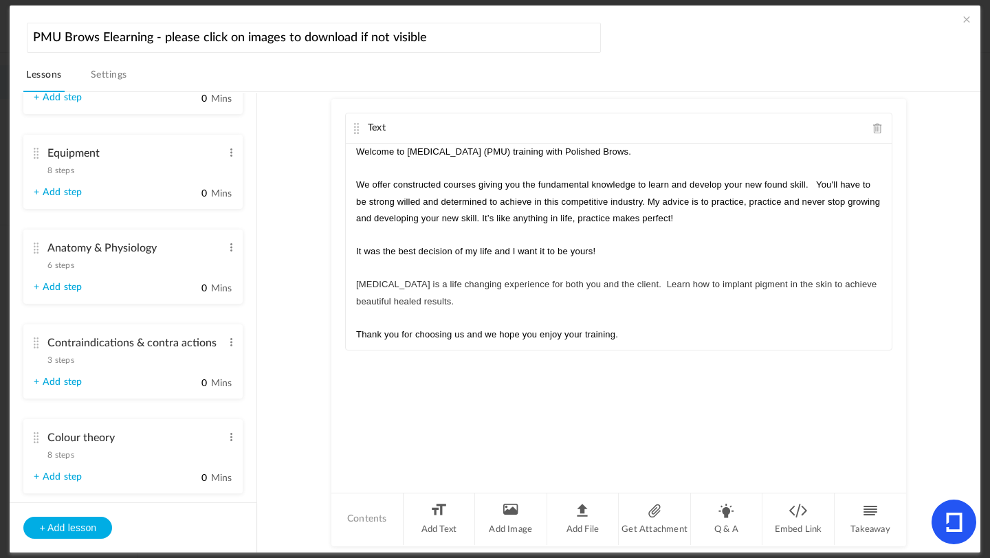
click at [65, 266] on span "6 steps" at bounding box center [60, 265] width 26 height 8
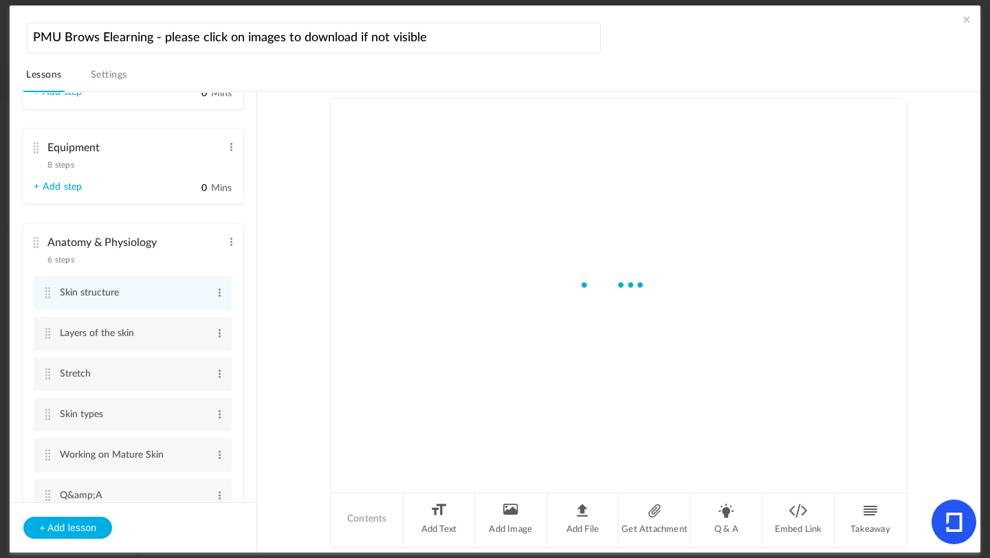
scroll to position [168, 0]
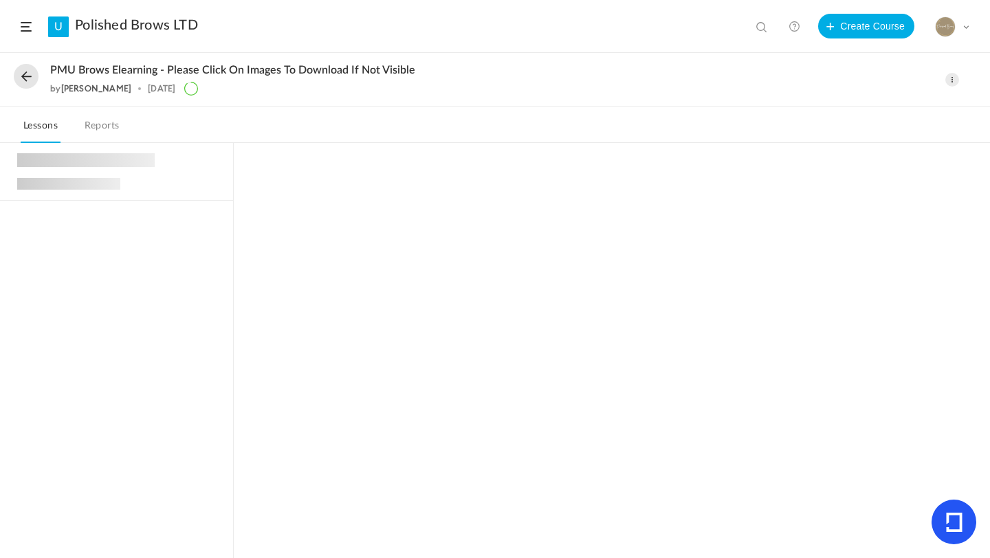
scroll to position [165, 0]
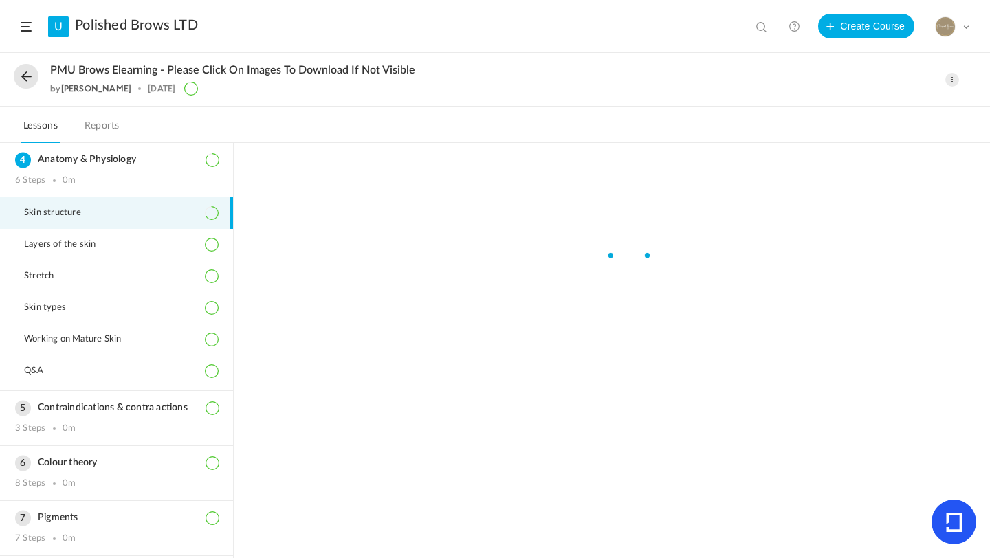
click at [19, 85] on button at bounding box center [26, 76] width 25 height 25
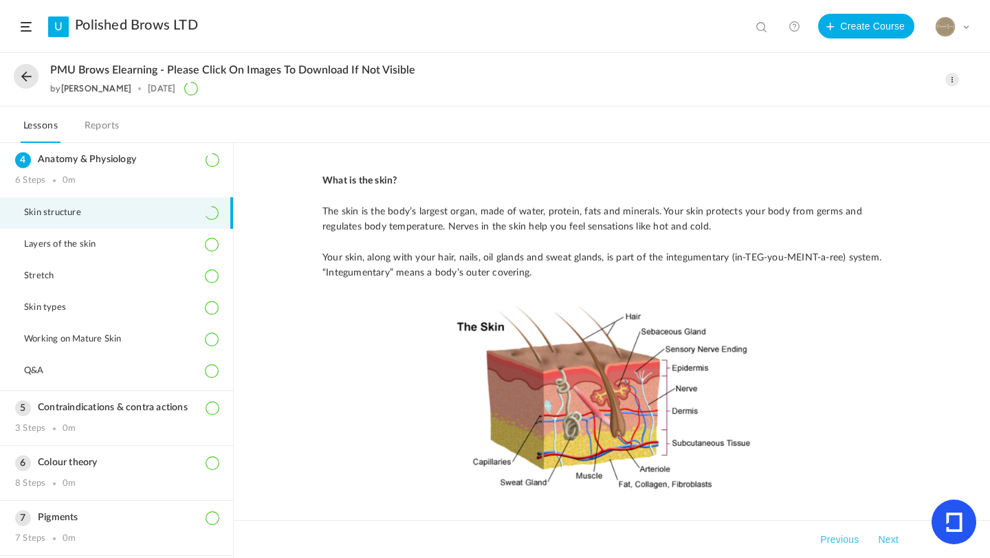
click at [28, 82] on button at bounding box center [26, 76] width 25 height 25
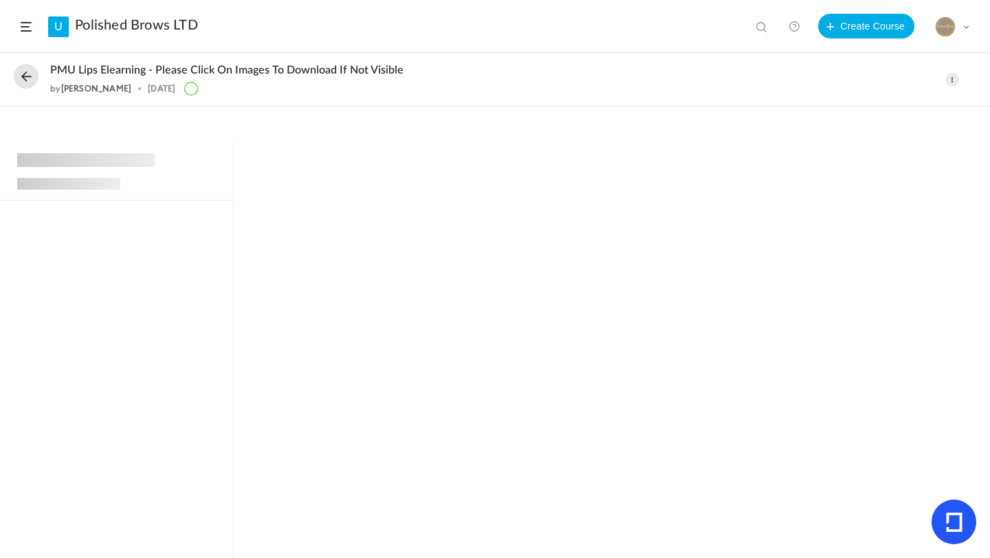
scroll to position [646, 0]
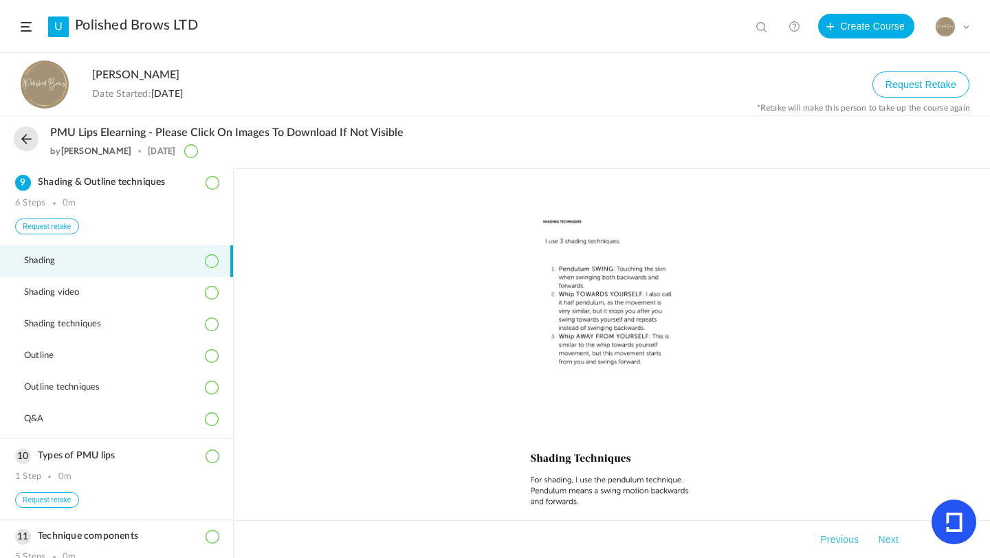
click at [166, 32] on link "Polished Brows LTD" at bounding box center [136, 25] width 123 height 17
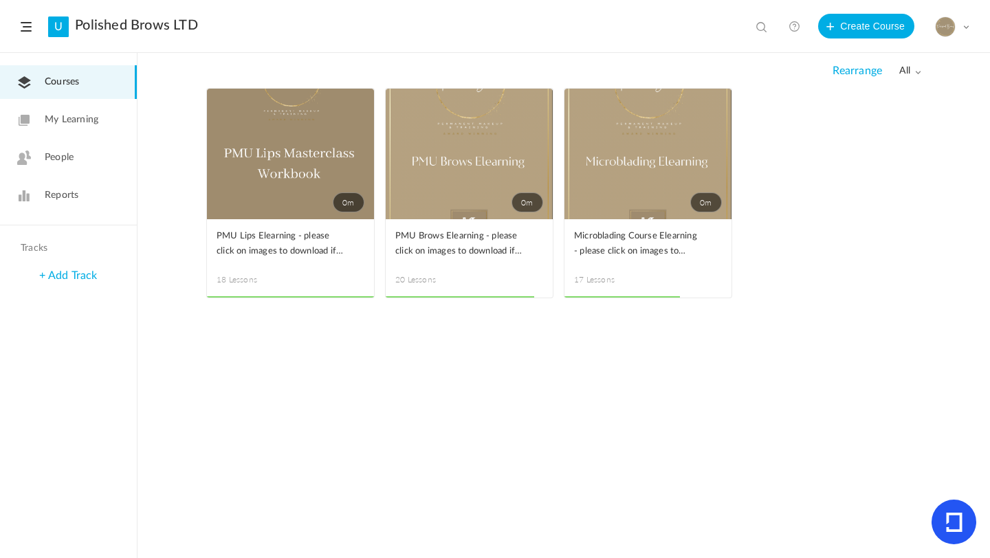
click at [0, 0] on span at bounding box center [0, 0] width 0 height 0
click at [0, 0] on link "Edit" at bounding box center [0, 0] width 0 height 0
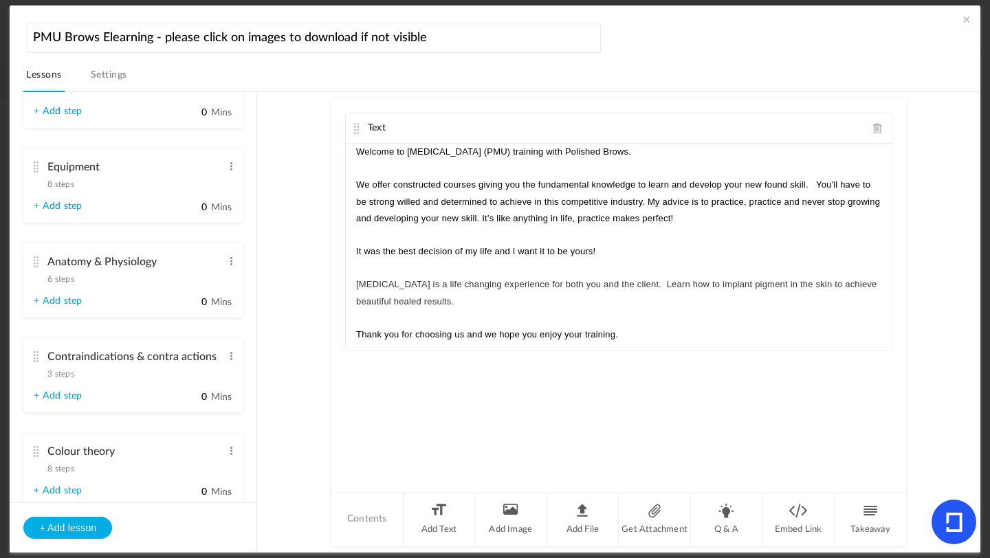
scroll to position [289, 0]
click at [71, 279] on span "6 steps" at bounding box center [60, 277] width 26 height 8
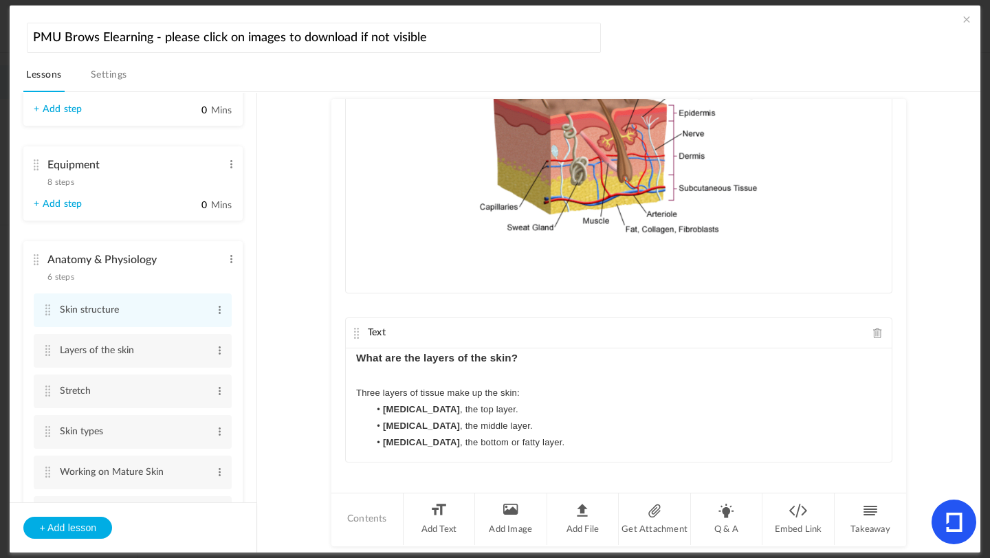
scroll to position [309, 0]
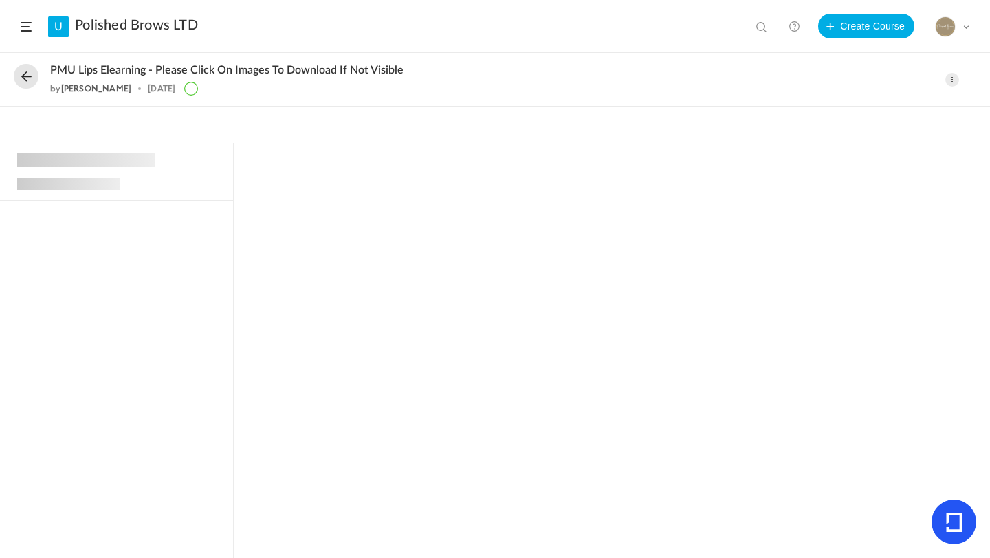
scroll to position [646, 0]
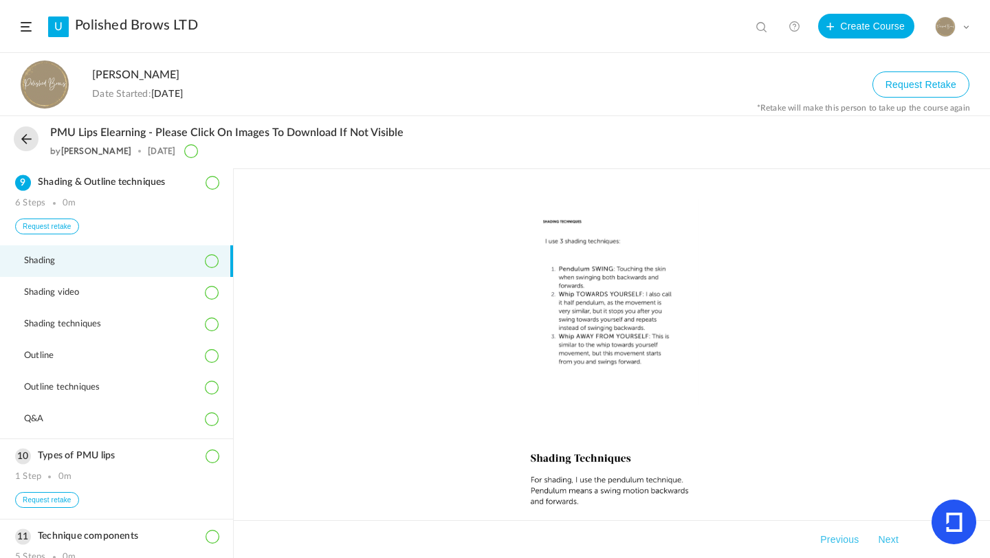
click at [183, 16] on header "U Polished Brows LTD View all No results Create Course My Profile University Se…" at bounding box center [495, 26] width 990 height 53
click at [181, 25] on link "Polished Brows LTD" at bounding box center [136, 25] width 123 height 17
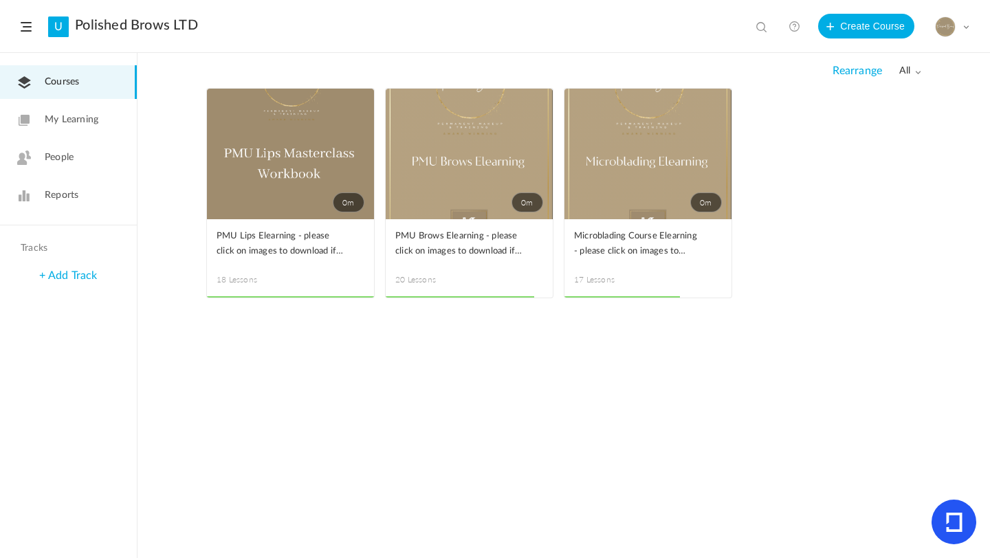
click at [0, 0] on span at bounding box center [0, 0] width 0 height 0
click at [0, 0] on link "Edit" at bounding box center [0, 0] width 0 height 0
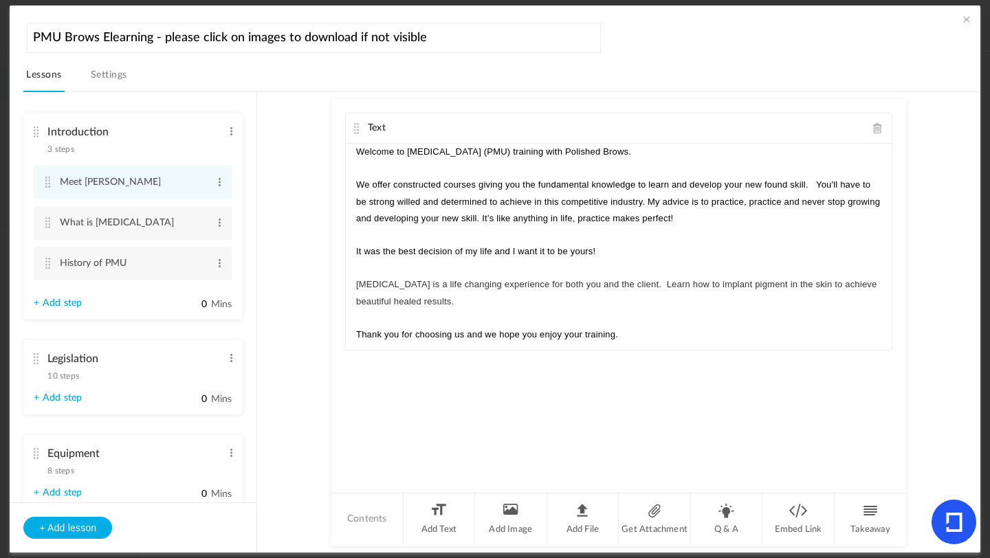
drag, startPoint x: 252, startPoint y: 166, endPoint x: 250, endPoint y: 184, distance: 17.9
click at [250, 184] on ul "Introduction 3 steps Edit Delete Meet [PERSON_NAME] Edit Delete What is [MEDICA…" at bounding box center [133, 298] width 247 height 410
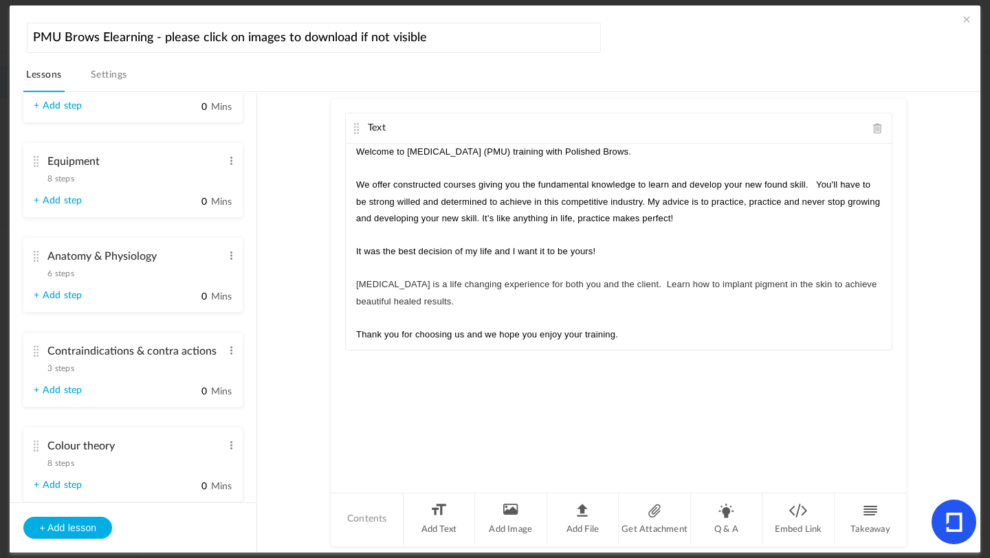
scroll to position [271, 0]
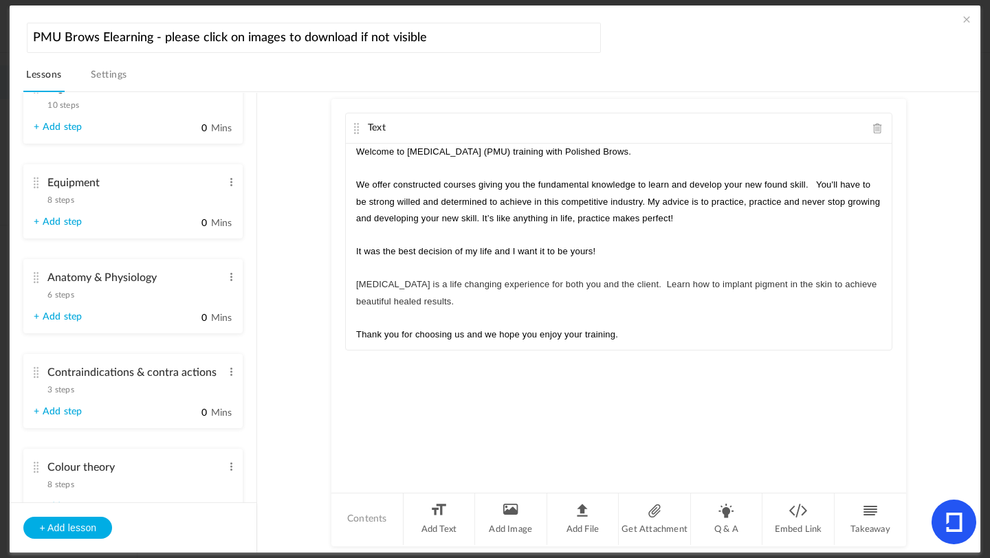
click at [65, 296] on span "6 steps" at bounding box center [60, 295] width 26 height 8
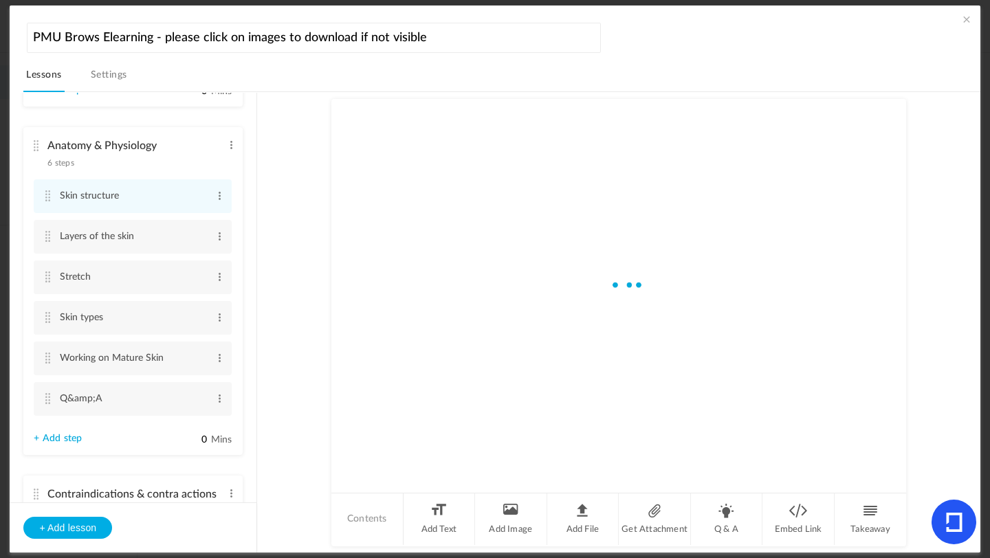
scroll to position [139, 0]
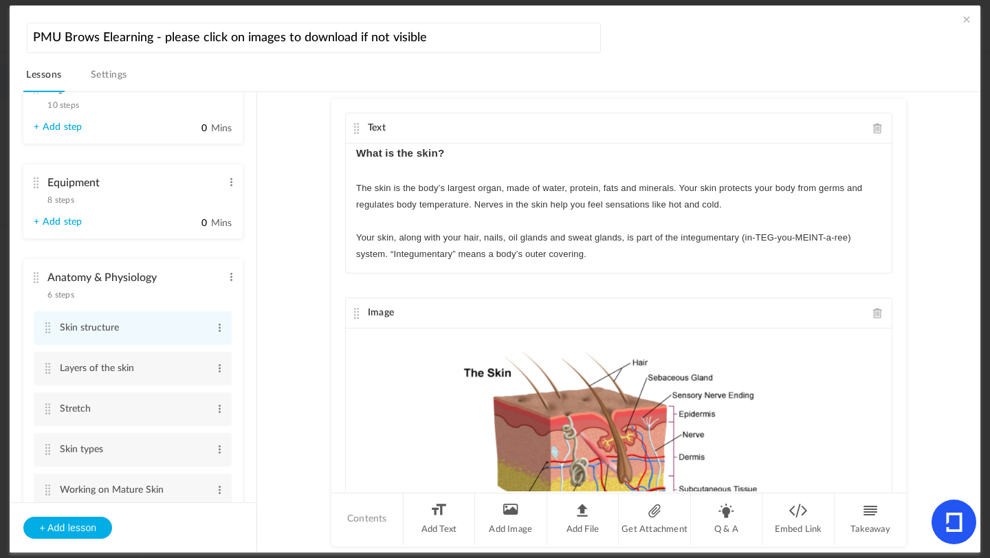
click at [873, 132] on span at bounding box center [878, 128] width 10 height 10
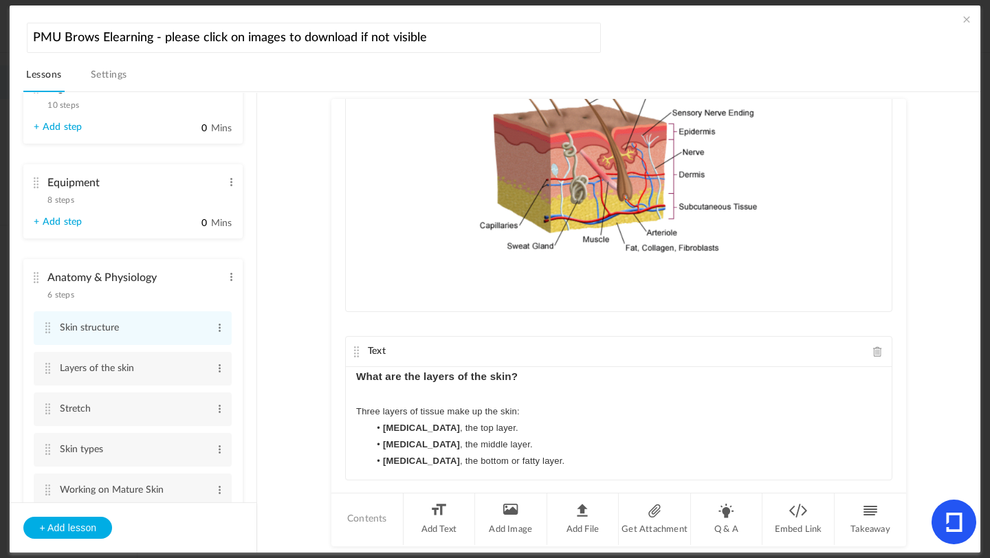
scroll to position [121, 0]
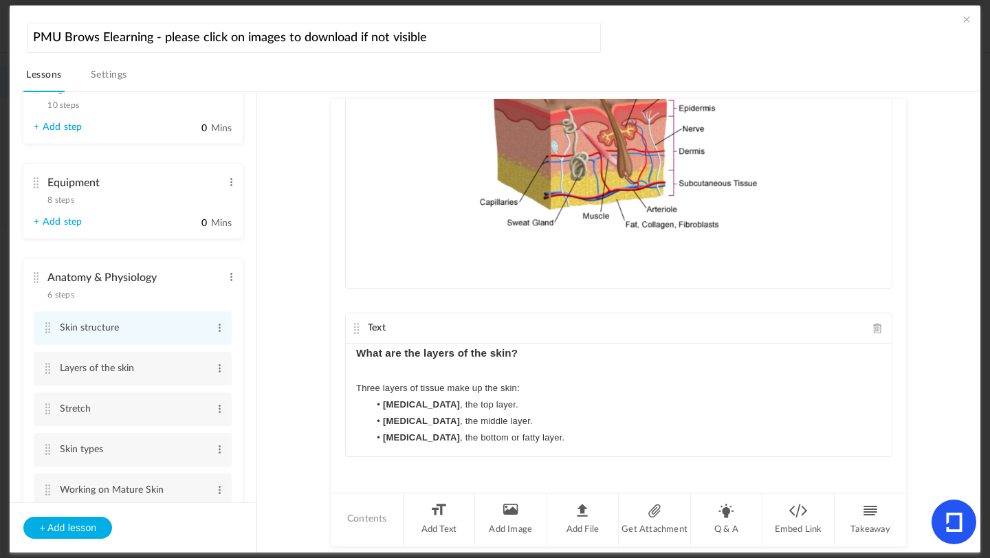
click at [875, 332] on span at bounding box center [878, 328] width 10 height 10
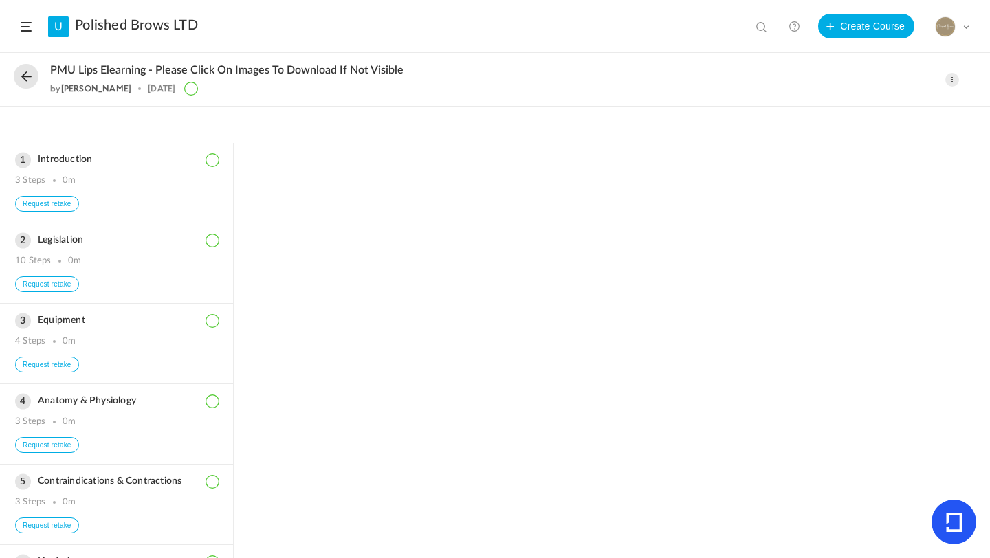
scroll to position [646, 0]
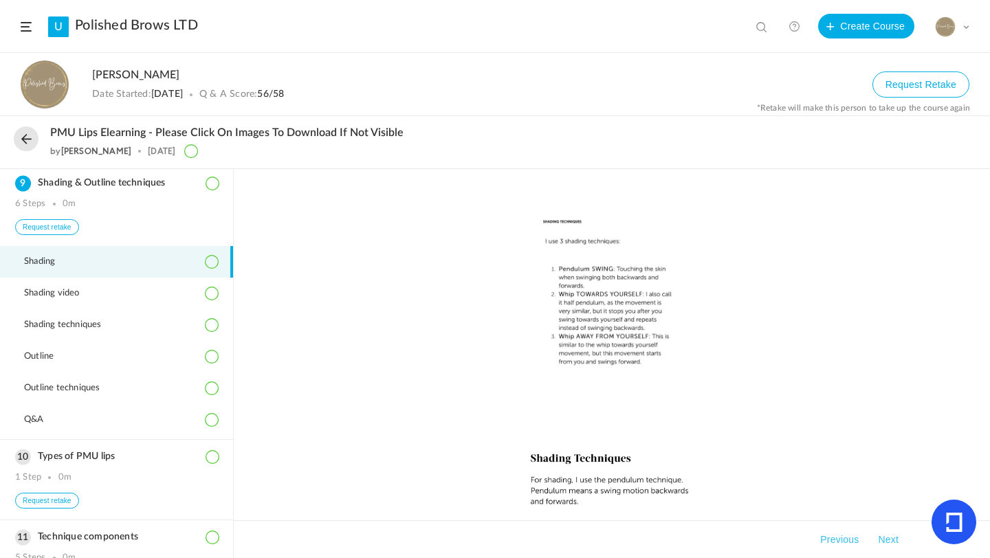
drag, startPoint x: 232, startPoint y: 337, endPoint x: 232, endPoint y: 327, distance: 9.6
click at [232, 327] on aside "Introduction 3 Steps 0m Request retake Legislation 10 Steps 0m Request retake E…" at bounding box center [117, 363] width 234 height 389
drag, startPoint x: 233, startPoint y: 329, endPoint x: 229, endPoint y: 353, distance: 23.7
click at [229, 353] on aside "Introduction 3 Steps 0m Request retake Legislation 10 Steps 0m Request retake E…" at bounding box center [117, 363] width 234 height 389
click at [149, 30] on link "Polished Brows LTD" at bounding box center [136, 25] width 123 height 17
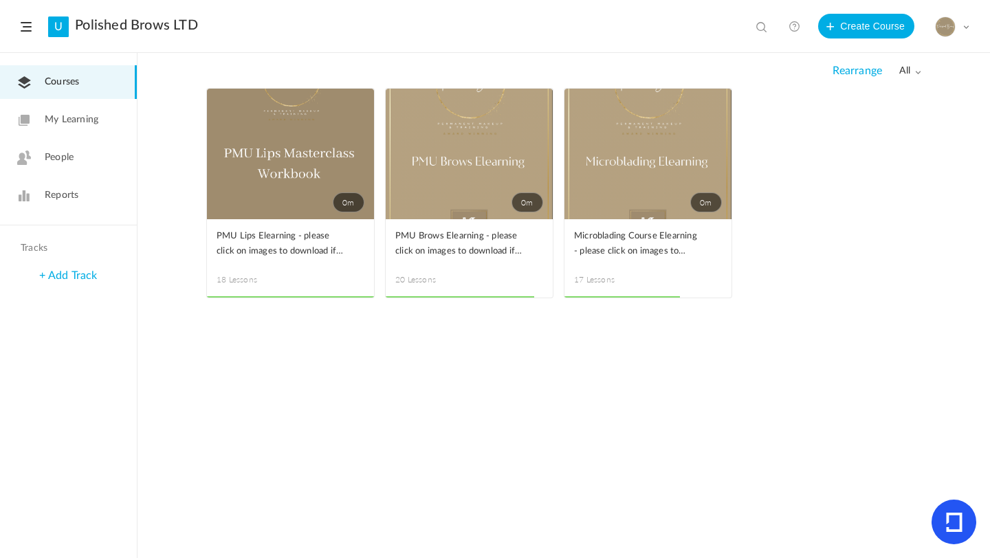
click at [516, 128] on link "0m" at bounding box center [469, 154] width 167 height 131
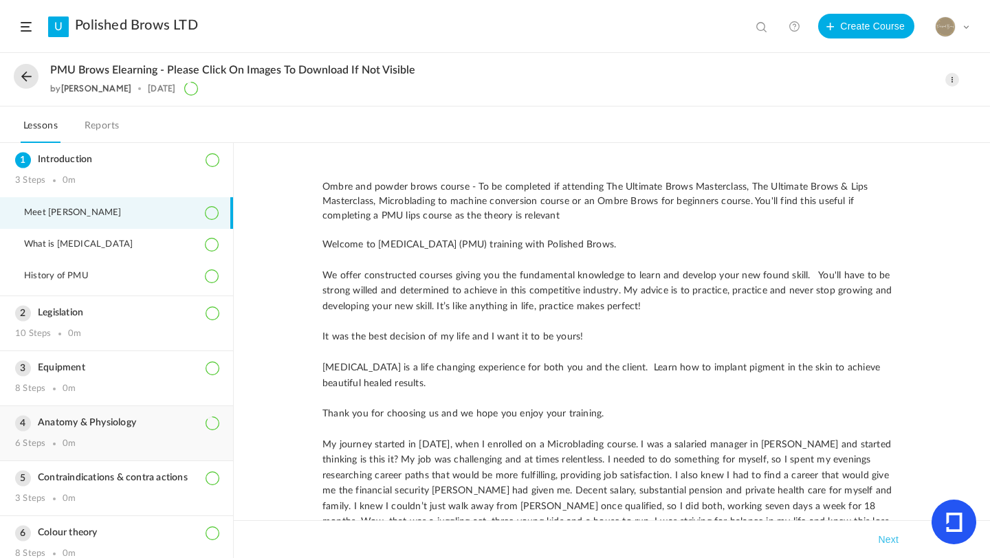
click at [131, 420] on h3 "Anatomy & Physiology" at bounding box center [116, 423] width 203 height 12
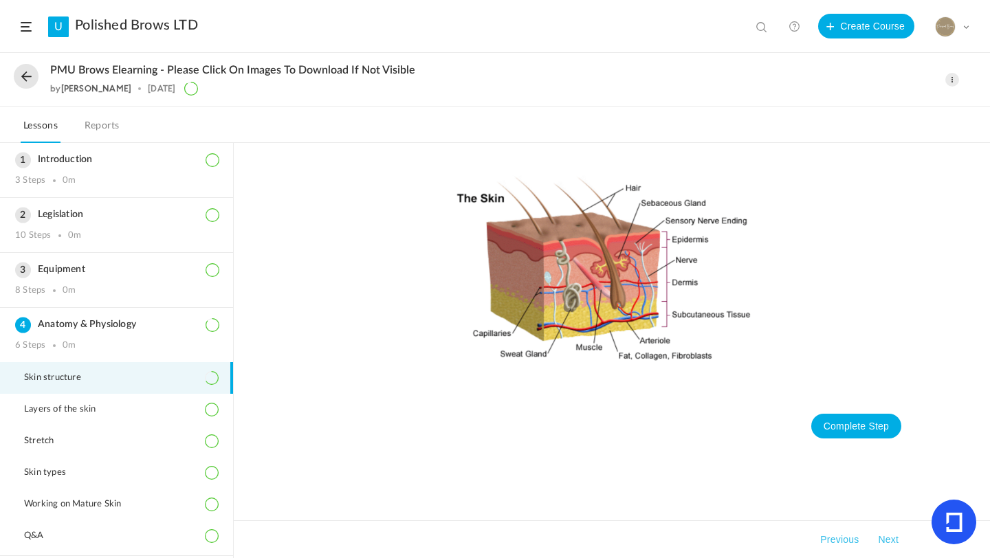
click at [142, 369] on li "Skin structure" at bounding box center [116, 378] width 233 height 32
click at [119, 20] on link "Polished Brows LTD" at bounding box center [136, 25] width 123 height 17
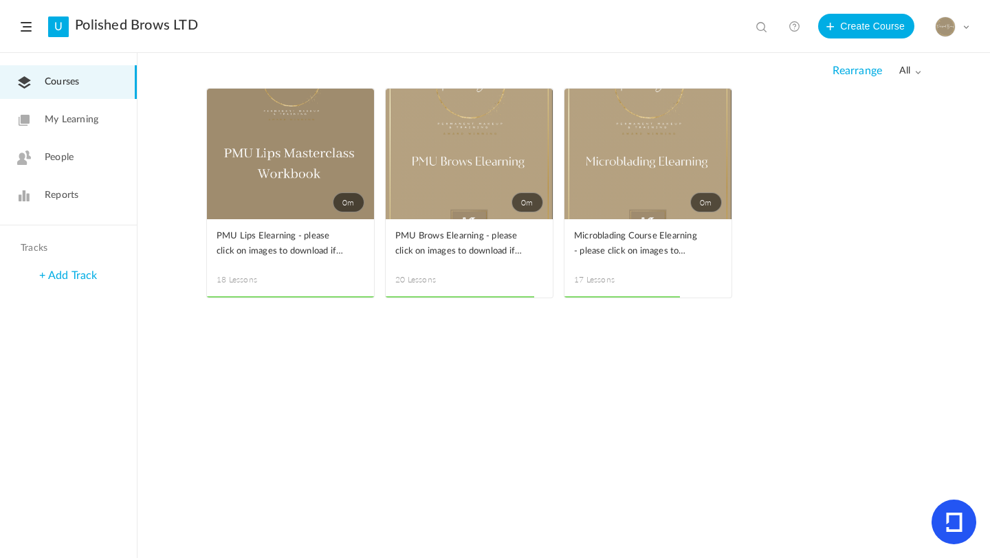
click at [0, 0] on span at bounding box center [0, 0] width 0 height 0
click at [0, 0] on link "Edit" at bounding box center [0, 0] width 0 height 0
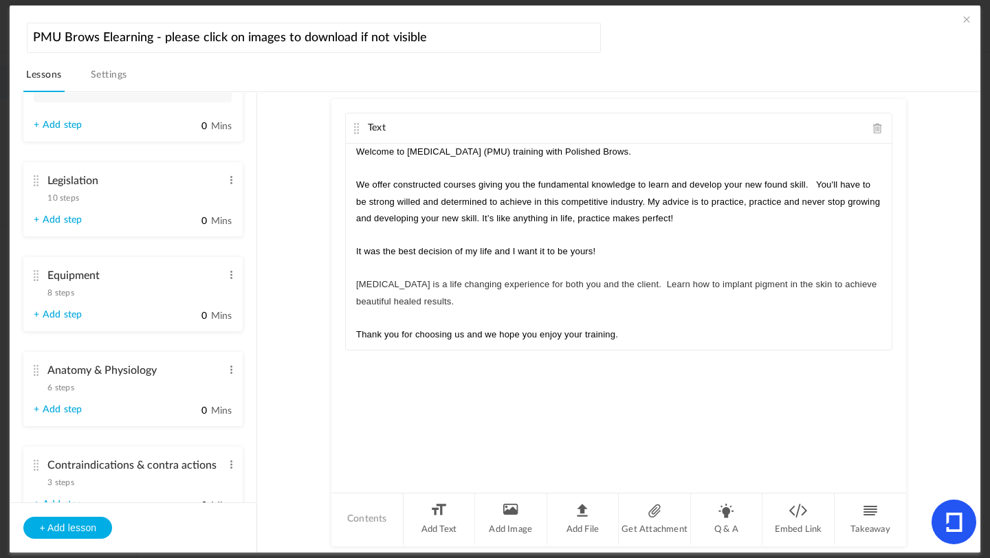
scroll to position [182, 0]
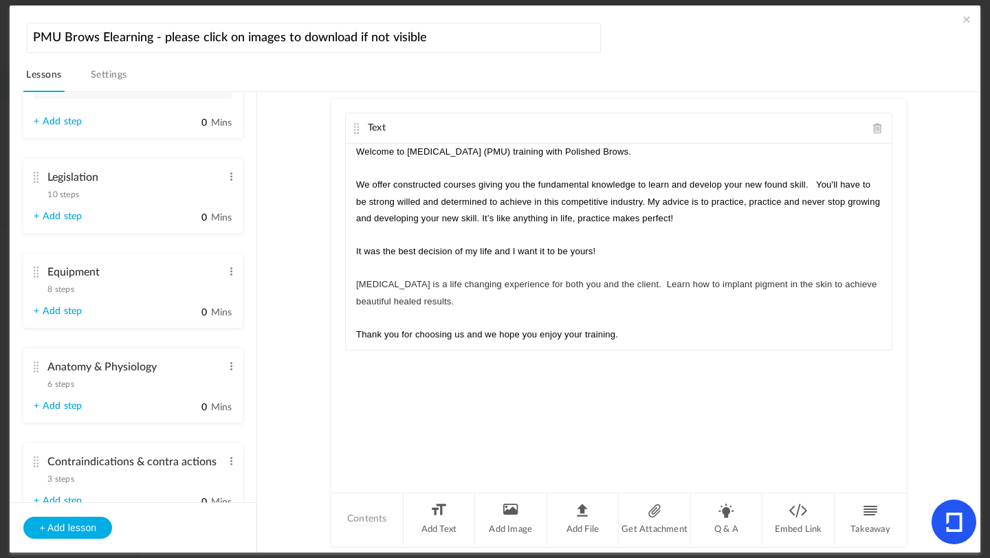
click at [61, 388] on span "6 steps" at bounding box center [60, 384] width 26 height 8
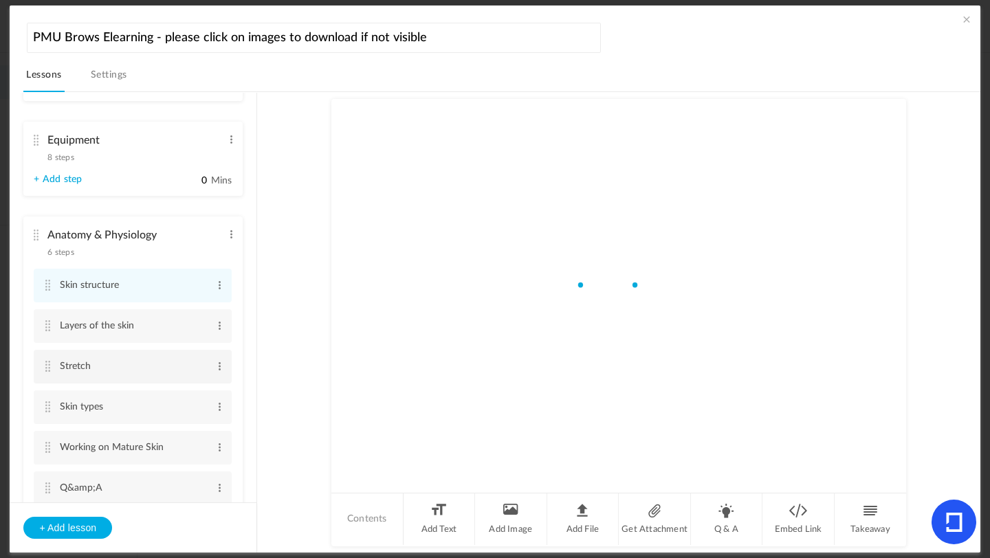
scroll to position [180, 0]
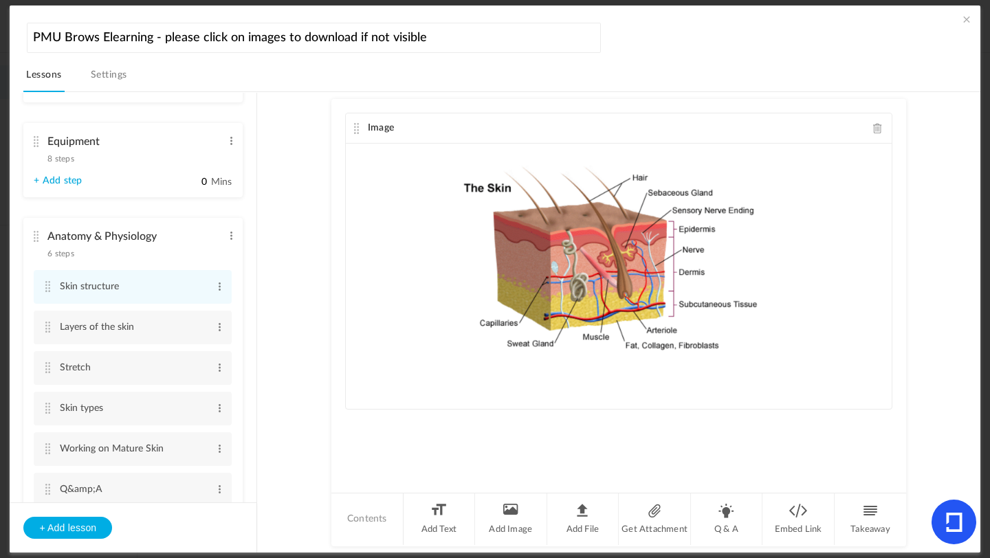
click at [875, 124] on span at bounding box center [878, 128] width 10 height 10
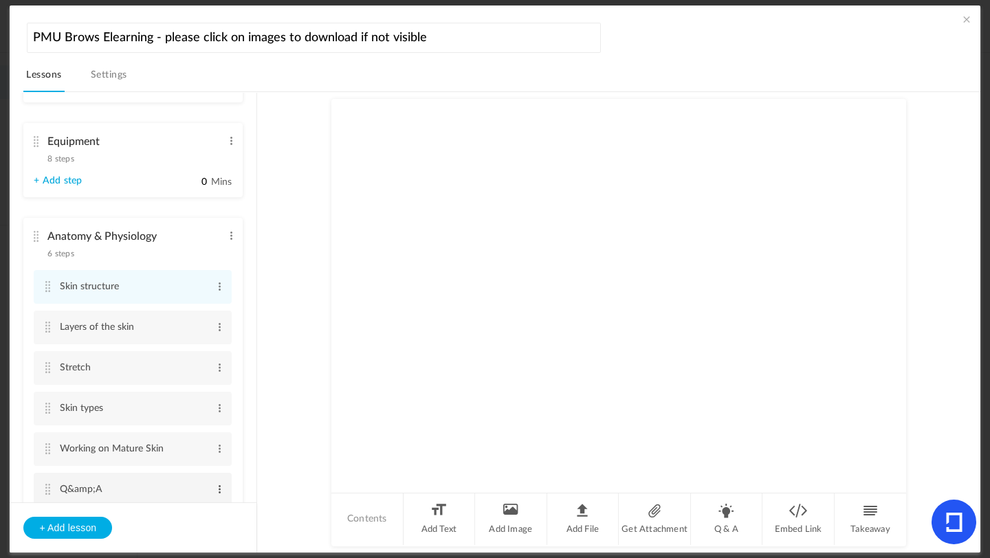
click at [215, 490] on span at bounding box center [220, 490] width 10 height 14
click at [219, 491] on span at bounding box center [220, 490] width 10 height 14
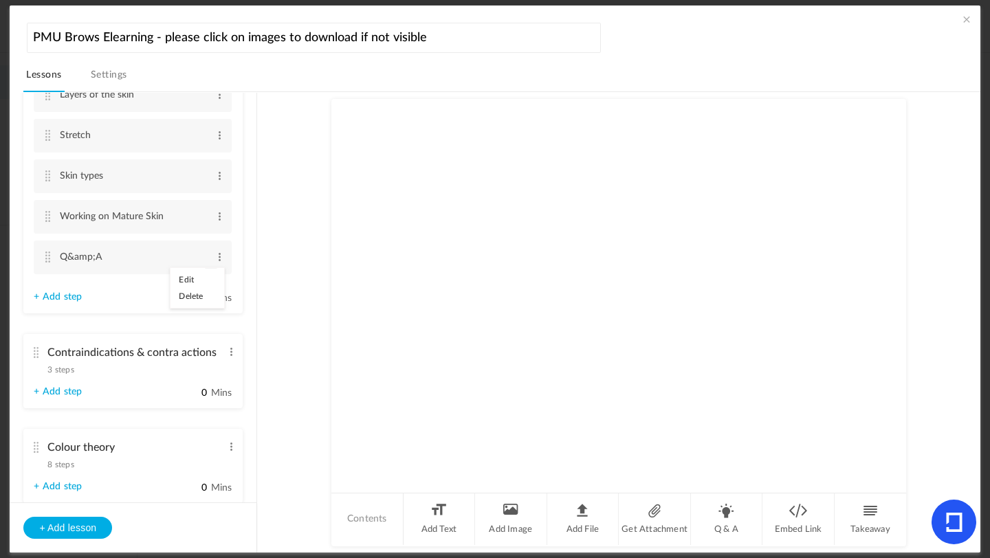
scroll to position [409, 0]
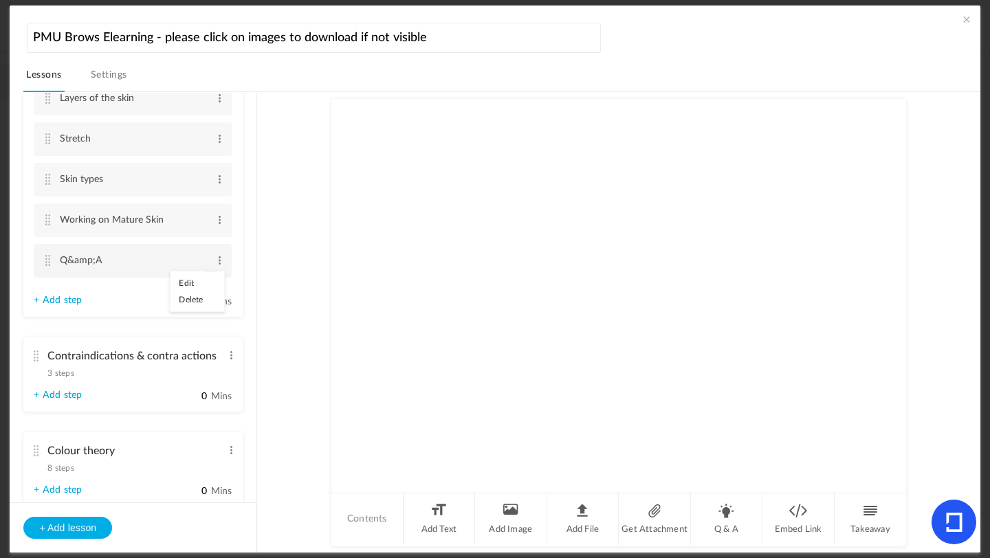
click at [190, 288] on link "Edit" at bounding box center [198, 283] width 54 height 17
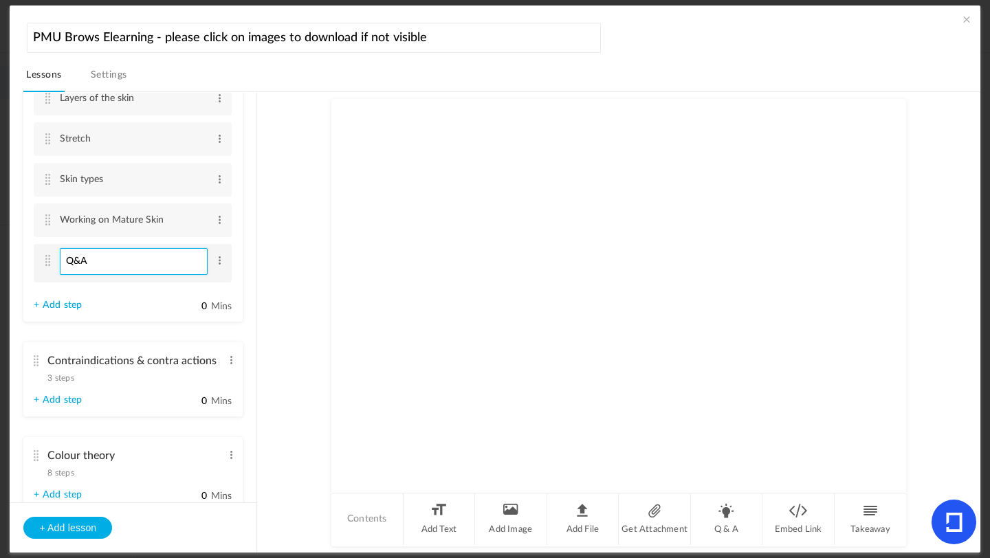
type input "Q&A"
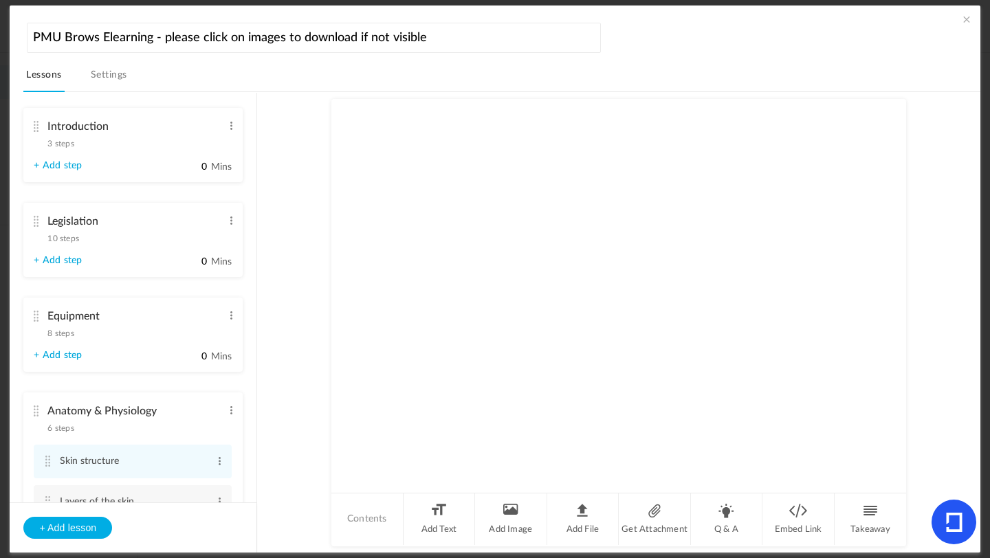
scroll to position [0, 0]
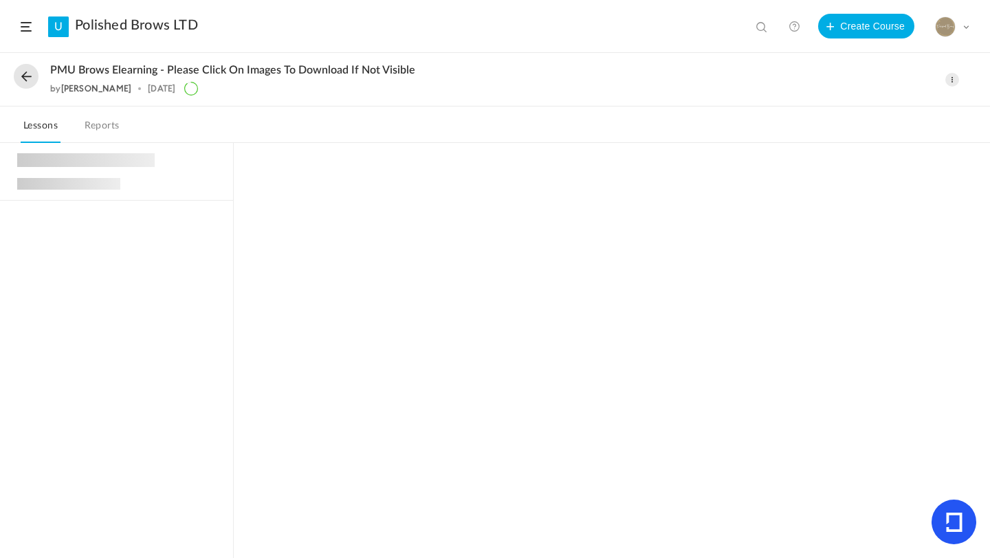
scroll to position [165, 0]
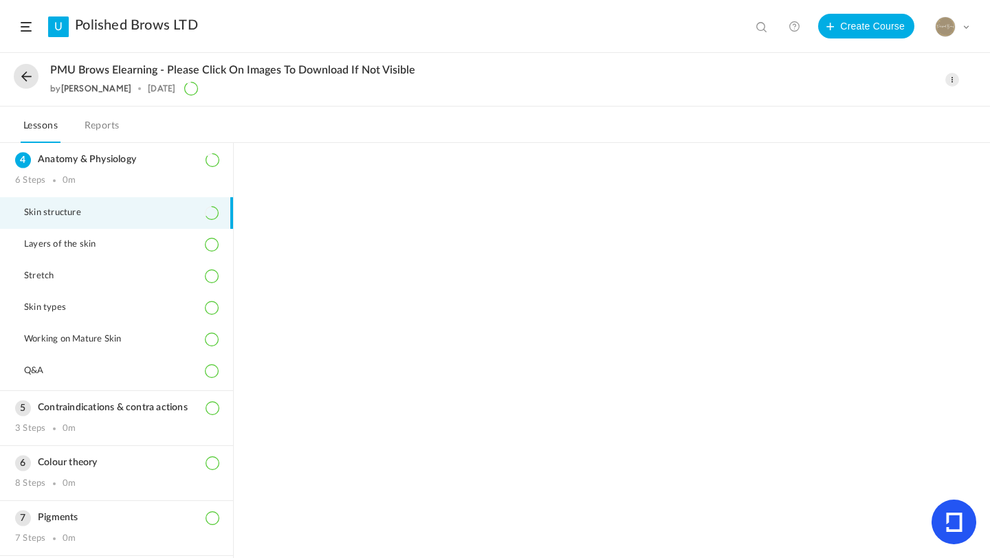
click at [197, 217] on li "Skin structure" at bounding box center [116, 213] width 233 height 32
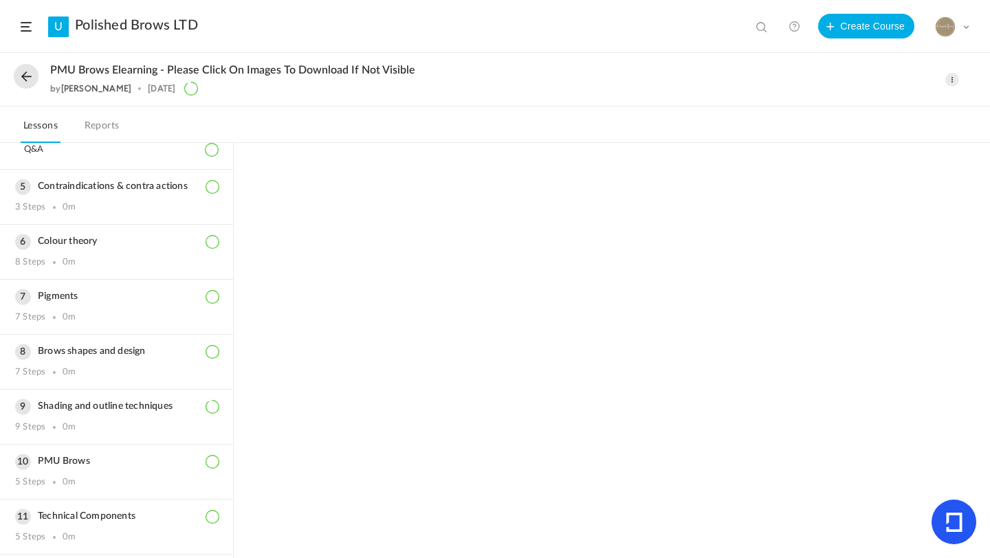
scroll to position [384, 0]
click at [168, 398] on div "Shading and outline techniques 9 Steps 0m" at bounding box center [116, 419] width 233 height 54
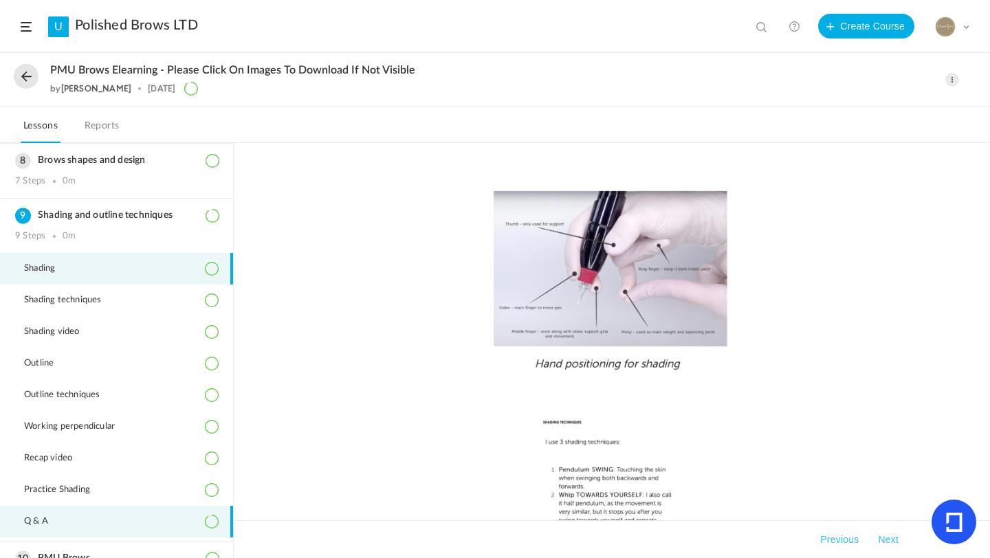
click at [205, 525] on icon at bounding box center [212, 522] width 14 height 14
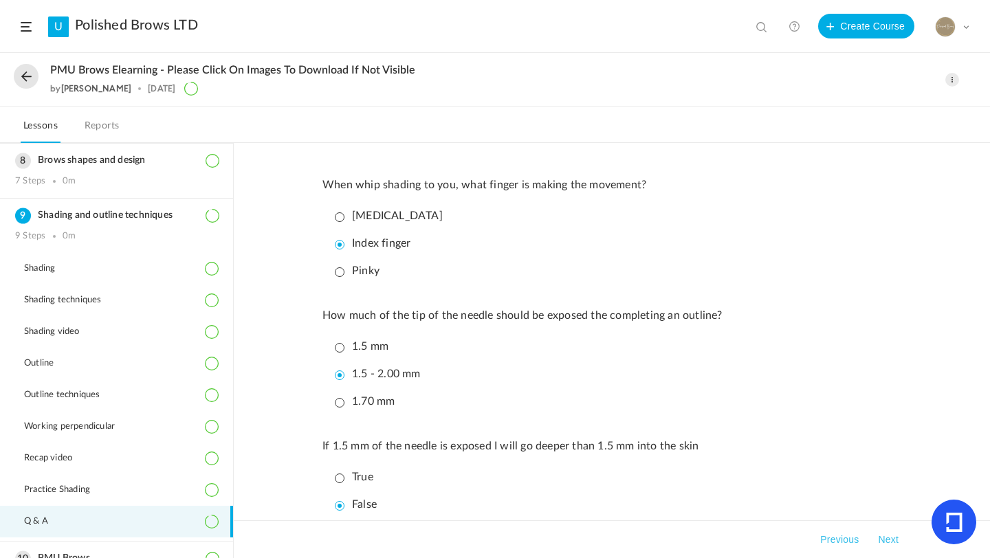
click at [613, 353] on li "1.5 mm" at bounding box center [615, 347] width 572 height 24
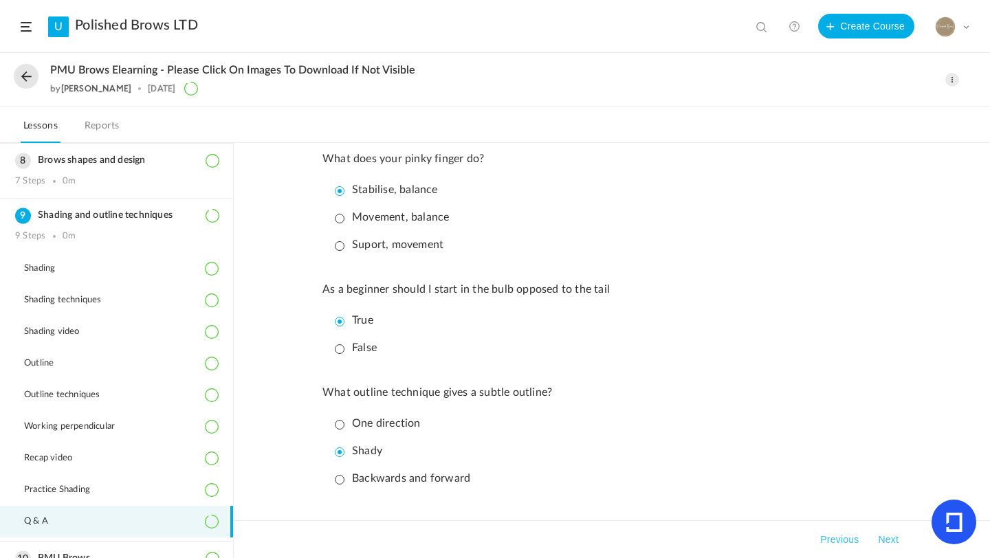
scroll to position [798, 0]
click at [342, 353] on p "False" at bounding box center [356, 346] width 42 height 13
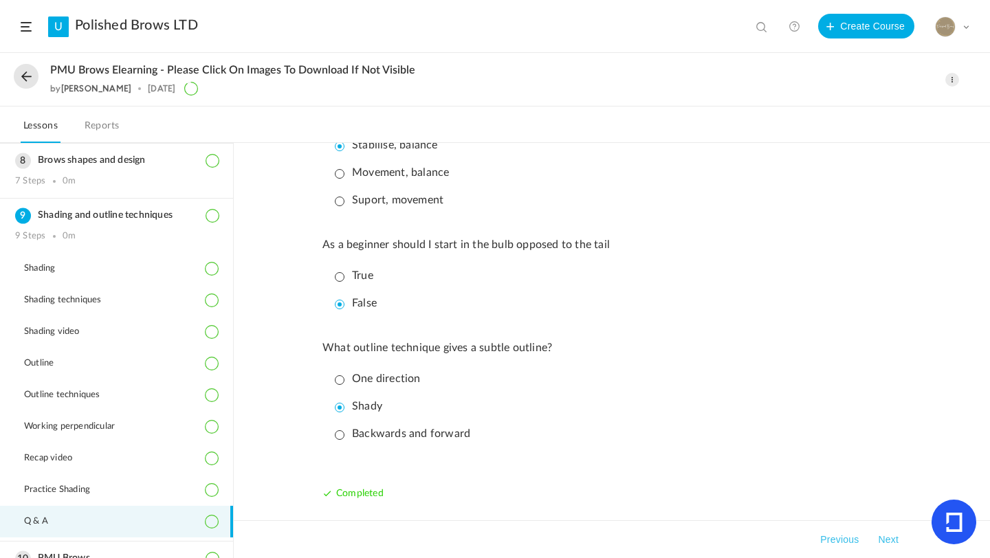
scroll to position [852, 0]
click at [887, 537] on button "Next" at bounding box center [888, 540] width 26 height 17
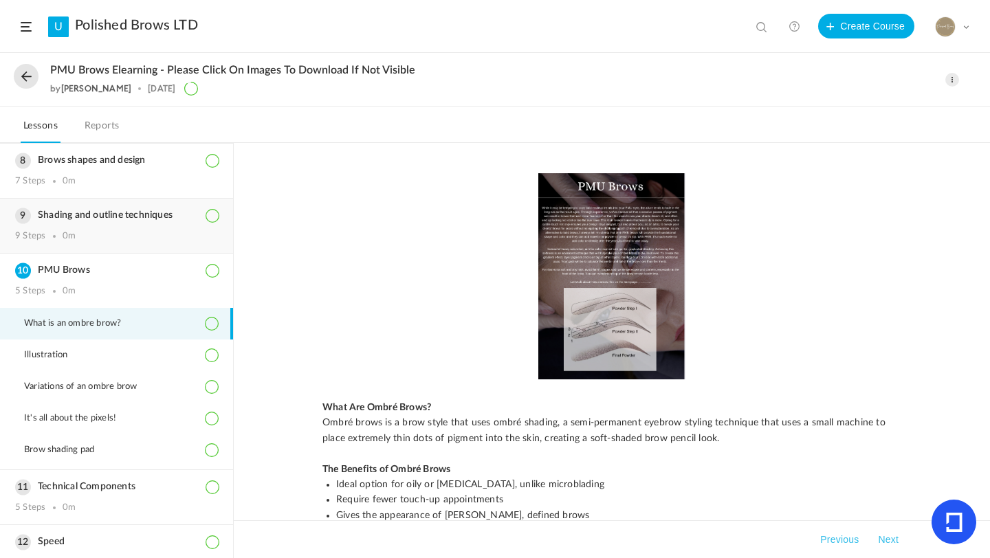
click at [158, 211] on h3 "Shading and outline techniques" at bounding box center [116, 216] width 203 height 12
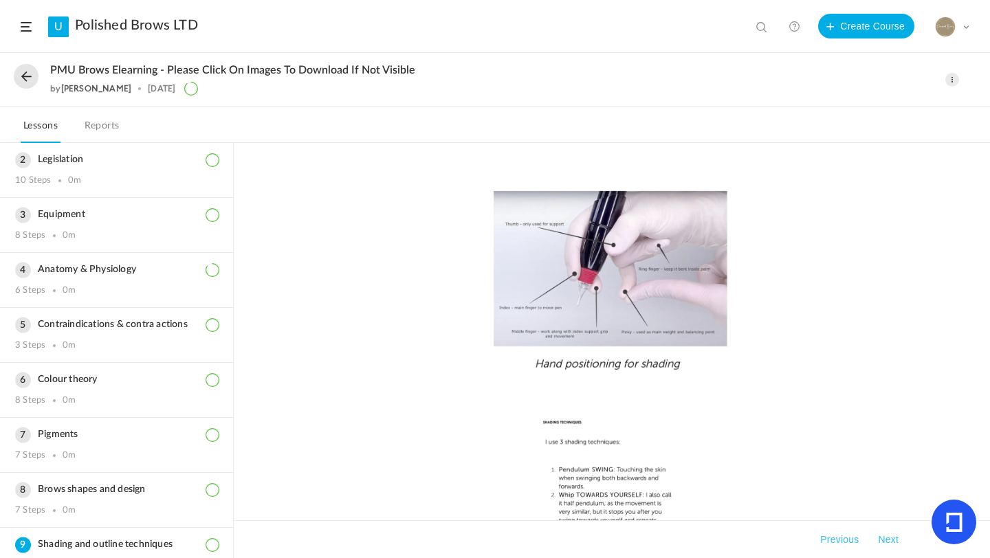
scroll to position [53, 0]
click at [181, 22] on link "Polished Brows LTD" at bounding box center [136, 25] width 123 height 17
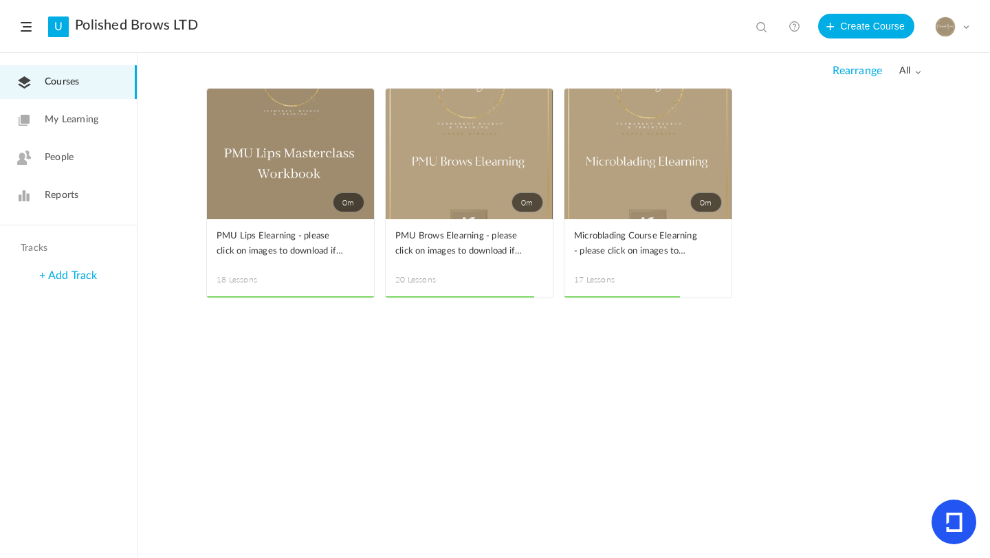
click at [0, 0] on span at bounding box center [0, 0] width 0 height 0
click at [0, 0] on link "Edit" at bounding box center [0, 0] width 0 height 0
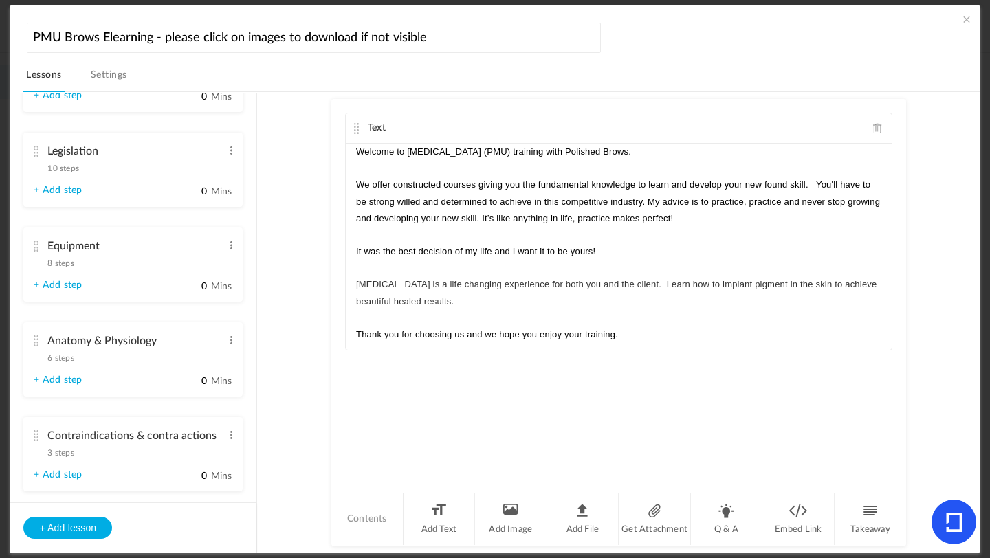
scroll to position [208, 0]
click at [62, 360] on span "6 steps" at bounding box center [60, 357] width 26 height 8
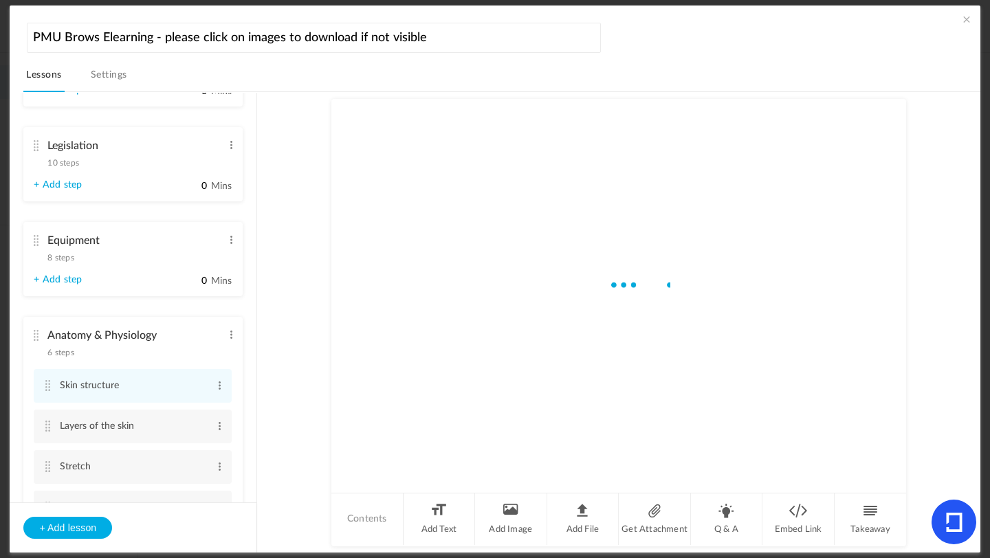
scroll to position [76, 0]
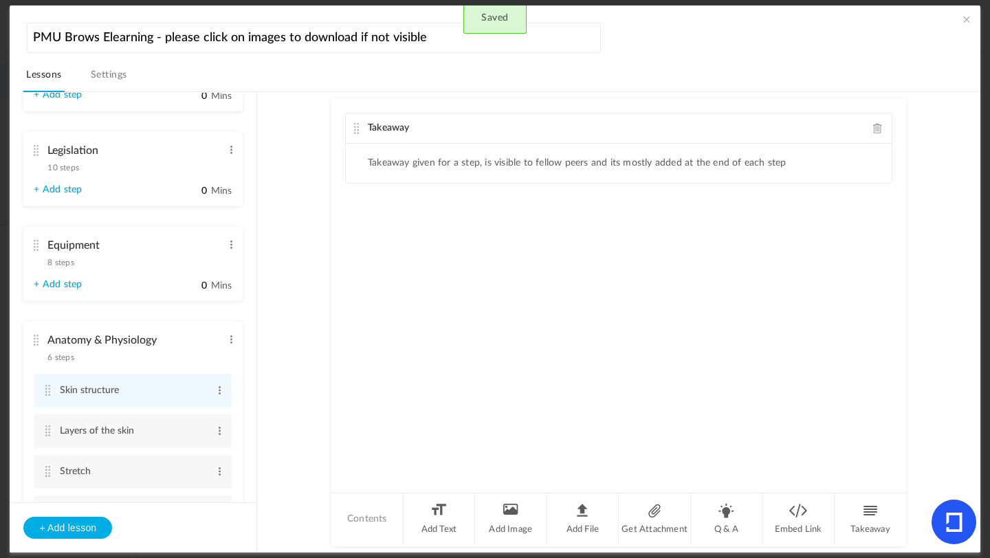
click at [873, 131] on span at bounding box center [878, 128] width 10 height 10
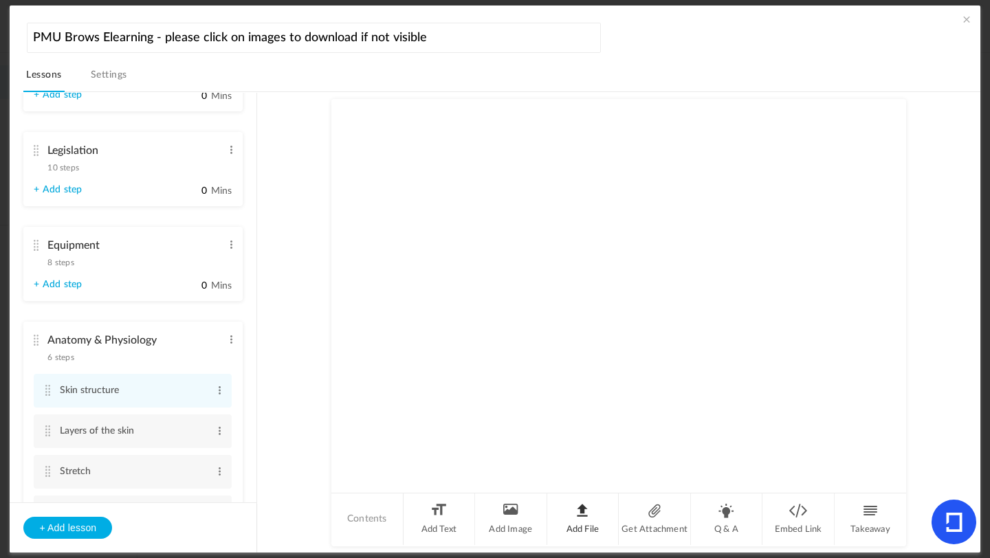
click at [589, 514] on li "Add File" at bounding box center [583, 520] width 72 height 52
click at [585, 525] on li "Add File" at bounding box center [583, 520] width 72 height 52
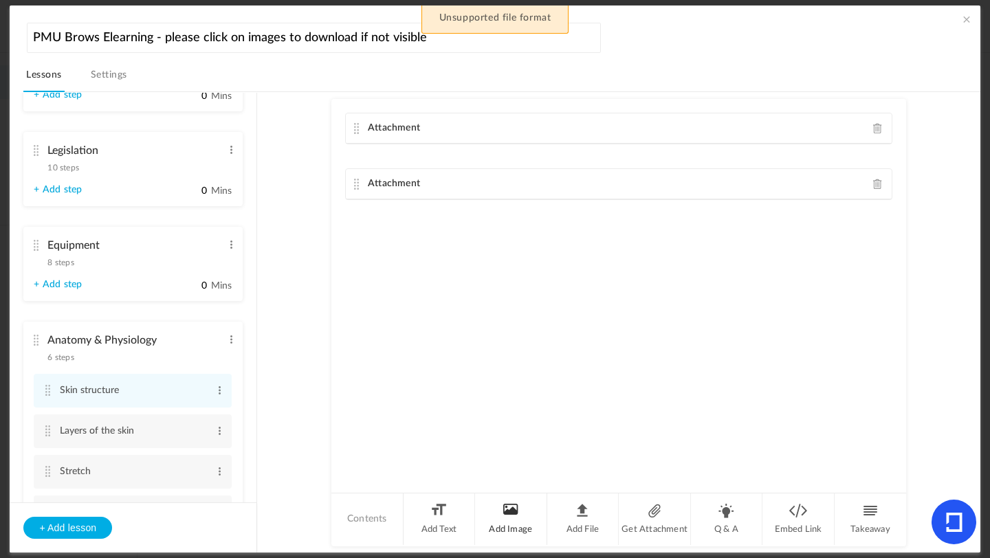
click at [524, 515] on li "Add Image" at bounding box center [511, 520] width 72 height 52
click at [875, 236] on span at bounding box center [878, 239] width 10 height 10
click at [874, 176] on div "Attachment" at bounding box center [619, 184] width 546 height 30
click at [877, 124] on span at bounding box center [878, 128] width 10 height 10
click at [873, 129] on span at bounding box center [878, 128] width 10 height 10
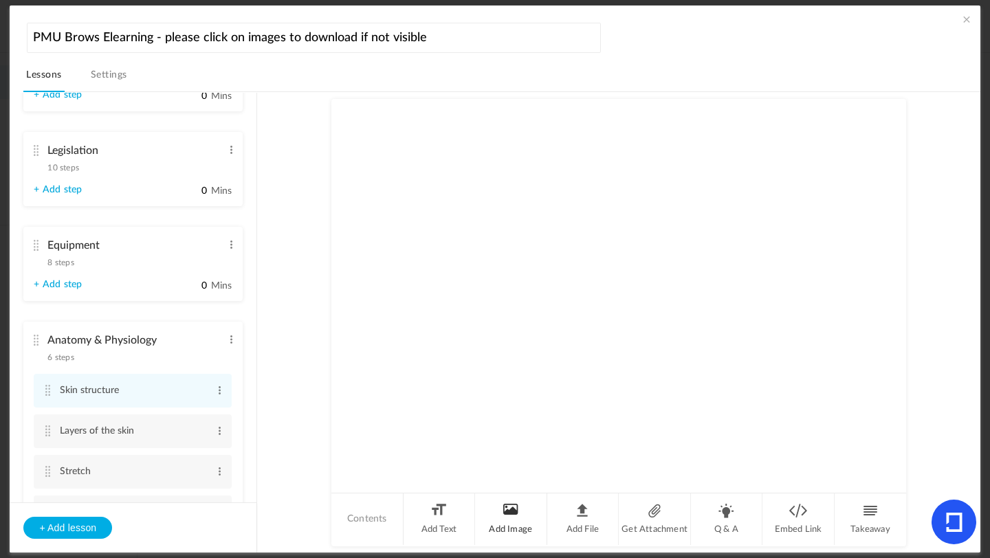
click at [522, 521] on li "Add Image" at bounding box center [511, 520] width 72 height 52
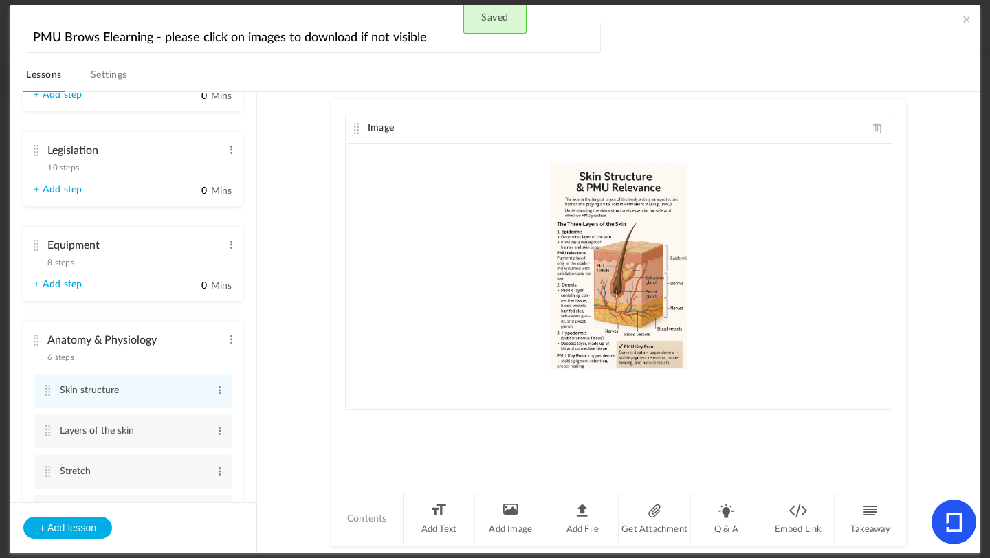
scroll to position [0, 0]
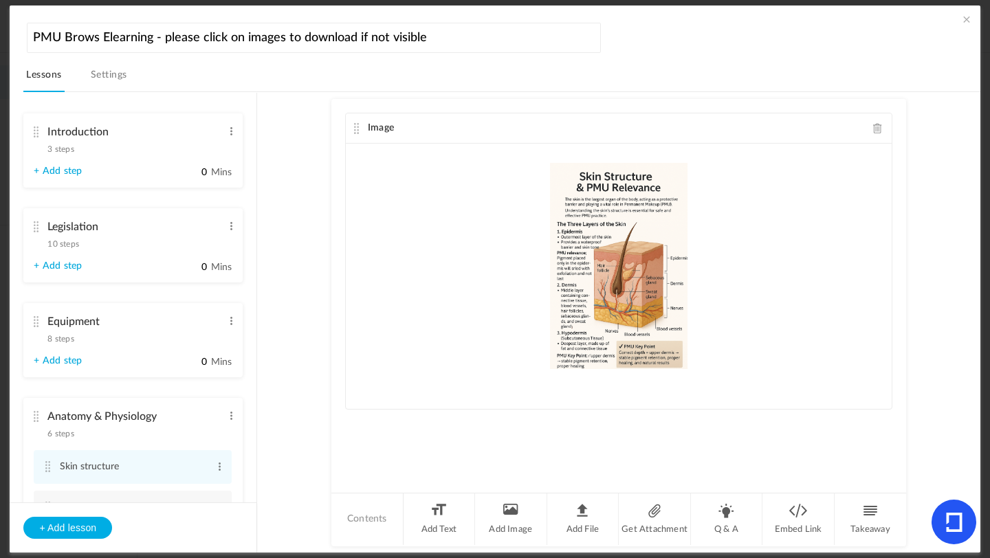
click at [64, 146] on span "3 steps" at bounding box center [60, 149] width 26 height 8
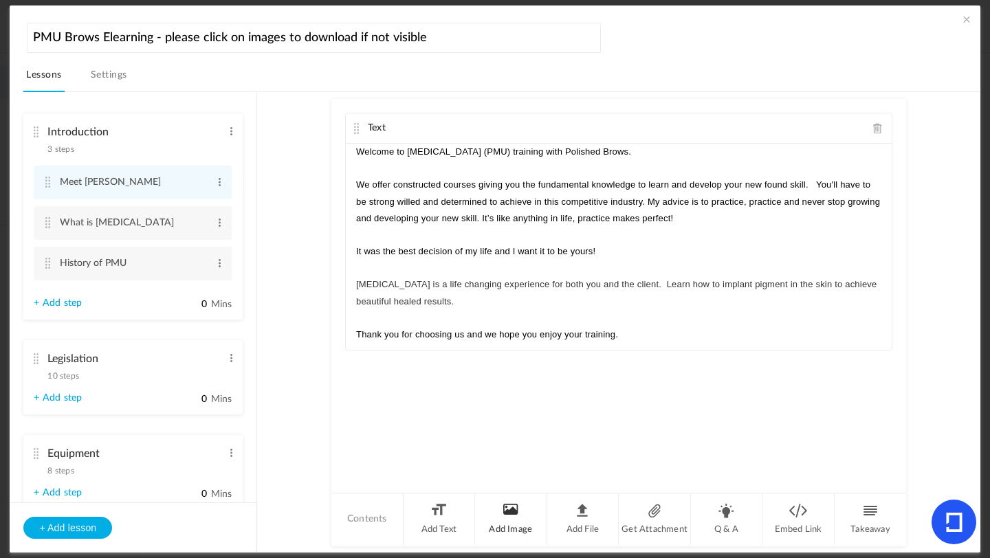
click at [521, 516] on li "Add Image" at bounding box center [511, 520] width 72 height 52
click at [873, 127] on span at bounding box center [878, 128] width 10 height 10
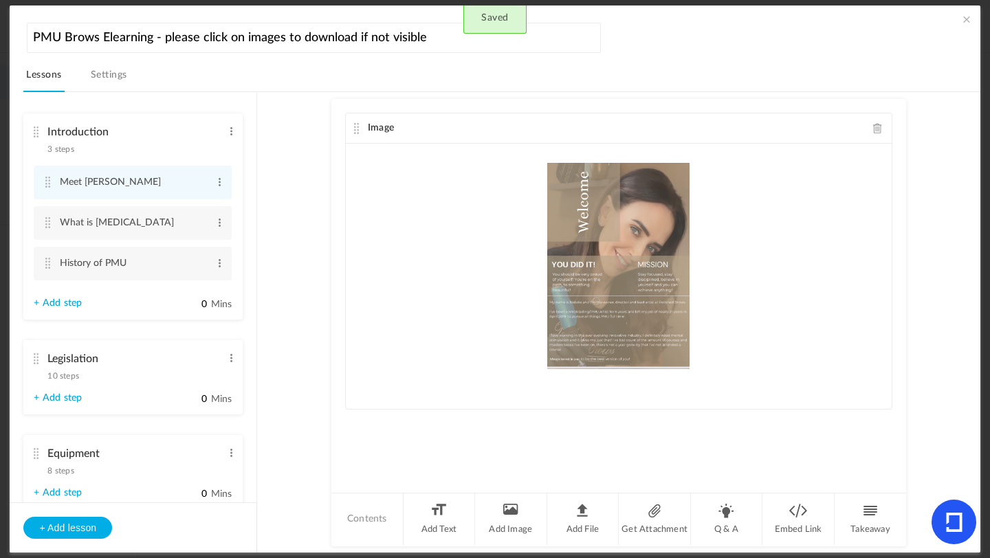
click at [288, 305] on au-course-substep "Image Upload your file here Saved Contents Add Text Add Image Add File Get Atta…" at bounding box center [619, 322] width 690 height 461
click at [294, 71] on nav "Lessons Settings" at bounding box center [501, 78] width 956 height 27
click at [98, 13] on div "PMU Brows Elearning - please click on images to download if not visible Lessons…" at bounding box center [495, 279] width 970 height 547
click at [219, 75] on nav "Lessons Settings" at bounding box center [501, 78] width 956 height 27
click at [961, 15] on span at bounding box center [967, 19] width 14 height 14
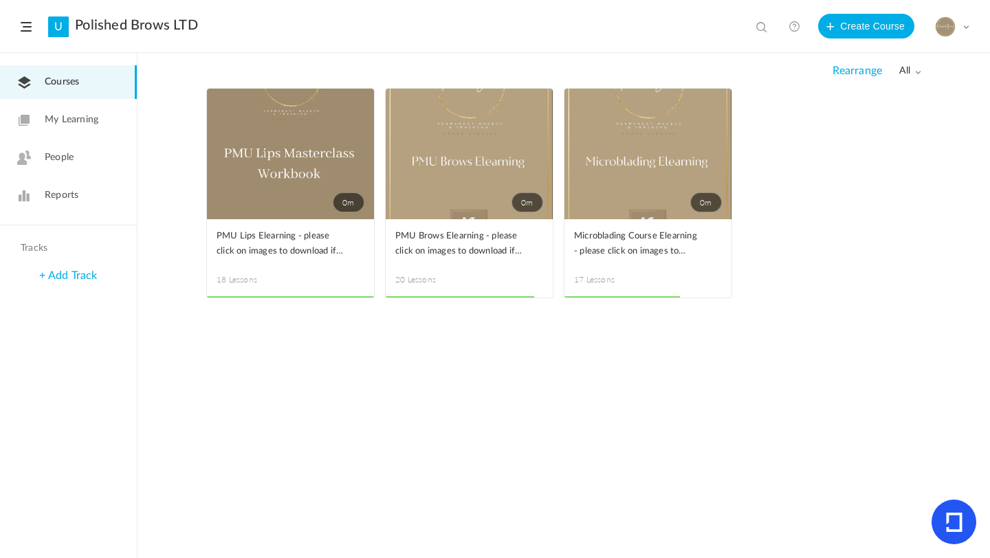
click at [444, 157] on link "0m" at bounding box center [469, 154] width 167 height 131
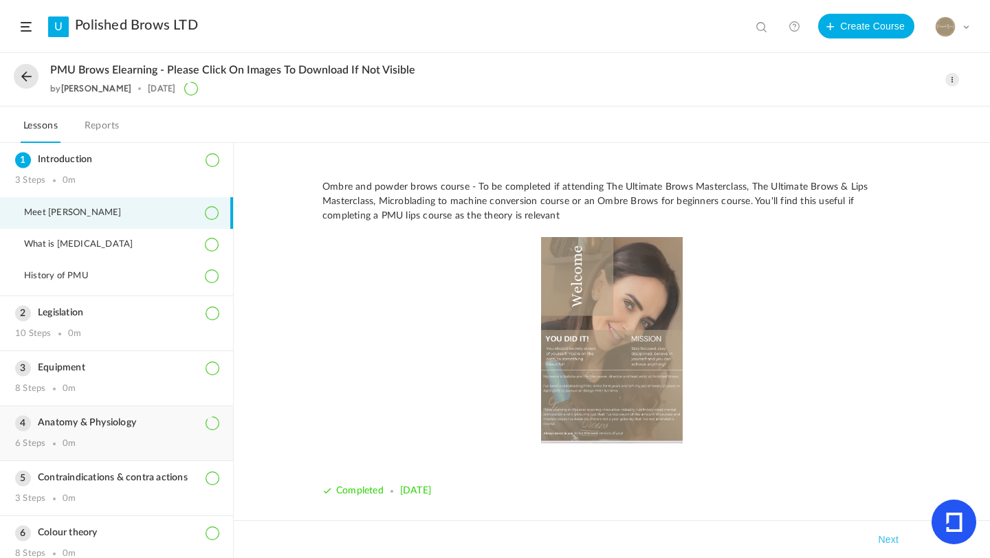
click at [151, 423] on h3 "Anatomy & Physiology" at bounding box center [116, 423] width 203 height 12
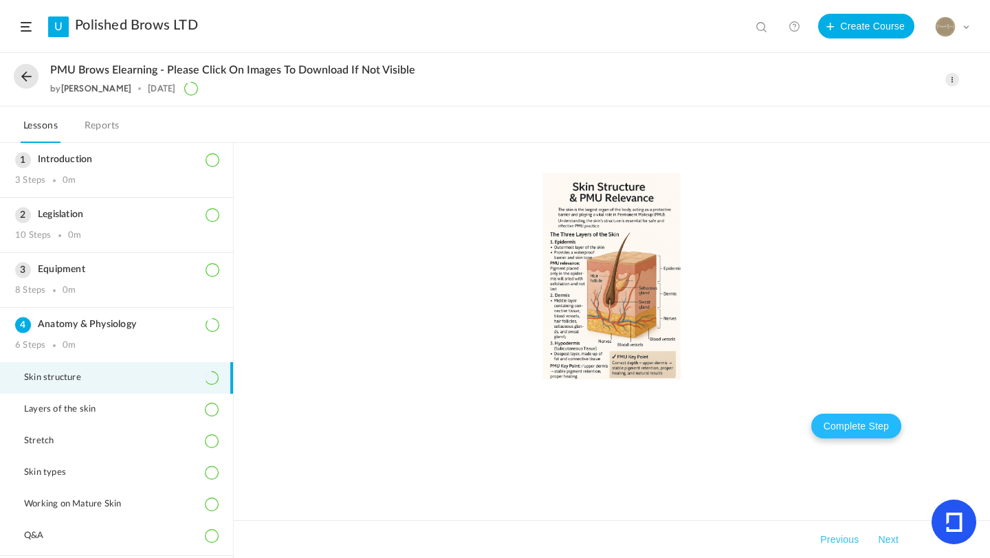
click at [832, 423] on button "Complete Step" at bounding box center [856, 426] width 90 height 25
click at [22, 29] on span at bounding box center [26, 27] width 11 height 10
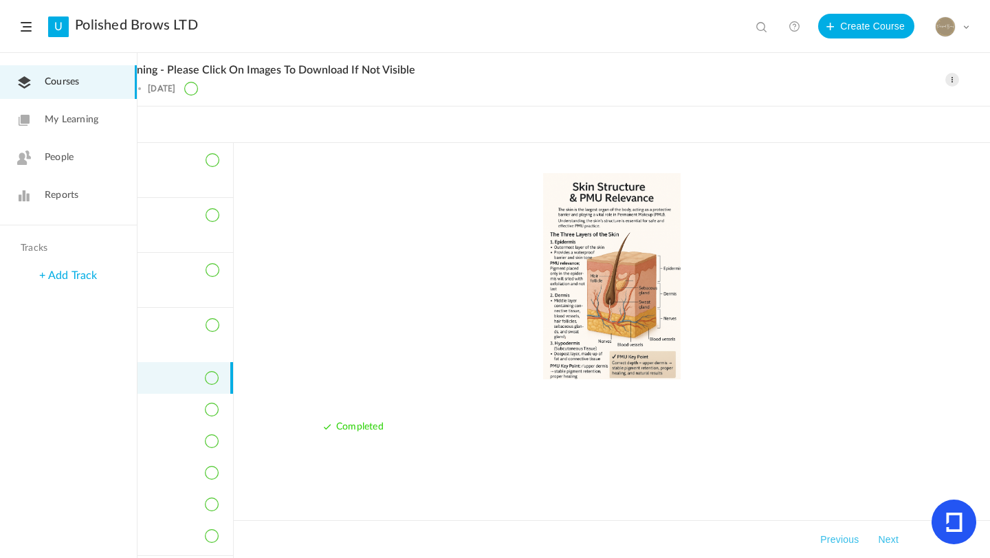
click at [80, 173] on link "People" at bounding box center [68, 158] width 137 height 34
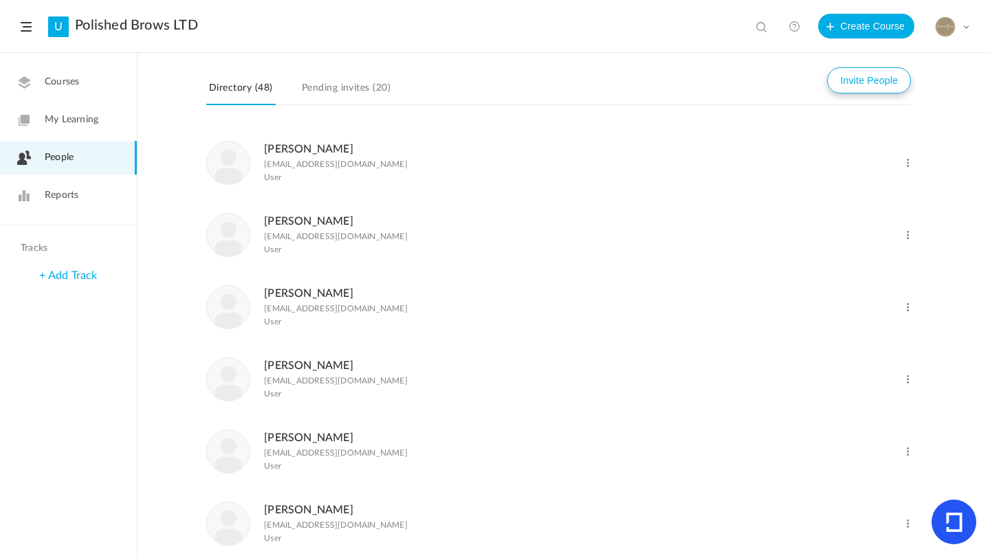
click at [859, 87] on button "Invite People" at bounding box center [869, 80] width 84 height 26
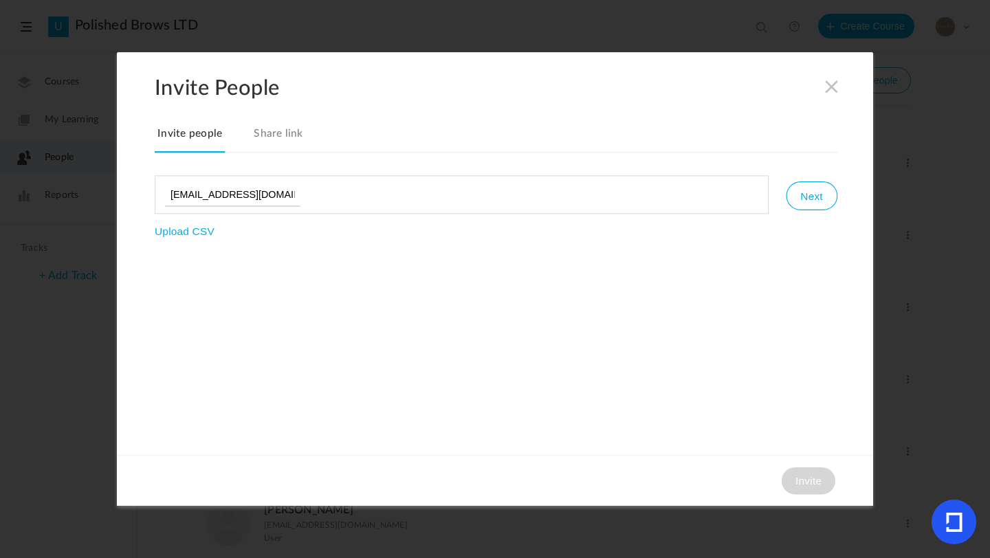
type input "hayley.dolman@bet365.com"
click at [809, 193] on button "Next" at bounding box center [811, 196] width 51 height 29
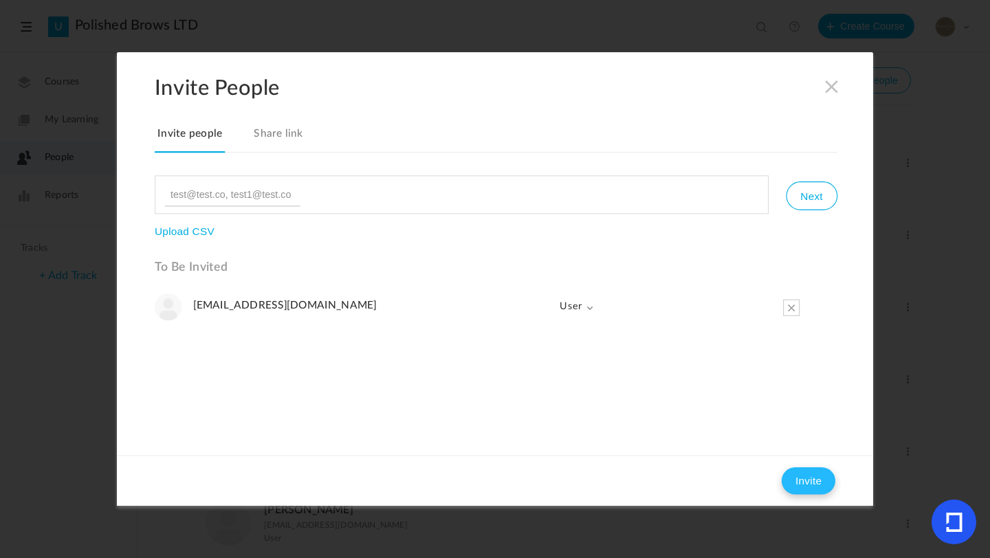
click at [824, 485] on button "Invite" at bounding box center [809, 482] width 54 height 28
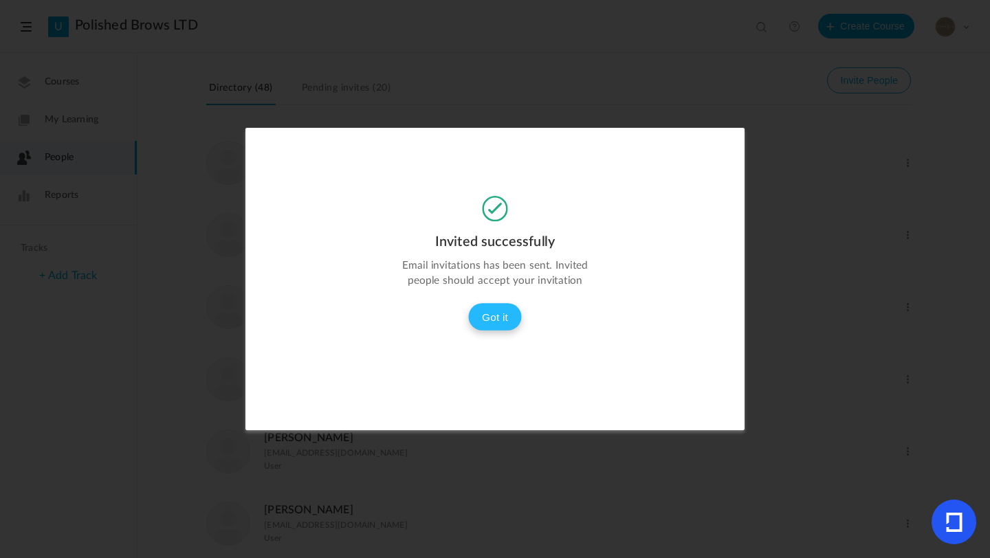
click at [501, 318] on button "Got it" at bounding box center [495, 317] width 54 height 28
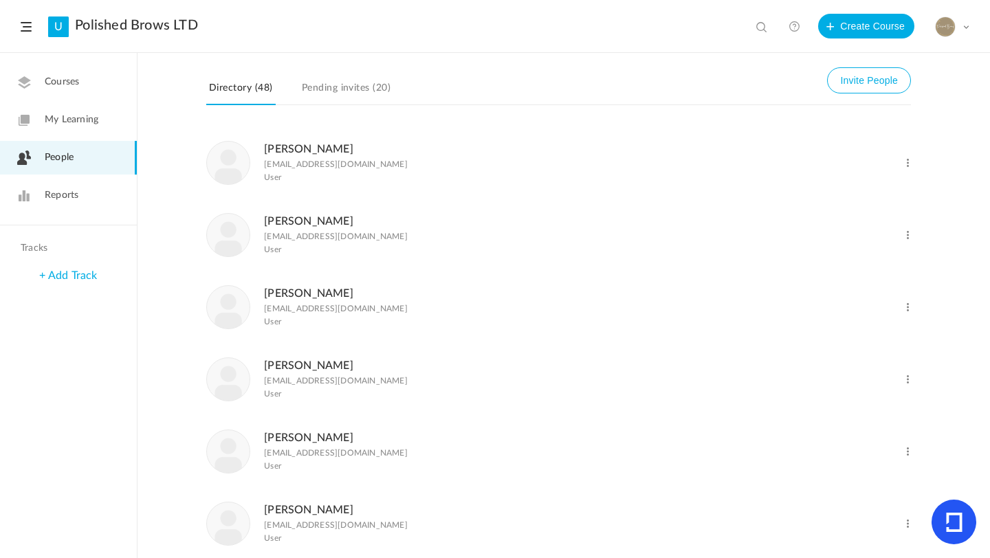
click at [976, 29] on header "U Polished Brows LTD View all No results Create Course My Profile University Se…" at bounding box center [495, 26] width 990 height 53
click at [967, 25] on span at bounding box center [966, 26] width 7 height 7
click at [912, 161] on link "Logout" at bounding box center [904, 162] width 129 height 25
